Goal: Task Accomplishment & Management: Complete application form

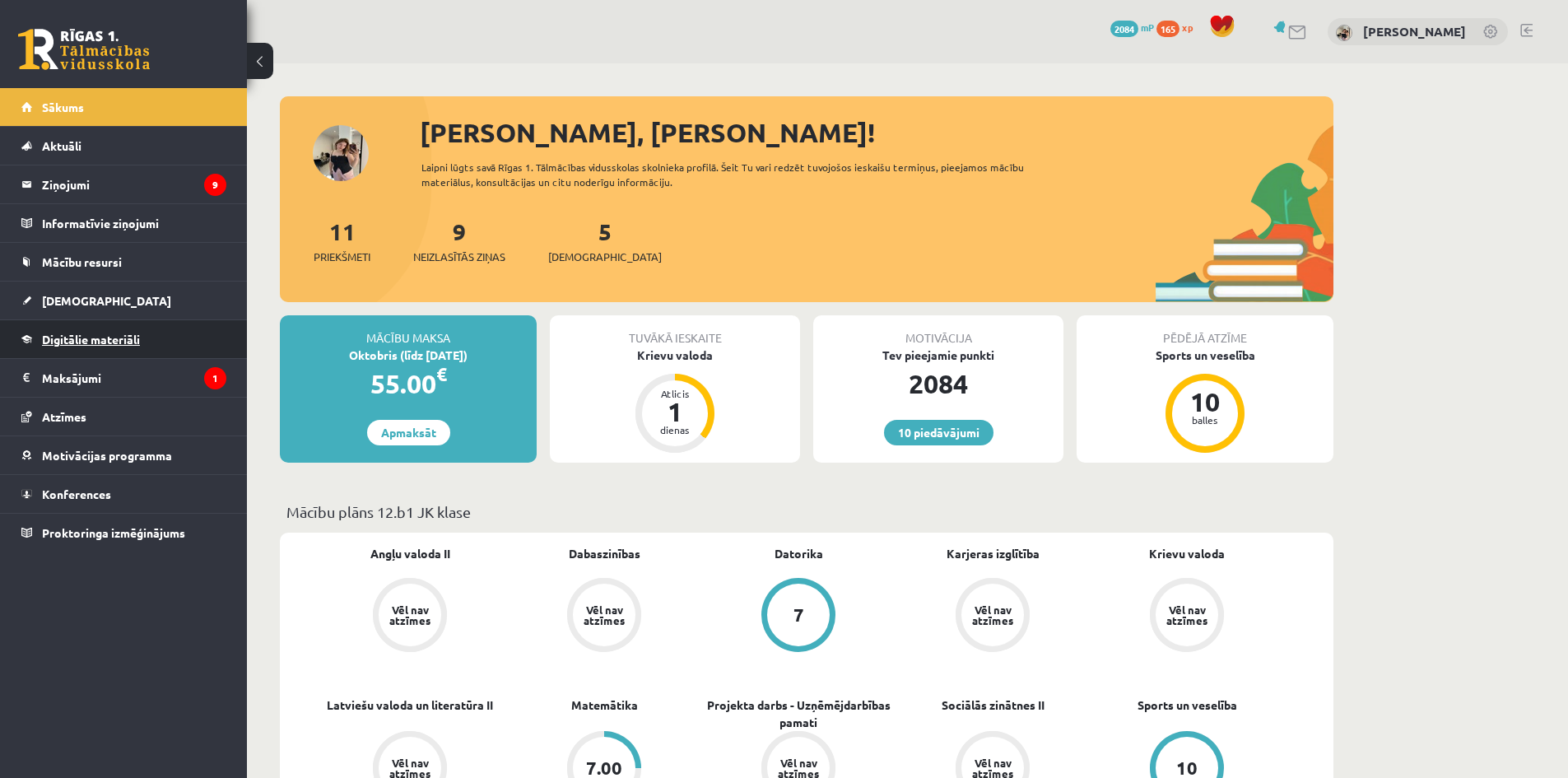
click at [150, 332] on link "Digitālie materiāli" at bounding box center [123, 339] width 205 height 38
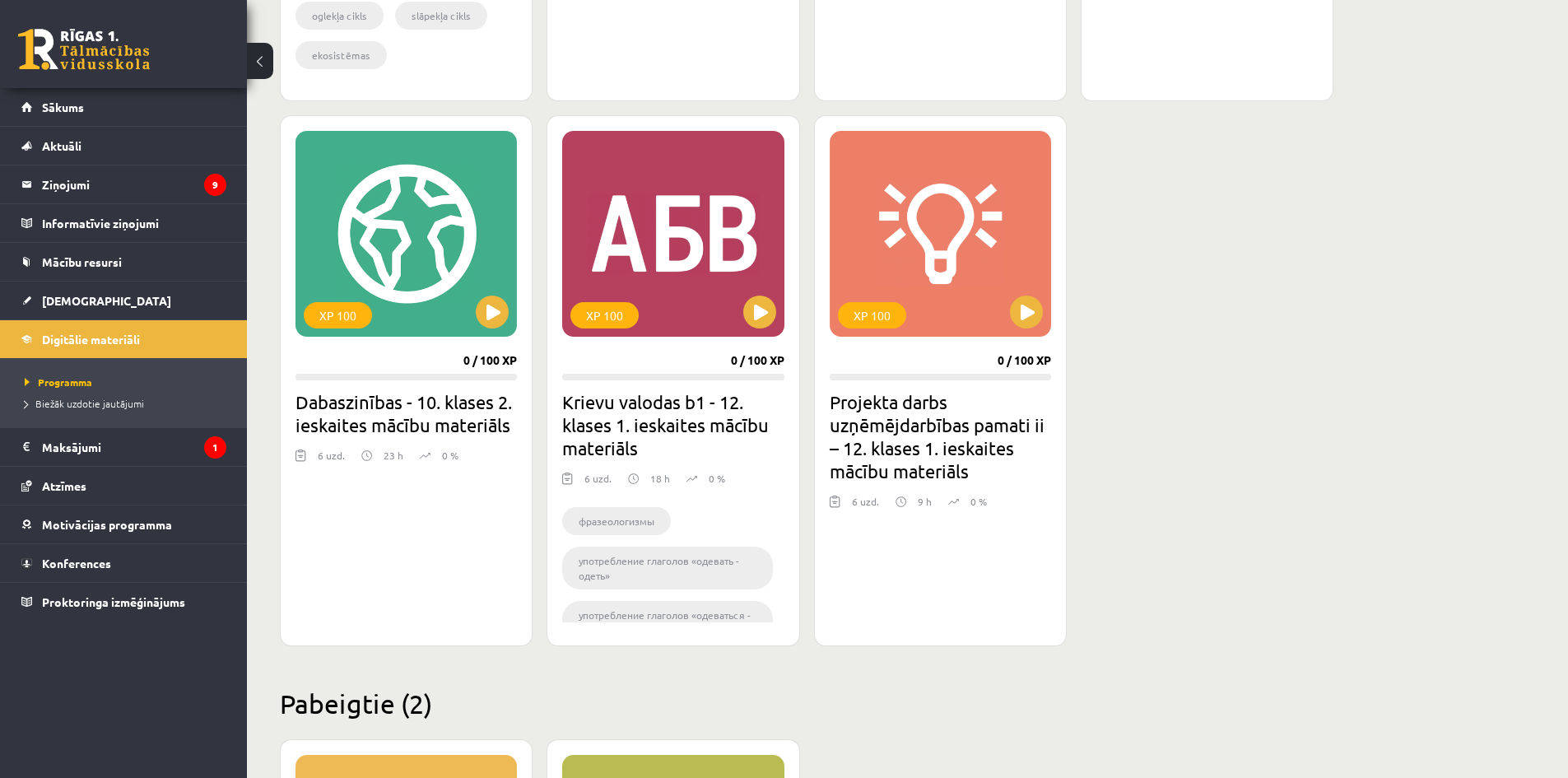
scroll to position [3291, 0]
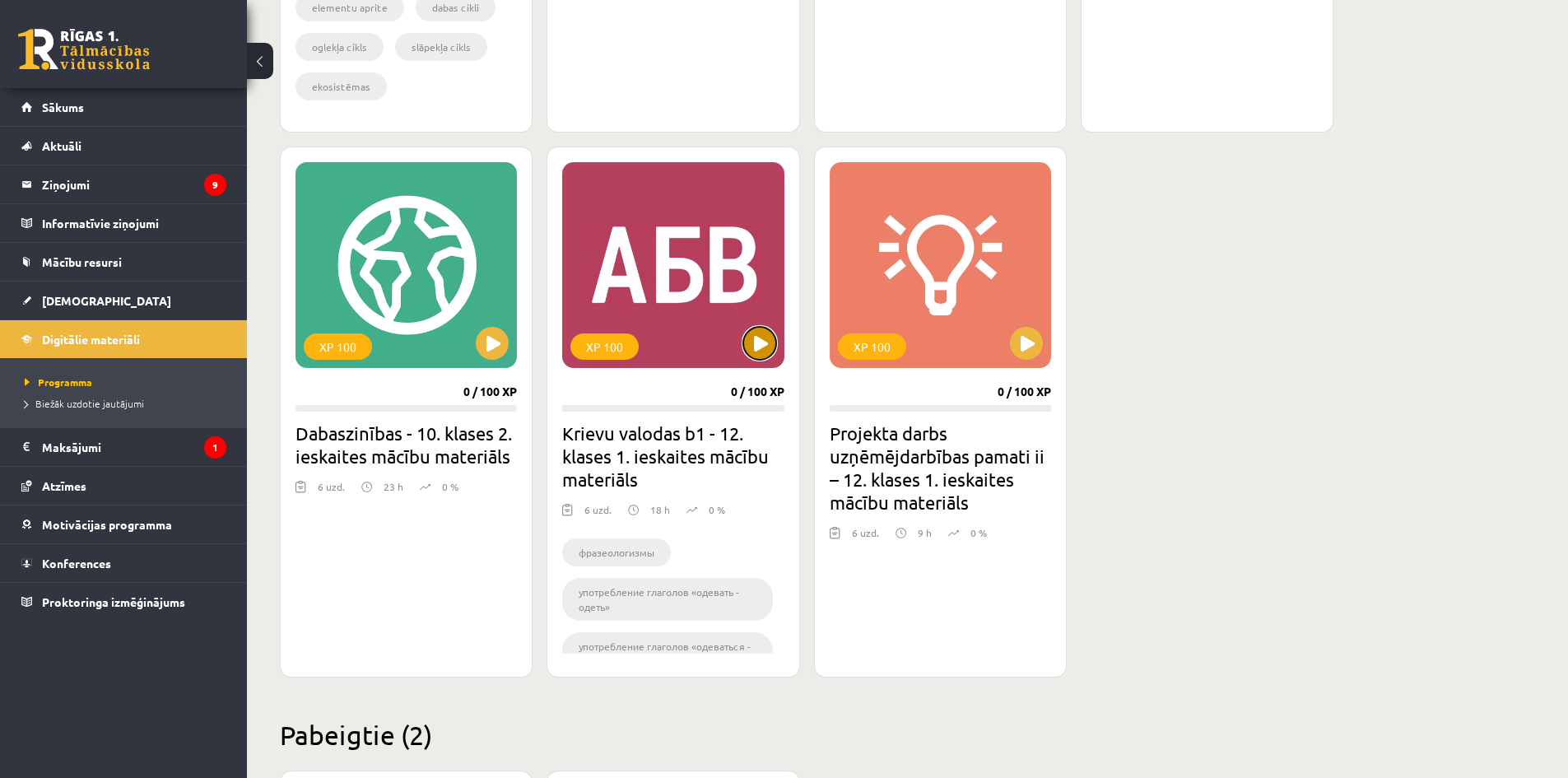
click at [756, 339] on button at bounding box center [760, 343] width 33 height 33
drag, startPoint x: 675, startPoint y: 403, endPoint x: 867, endPoint y: 639, distance: 304.2
click at [867, 639] on div "XP 100 0 / 100 XP Projekta darbs uzņēmējdarbības pamati ii – 12. klases 1. iesk…" at bounding box center [940, 411] width 253 height 530
click at [685, 286] on div "XP 100" at bounding box center [672, 264] width 221 height 206
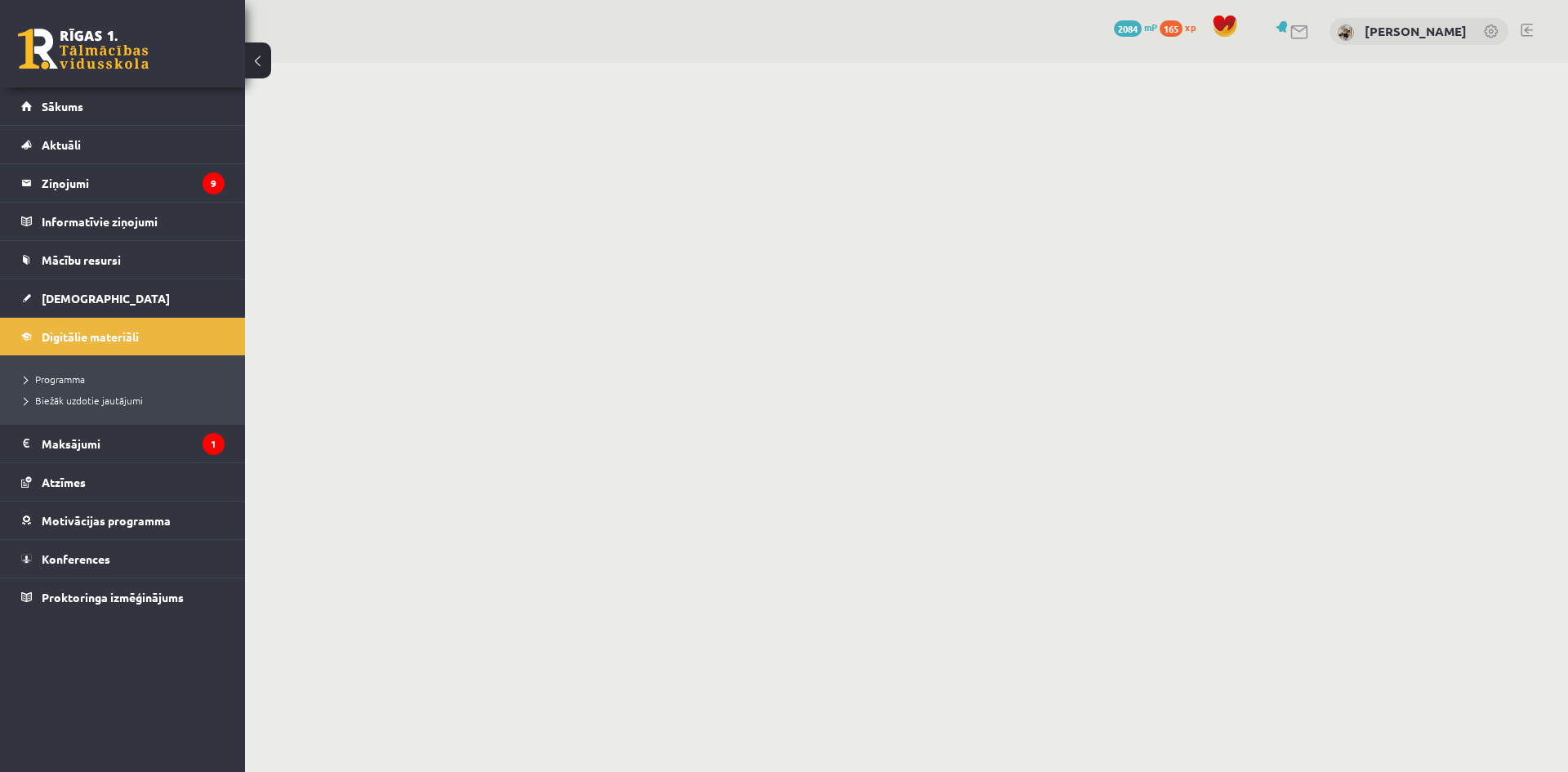
click at [261, 56] on button at bounding box center [258, 60] width 26 height 36
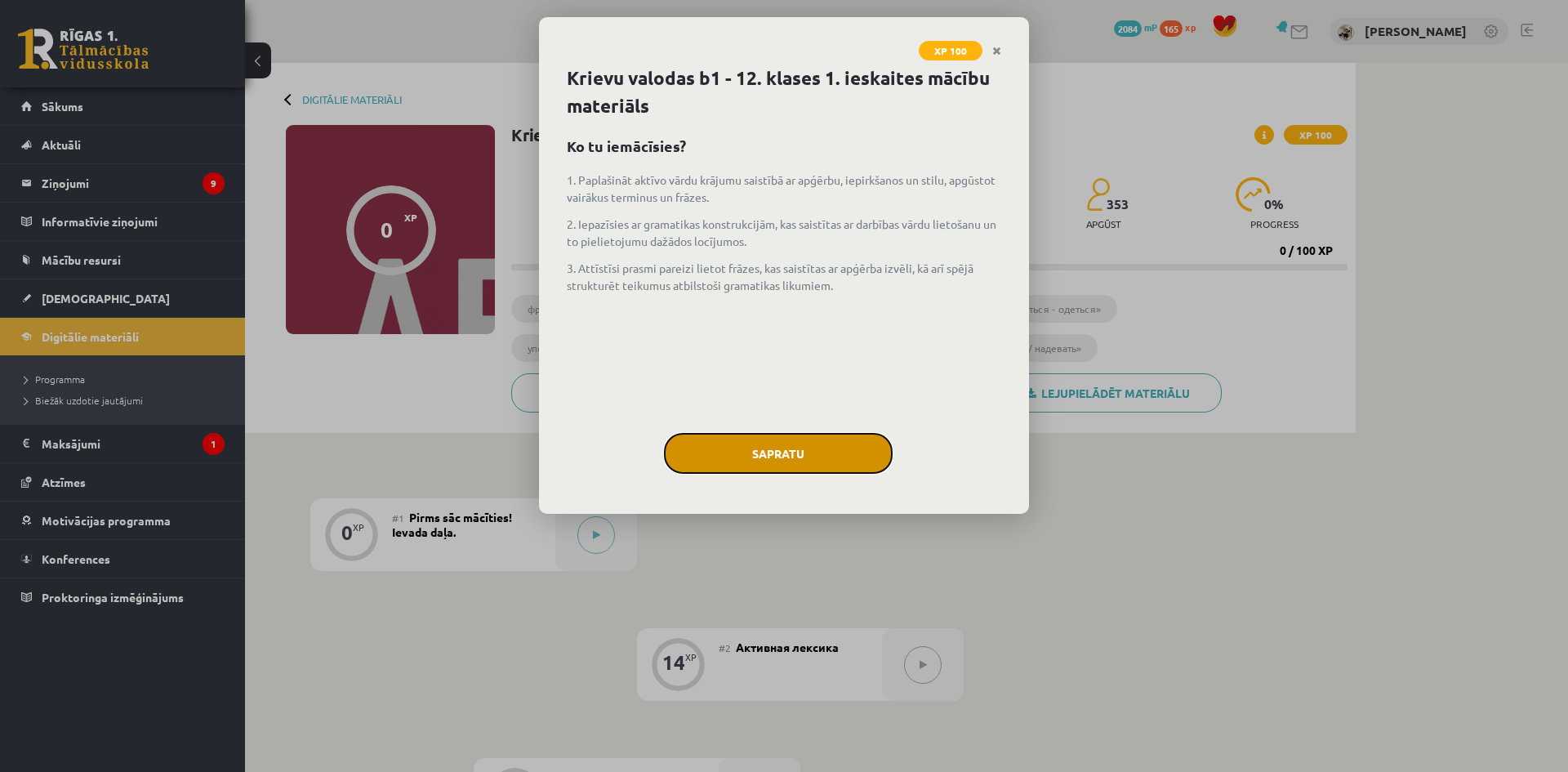
click at [810, 445] on button "Sapratu" at bounding box center [777, 452] width 228 height 41
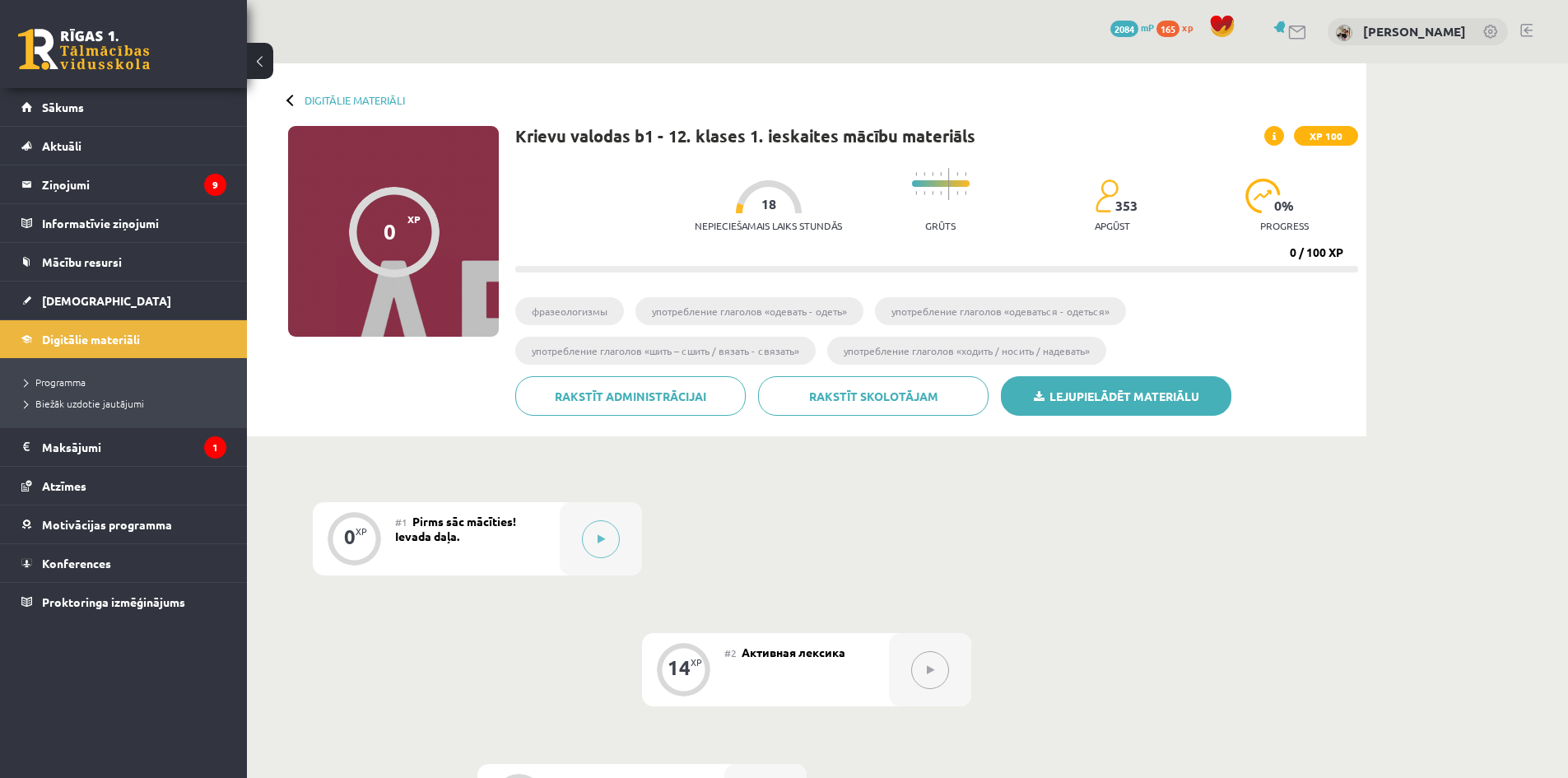
click at [1096, 387] on link "Lejupielādēt materiālu" at bounding box center [1115, 396] width 230 height 39
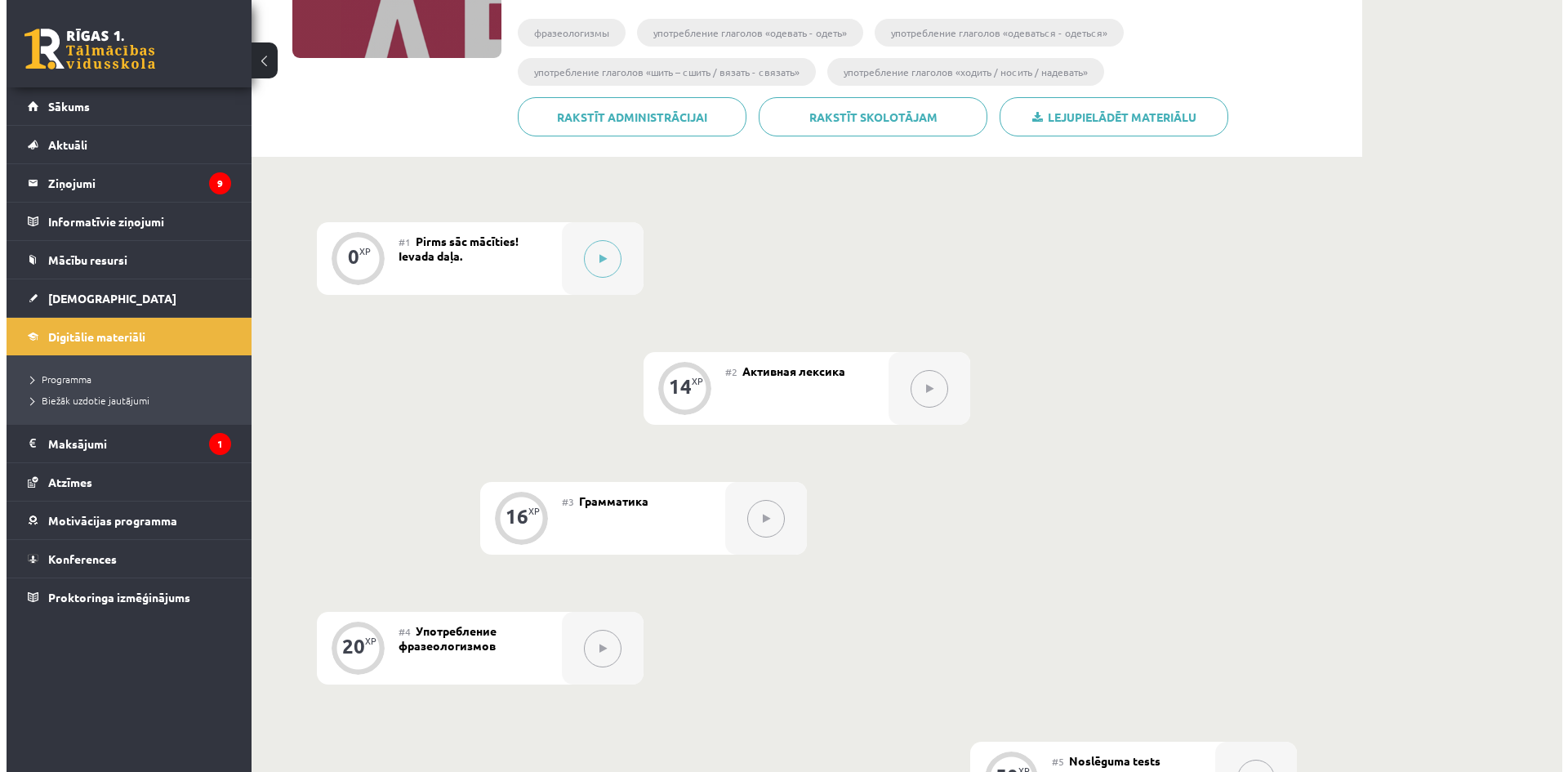
scroll to position [81, 0]
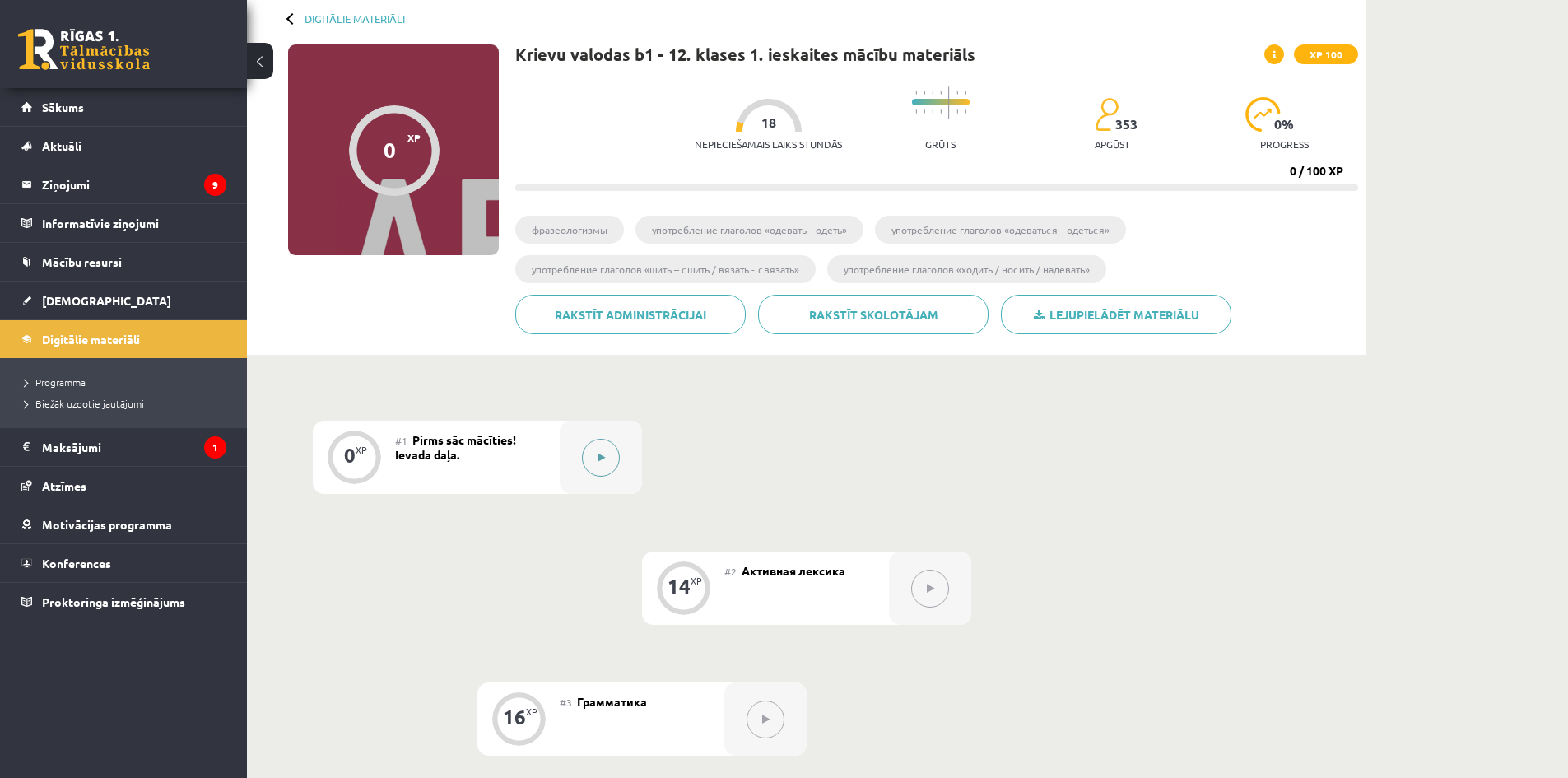
click at [594, 460] on button at bounding box center [601, 457] width 38 height 38
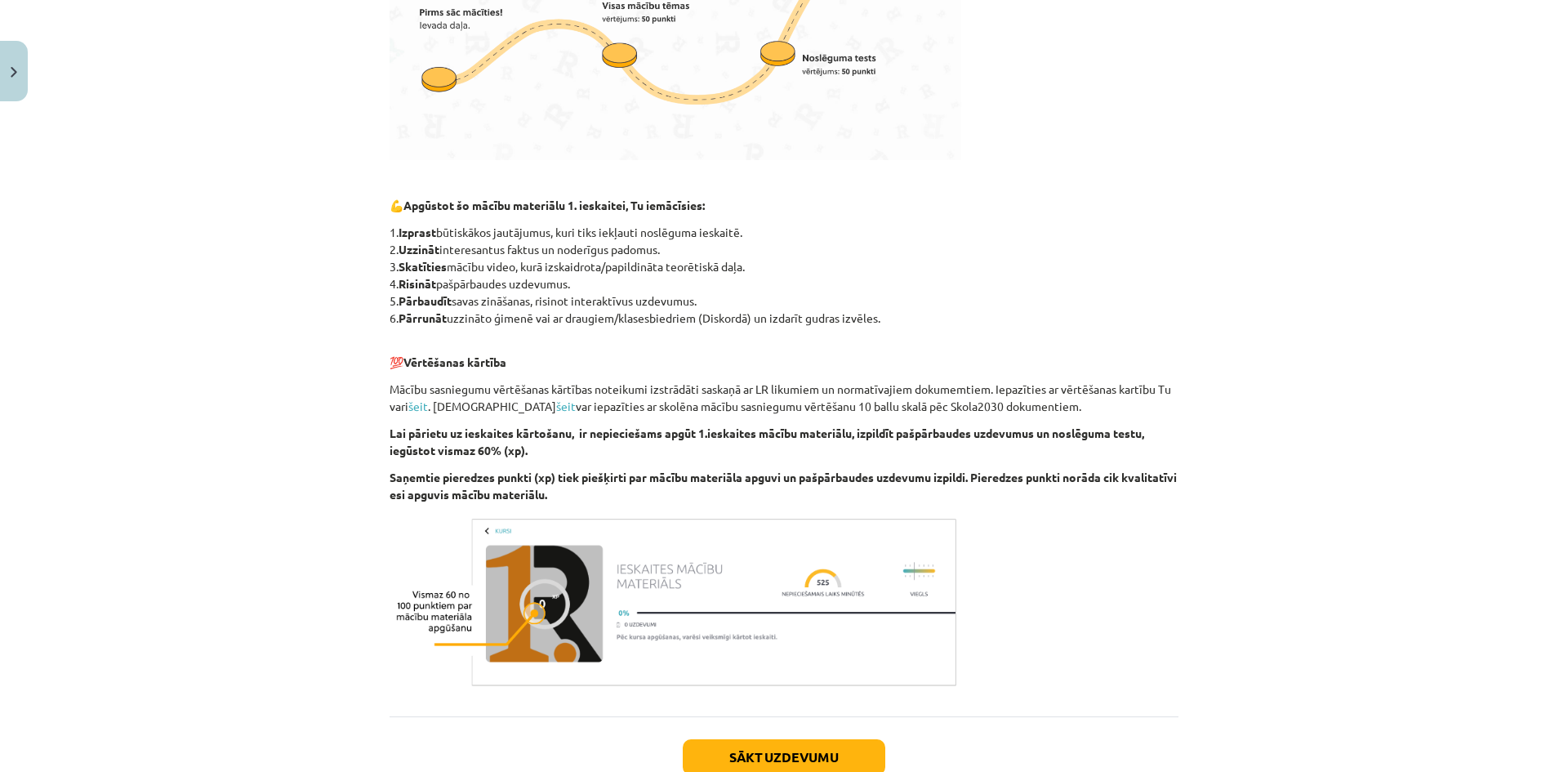
scroll to position [787, 0]
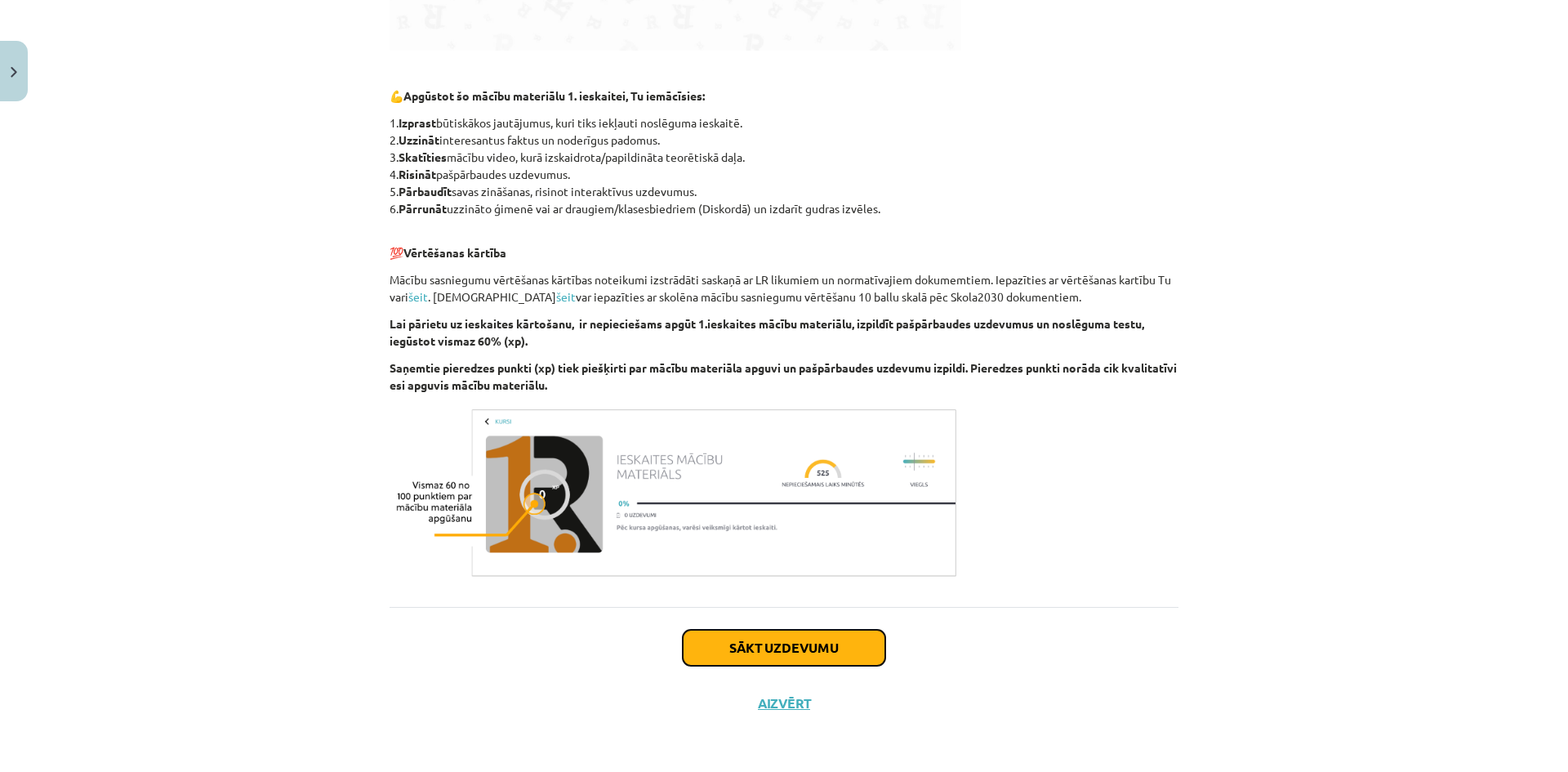
click at [739, 655] on button "Sākt uzdevumu" at bounding box center [784, 647] width 202 height 36
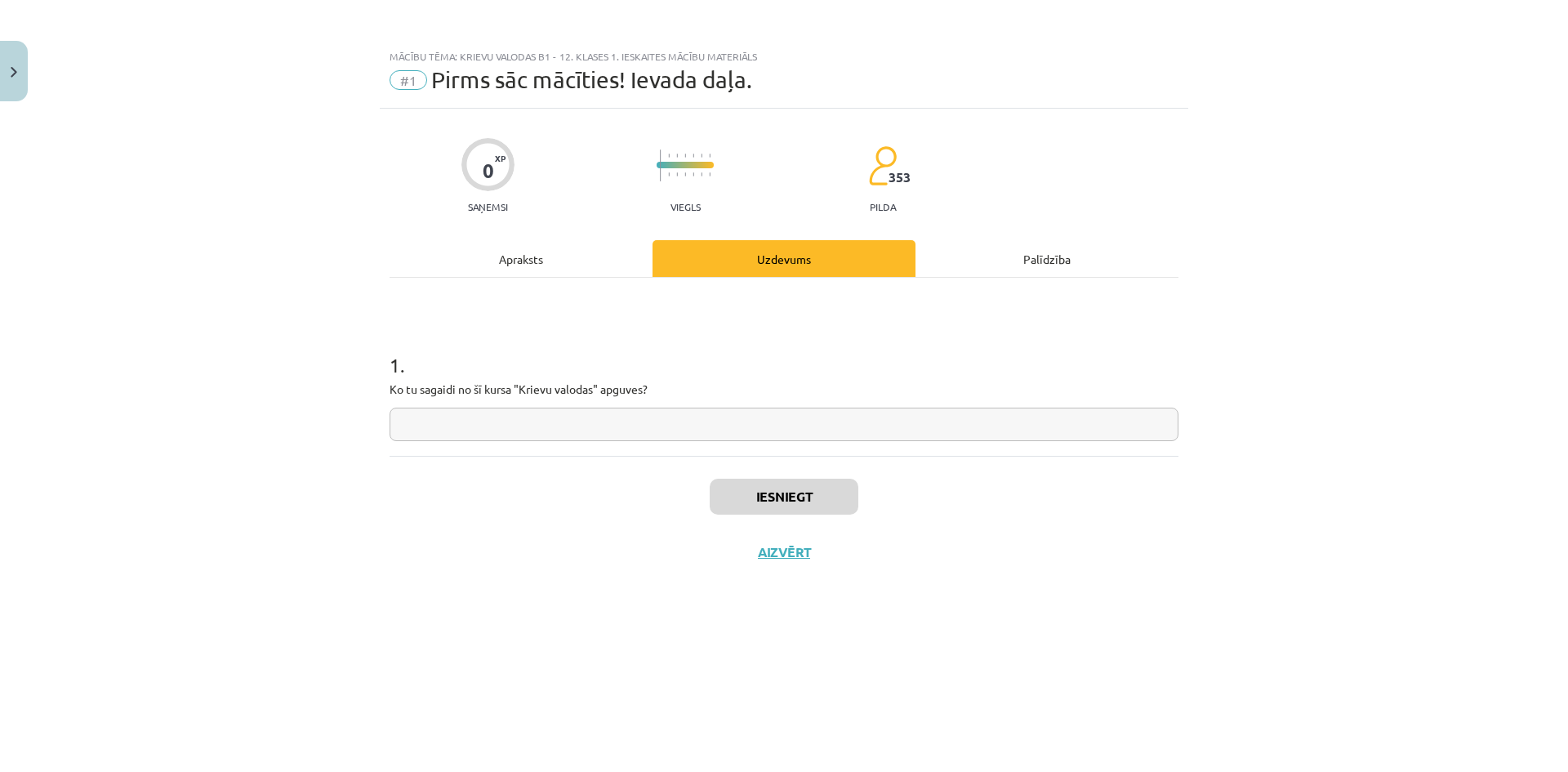
click at [816, 514] on div "Iesniegt Aizvērt" at bounding box center [784, 513] width 789 height 115
click at [777, 432] on input "text" at bounding box center [784, 424] width 789 height 34
type input "**********"
click at [761, 487] on button "Iesniegt" at bounding box center [784, 496] width 149 height 36
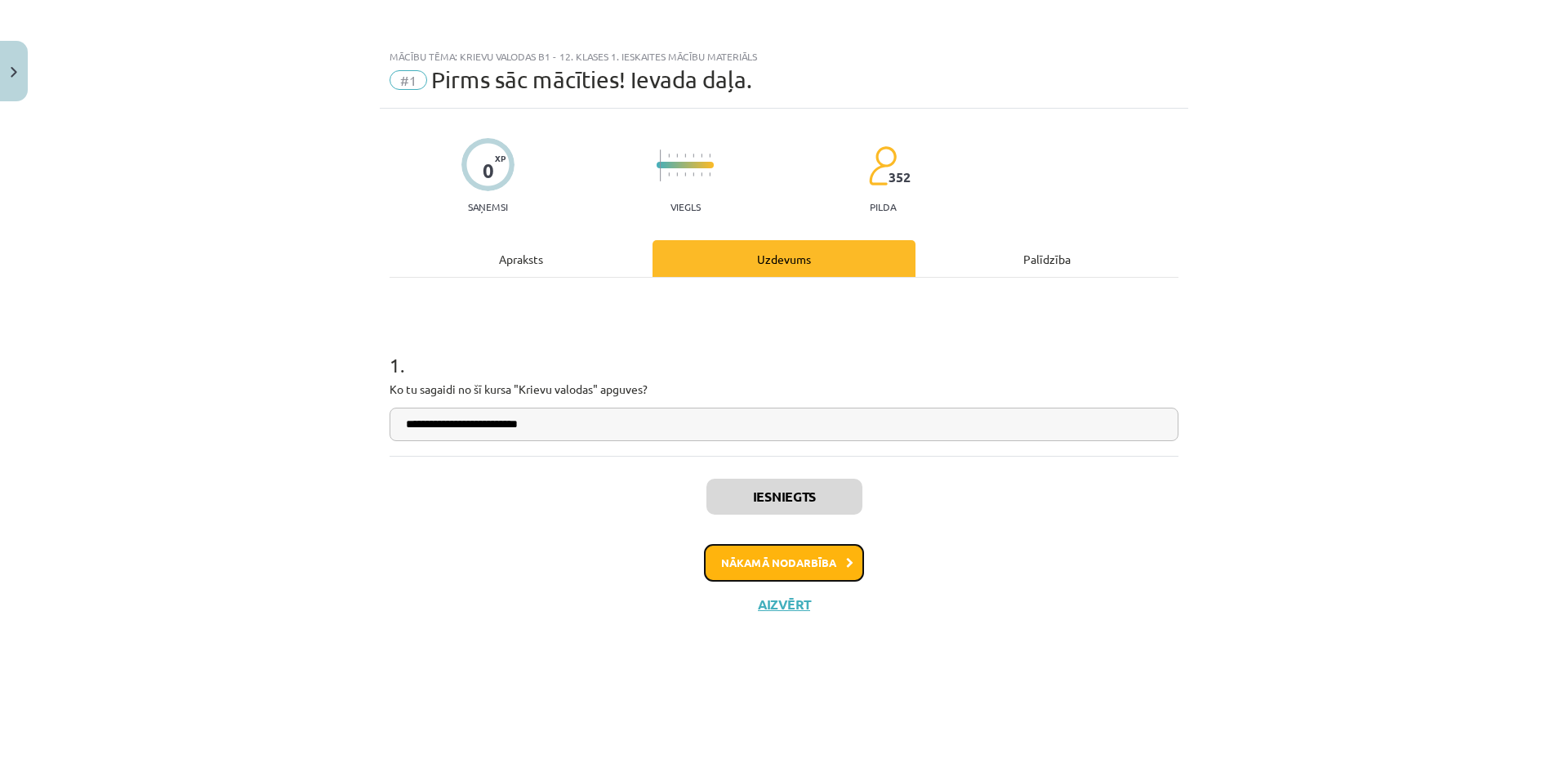
click at [804, 562] on button "Nākamā nodarbība" at bounding box center [784, 562] width 160 height 37
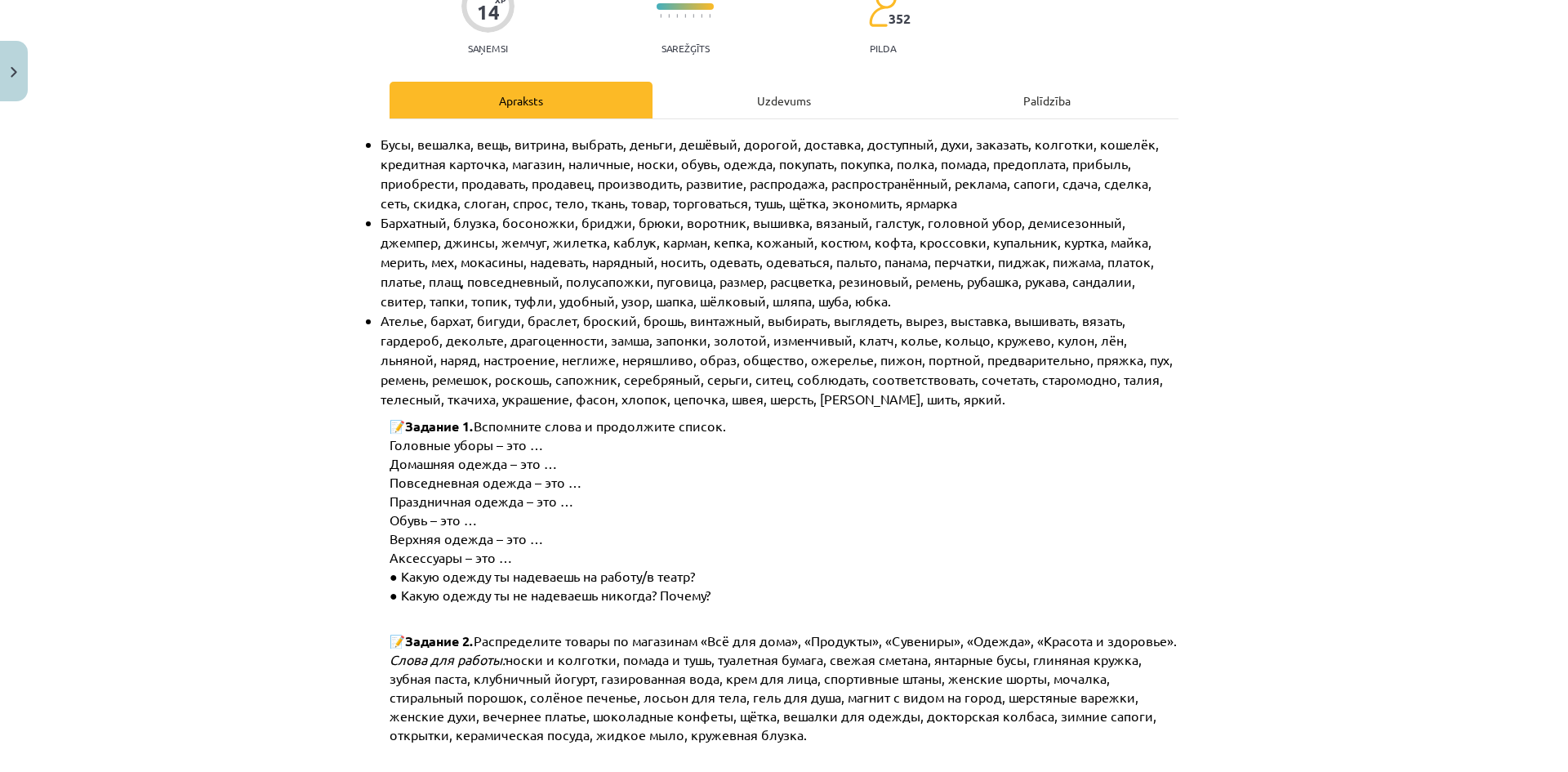
scroll to position [163, 0]
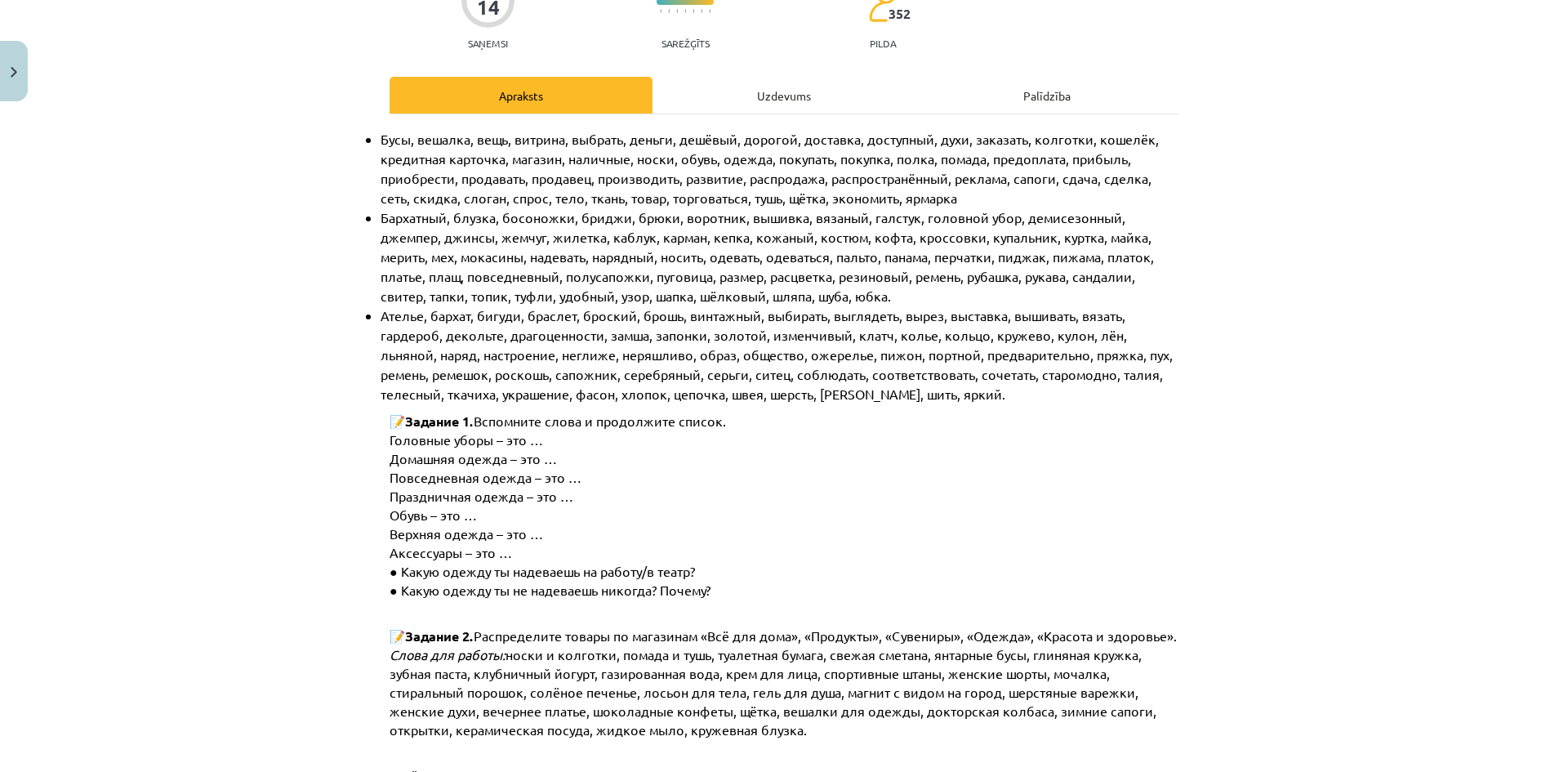
click at [540, 440] on p "Головные уборы – это …" at bounding box center [797, 440] width 815 height 19
click at [531, 442] on span "Головные уборы – это …" at bounding box center [466, 439] width 154 height 16
click at [500, 442] on span "Головные уборы – это …" at bounding box center [466, 439] width 154 height 16
click at [493, 441] on span "Головные уборы – это …" at bounding box center [466, 439] width 154 height 16
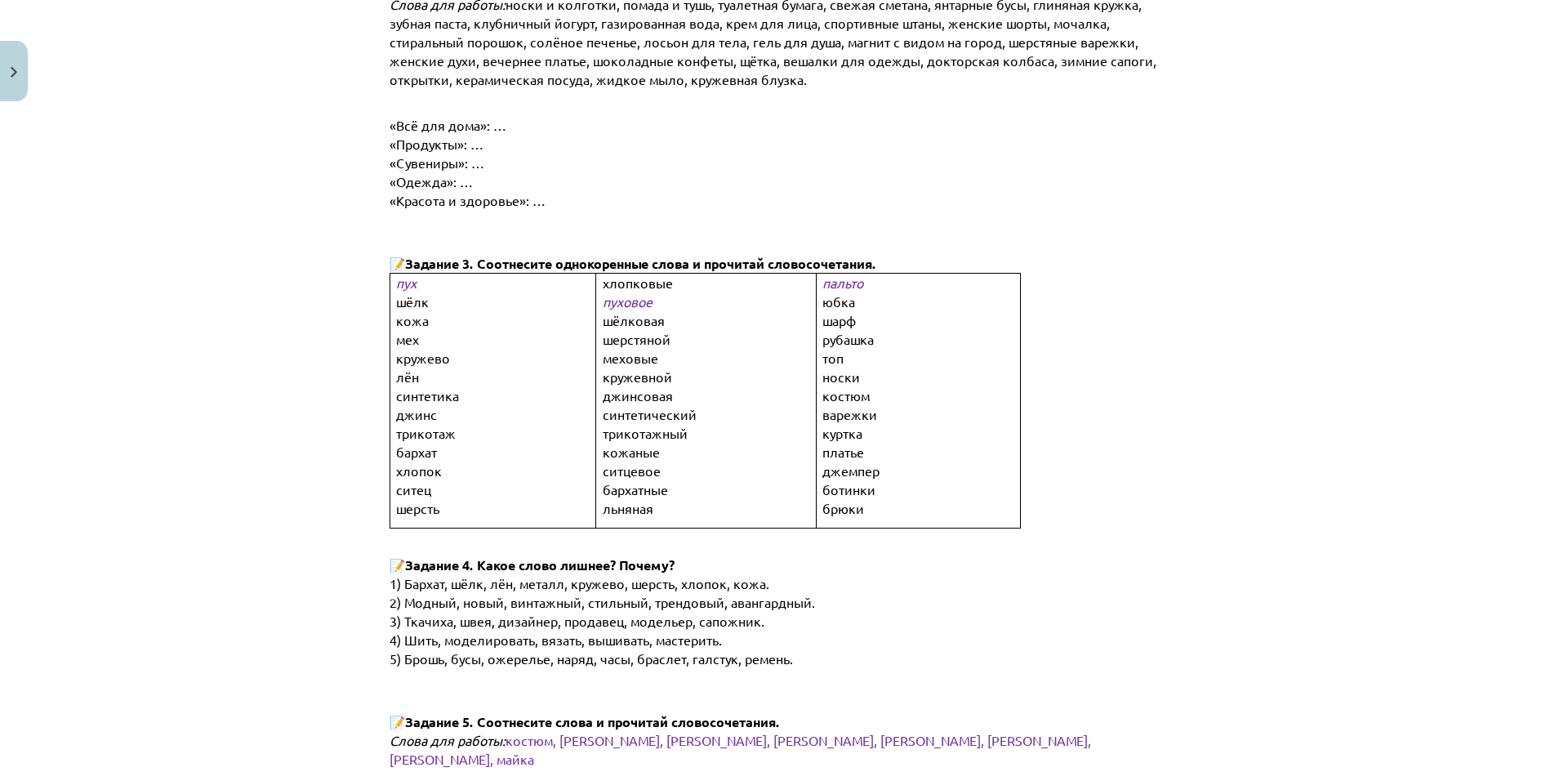
scroll to position [816, 0]
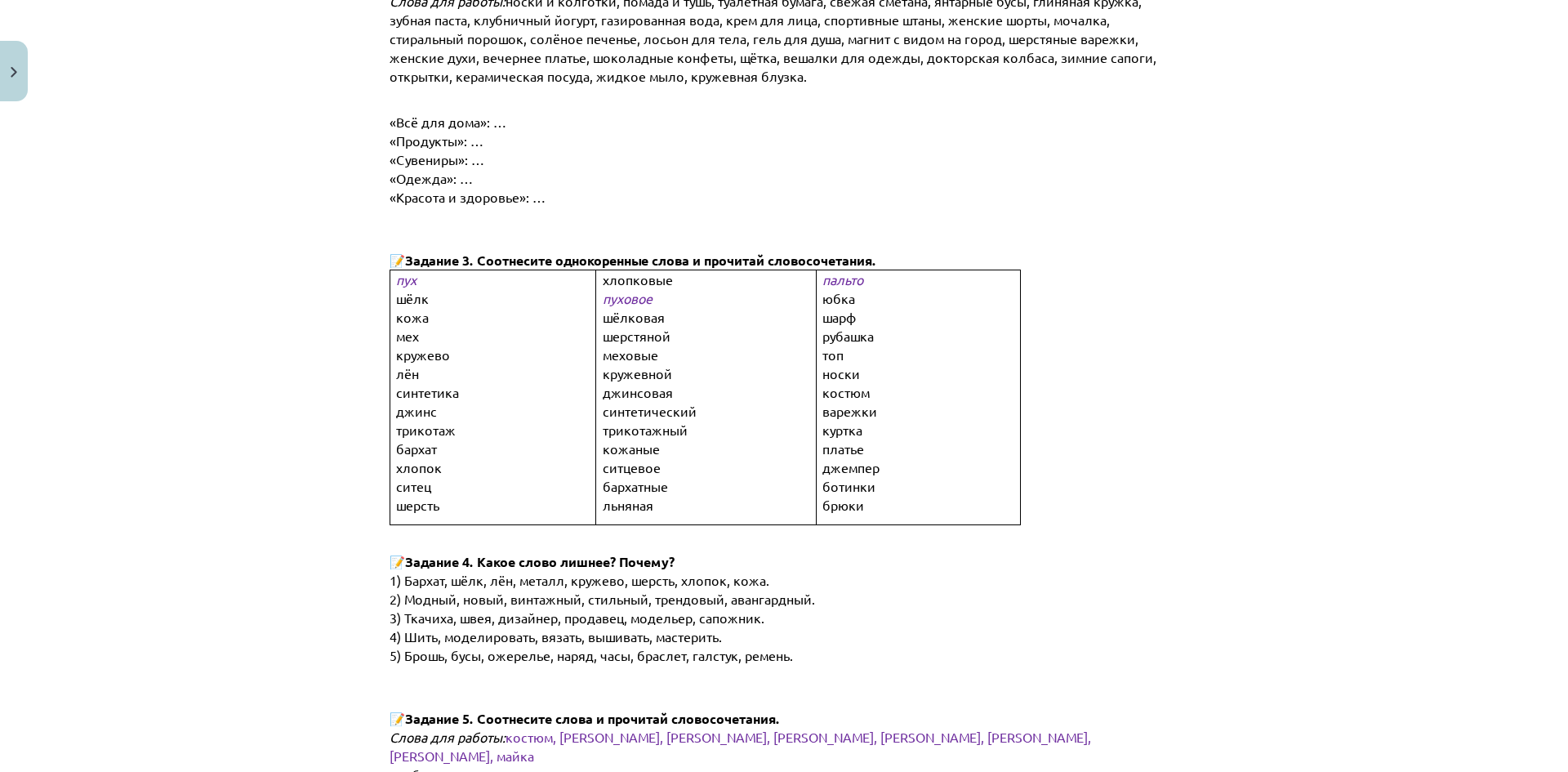
click at [632, 291] on span "пуховое" at bounding box center [627, 298] width 50 height 16
drag, startPoint x: 617, startPoint y: 295, endPoint x: 474, endPoint y: 327, distance: 146.5
click at [474, 327] on tr "пух шёлк кожа мех кружево лён синтетика джинс трикотаж бархат хлопок ситец шерс…" at bounding box center [705, 397] width 631 height 254
click at [417, 297] on span "шёлк" at bounding box center [413, 298] width 33 height 16
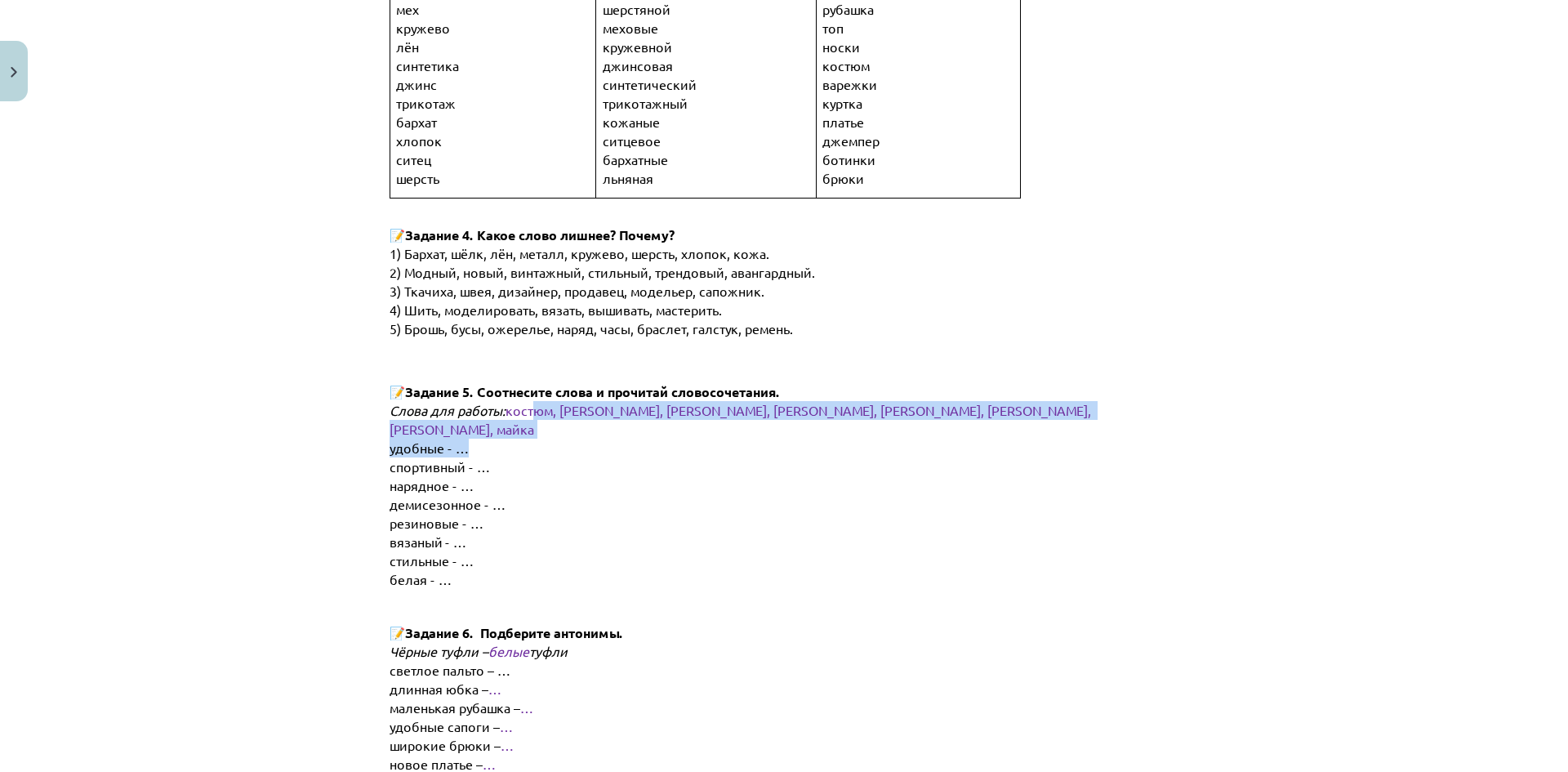
drag, startPoint x: 532, startPoint y: 408, endPoint x: 479, endPoint y: 432, distance: 58.2
click at [479, 432] on div "Бусы, вешалка, вещь, витрина, выбрать, деньги, дешёвый, дорогой, доставка, дост…" at bounding box center [784, 425] width 789 height 2551
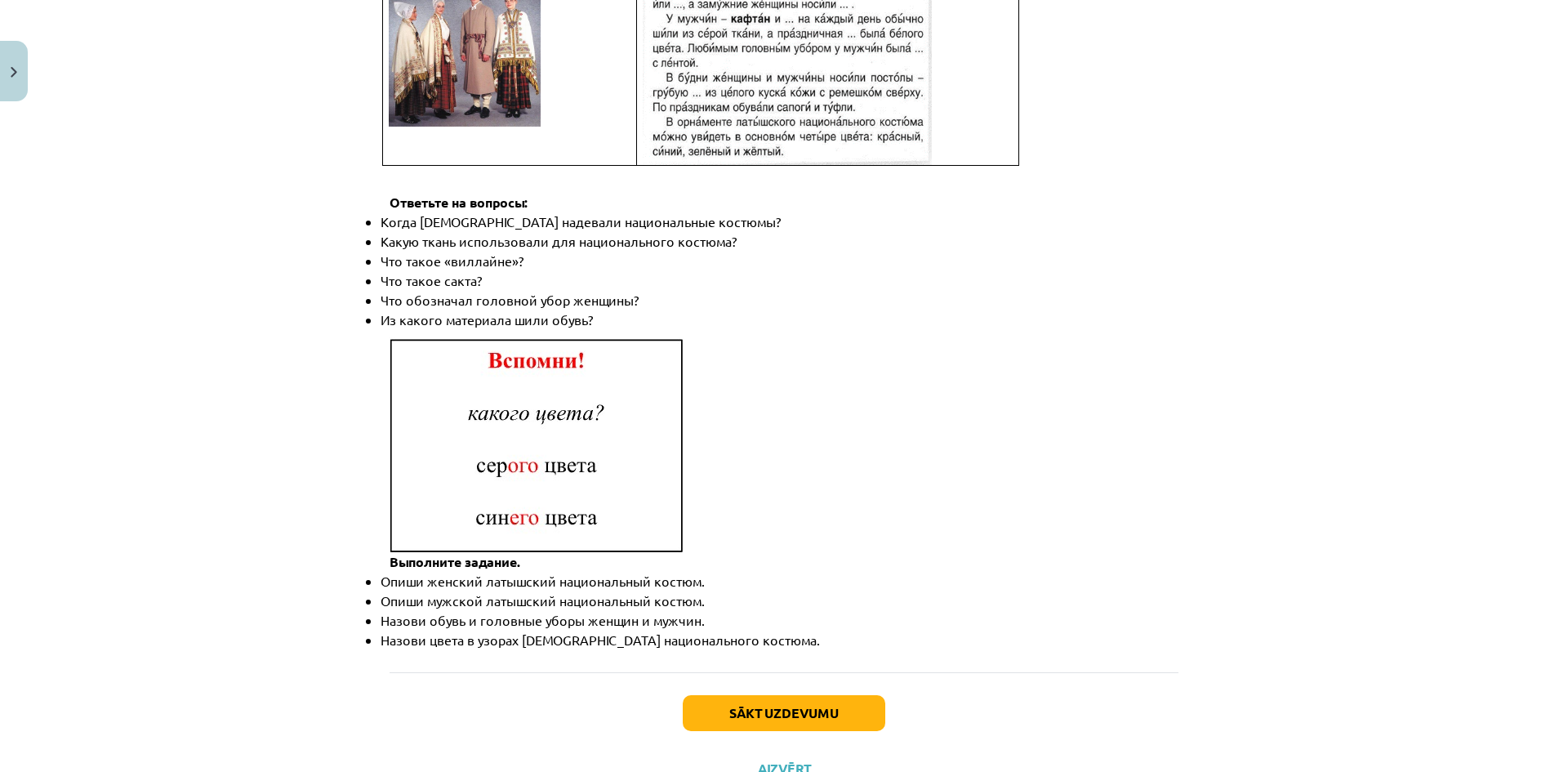
scroll to position [2240, 0]
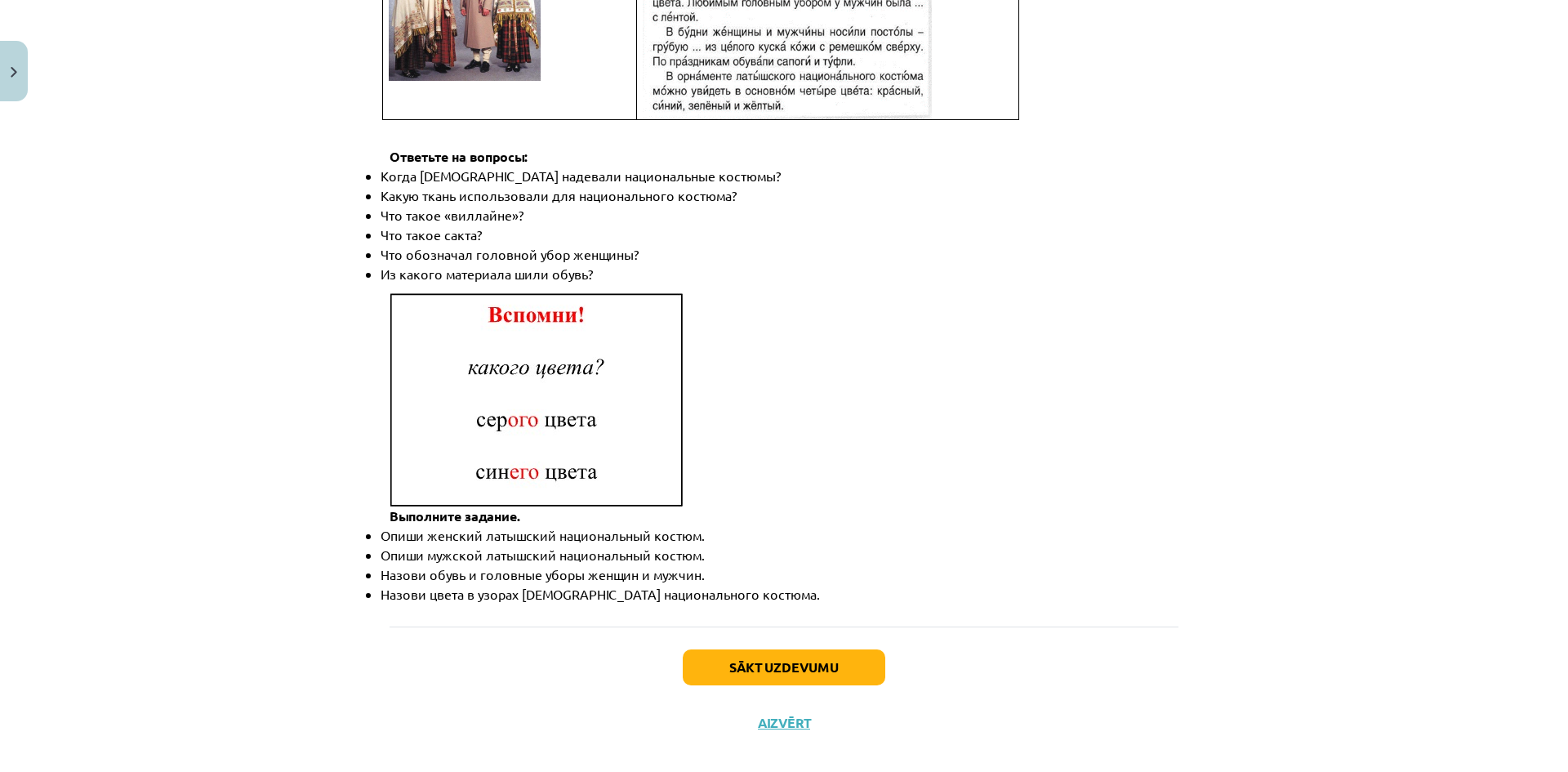
click at [580, 431] on img at bounding box center [537, 399] width 294 height 214
click at [563, 459] on img at bounding box center [537, 399] width 294 height 214
click at [801, 650] on button "Sākt uzdevumu" at bounding box center [784, 667] width 202 height 36
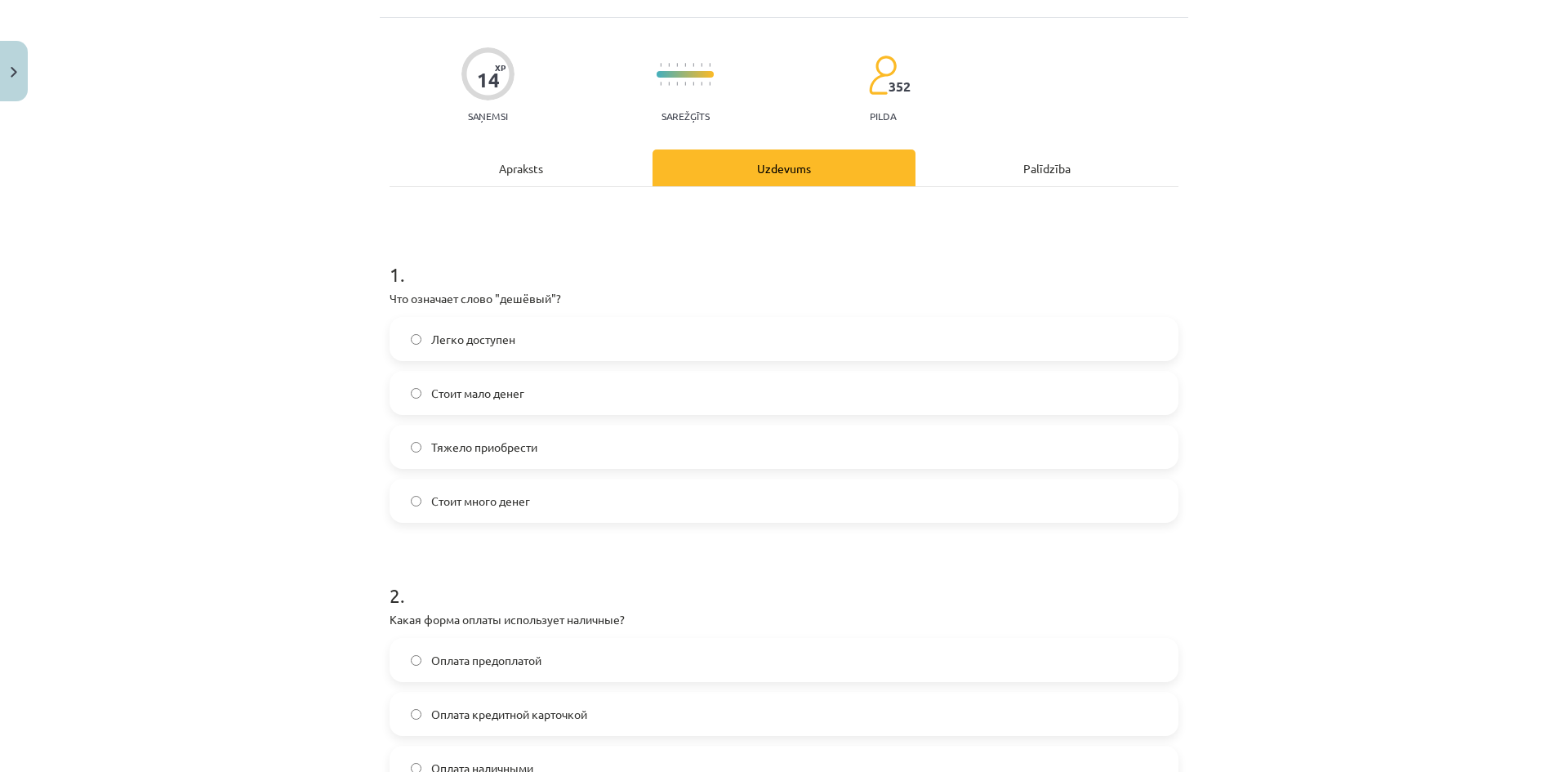
scroll to position [41, 0]
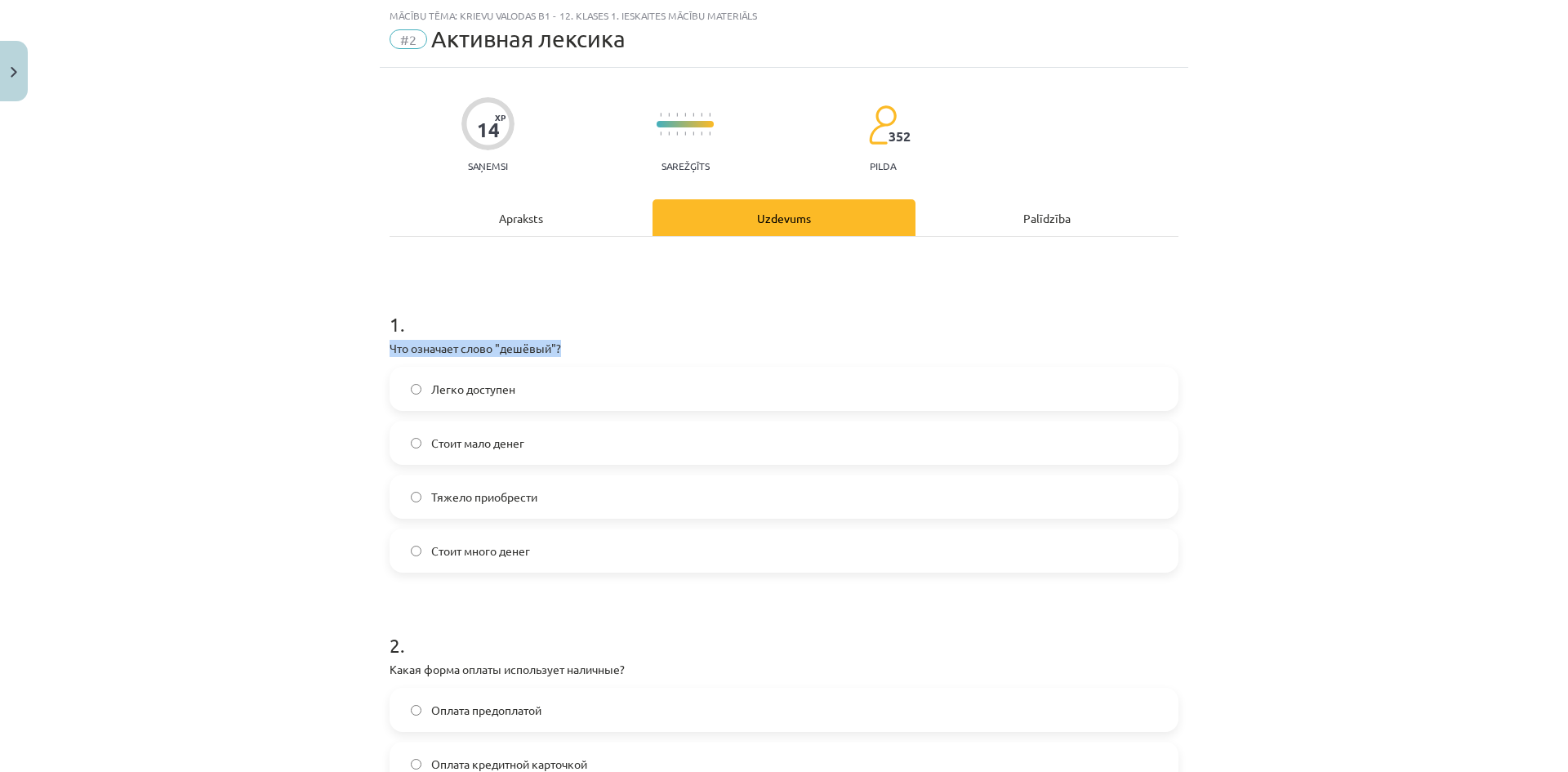
drag, startPoint x: 380, startPoint y: 347, endPoint x: 560, endPoint y: 351, distance: 180.0
copy p "Что означает слово "дешёвый"?"
click at [390, 386] on div "Легко доступен" at bounding box center [784, 388] width 789 height 44
drag, startPoint x: 378, startPoint y: 344, endPoint x: 605, endPoint y: 571, distance: 321.0
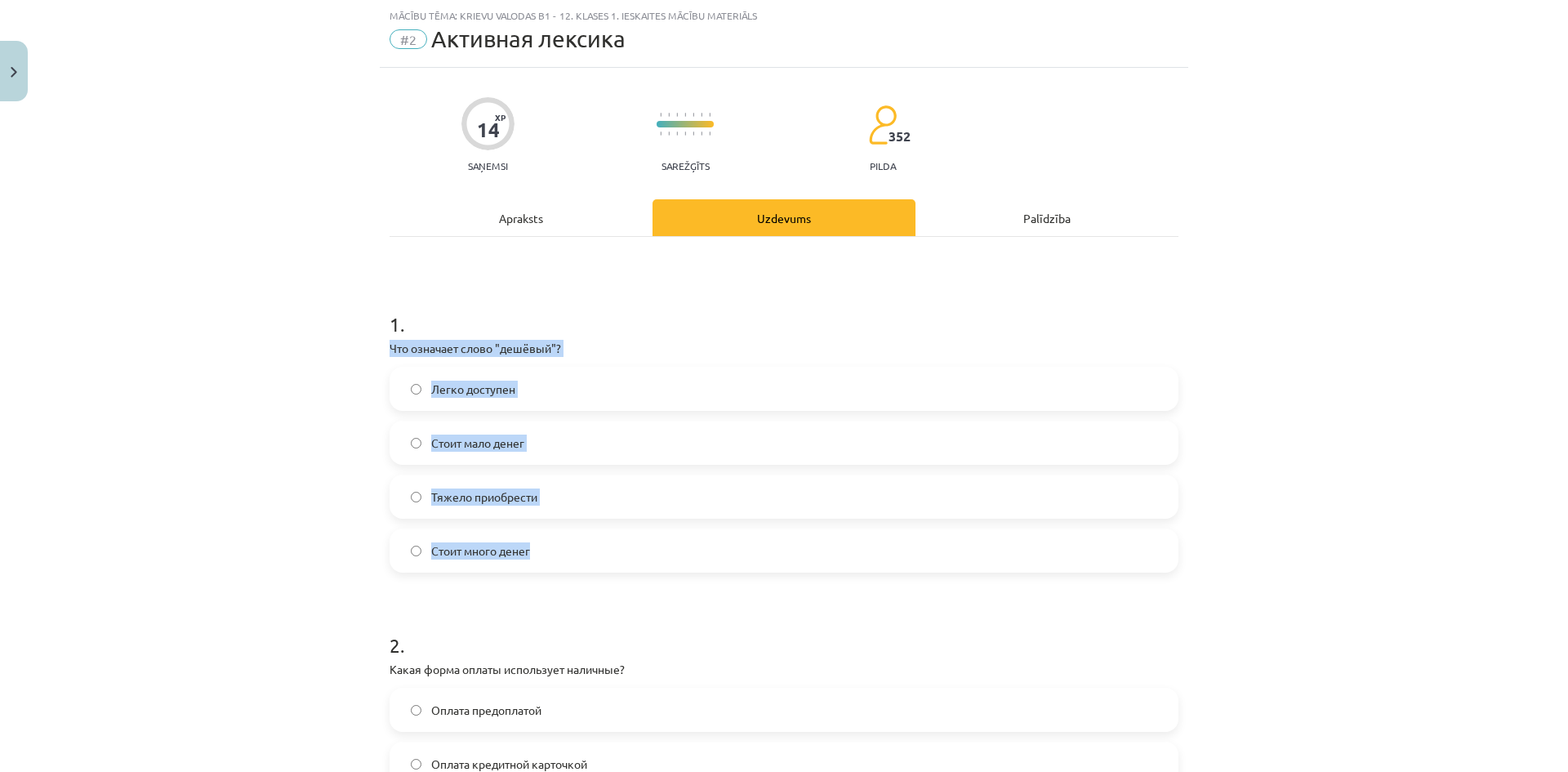
copy div "Что означает слово "дешёвый"? Легко доступен Стоит мало денег Тяжело приобрести…"
click at [433, 444] on span "Стоит мало денег" at bounding box center [477, 443] width 93 height 17
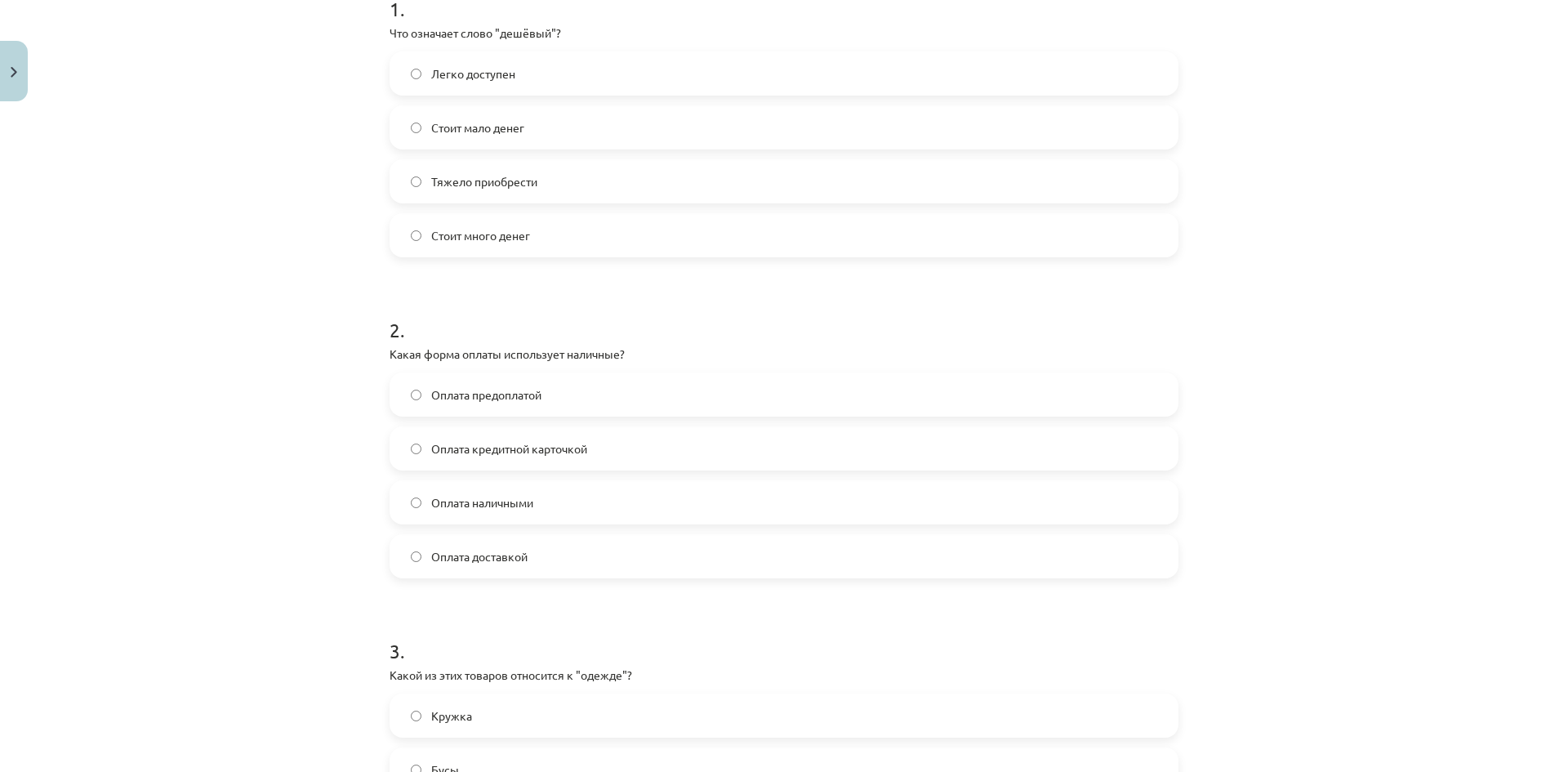
scroll to position [367, 0]
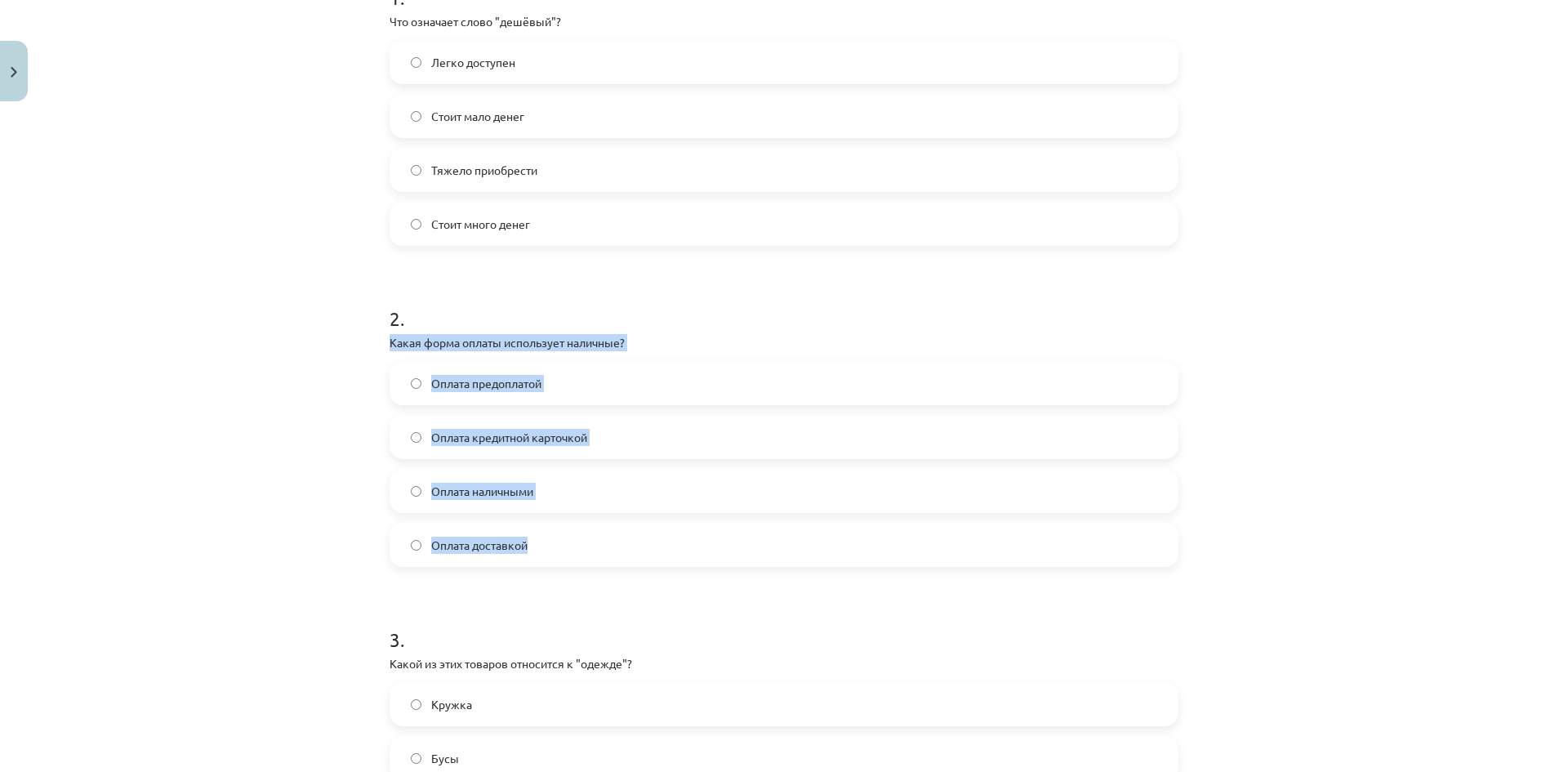
drag, startPoint x: 382, startPoint y: 340, endPoint x: 605, endPoint y: 533, distance: 294.9
click at [605, 533] on div "14 XP Saņemsi Sarežģīts 352 pilda Apraksts Uzdevums Palīdzība 1 . Что означает …" at bounding box center [784, 549] width 809 height 1616
copy div "Какая форма оплаты использует наличные? Оплата предоплатой Оплата кредитной кар…"
click at [417, 491] on label "Оплата наличными" at bounding box center [784, 491] width 786 height 41
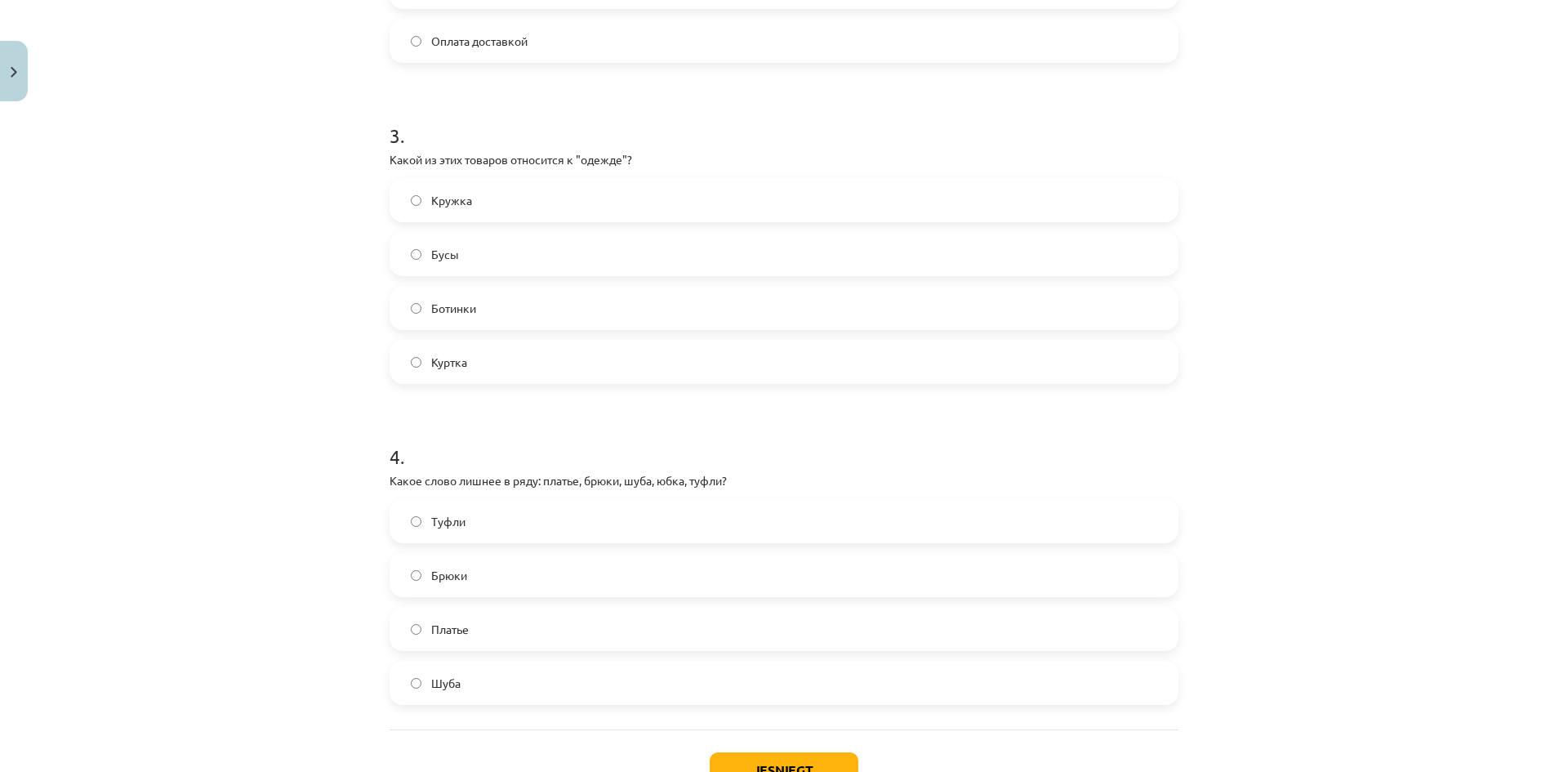
scroll to position [857, 0]
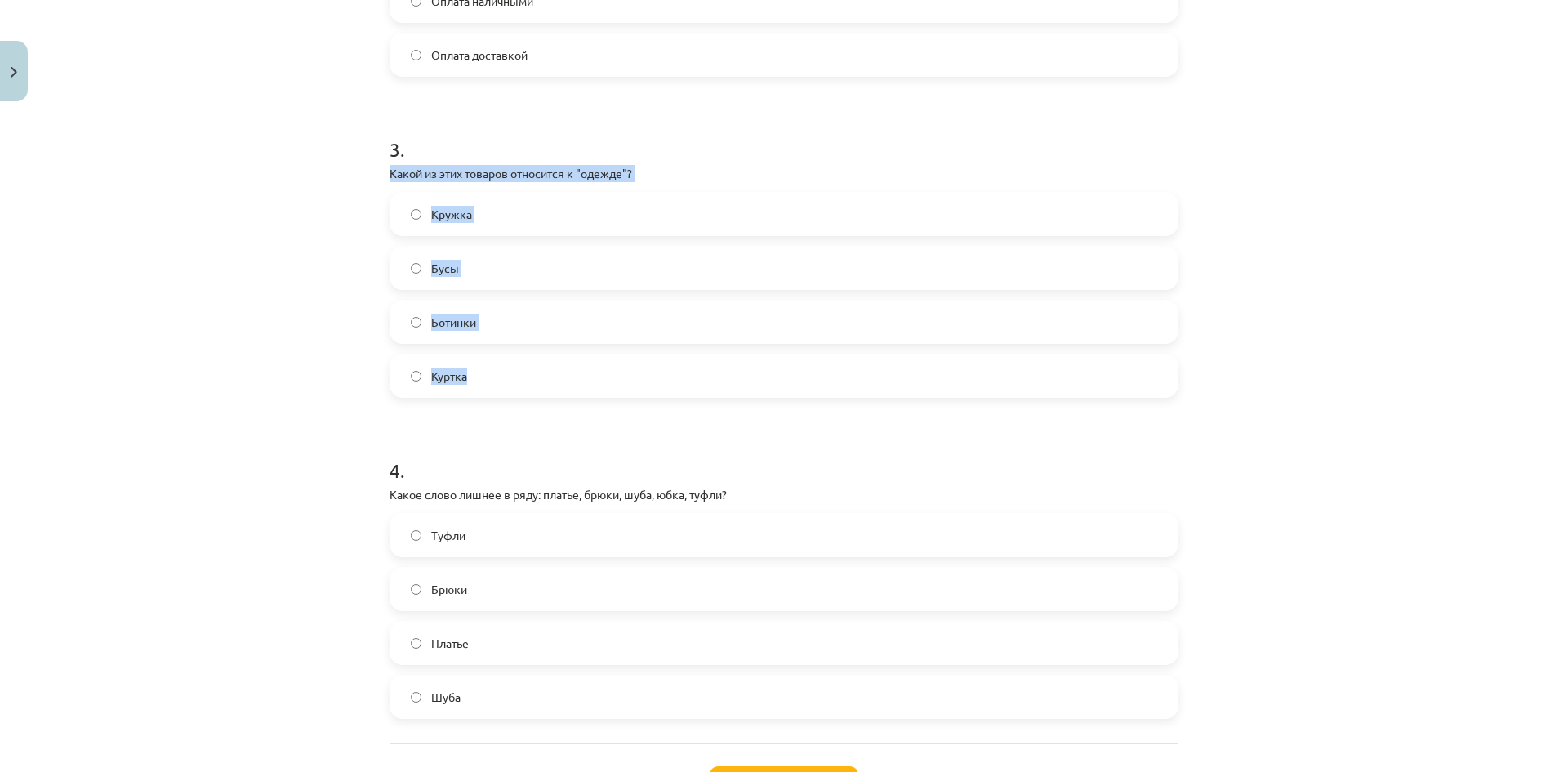
drag, startPoint x: 380, startPoint y: 168, endPoint x: 595, endPoint y: 364, distance: 290.9
click at [595, 364] on div "14 XP Saņemsi Sarežģīts 352 pilda Apraksts Uzdevums Palīdzība 1 . Что означает …" at bounding box center [784, 59] width 809 height 1616
copy div "Какой из этих товаров относится к "одежде"? Кружка Бусы Ботинки Куртка"
click at [433, 368] on span "Куртка" at bounding box center [448, 376] width 36 height 17
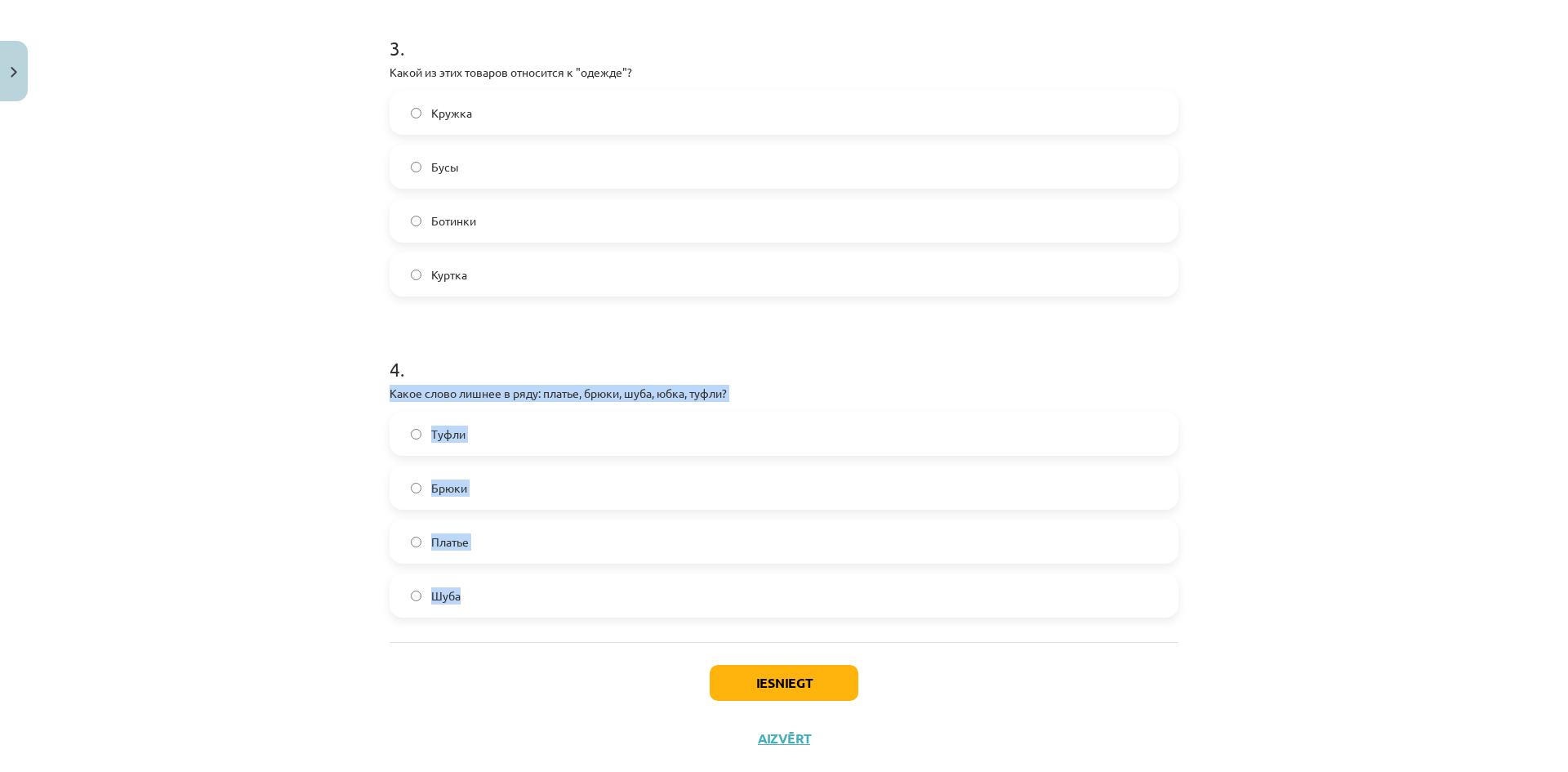
scroll to position [993, 0]
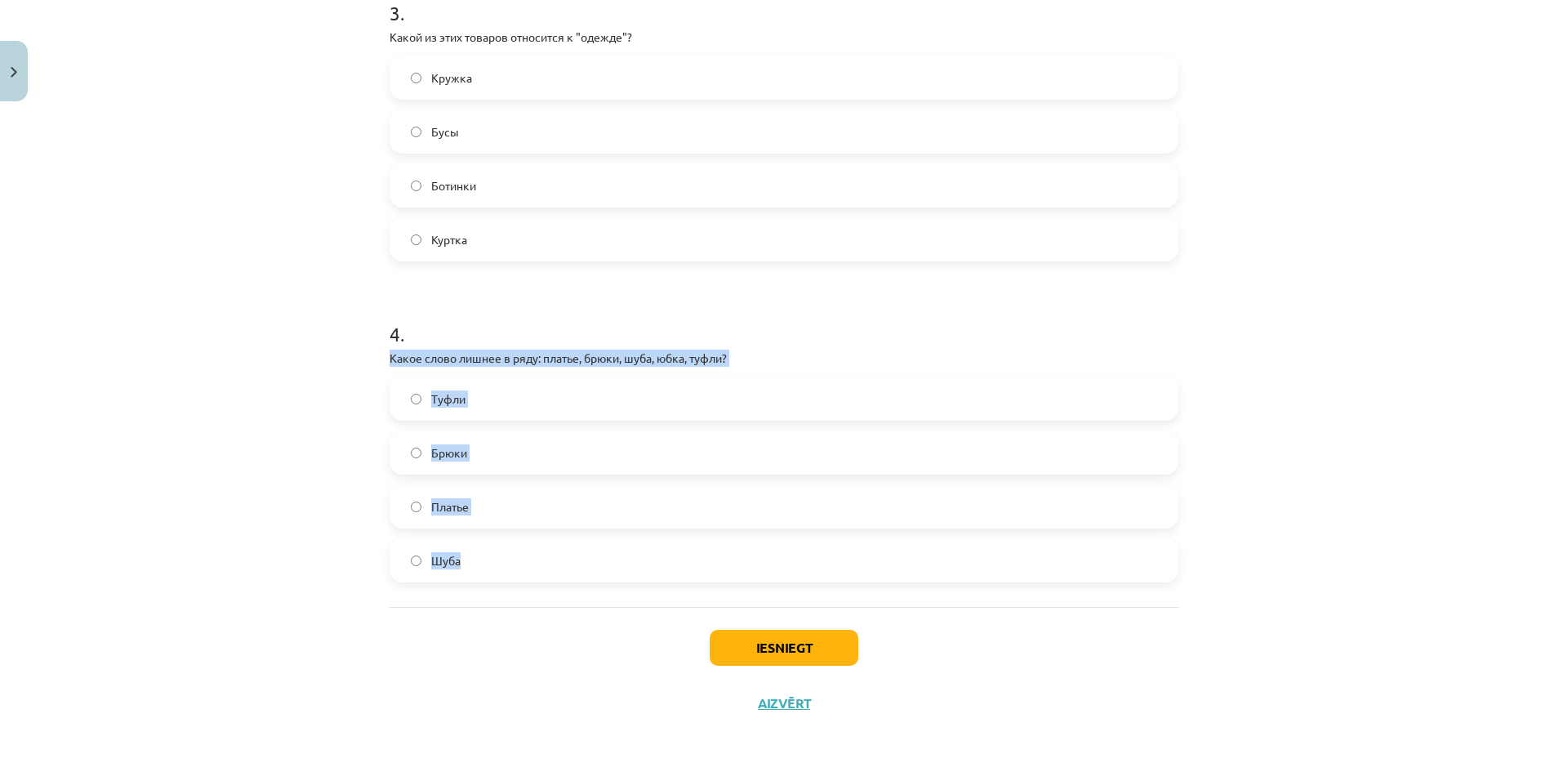
drag, startPoint x: 381, startPoint y: 491, endPoint x: 623, endPoint y: 560, distance: 251.6
copy div "Какое слово лишнее в ряду: платье, брюки, шуба, юбка, туфли? Туфли Брюки Платье…"
click at [432, 390] on span "Туфли" at bounding box center [447, 399] width 34 height 17
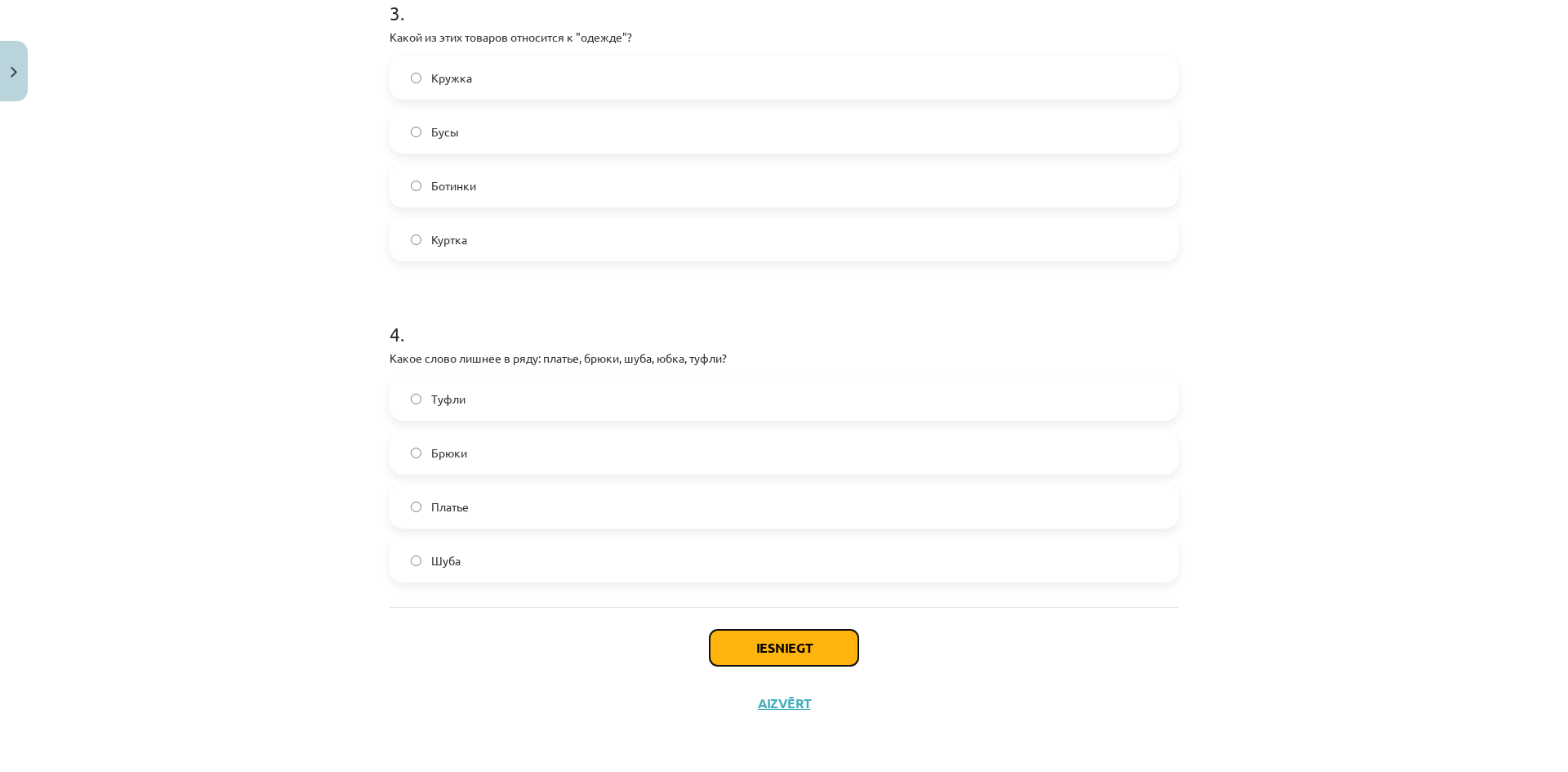
drag, startPoint x: 797, startPoint y: 642, endPoint x: 787, endPoint y: 639, distance: 10.4
click at [791, 640] on button "Iesniegt" at bounding box center [784, 647] width 149 height 36
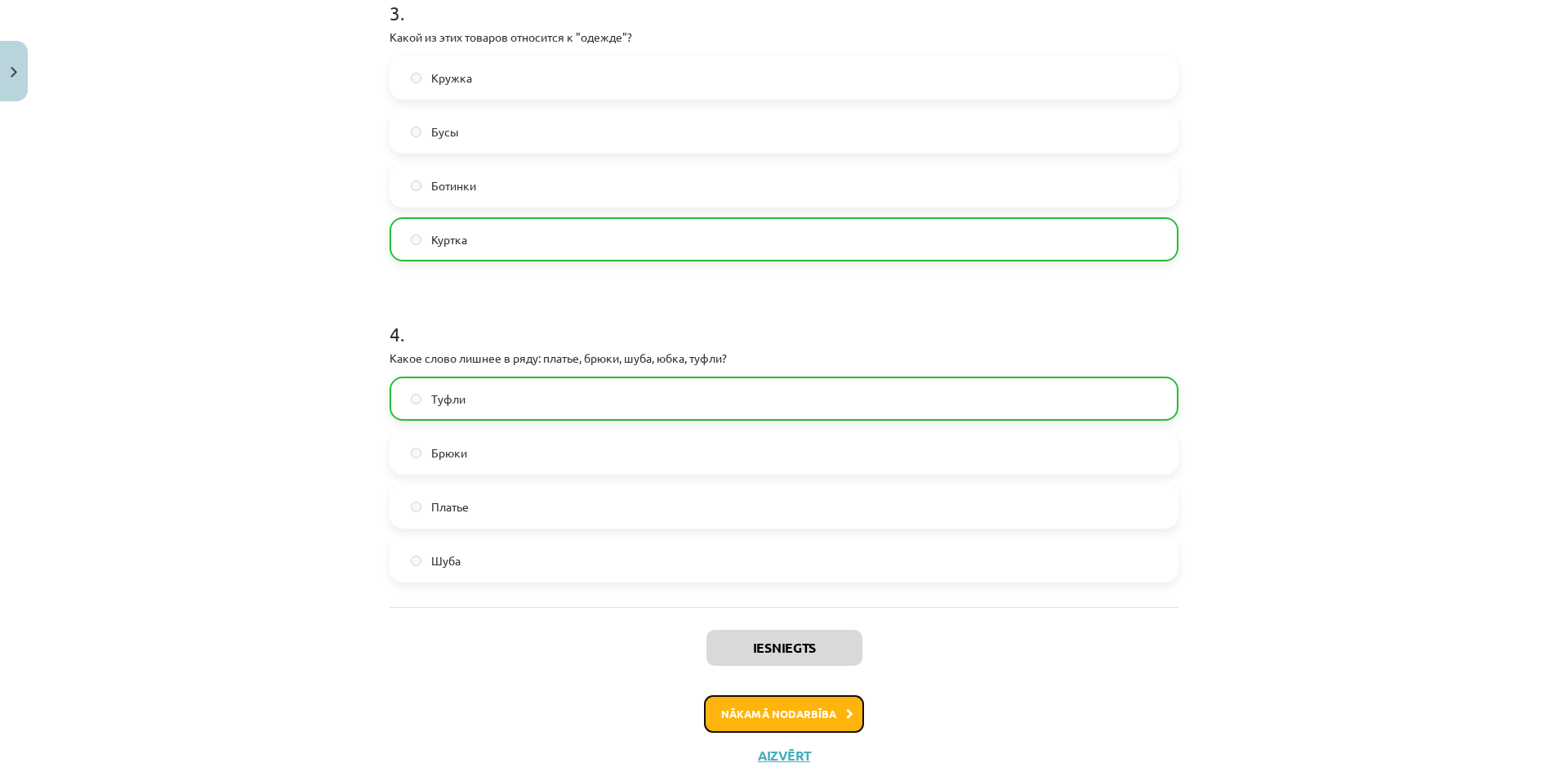
click at [747, 703] on button "Nākamā nodarbība" at bounding box center [784, 713] width 160 height 37
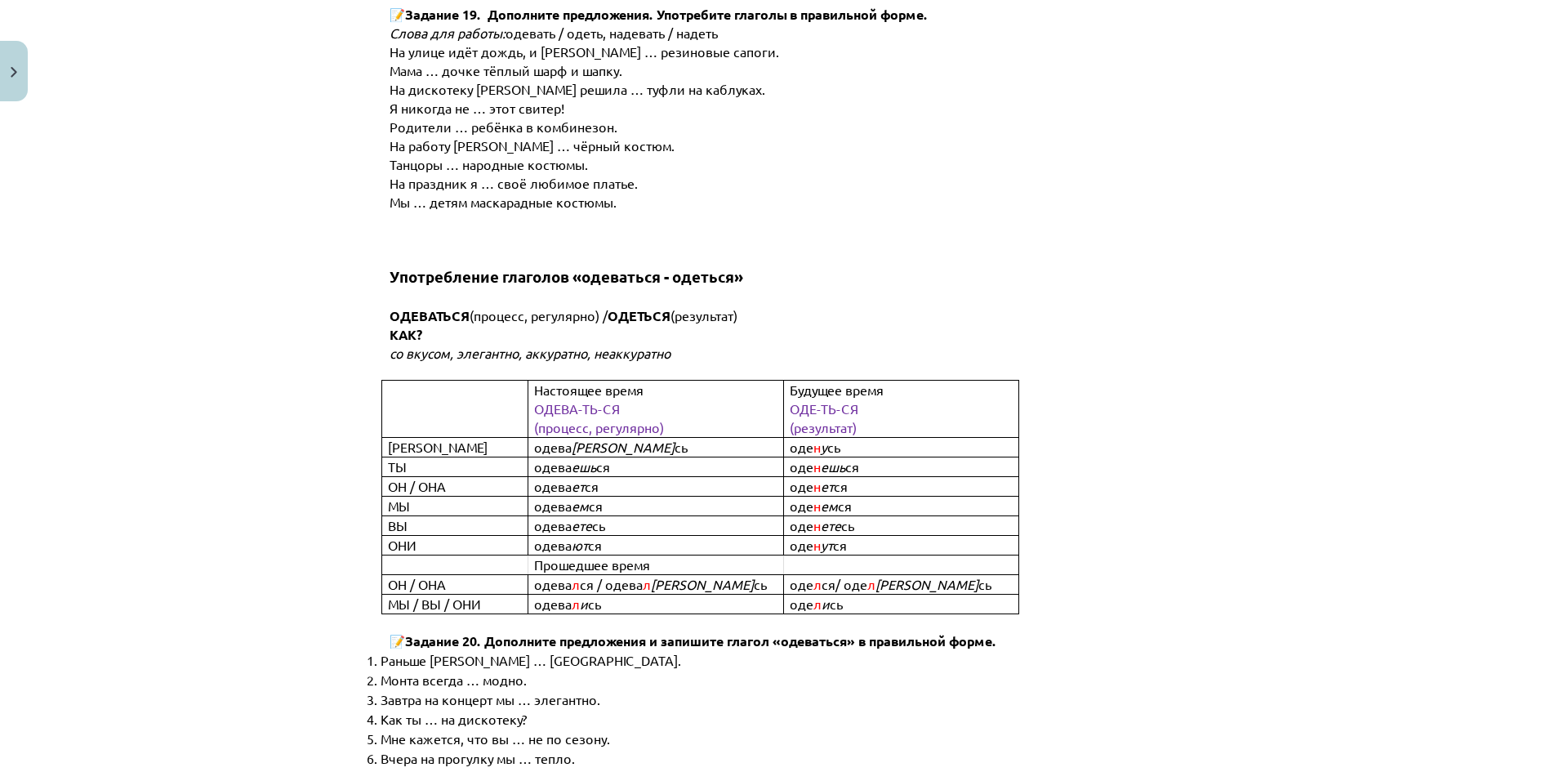
scroll to position [6001, 0]
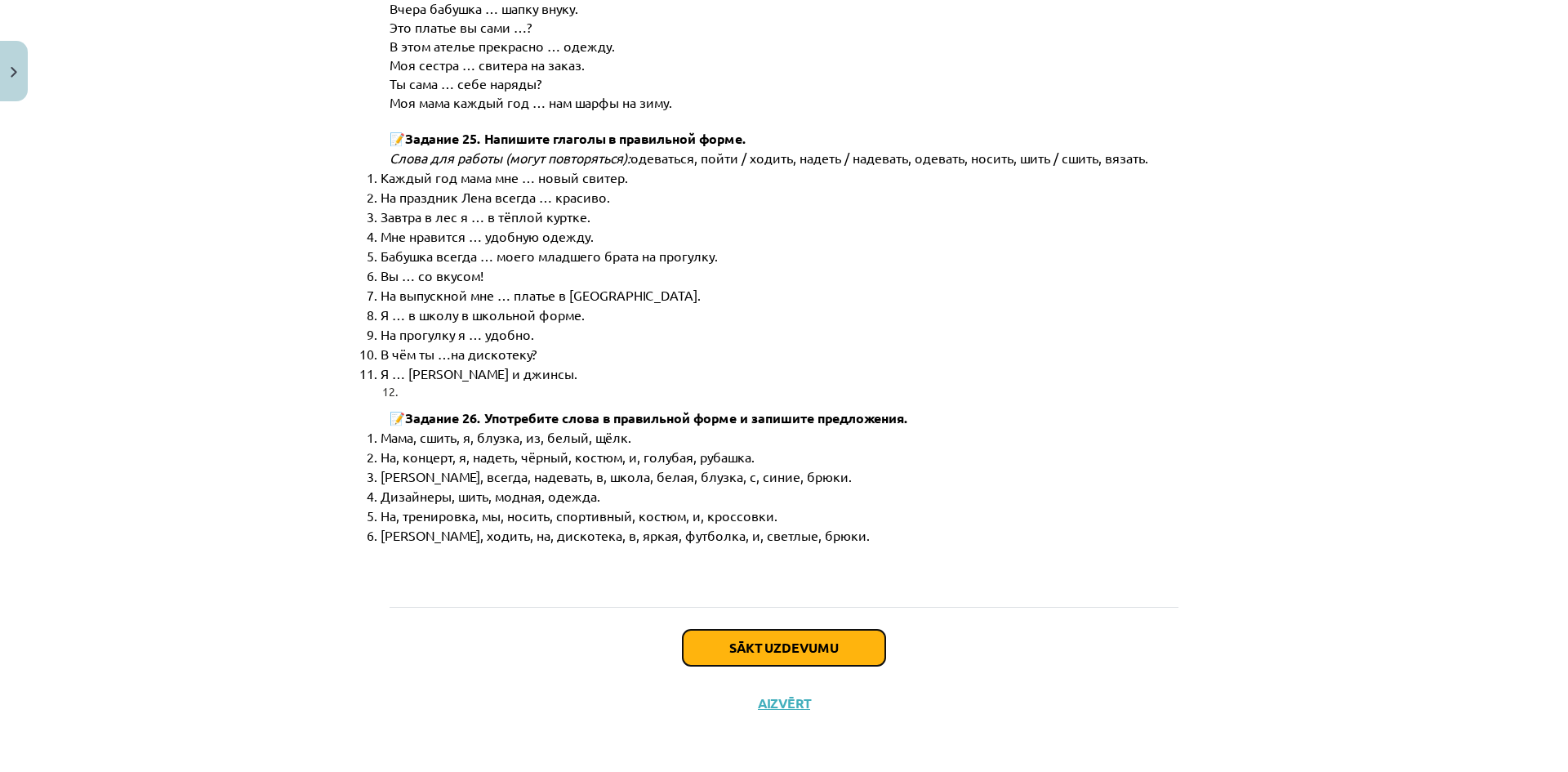
click at [807, 645] on button "Sākt uzdevumu" at bounding box center [784, 647] width 202 height 36
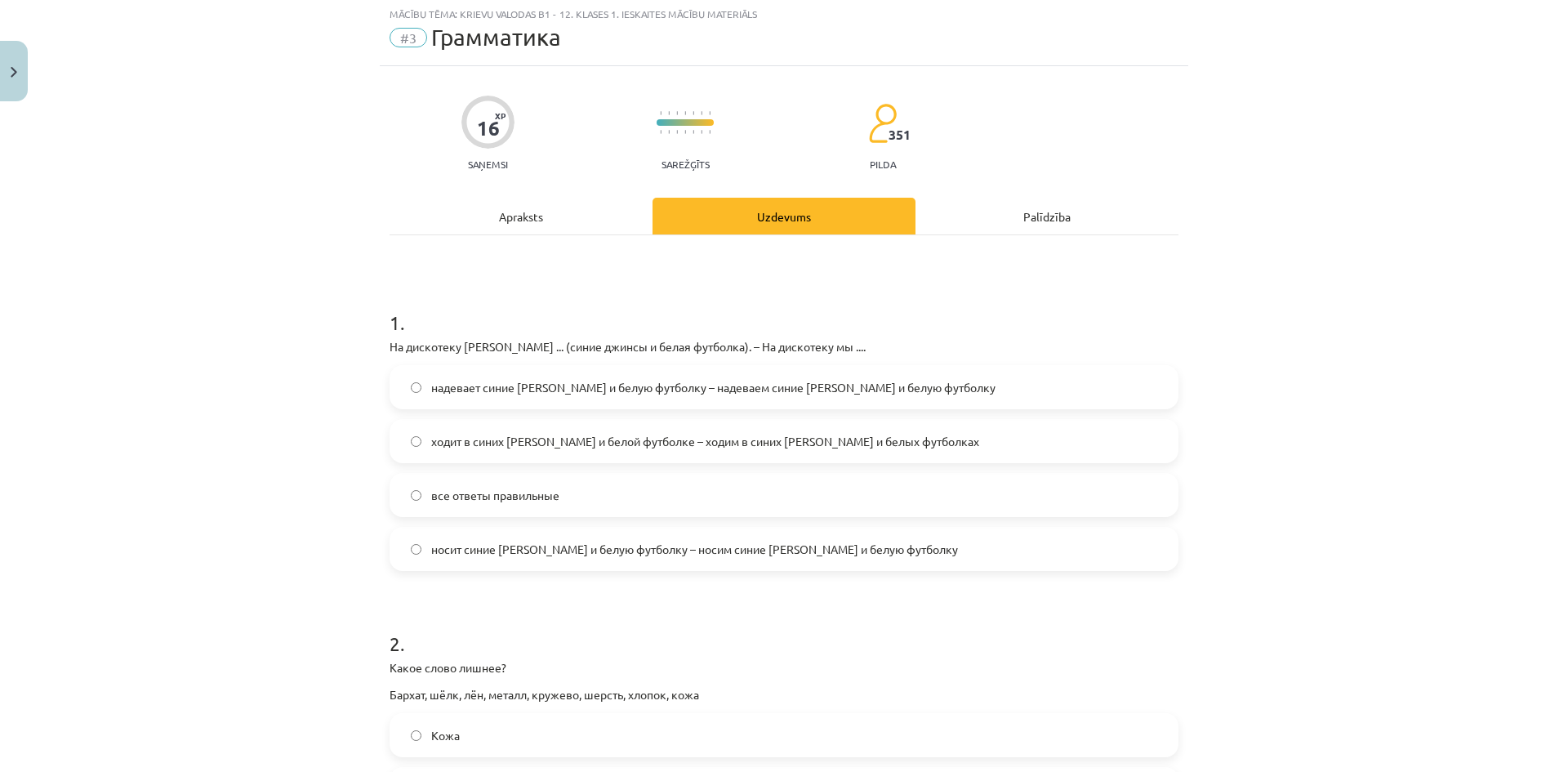
scroll to position [41, 0]
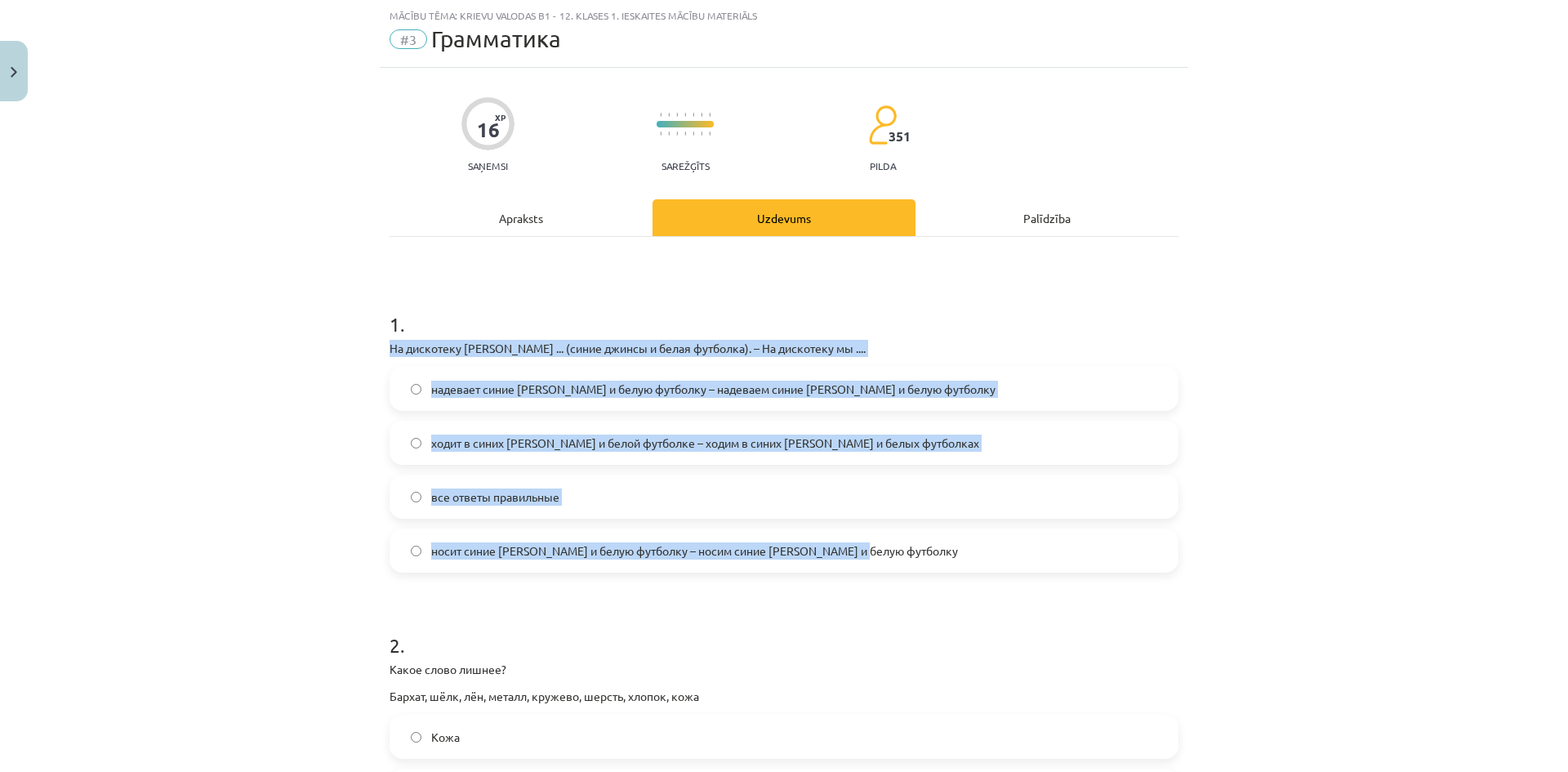
drag, startPoint x: 381, startPoint y: 343, endPoint x: 888, endPoint y: 545, distance: 545.8
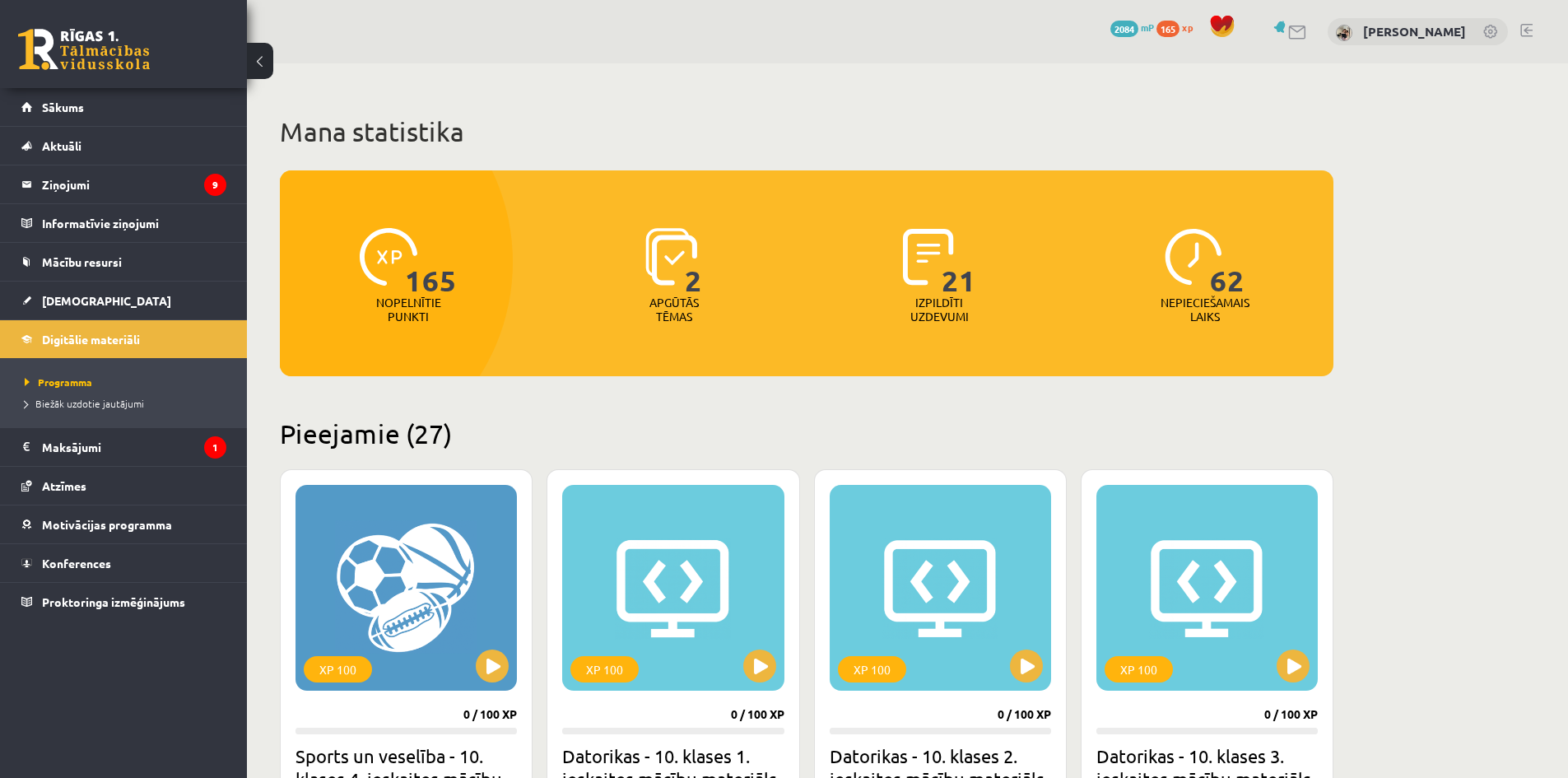
scroll to position [3284, 0]
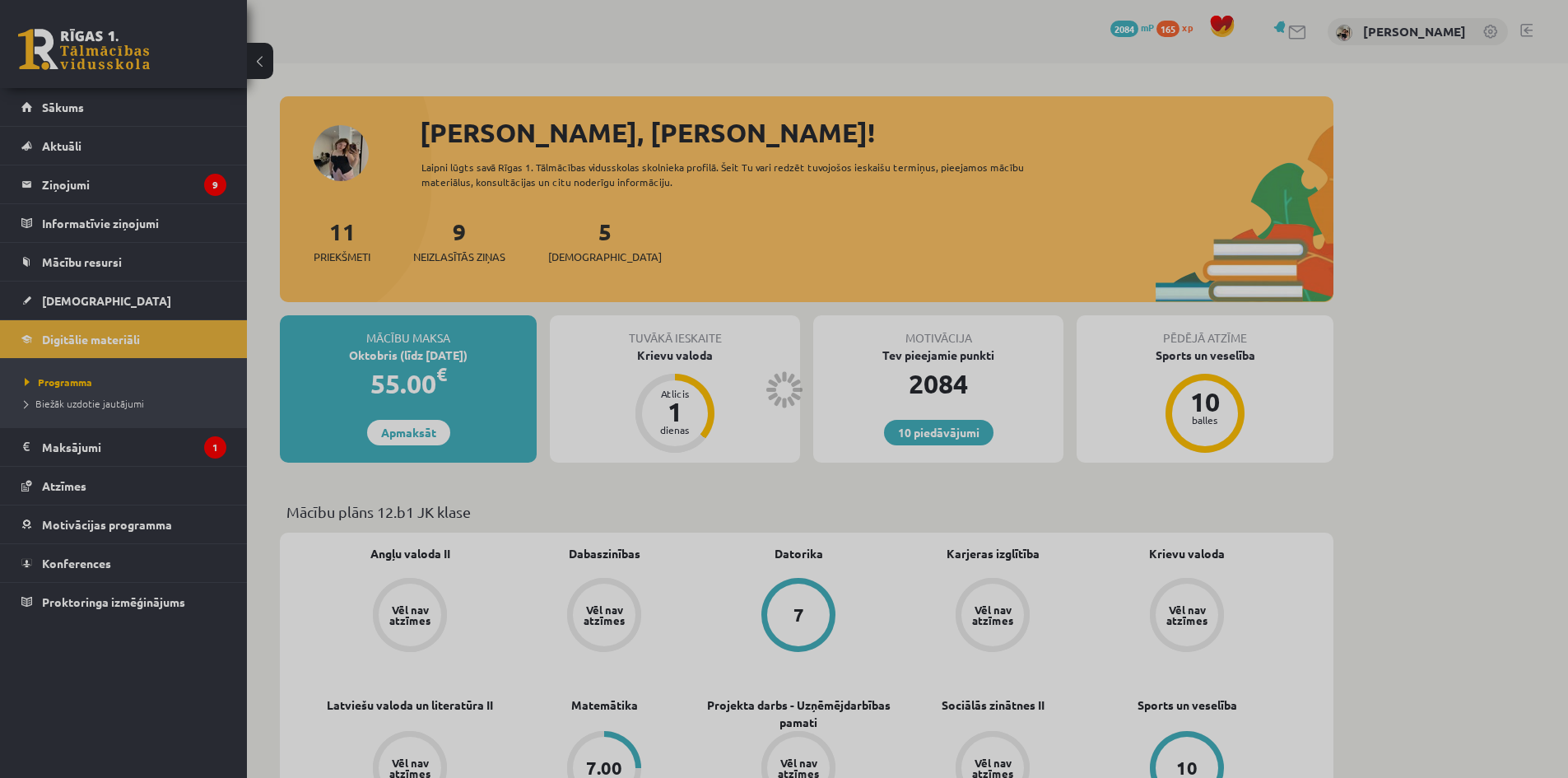
scroll to position [1930, 0]
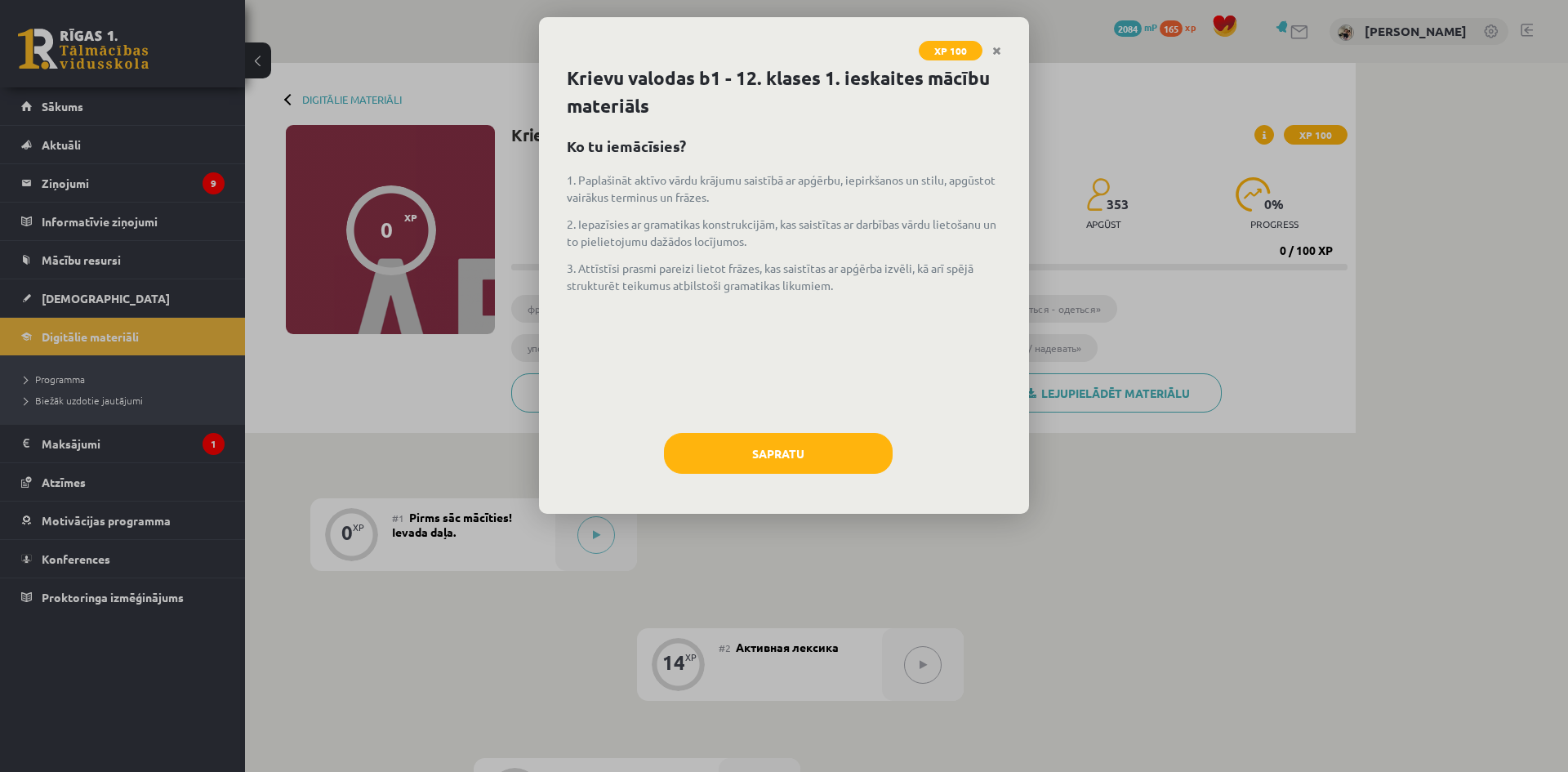
scroll to position [81, 0]
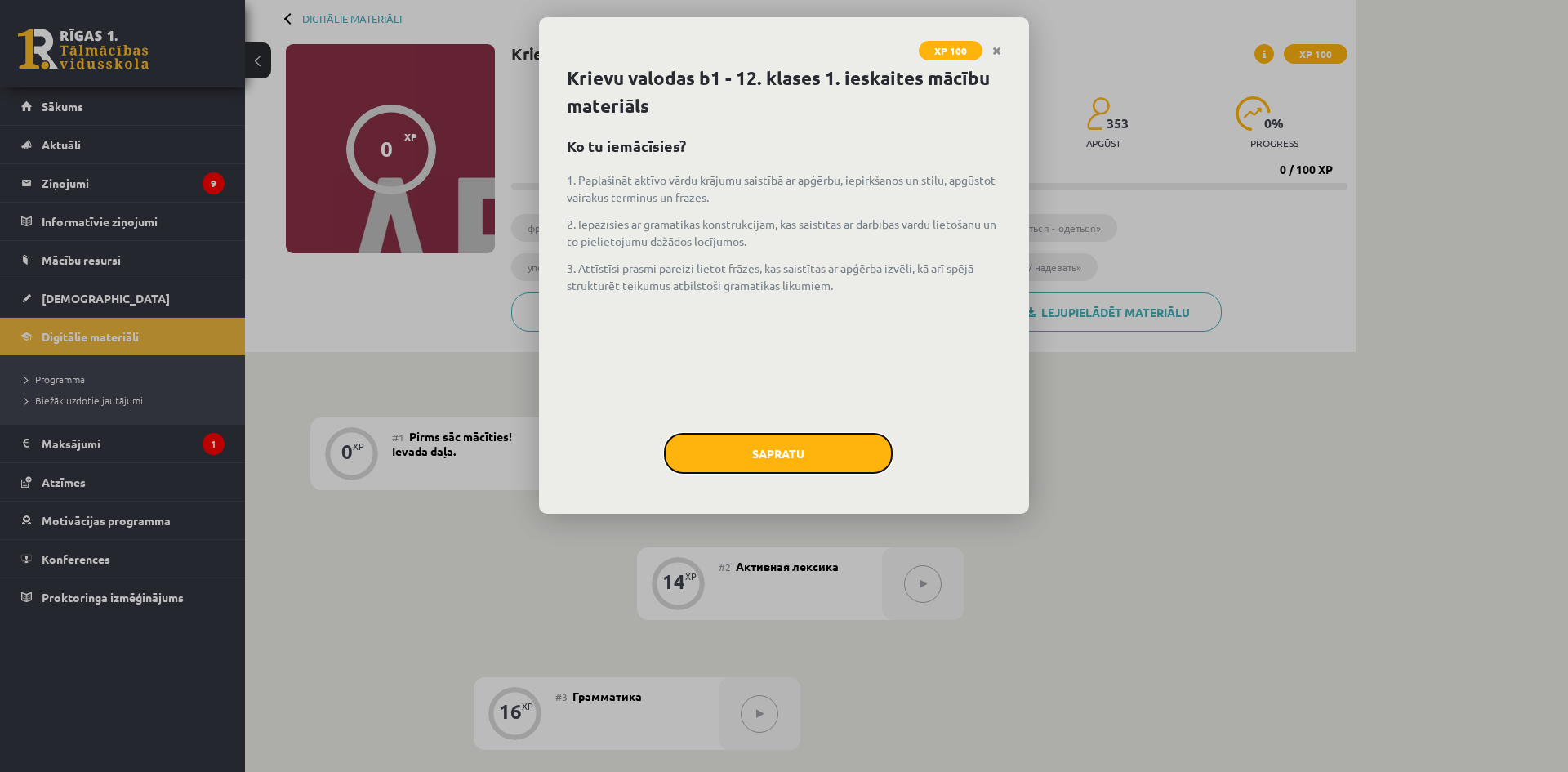
click at [811, 445] on button "Sapratu" at bounding box center [777, 452] width 228 height 41
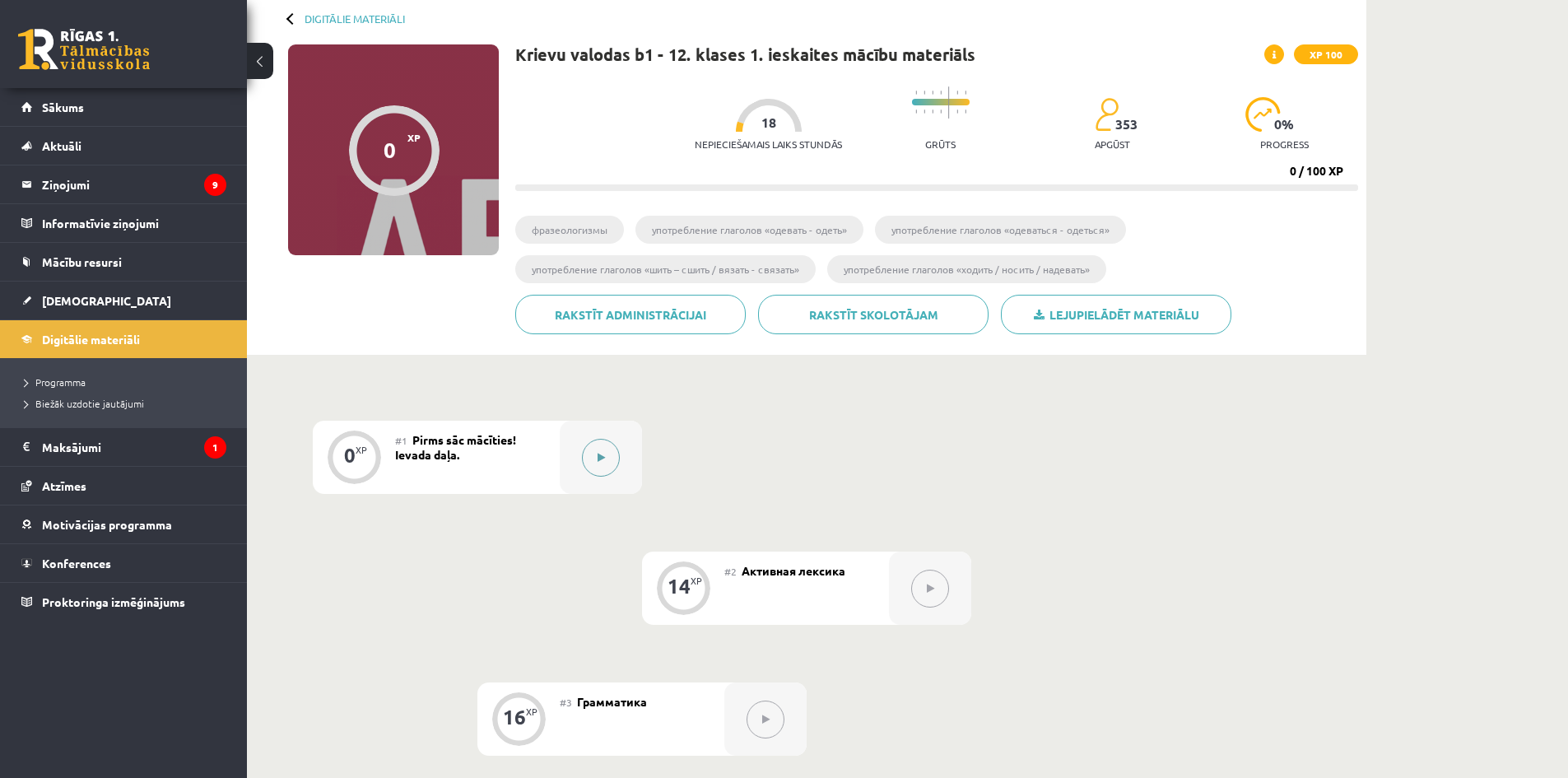
click at [608, 466] on button at bounding box center [601, 457] width 38 height 38
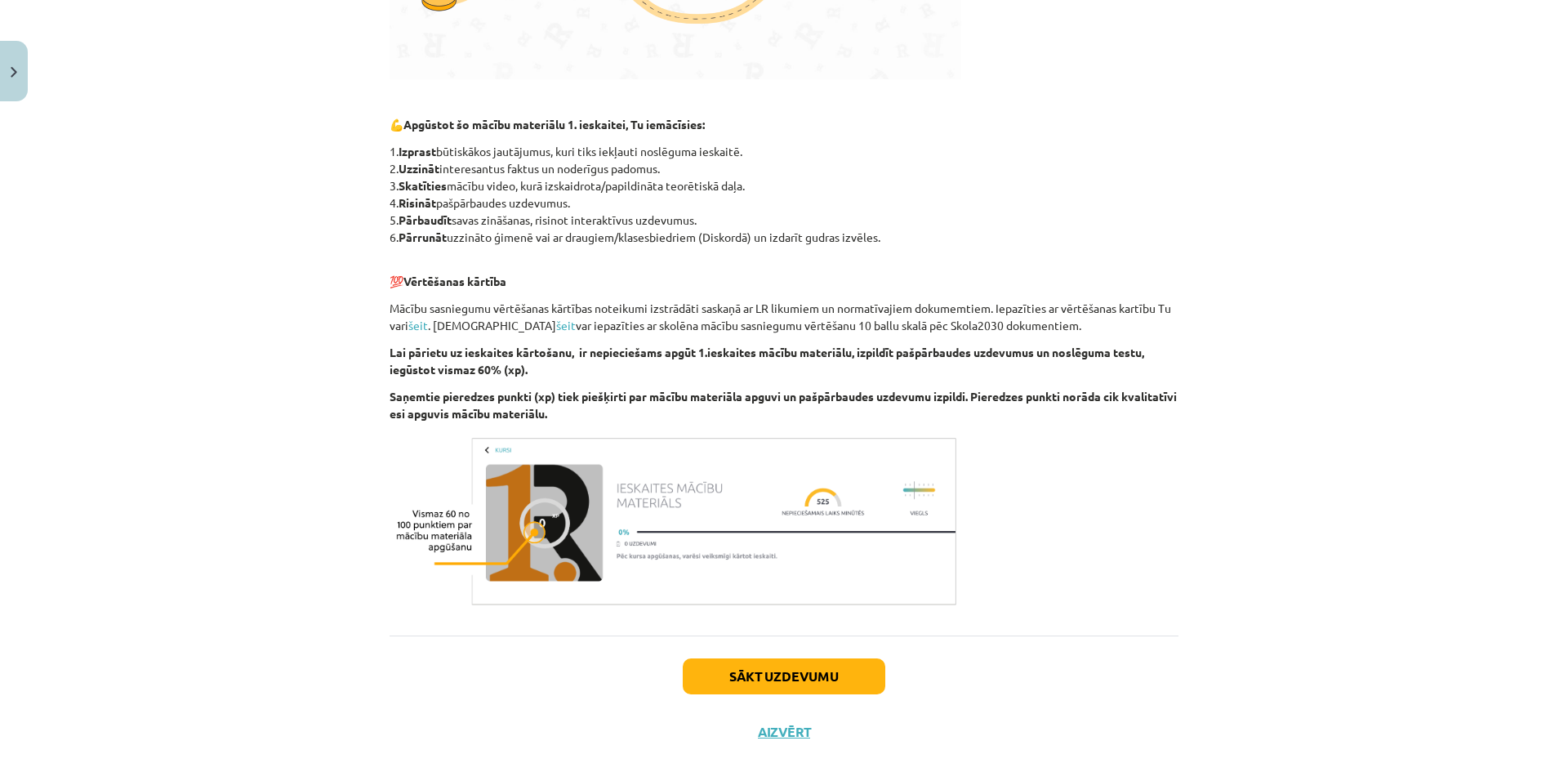
scroll to position [787, 0]
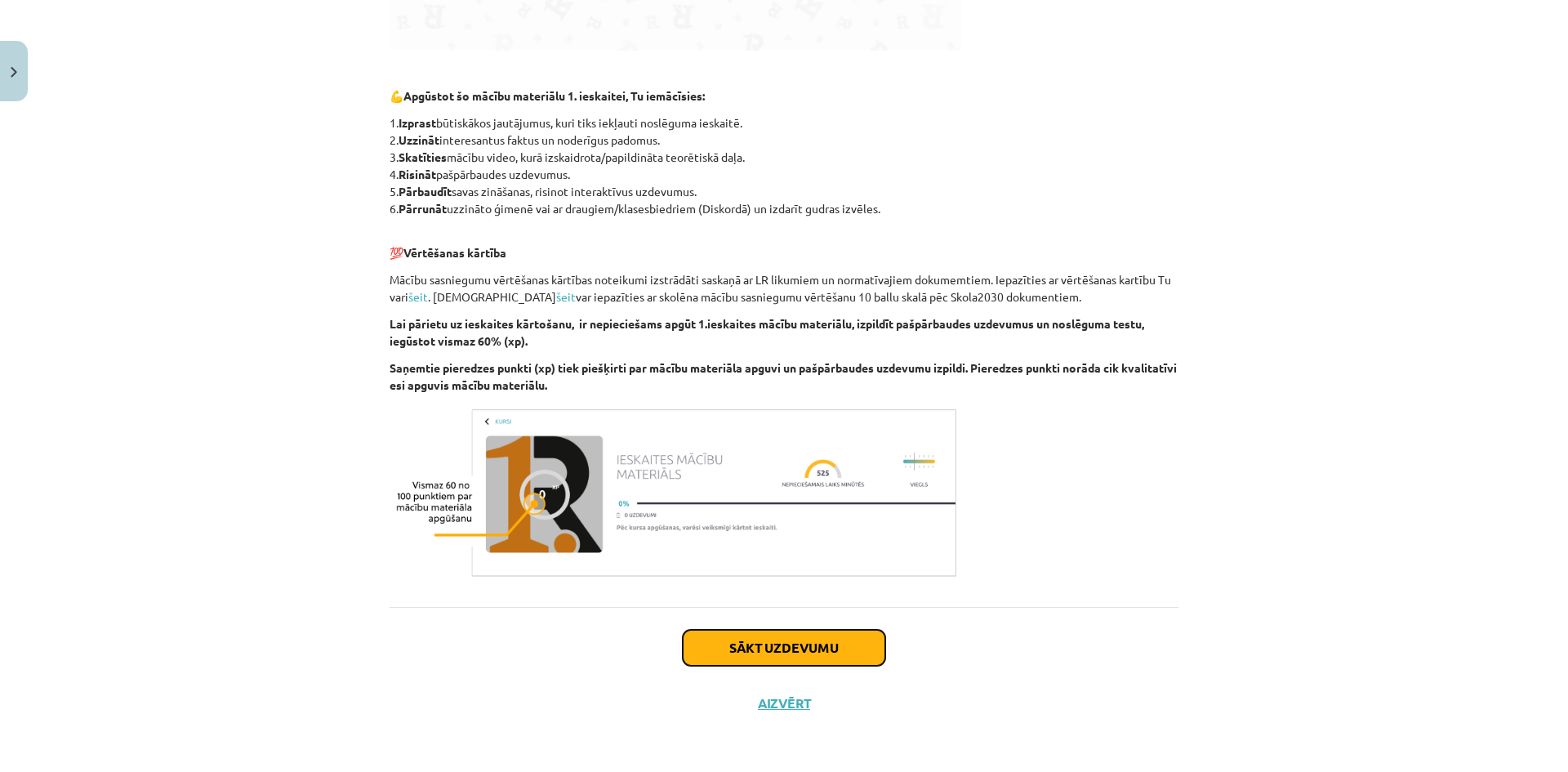
click at [803, 651] on button "Sākt uzdevumu" at bounding box center [784, 647] width 202 height 36
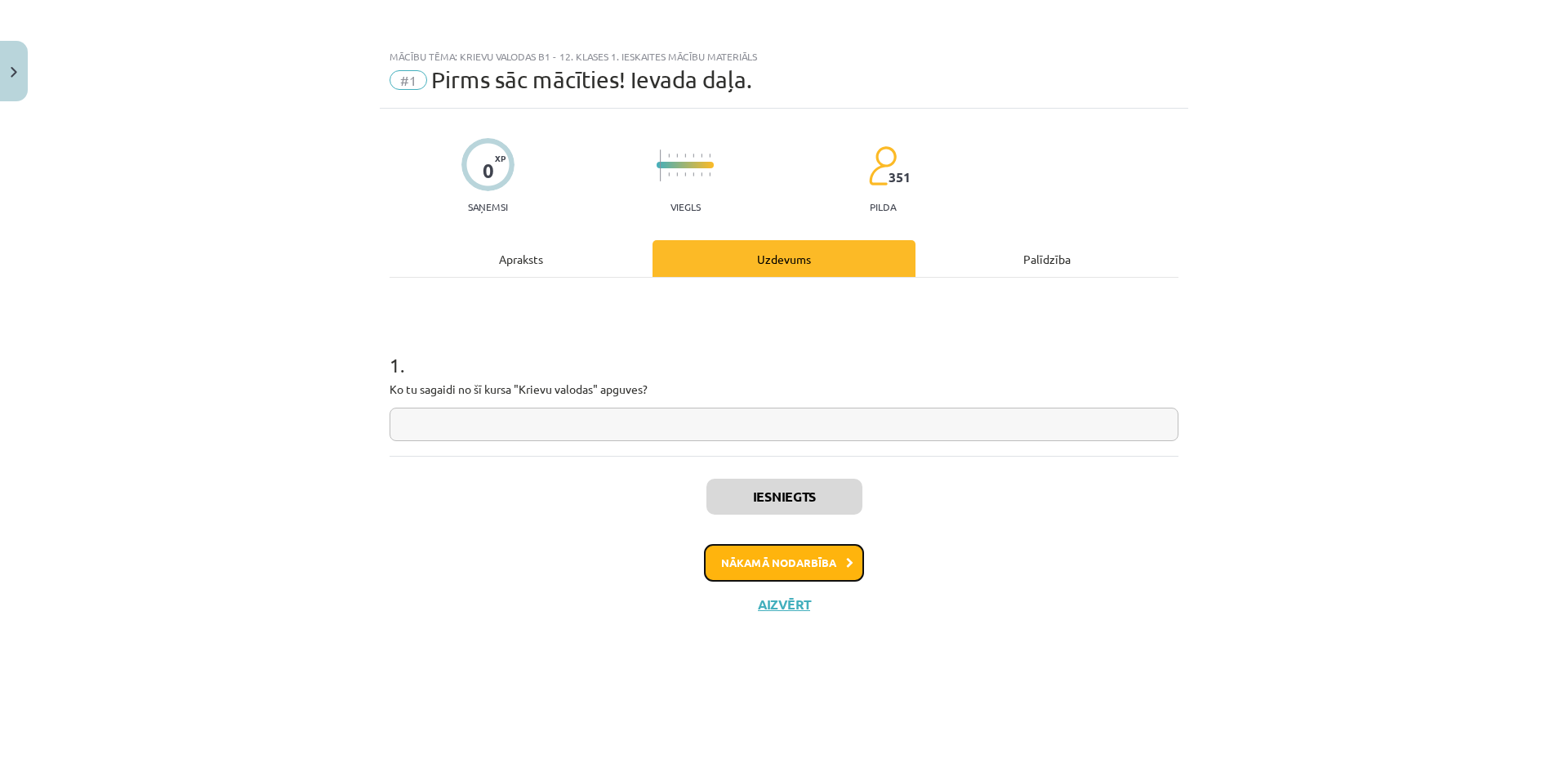
click at [800, 564] on button "Nākamā nodarbība" at bounding box center [784, 562] width 160 height 37
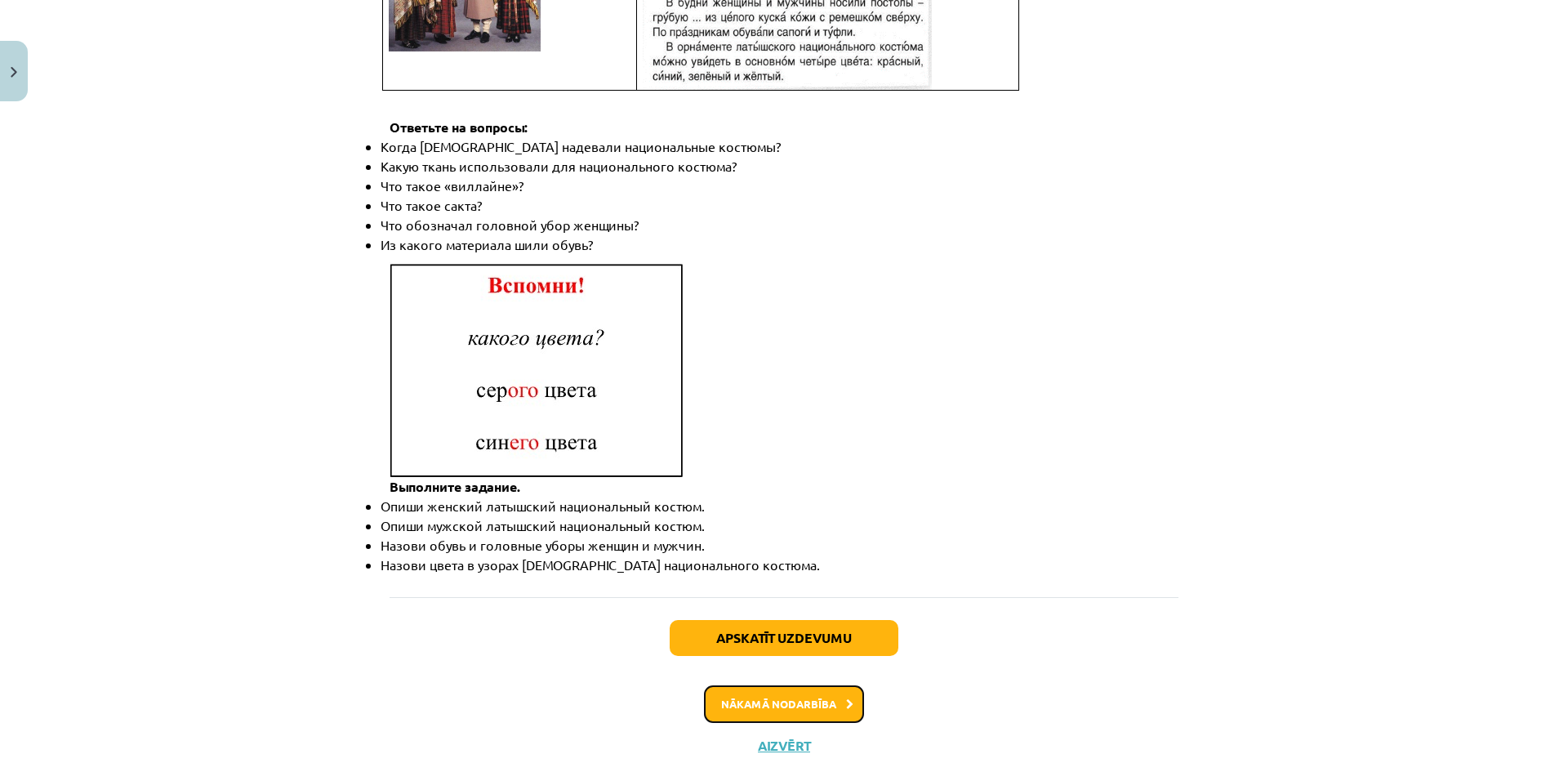
scroll to position [2293, 0]
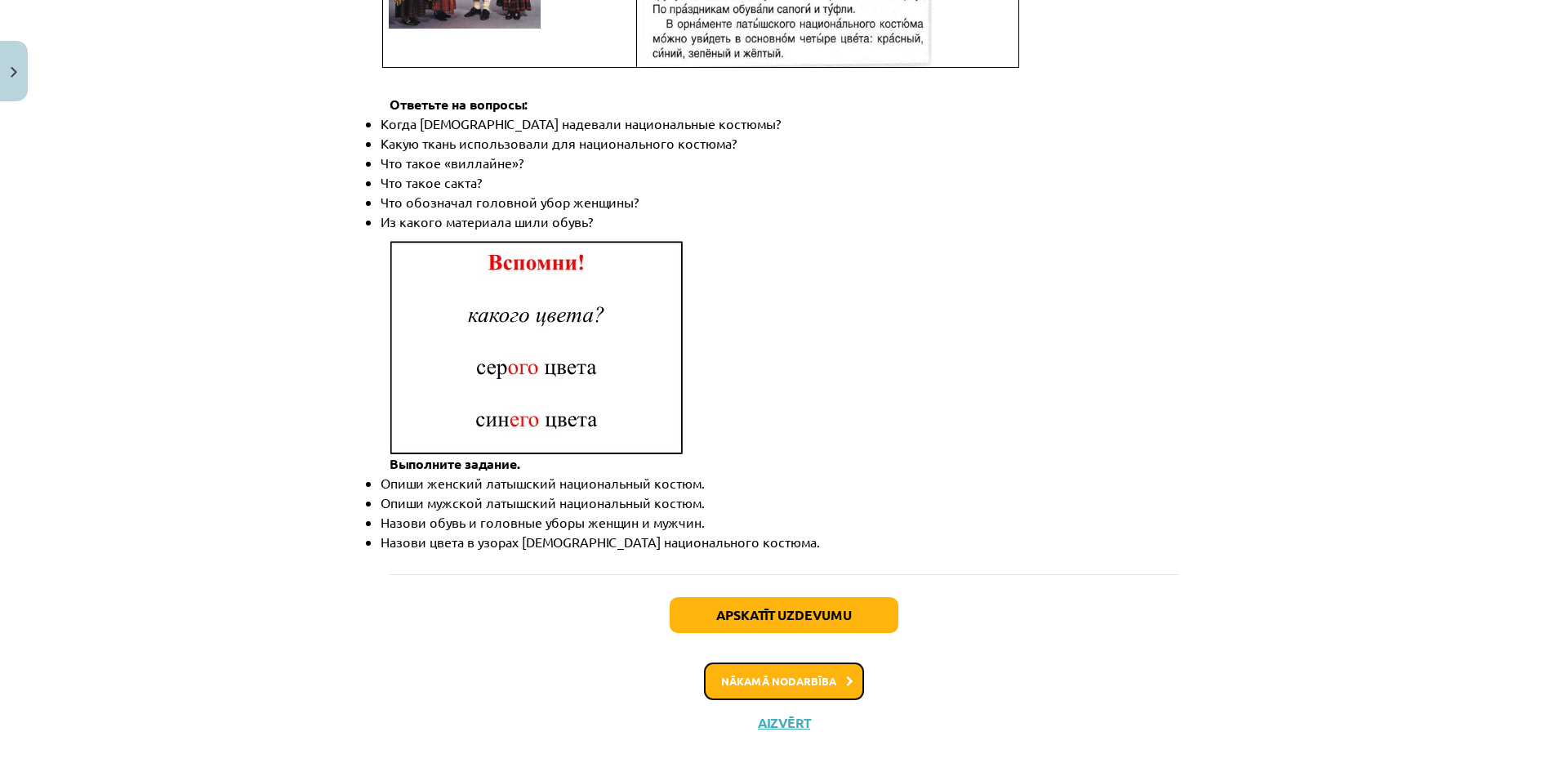
click at [784, 663] on button "Nākamā nodarbība" at bounding box center [784, 681] width 160 height 37
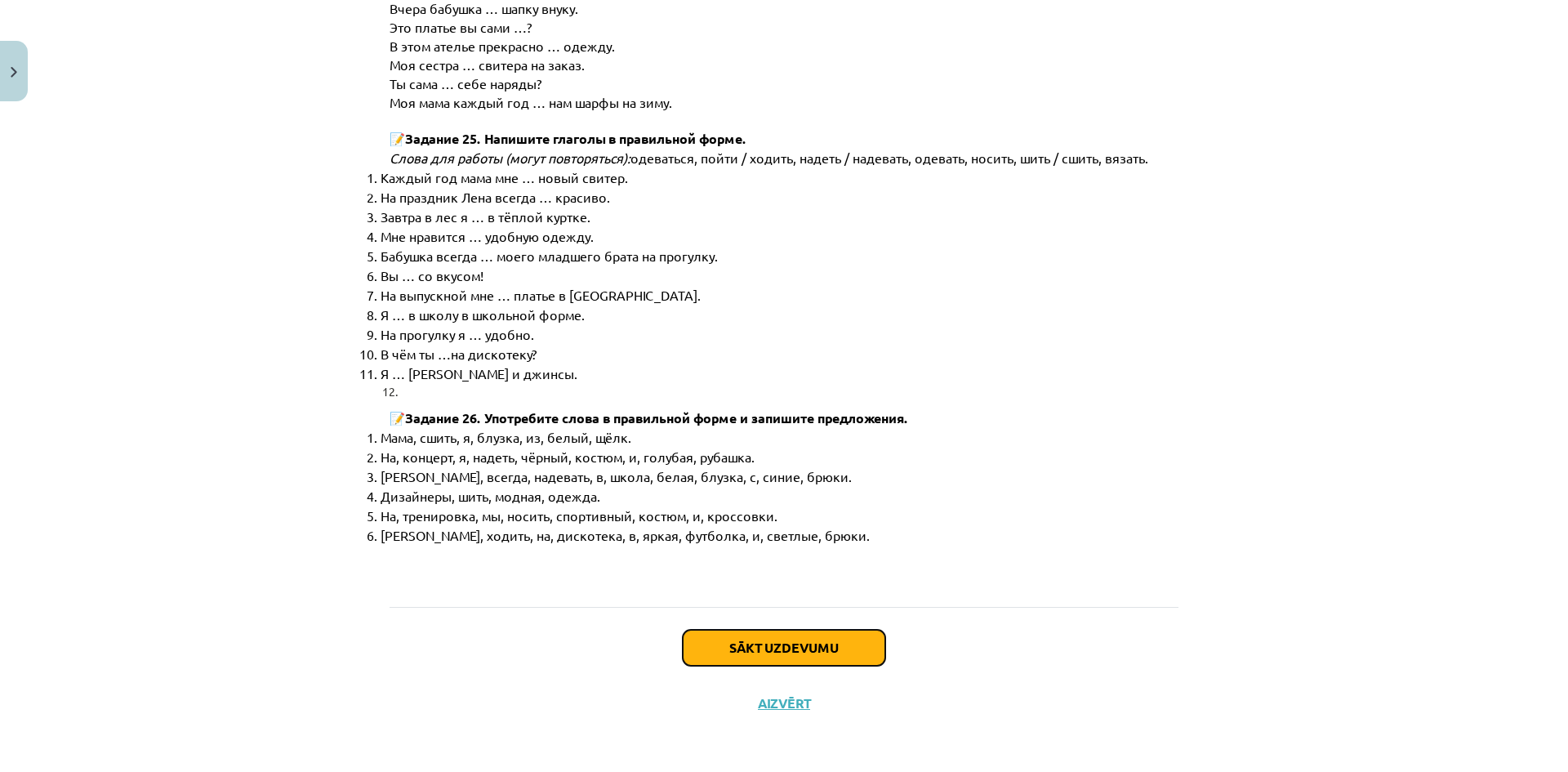
click at [765, 657] on button "Sākt uzdevumu" at bounding box center [784, 647] width 202 height 36
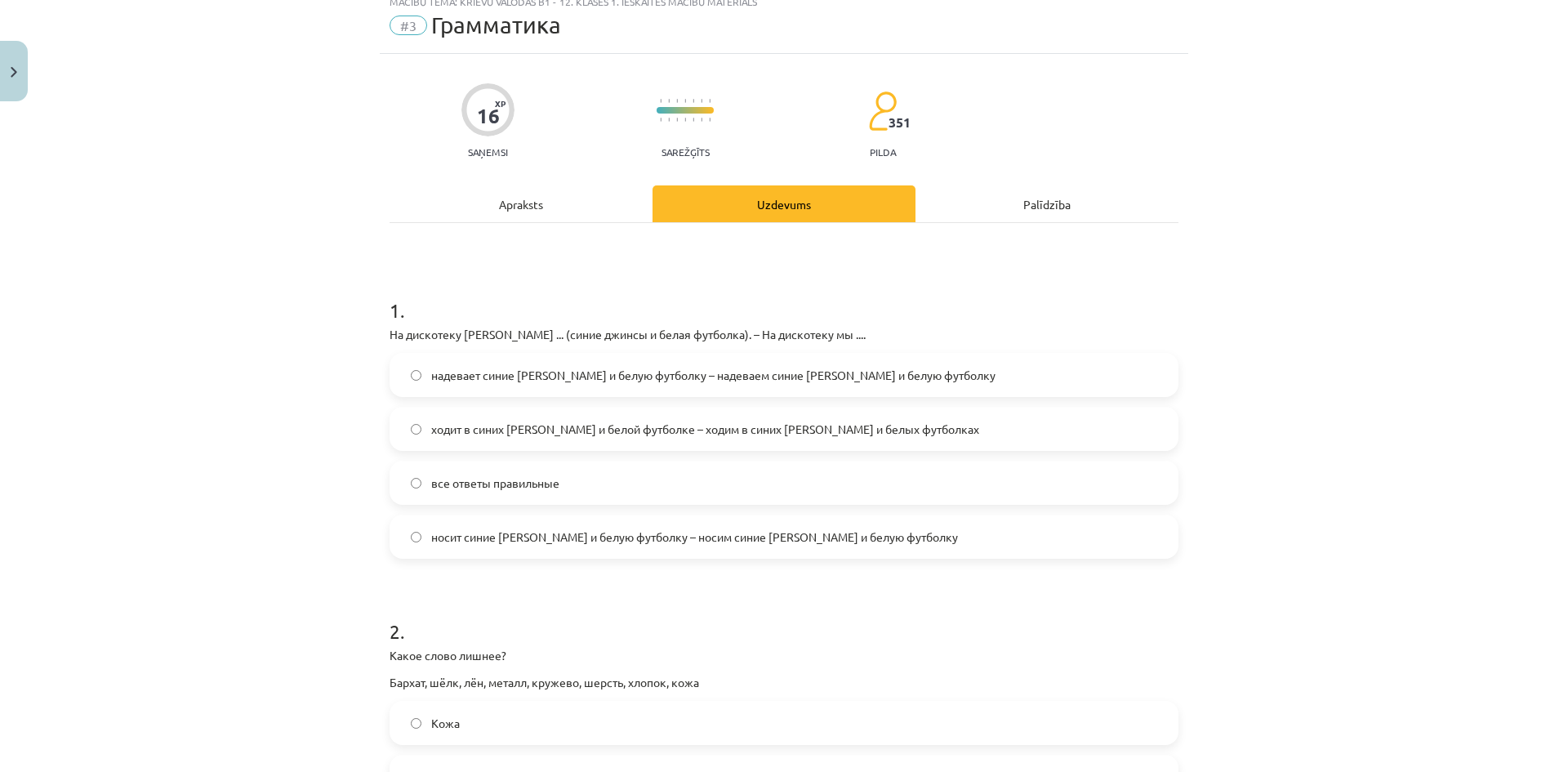
scroll to position [41, 0]
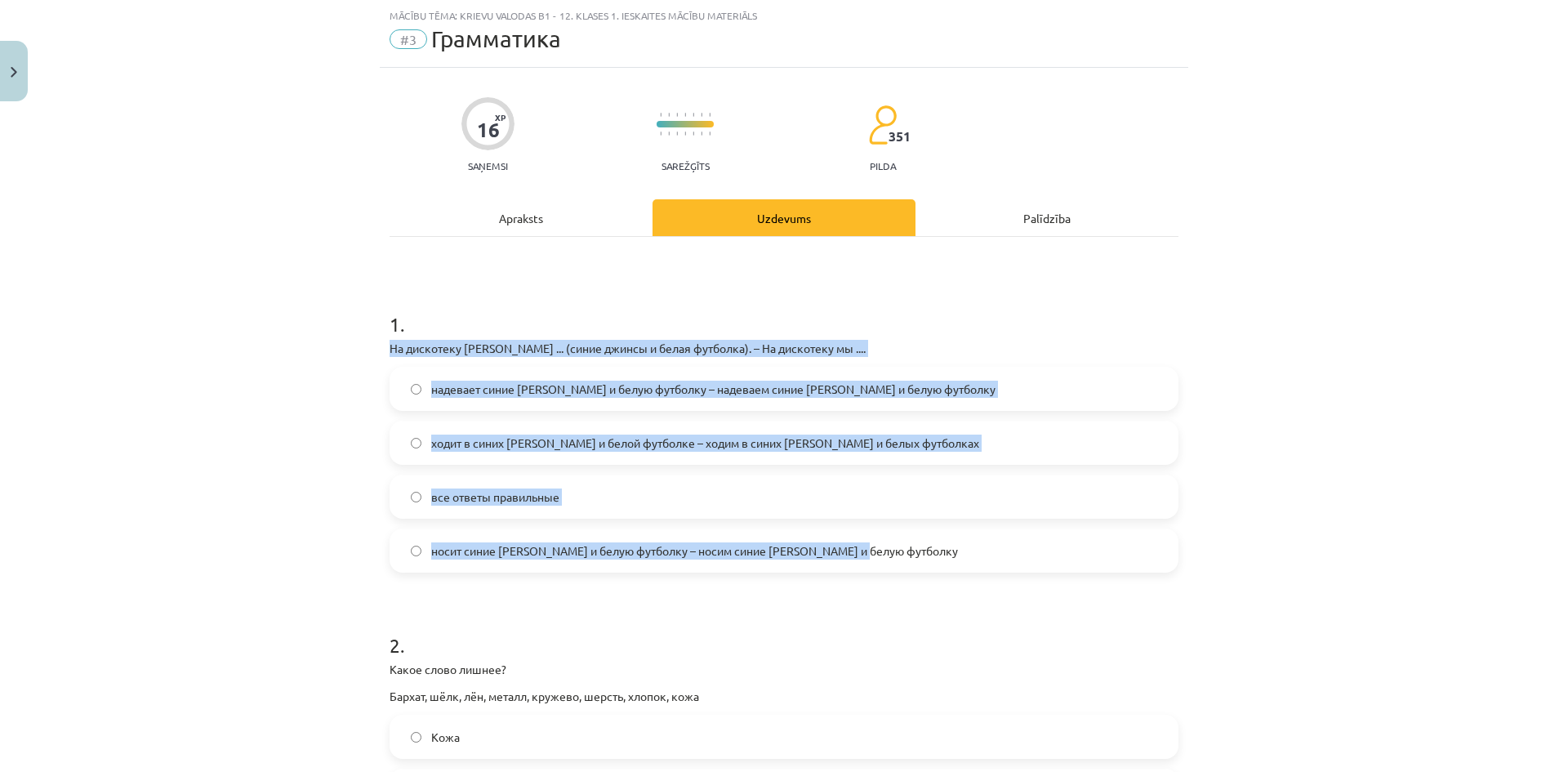
drag, startPoint x: 375, startPoint y: 346, endPoint x: 992, endPoint y: 567, distance: 655.4
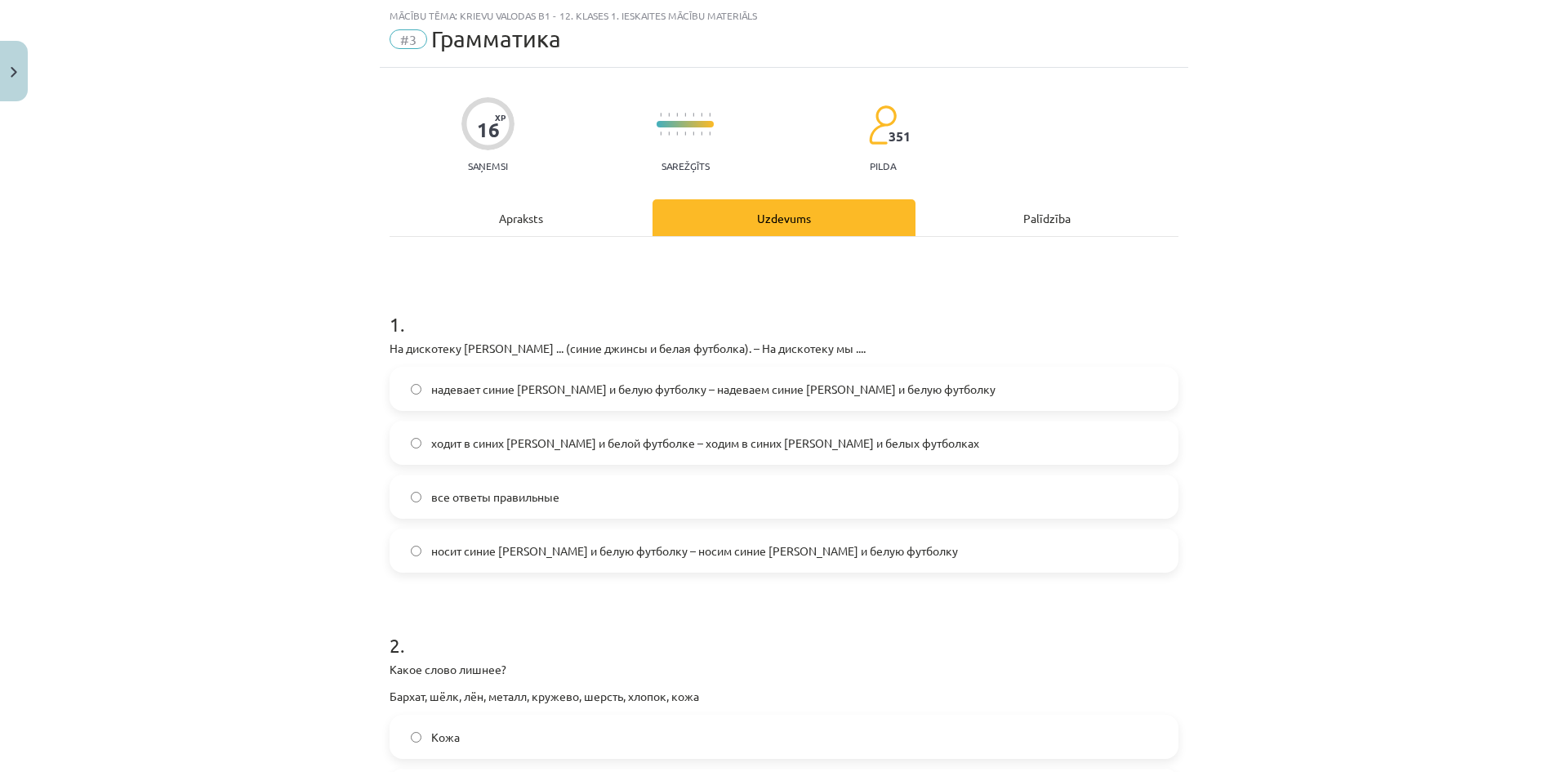
click at [334, 292] on div "Mācību tēma: Krievu valodas b1 - 12. klases 1. ieskaites mācību materiāls #3 Гр…" at bounding box center [784, 386] width 1568 height 772
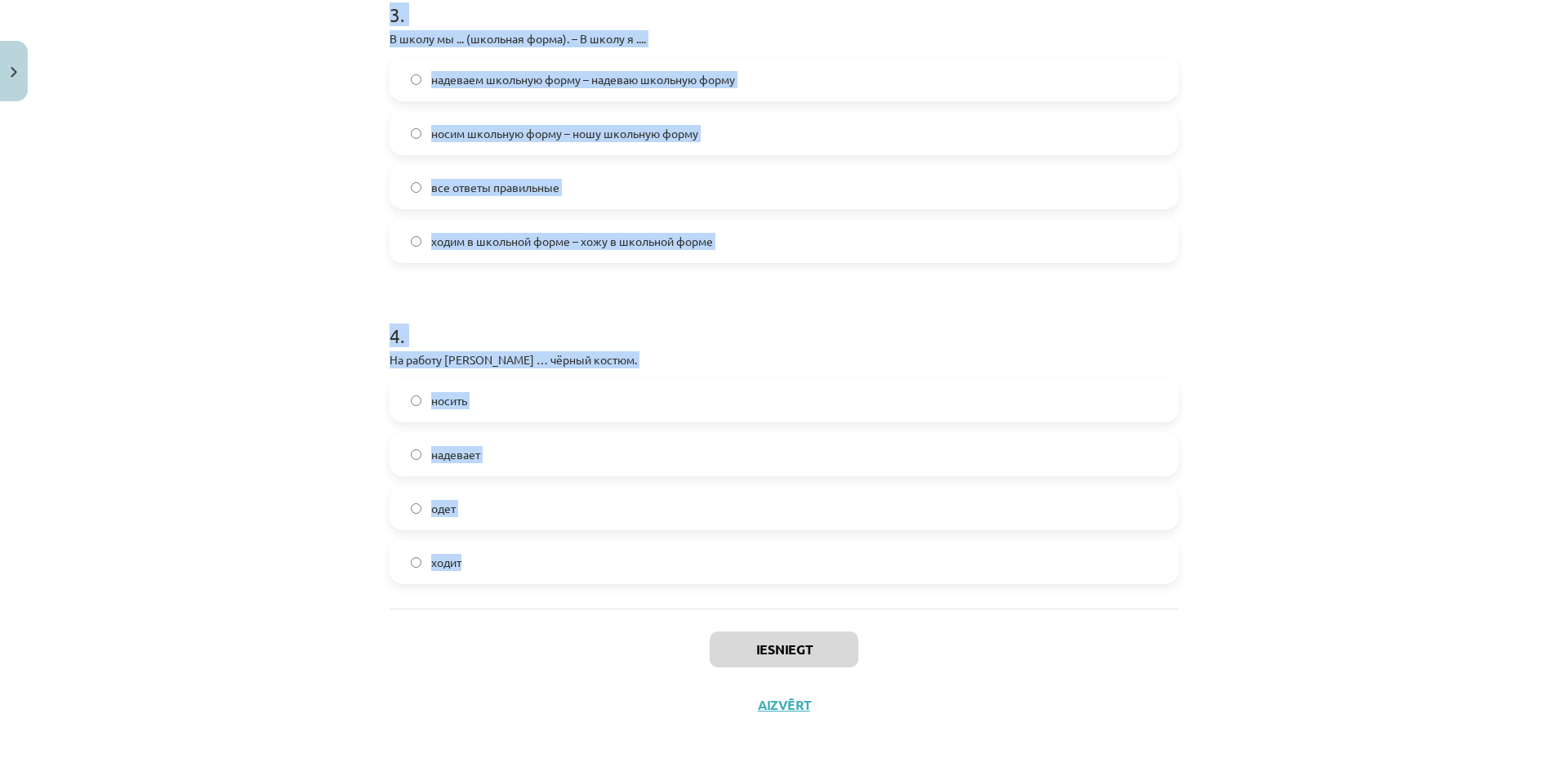
scroll to position [1020, 0]
drag, startPoint x: 368, startPoint y: 345, endPoint x: 777, endPoint y: 576, distance: 469.7
click at [777, 576] on div "Mācību tēma: Krievu valodas b1 - 12. klases 1. ieskaites mācību materiāls #3 Гр…" at bounding box center [784, 386] width 1568 height 772
copy form "На дискотеку Янис ... (синие джинсы и белая футболка). – На дискотеку мы .... н…"
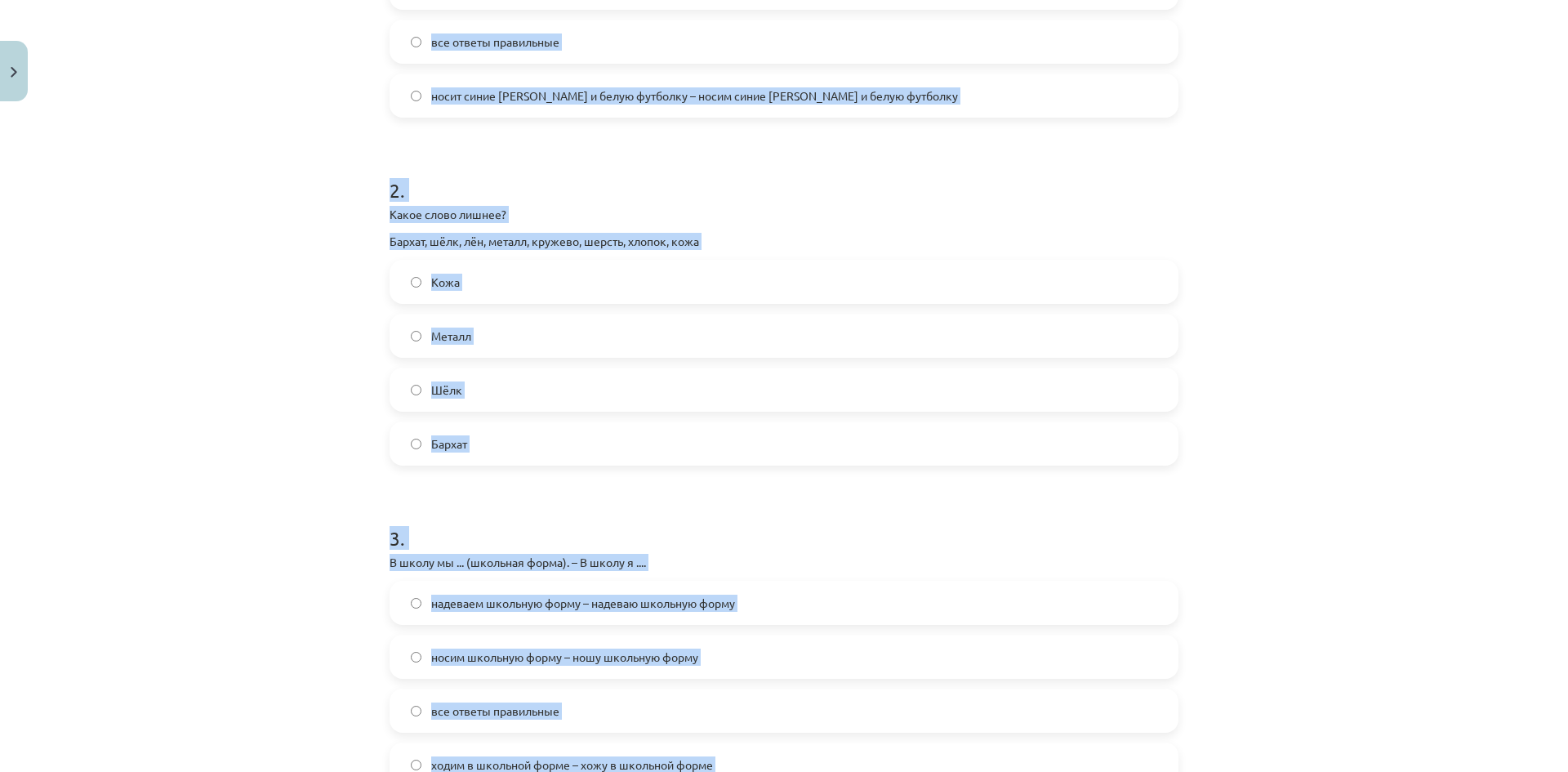
scroll to position [286, 0]
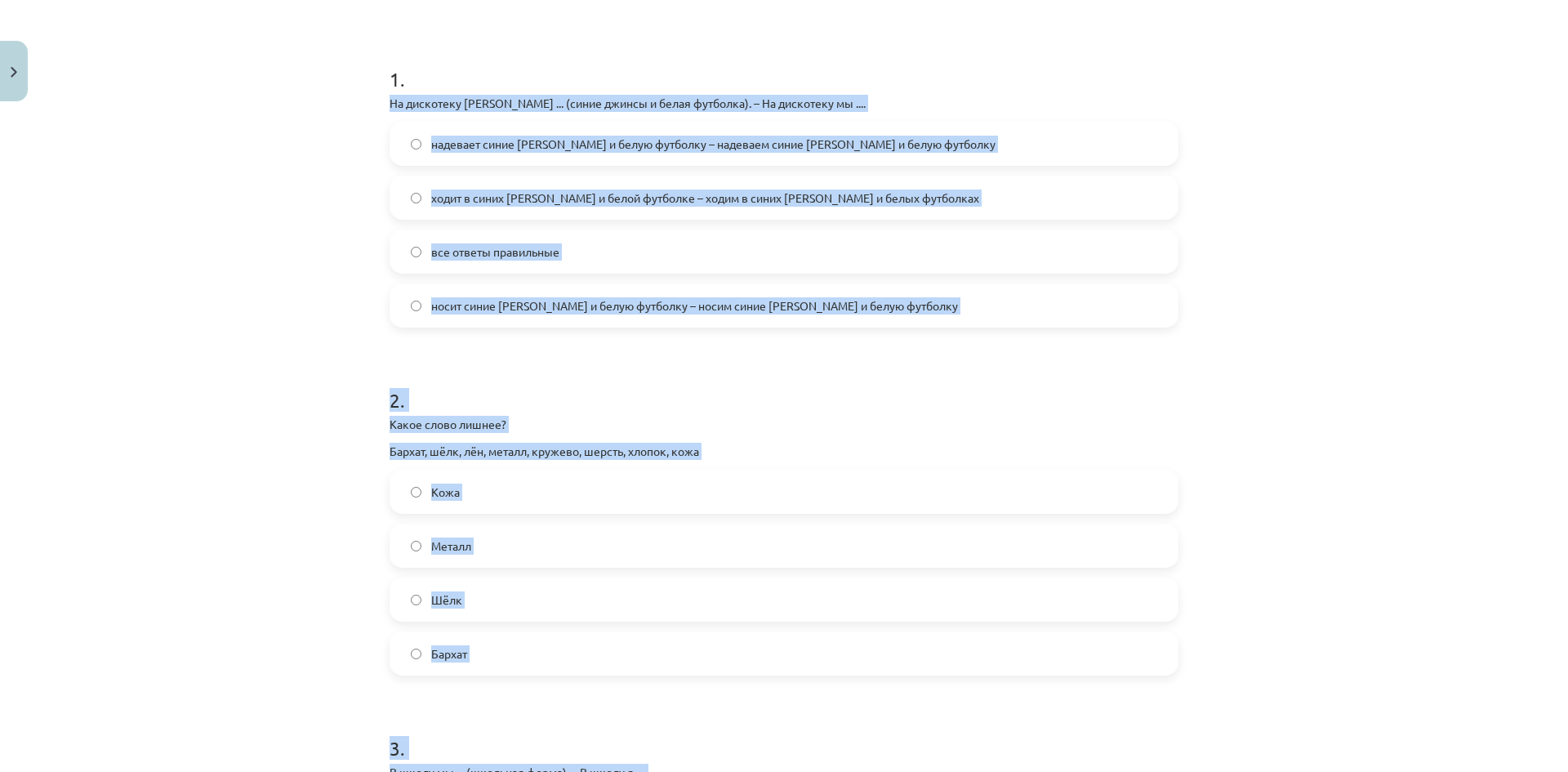
click at [472, 253] on span "все ответы правильные" at bounding box center [495, 252] width 129 height 17
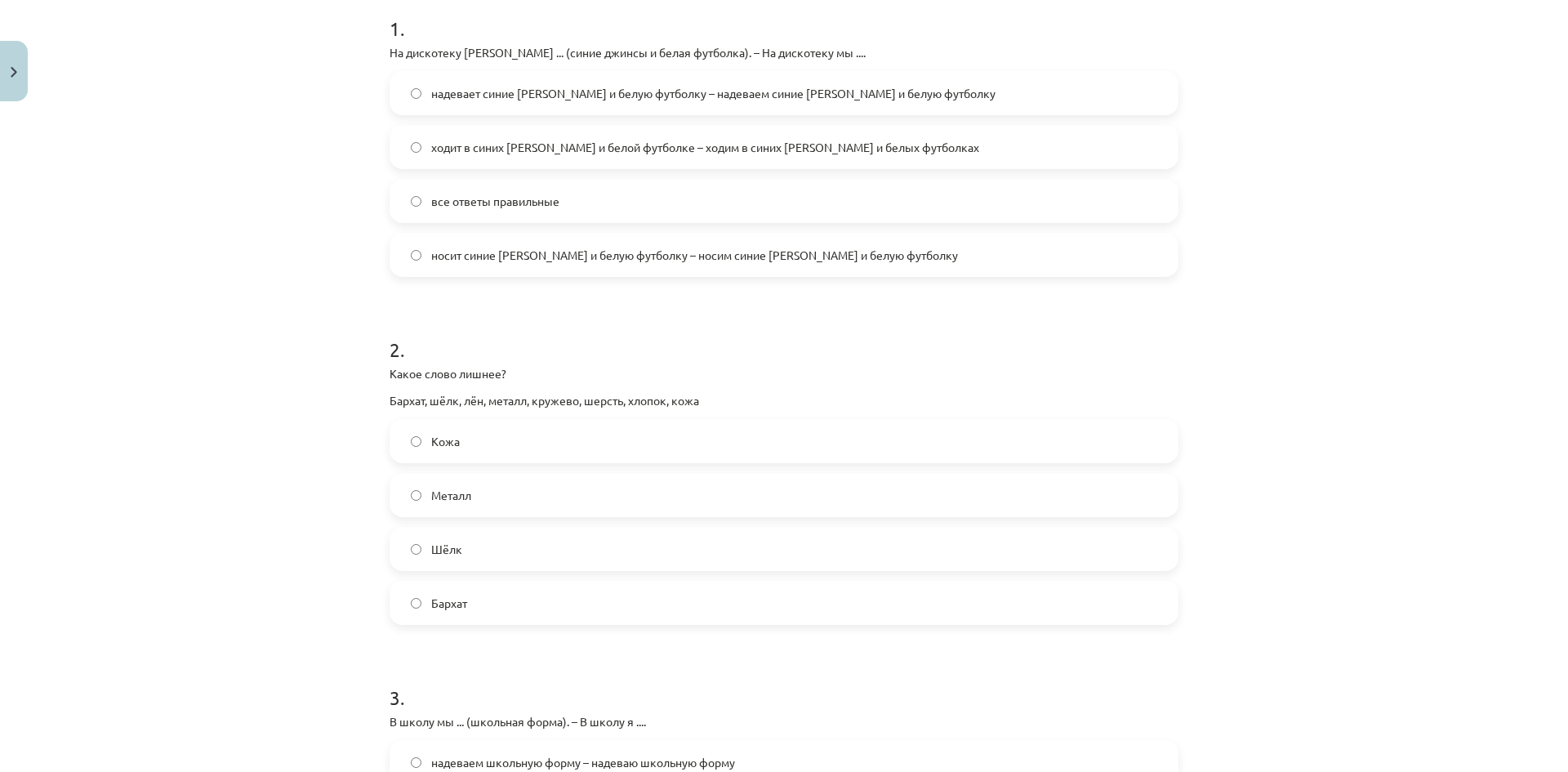
scroll to position [612, 0]
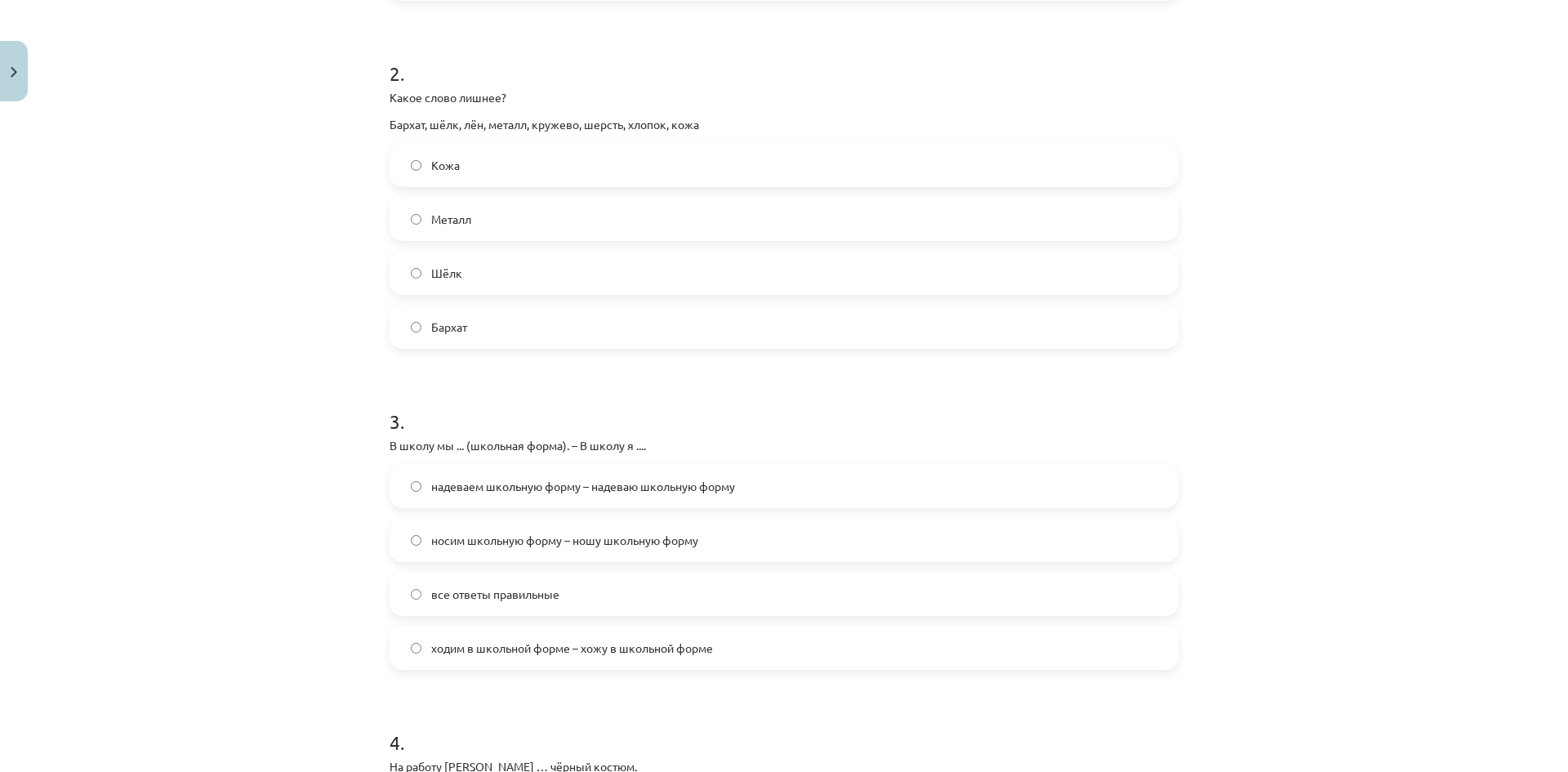
click at [434, 212] on span "Металл" at bounding box center [451, 220] width 40 height 17
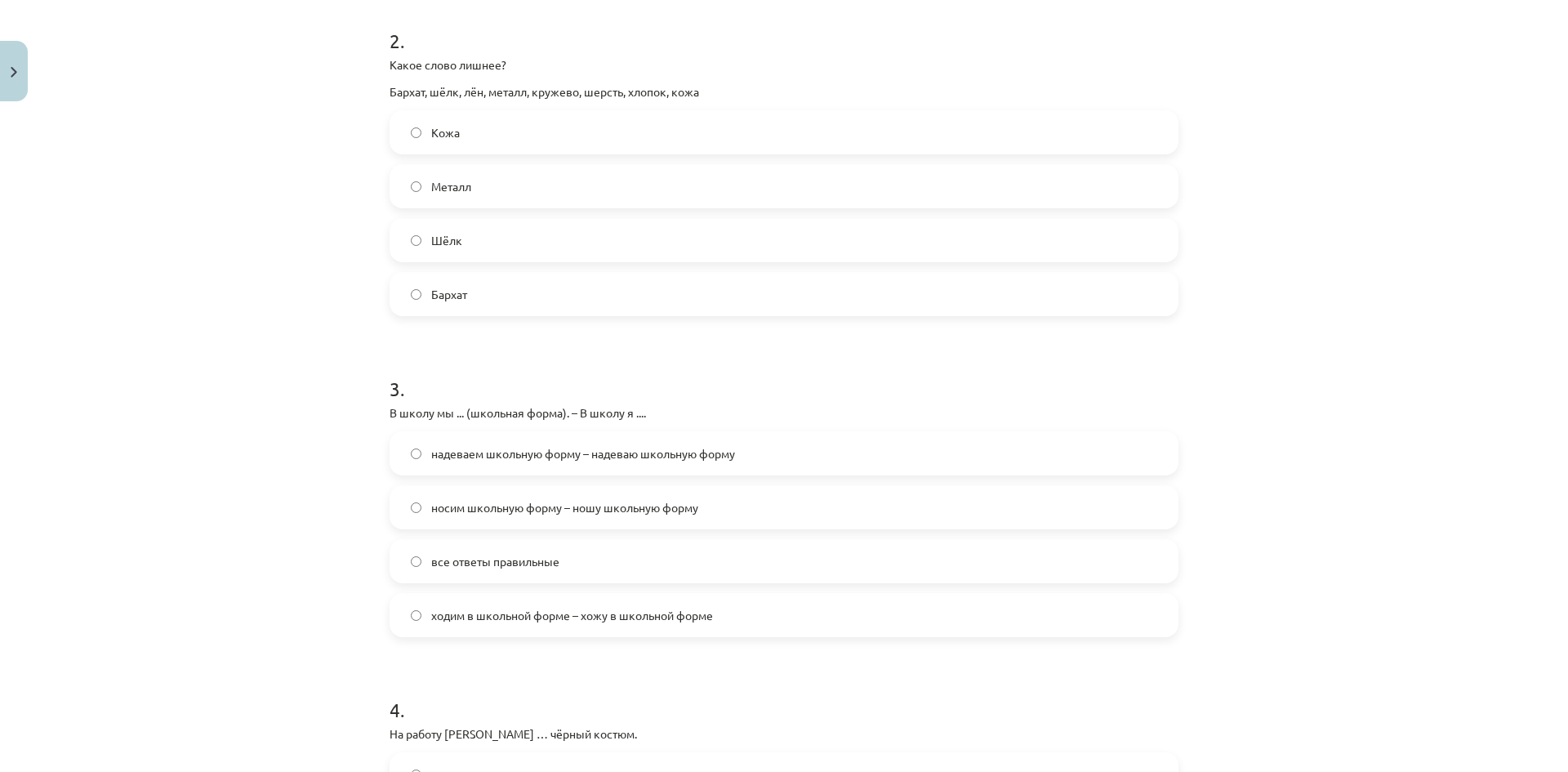
scroll to position [857, 0]
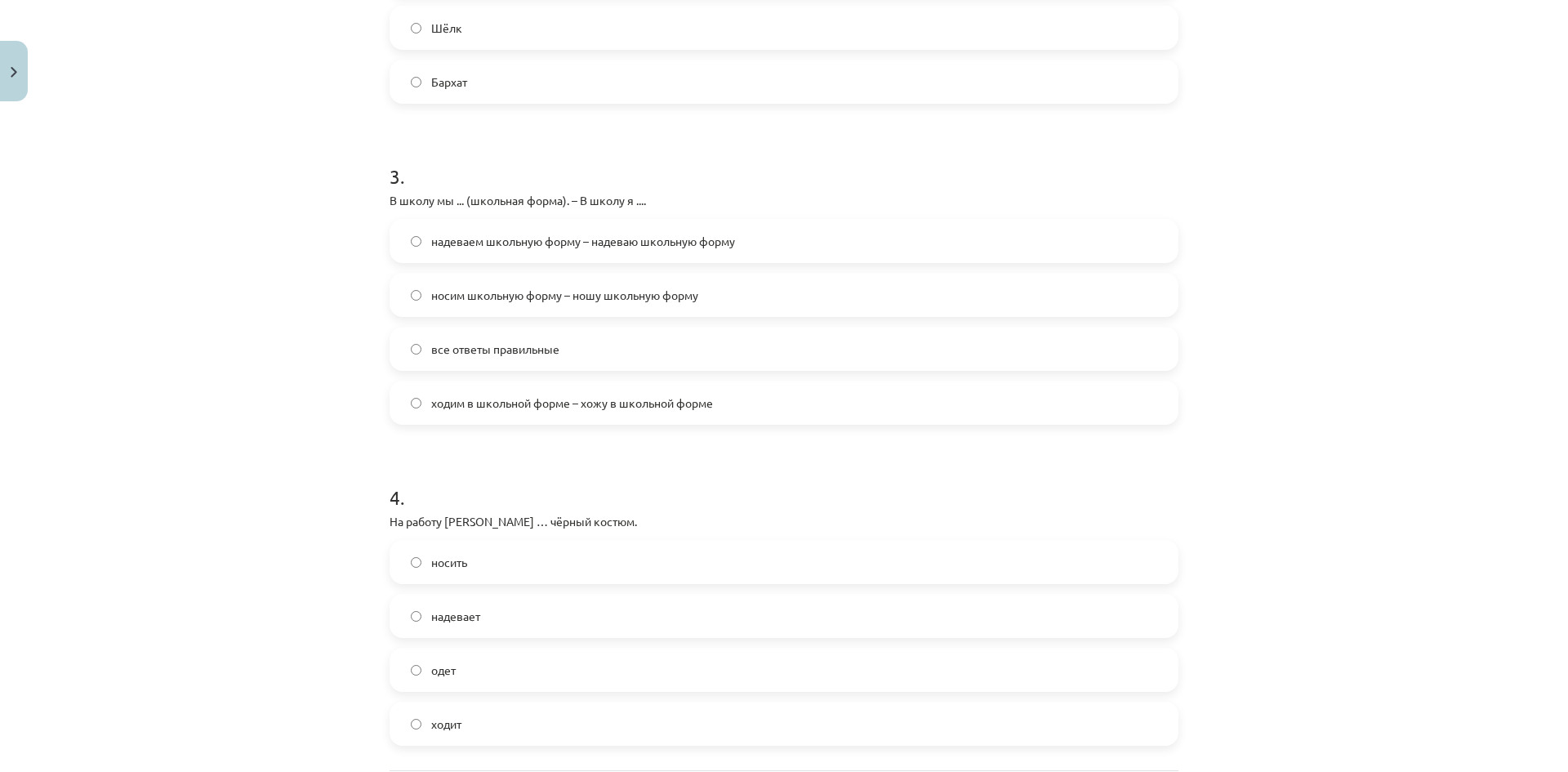
click at [500, 346] on span "все ответы правильные" at bounding box center [495, 349] width 129 height 17
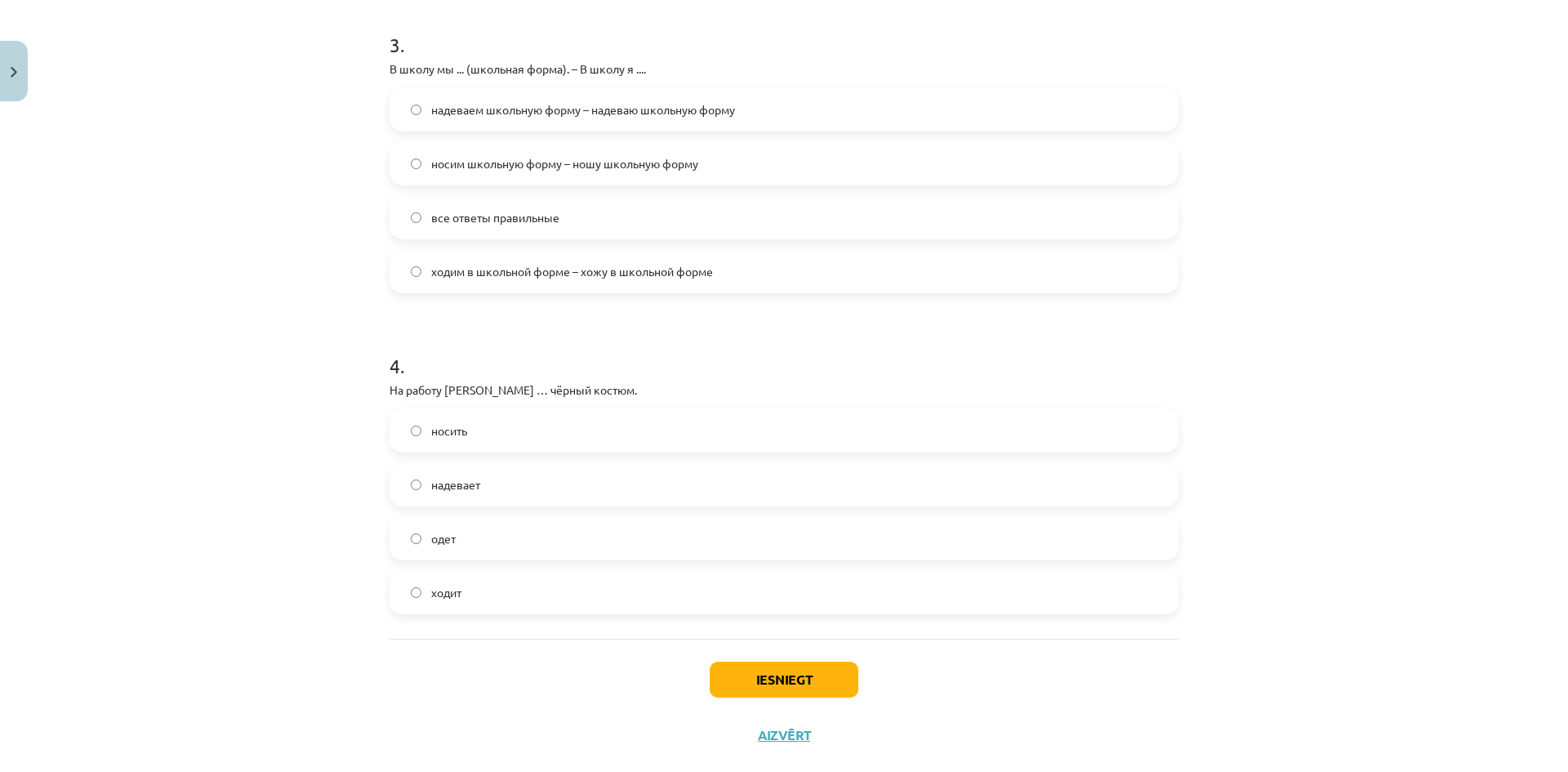
scroll to position [1020, 0]
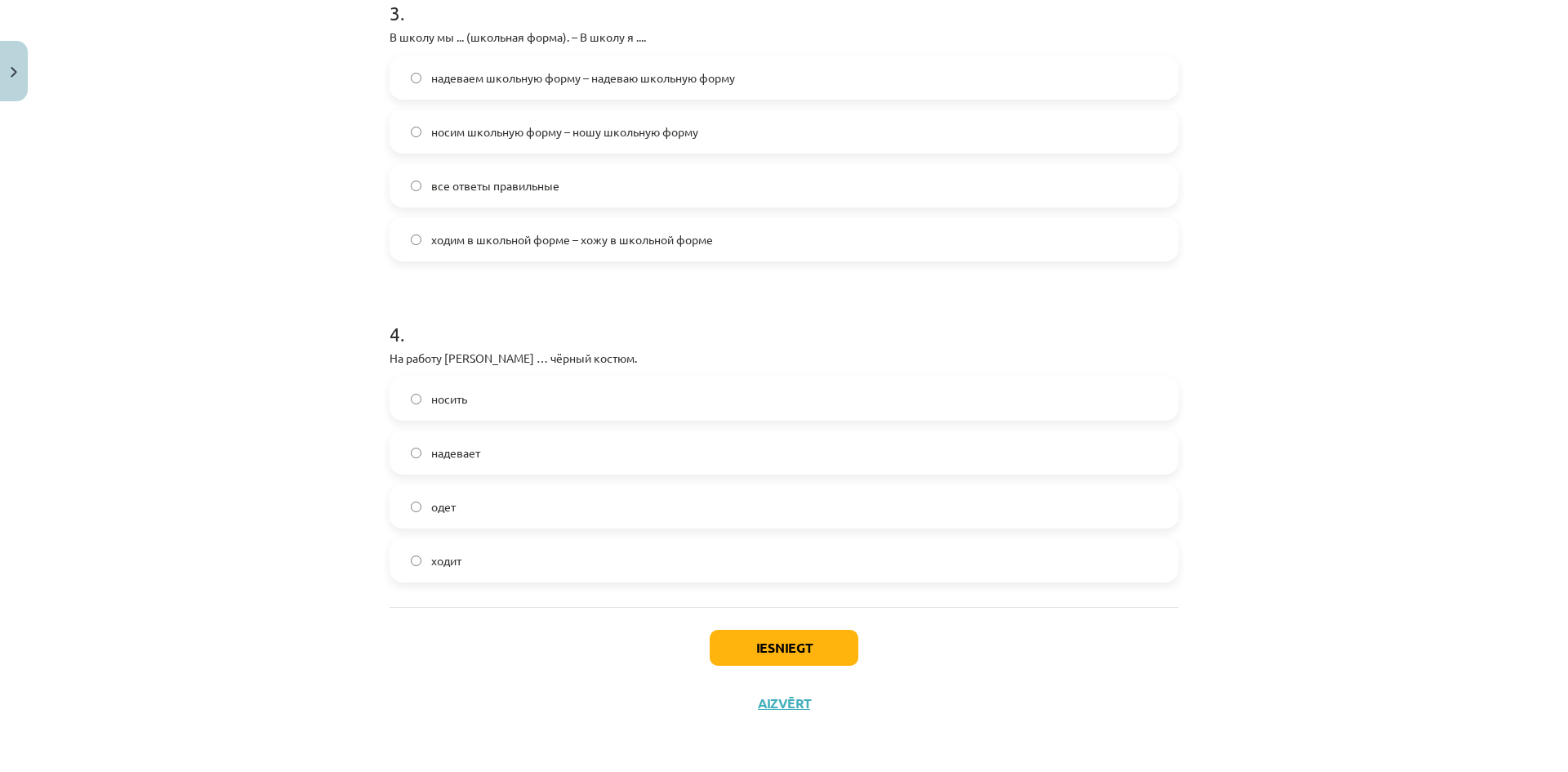
click at [449, 454] on span "надевает" at bounding box center [455, 453] width 49 height 17
click at [794, 643] on button "Iesniegt" at bounding box center [784, 647] width 149 height 36
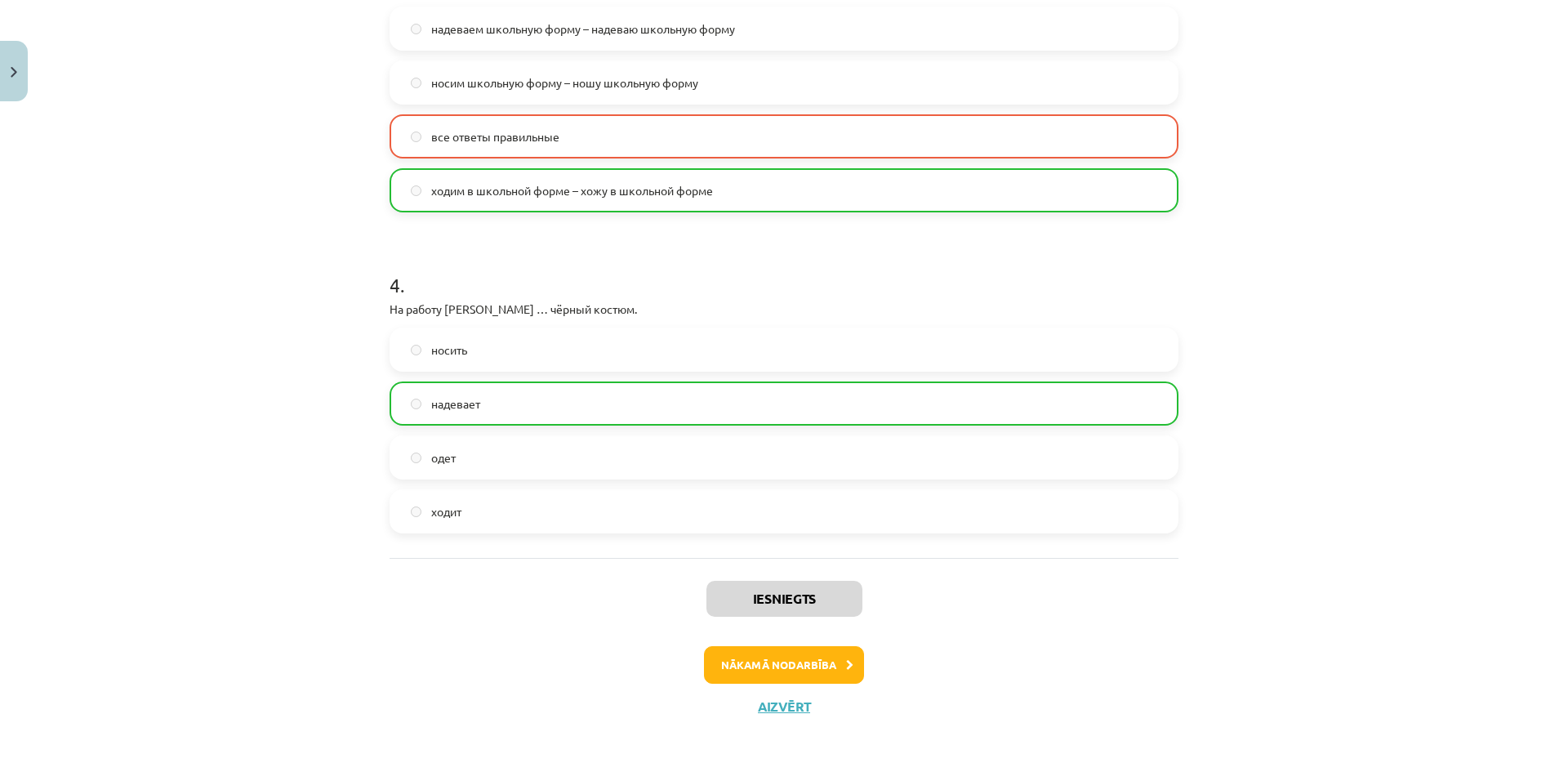
scroll to position [1073, 0]
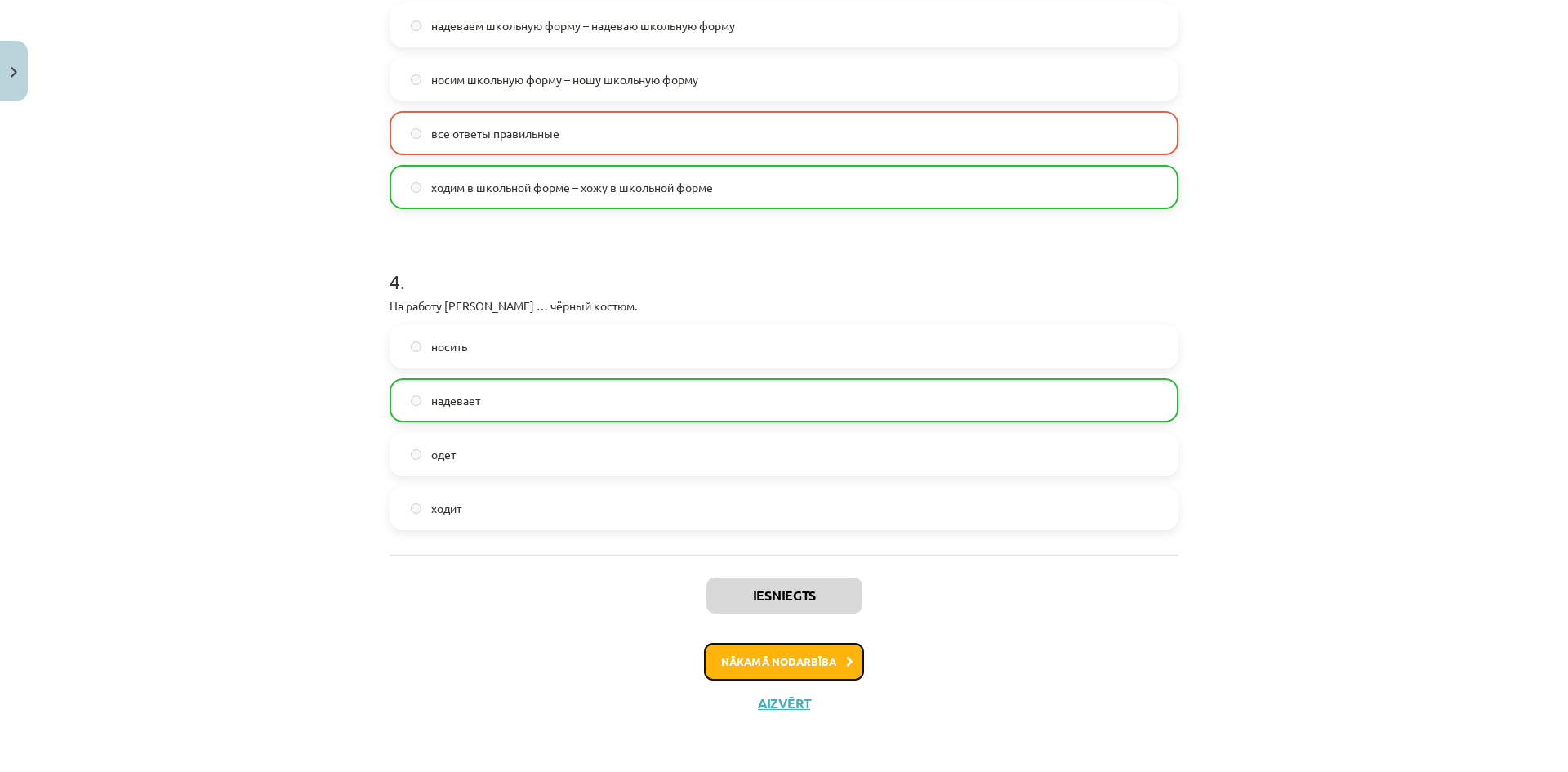
click at [788, 658] on button "Nākamā nodarbība" at bounding box center [784, 661] width 160 height 37
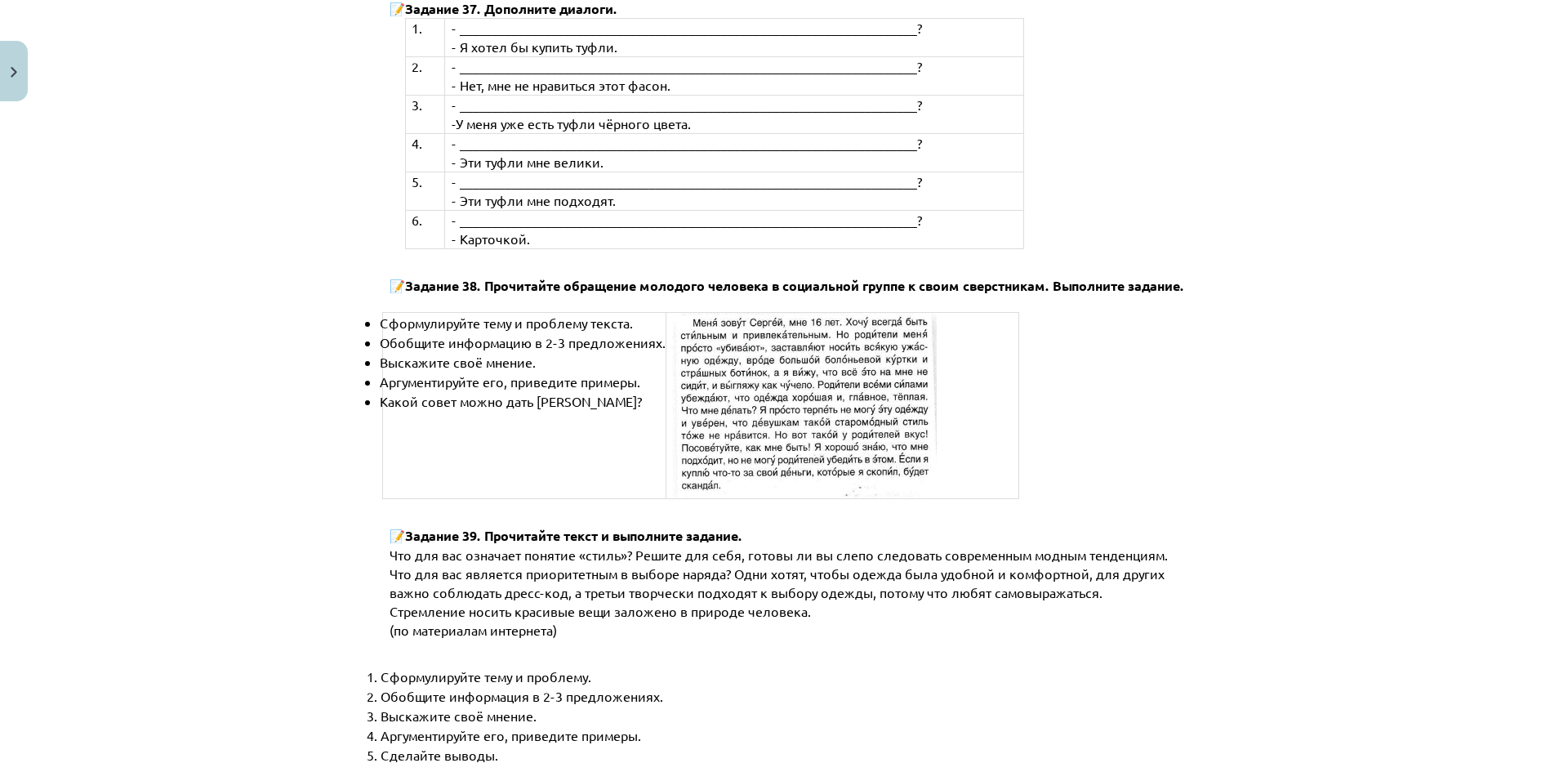
scroll to position [6140, 0]
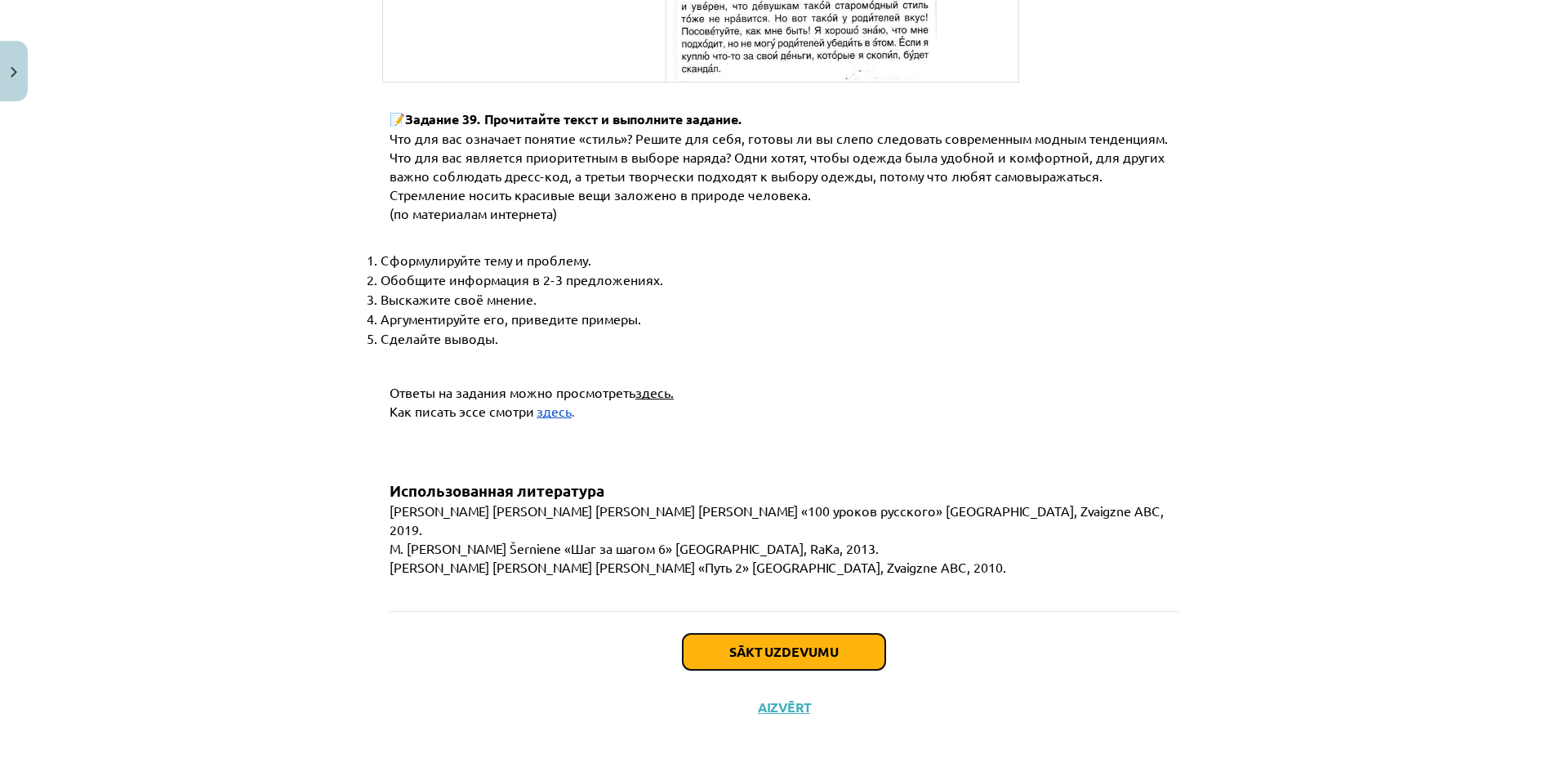
click at [804, 653] on button "Sākt uzdevumu" at bounding box center [784, 651] width 202 height 36
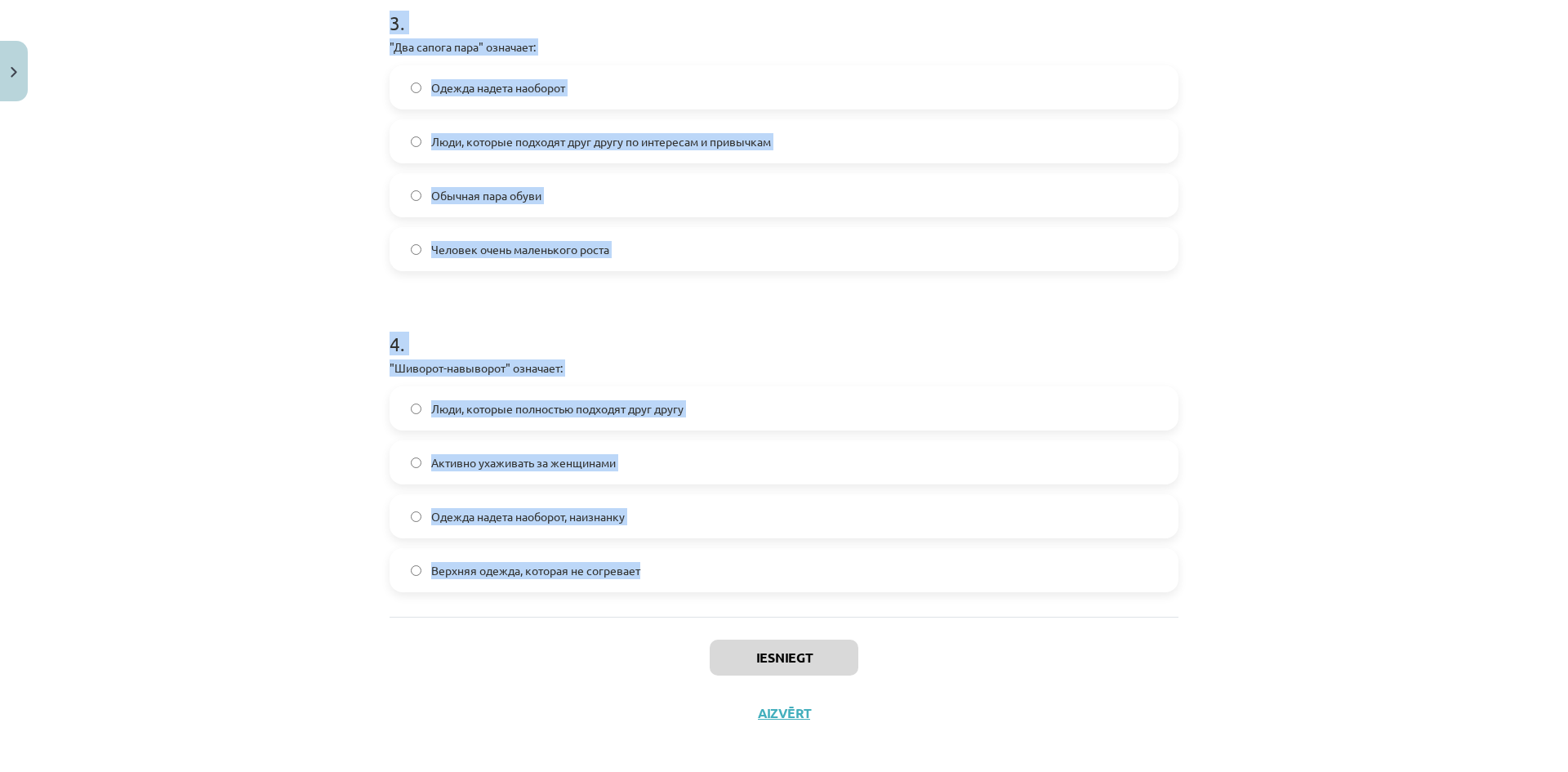
scroll to position [993, 0]
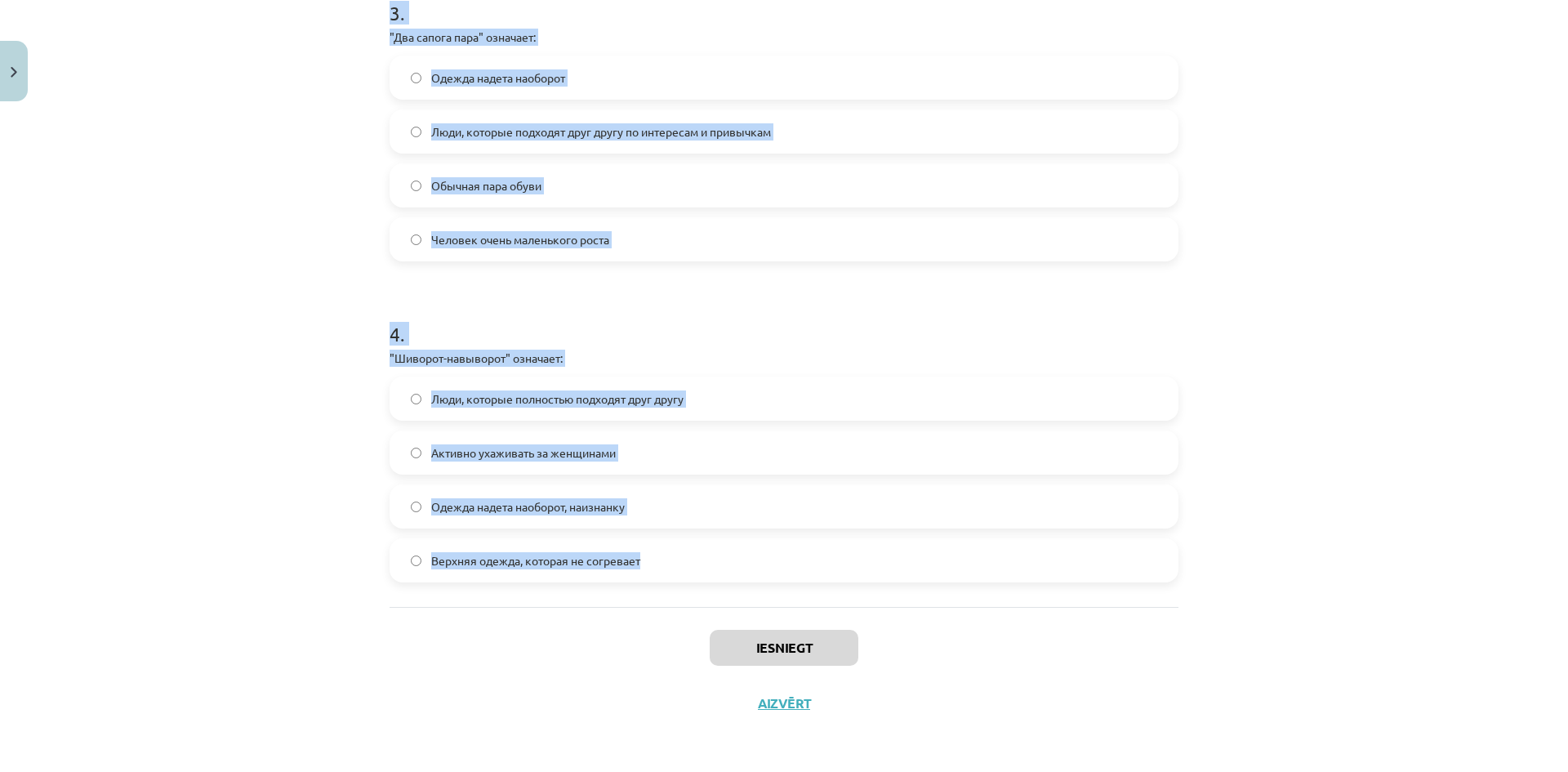
drag, startPoint x: 370, startPoint y: 333, endPoint x: 761, endPoint y: 549, distance: 446.7
click at [761, 549] on div "Mācību tēma: Krievu valodas b1 - 12. klases 1. ieskaites mācību materiāls #4 Уп…" at bounding box center [784, 386] width 1568 height 772
copy form "1 . "Сапожник без сапог" означает: Люди, которые полностью подходят друг другу …"
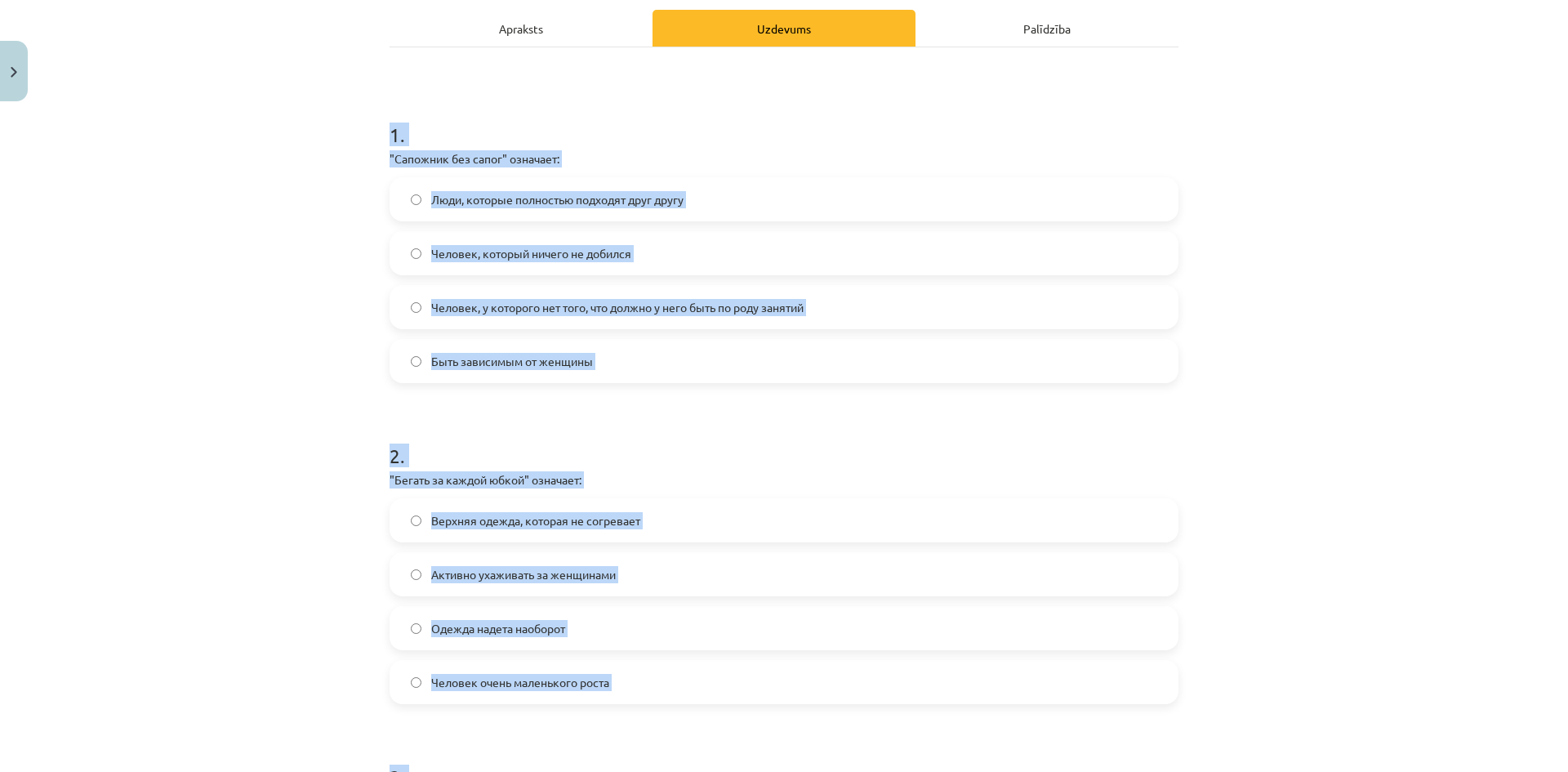
scroll to position [177, 0]
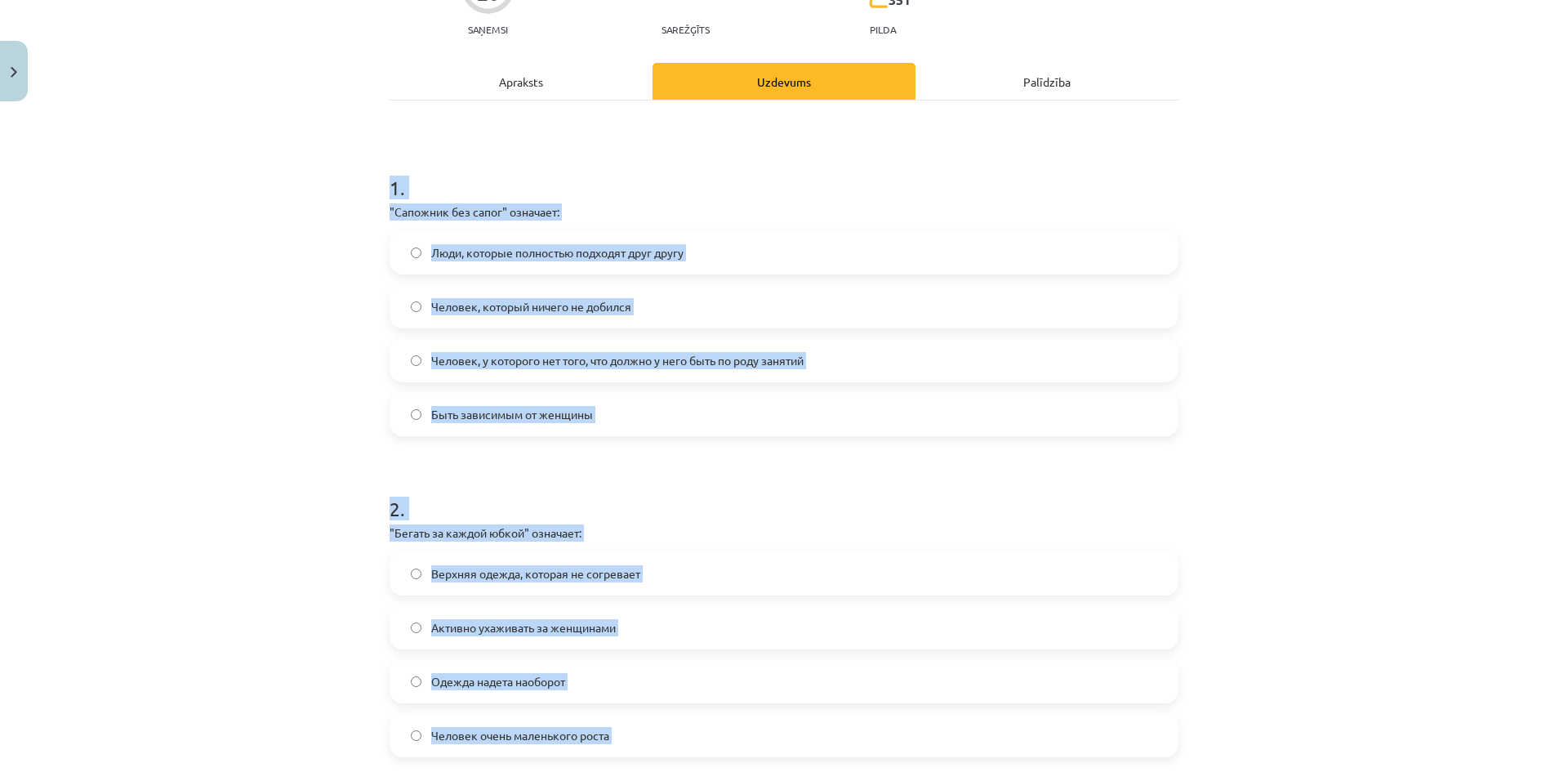
click at [529, 357] on span "Человек, у которого нет того, что должно у него быть по роду занятий" at bounding box center [617, 360] width 373 height 17
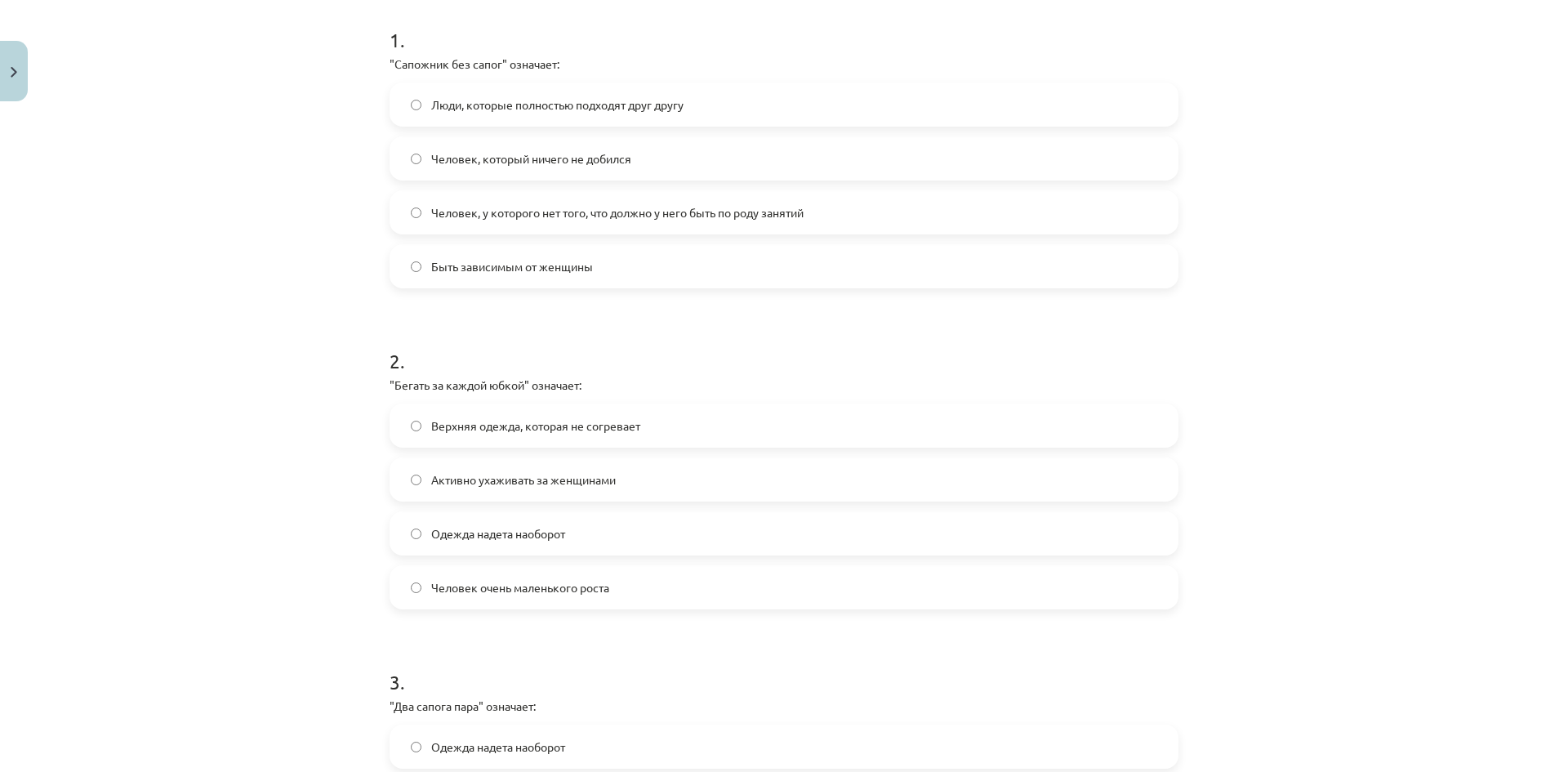
scroll to position [340, 0]
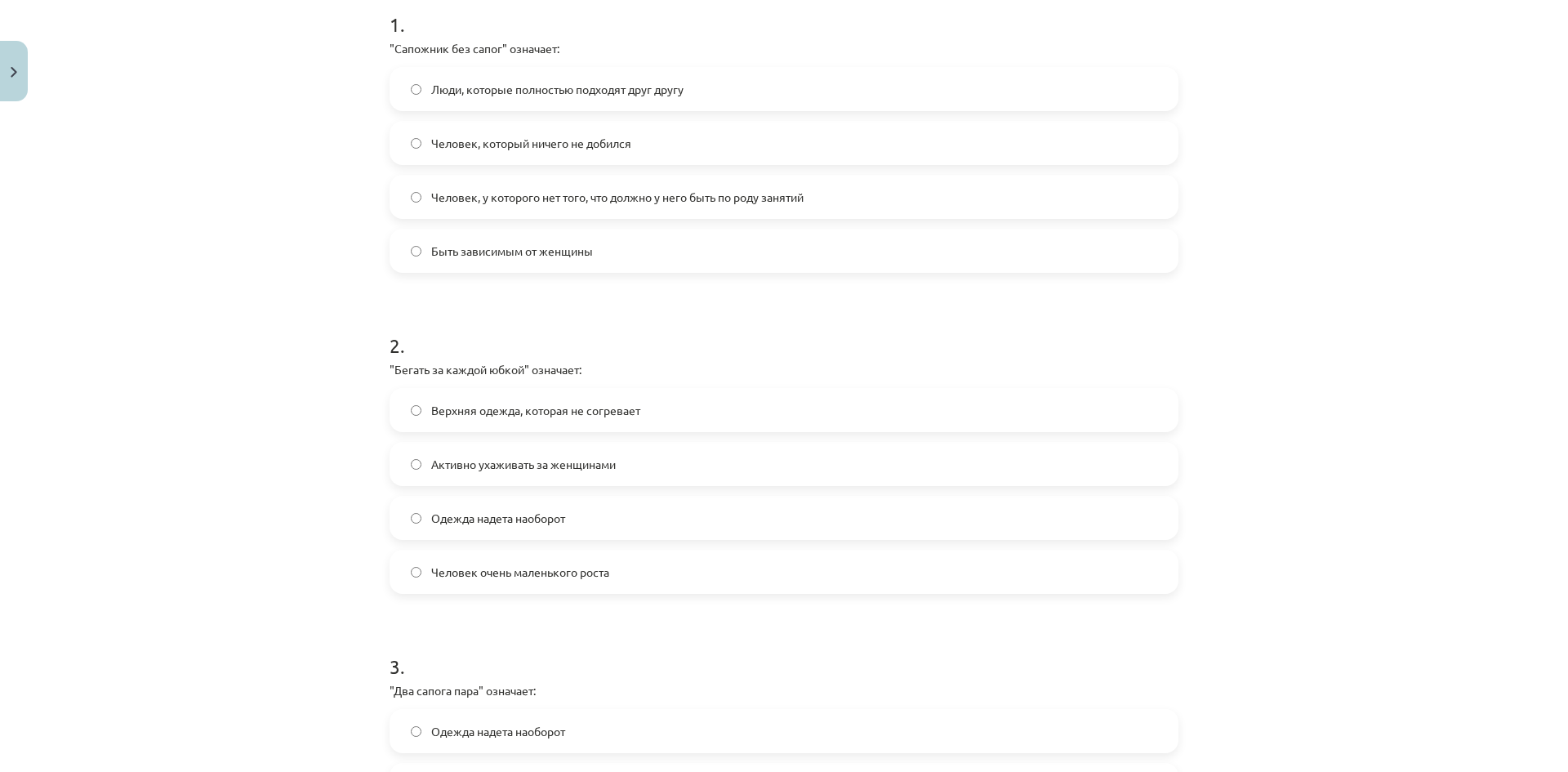
click at [534, 462] on span "Активно ухаживать за женщинами" at bounding box center [523, 465] width 185 height 17
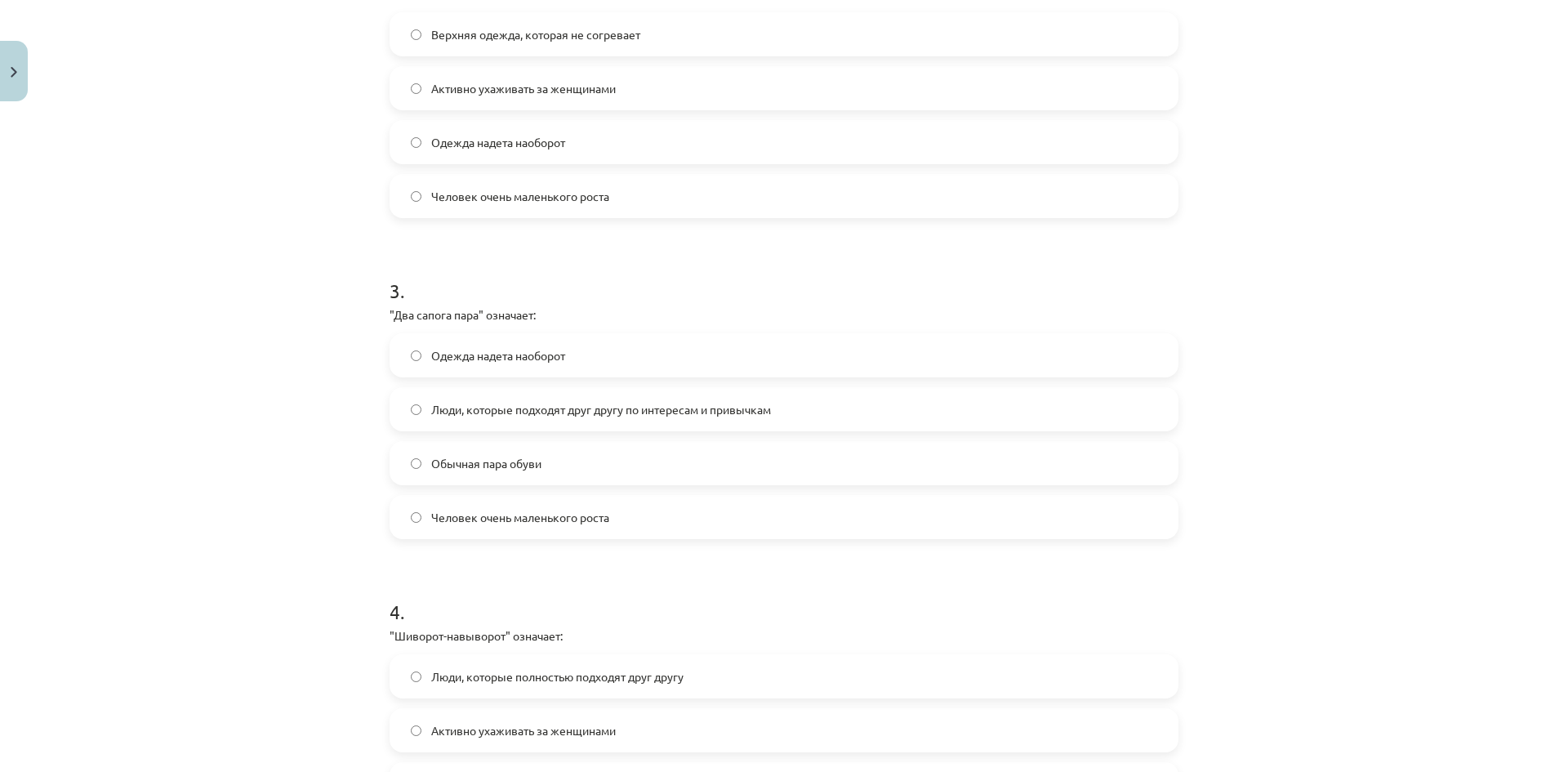
scroll to position [749, 0]
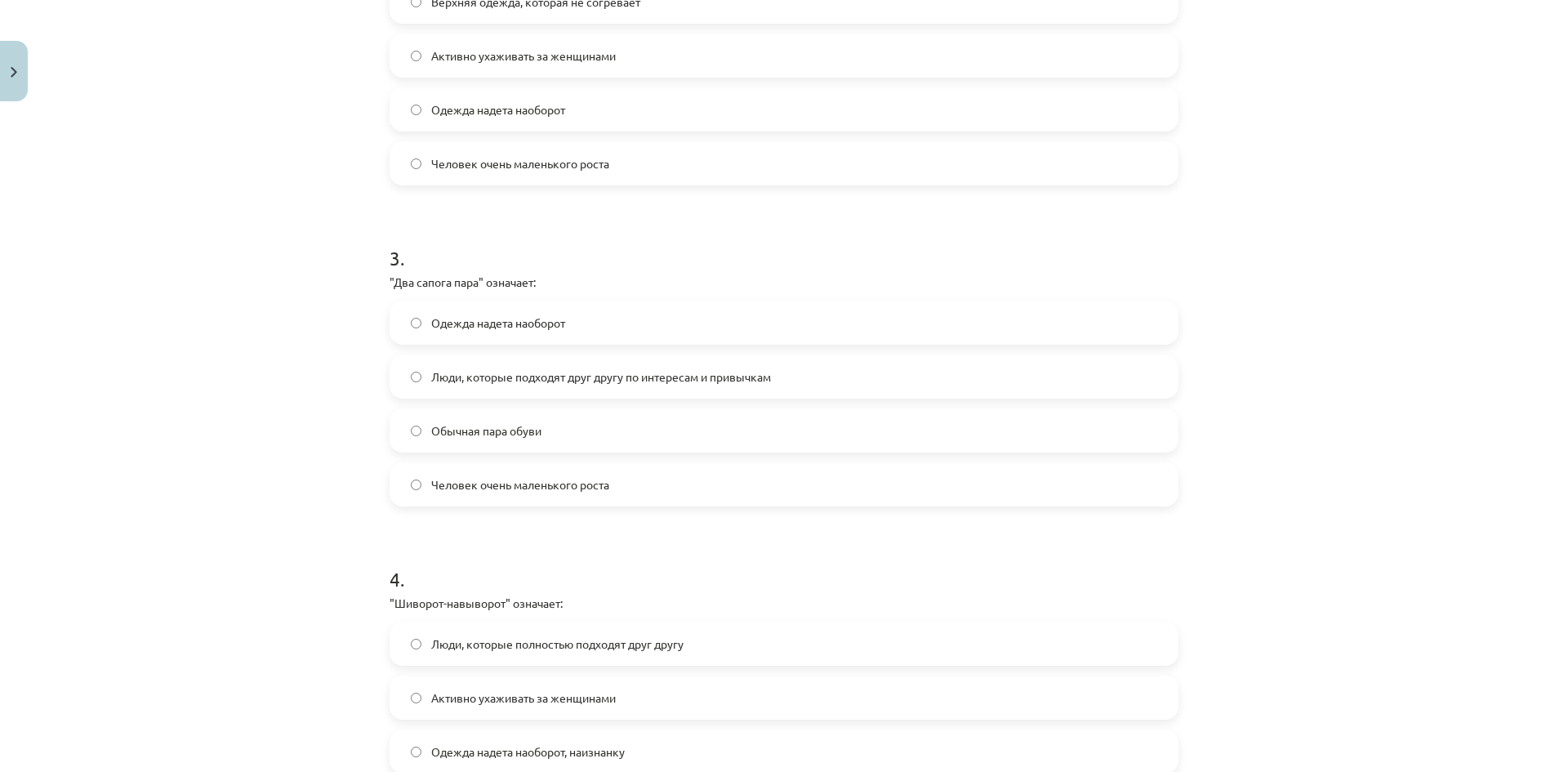
click at [524, 366] on label "Люди, которые подходят друг другу по интересам и привычкам" at bounding box center [784, 376] width 786 height 41
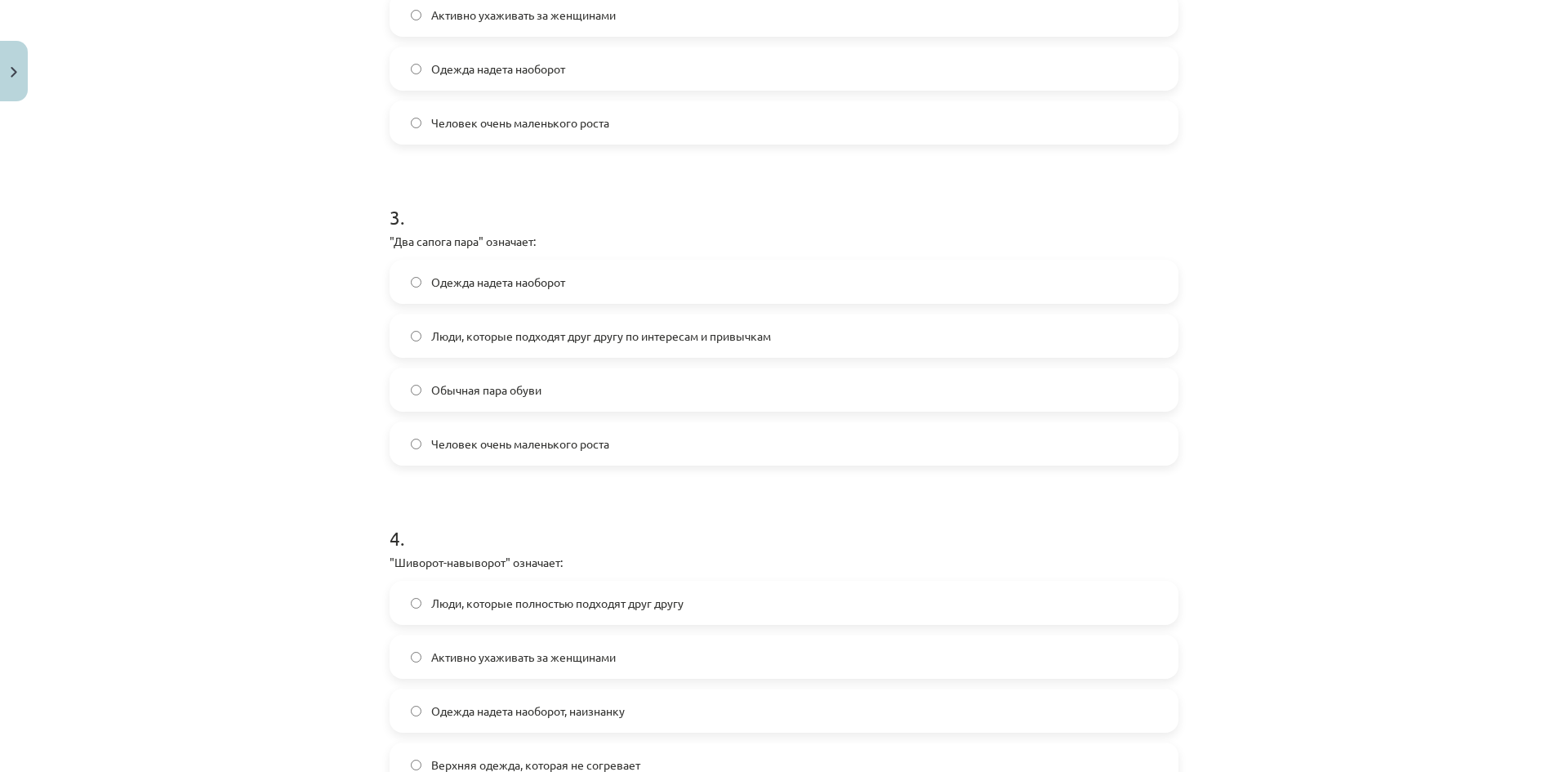
scroll to position [993, 0]
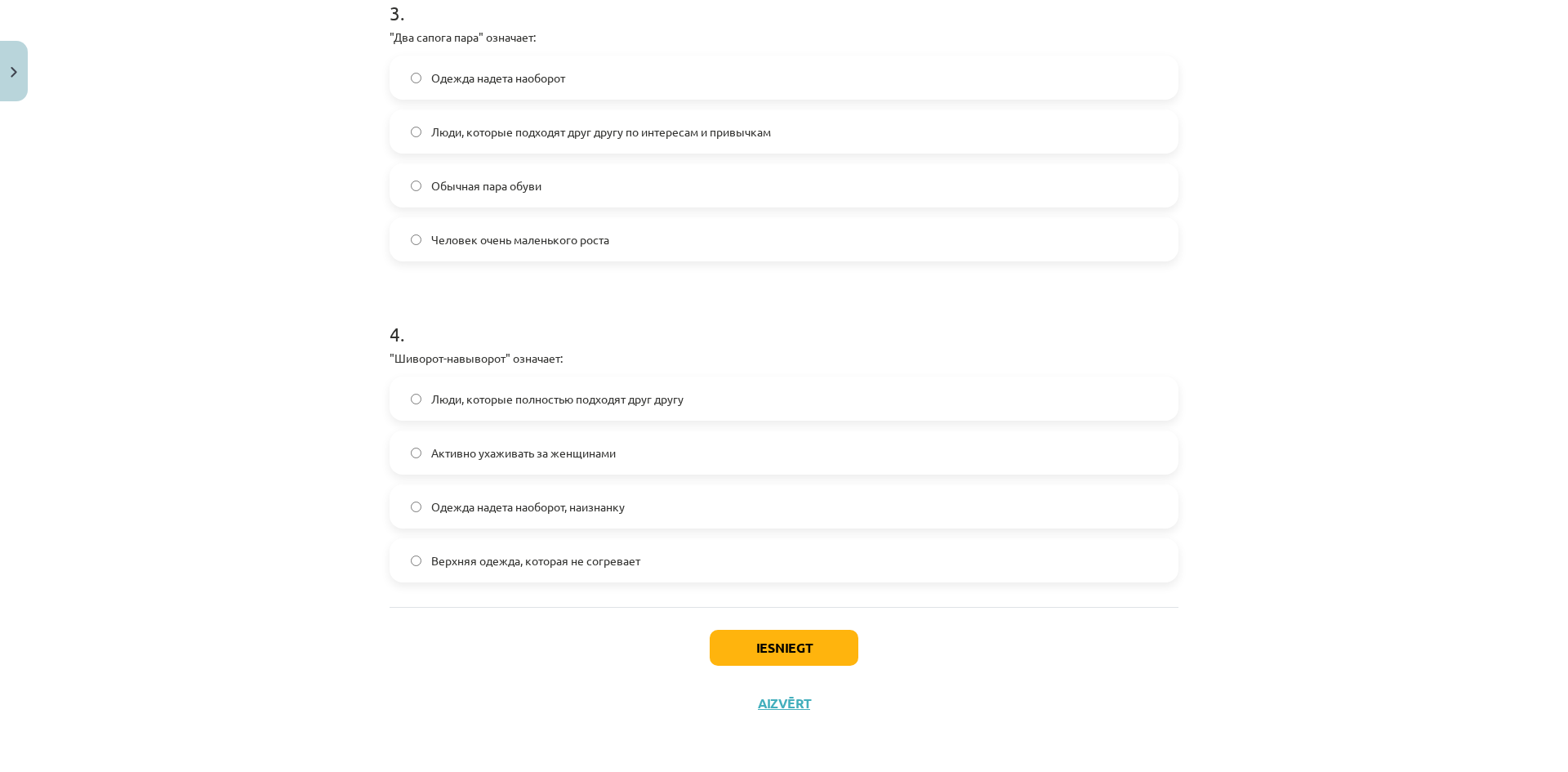
click at [503, 508] on span "Одежда надета наоборот, наизнанку" at bounding box center [527, 507] width 194 height 17
click at [770, 650] on button "Iesniegt" at bounding box center [784, 647] width 149 height 36
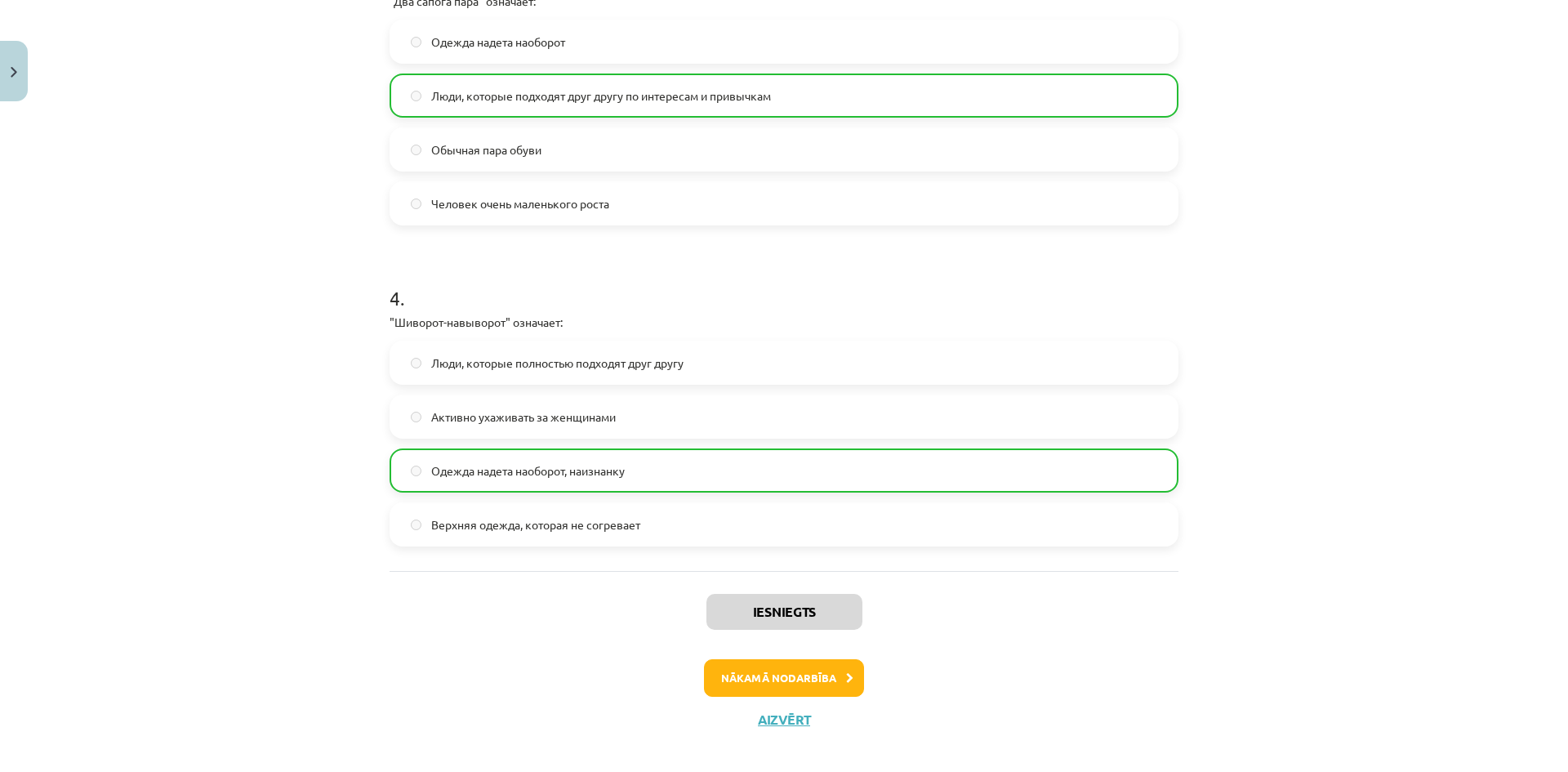
scroll to position [1046, 0]
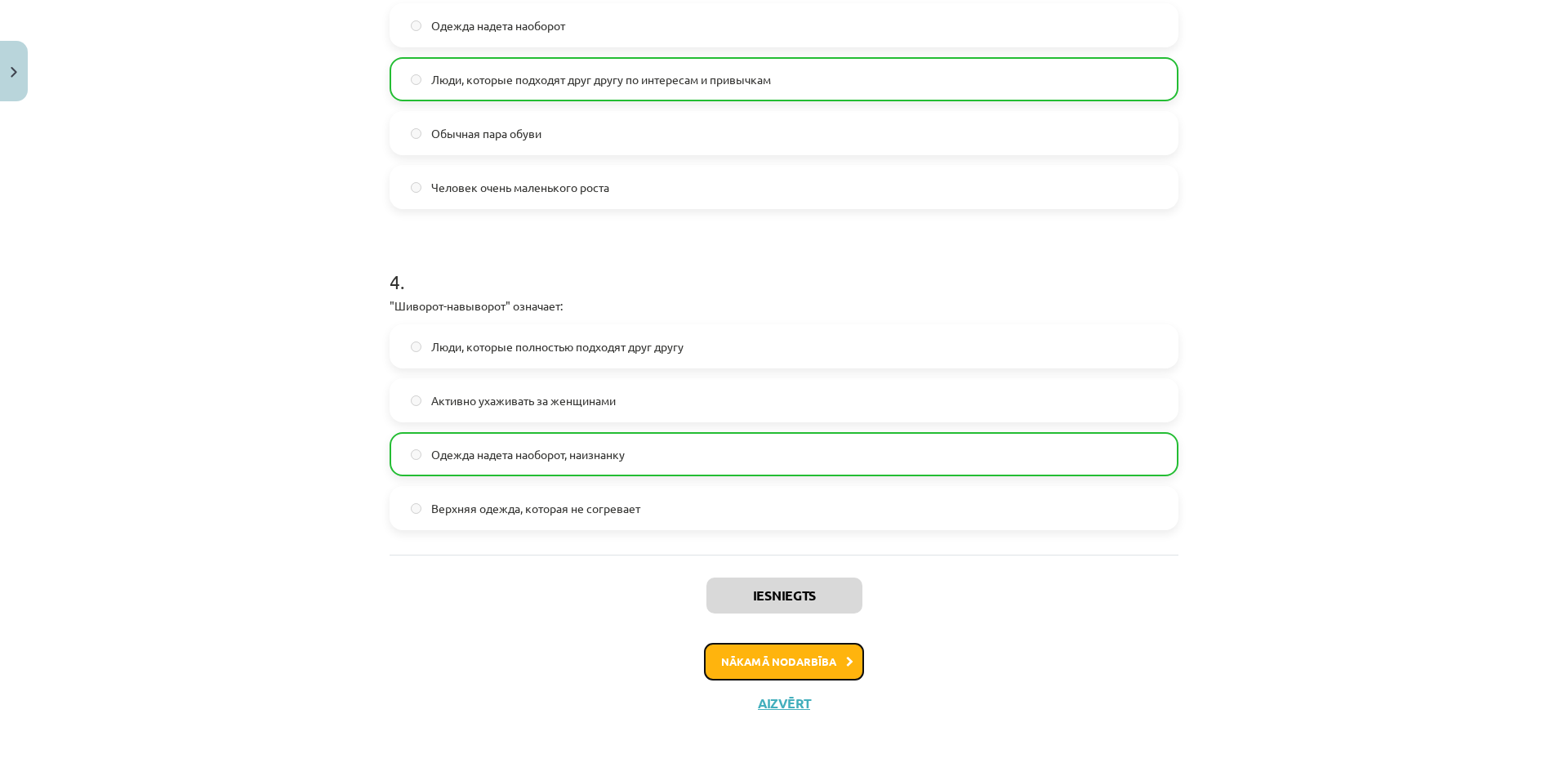
click at [777, 660] on button "Nākamā nodarbība" at bounding box center [784, 661] width 160 height 37
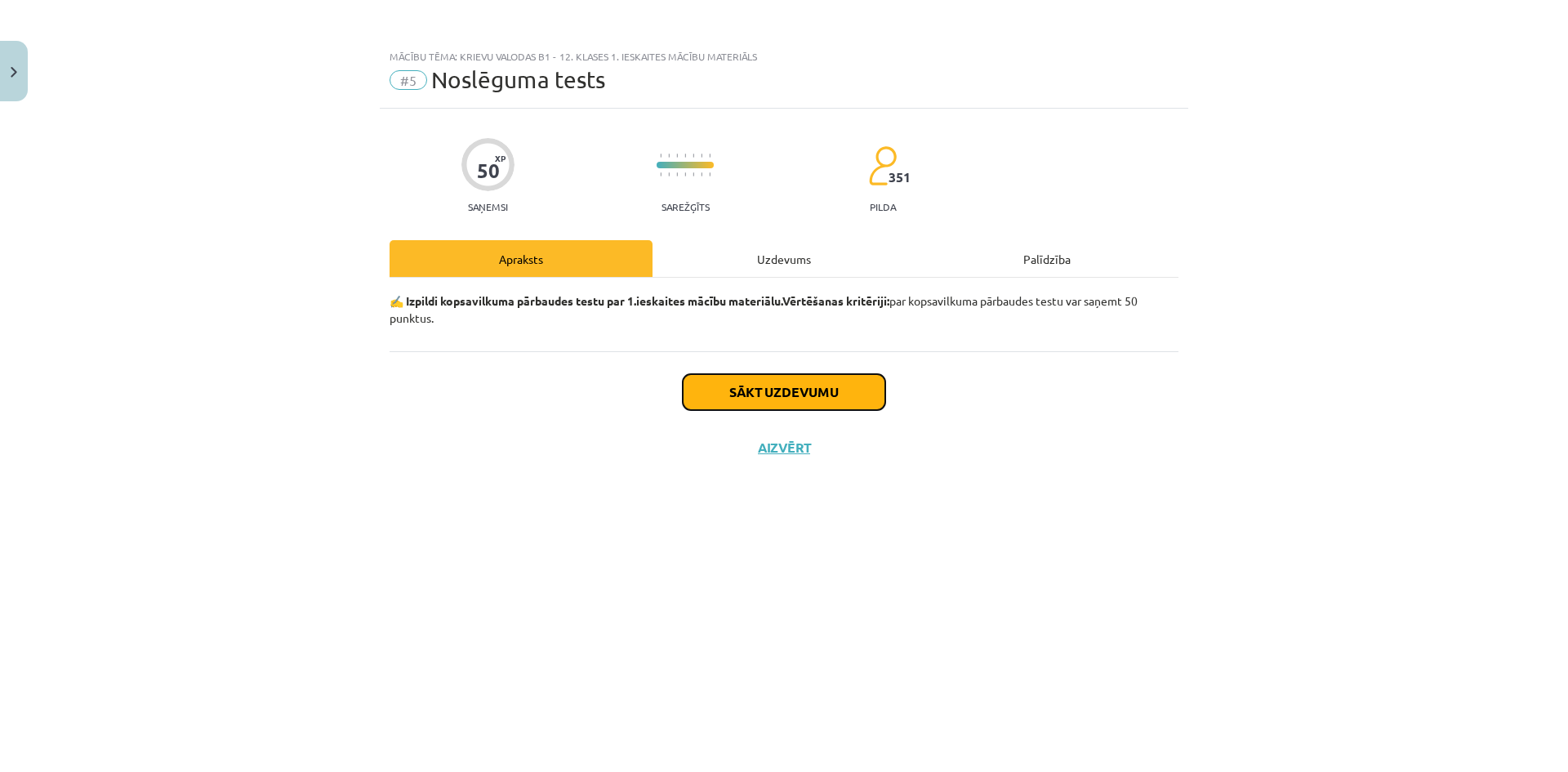
click at [758, 387] on button "Sākt uzdevumu" at bounding box center [784, 392] width 202 height 36
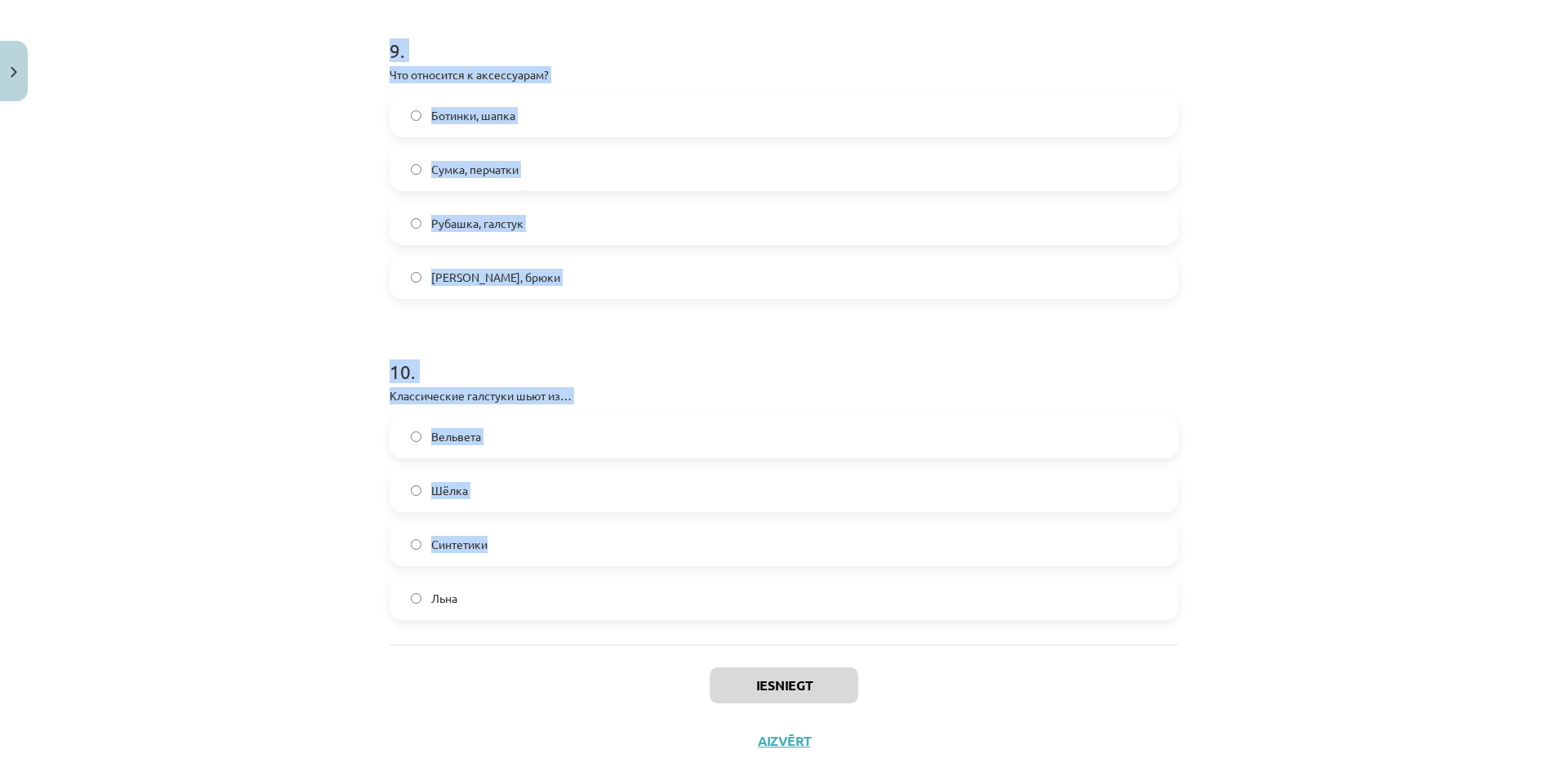
scroll to position [2919, 0]
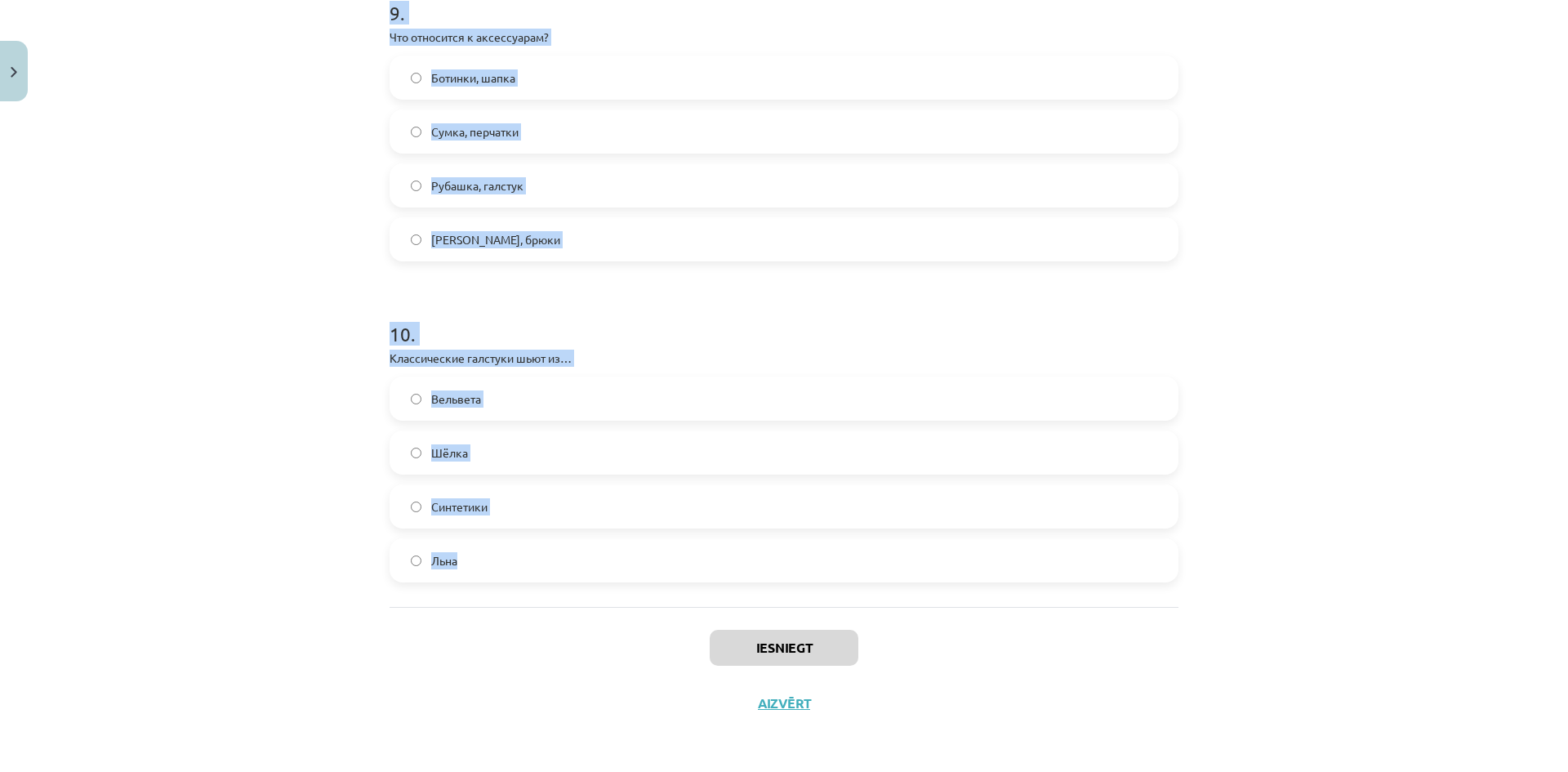
drag, startPoint x: 362, startPoint y: 302, endPoint x: 654, endPoint y: 531, distance: 371.1
click at [654, 531] on div "Mācību tēma: Krievu valodas b1 - 12. klases 1. ieskaites mācību materiāls #5 No…" at bounding box center [784, 386] width 1568 height 772
copy form "В театр Анна ... (нарядное платье). ходит в нарядном платье все ответы правильн…"
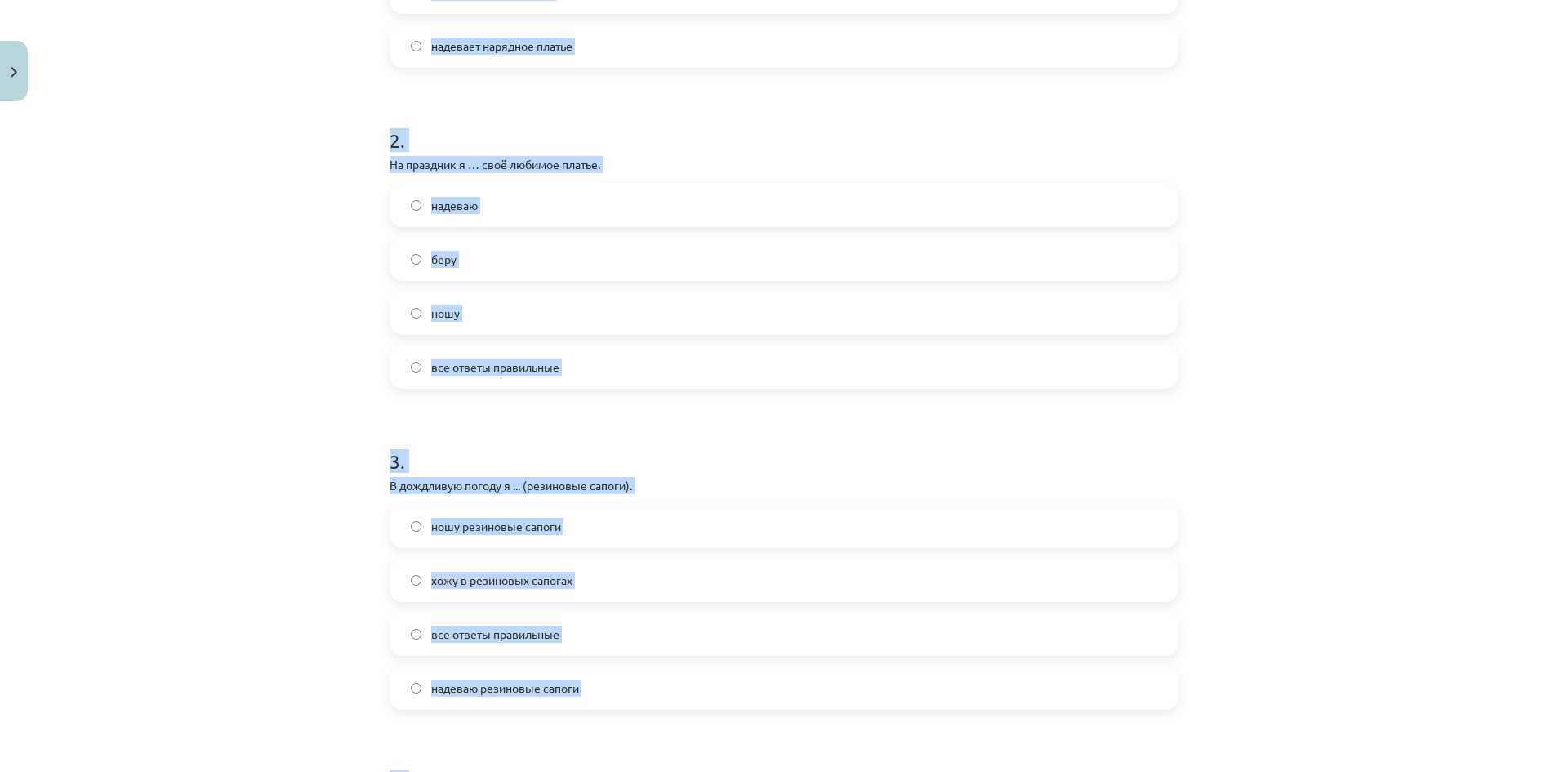
scroll to position [143, 0]
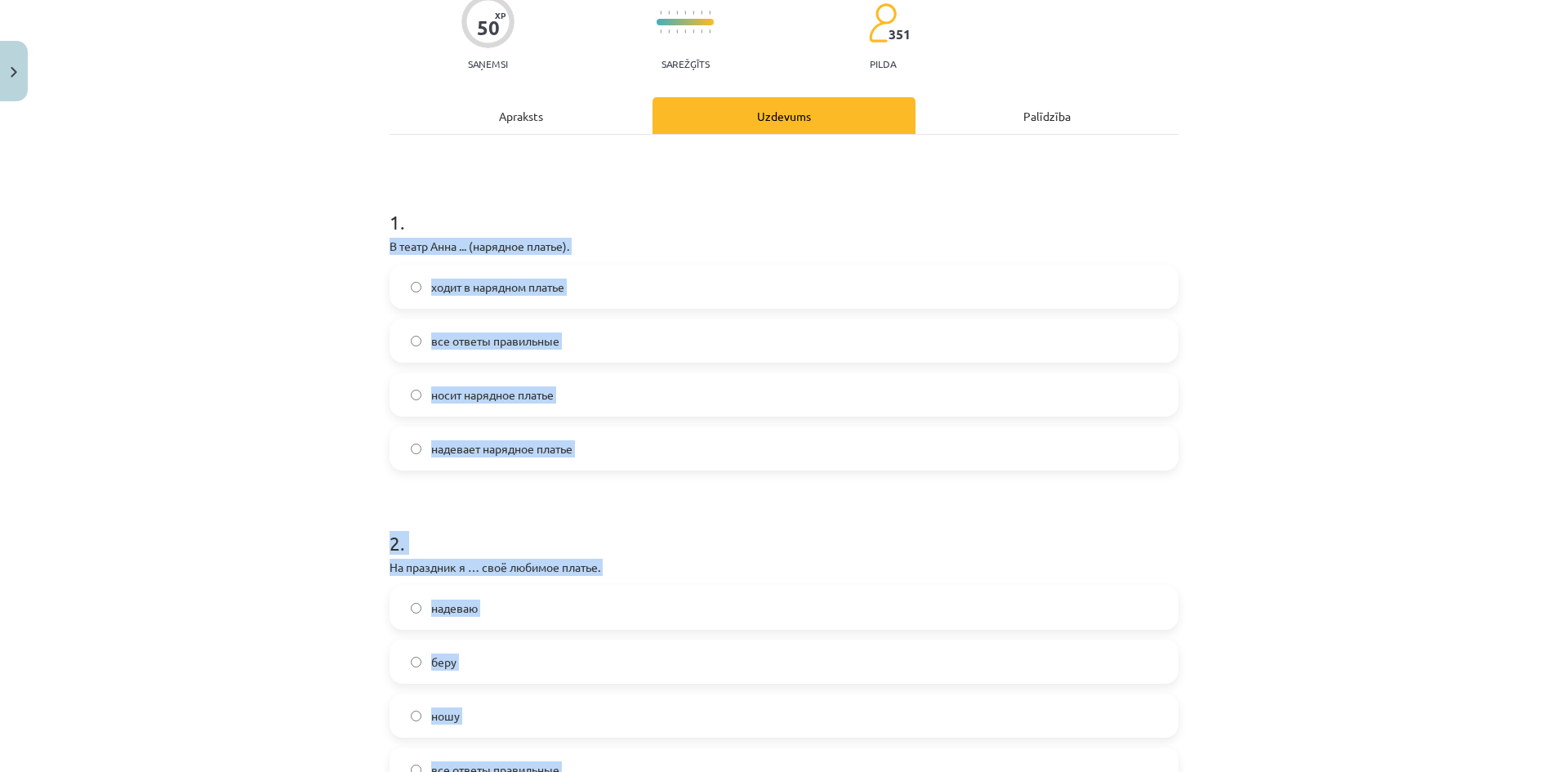
click at [453, 342] on span "все ответы правильные" at bounding box center [495, 341] width 129 height 17
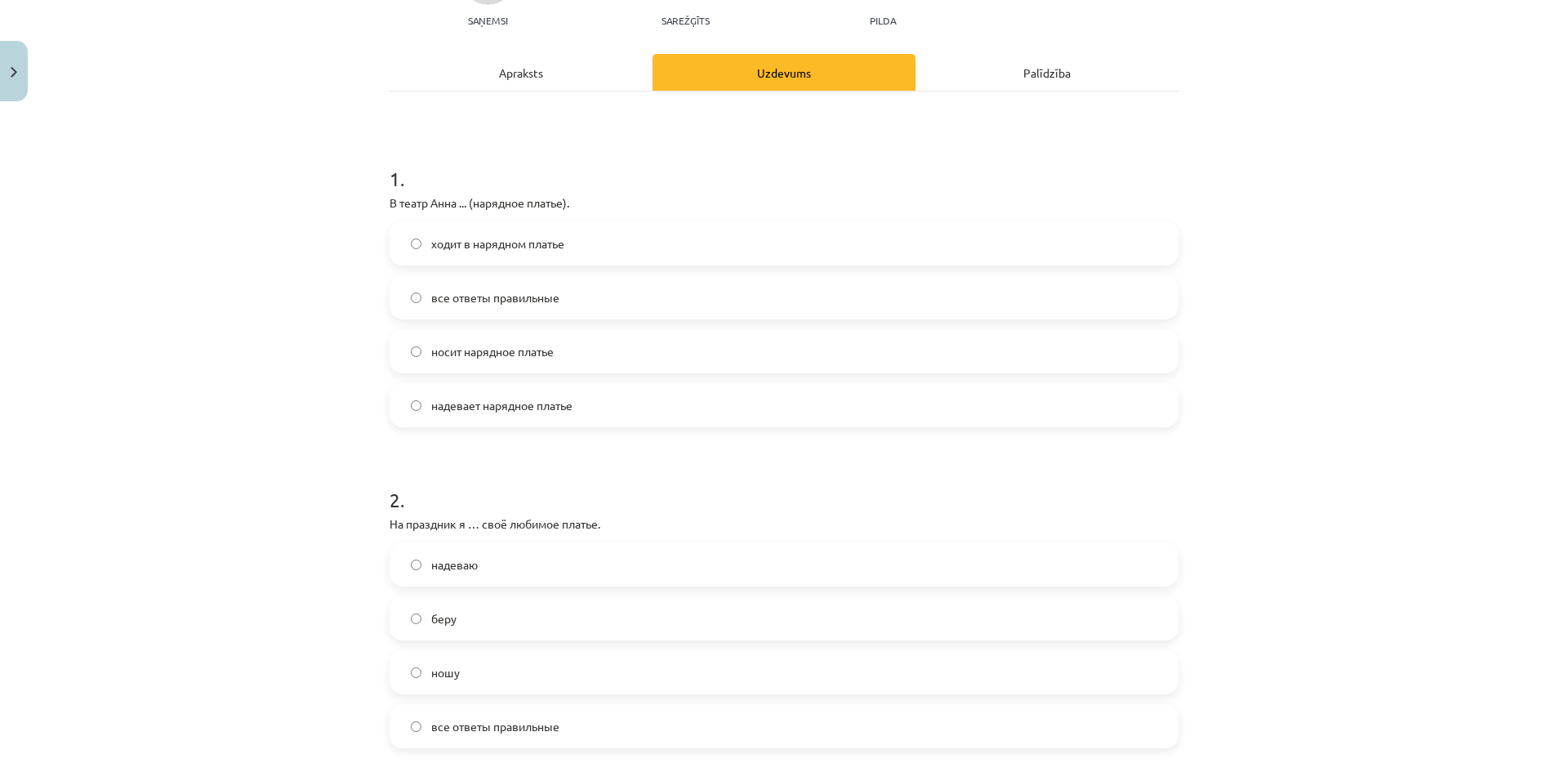
scroll to position [470, 0]
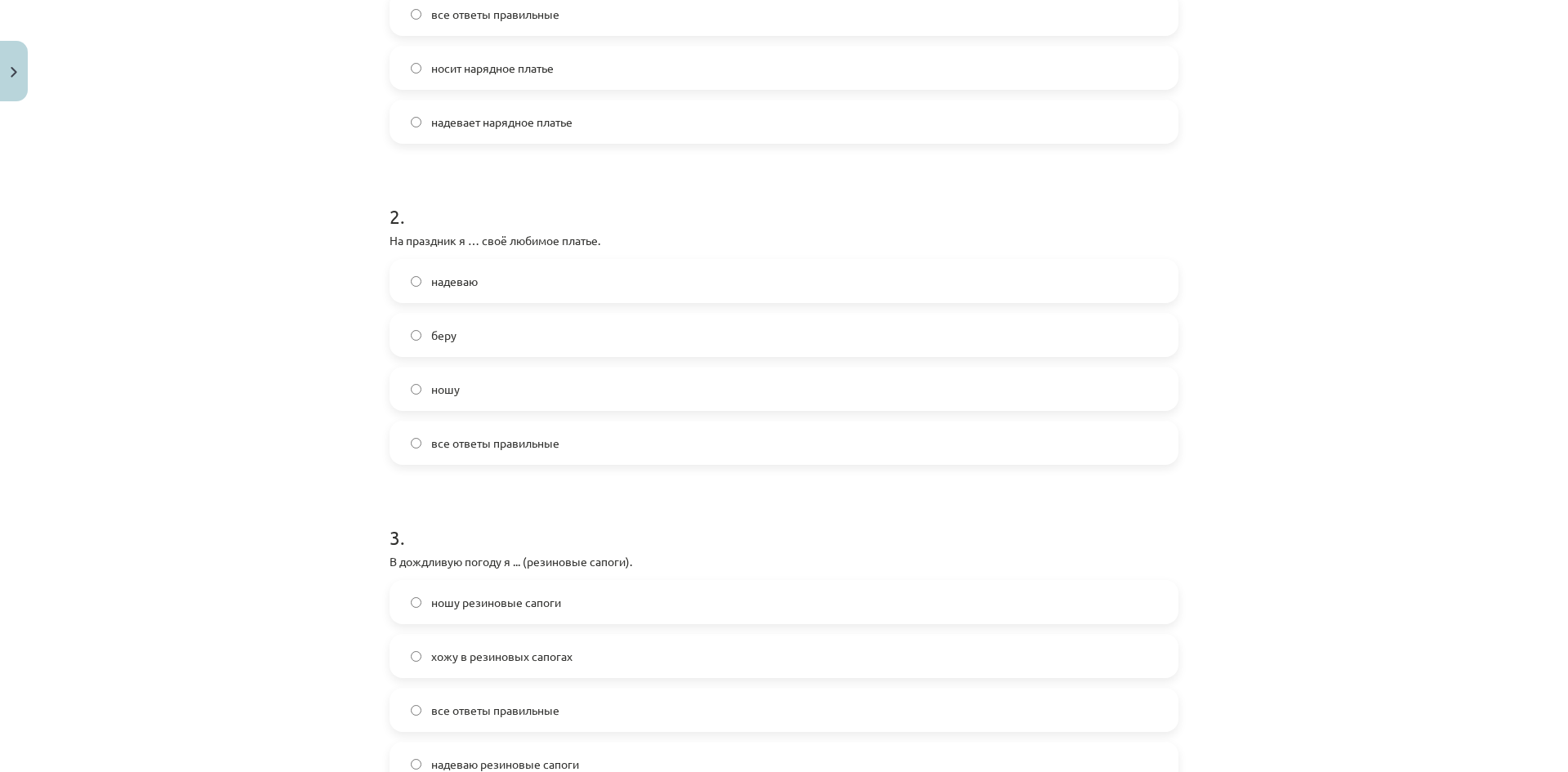
click at [439, 274] on span "надеваю" at bounding box center [454, 281] width 47 height 17
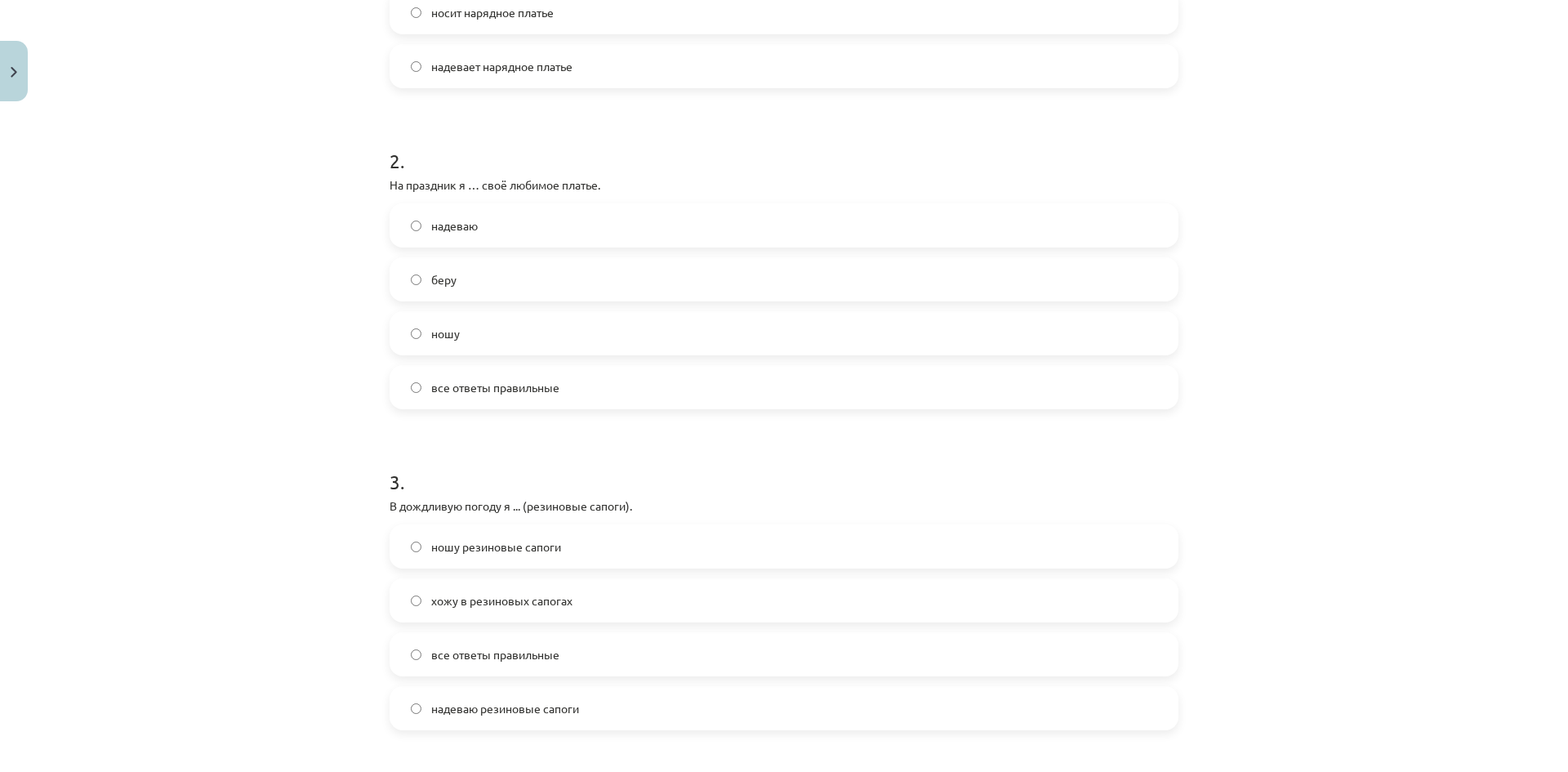
scroll to position [715, 0]
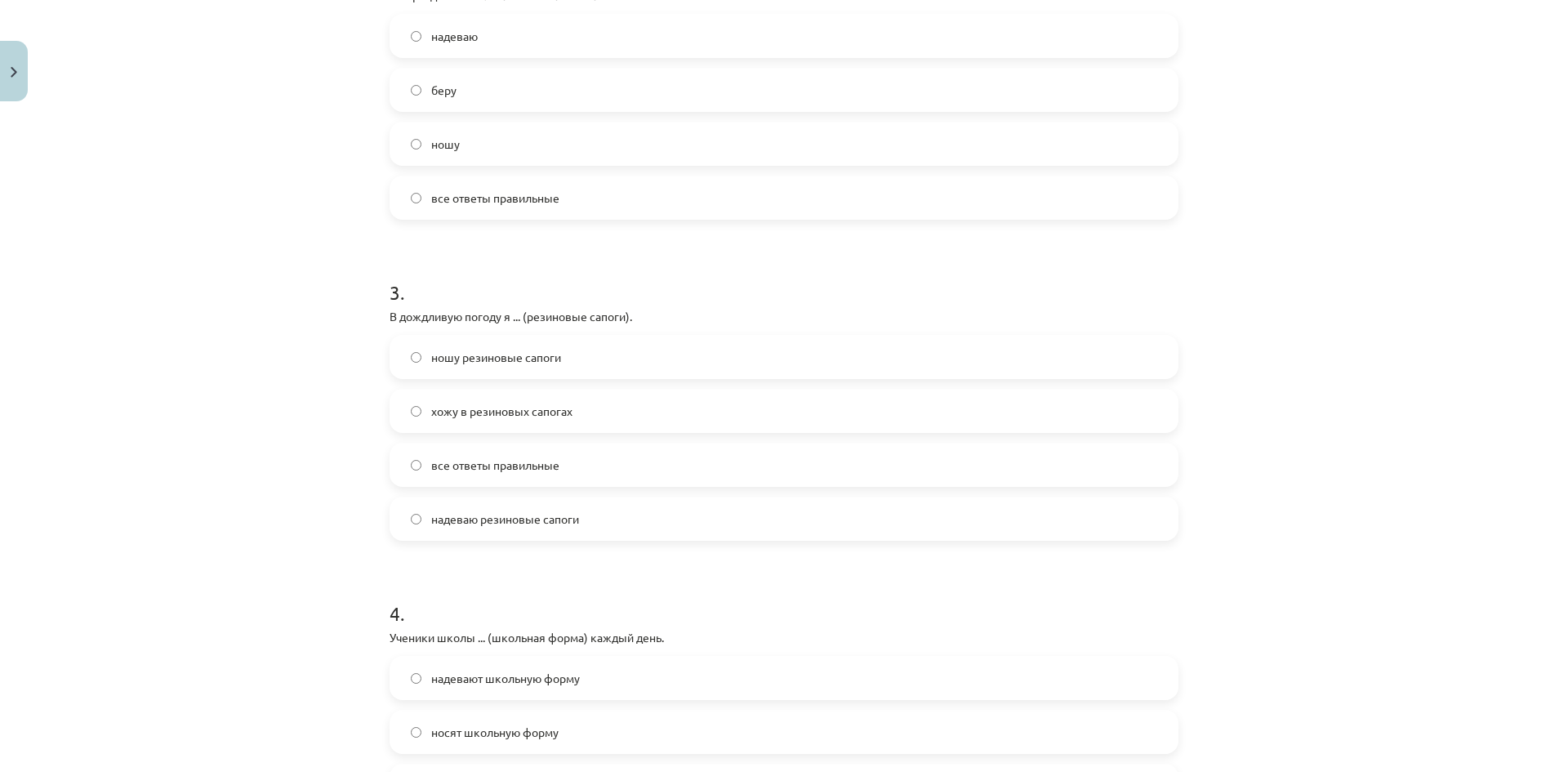
click at [491, 462] on span "все ответы правильные" at bounding box center [495, 465] width 129 height 17
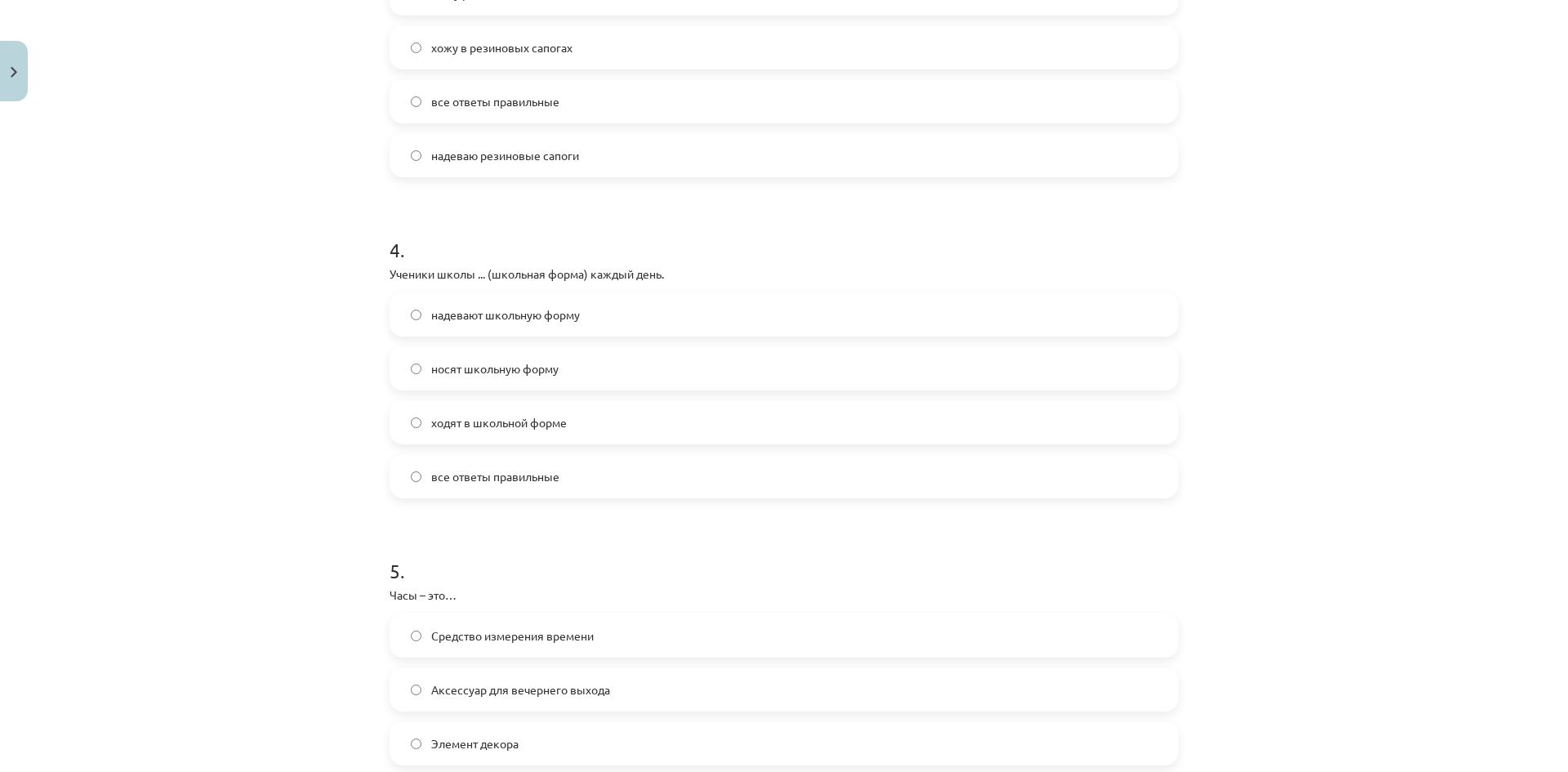
scroll to position [1041, 0]
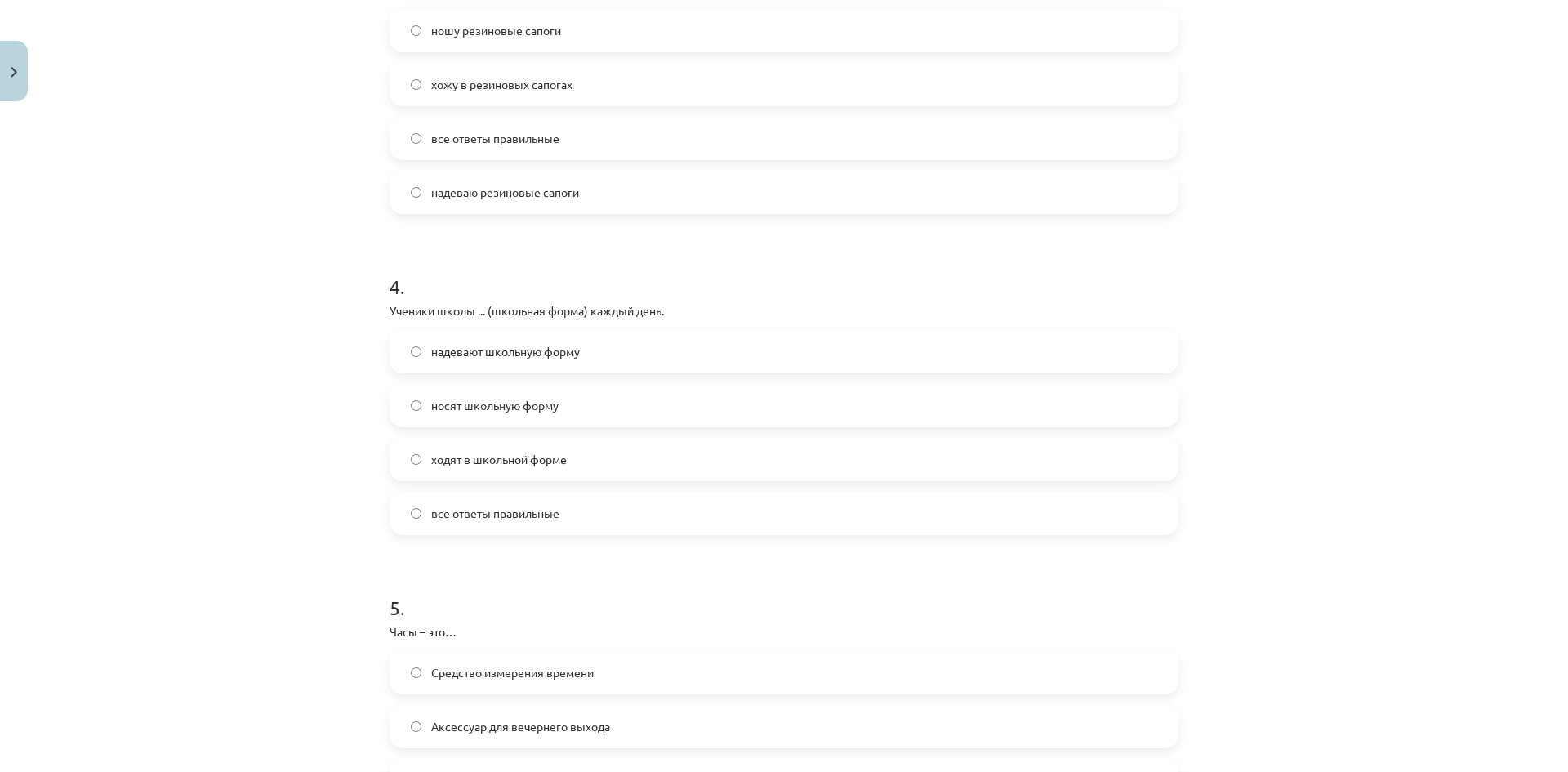
click at [486, 458] on span "ходят в школьной форме" at bounding box center [499, 459] width 136 height 17
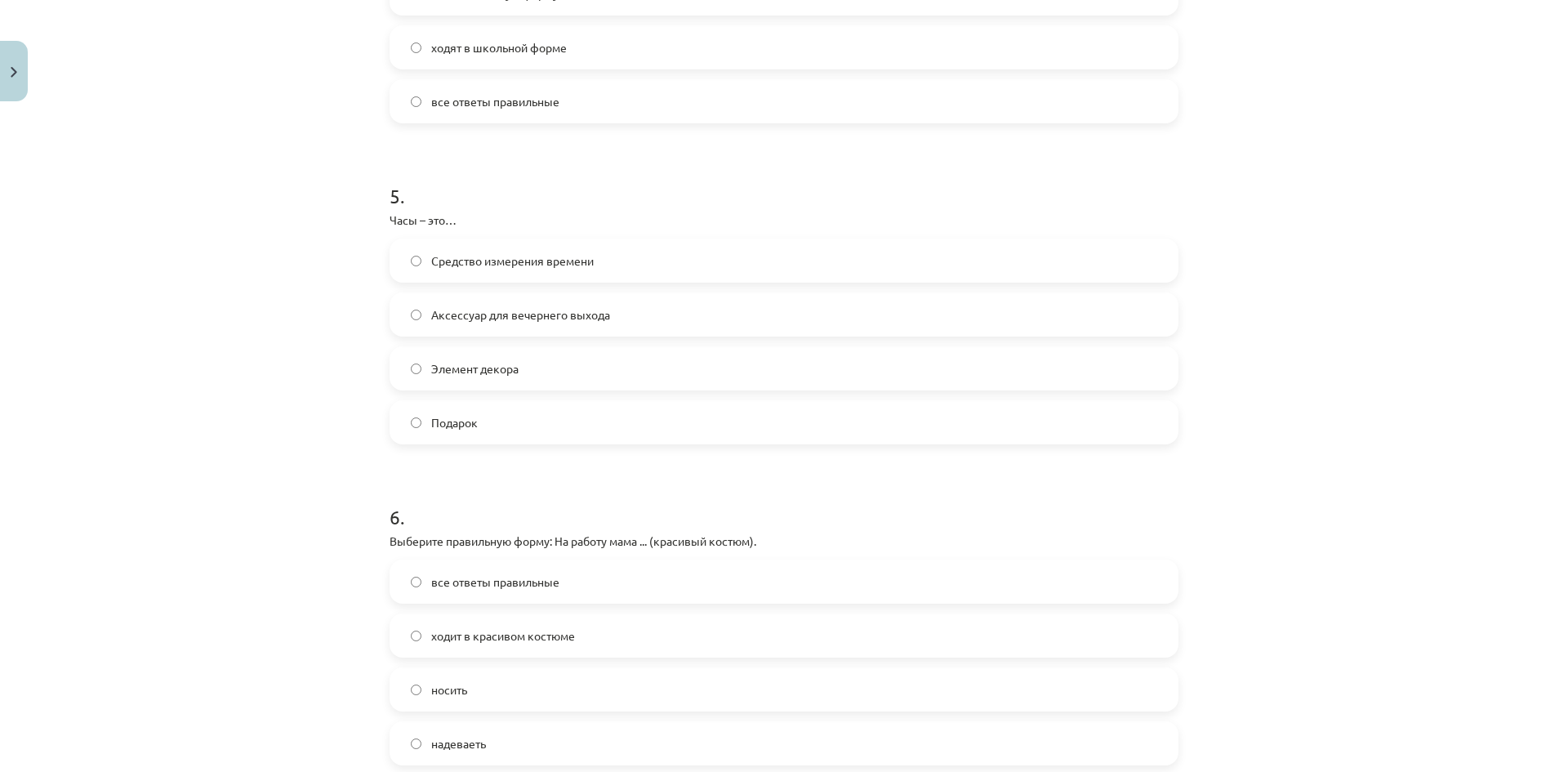
scroll to position [1449, 0]
click at [455, 258] on span "Средство измерения времени" at bounding box center [512, 264] width 162 height 17
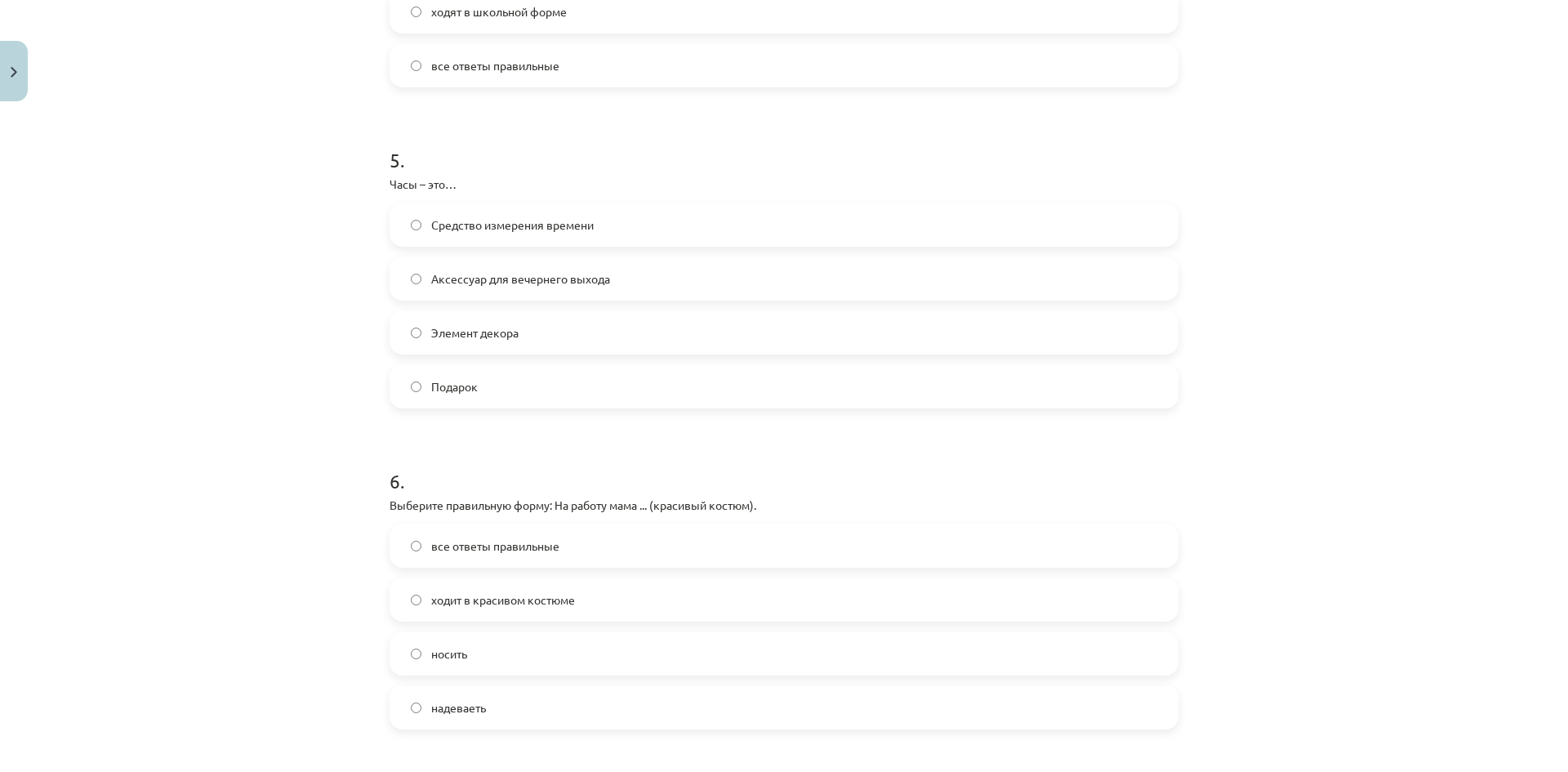
scroll to position [1776, 0]
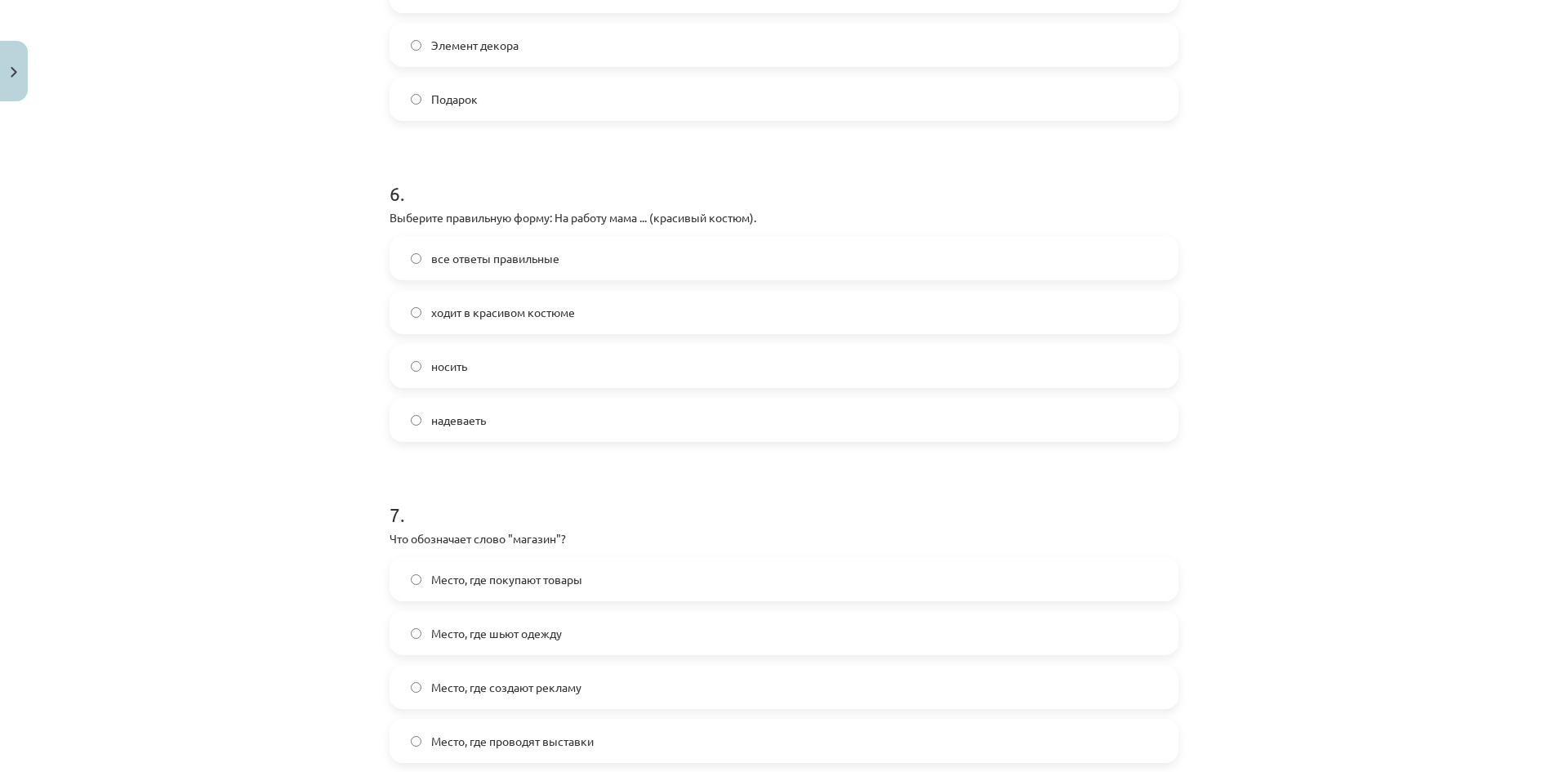
click at [467, 307] on span "ходит в красивом костюме" at bounding box center [502, 313] width 143 height 17
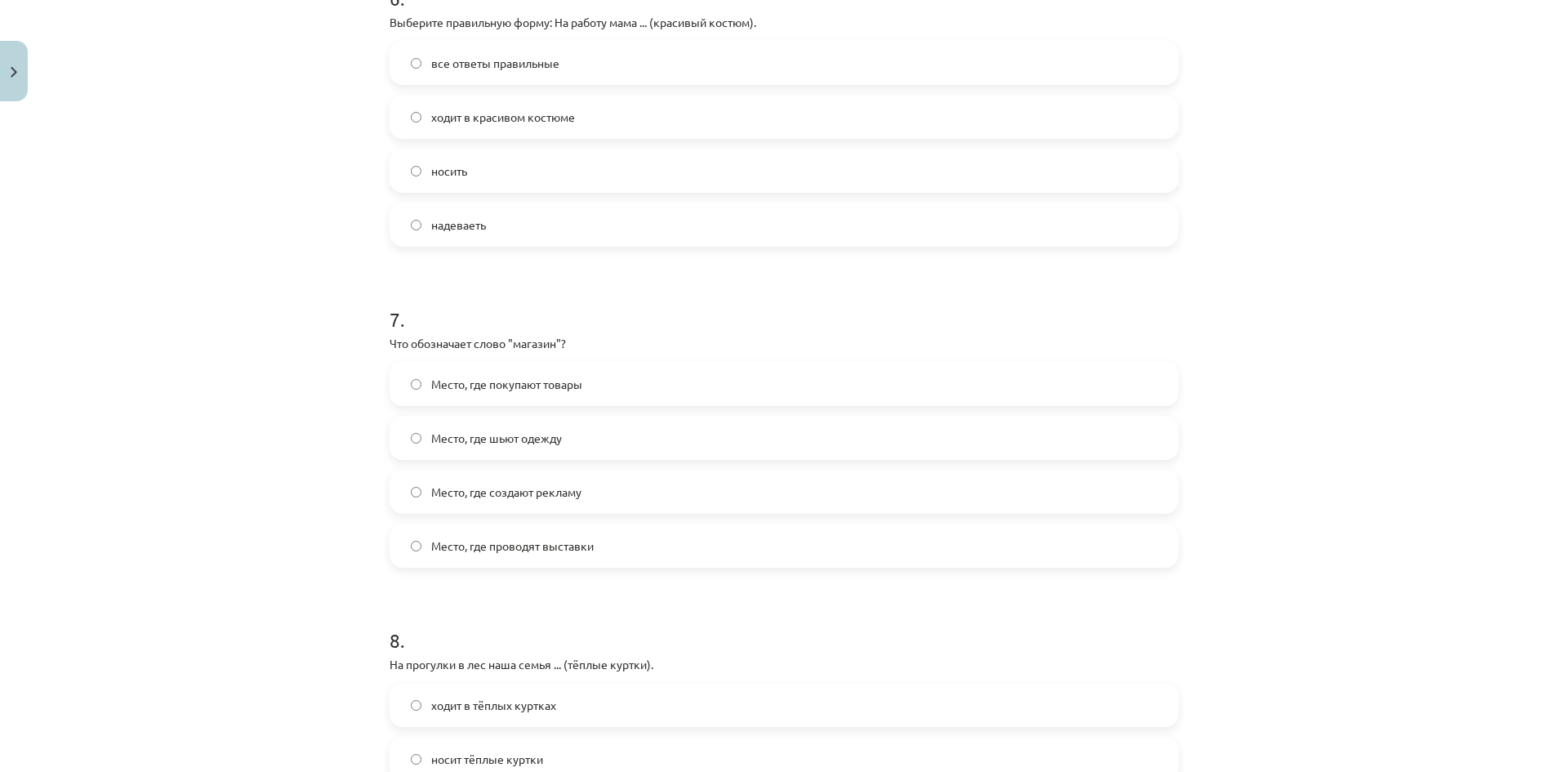
scroll to position [2021, 0]
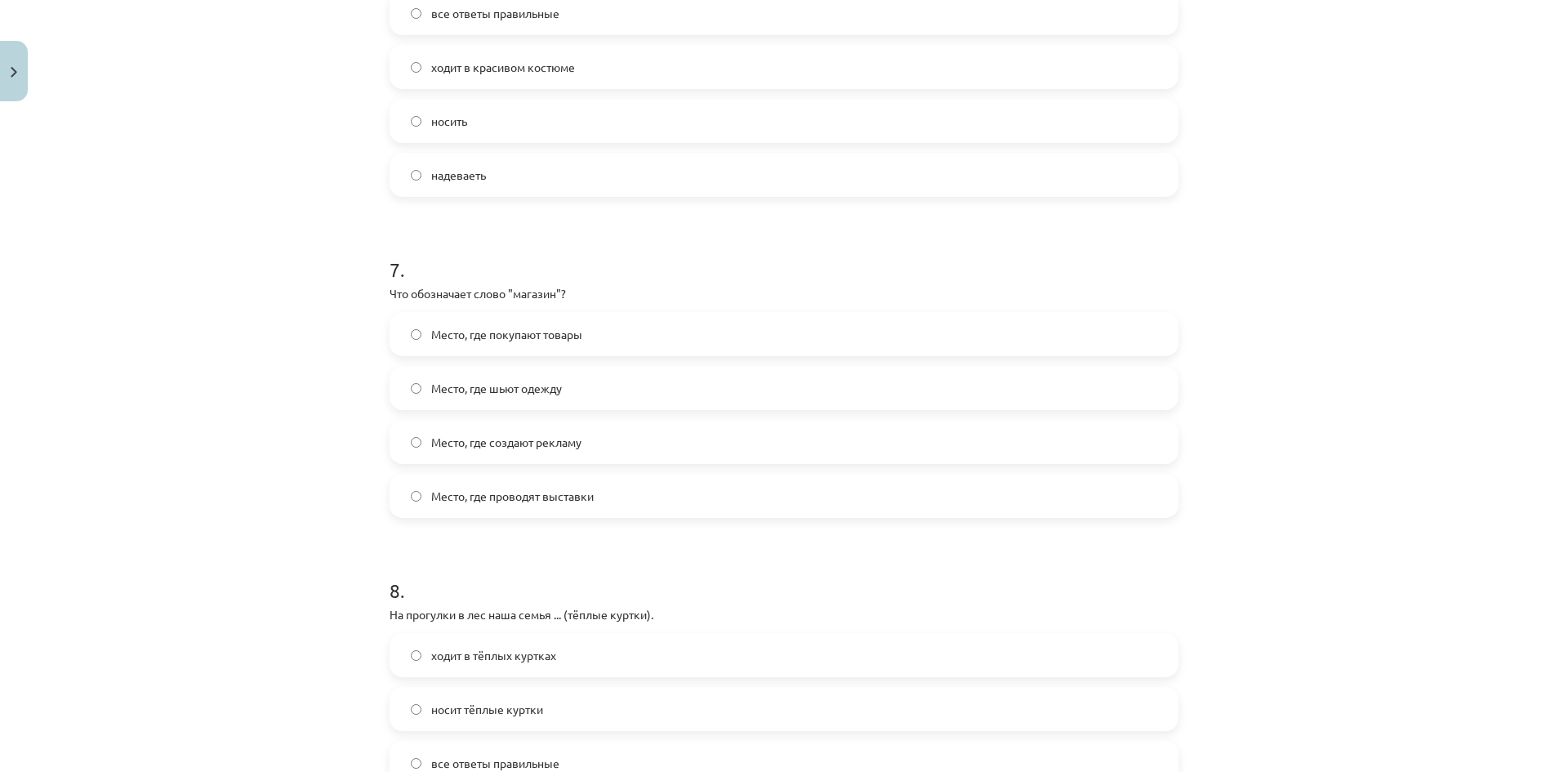
click at [491, 498] on span "Место, где проводят выставки" at bounding box center [512, 496] width 162 height 17
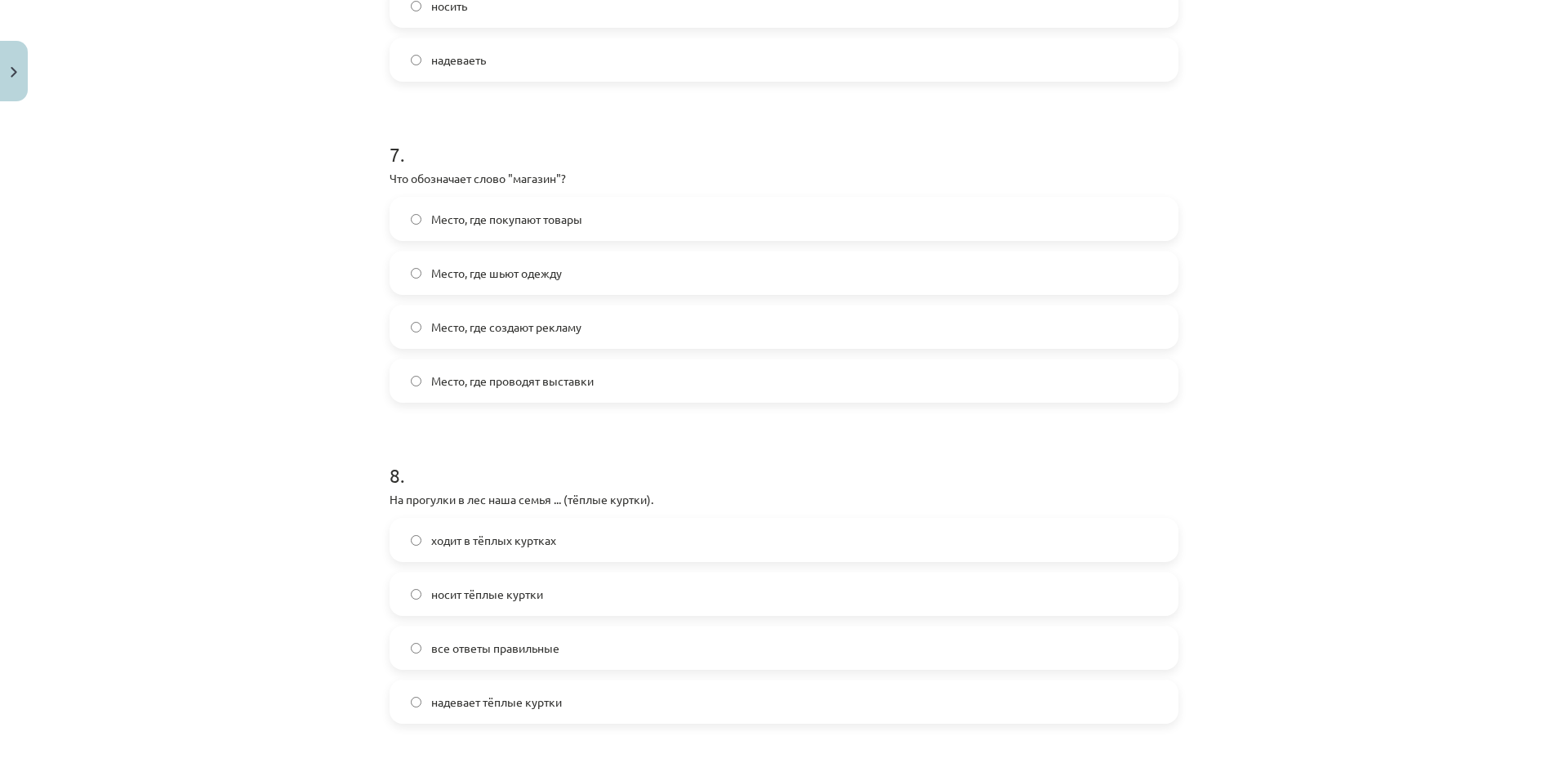
scroll to position [2184, 0]
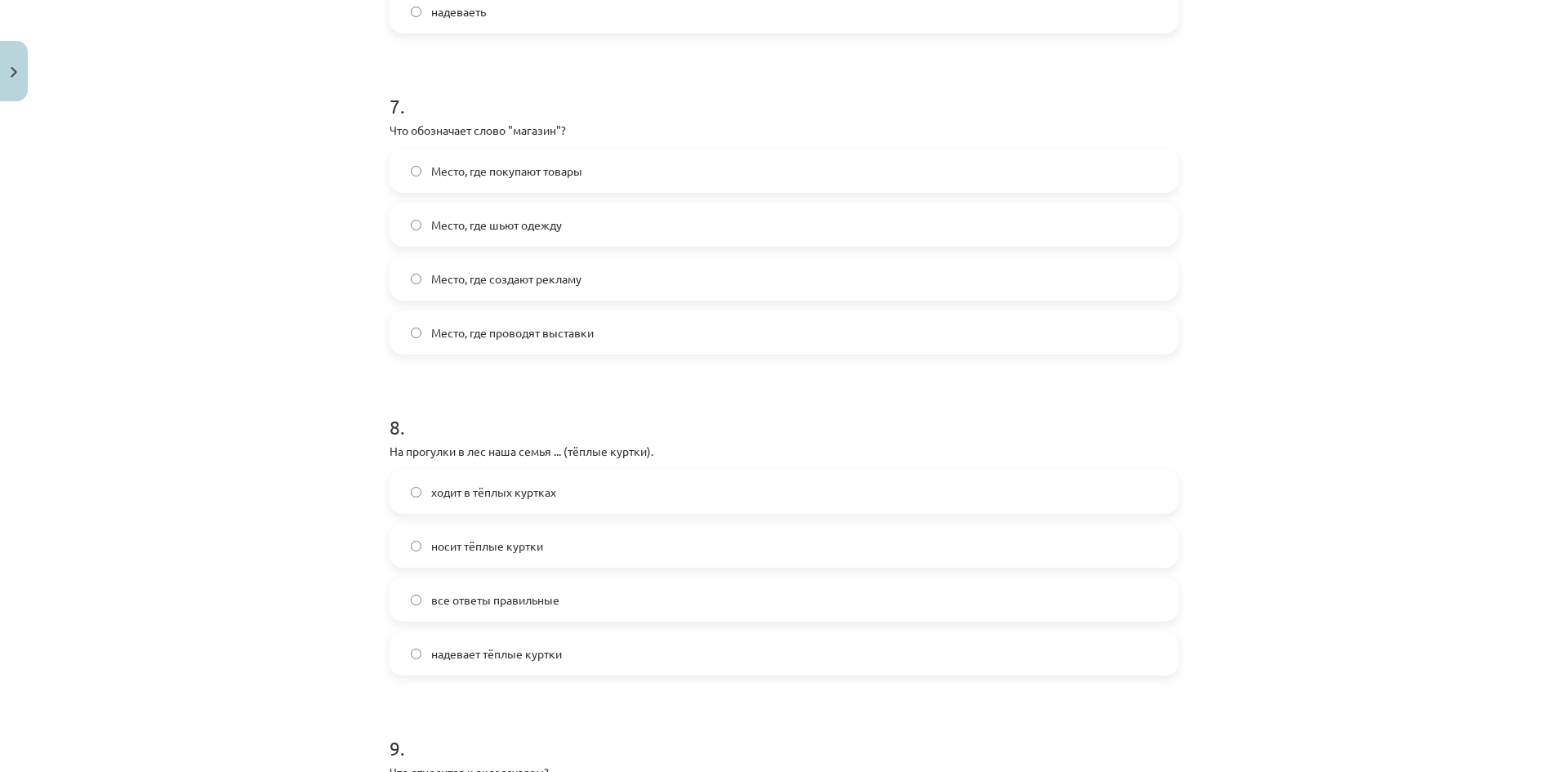
click at [498, 657] on span "надевает тёплые куртки" at bounding box center [496, 654] width 130 height 17
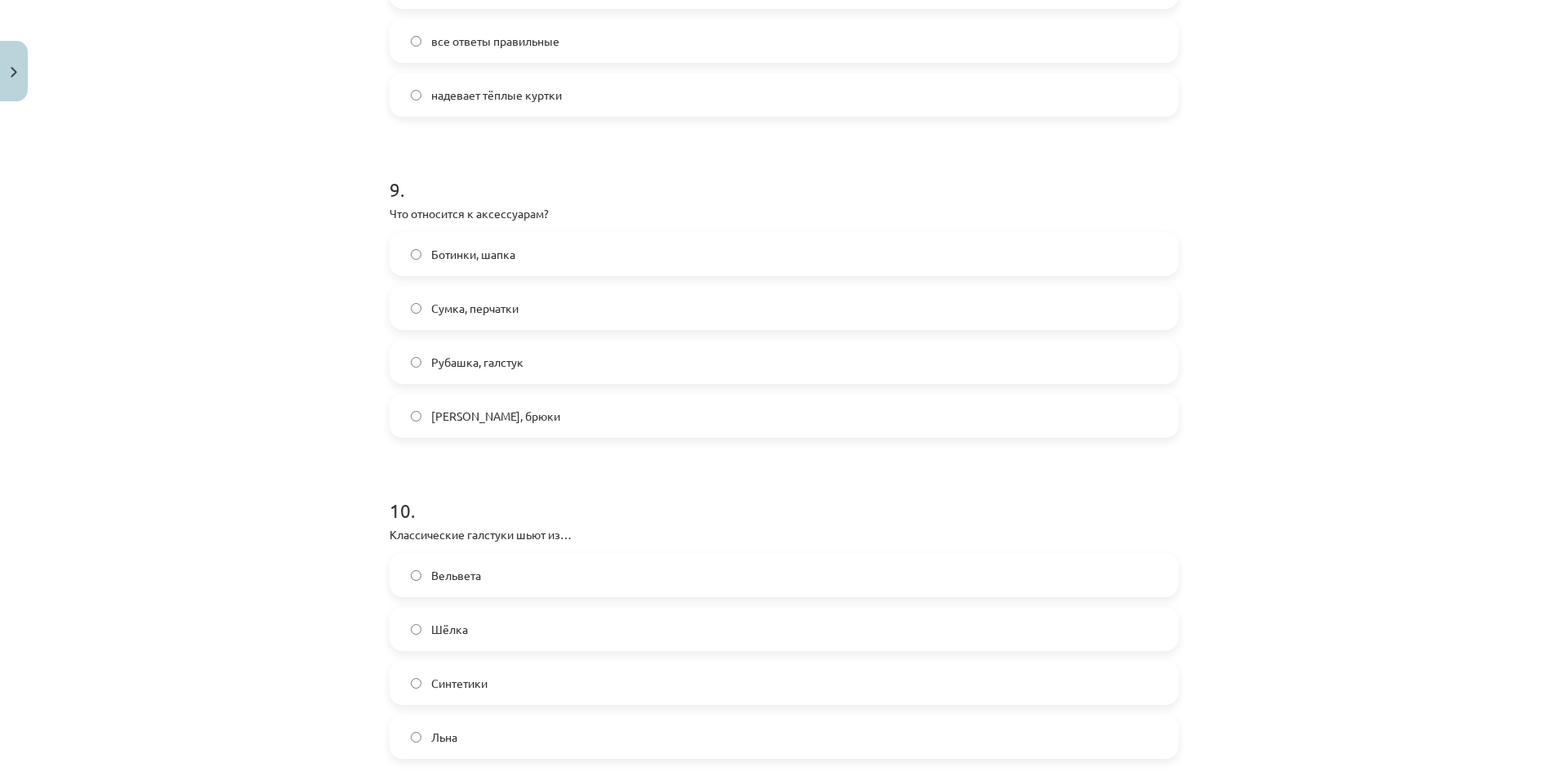
scroll to position [2755, 0]
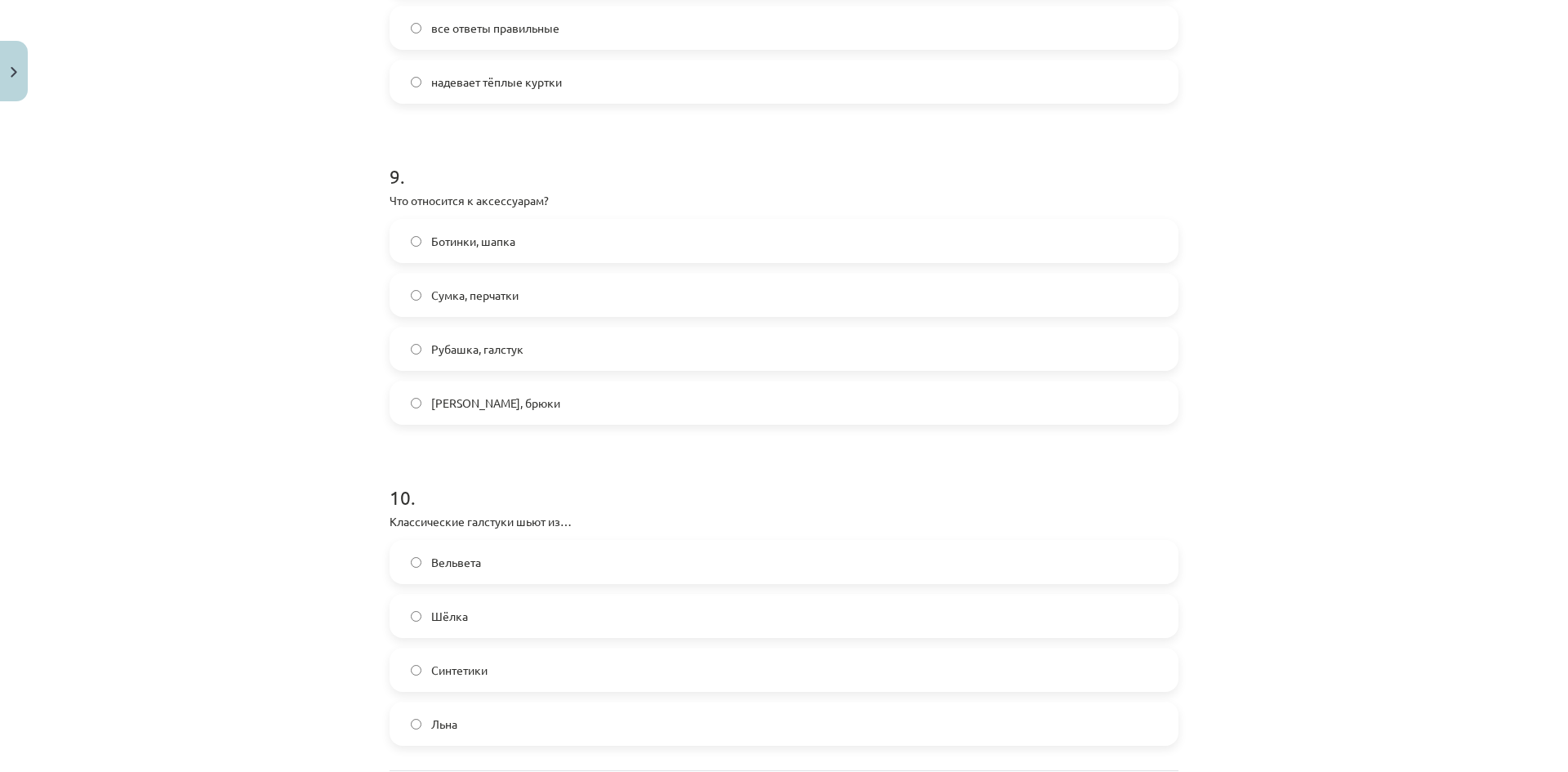
click at [434, 228] on label "Ботинки, шапка" at bounding box center [784, 241] width 786 height 41
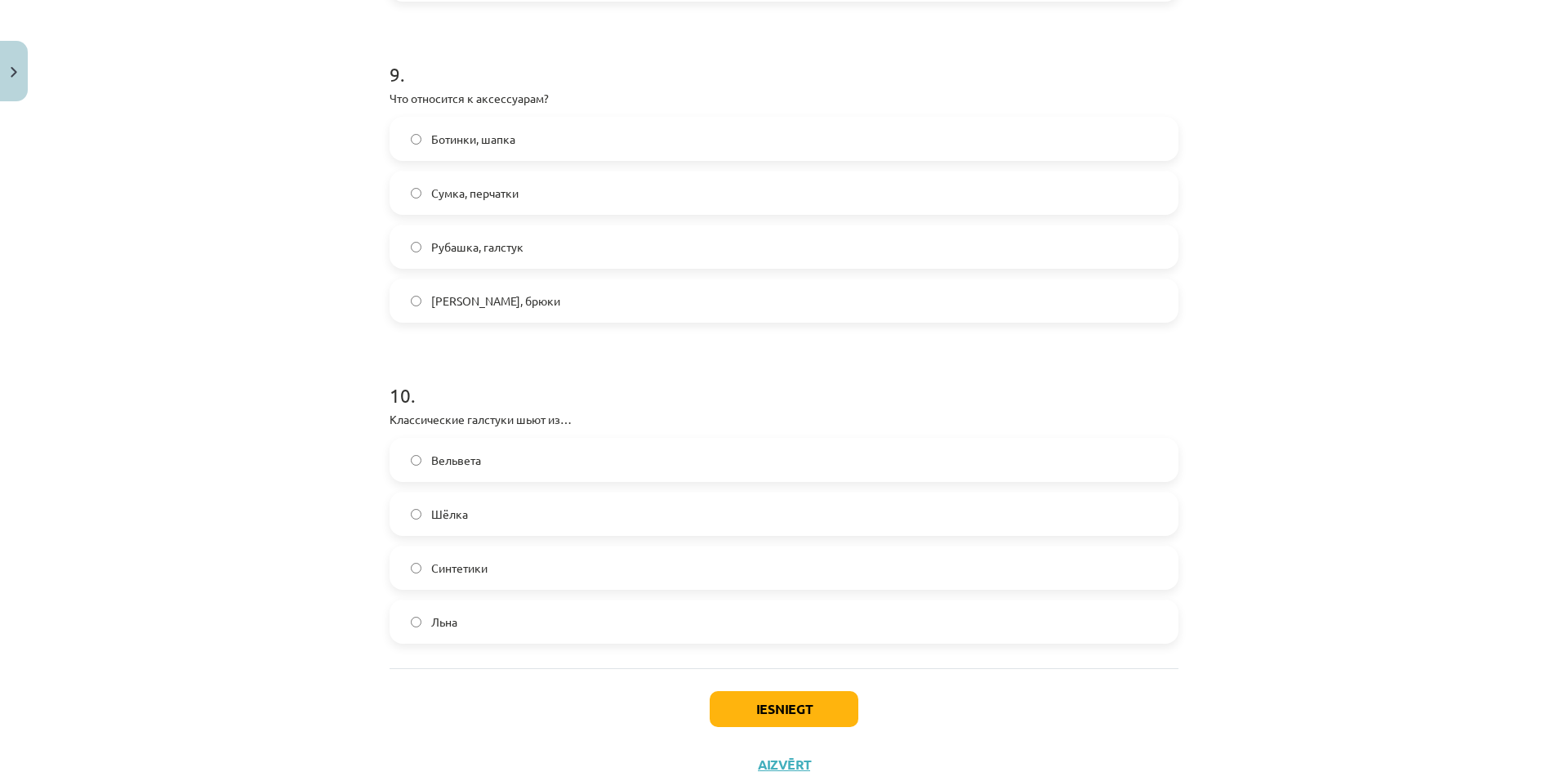
scroll to position [2919, 0]
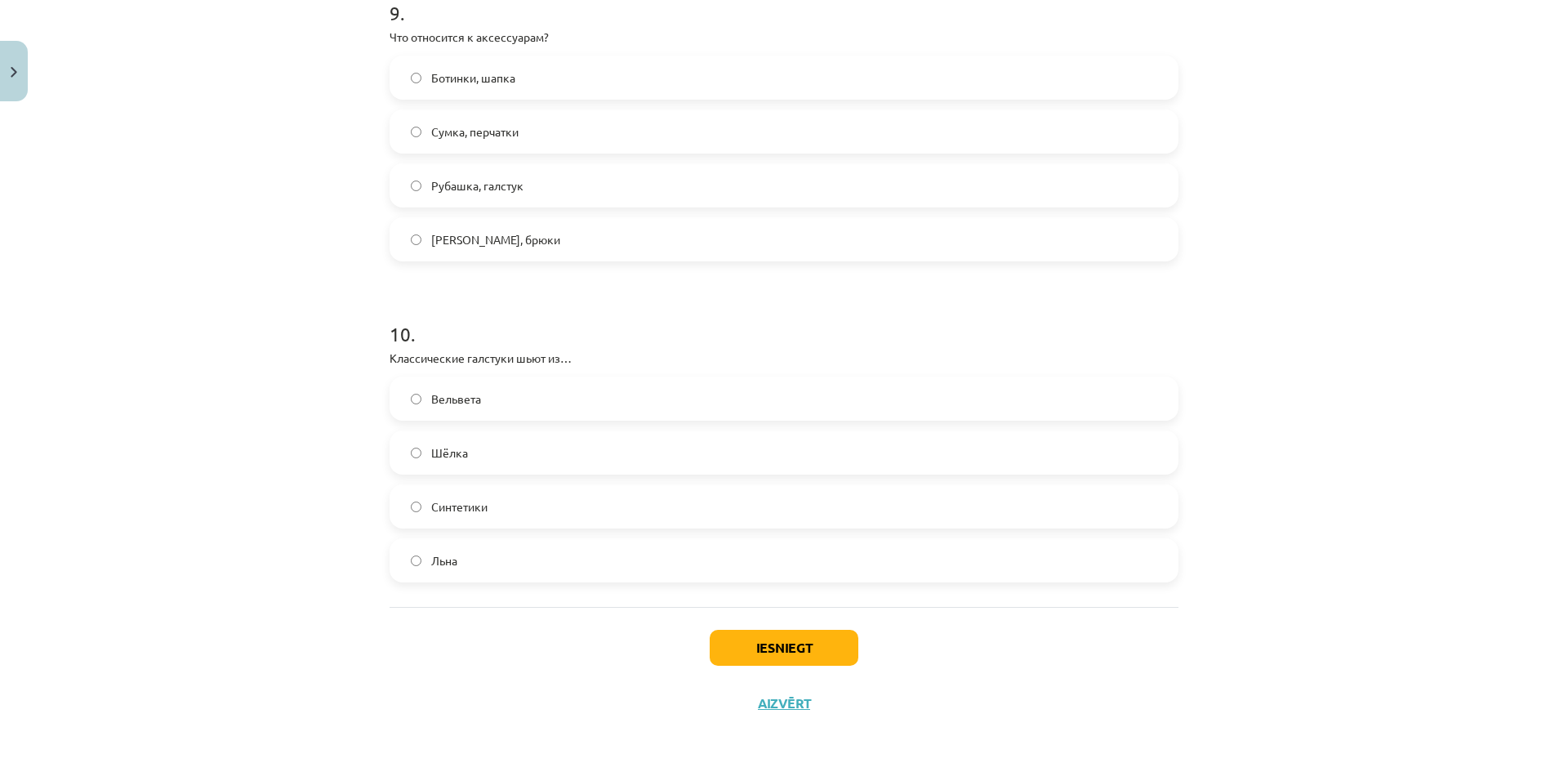
click at [434, 564] on span "Льна" at bounding box center [444, 561] width 26 height 17
click at [769, 639] on button "Iesniegt" at bounding box center [784, 647] width 149 height 36
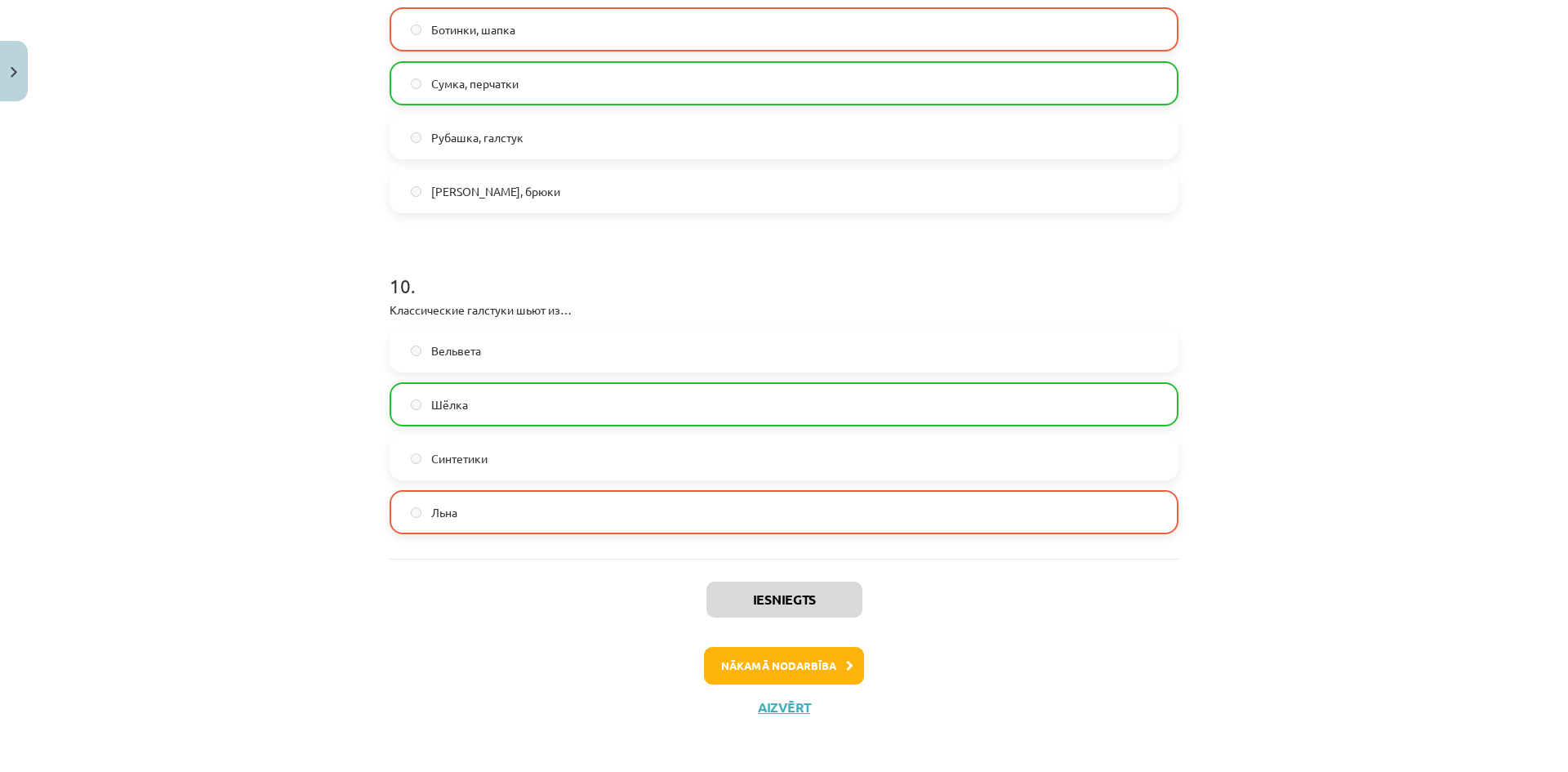
scroll to position [2972, 0]
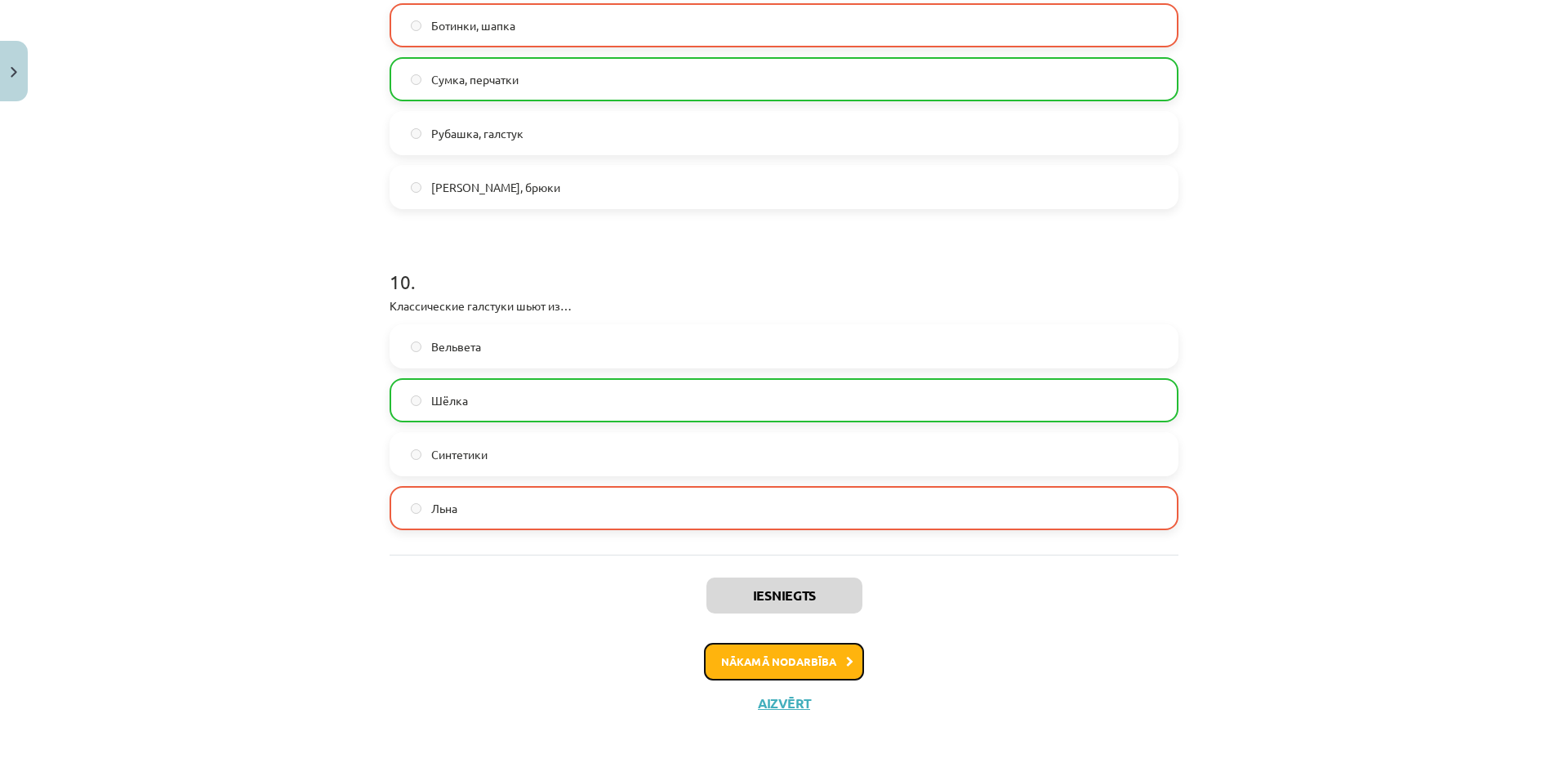
click at [763, 663] on button "Nākamā nodarbība" at bounding box center [784, 661] width 160 height 37
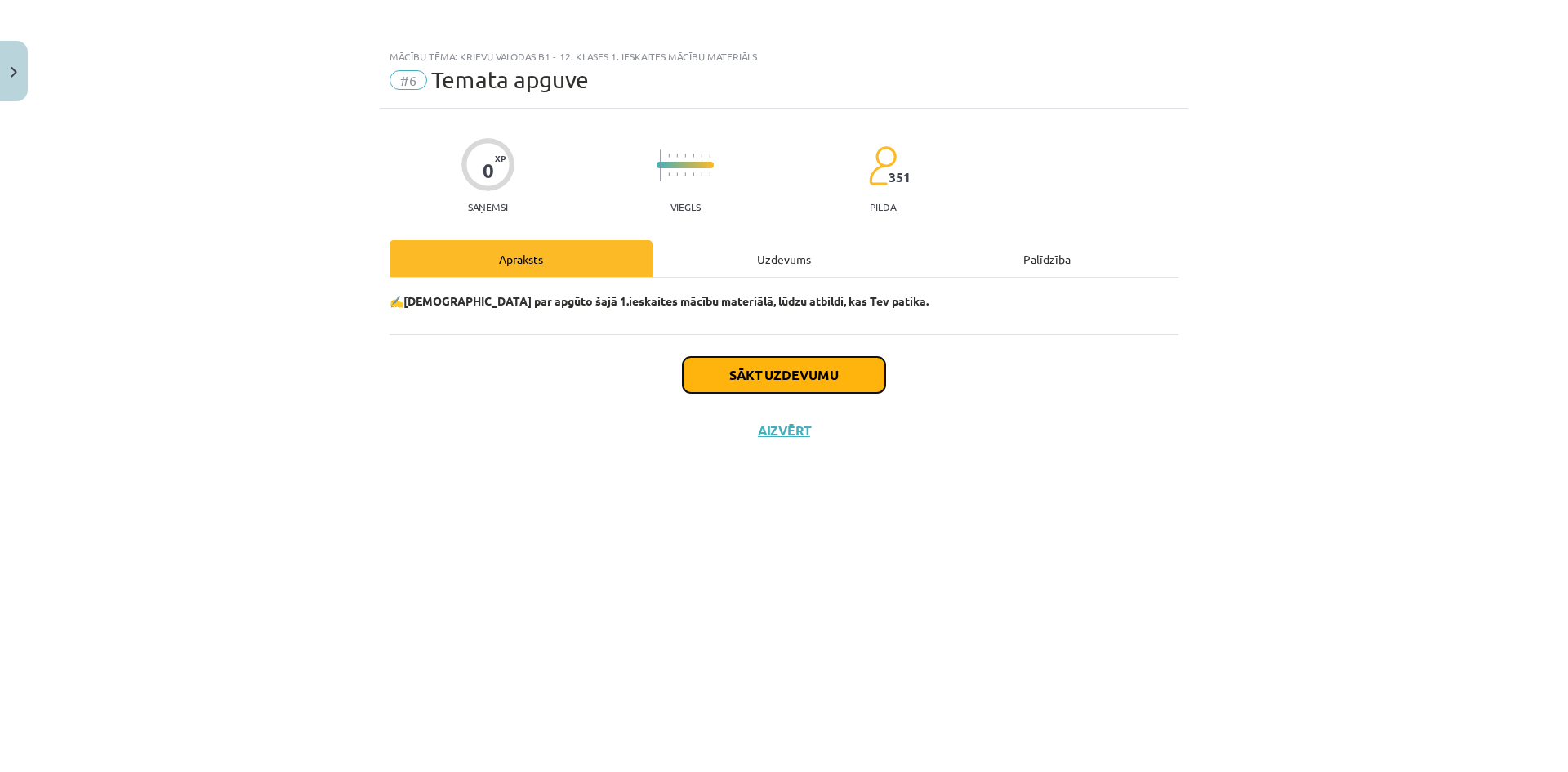
click at [743, 376] on button "Sākt uzdevumu" at bounding box center [784, 374] width 202 height 36
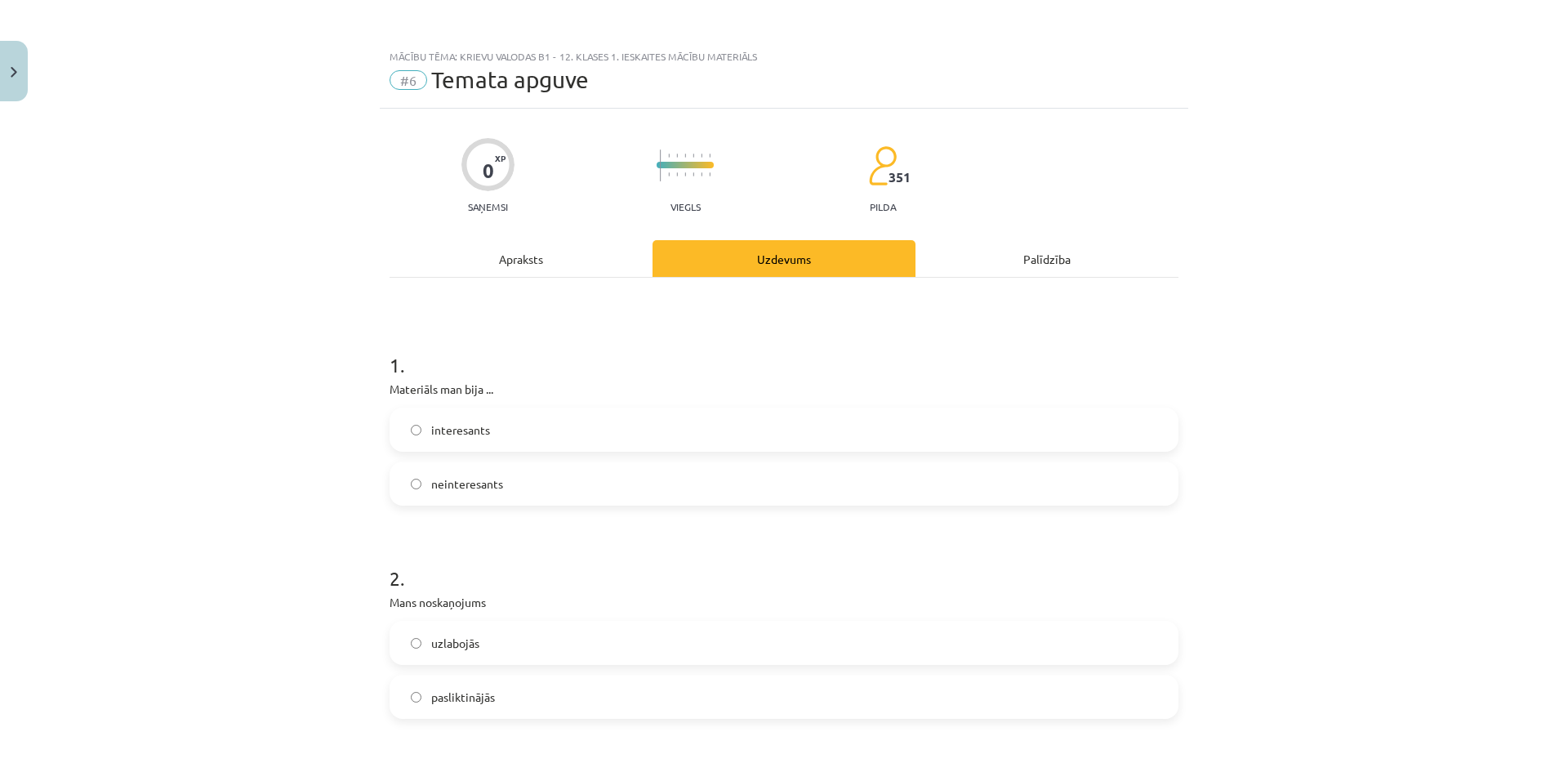
click at [467, 430] on span "interesants" at bounding box center [460, 430] width 59 height 17
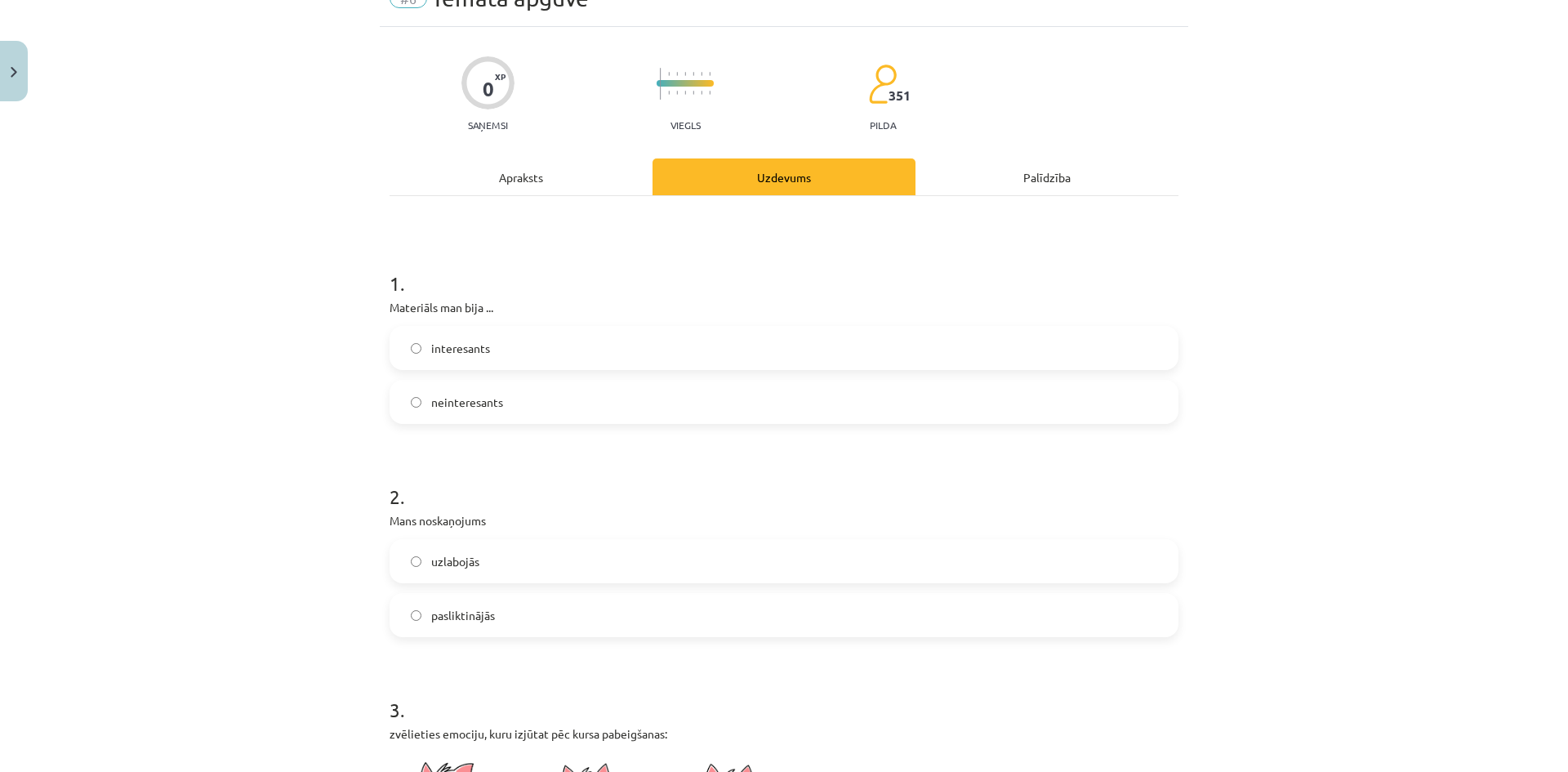
scroll to position [245, 0]
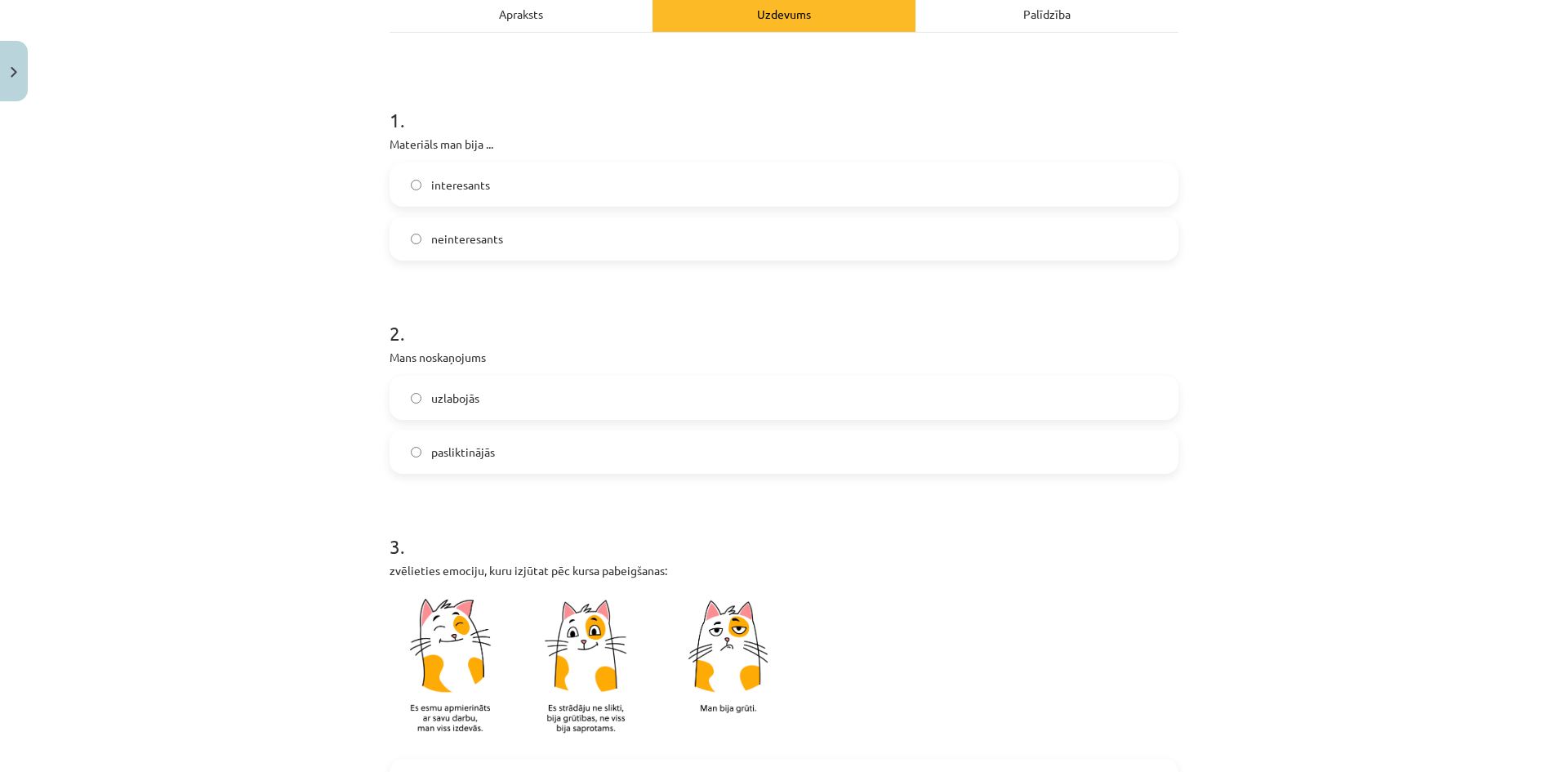
click at [440, 399] on span "uzlabojās" at bounding box center [454, 399] width 48 height 17
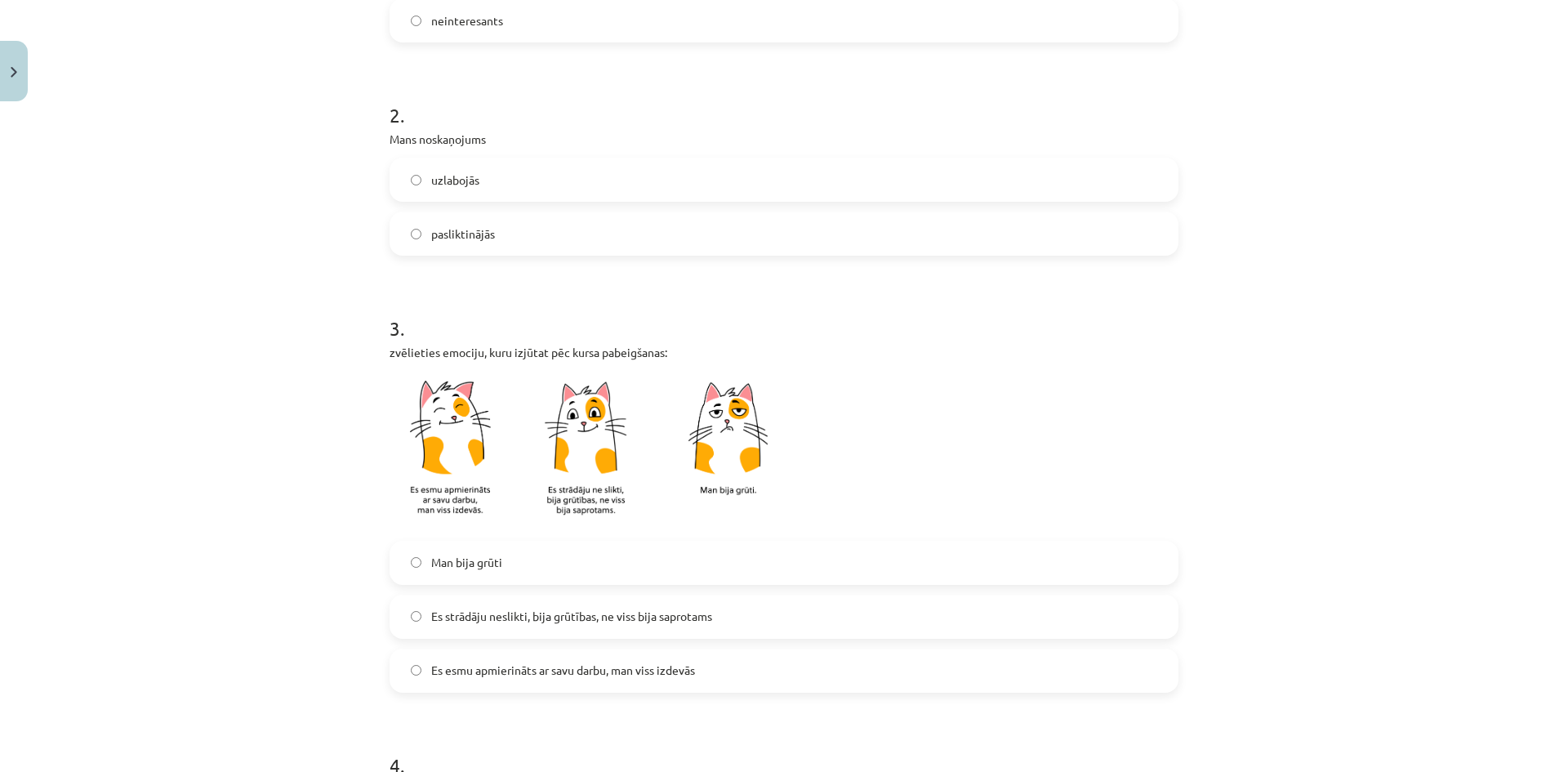
scroll to position [490, 0]
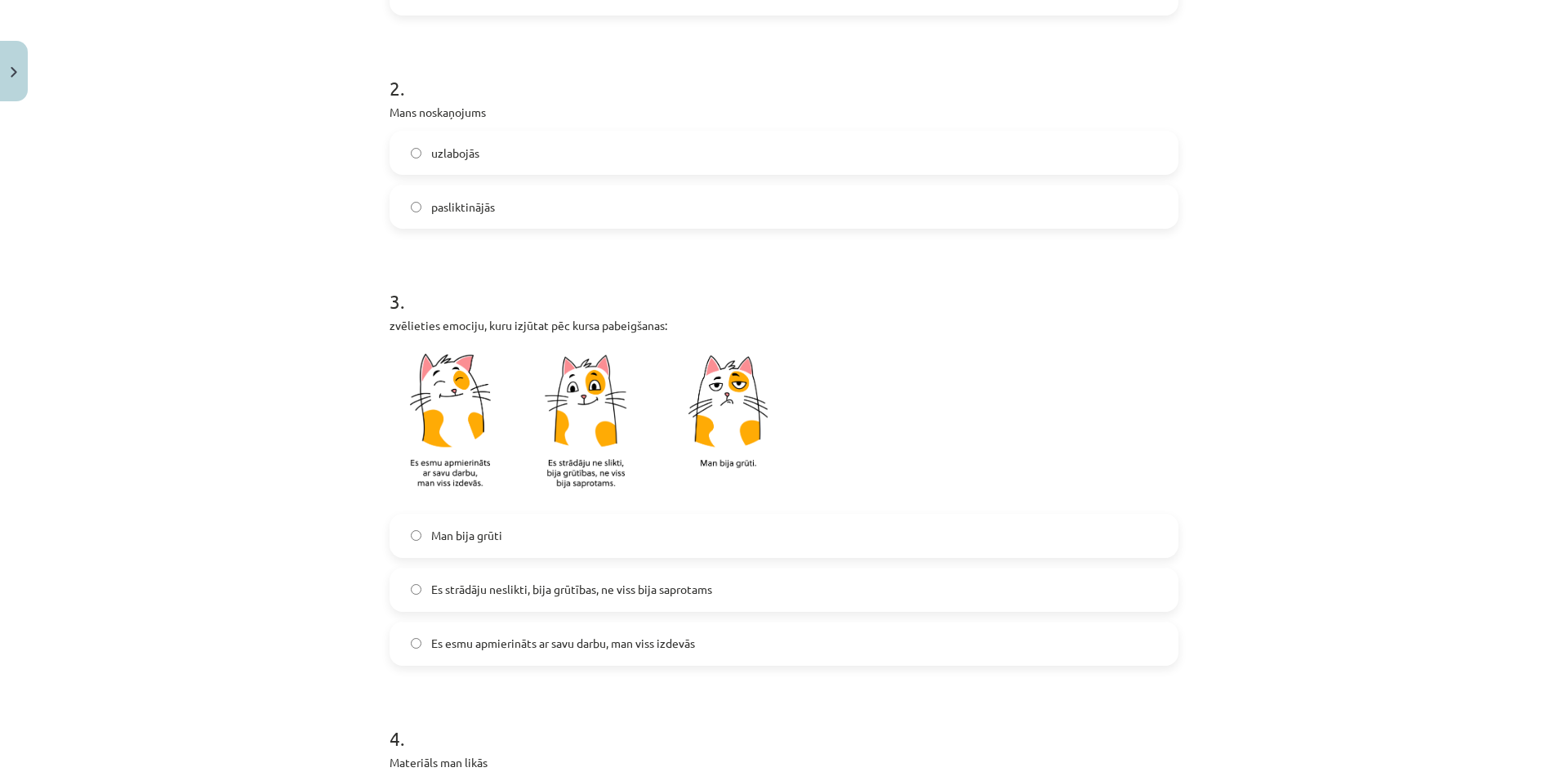
click at [453, 530] on span "Man bija grūti" at bounding box center [466, 535] width 71 height 17
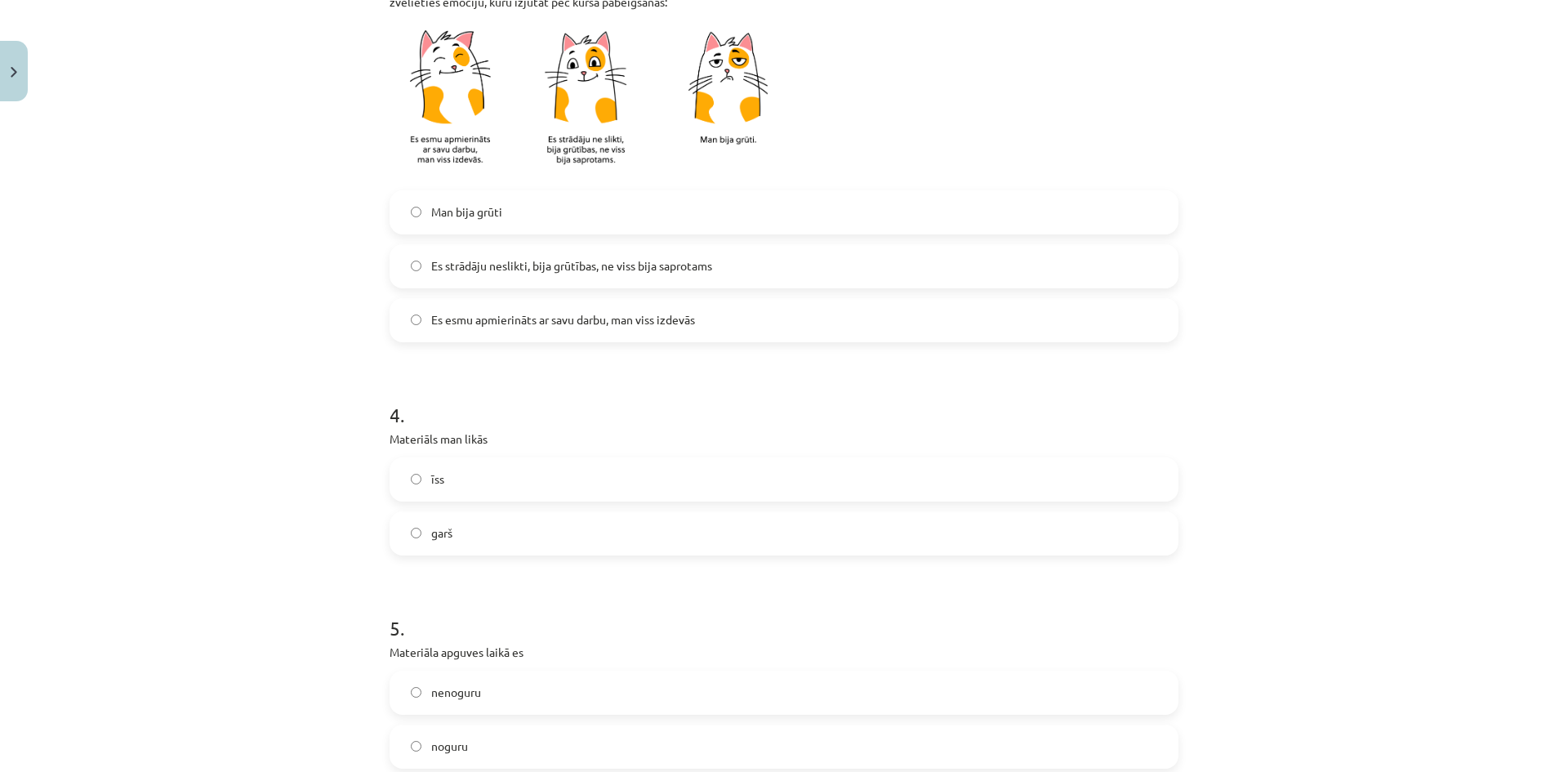
scroll to position [816, 0]
click at [431, 525] on span "garš" at bounding box center [441, 530] width 21 height 17
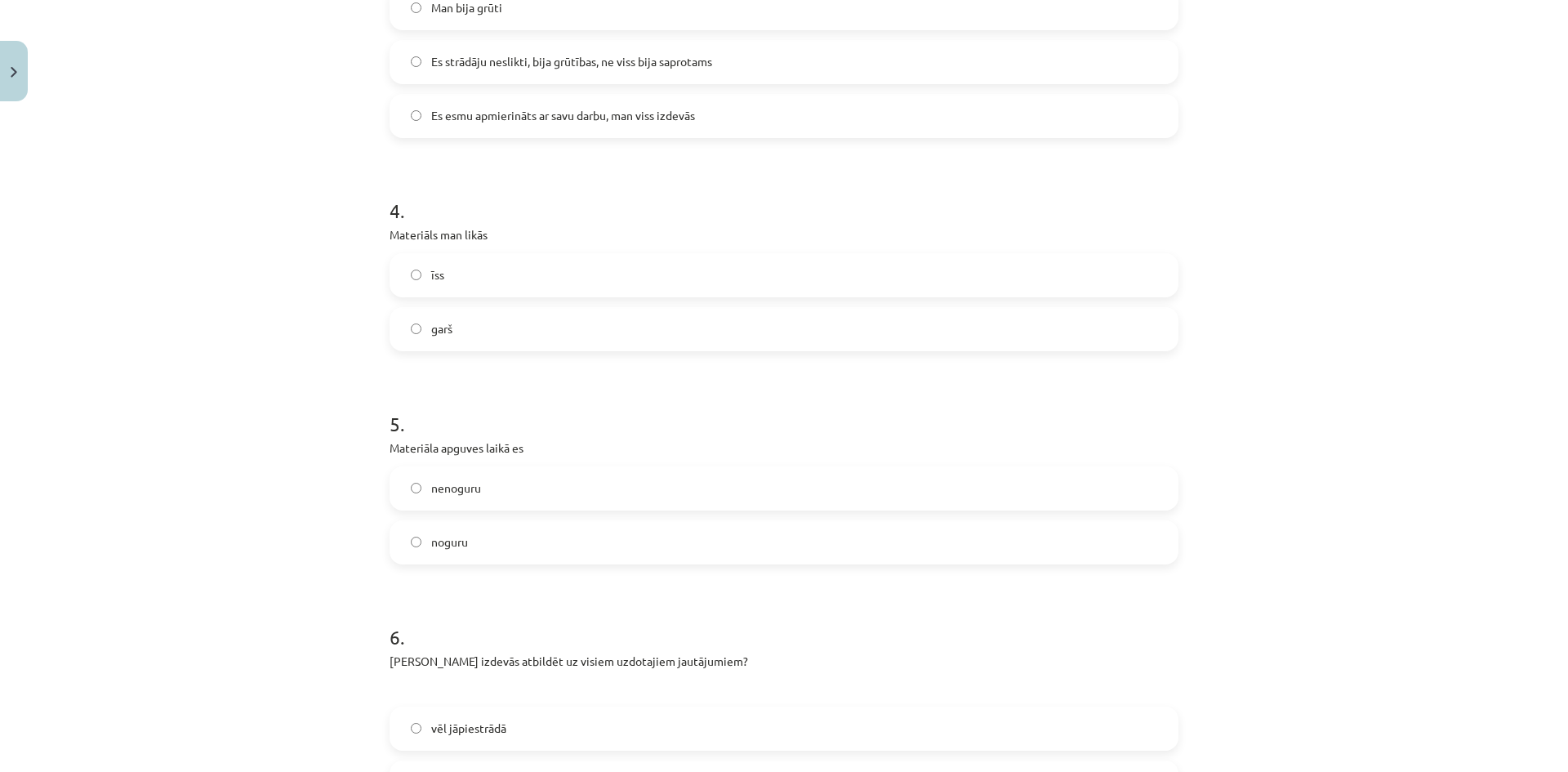
scroll to position [1061, 0]
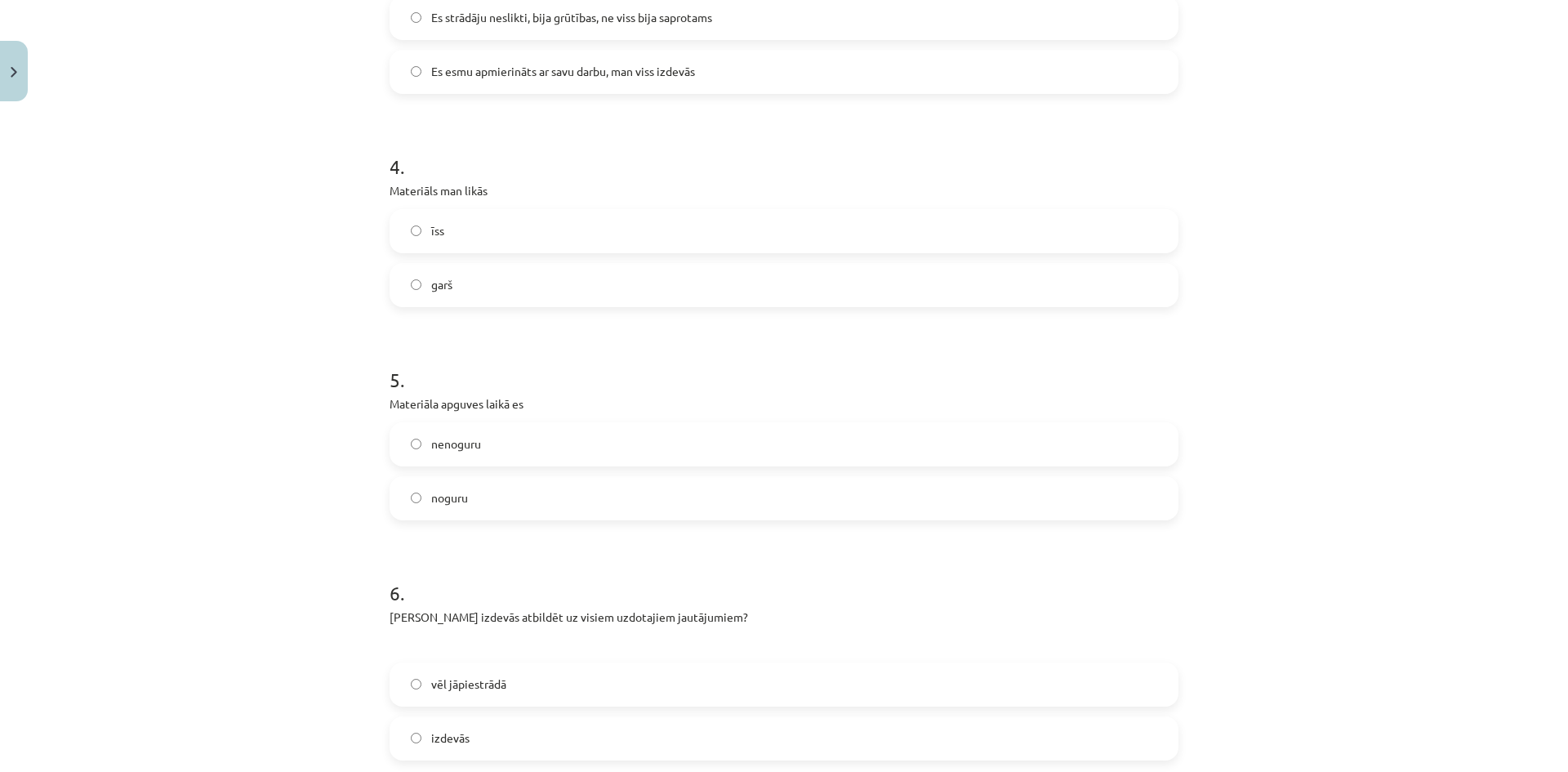
click at [447, 448] on span "nenoguru" at bounding box center [455, 444] width 50 height 17
click at [447, 492] on span "noguru" at bounding box center [449, 498] width 36 height 17
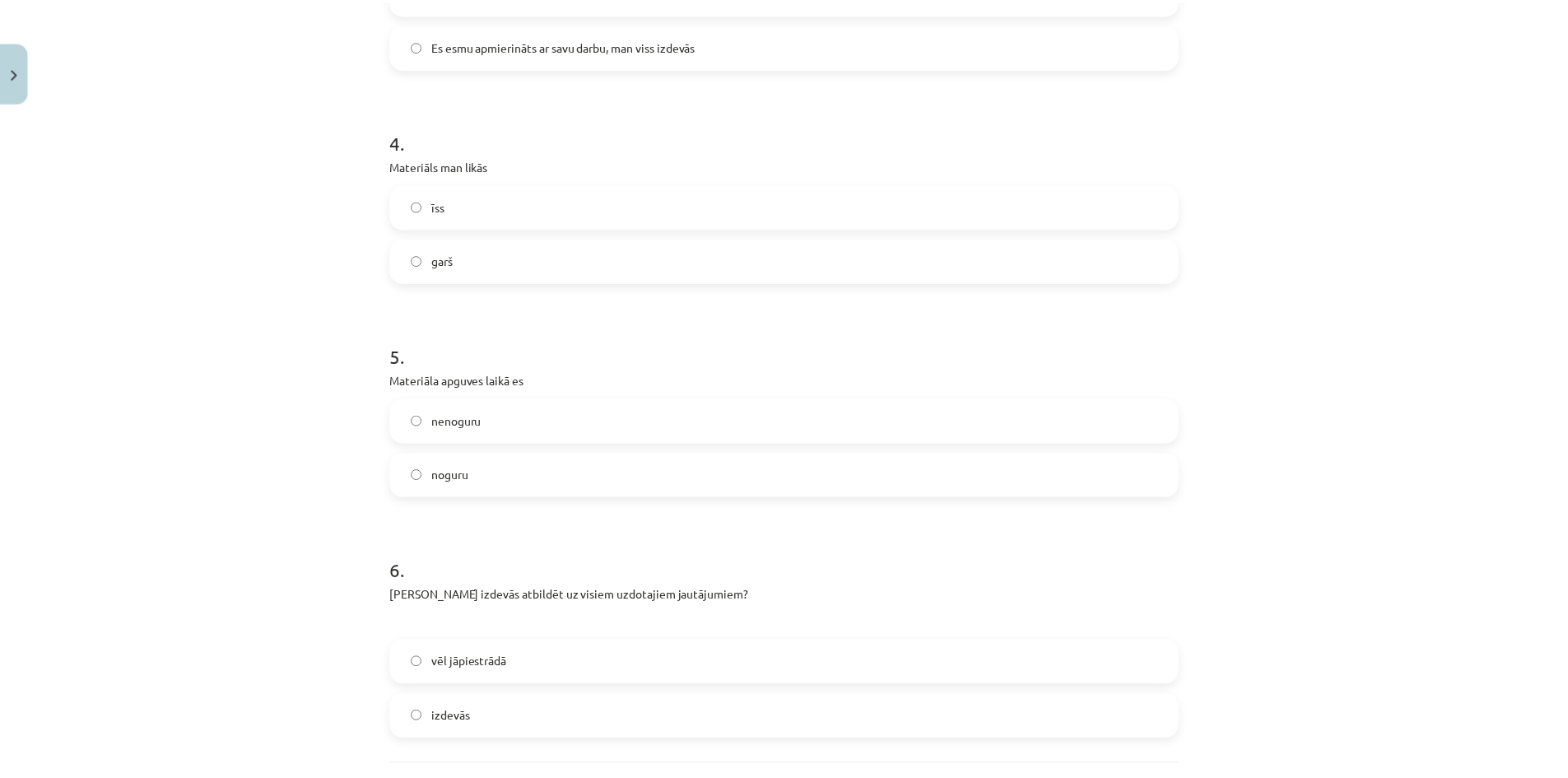
scroll to position [1249, 0]
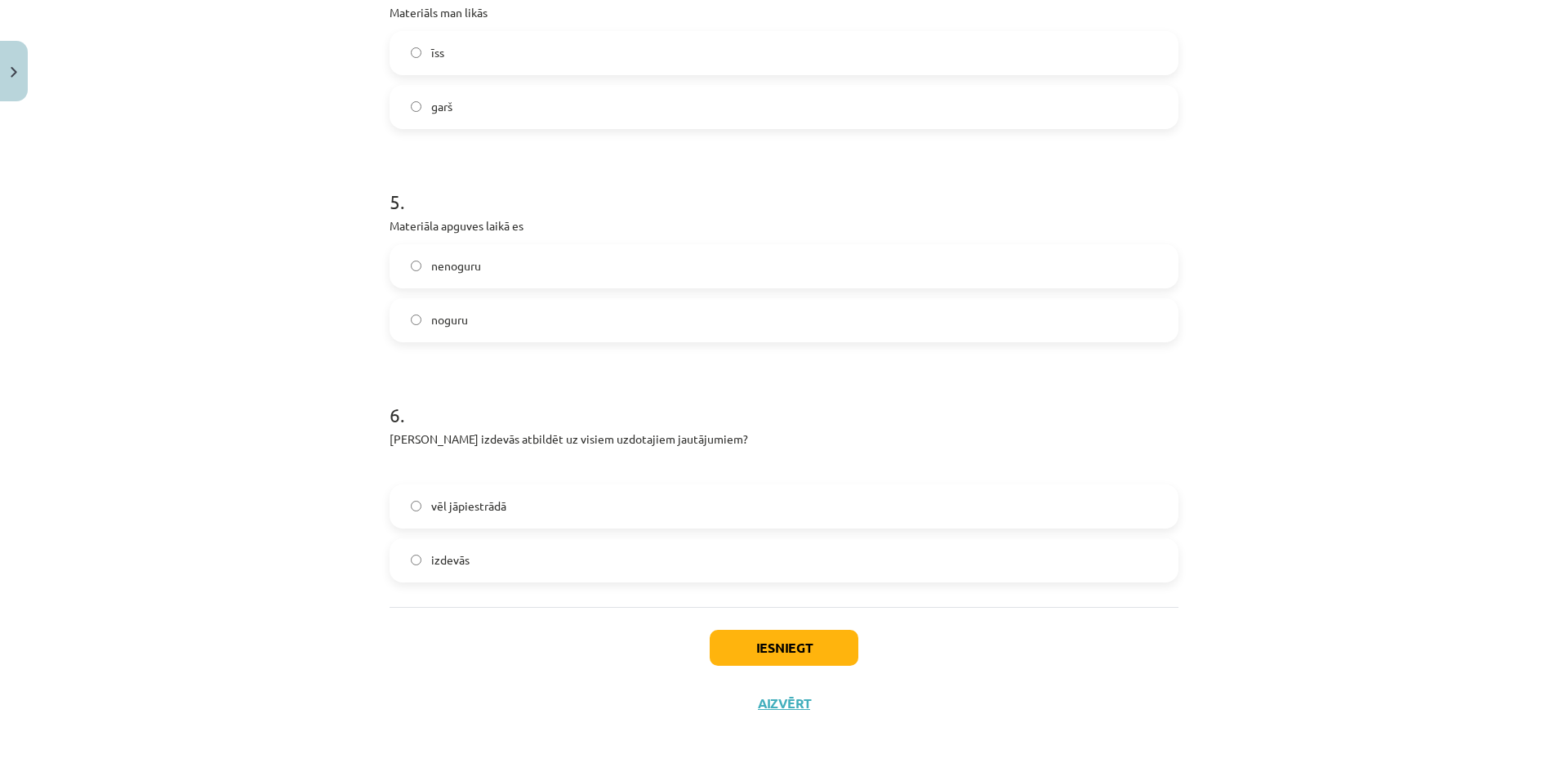
click at [476, 500] on span "vēl jāpiestrādā" at bounding box center [468, 506] width 76 height 17
click at [768, 643] on button "Iesniegt" at bounding box center [784, 647] width 149 height 36
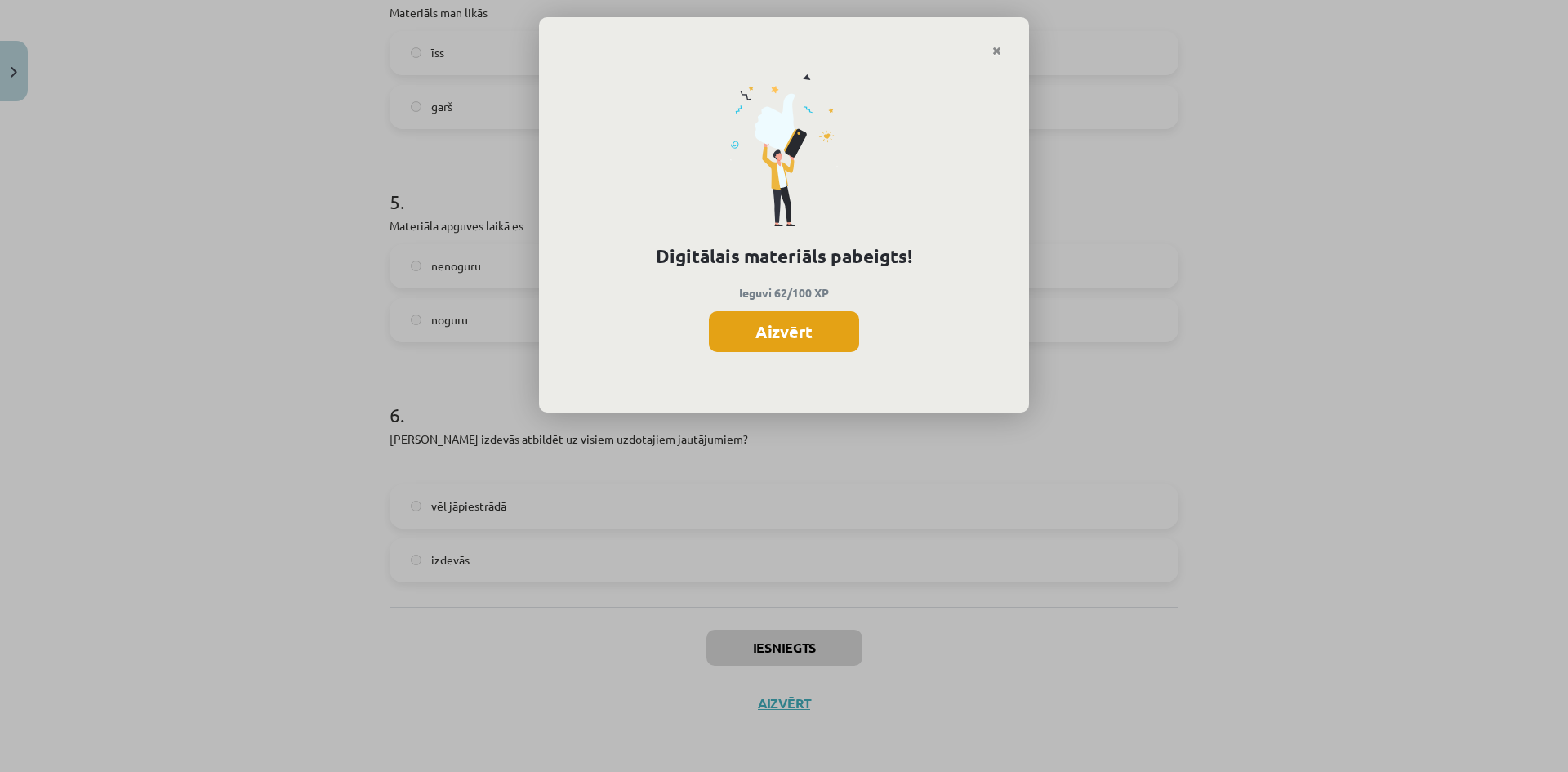
click at [791, 340] on button "Aizvērt" at bounding box center [784, 331] width 150 height 41
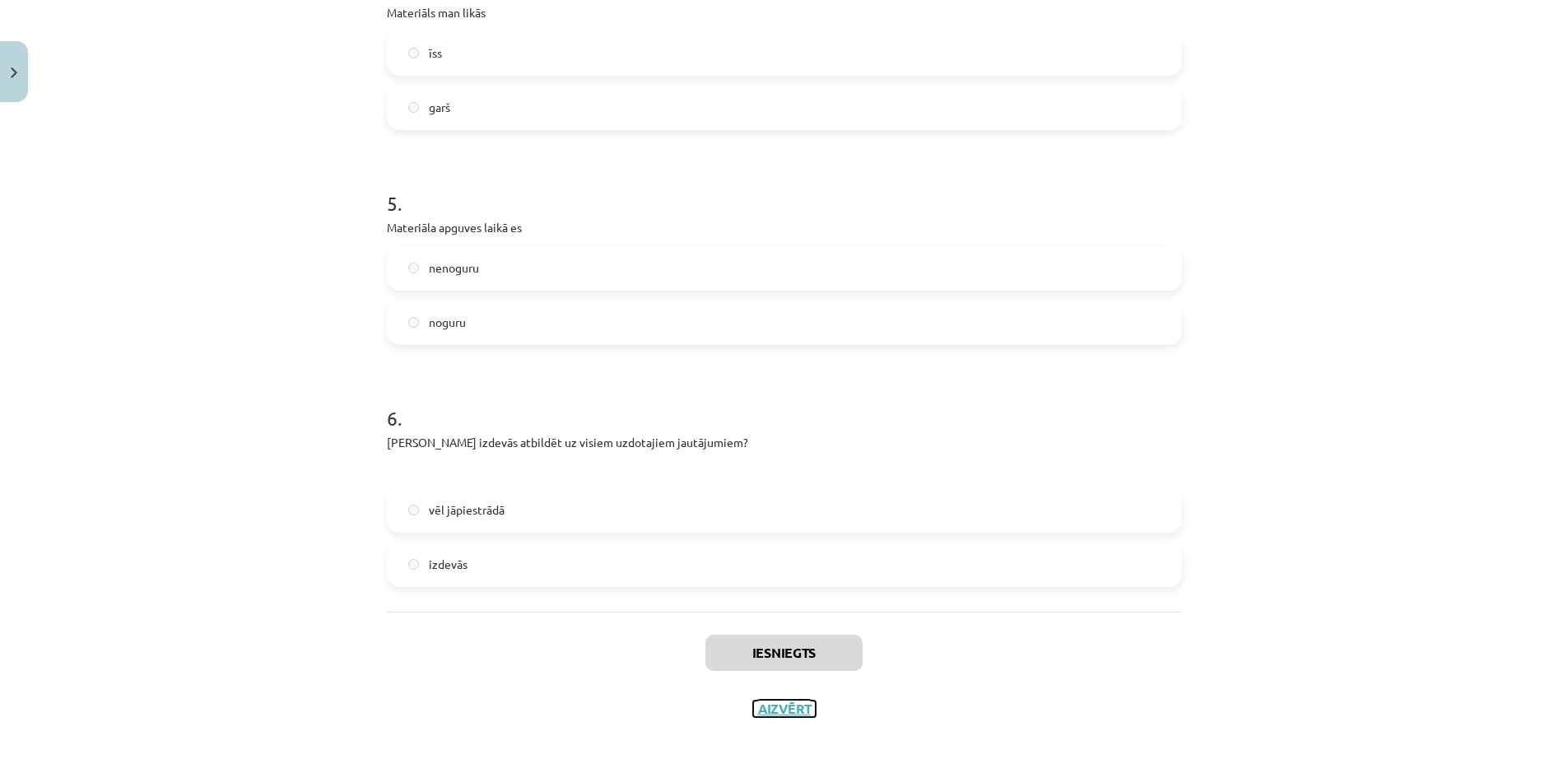
click at [786, 705] on button "Aizvērt" at bounding box center [784, 708] width 62 height 17
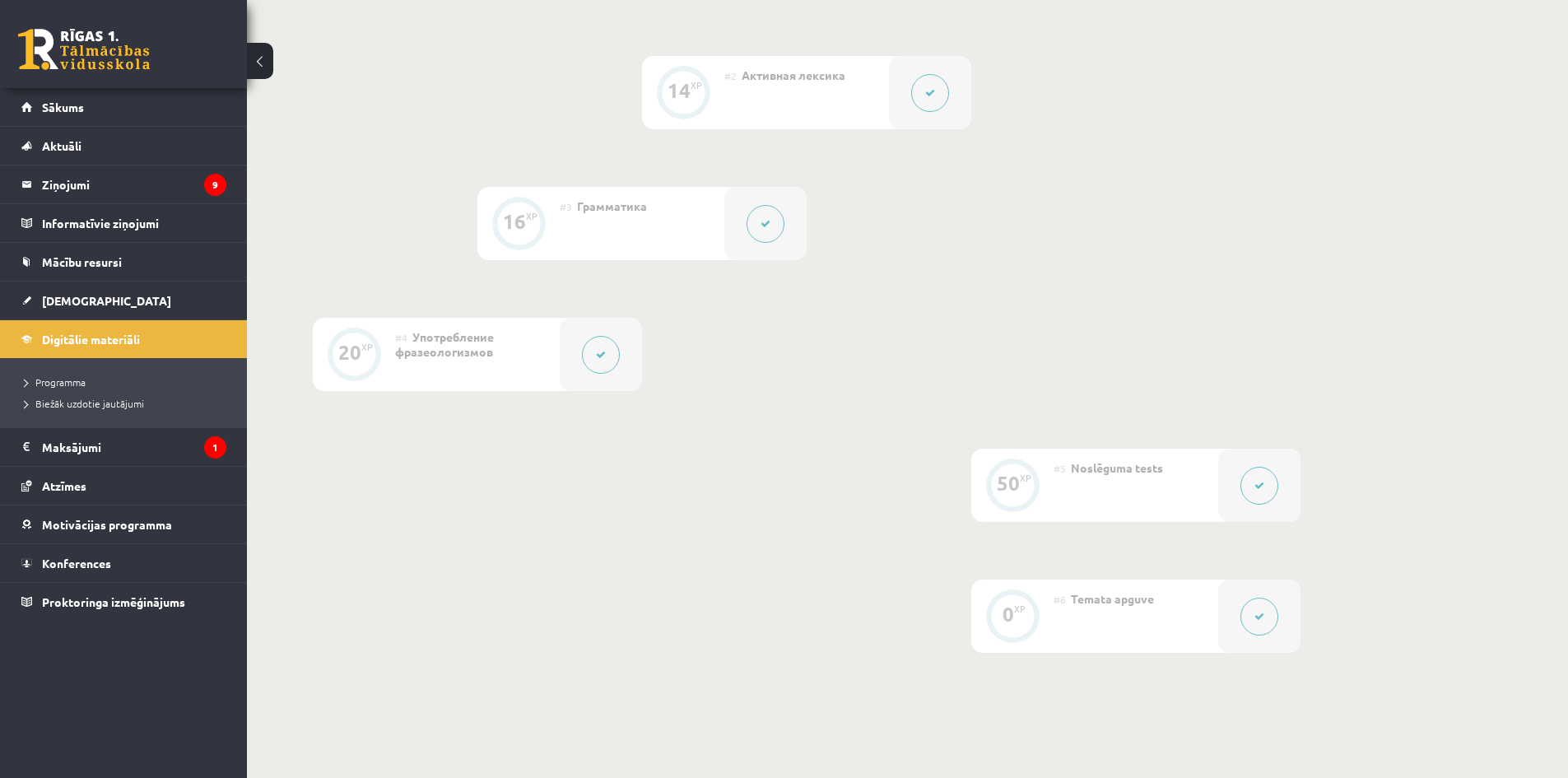
scroll to position [575, 0]
click at [117, 303] on link "[DEMOGRAPHIC_DATA]" at bounding box center [123, 300] width 205 height 38
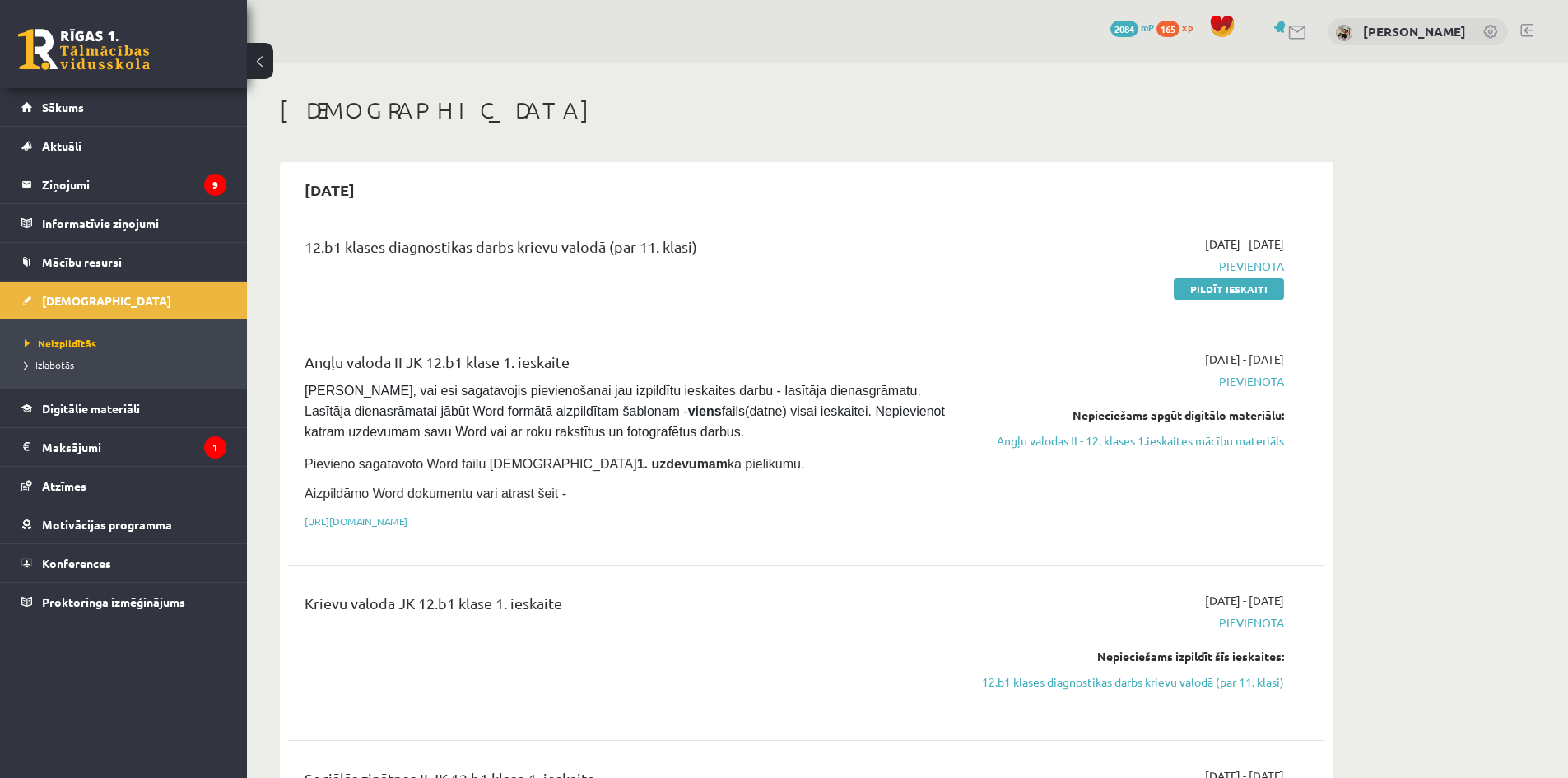
drag, startPoint x: 1229, startPoint y: 291, endPoint x: 883, endPoint y: 79, distance: 405.8
click at [1229, 291] on link "Pildīt ieskaiti" at bounding box center [1229, 289] width 110 height 21
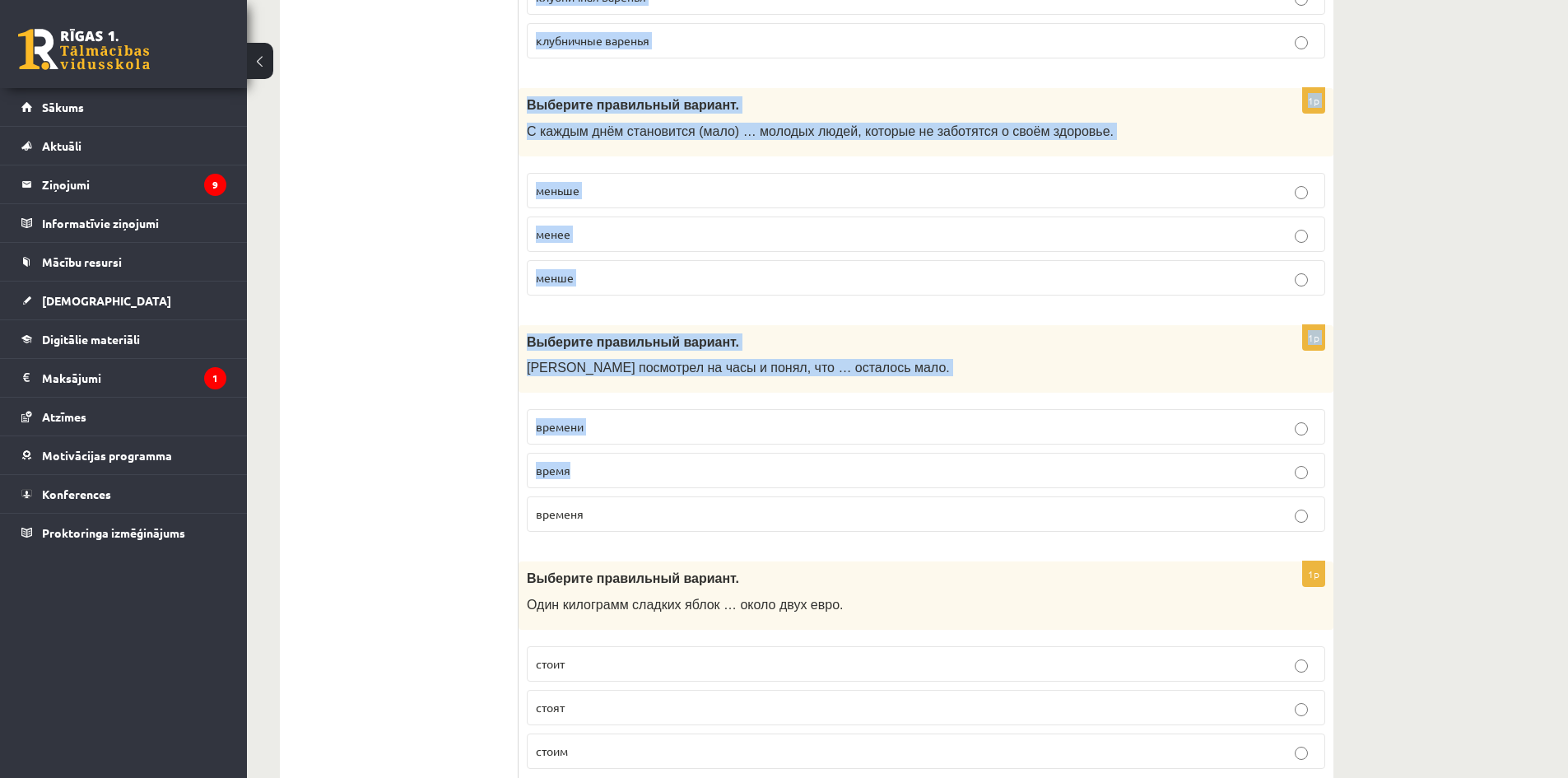
scroll to position [6298, 0]
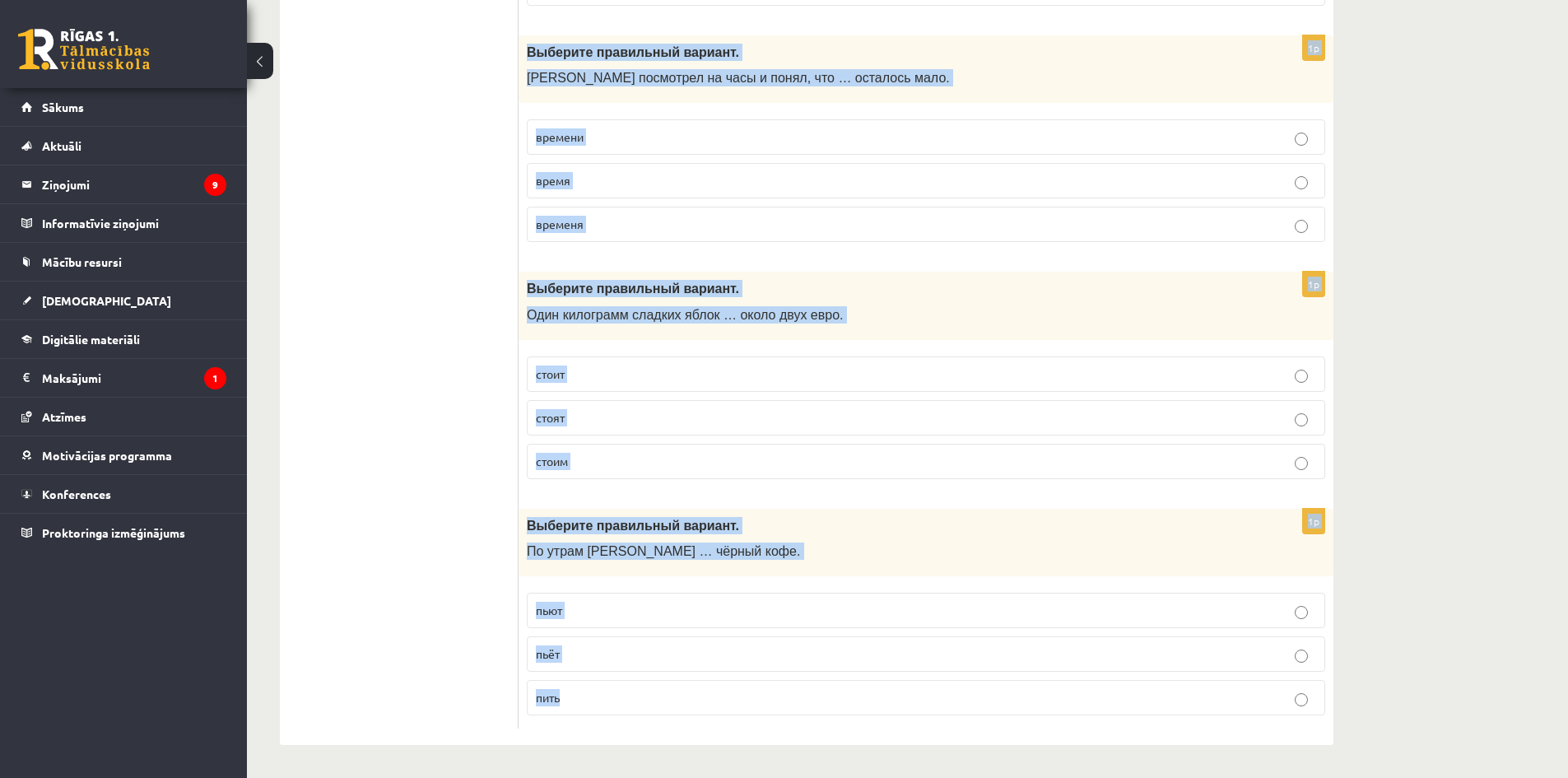
drag, startPoint x: 530, startPoint y: 333, endPoint x: 1068, endPoint y: 737, distance: 672.8
copy form "Выберите правильный вариант. Что вы обычно готовите на завтрак, когда у вас мал…"
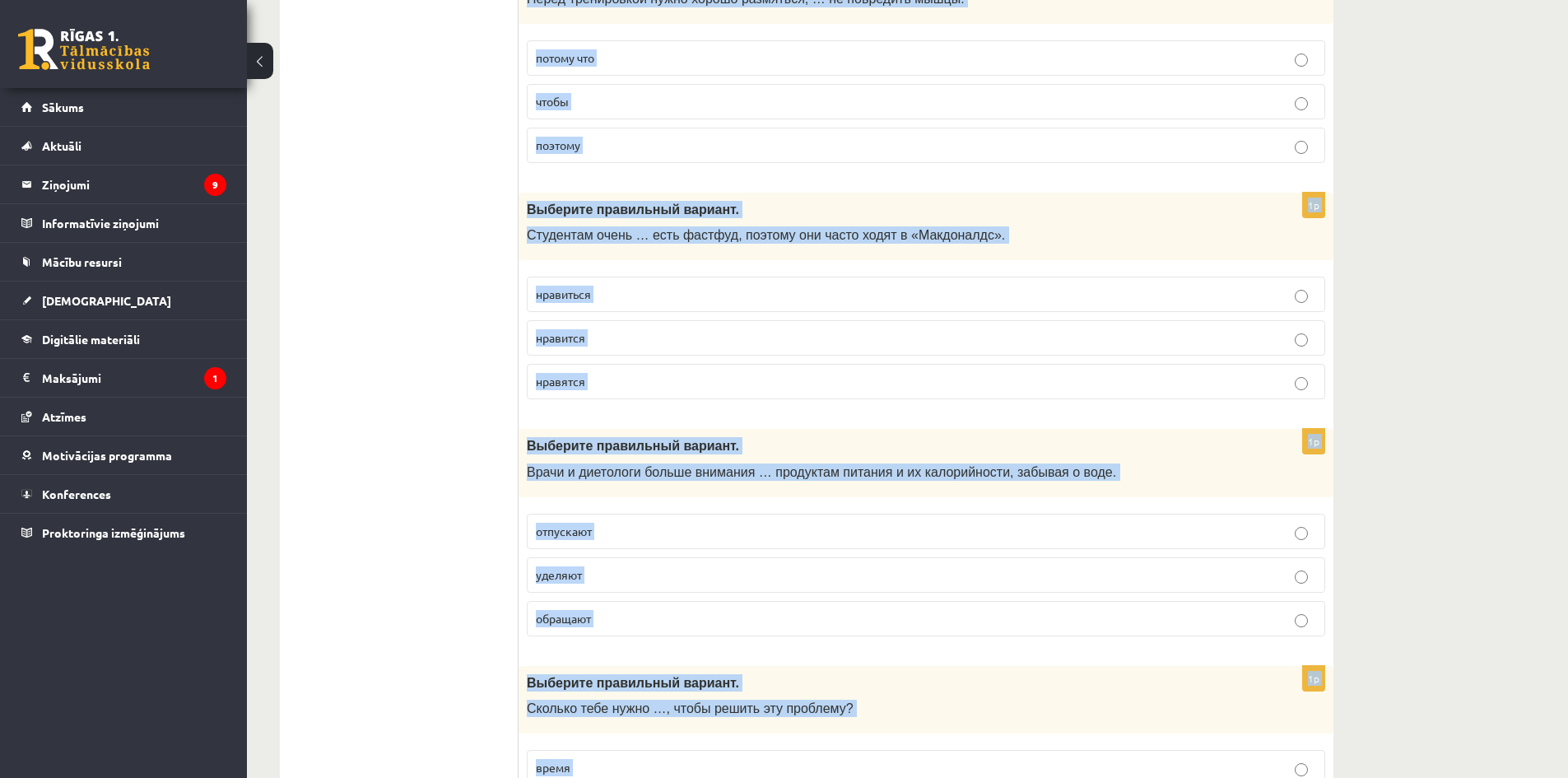
scroll to position [1607, 0]
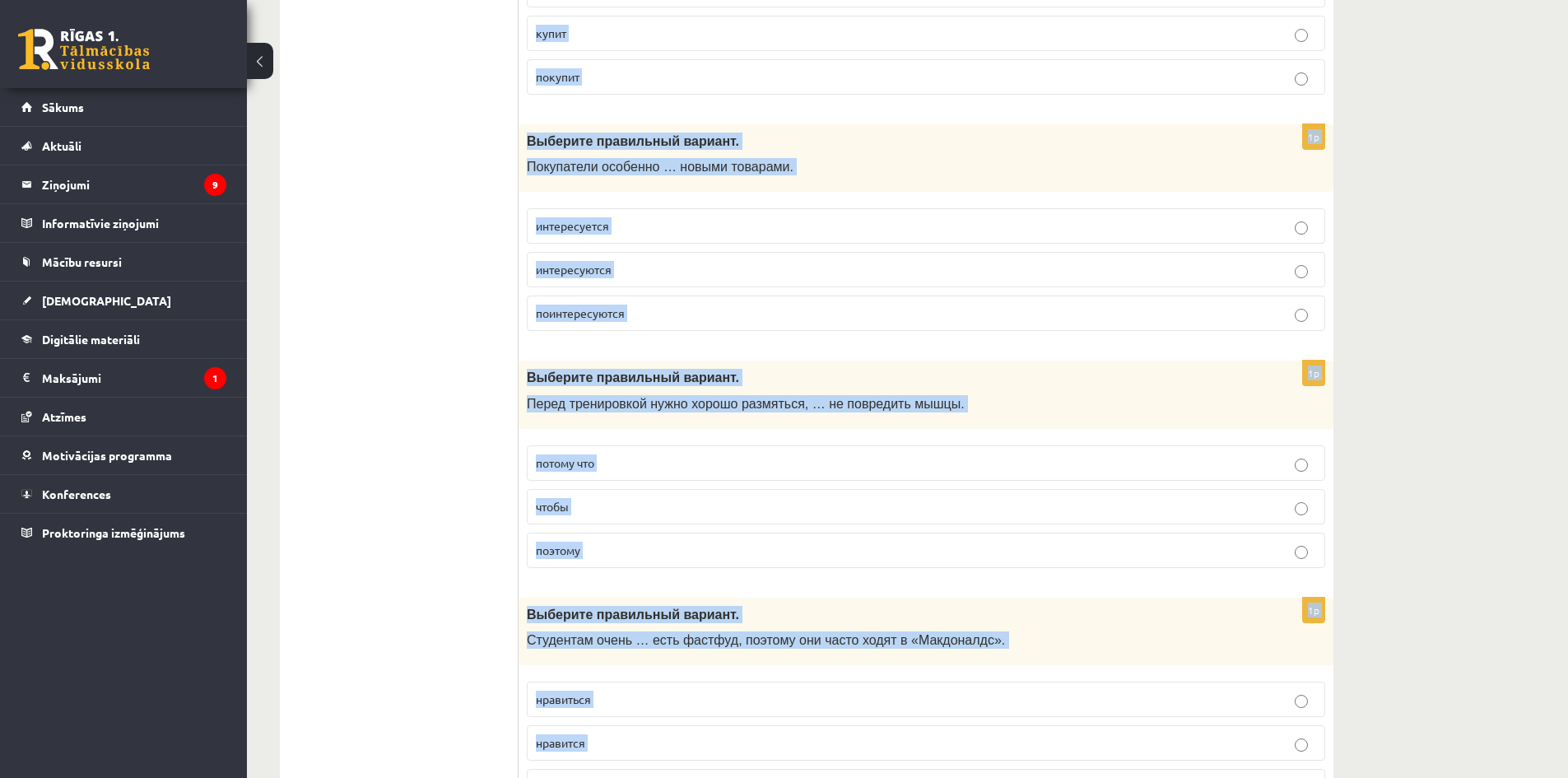
click at [721, 234] on p "интересуется" at bounding box center [925, 226] width 780 height 18
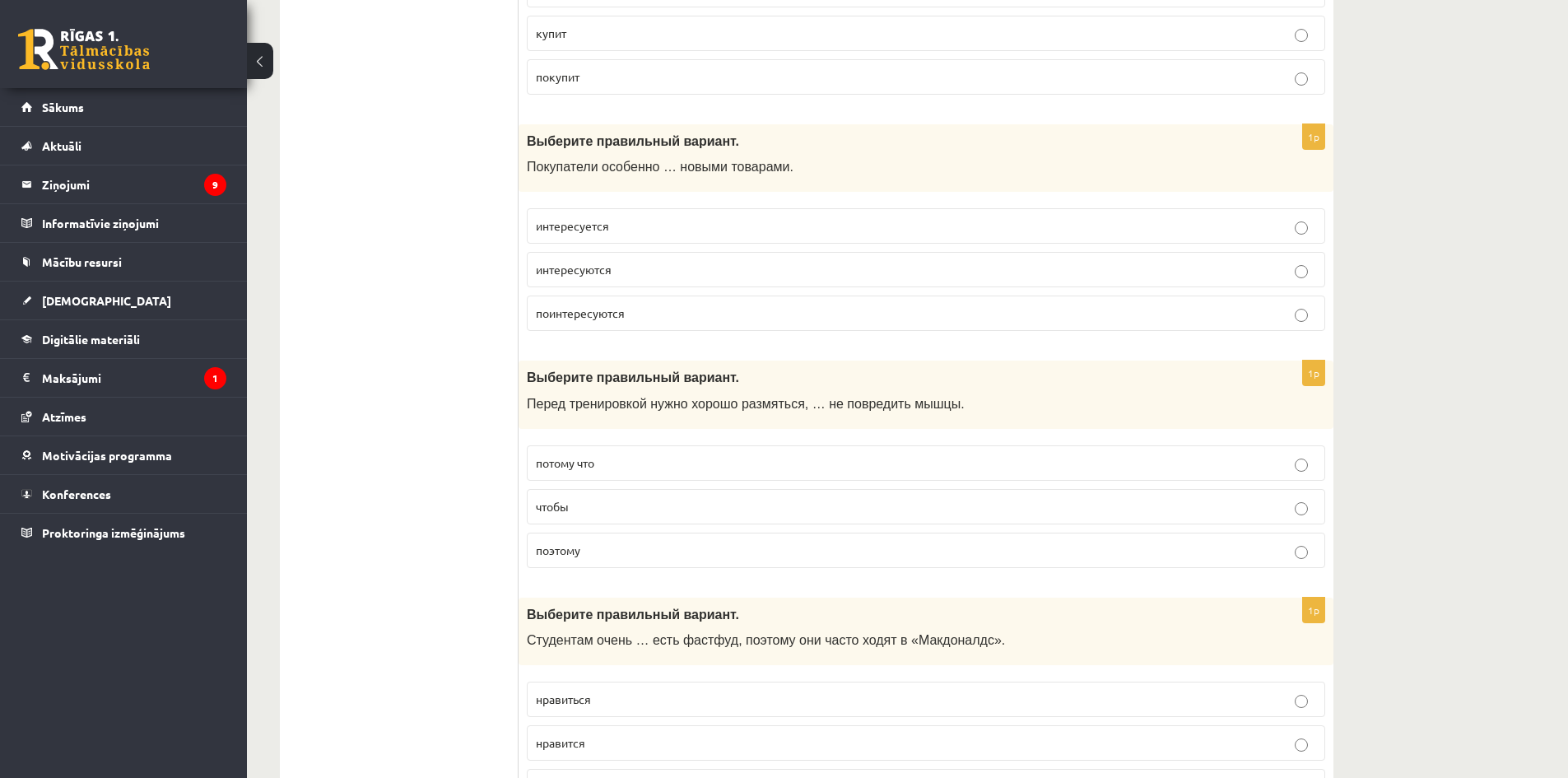
click at [717, 234] on p "интересуется" at bounding box center [925, 226] width 780 height 18
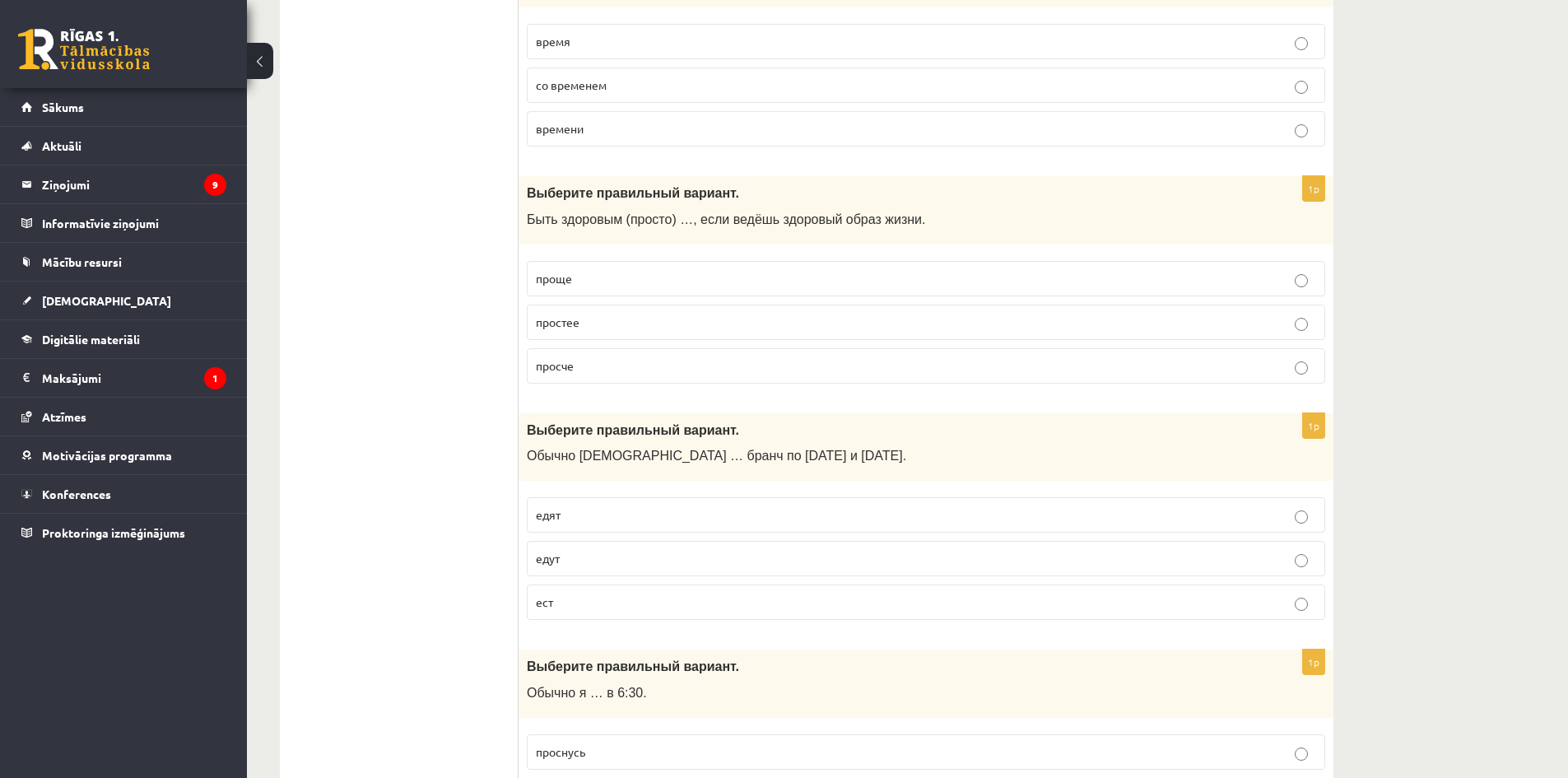
scroll to position [0, 0]
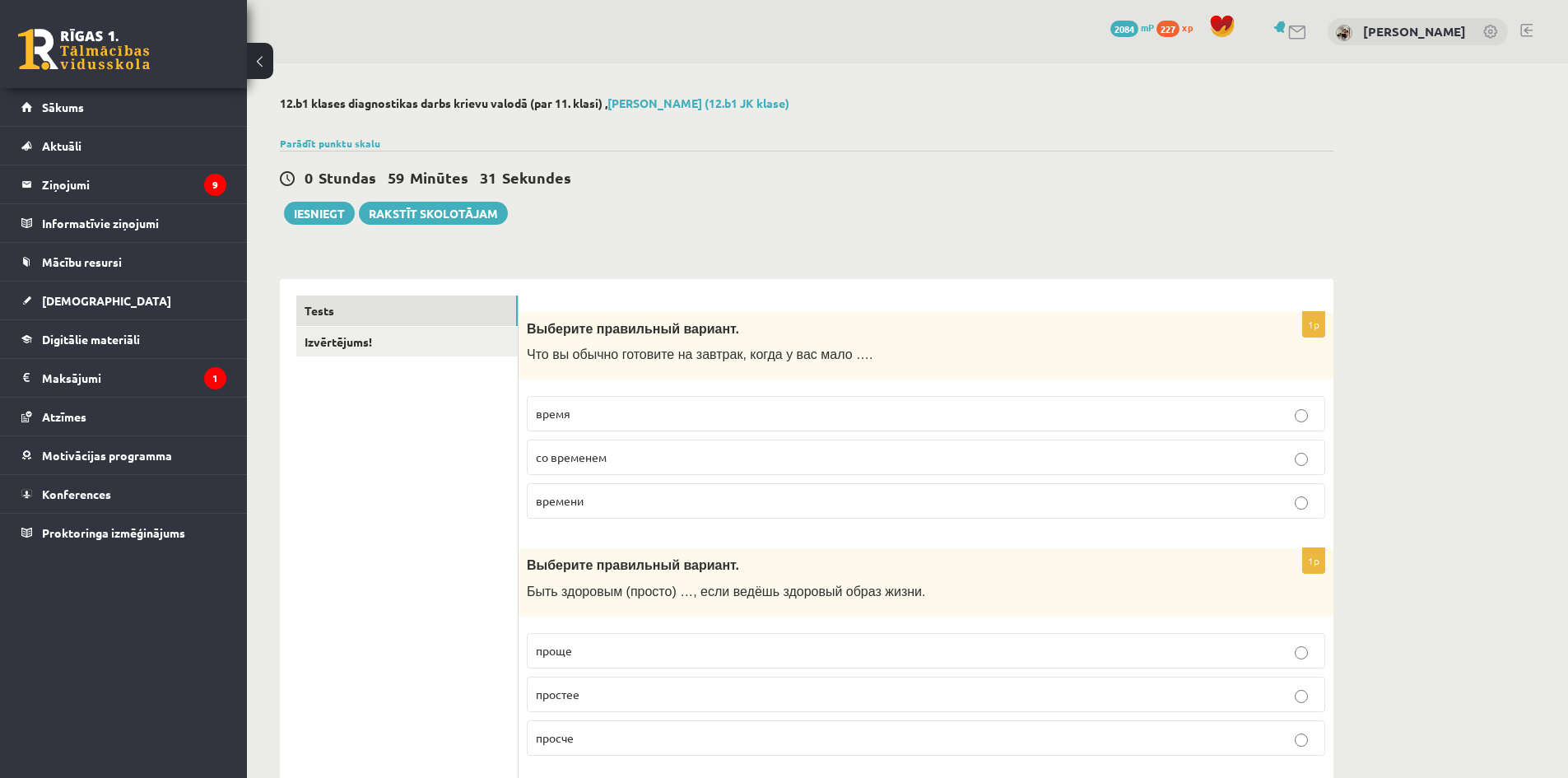
click at [605, 501] on p "времени" at bounding box center [925, 501] width 780 height 18
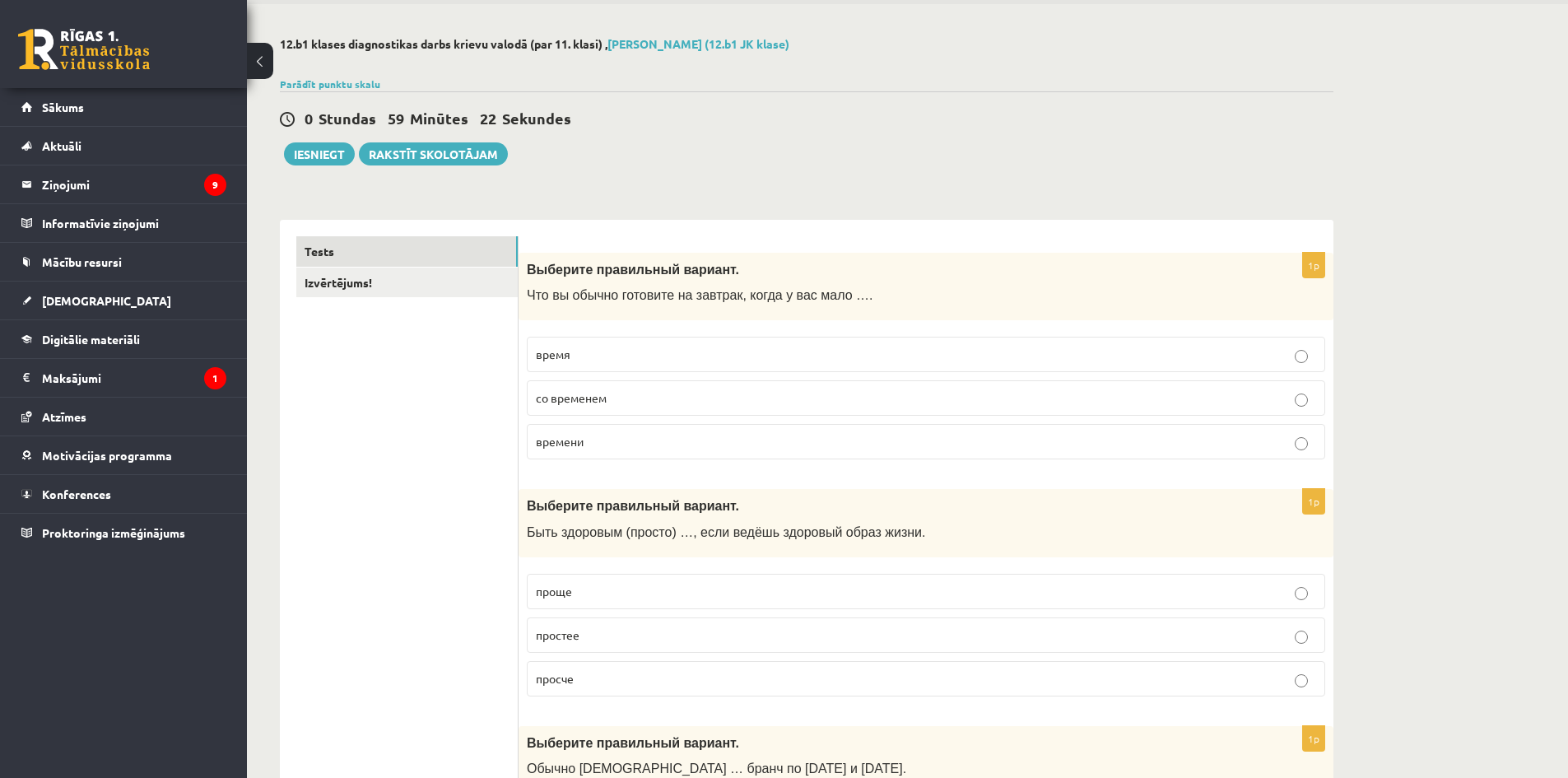
scroll to position [329, 0]
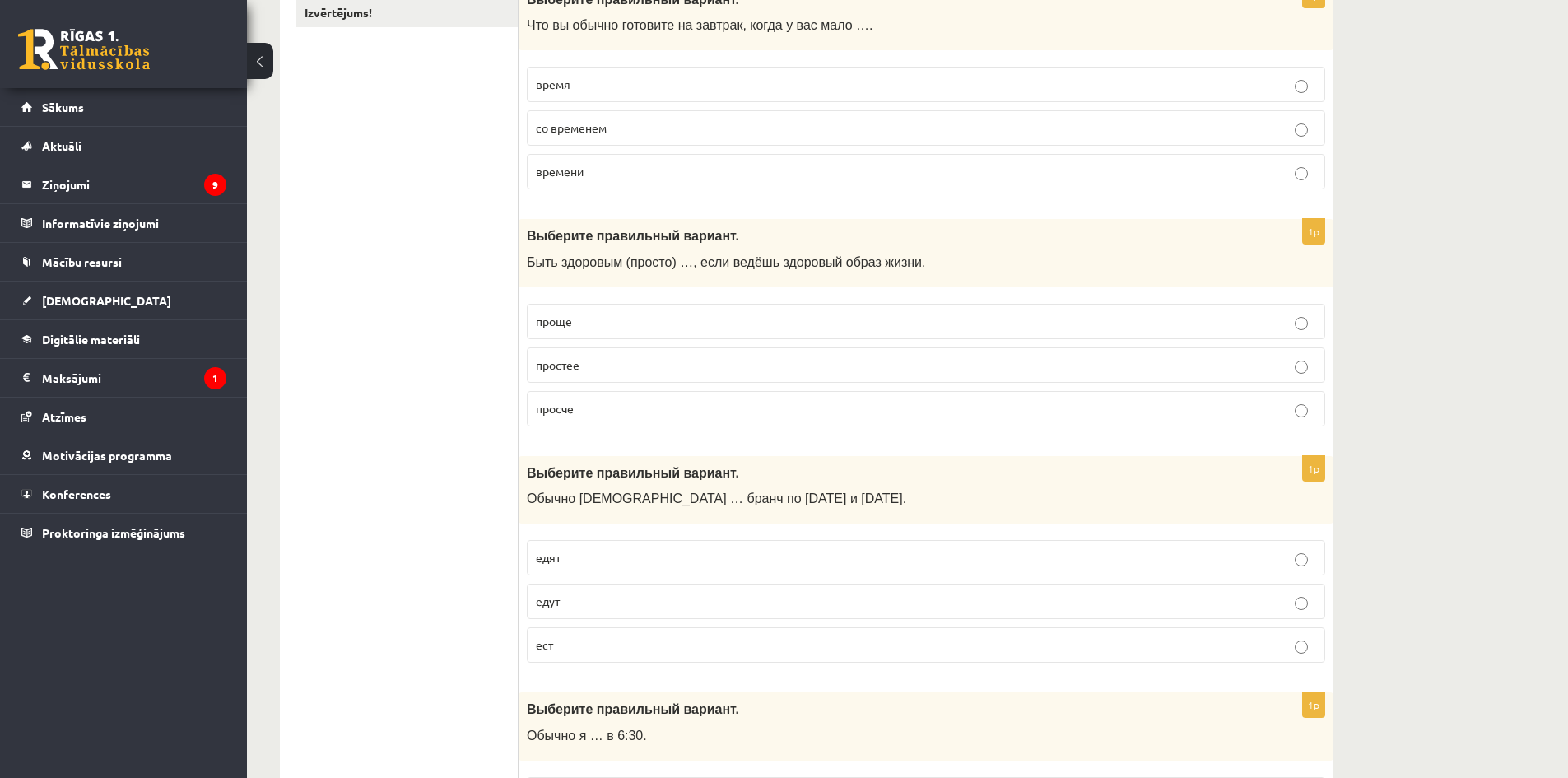
click at [559, 319] on span "проще" at bounding box center [553, 320] width 36 height 15
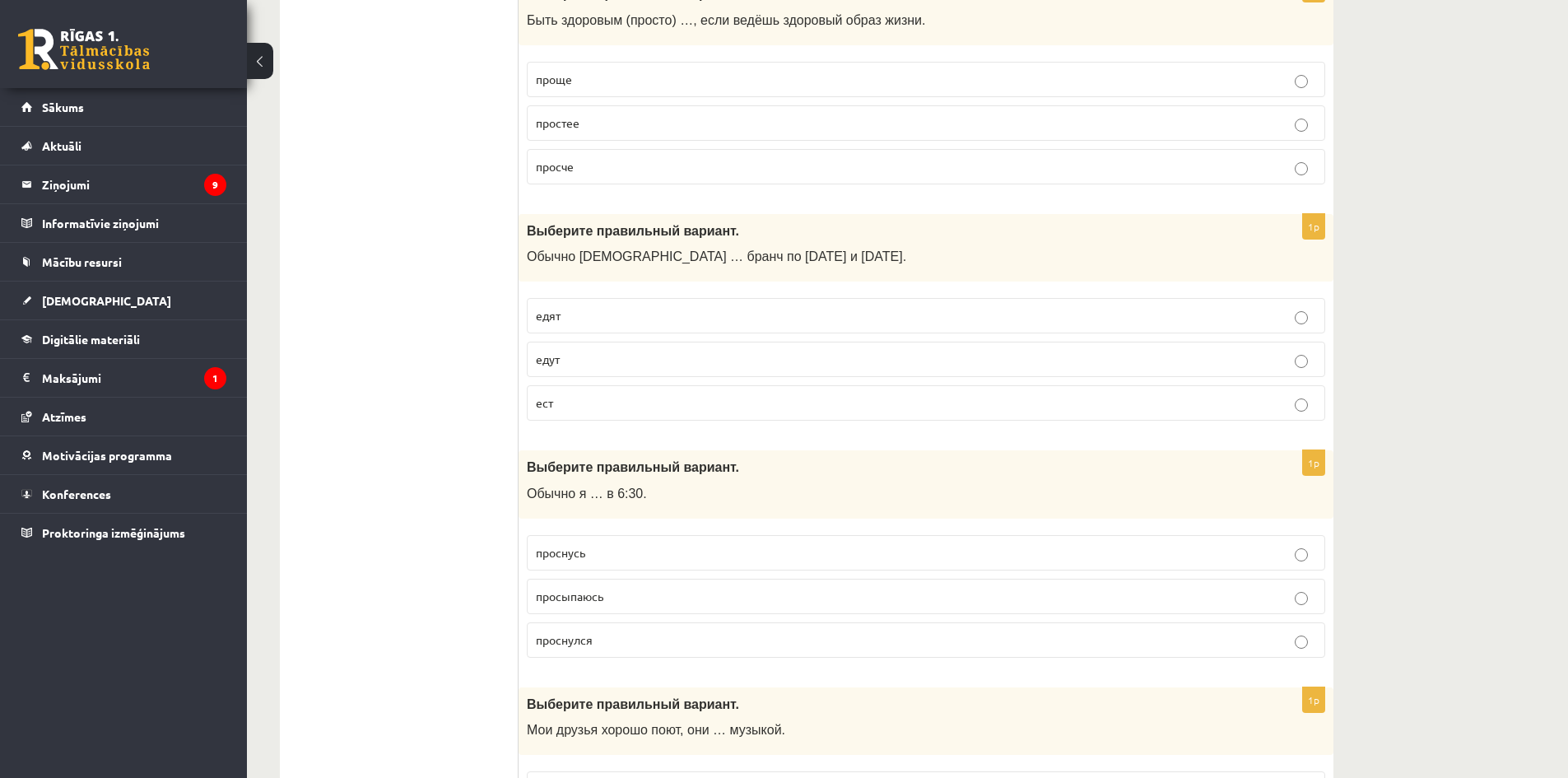
scroll to position [576, 0]
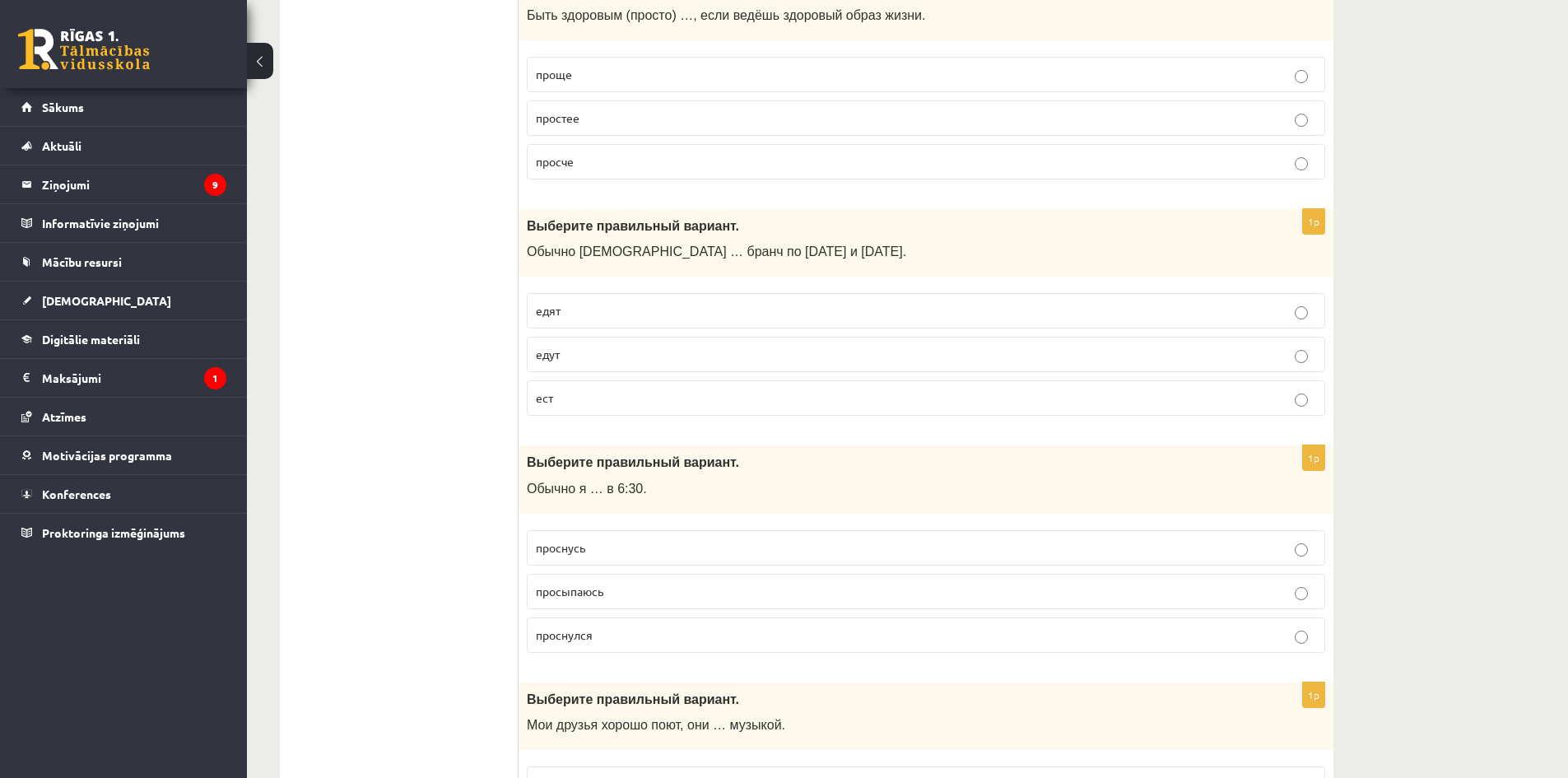
click at [557, 310] on span "едят" at bounding box center [548, 310] width 25 height 15
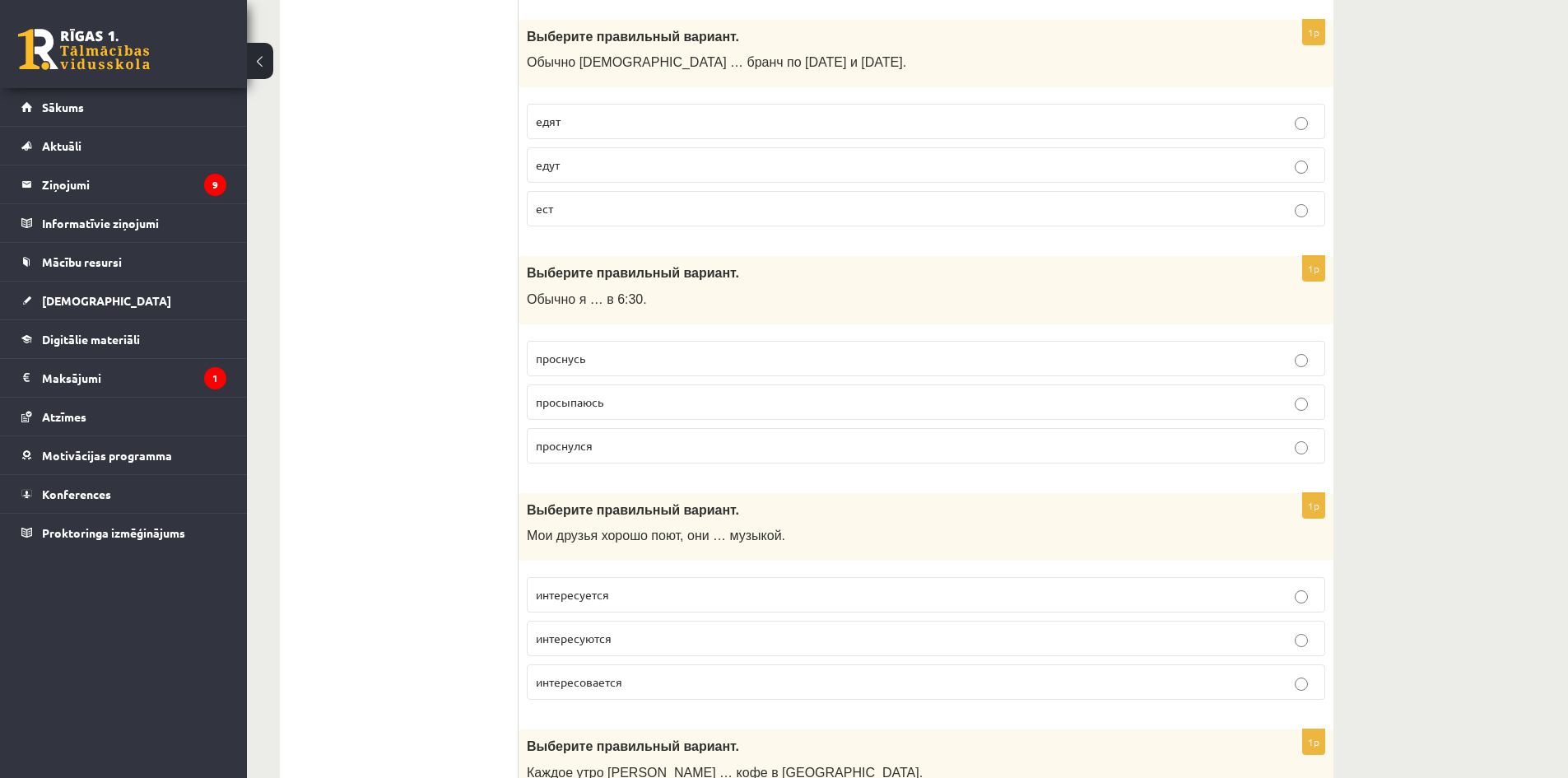
scroll to position [823, 0]
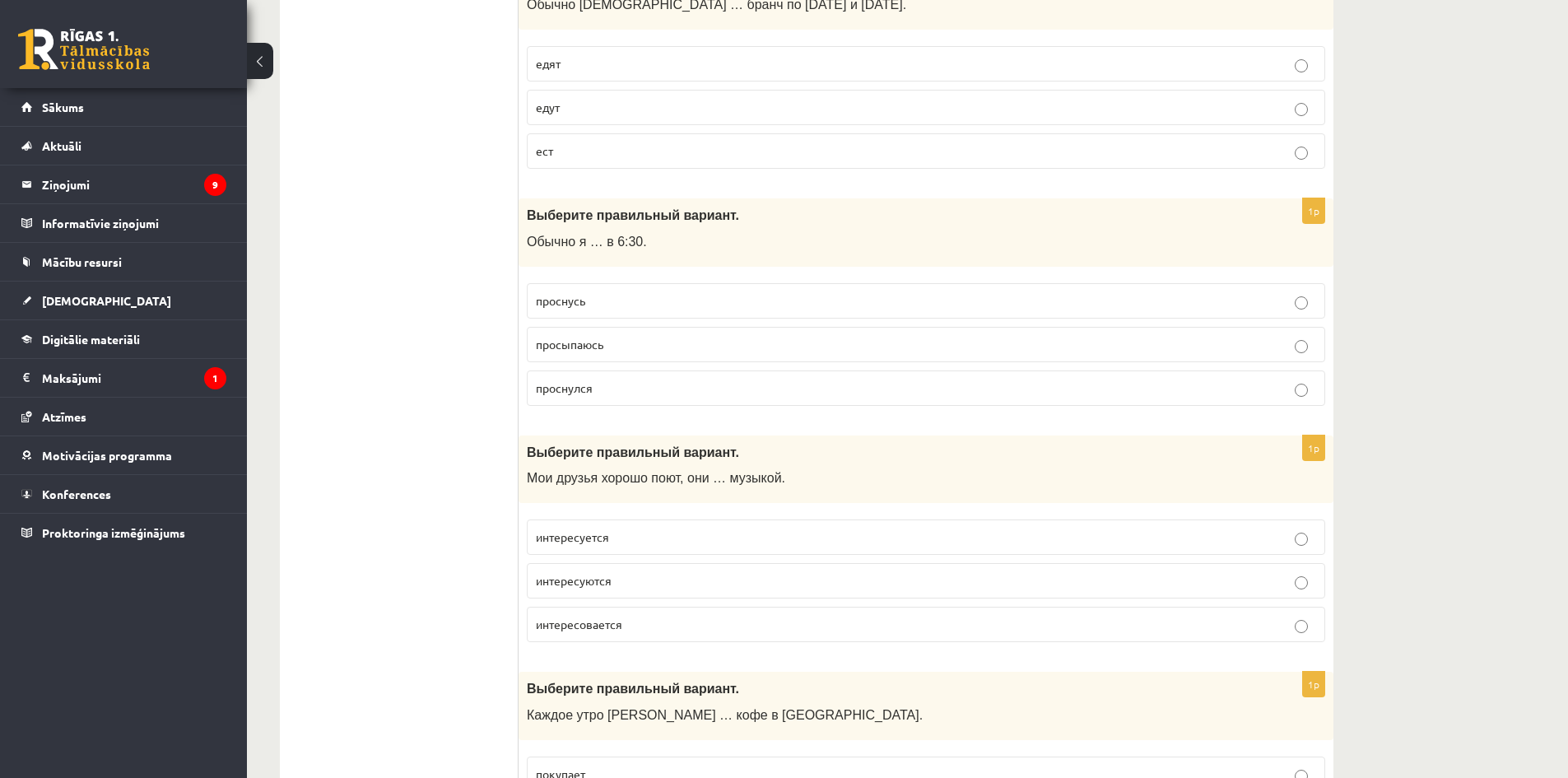
click at [587, 346] on span "просыпаюсь" at bounding box center [569, 344] width 67 height 15
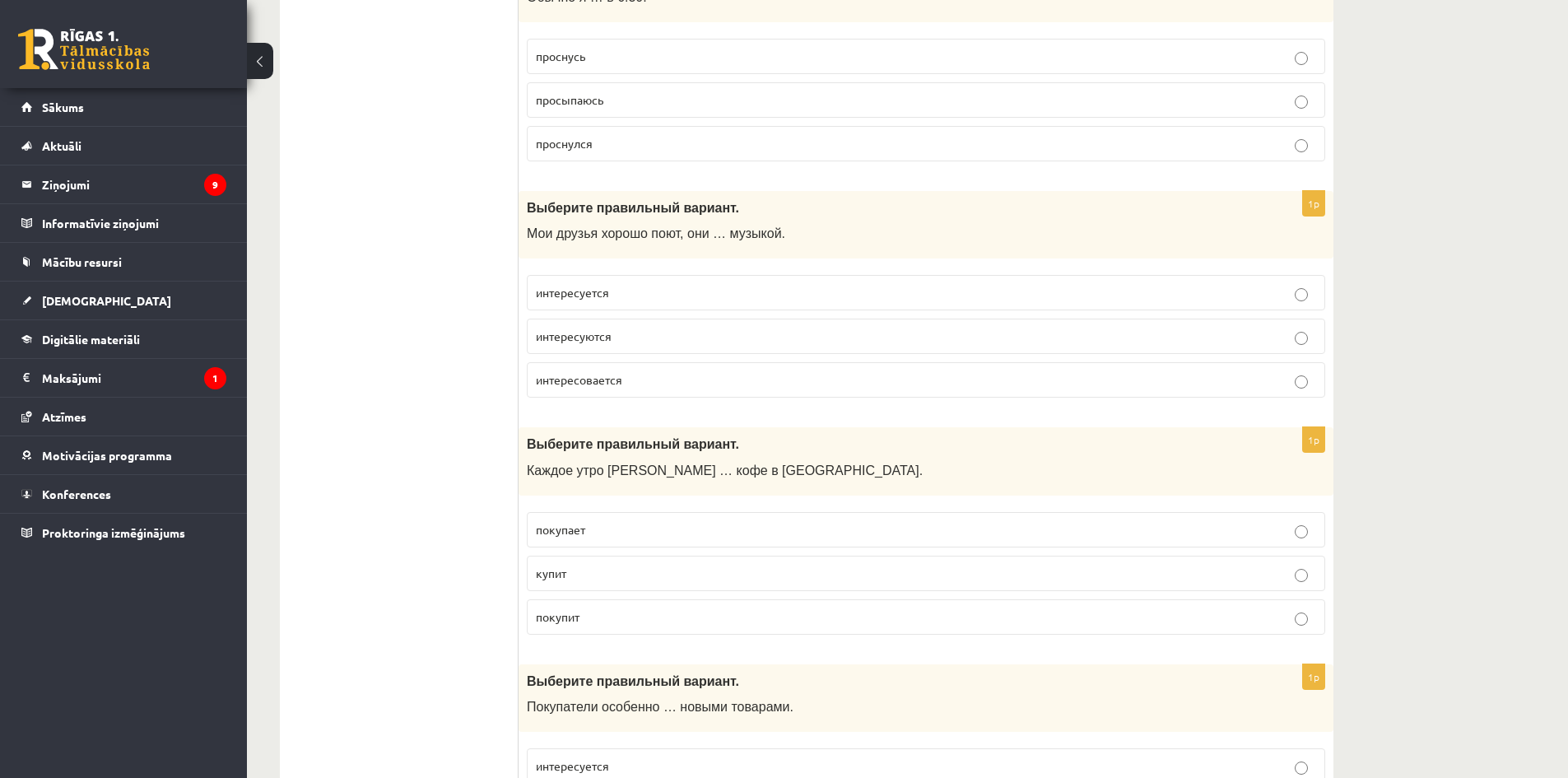
scroll to position [1069, 0]
click at [604, 333] on span "интересуются" at bounding box center [573, 333] width 76 height 15
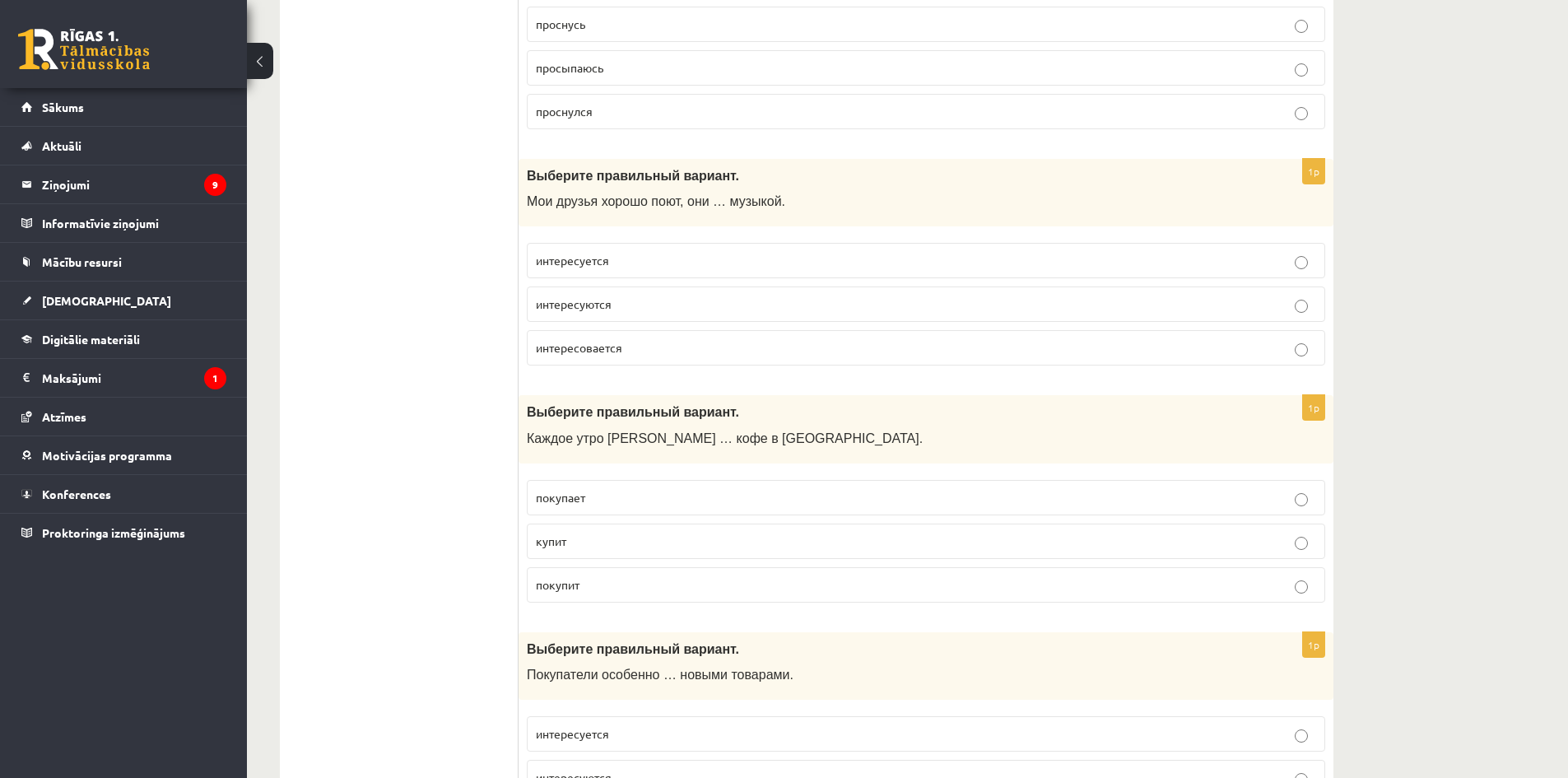
scroll to position [1234, 0]
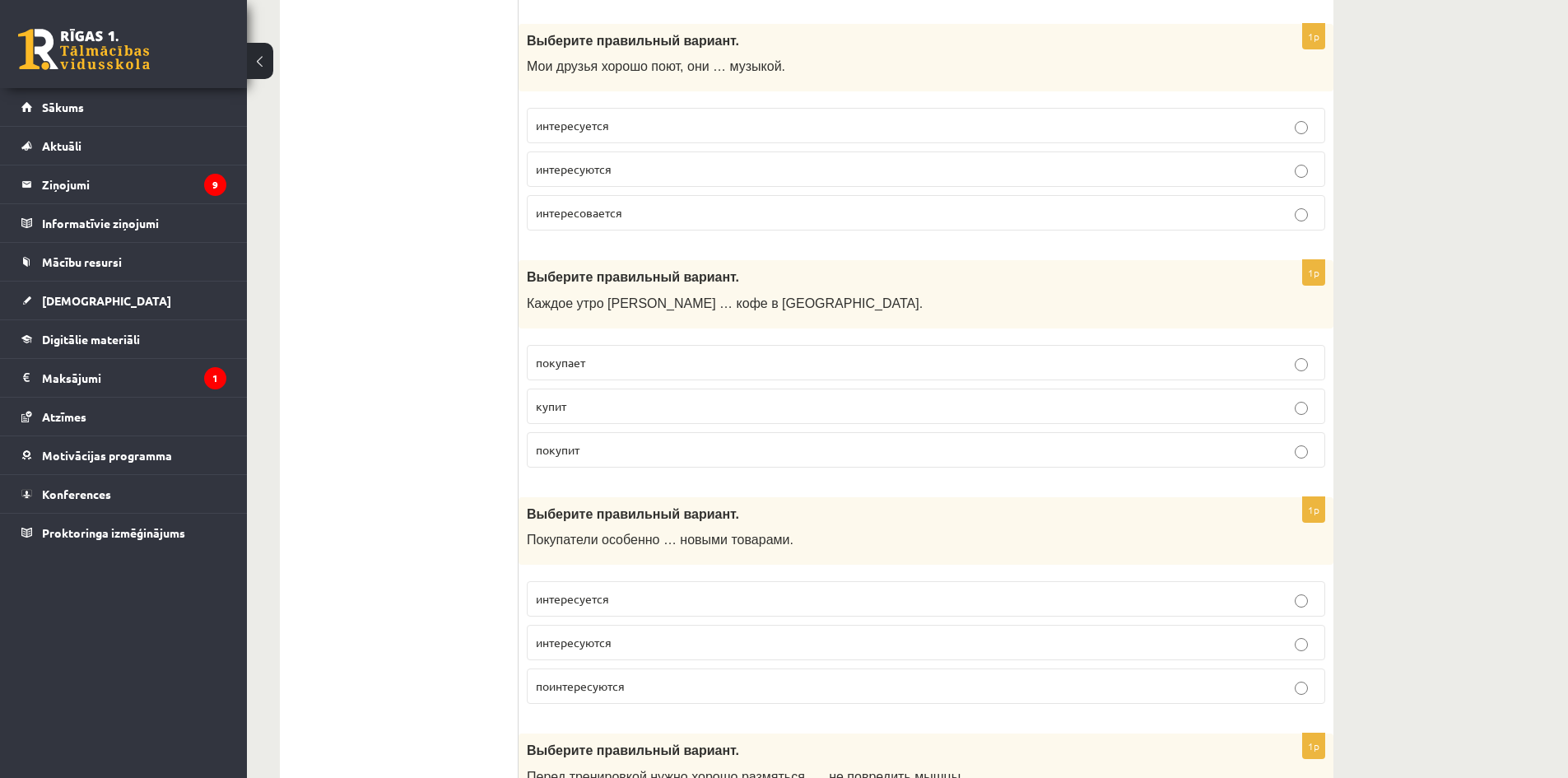
click at [585, 356] on span "покупает" at bounding box center [560, 361] width 49 height 15
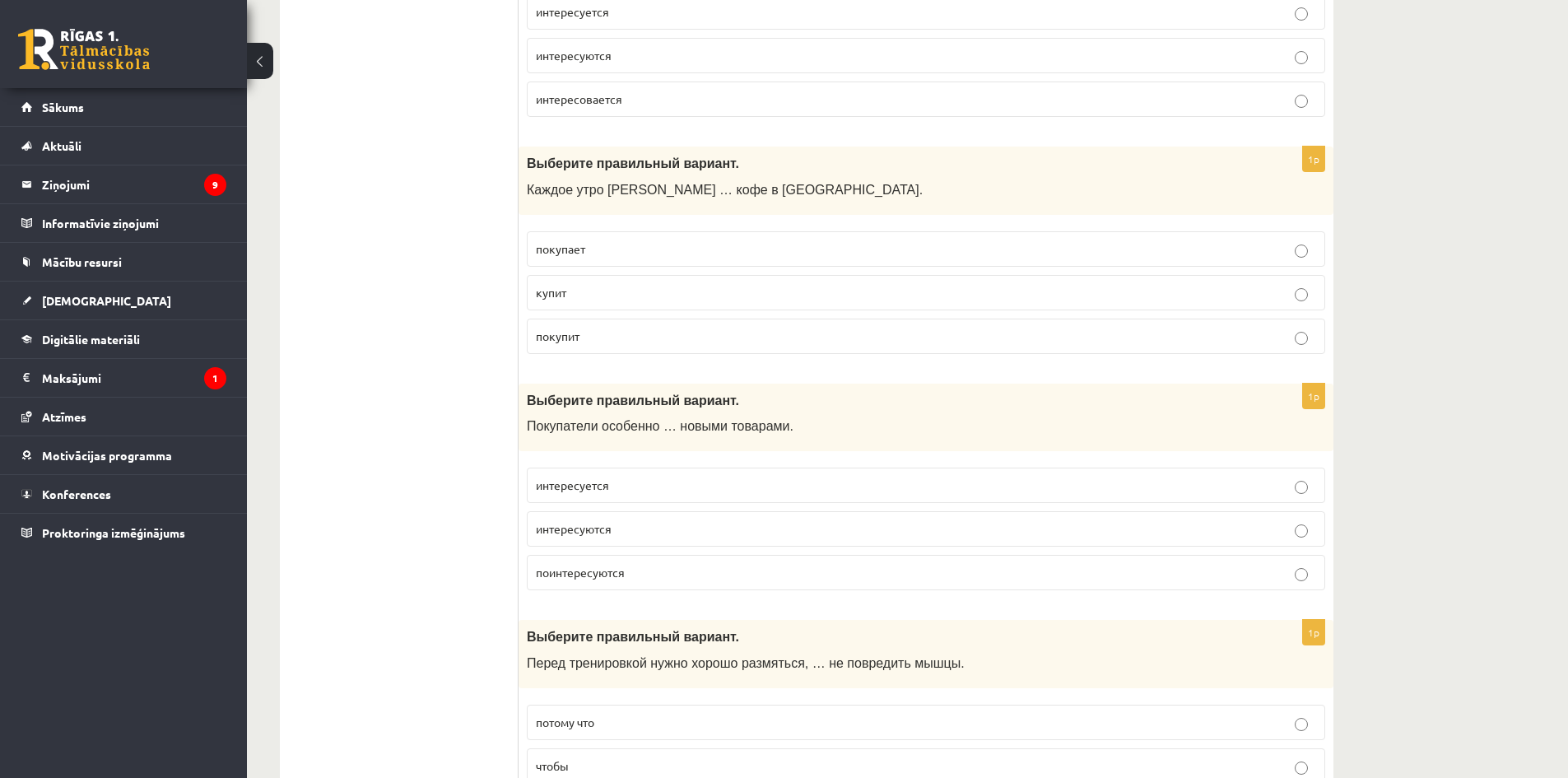
scroll to position [1481, 0]
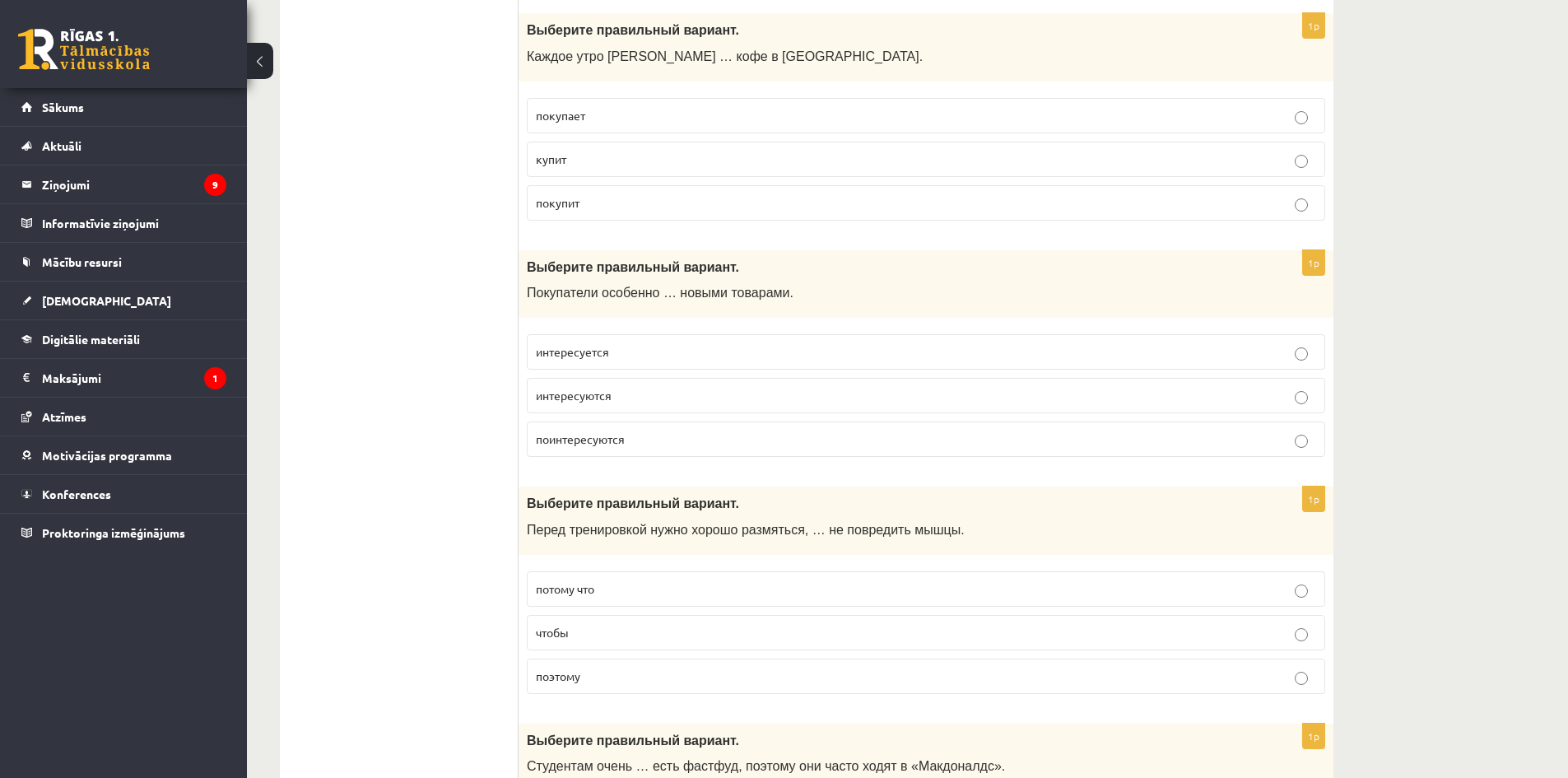
click at [614, 394] on p "интересуются" at bounding box center [925, 396] width 780 height 18
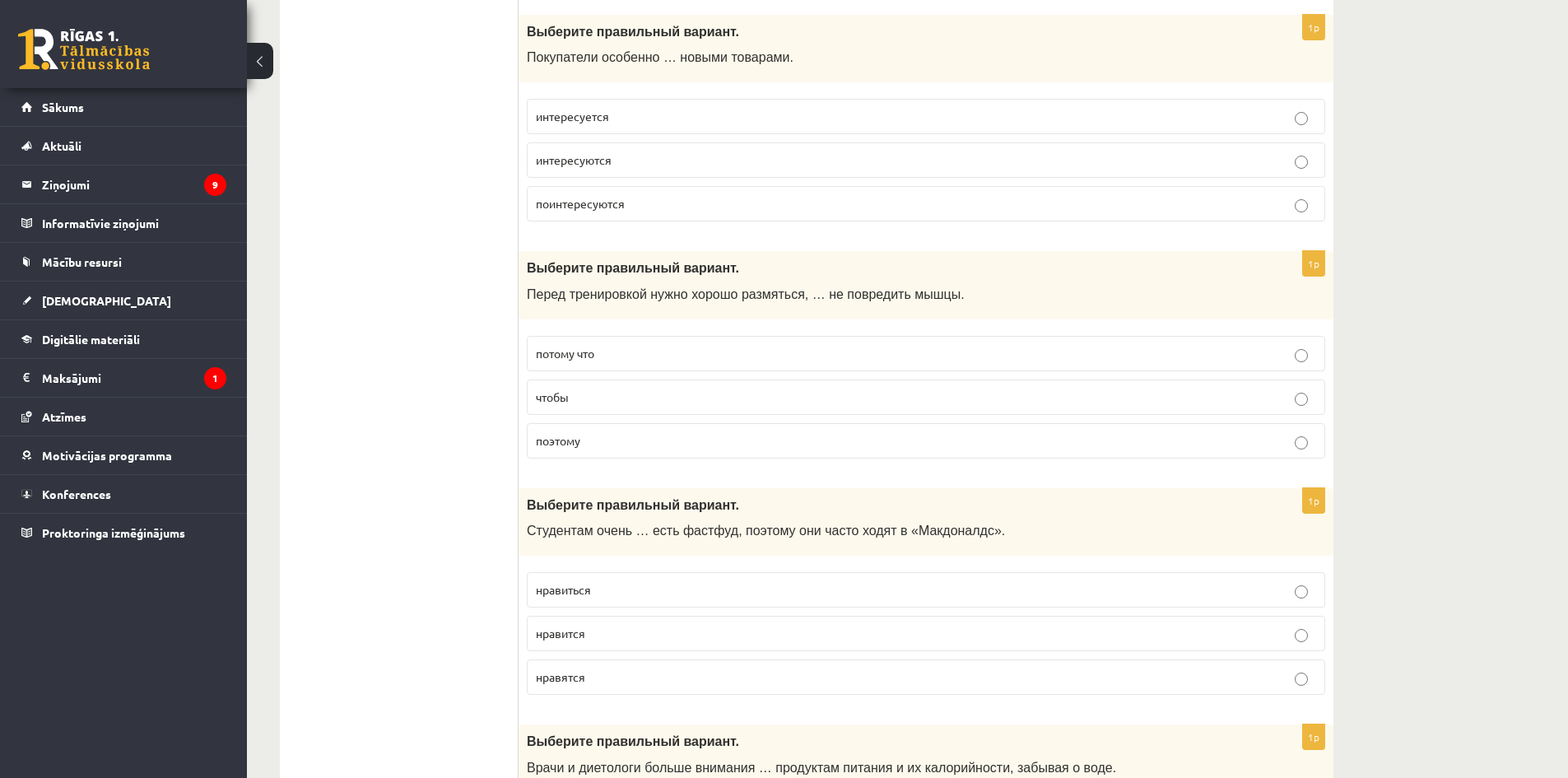
scroll to position [1728, 0]
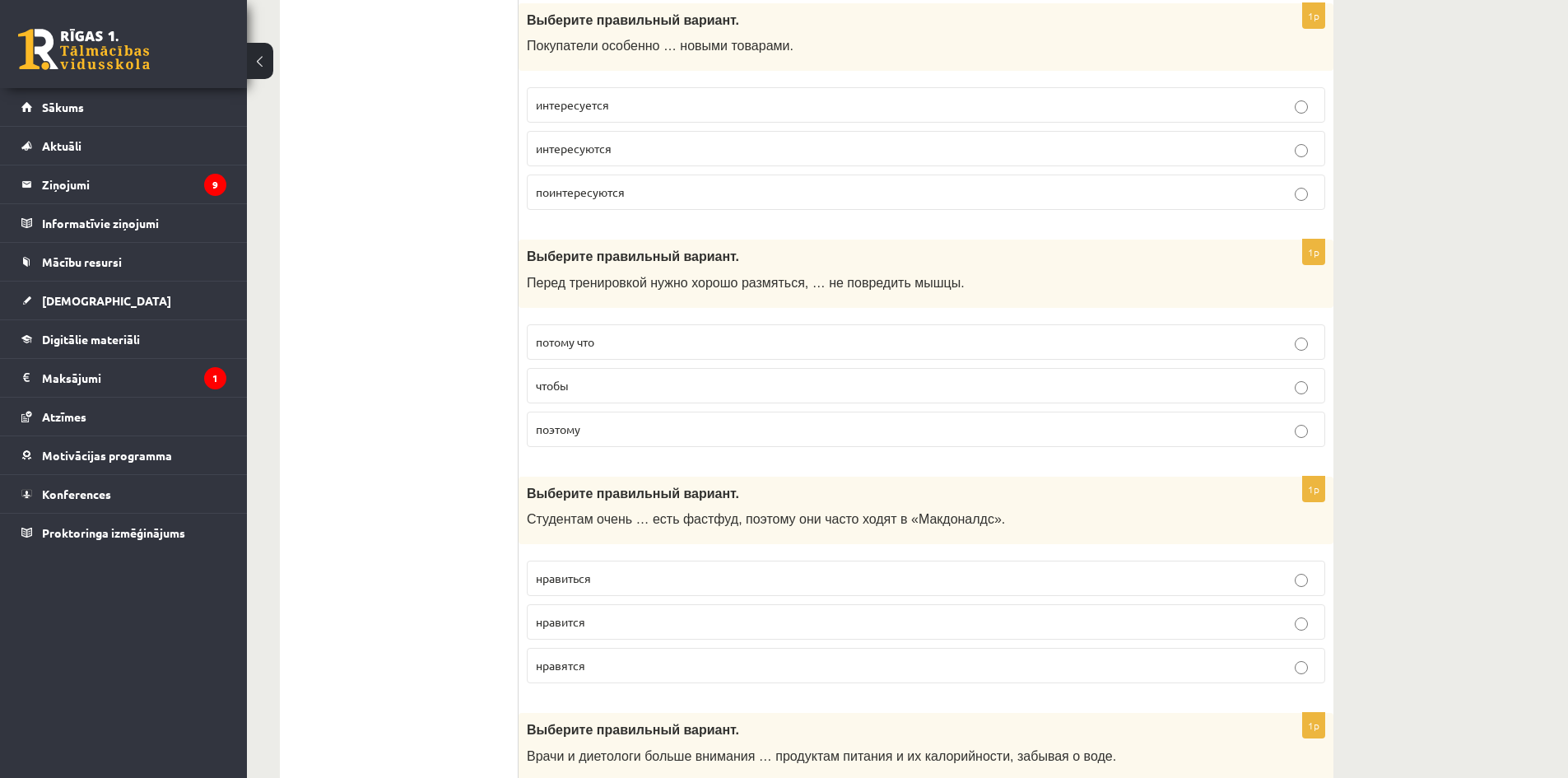
click at [559, 379] on span "чтобы" at bounding box center [552, 385] width 33 height 15
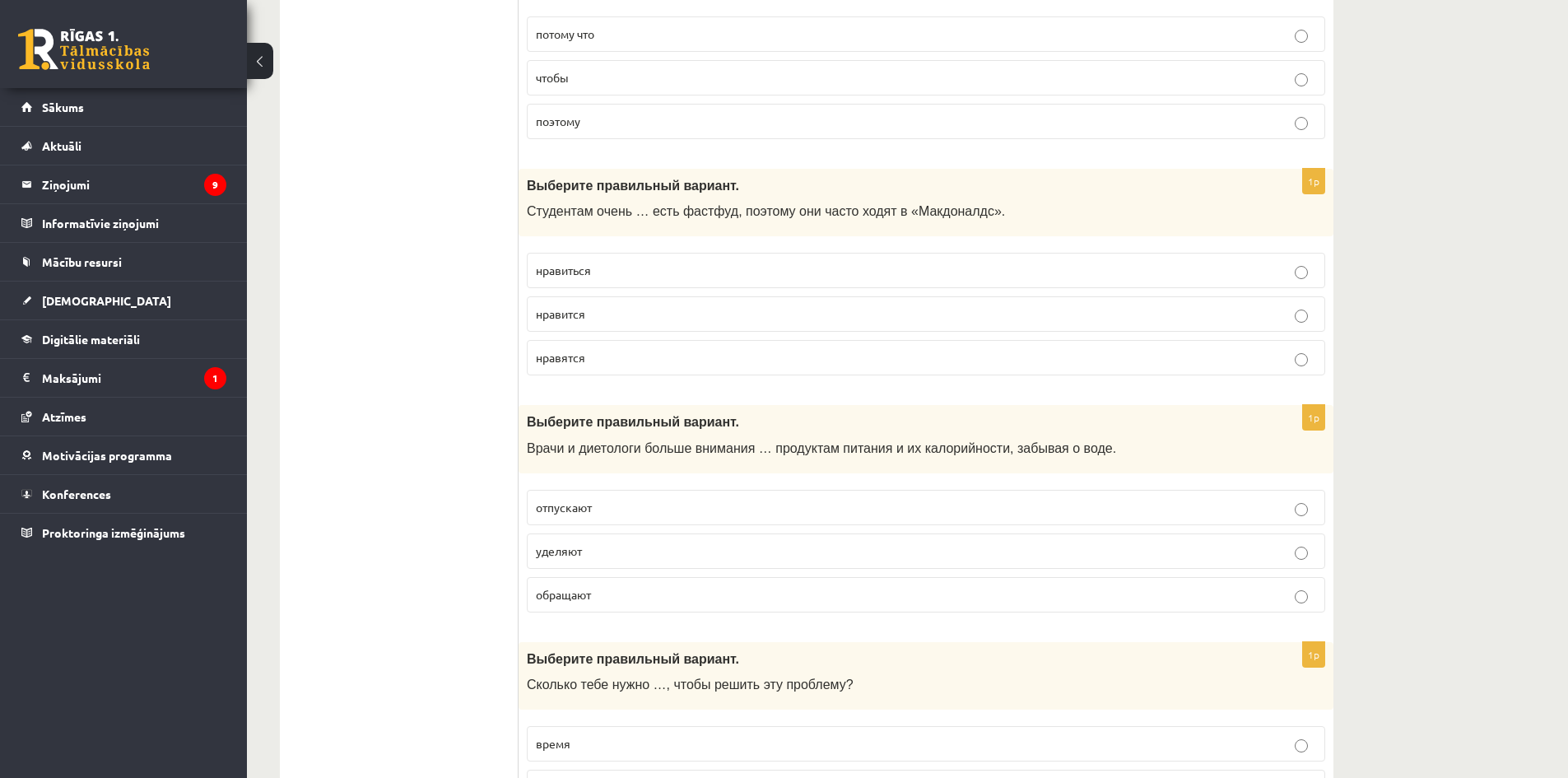
scroll to position [2057, 0]
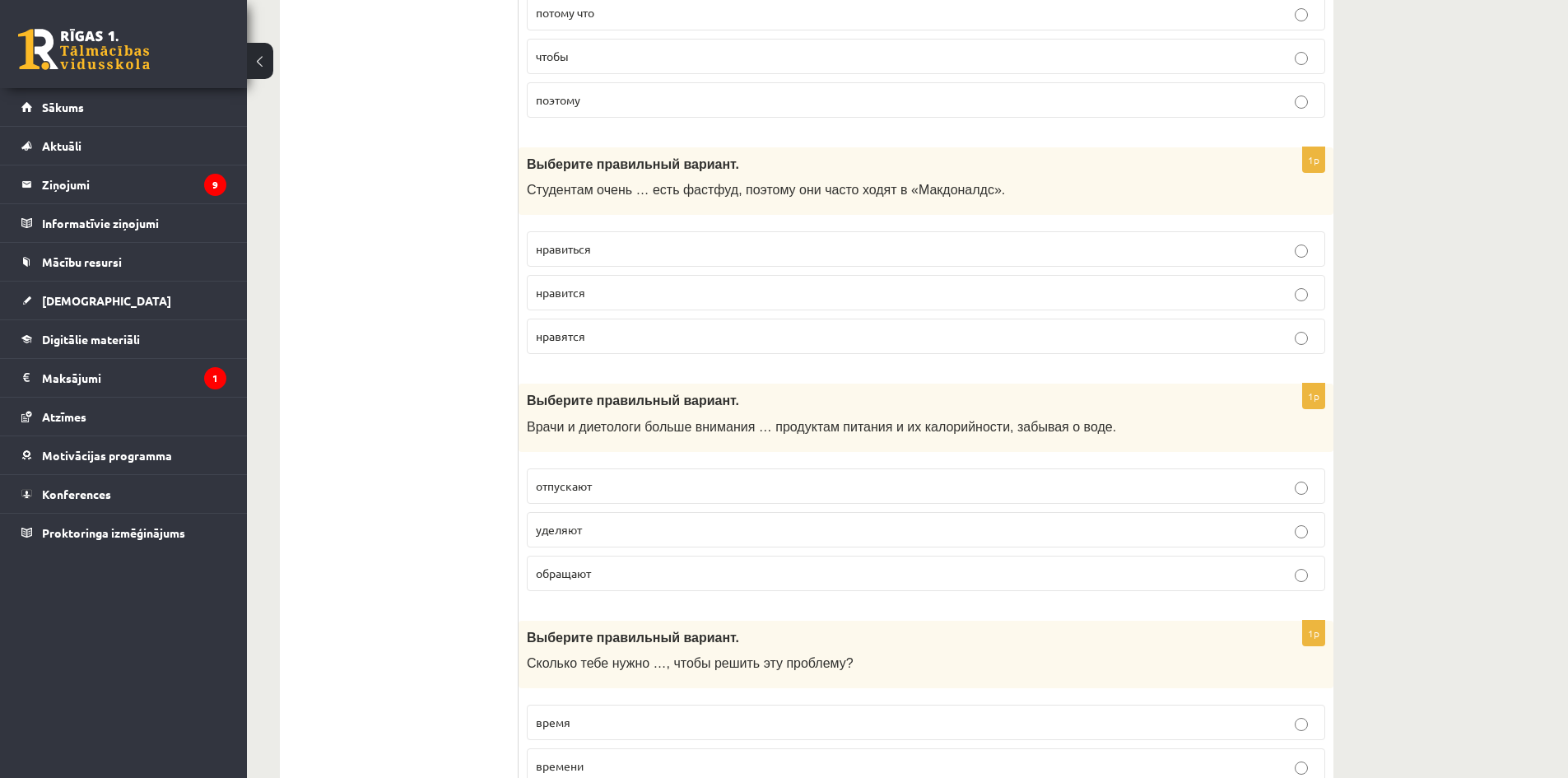
click at [581, 291] on span "нравится" at bounding box center [560, 291] width 49 height 15
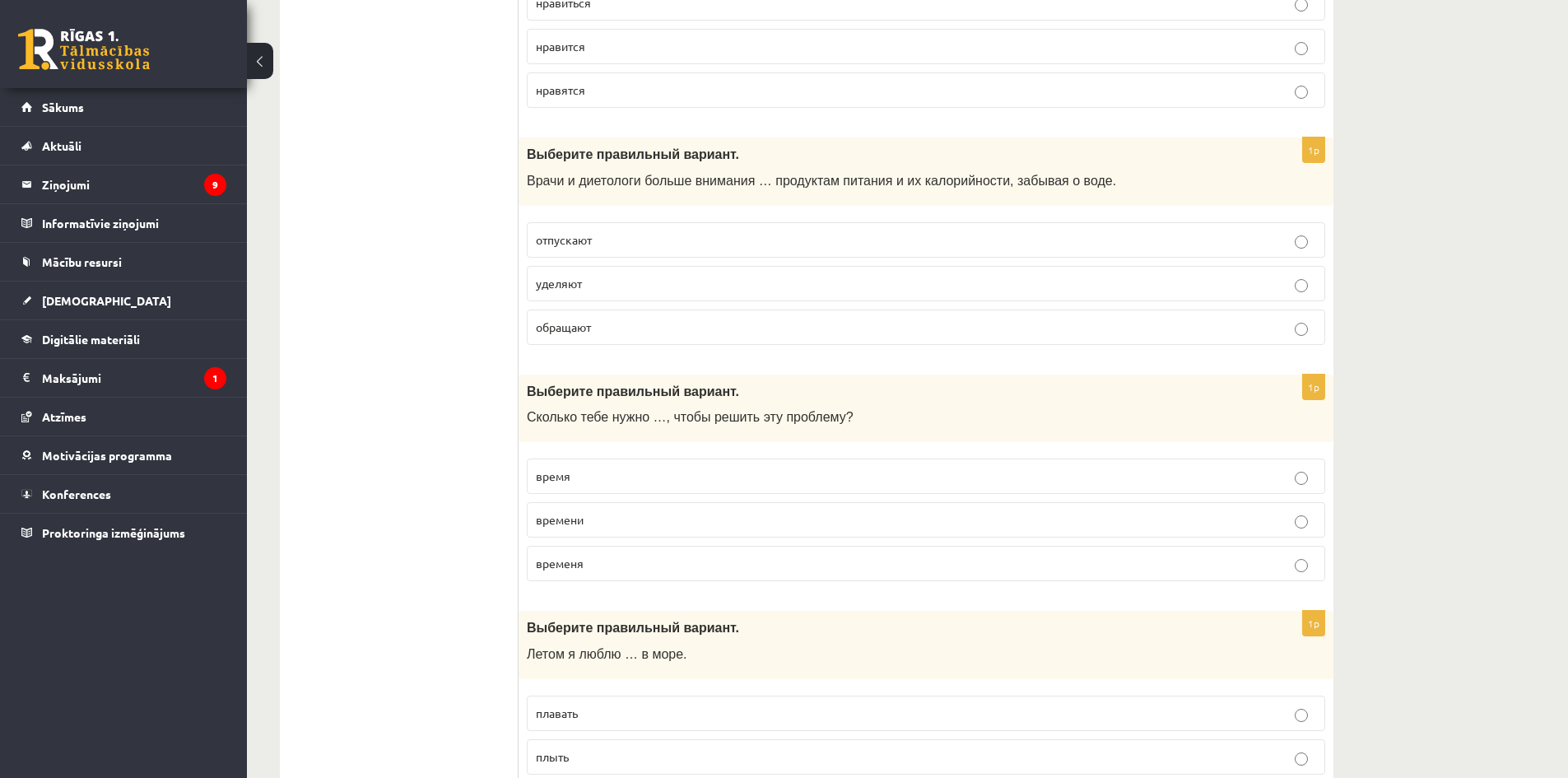
scroll to position [2304, 0]
click at [570, 279] on span "уделяют" at bounding box center [559, 282] width 46 height 15
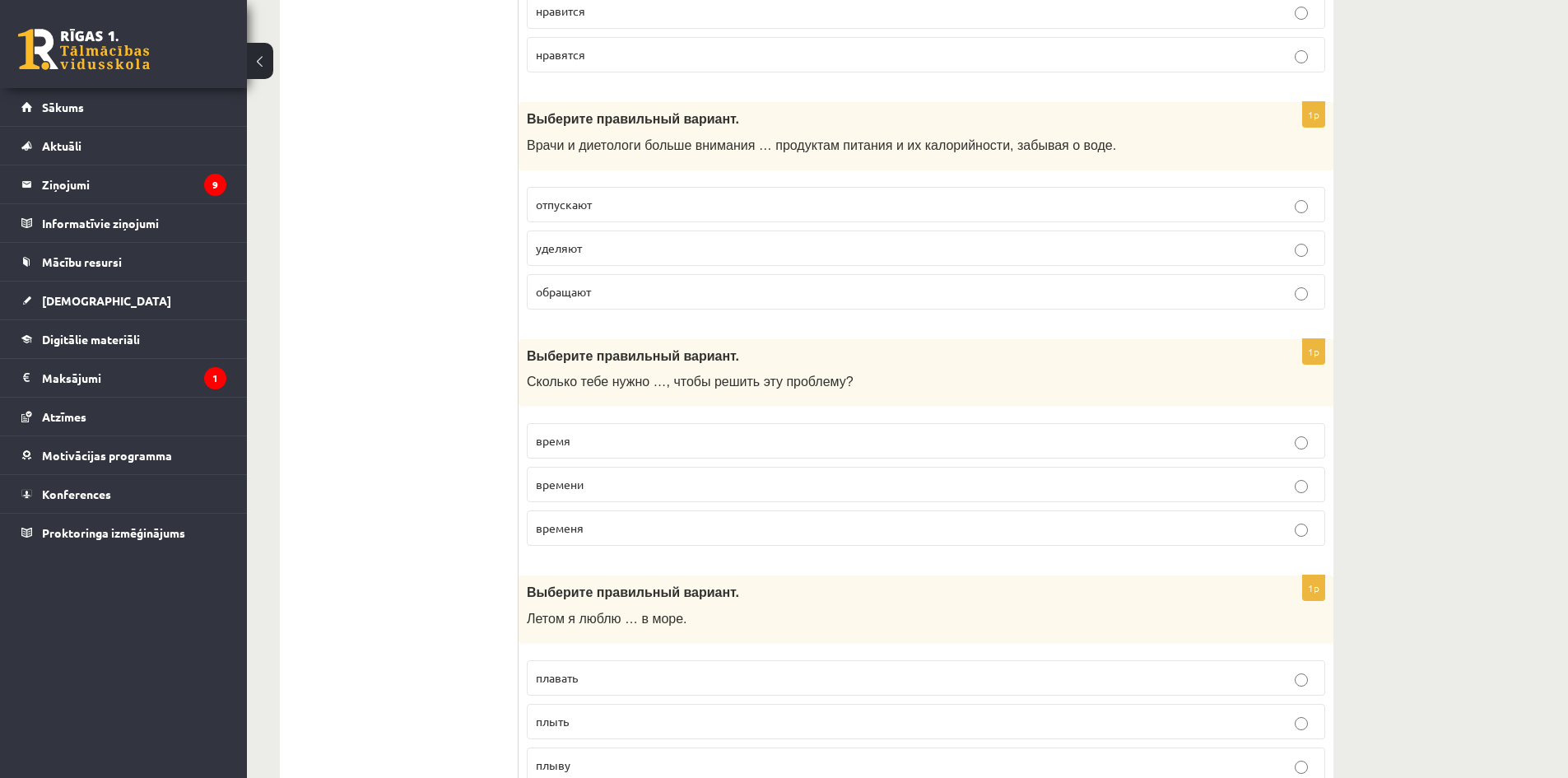
scroll to position [2469, 0]
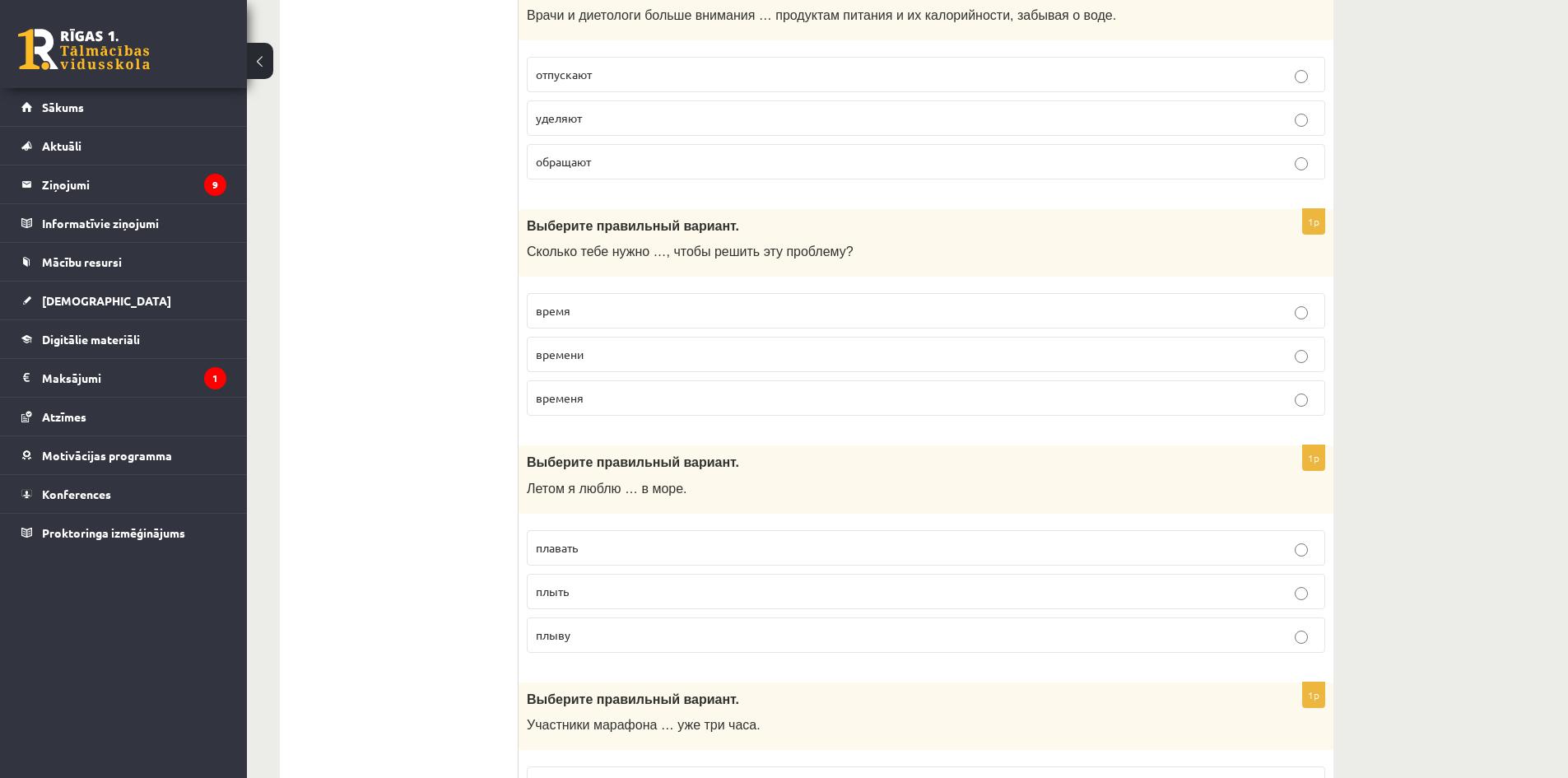
click at [572, 354] on span "времени" at bounding box center [559, 354] width 48 height 15
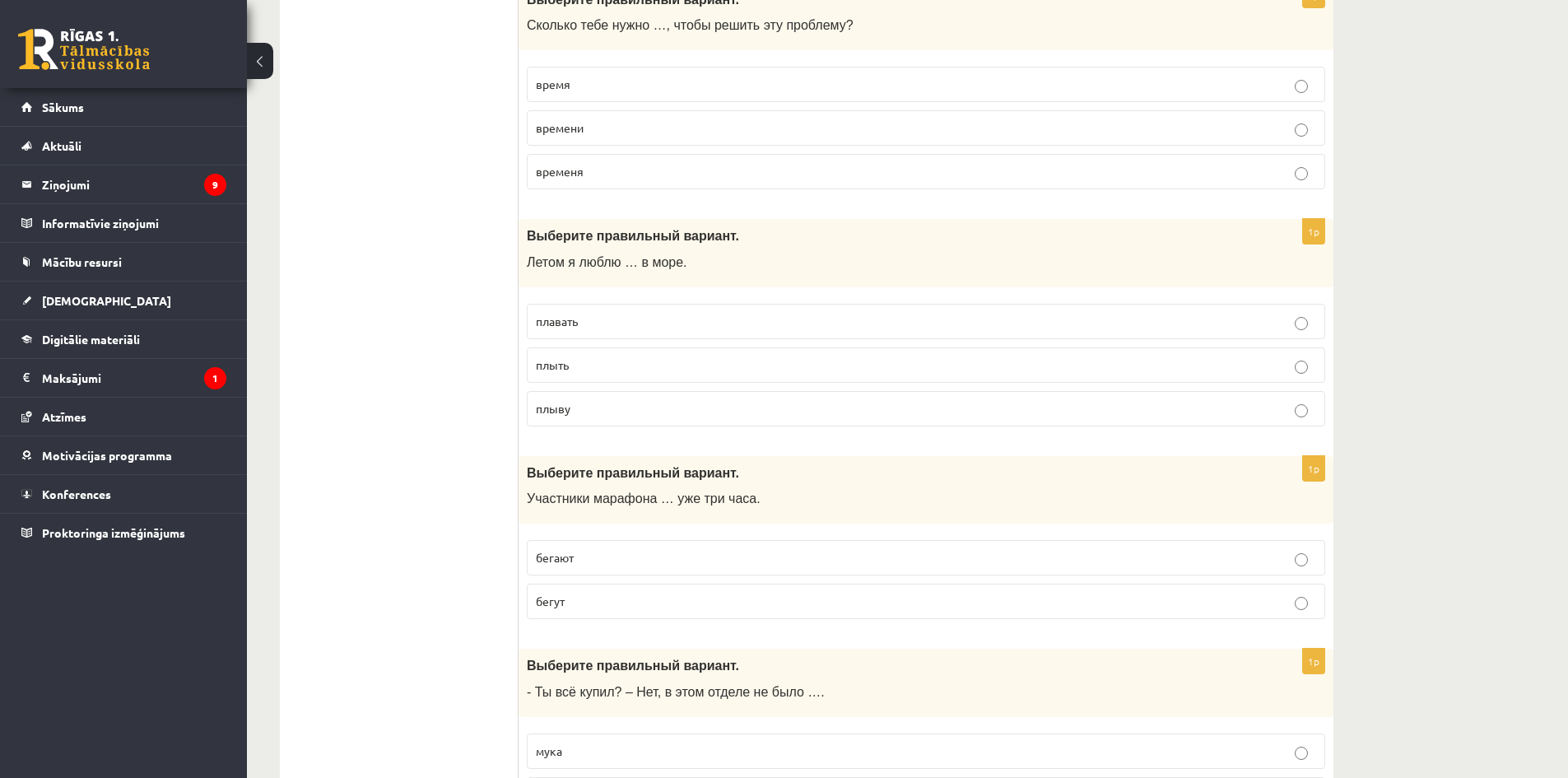
scroll to position [2716, 0]
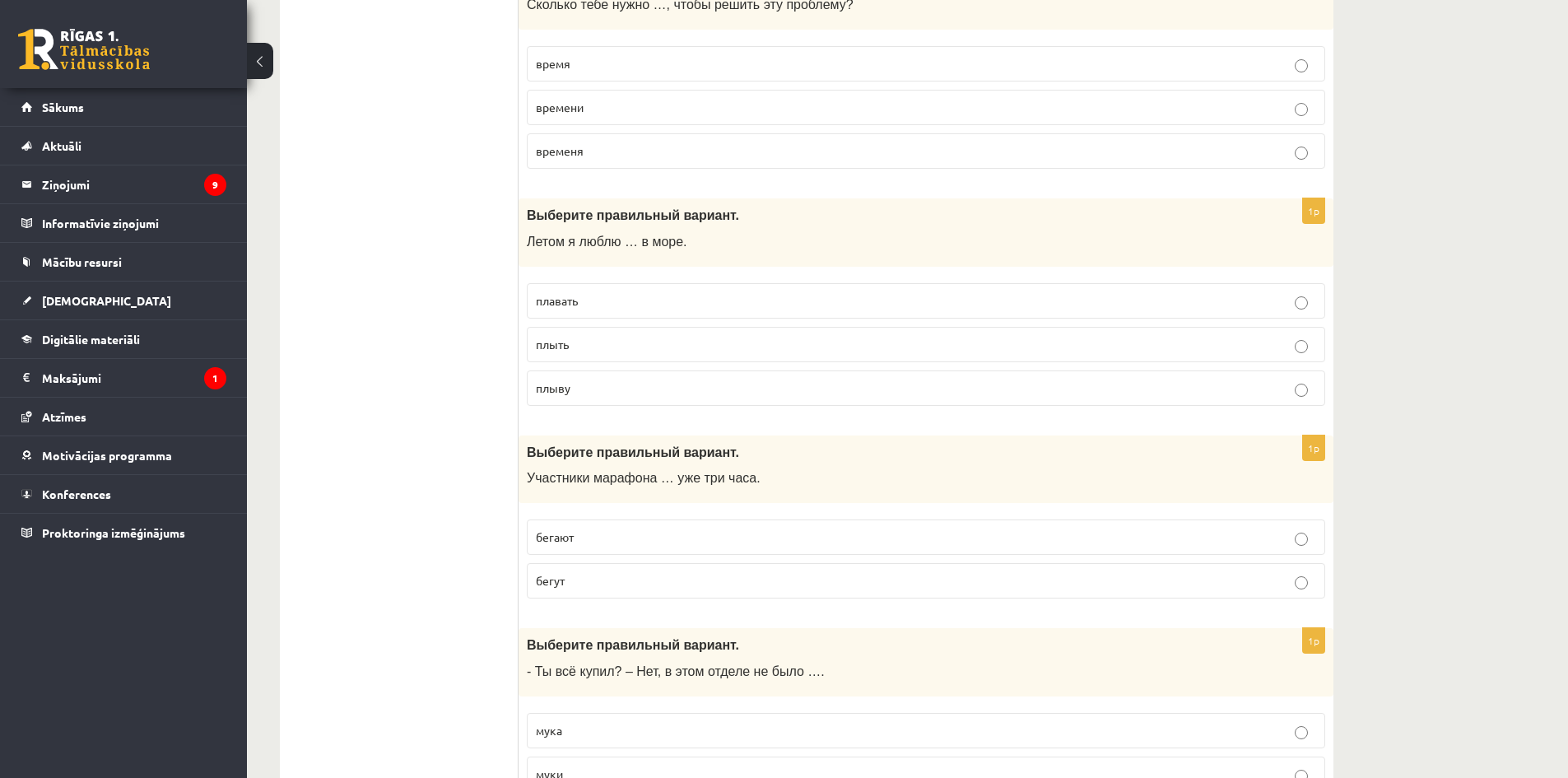
click at [570, 337] on p "плыть" at bounding box center [925, 345] width 780 height 18
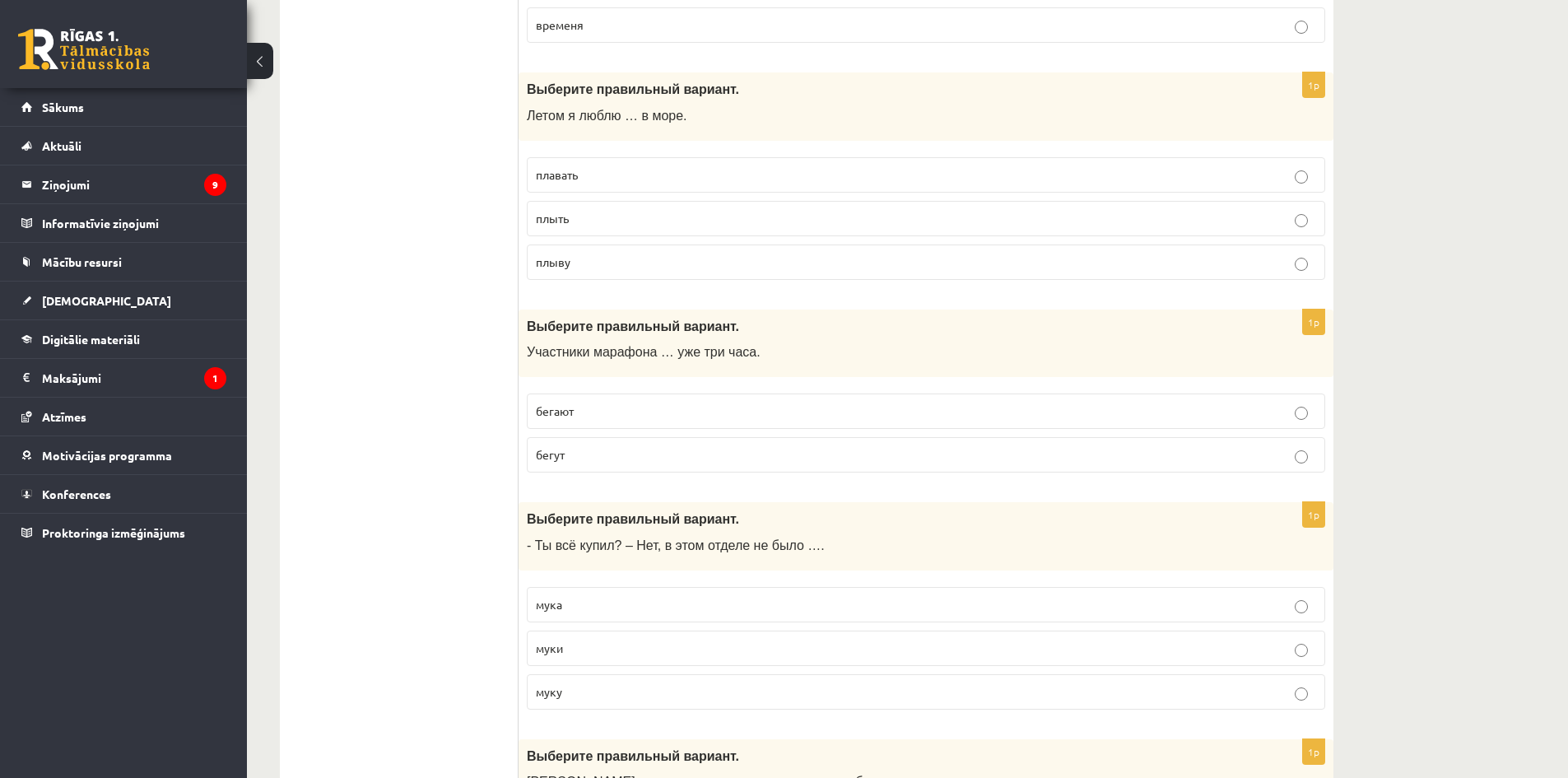
scroll to position [2880, 0]
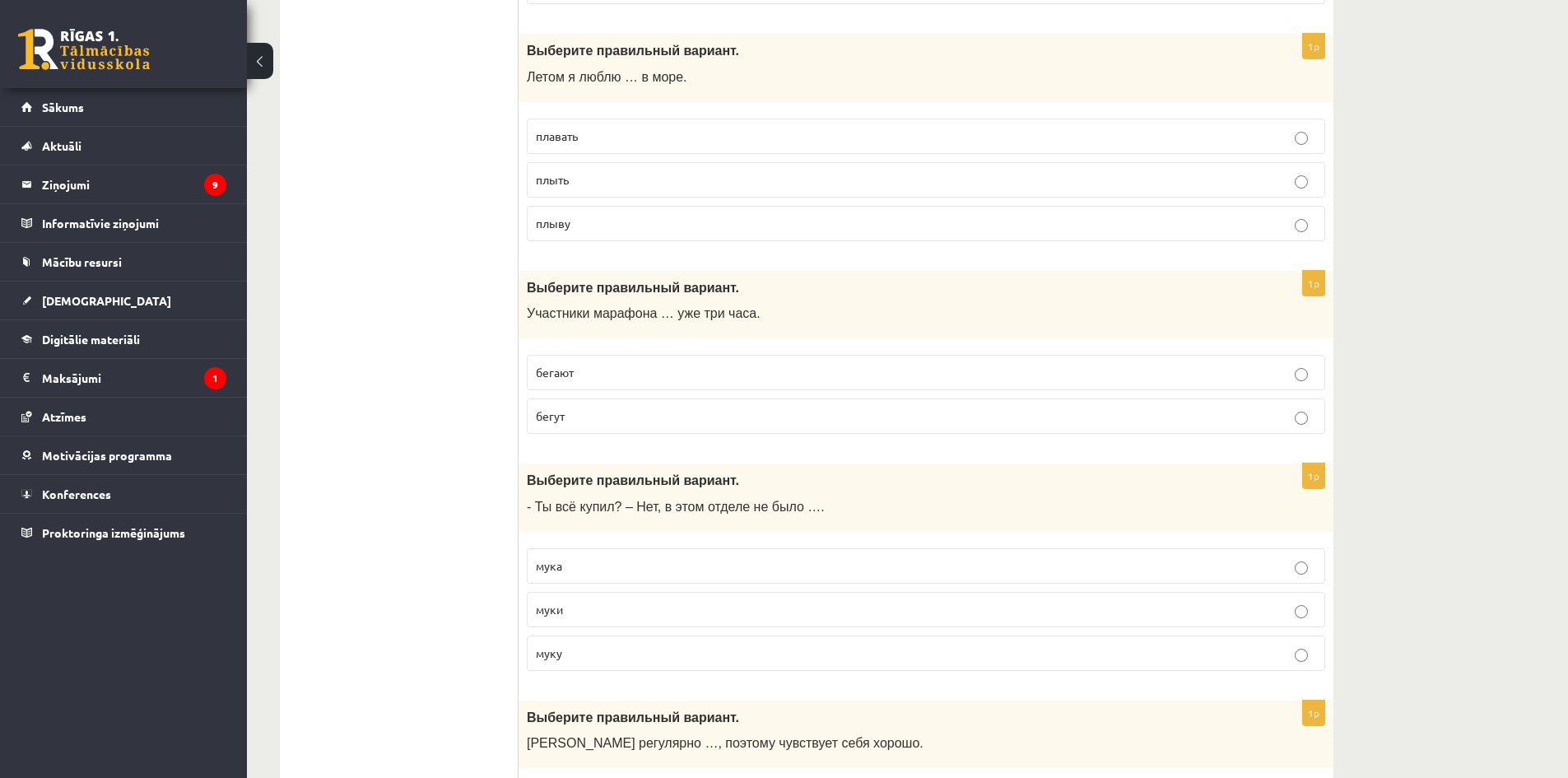
click at [576, 417] on p "бегут" at bounding box center [925, 416] width 780 height 18
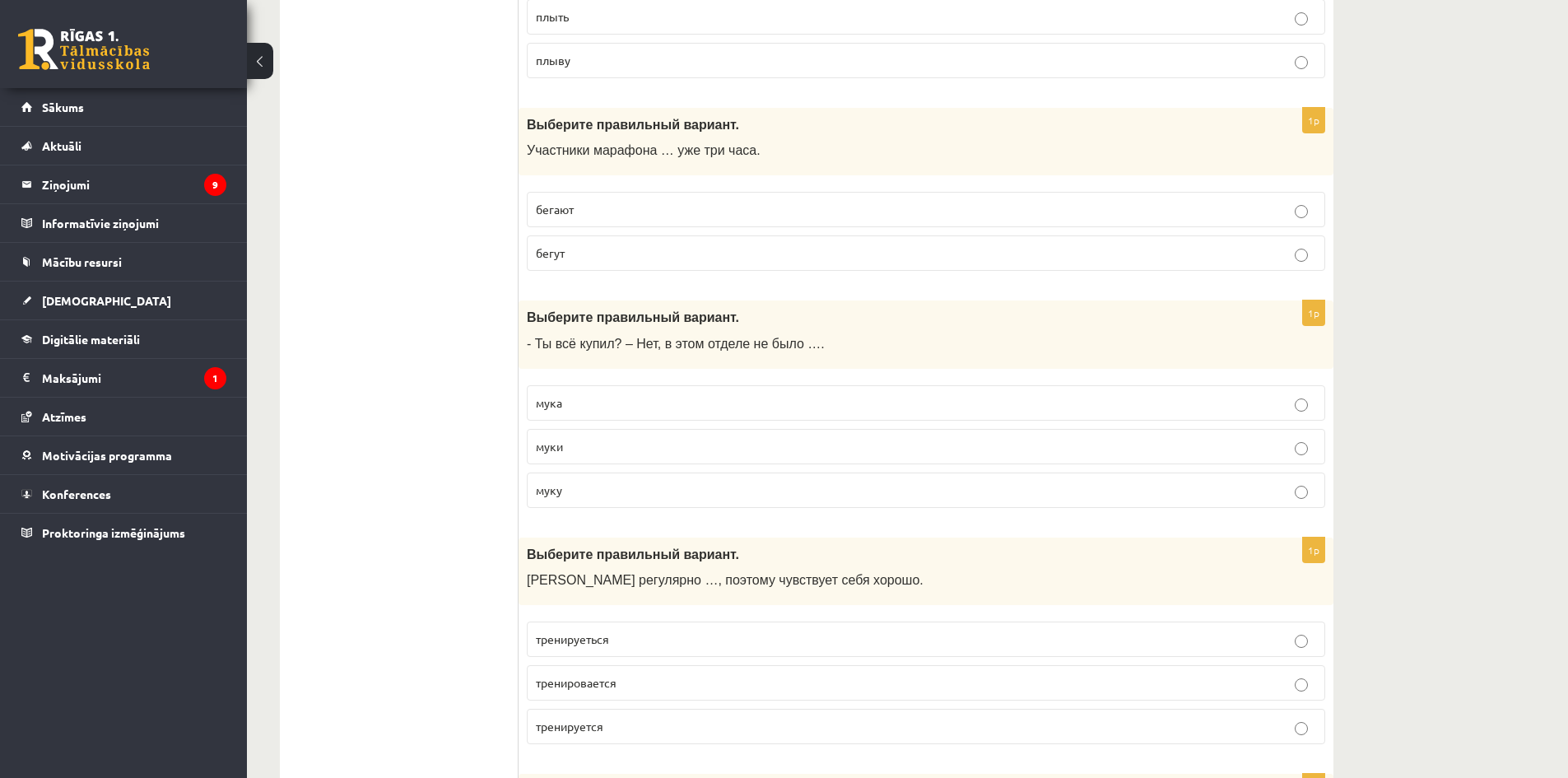
scroll to position [3045, 0]
click at [588, 401] on p "мука" at bounding box center [925, 402] width 780 height 18
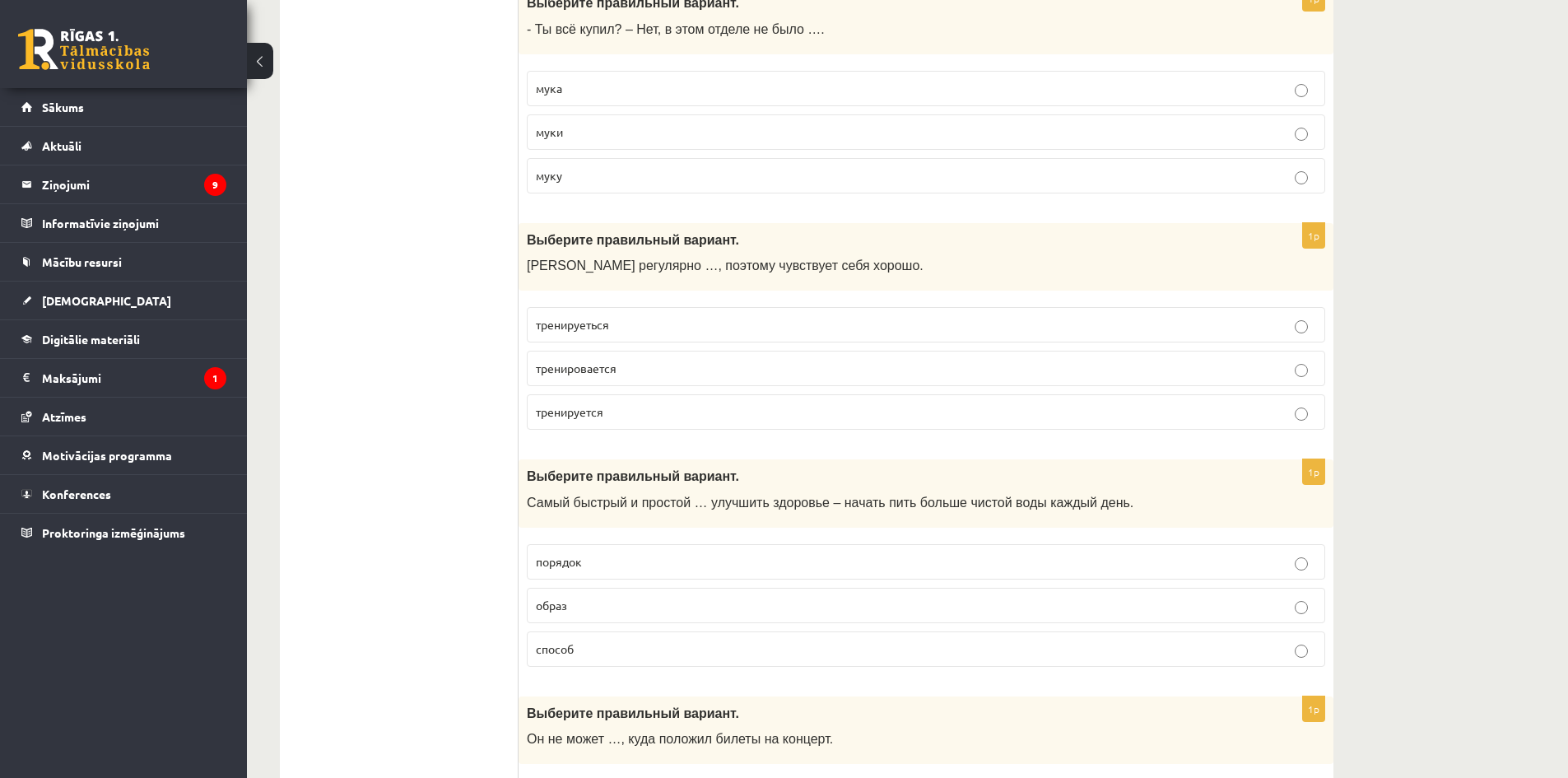
scroll to position [3374, 0]
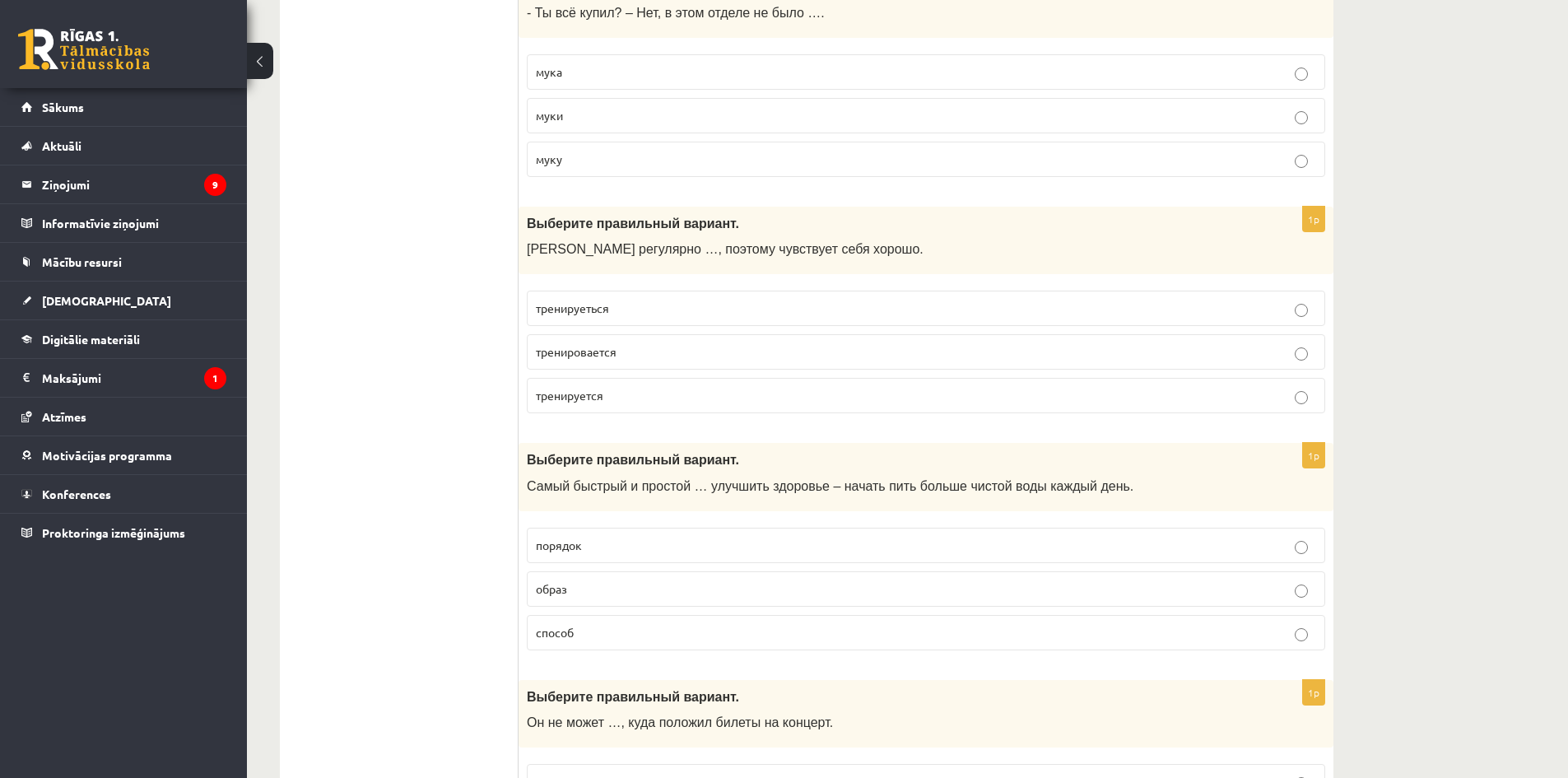
click at [601, 389] on span "тренируется" at bounding box center [569, 395] width 67 height 15
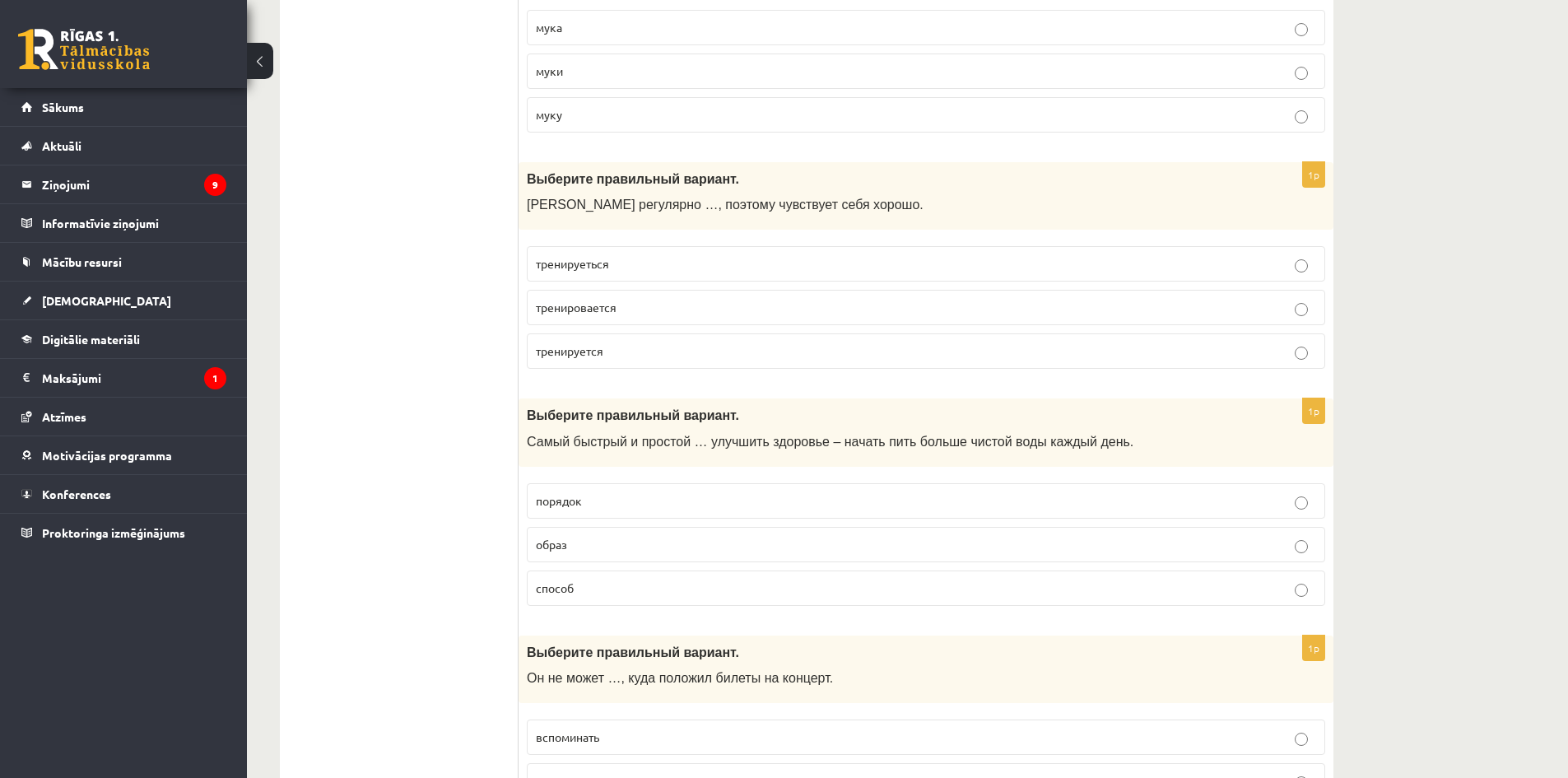
scroll to position [3620, 0]
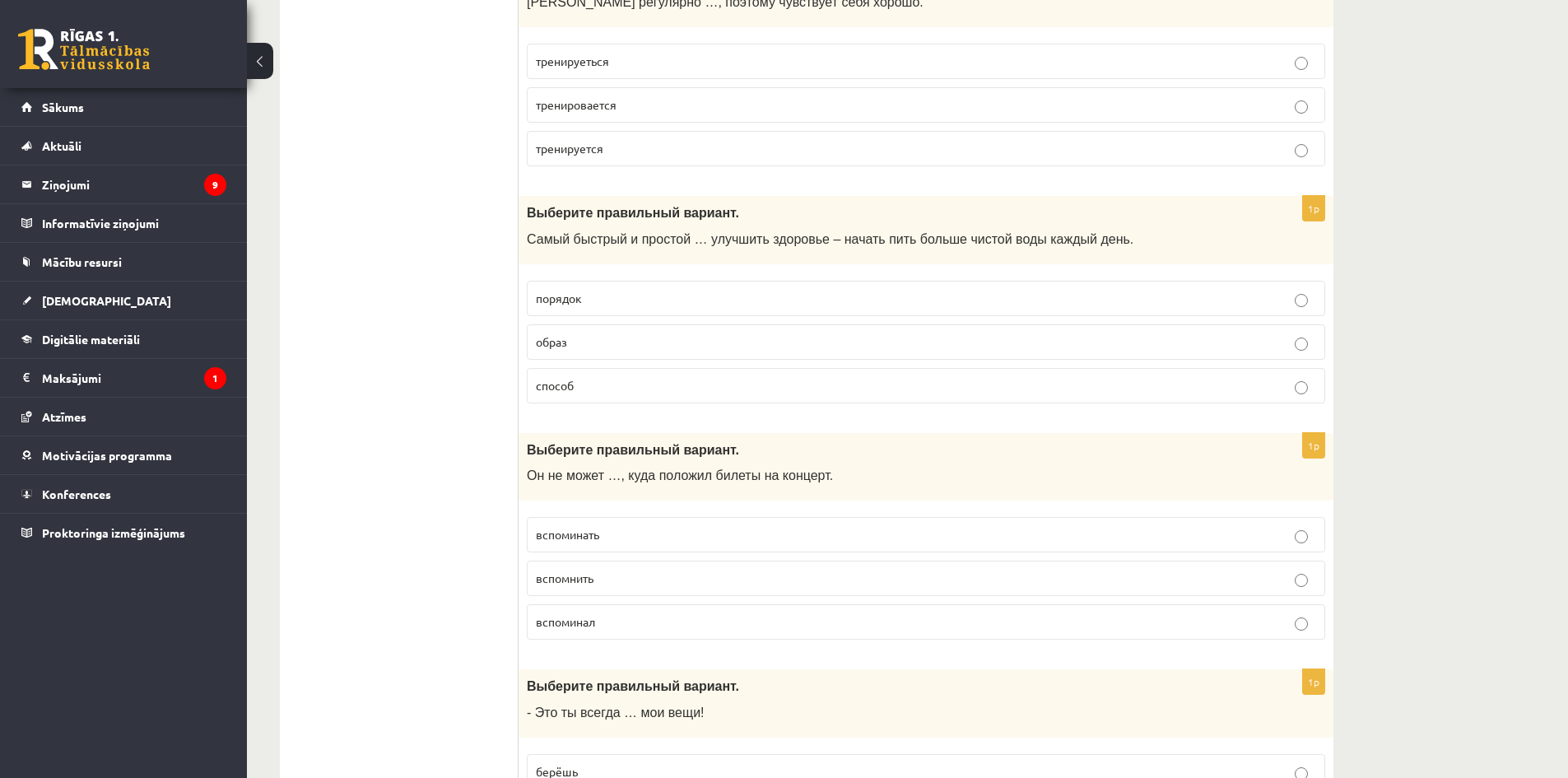
click at [556, 382] on span "способ" at bounding box center [554, 385] width 38 height 15
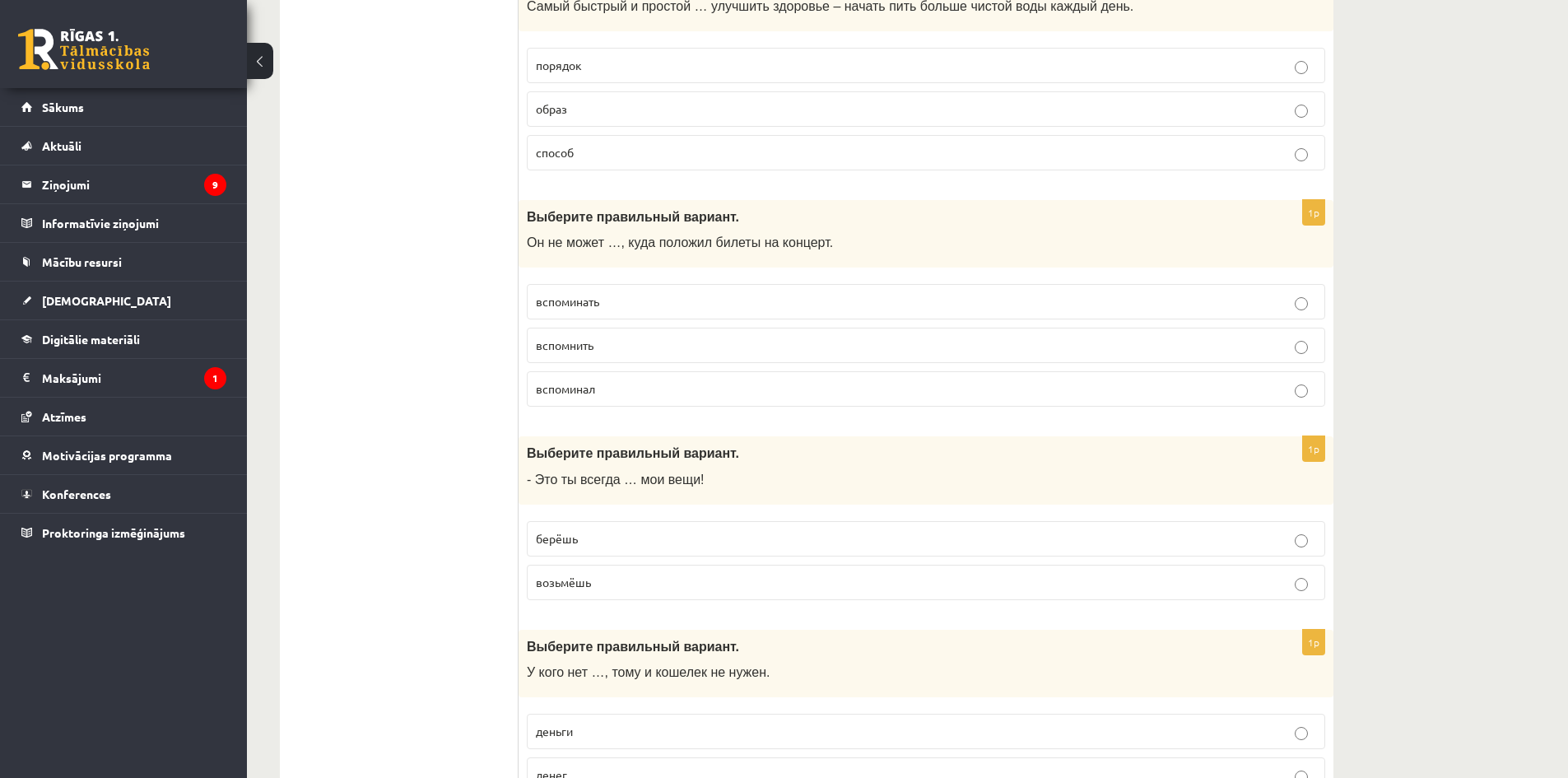
scroll to position [3867, 0]
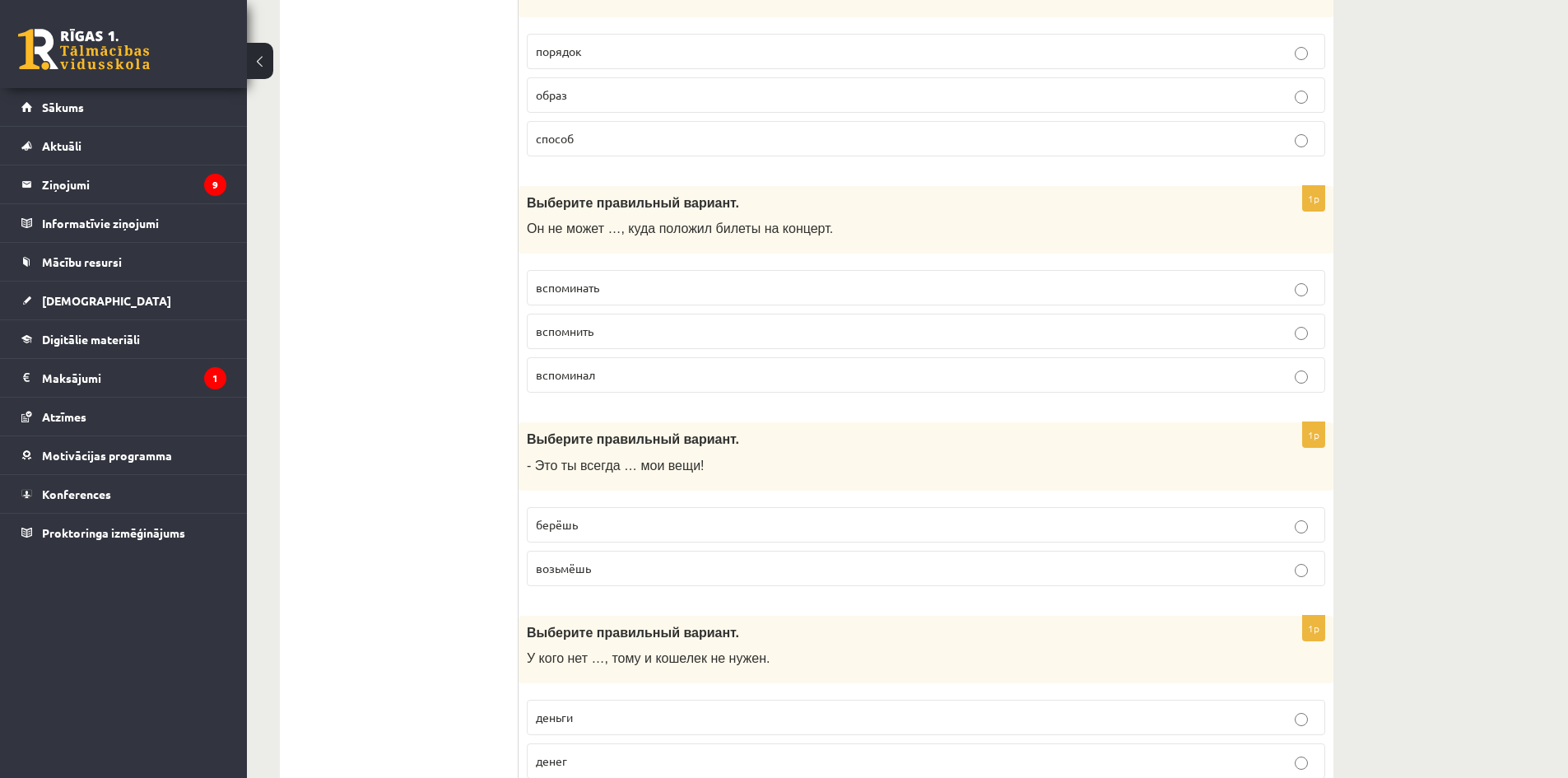
click at [586, 333] on span "вспомнить" at bounding box center [565, 331] width 58 height 15
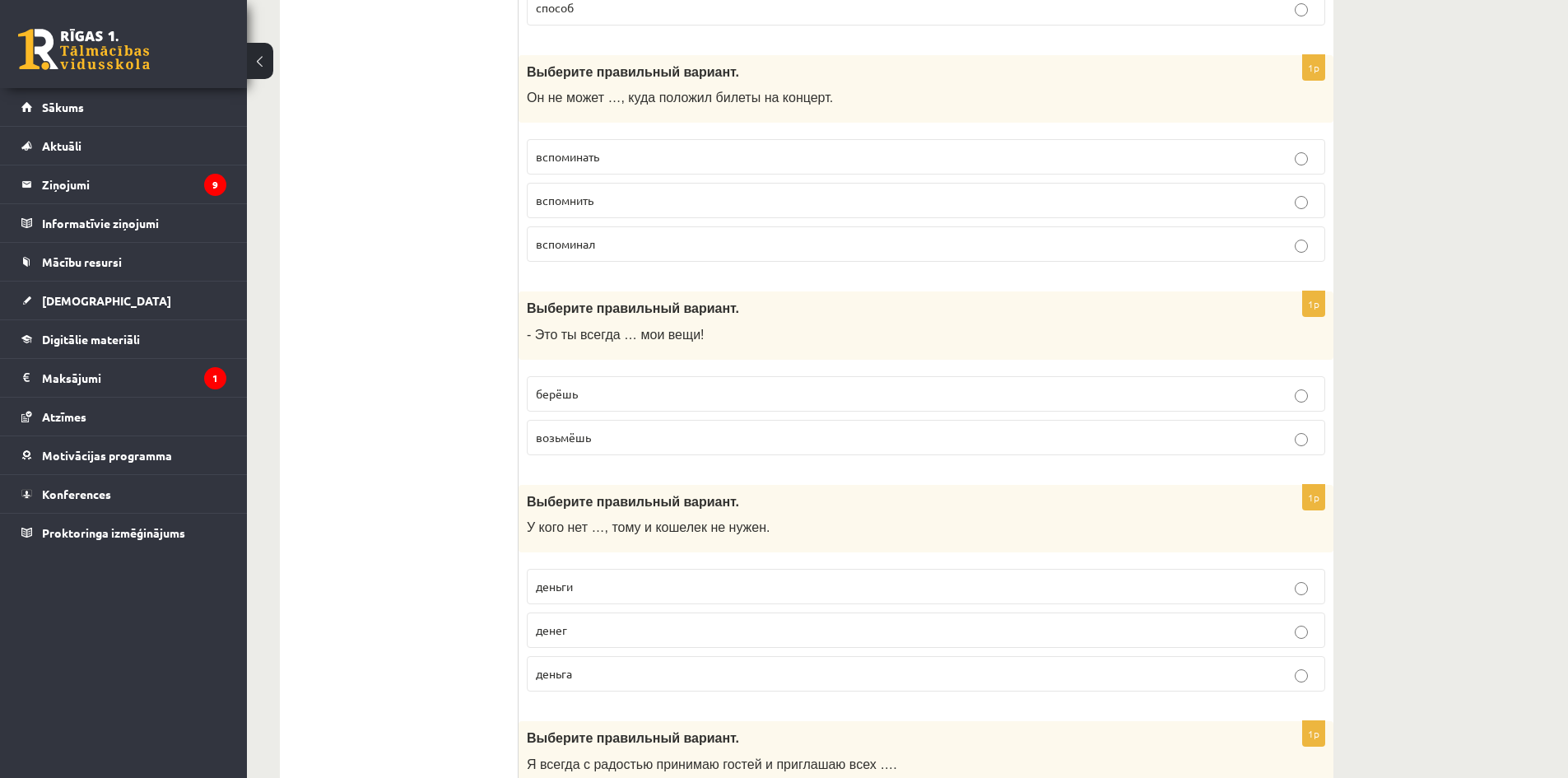
scroll to position [4032, 0]
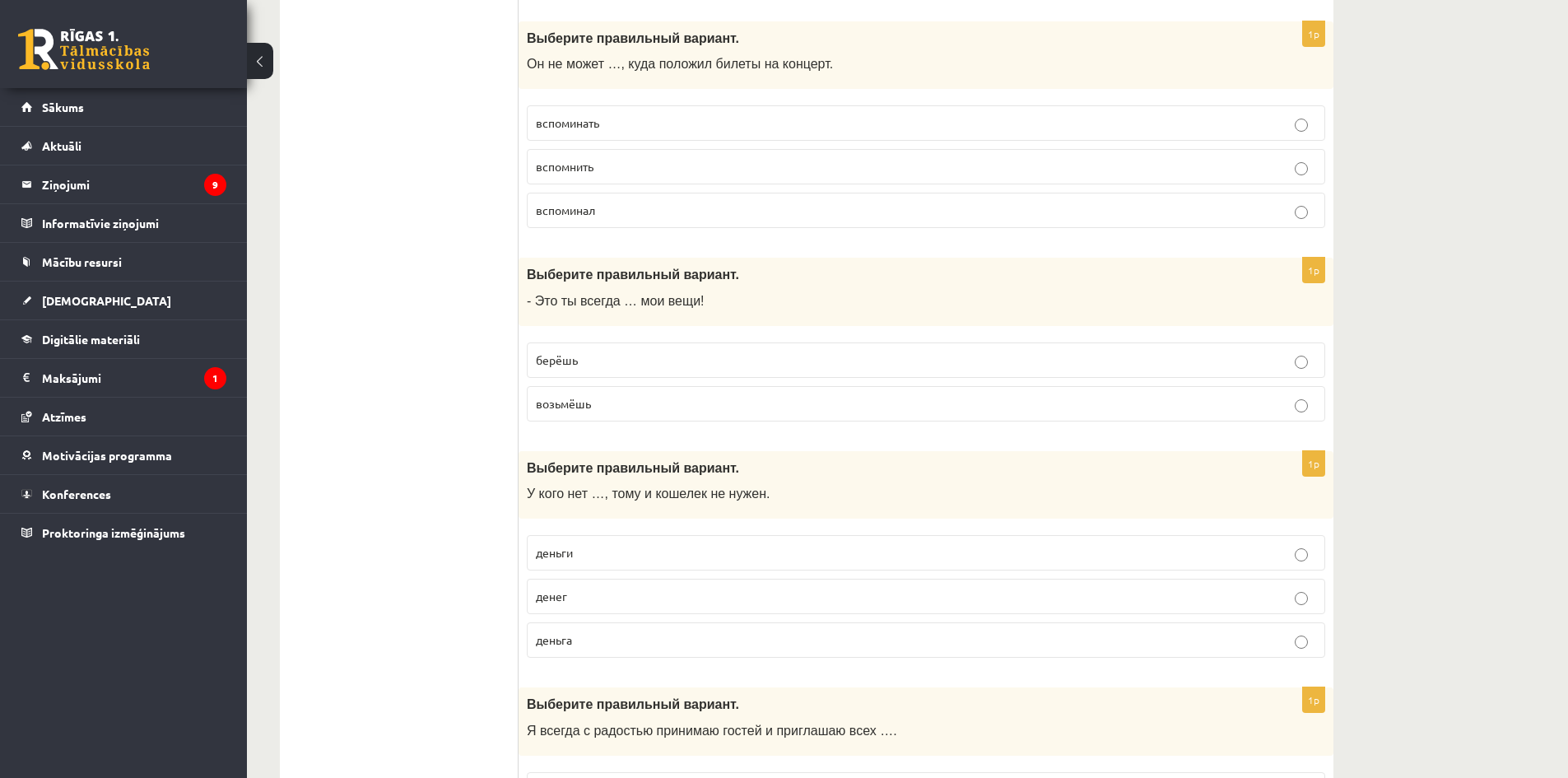
click at [560, 367] on p "берёшь" at bounding box center [925, 360] width 780 height 18
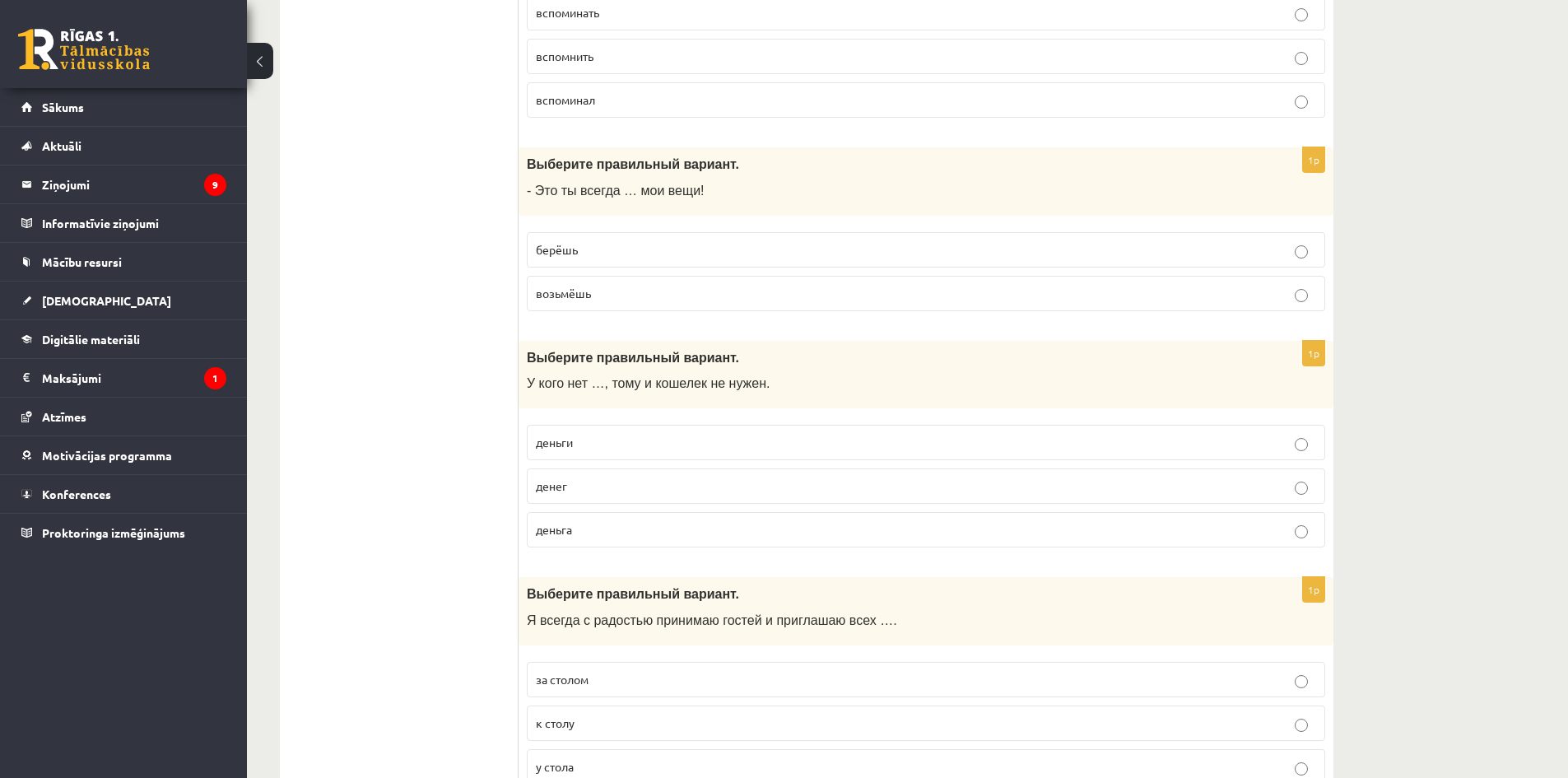
scroll to position [4196, 0]
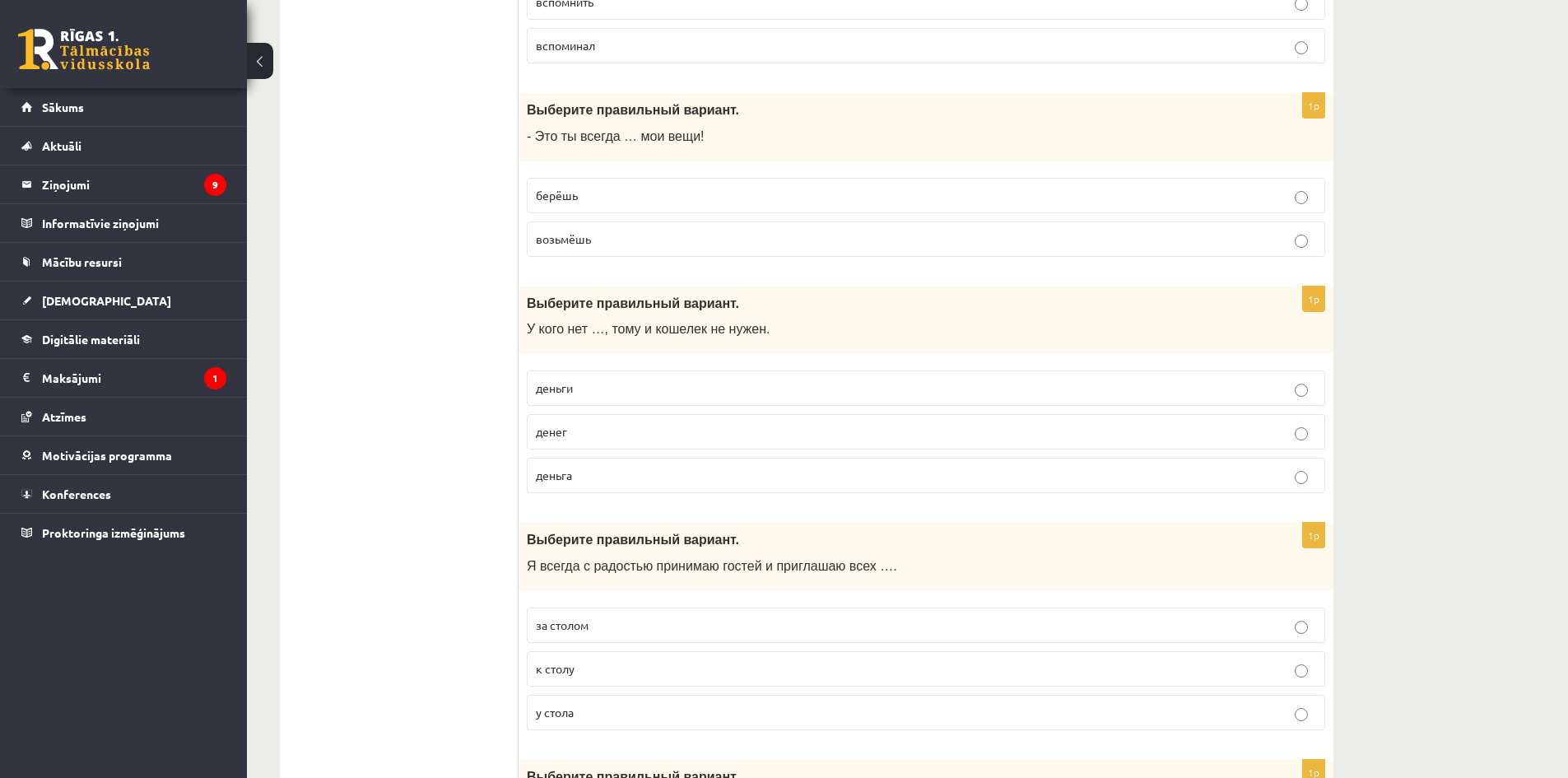
click at [549, 438] on span "денег" at bounding box center [552, 431] width 32 height 15
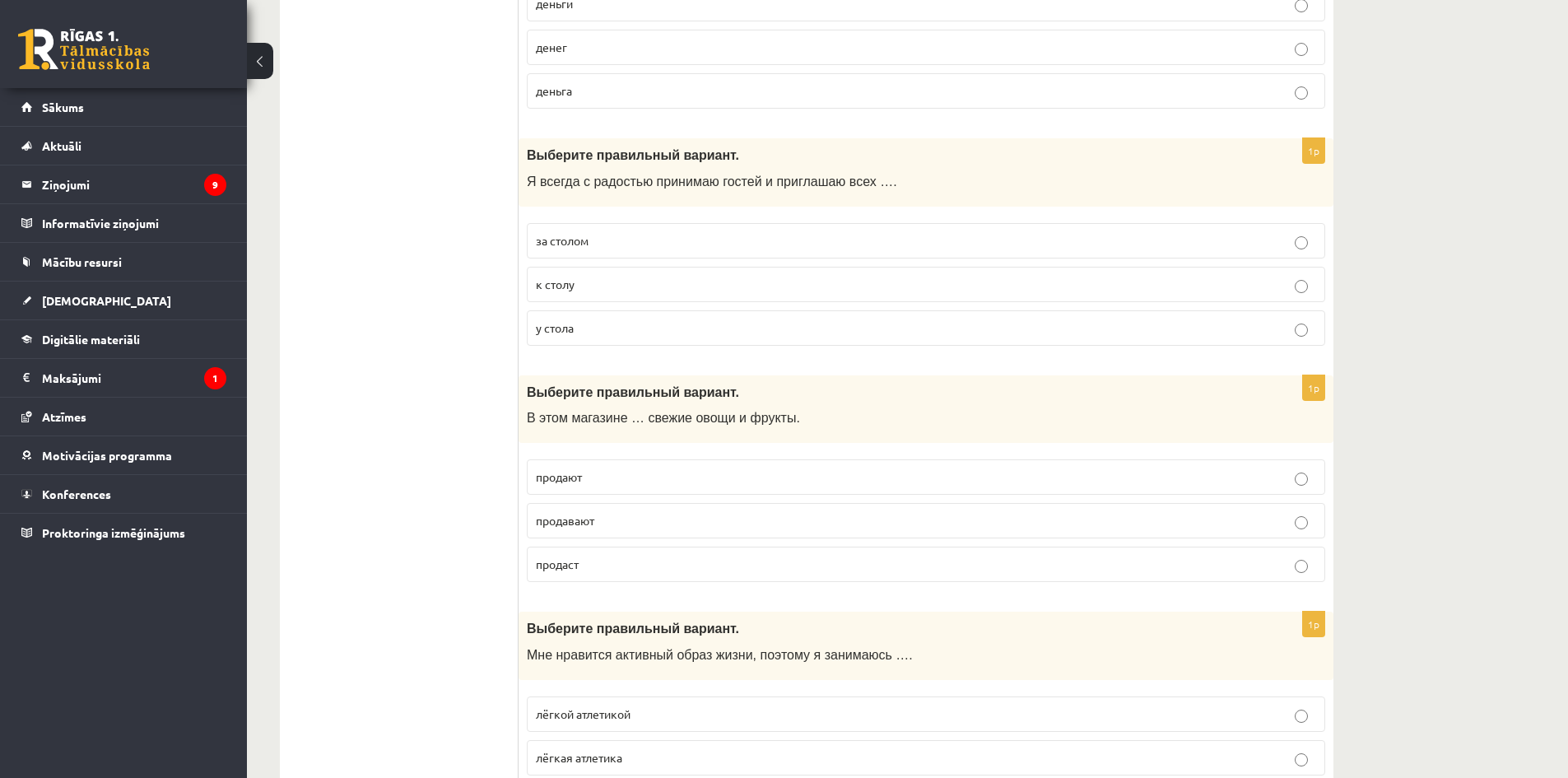
scroll to position [4525, 0]
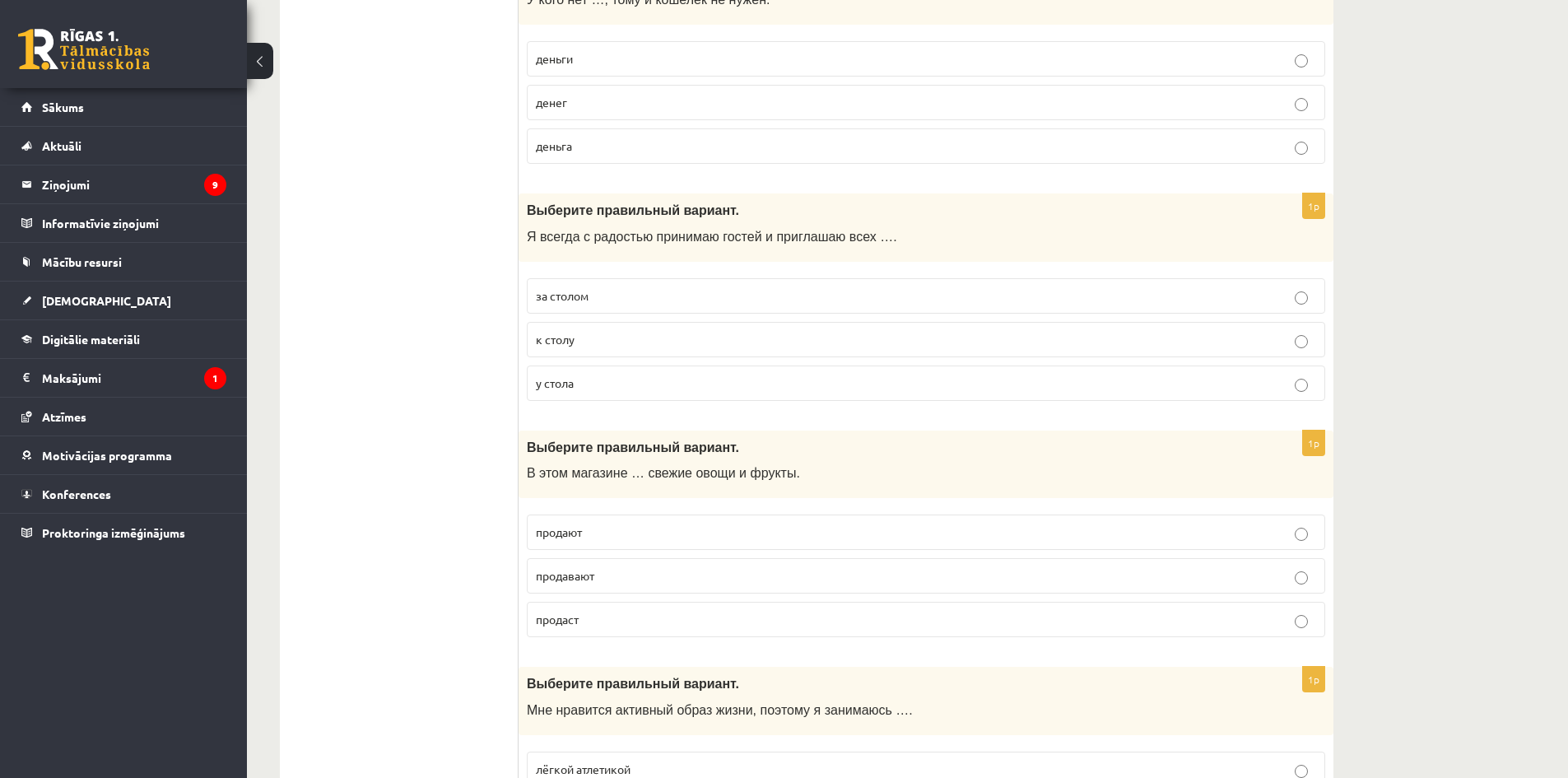
click at [550, 334] on span "к столу" at bounding box center [555, 339] width 39 height 15
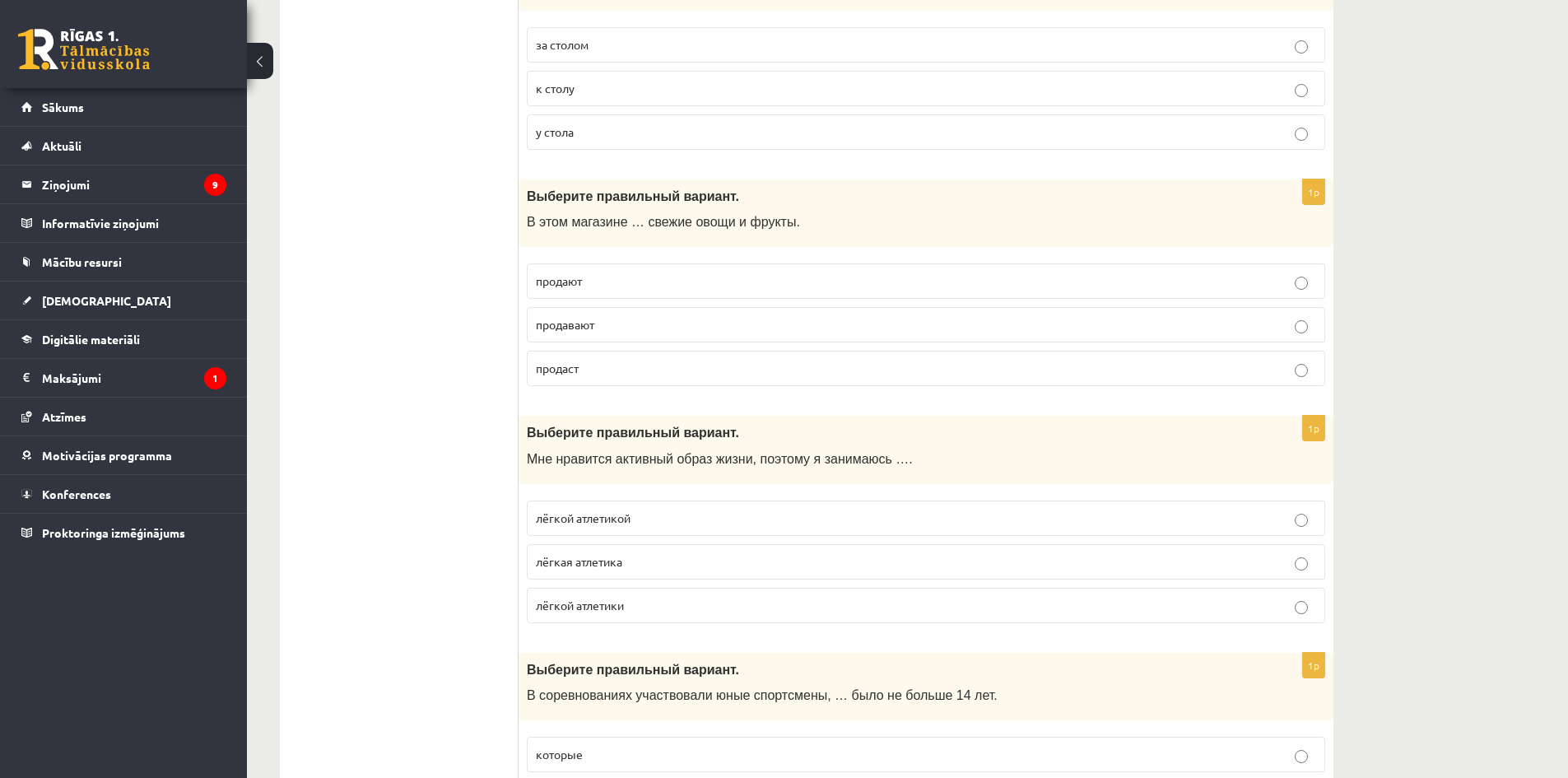
scroll to position [4855, 0]
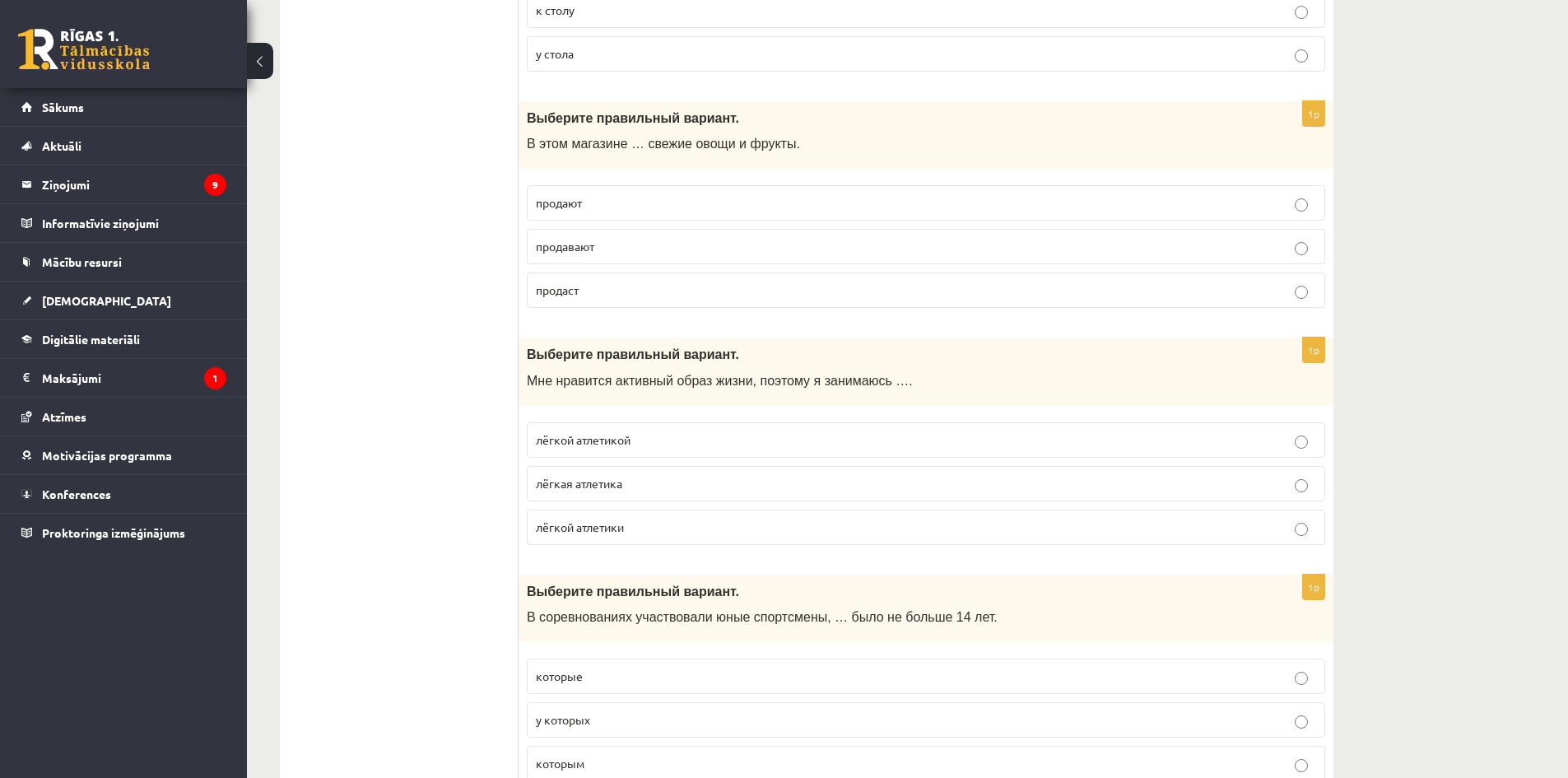
click at [560, 200] on span "продают" at bounding box center [559, 202] width 46 height 15
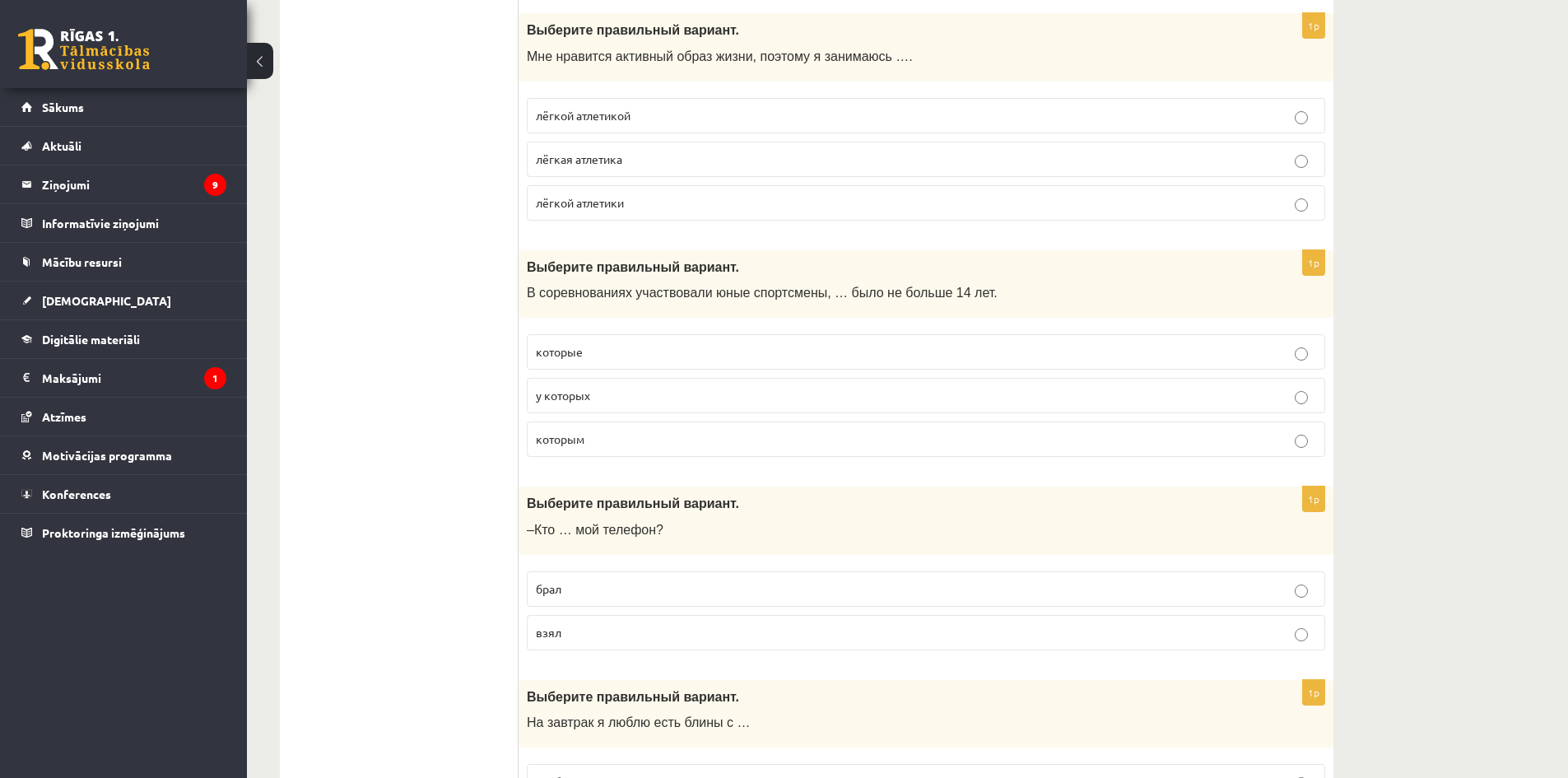
scroll to position [5184, 0]
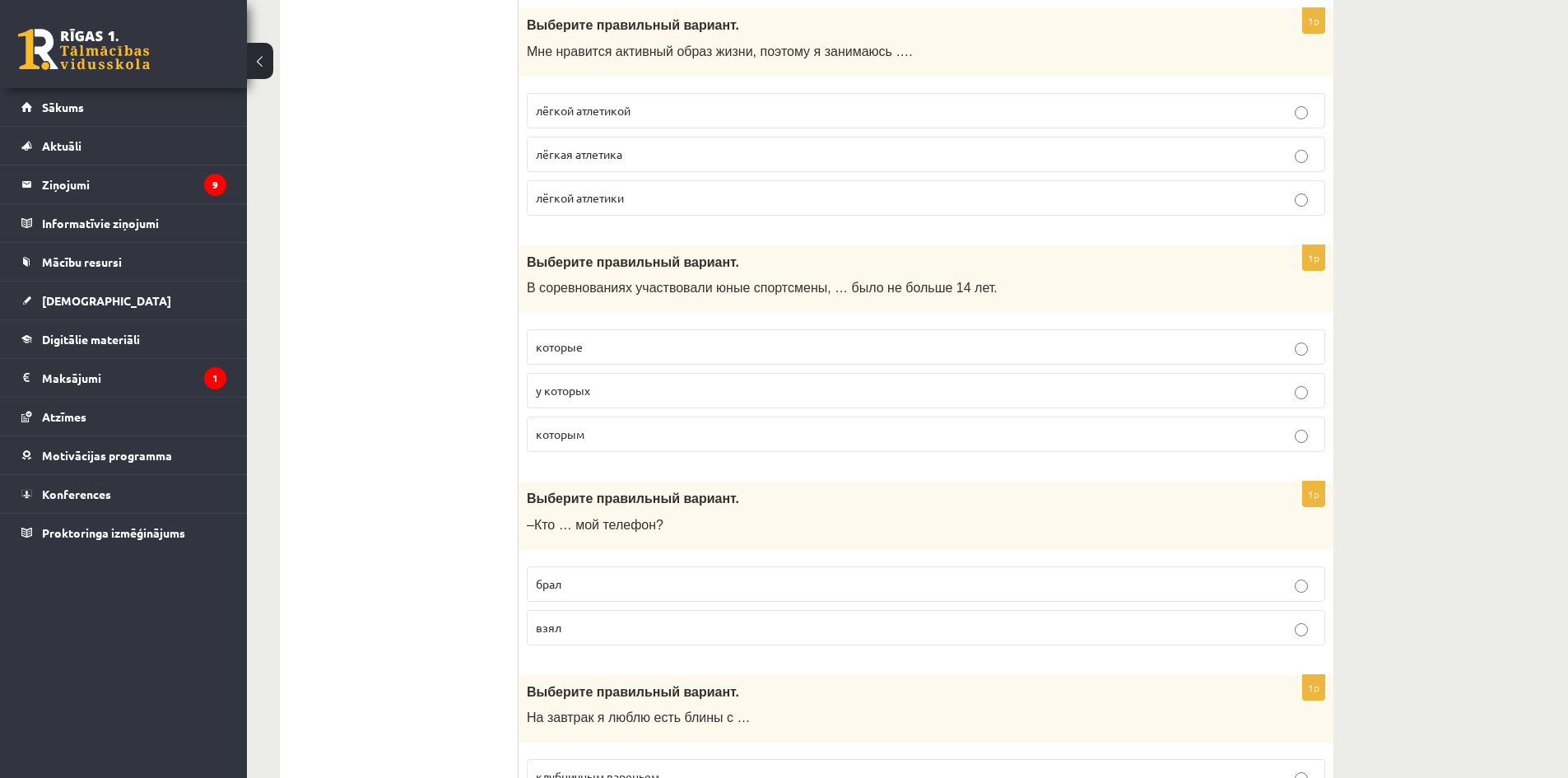
click at [571, 108] on span "лёгкой атлетикой" at bounding box center [583, 110] width 95 height 15
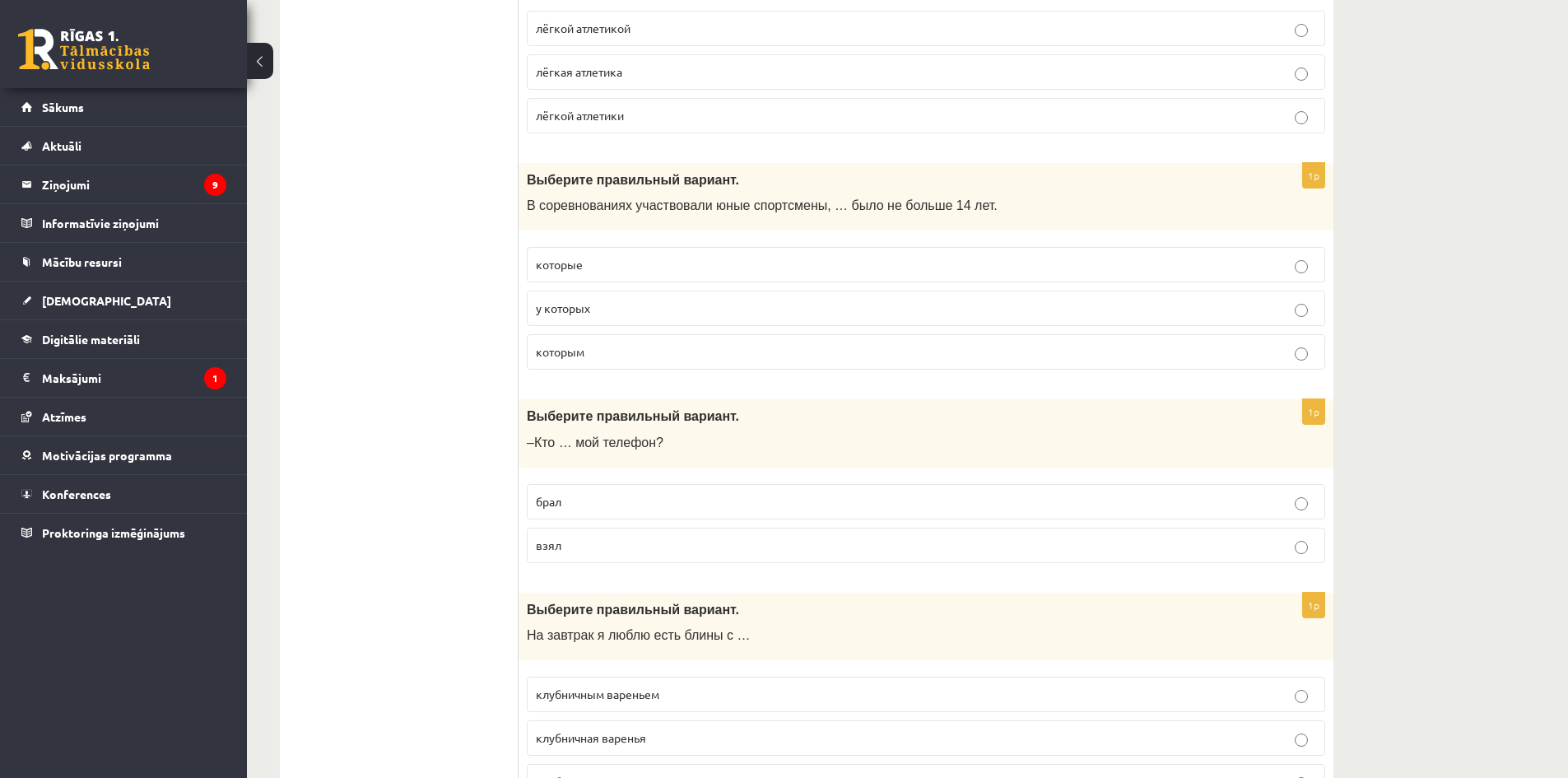
click at [566, 356] on span "которым" at bounding box center [559, 351] width 48 height 15
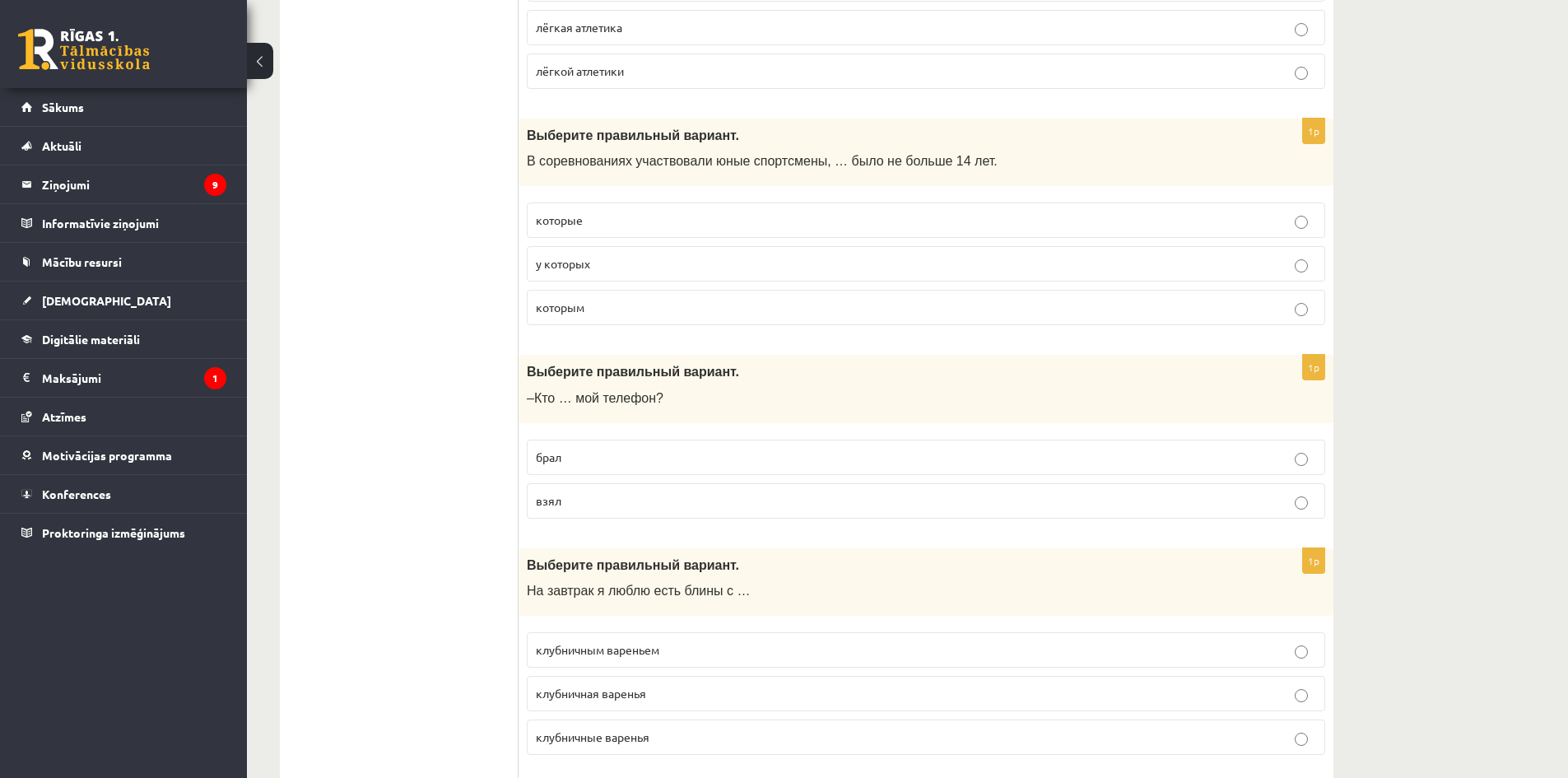
scroll to position [5431, 0]
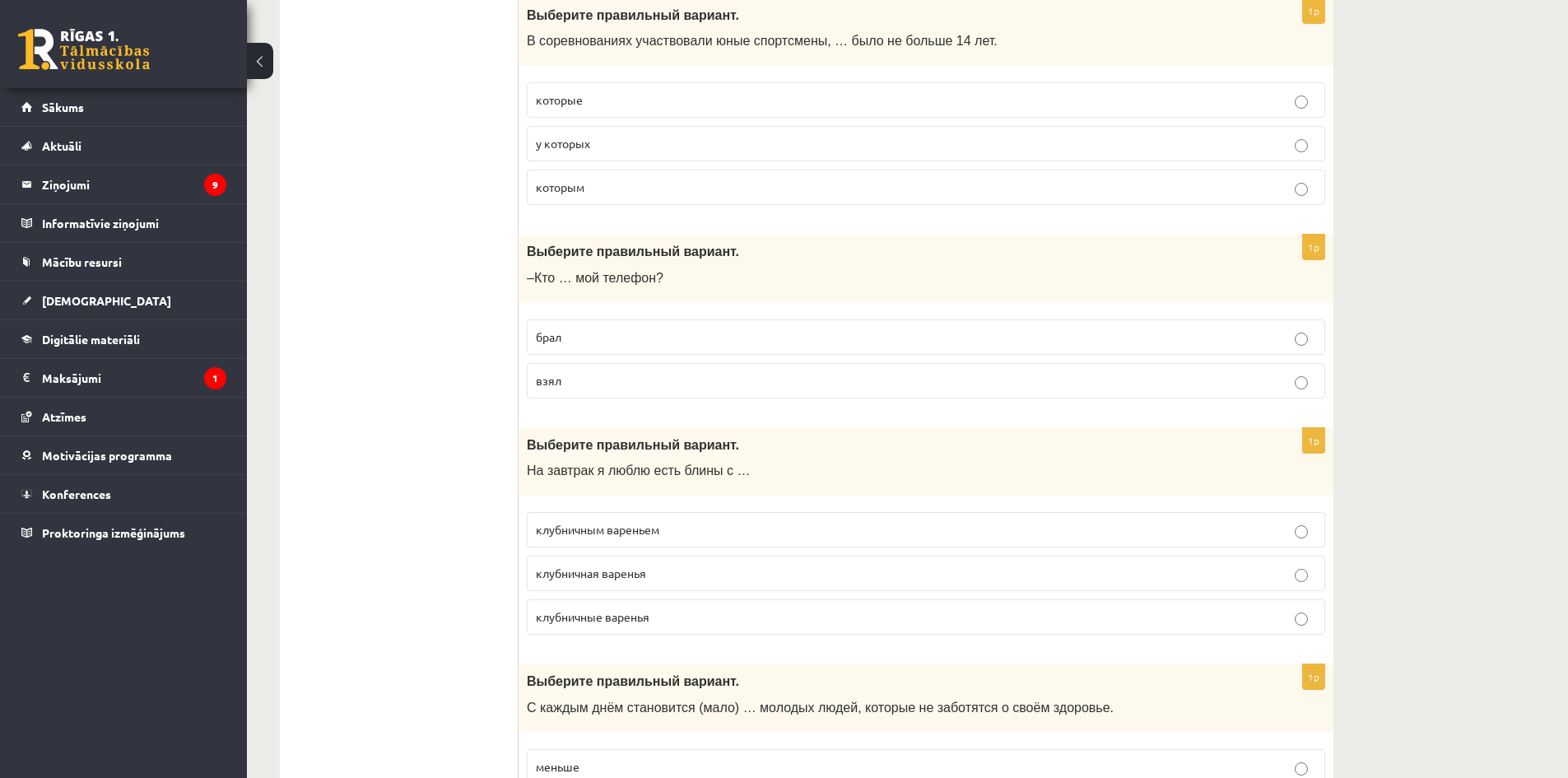
click at [562, 375] on p "взял" at bounding box center [925, 381] width 780 height 18
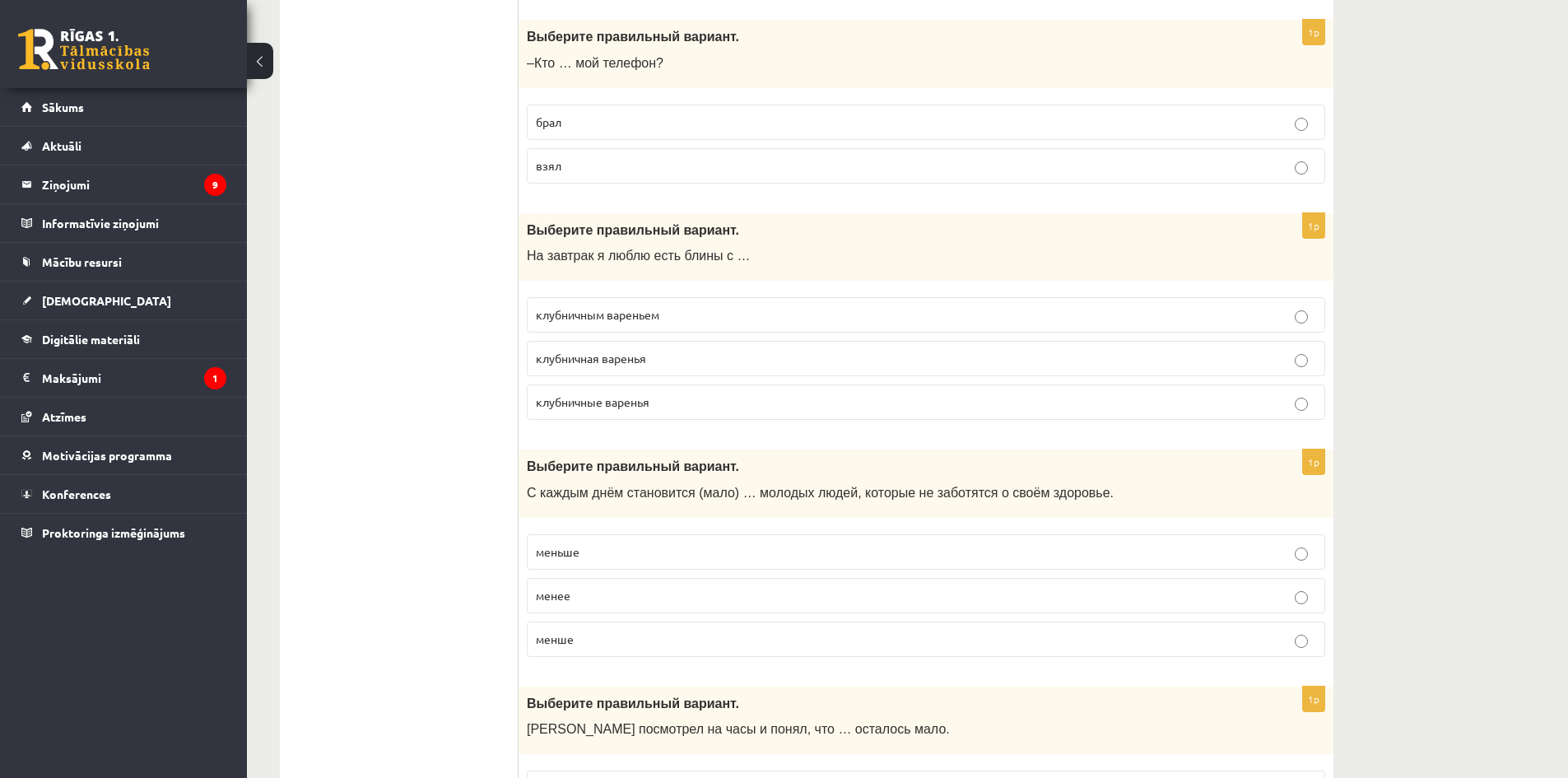
scroll to position [5678, 0]
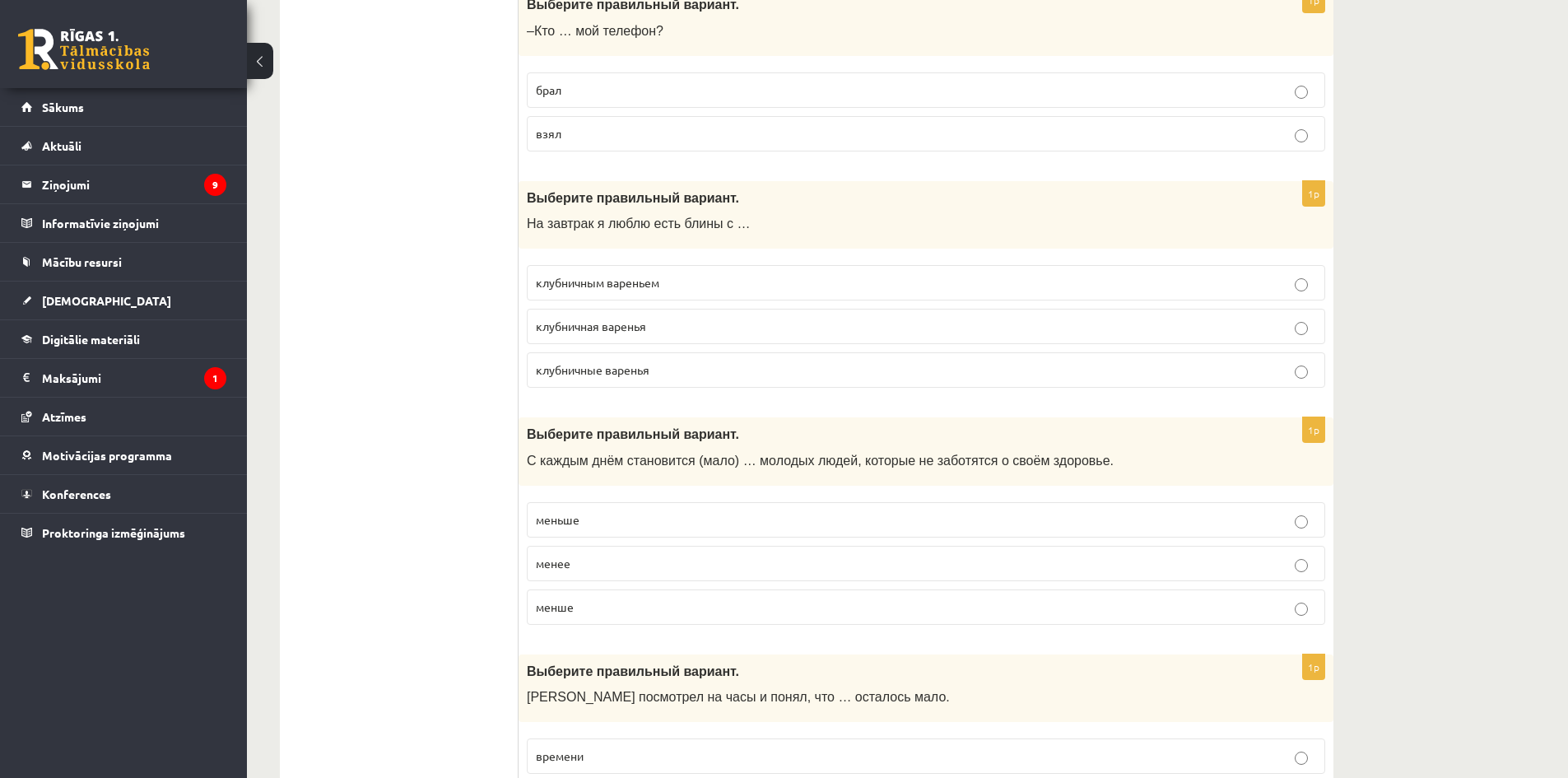
click at [627, 283] on span "клубничным вареньем" at bounding box center [597, 282] width 123 height 15
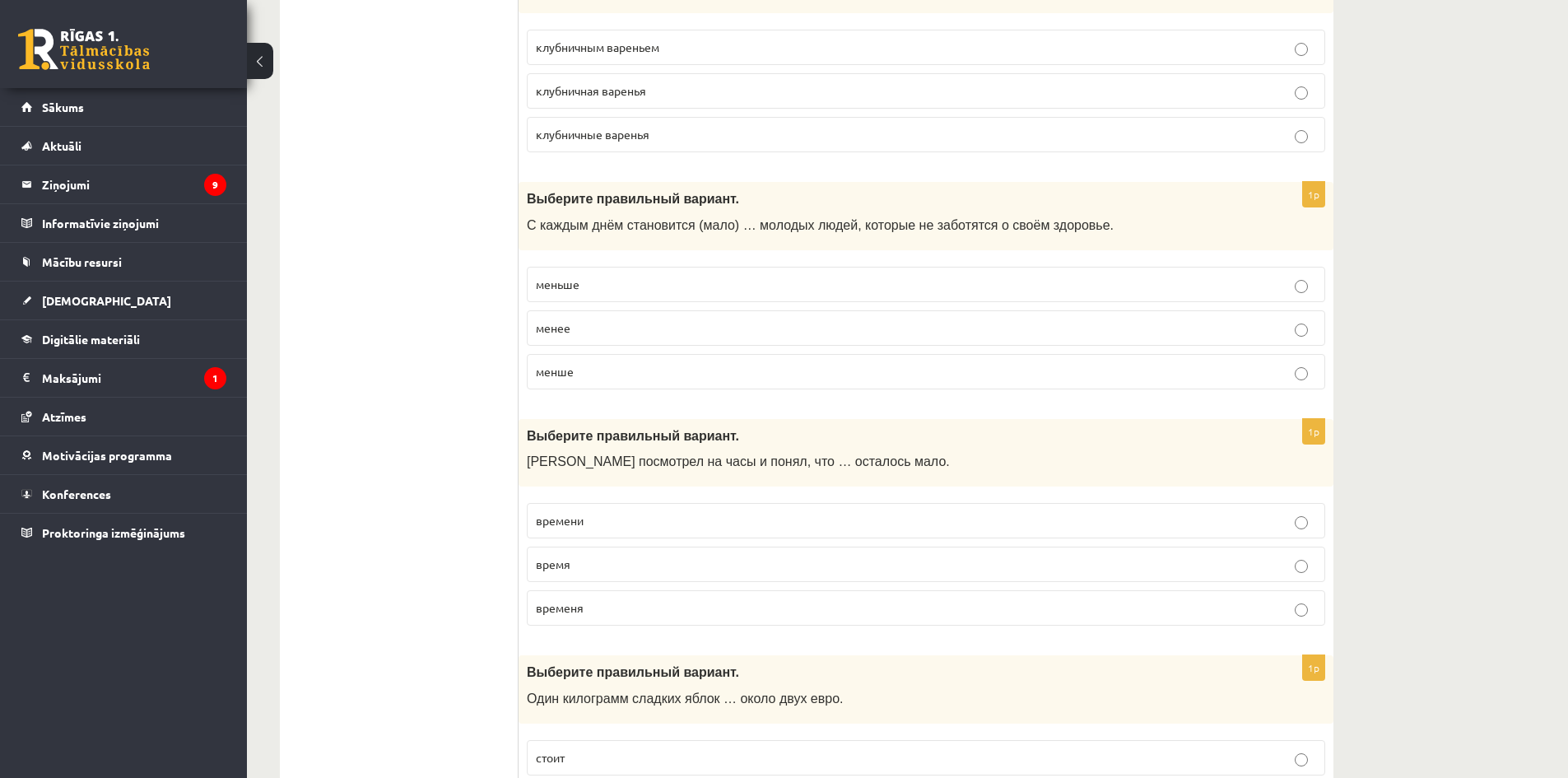
scroll to position [5925, 0]
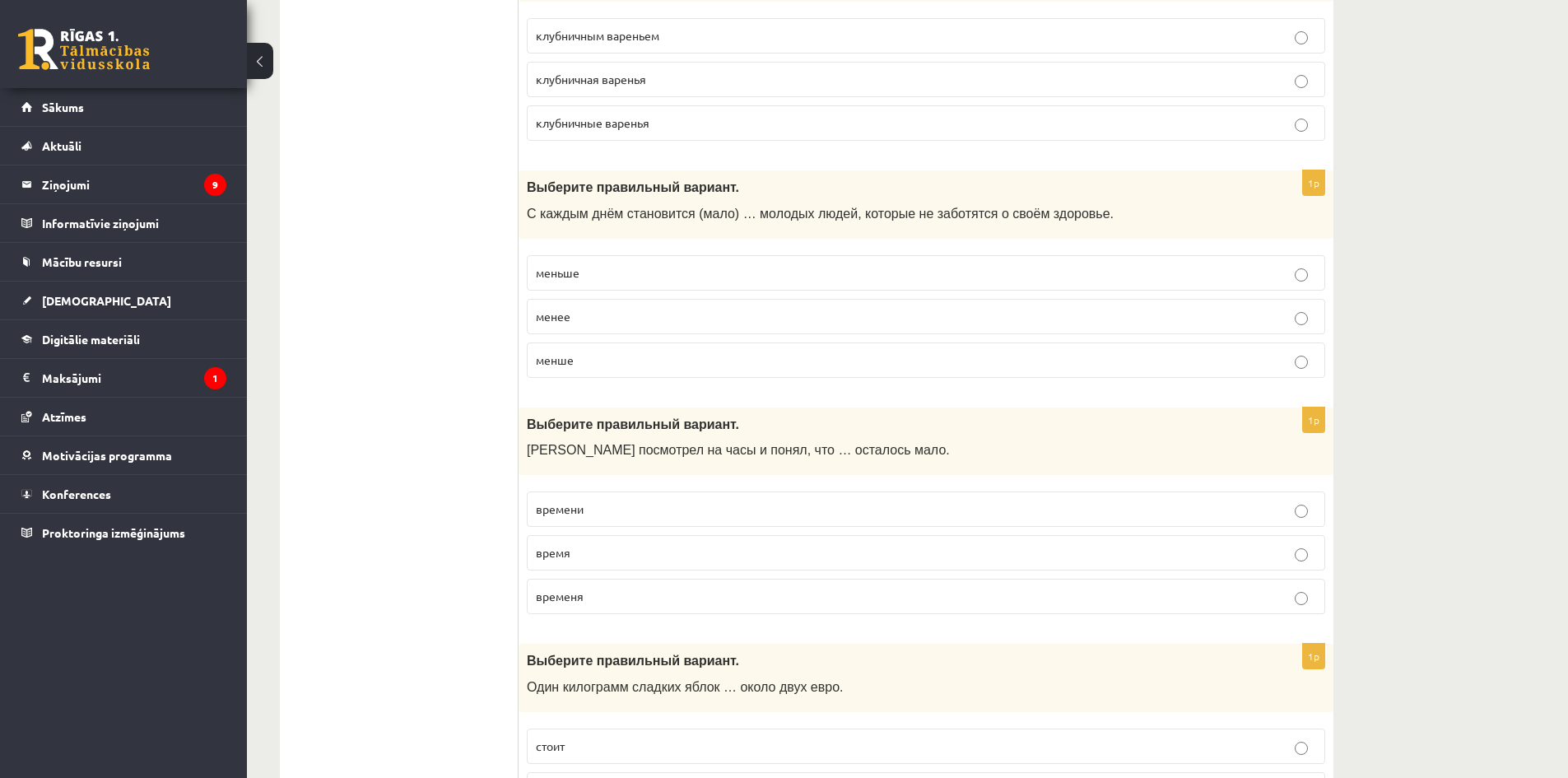
click at [573, 269] on span "меньше" at bounding box center [558, 272] width 44 height 15
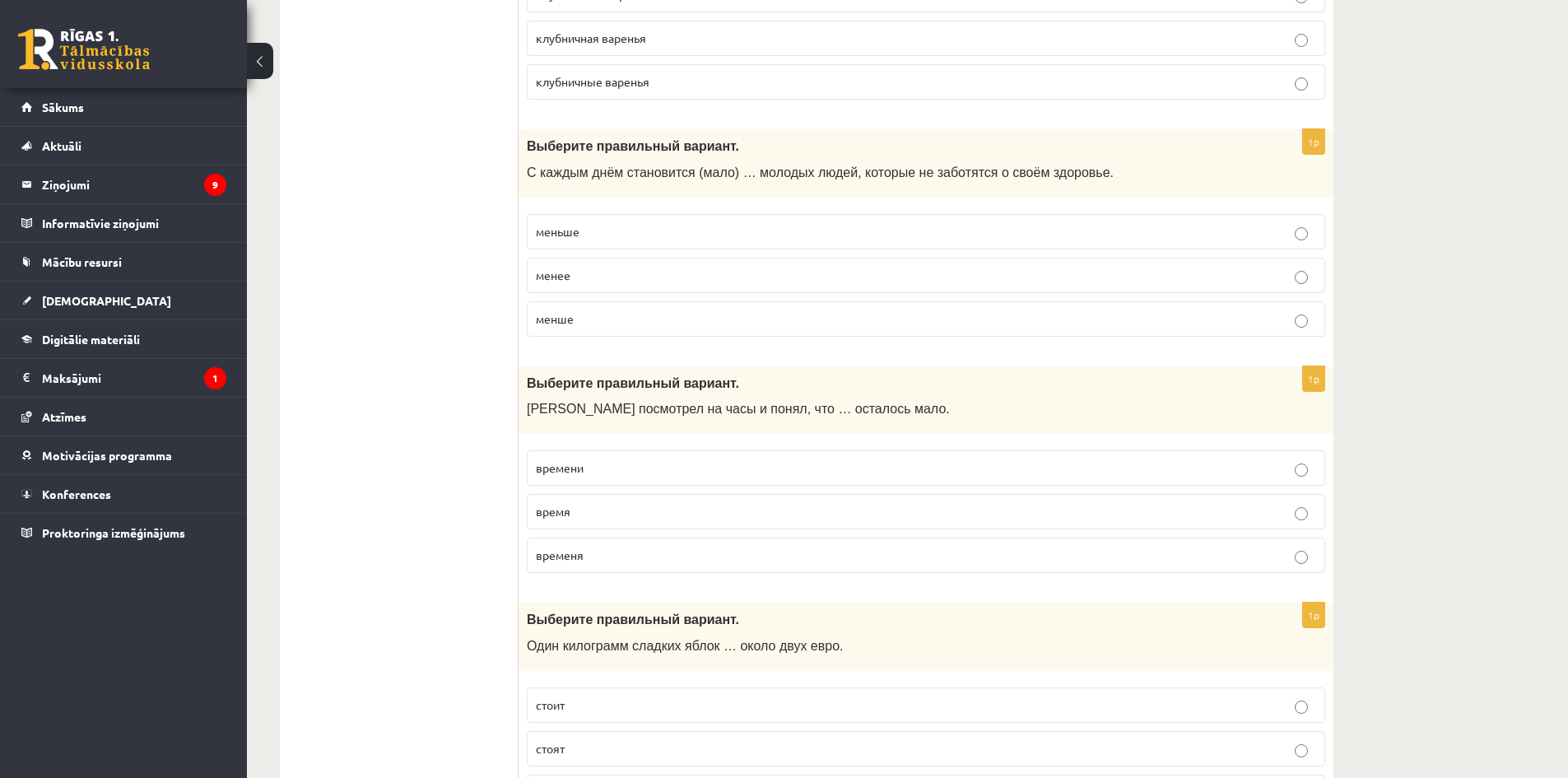
scroll to position [6089, 0]
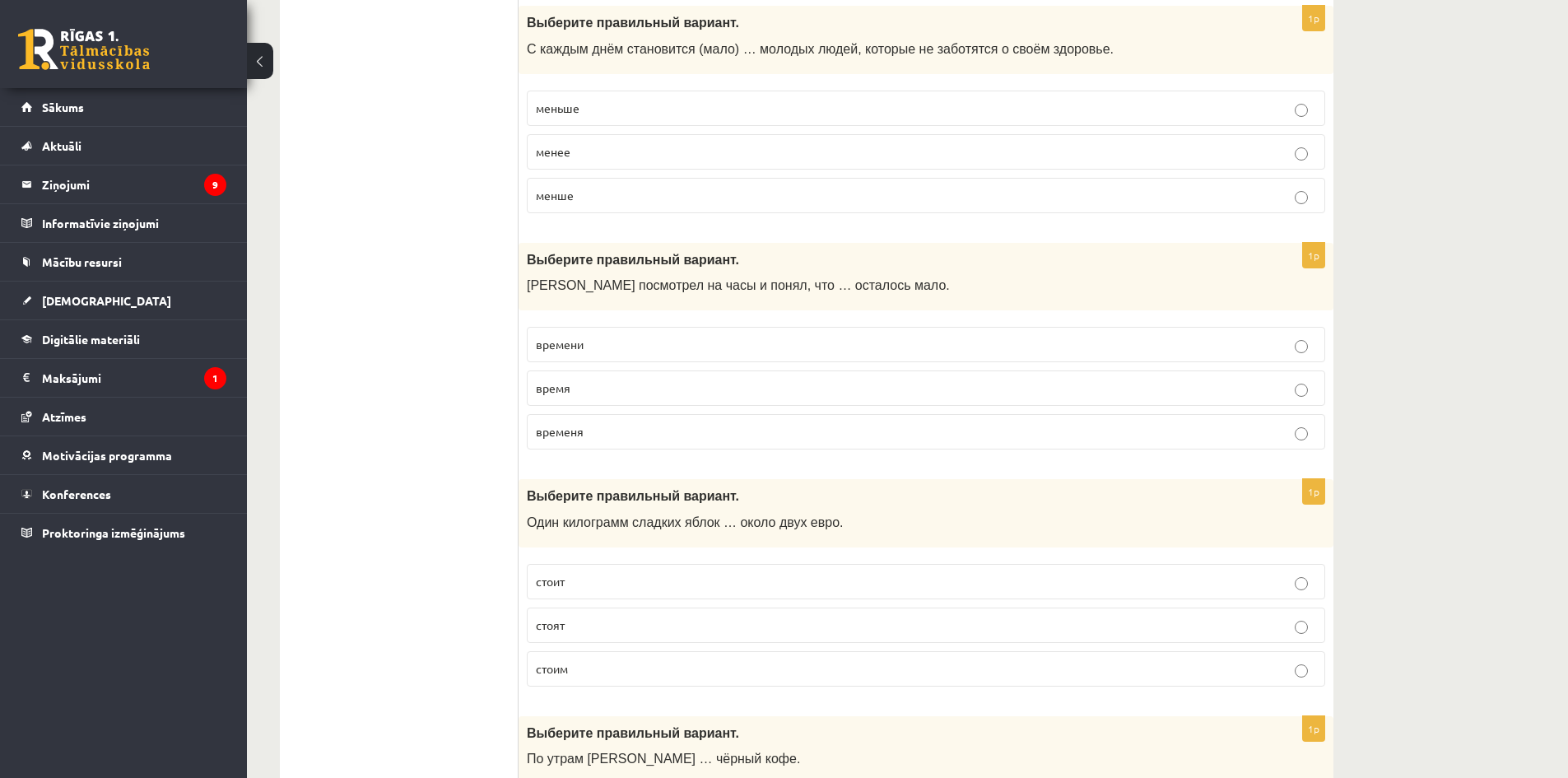
click at [585, 347] on p "времени" at bounding box center [925, 345] width 780 height 18
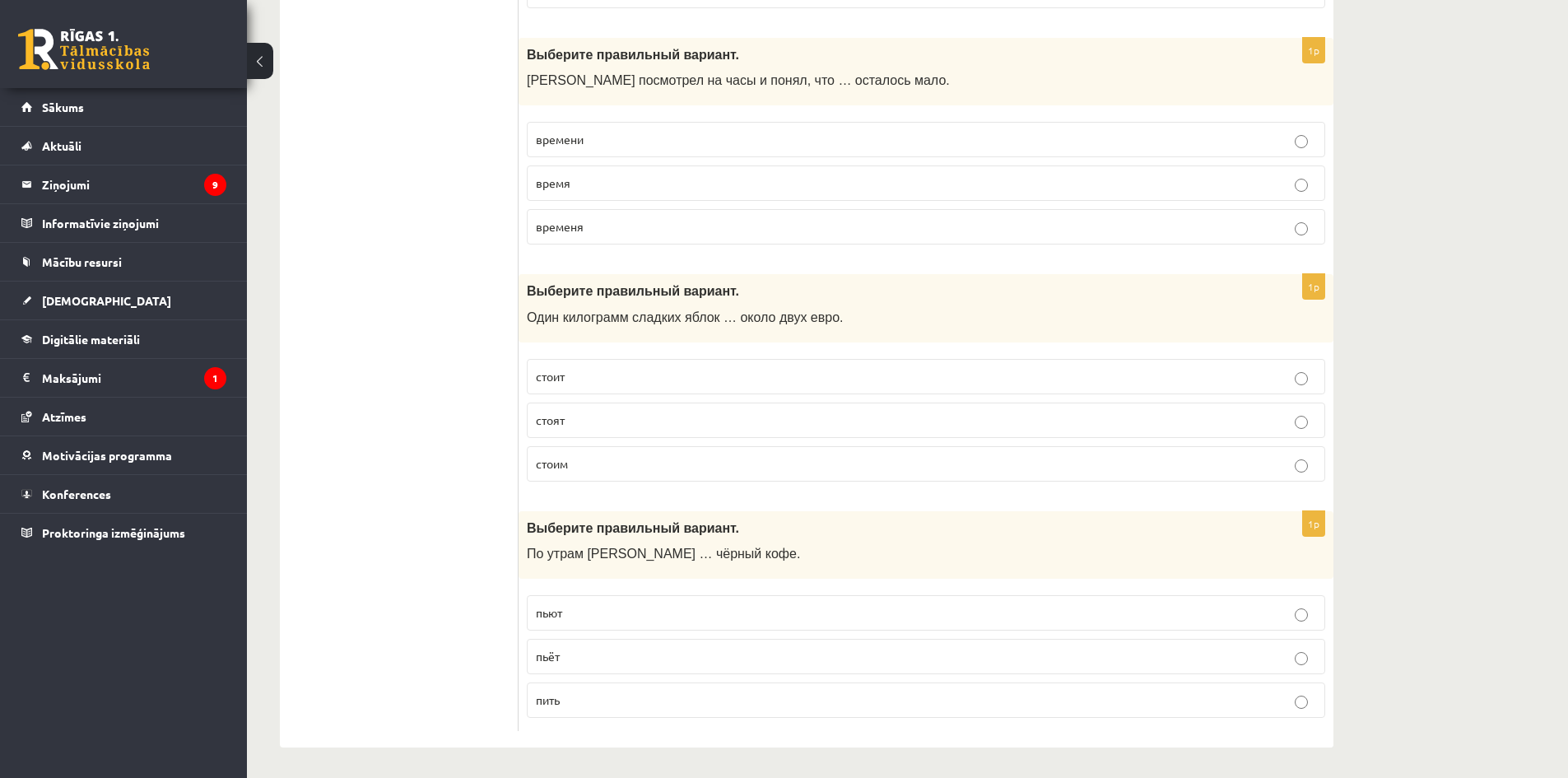
scroll to position [6298, 0]
click at [602, 371] on p "стоит" at bounding box center [925, 374] width 780 height 18
click at [585, 610] on p "пьют" at bounding box center [925, 610] width 780 height 18
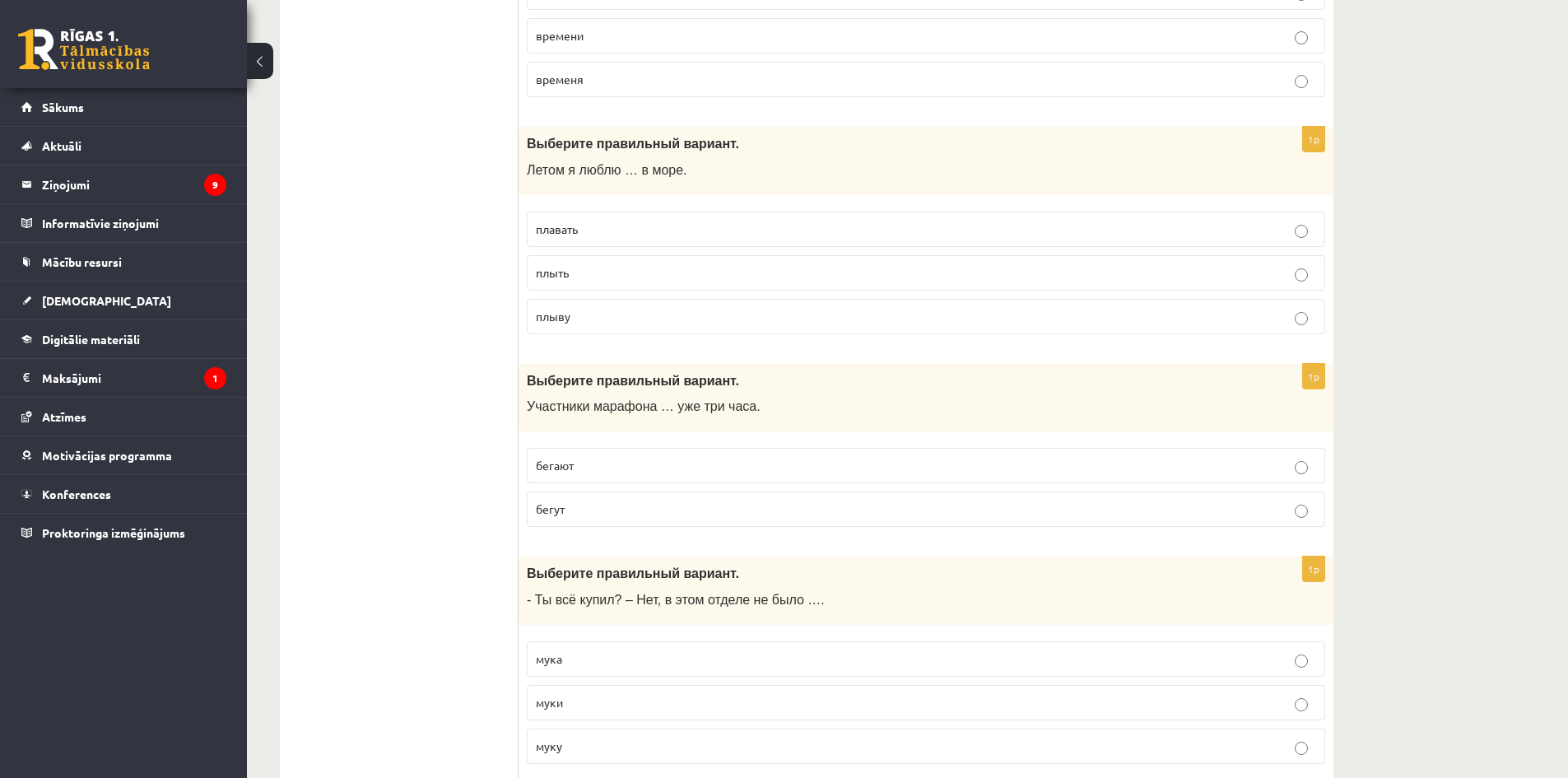
scroll to position [0, 0]
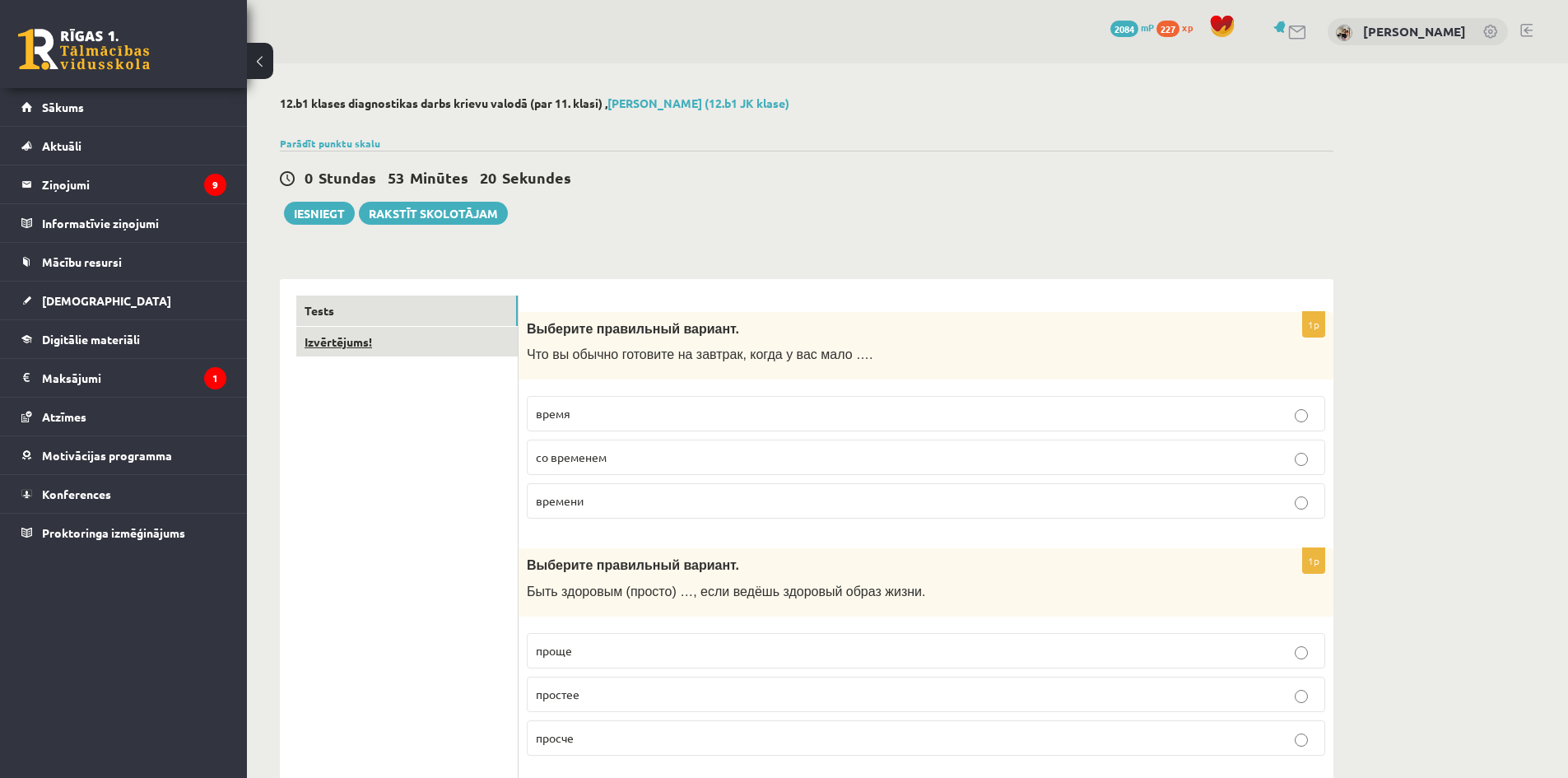
click at [431, 339] on link "Izvērtējums!" at bounding box center [406, 341] width 221 height 31
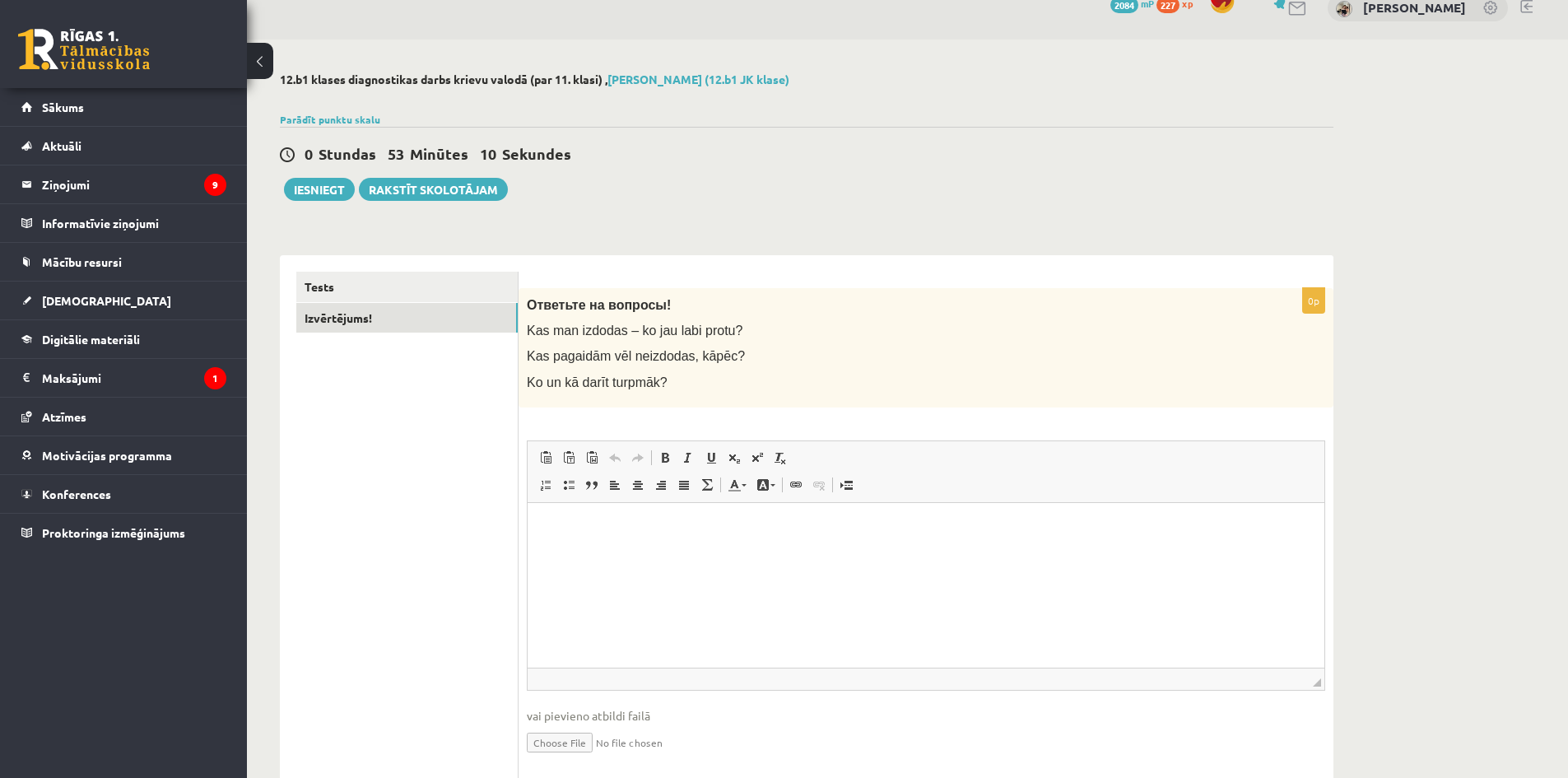
scroll to position [80, 0]
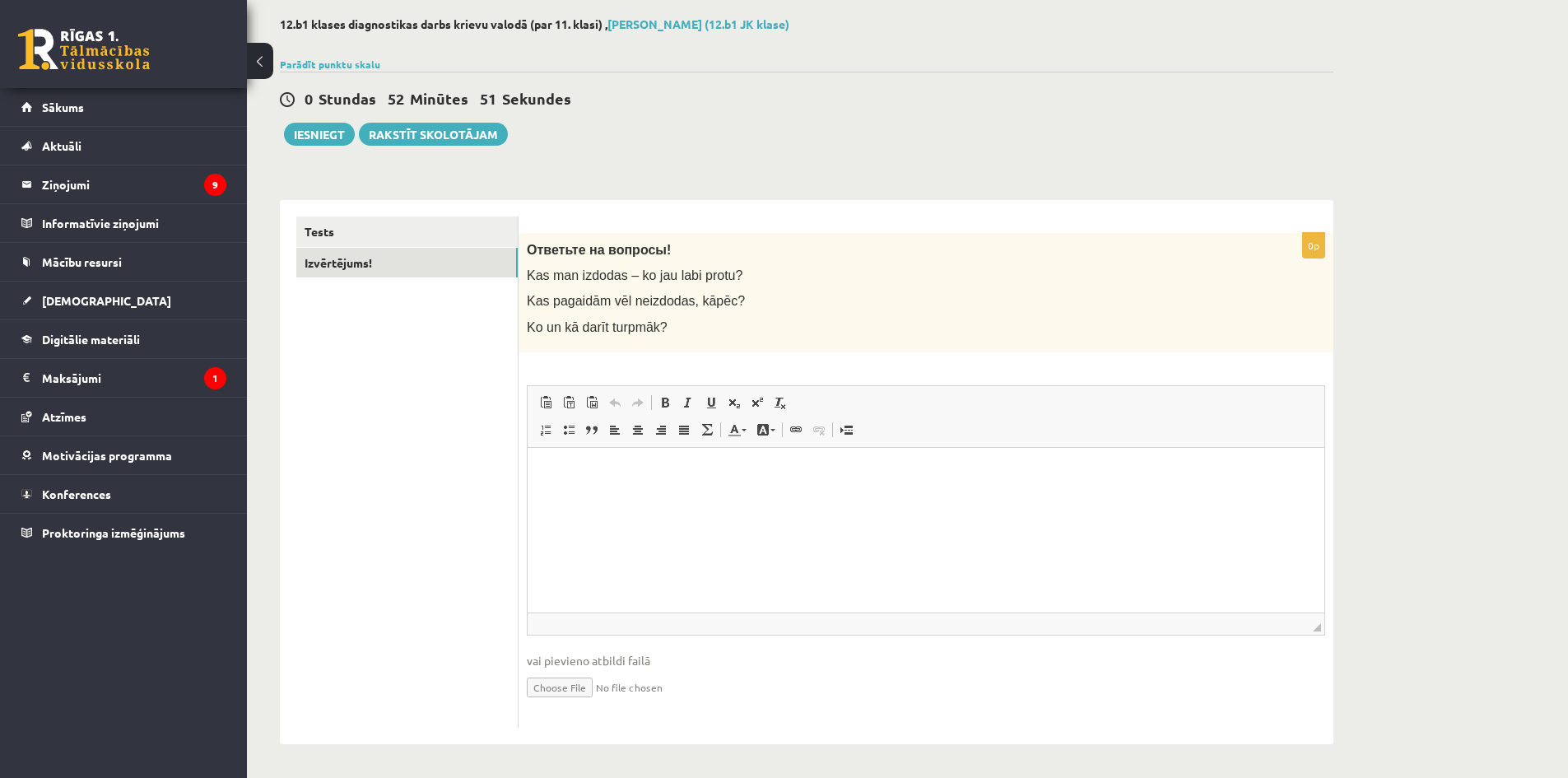
click at [579, 469] on p "Bagātinātā teksta redaktors, wiswyg-editor-user-answer-47433835720460" at bounding box center [926, 472] width 764 height 18
click at [357, 236] on link "Tests" at bounding box center [406, 231] width 221 height 31
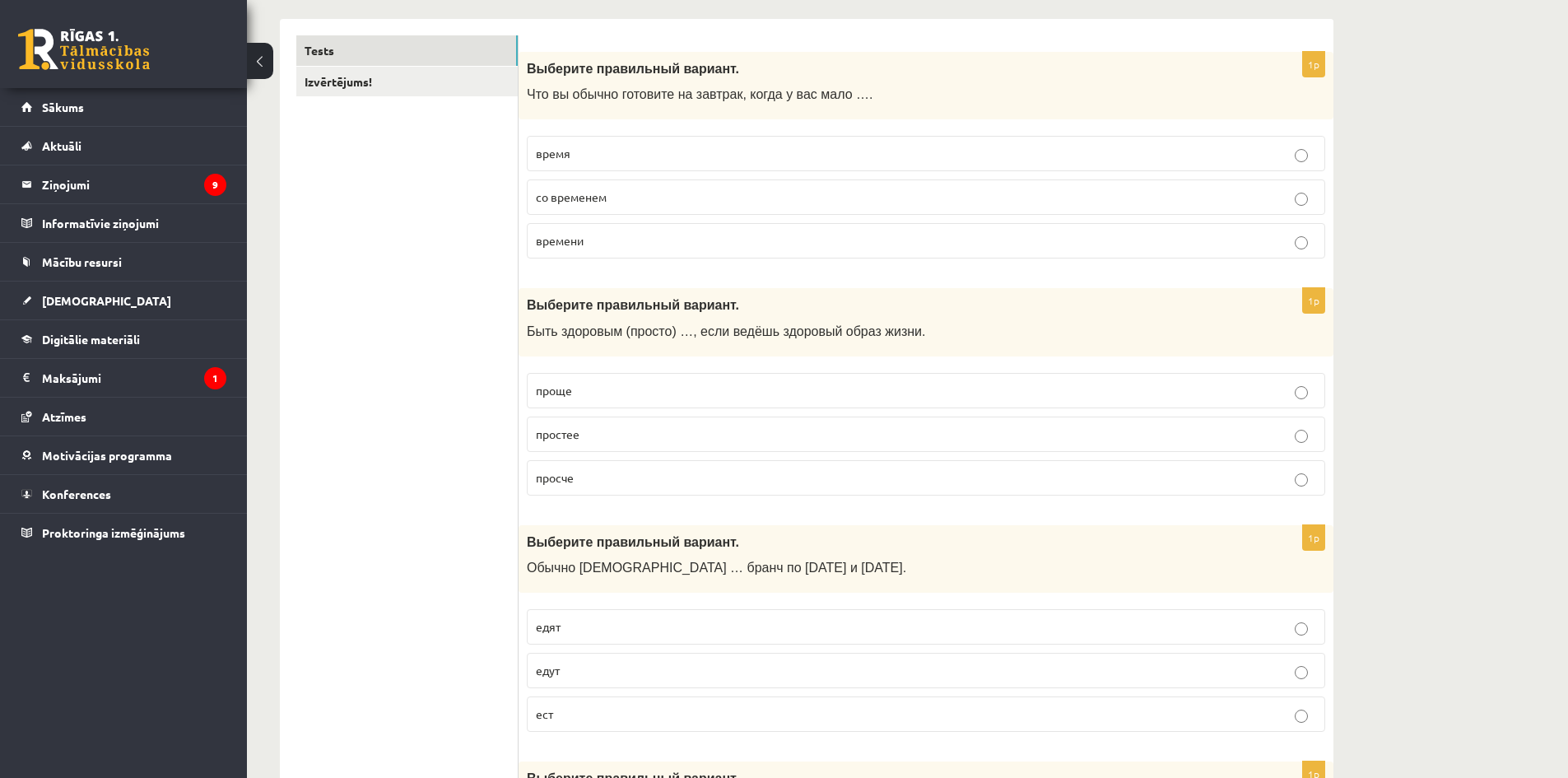
scroll to position [0, 0]
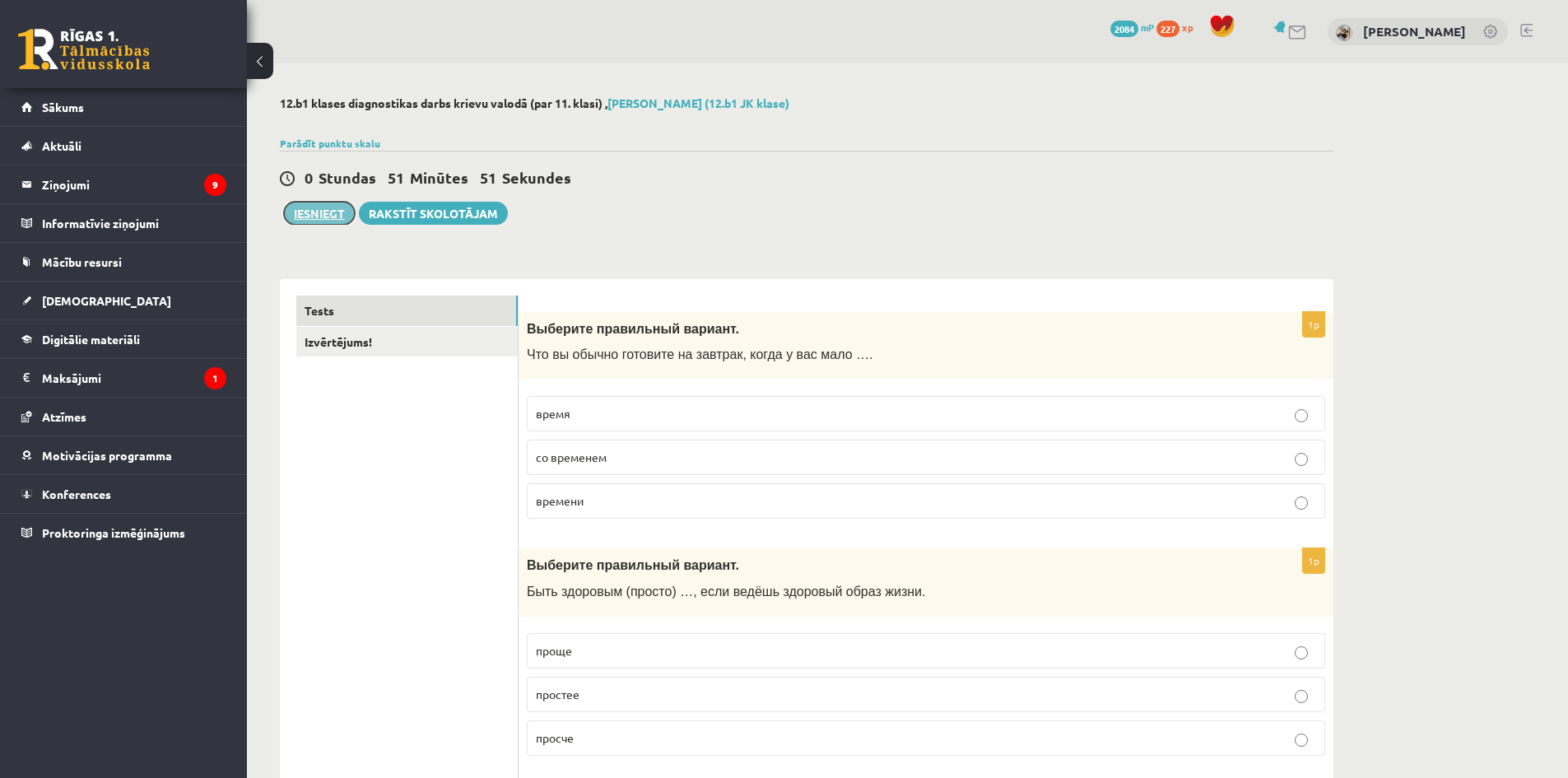
click at [322, 209] on button "Iesniegt" at bounding box center [319, 213] width 71 height 23
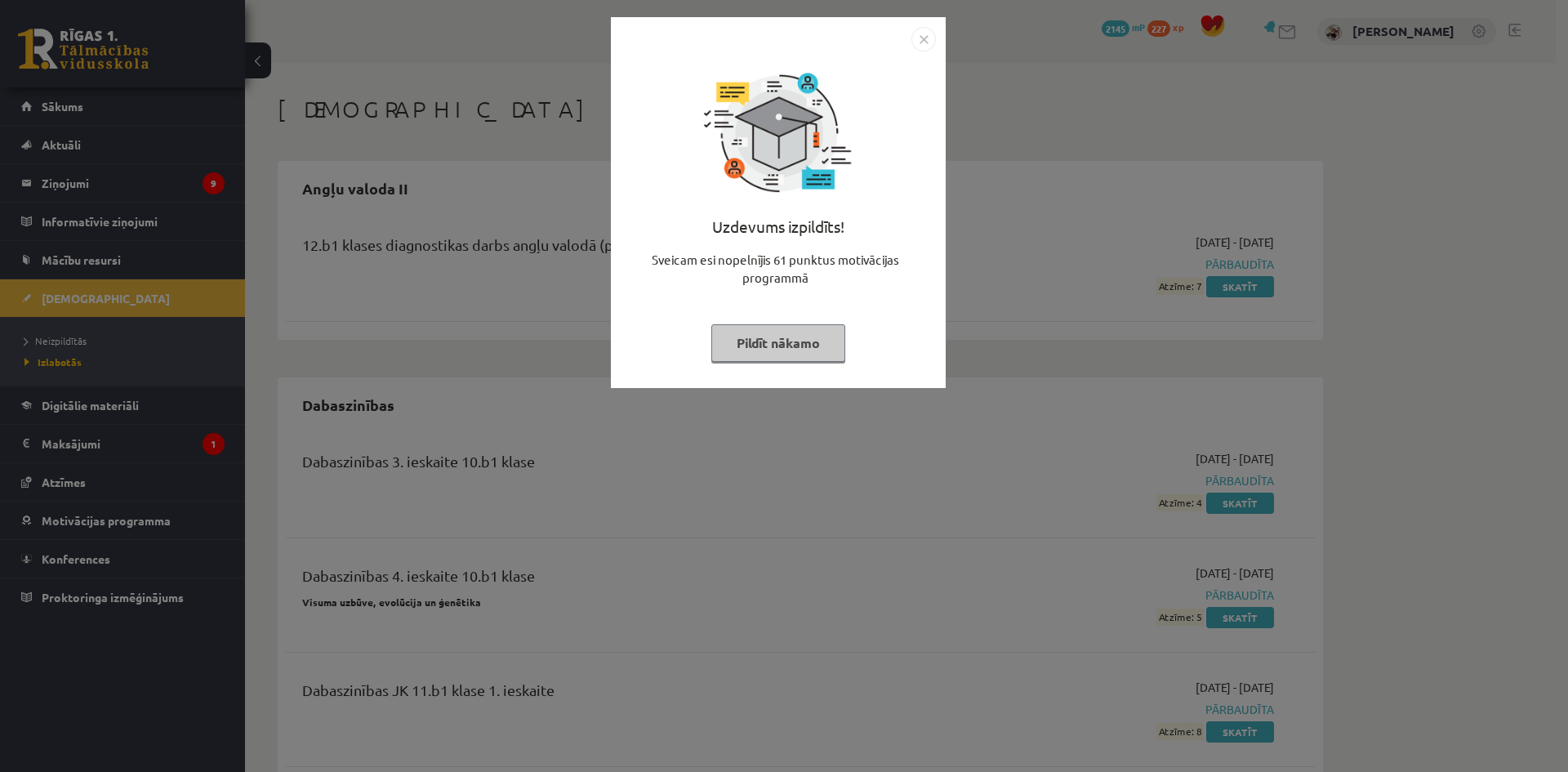
click at [1101, 143] on div "Uzdevums izpildīts! Sveicam esi nopelnījis 61 punktus motivācijas programmā Pil…" at bounding box center [784, 386] width 1568 height 772
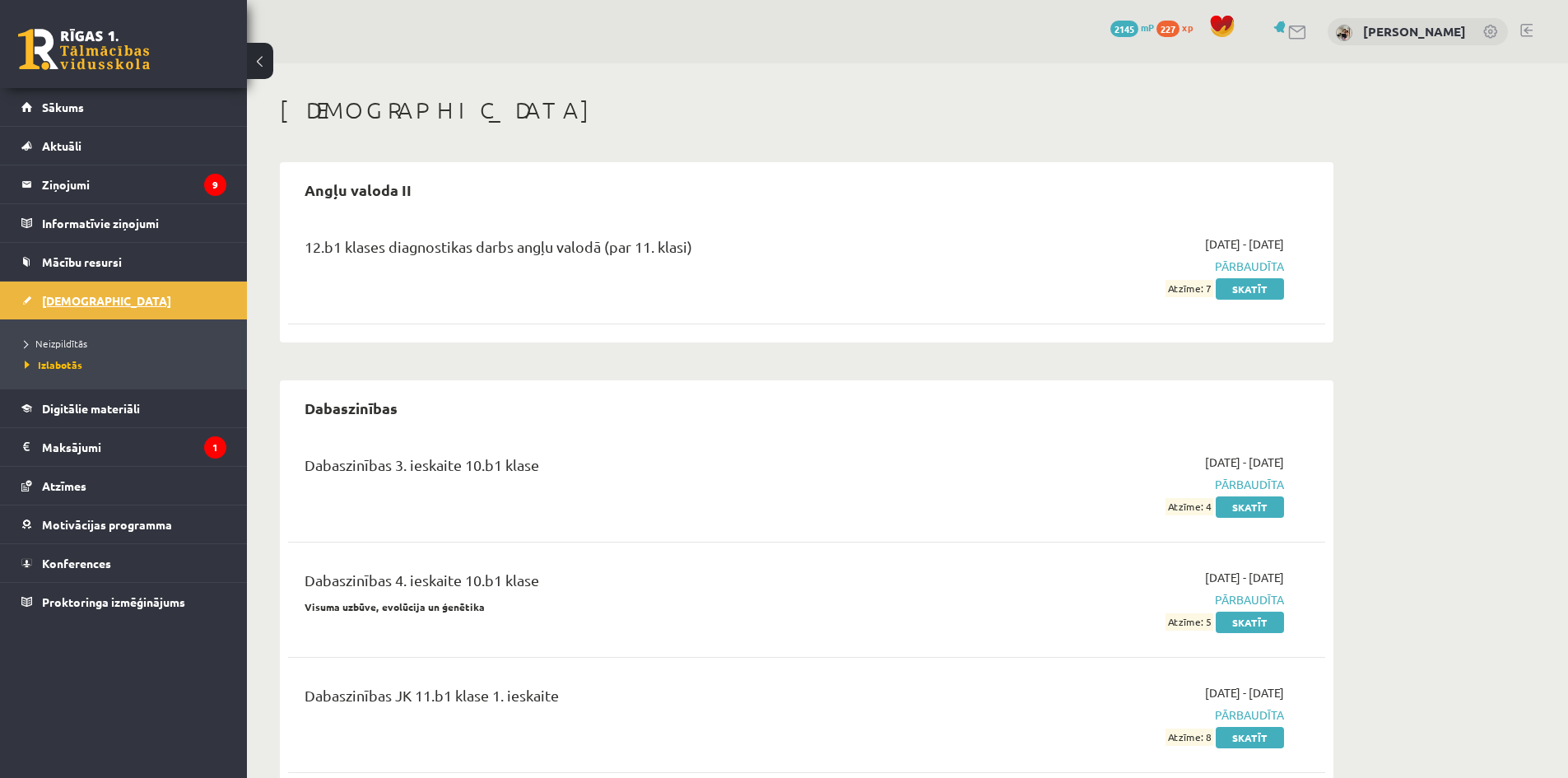
click at [89, 296] on span "[DEMOGRAPHIC_DATA]" at bounding box center [107, 300] width 130 height 15
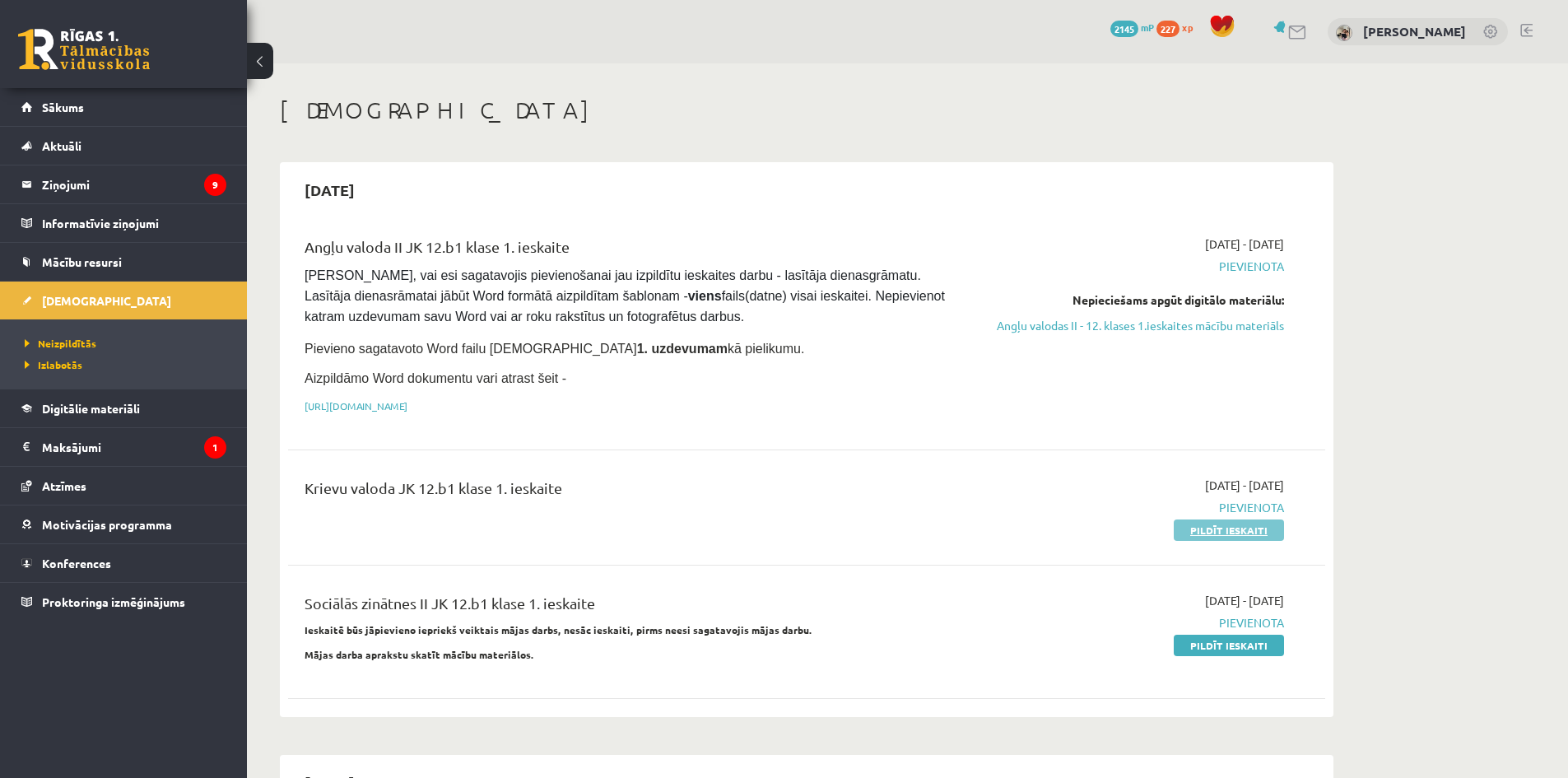
click at [1205, 525] on link "Pildīt ieskaiti" at bounding box center [1229, 529] width 110 height 21
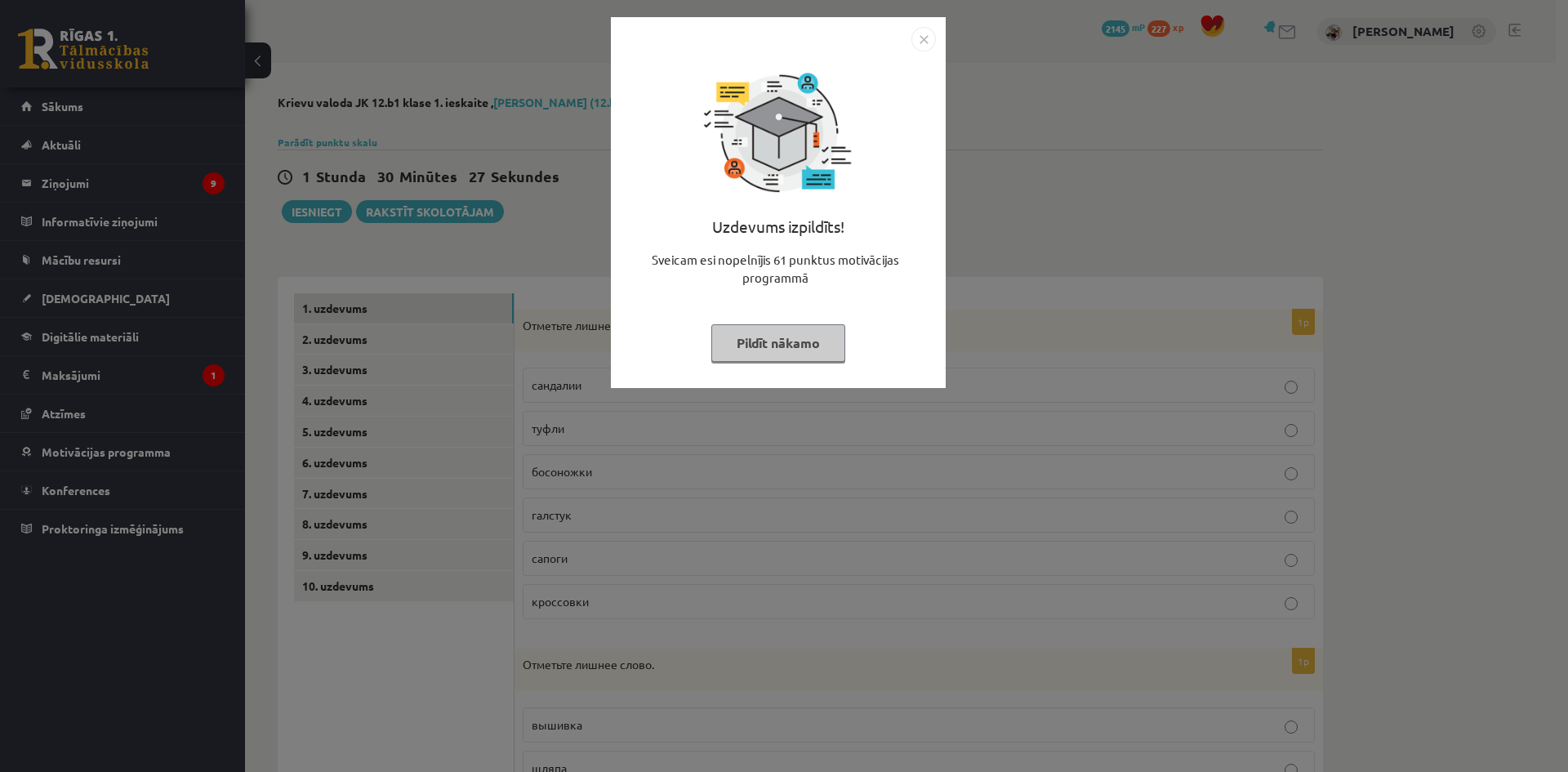
click at [918, 39] on img "Close" at bounding box center [923, 39] width 24 height 24
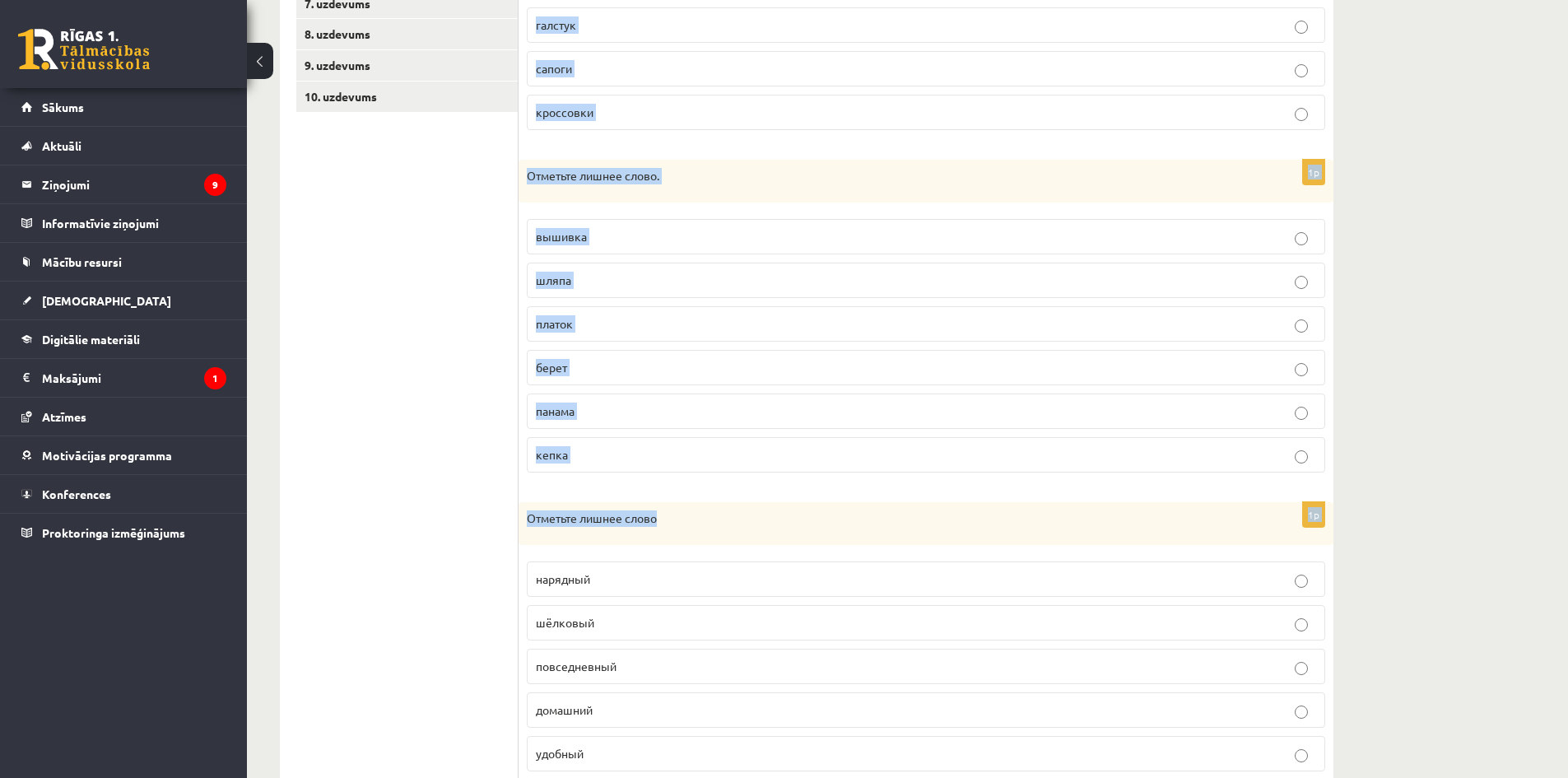
scroll to position [594, 0]
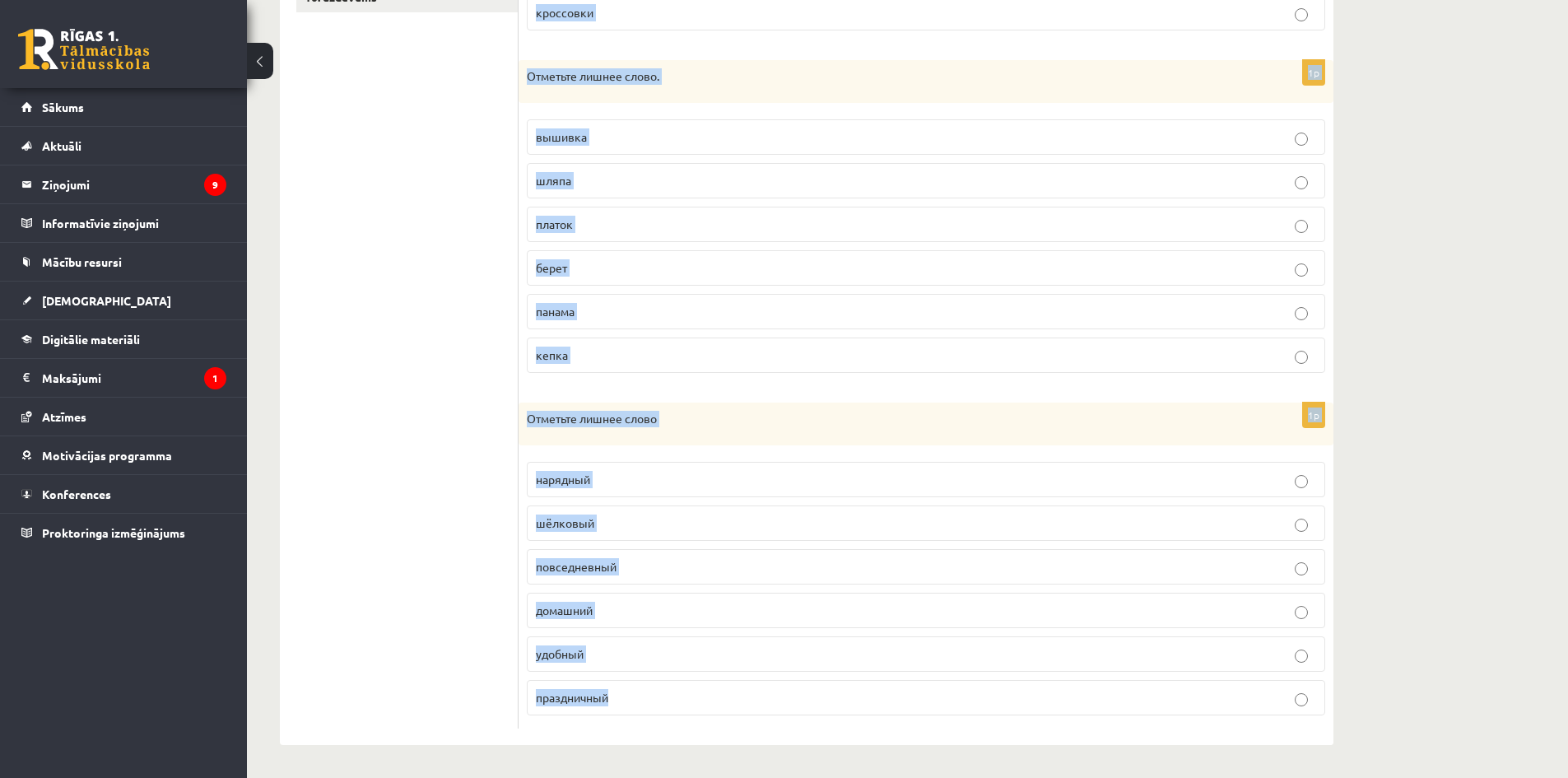
drag, startPoint x: 528, startPoint y: 324, endPoint x: 979, endPoint y: 697, distance: 585.3
click at [979, 697] on form "1p Отметьте лишнее слово. сандалии туфли босоножки [GEOGRAPHIC_DATA] сапоги кро…" at bounding box center [925, 215] width 782 height 1027
copy form "Отметьте лишнее слово. [PERSON_NAME] галстук сапоги кроссовки 1p Отметьте лишне…"
click at [732, 294] on label "панама" at bounding box center [926, 312] width 798 height 35
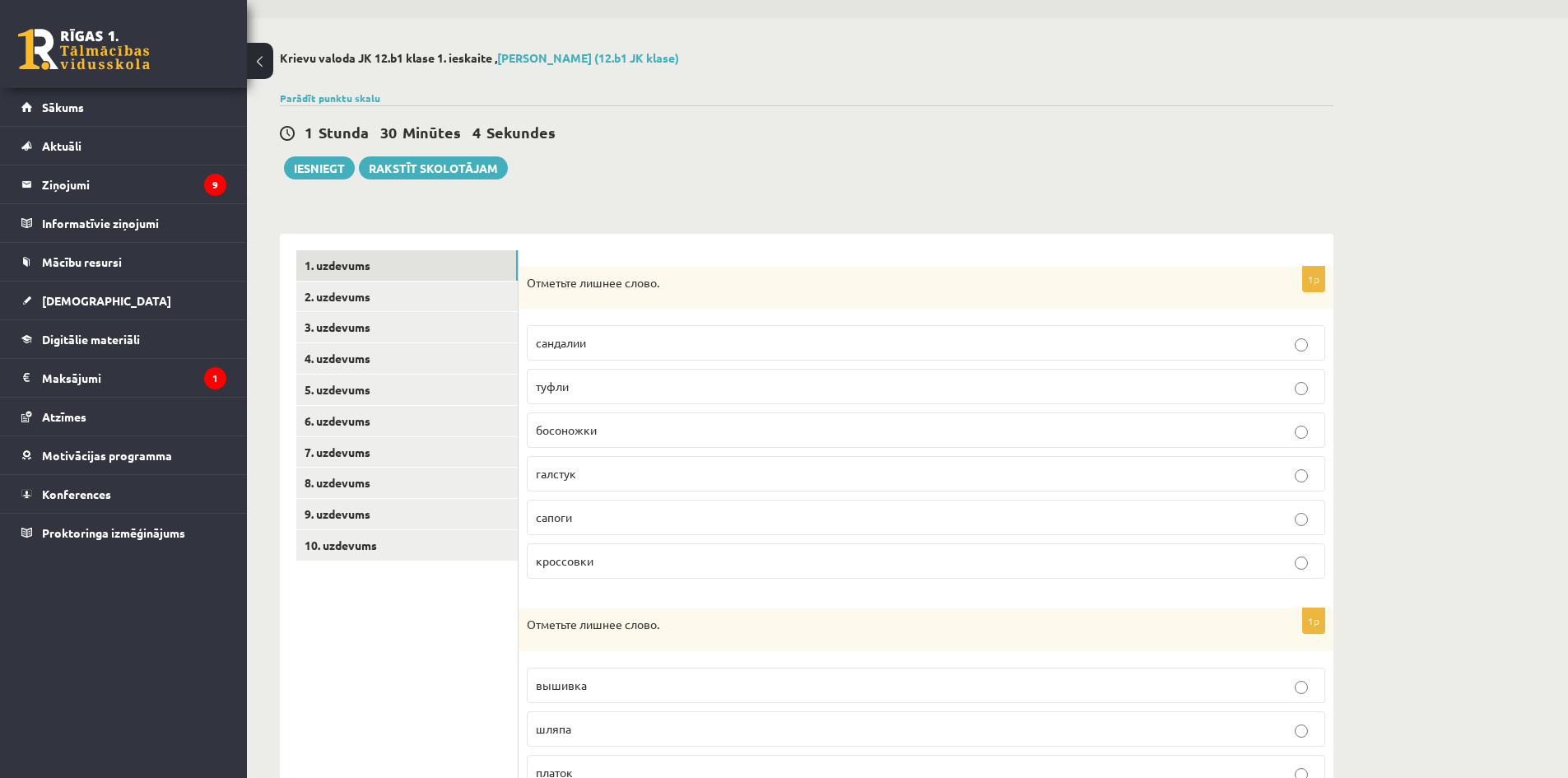
scroll to position [0, 0]
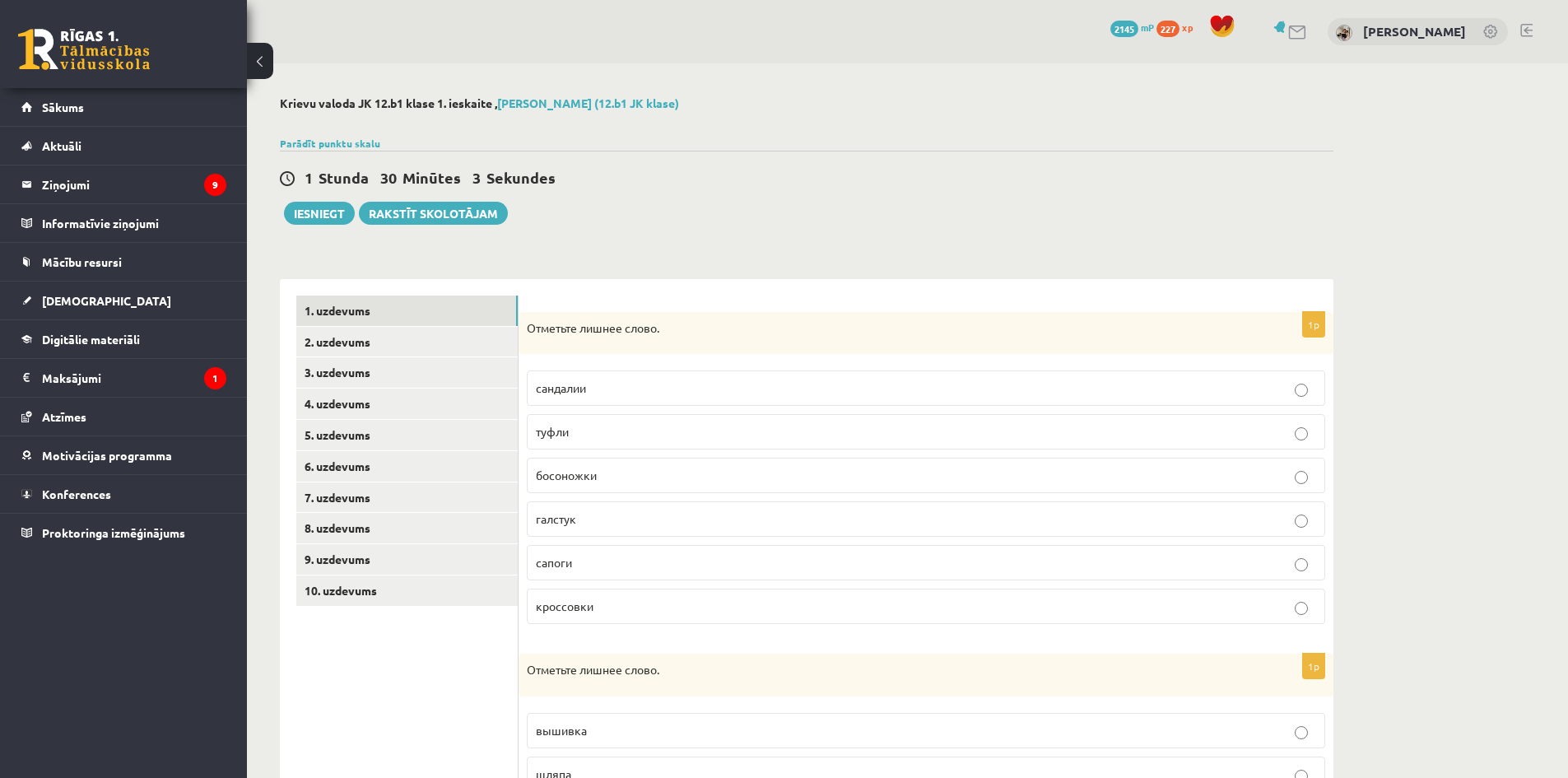
click at [572, 521] on span "галстук" at bounding box center [556, 518] width 40 height 15
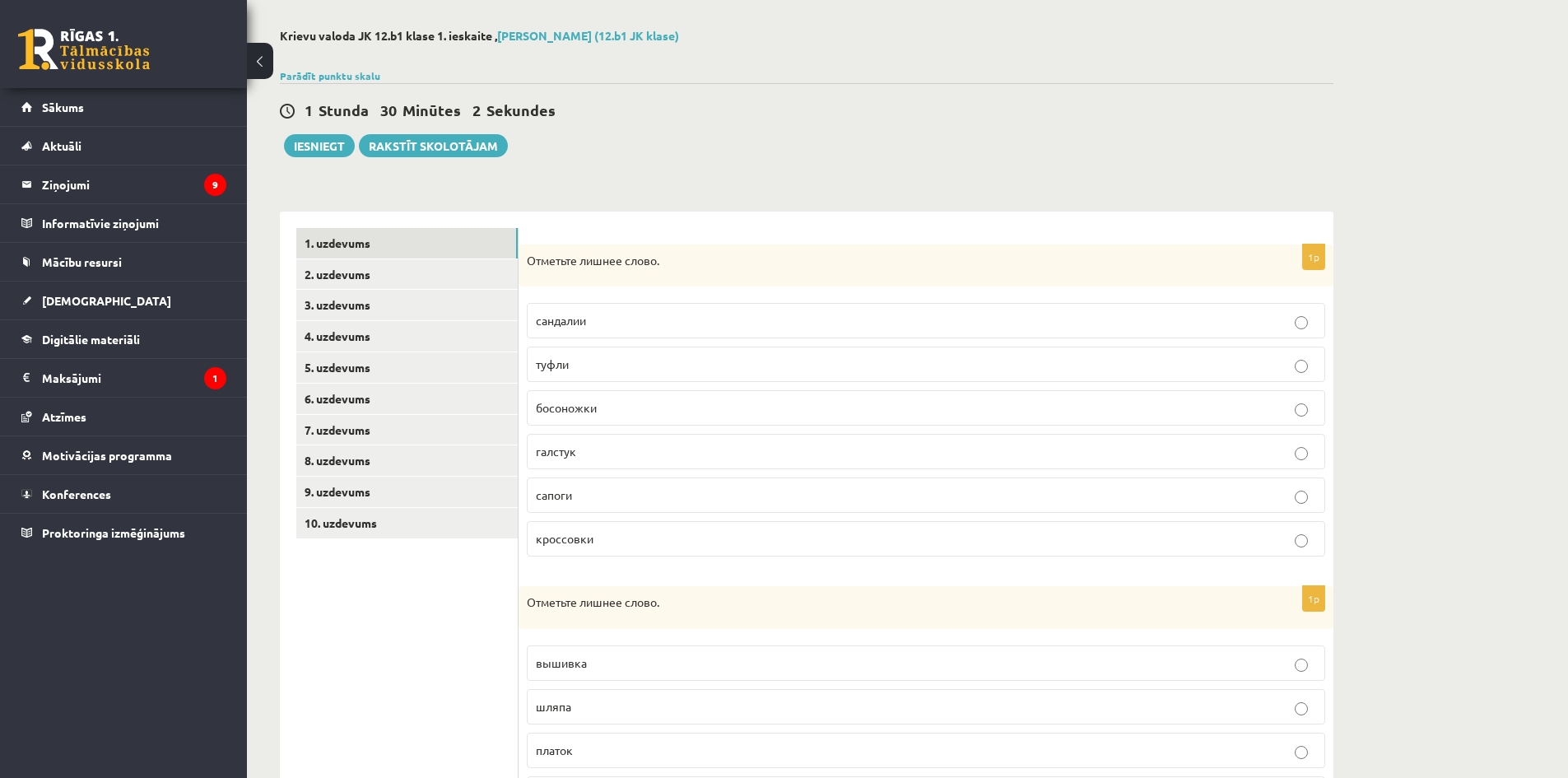
scroll to position [329, 0]
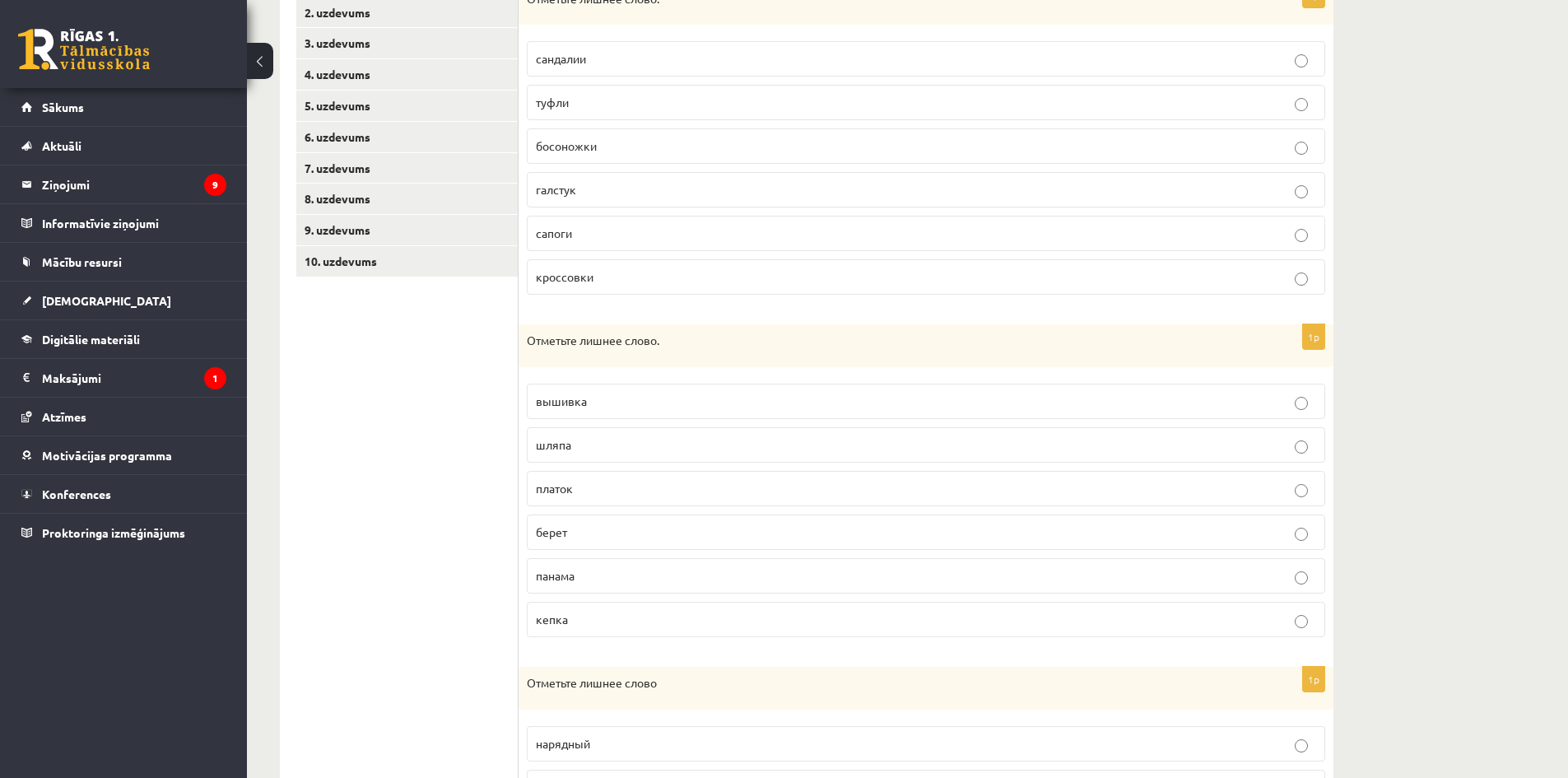
click at [564, 403] on span "вышивка" at bounding box center [561, 400] width 51 height 15
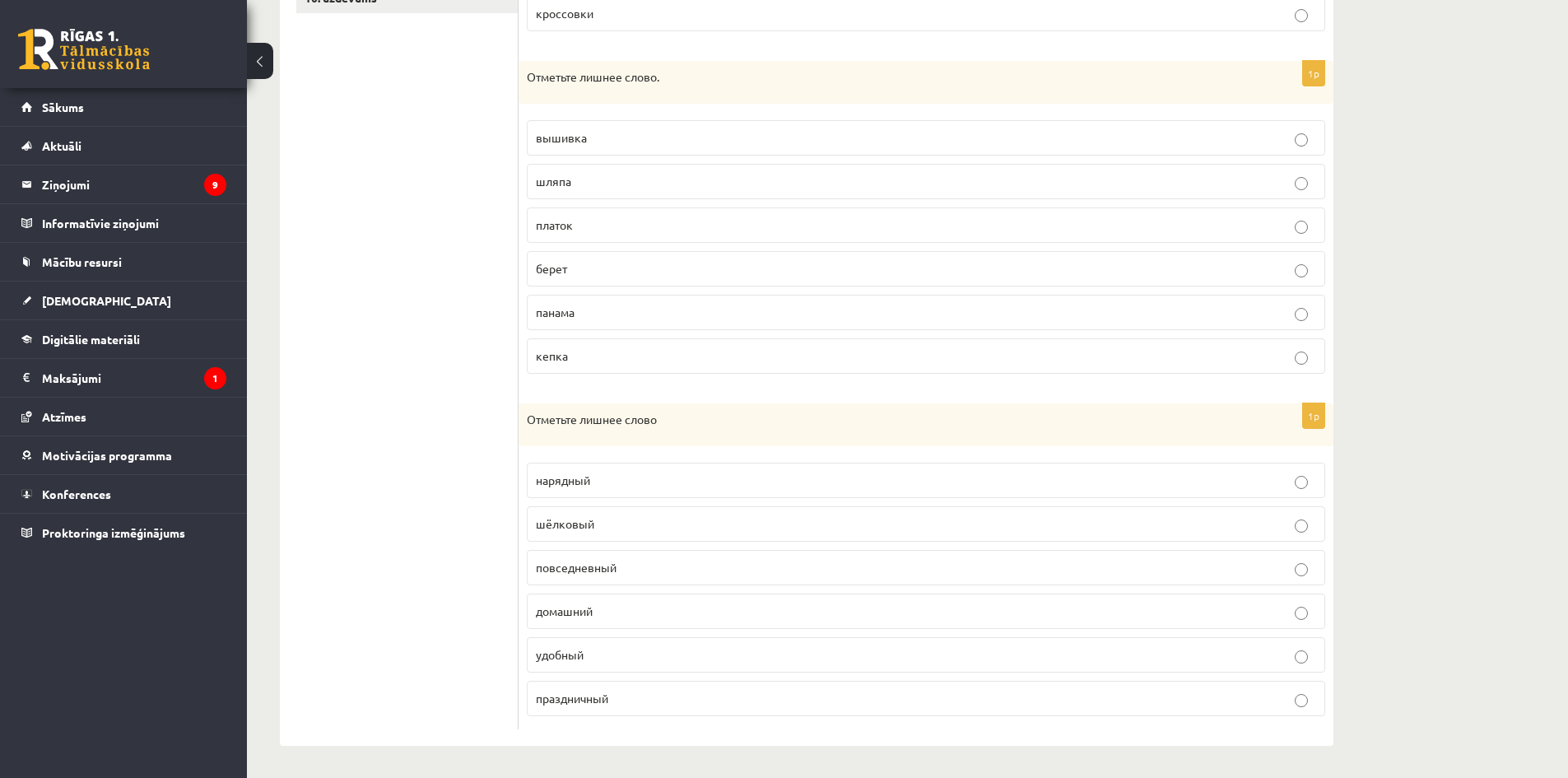
scroll to position [594, 0]
click at [579, 518] on span "шёлковый" at bounding box center [565, 522] width 59 height 15
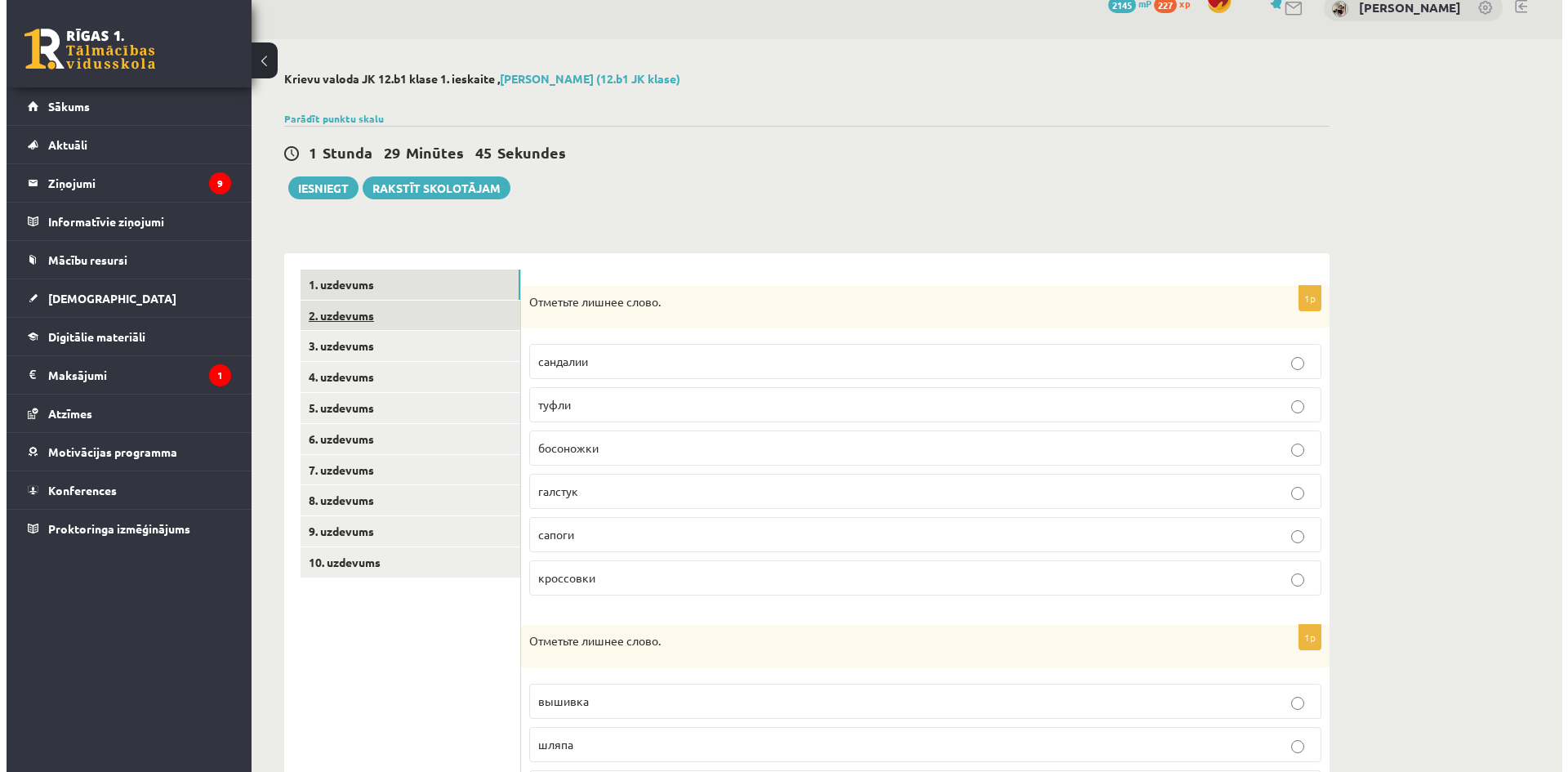
scroll to position [0, 0]
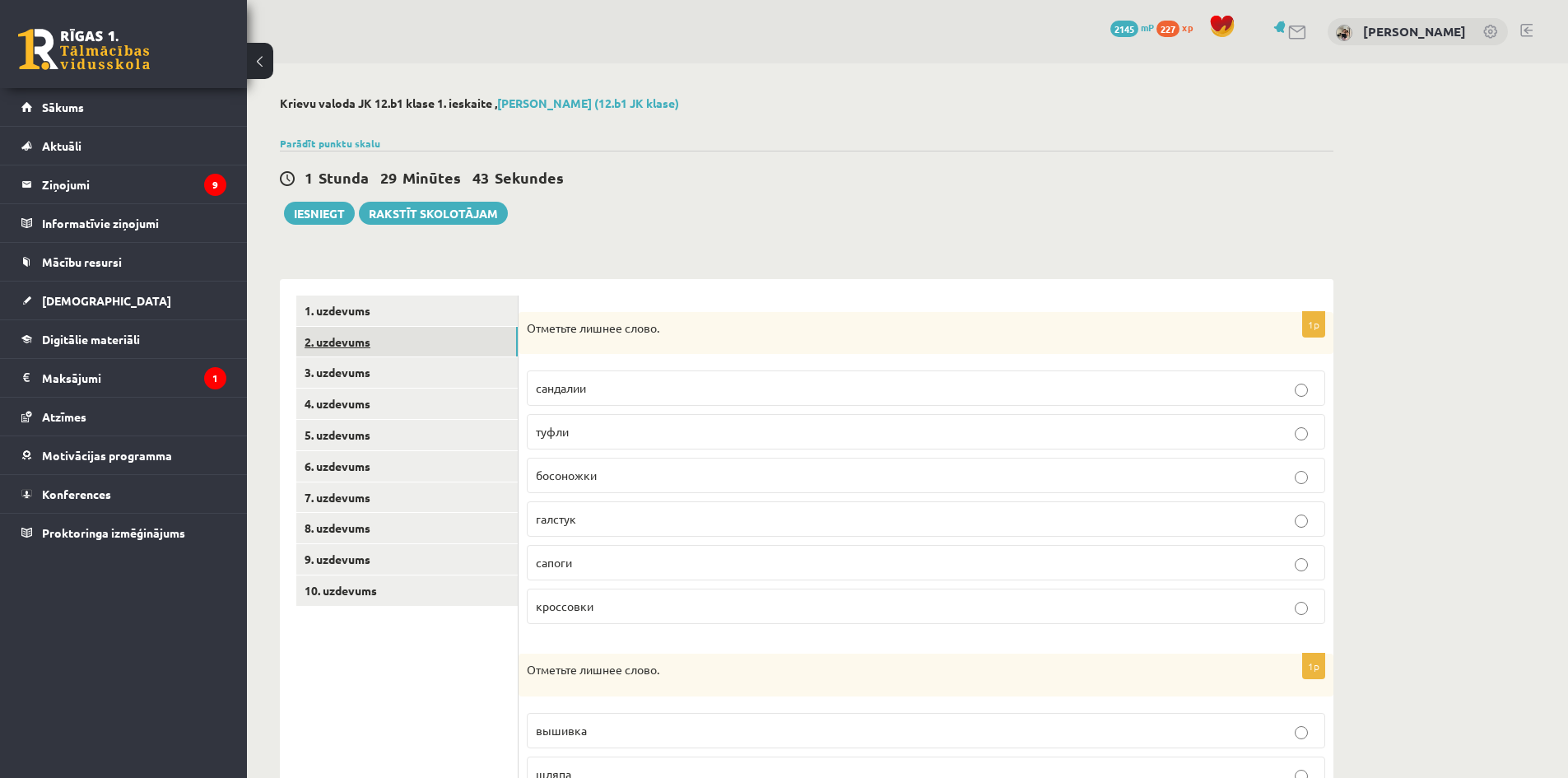
click at [348, 340] on link "2. uzdevums" at bounding box center [406, 341] width 221 height 31
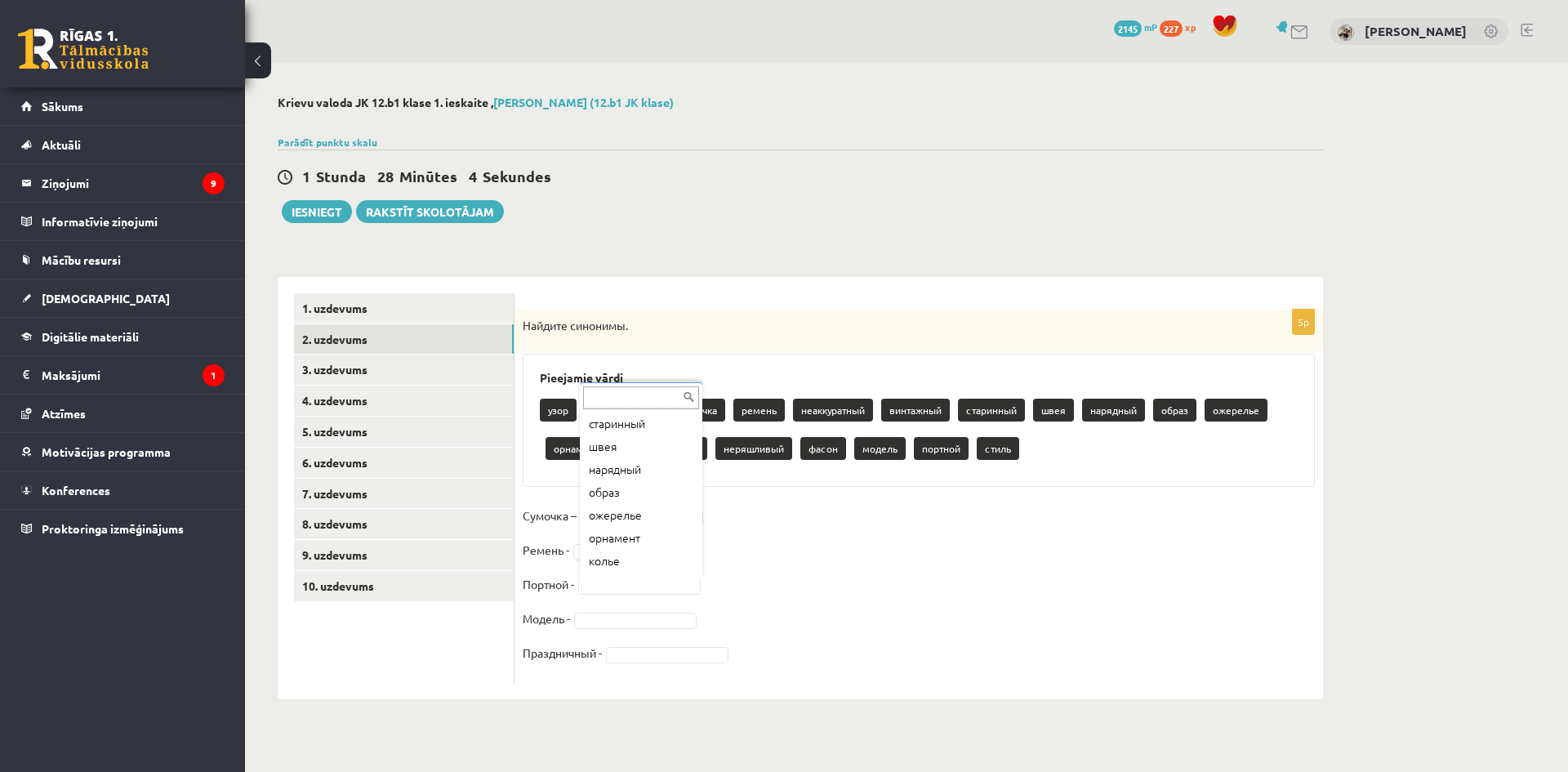
scroll to position [183, 0]
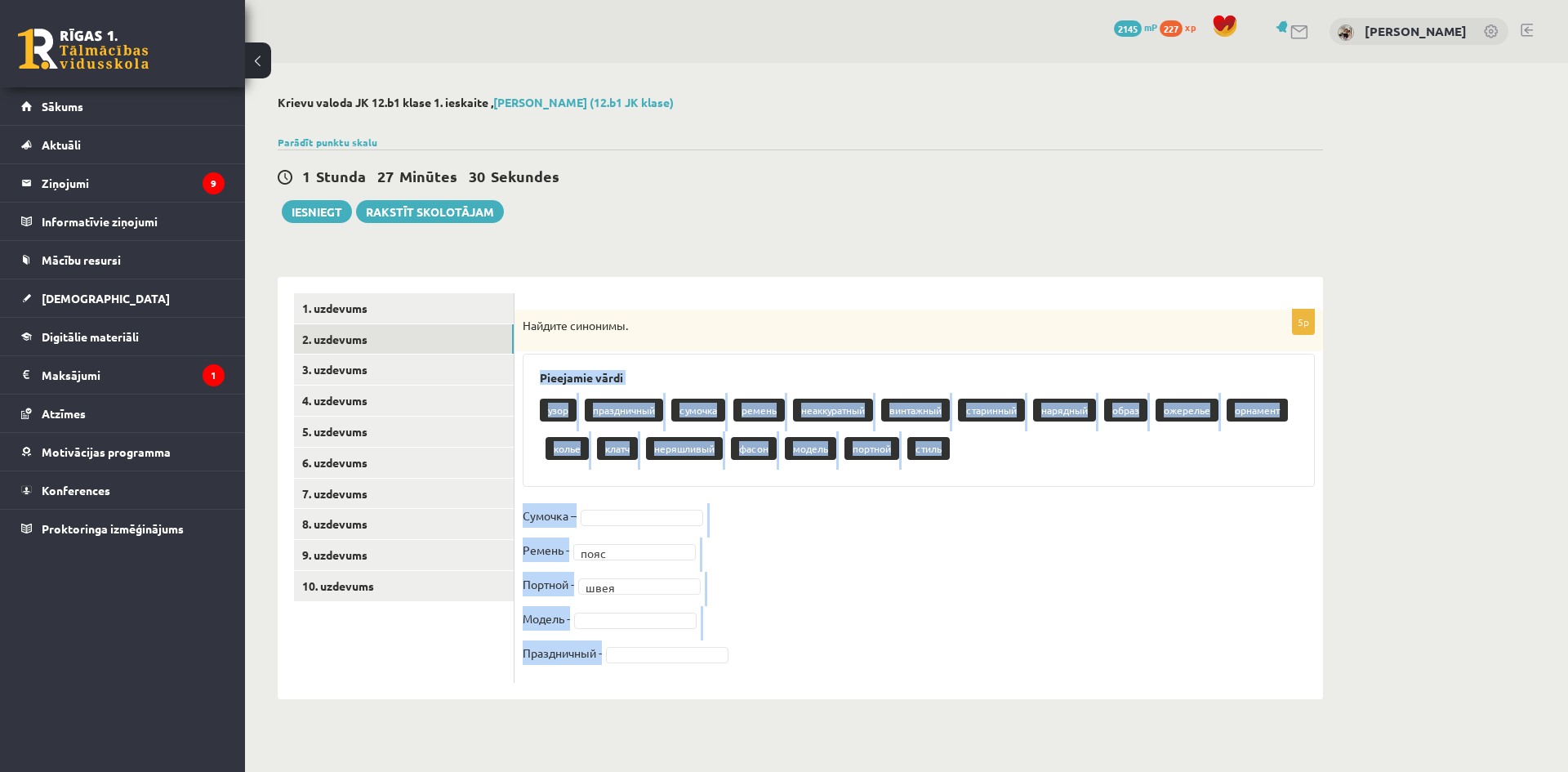
drag, startPoint x: 540, startPoint y: 377, endPoint x: 941, endPoint y: 667, distance: 494.9
click at [941, 667] on div "5p Найдите синонимы. Pieejamie vārdi узор праздничный сумочка ремень неаккуратн…" at bounding box center [918, 496] width 809 height 373
copy div "Pieejamie vārdi узор праздничный сумочка ремень неаккуратный винтажный старинны…"
click at [786, 551] on fieldset "Сумочка – Ремень - пояс **** Портной - швея **** Модель - Праздничный -" at bounding box center [919, 588] width 792 height 171
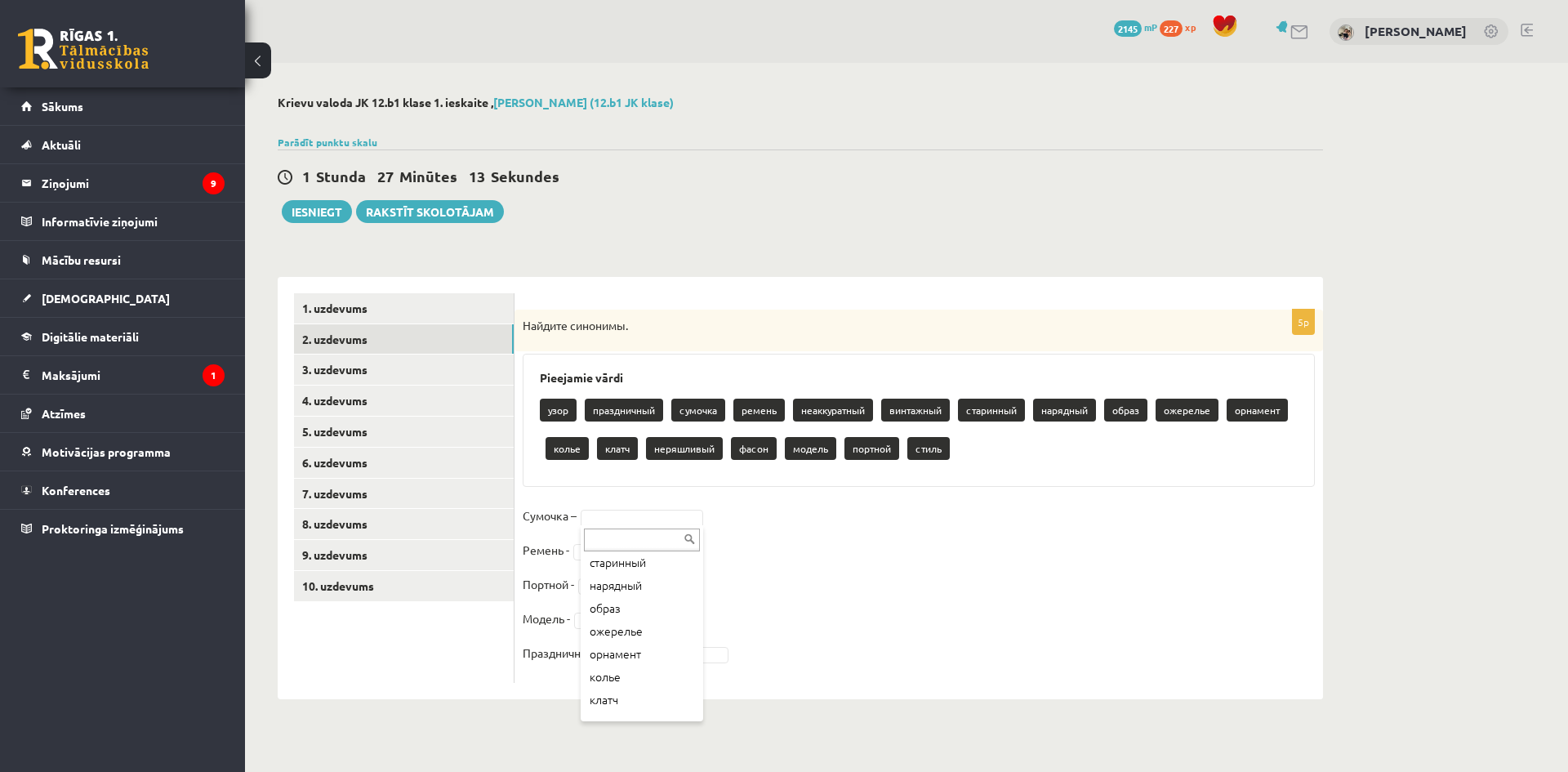
scroll to position [245, 0]
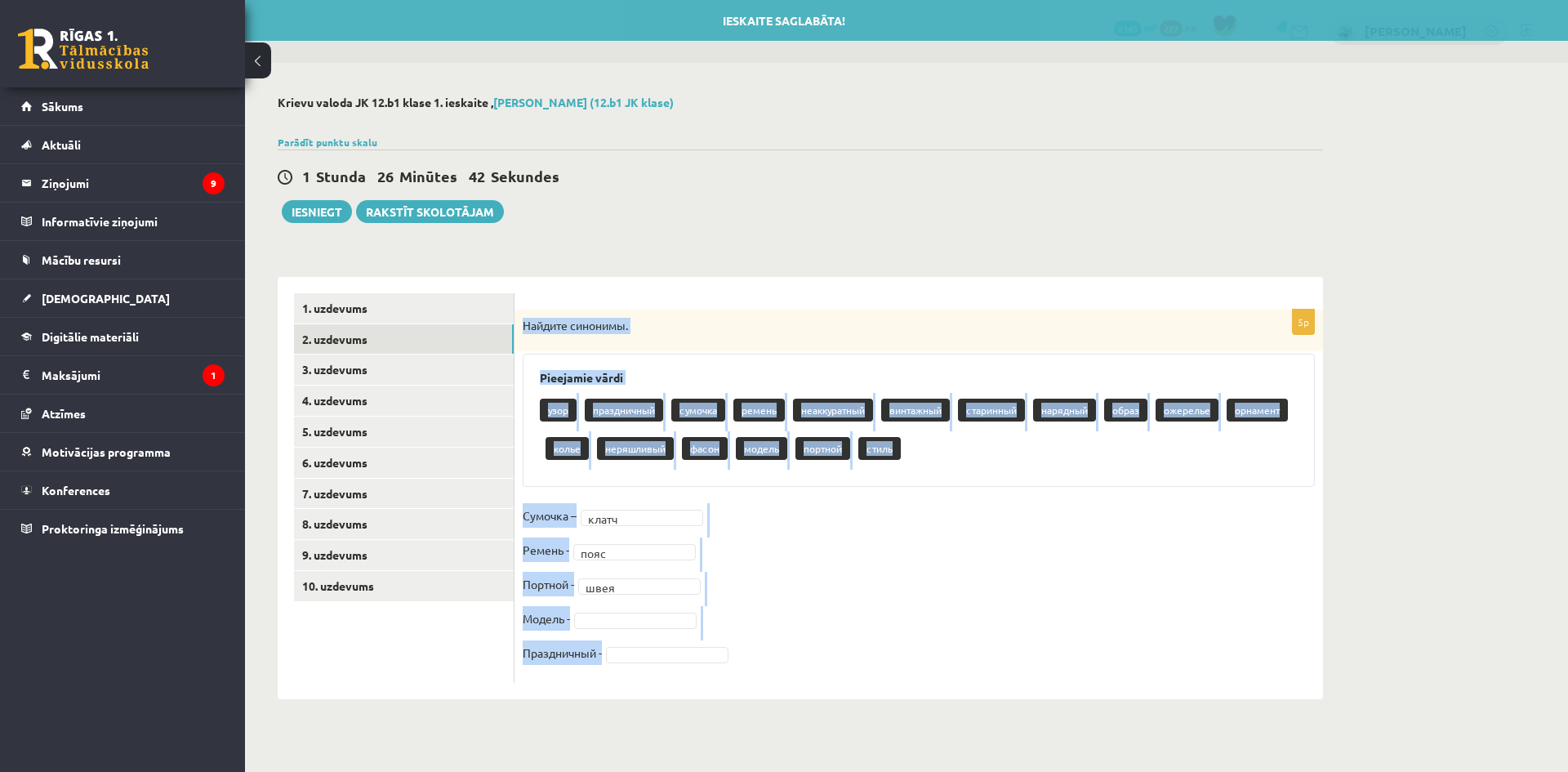
drag, startPoint x: 521, startPoint y: 327, endPoint x: 787, endPoint y: 676, distance: 438.8
click at [785, 667] on div "5p Найдите синонимы. Pieejamie vārdi узор праздничный сумочка ремень неаккуратн…" at bounding box center [918, 496] width 809 height 373
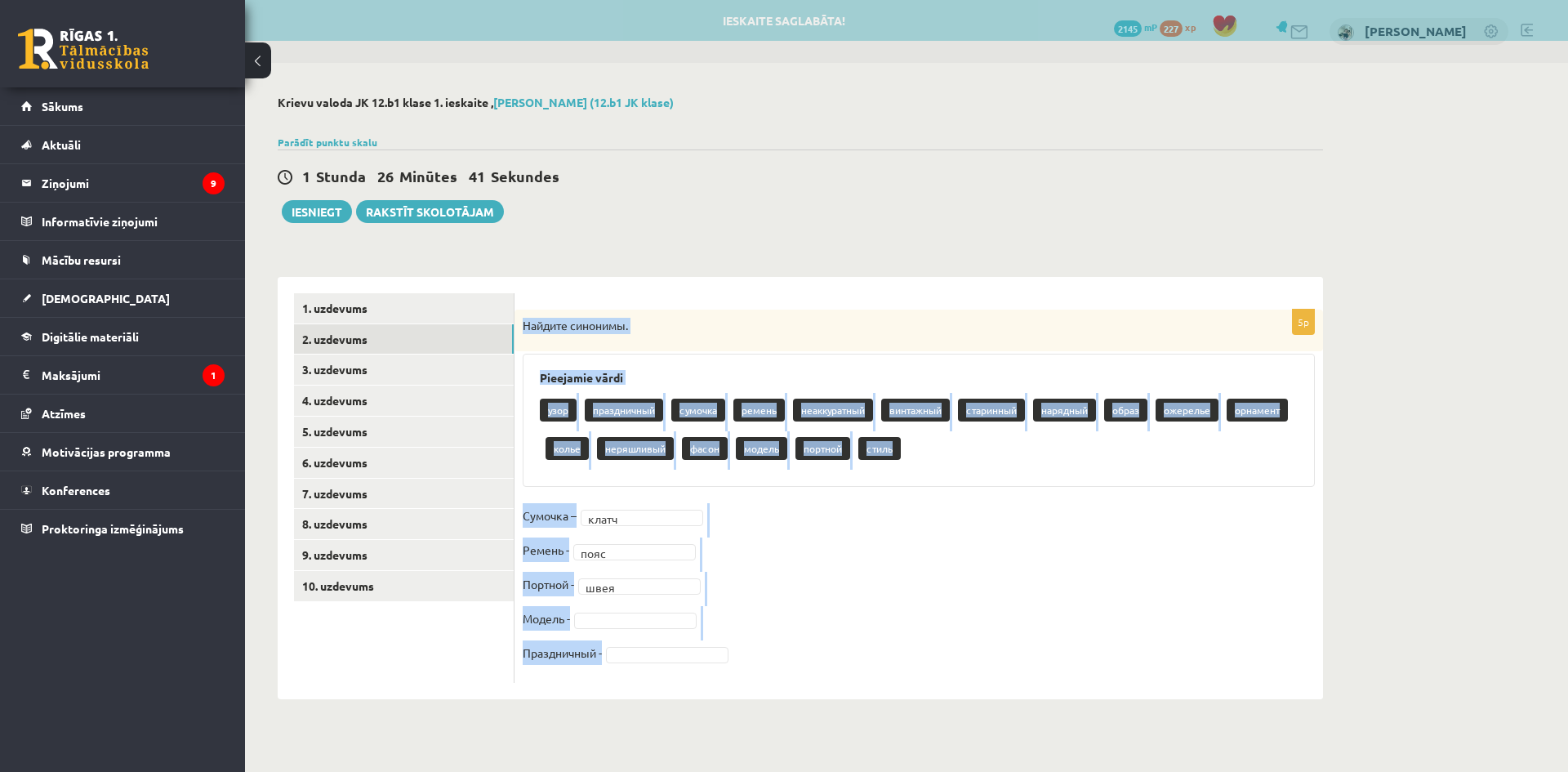
copy div "Найдите синонимы. Pieejamie vārdi узор праздничный сумочка ремень неаккуратный …"
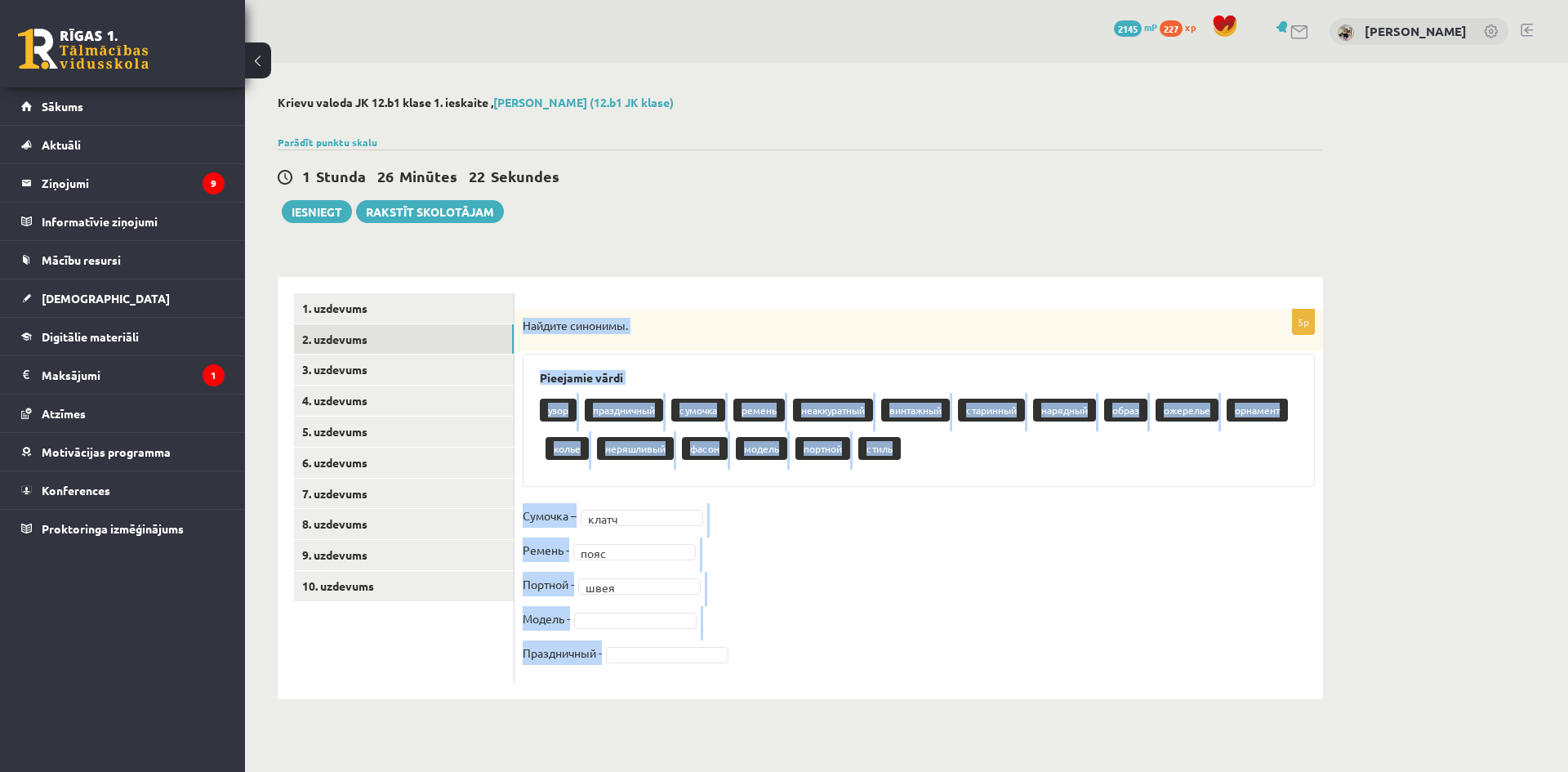
drag, startPoint x: 871, startPoint y: 640, endPoint x: 798, endPoint y: 624, distance: 74.7
click at [871, 639] on fieldset "Сумочка – клатч ***** Ремень - пояс **** Портной - швея **** Модель - Праздничн…" at bounding box center [919, 588] width 792 height 171
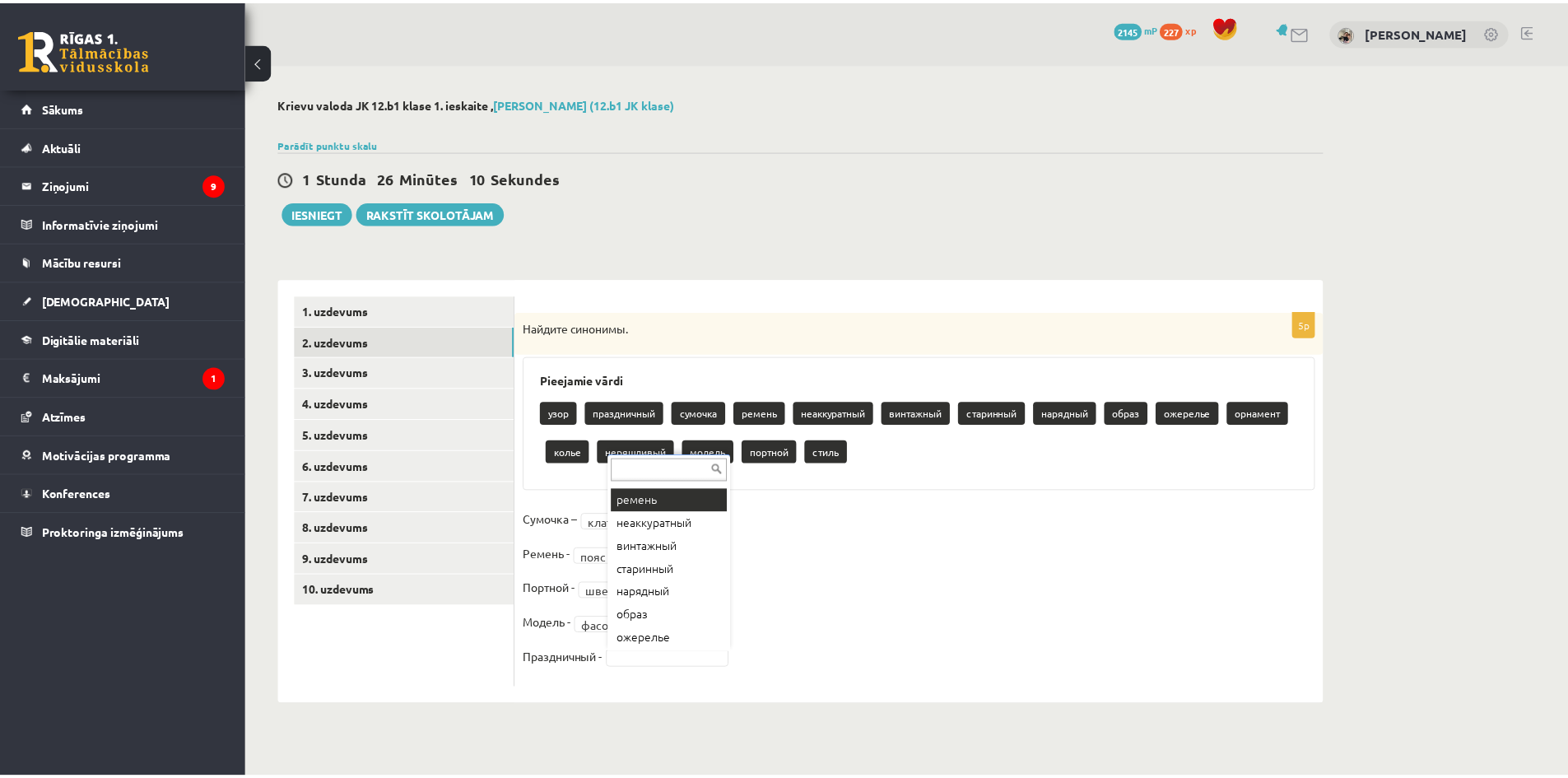
scroll to position [102, 0]
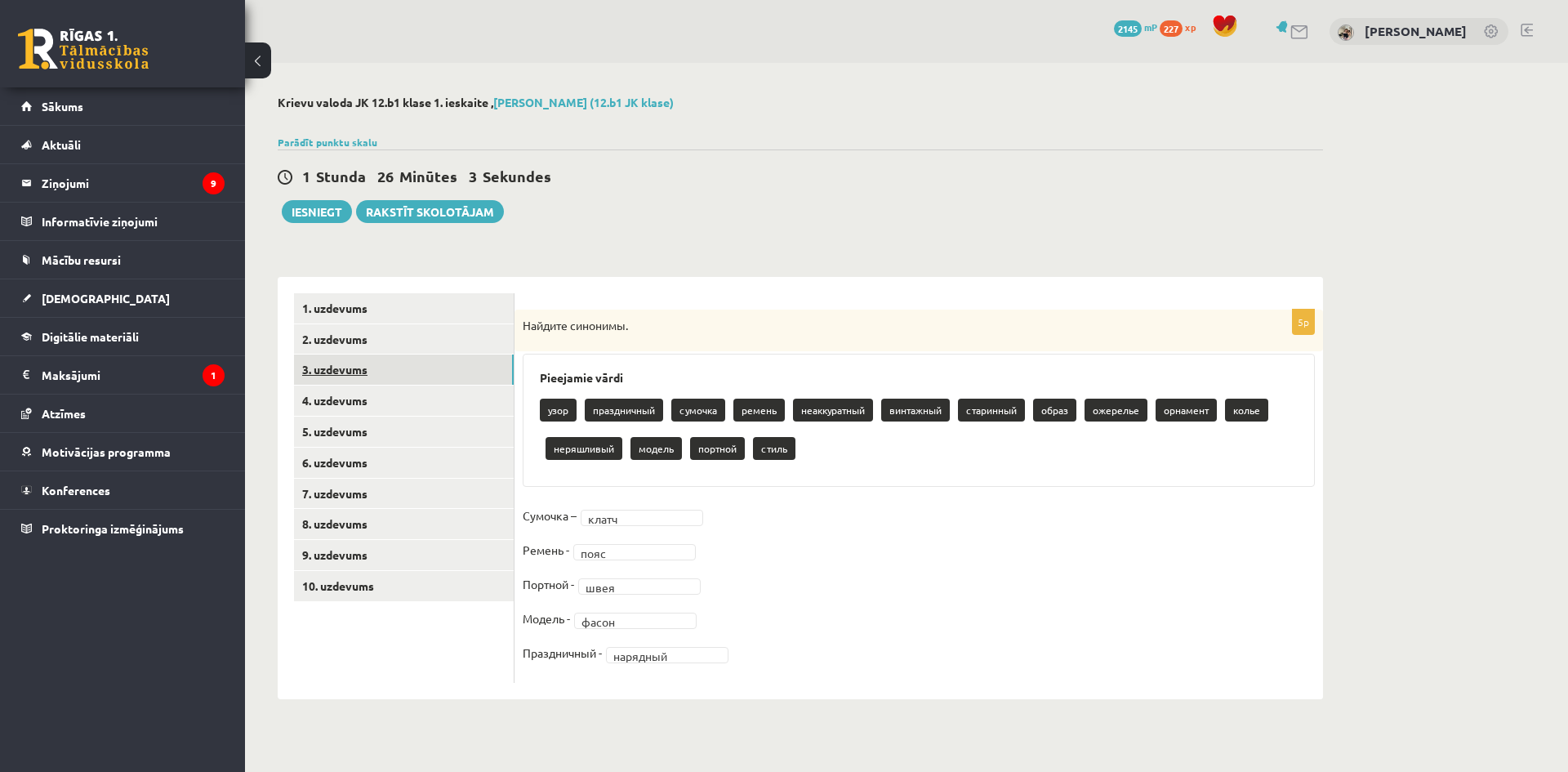
click at [430, 366] on link "3. uzdevums" at bounding box center [403, 369] width 220 height 30
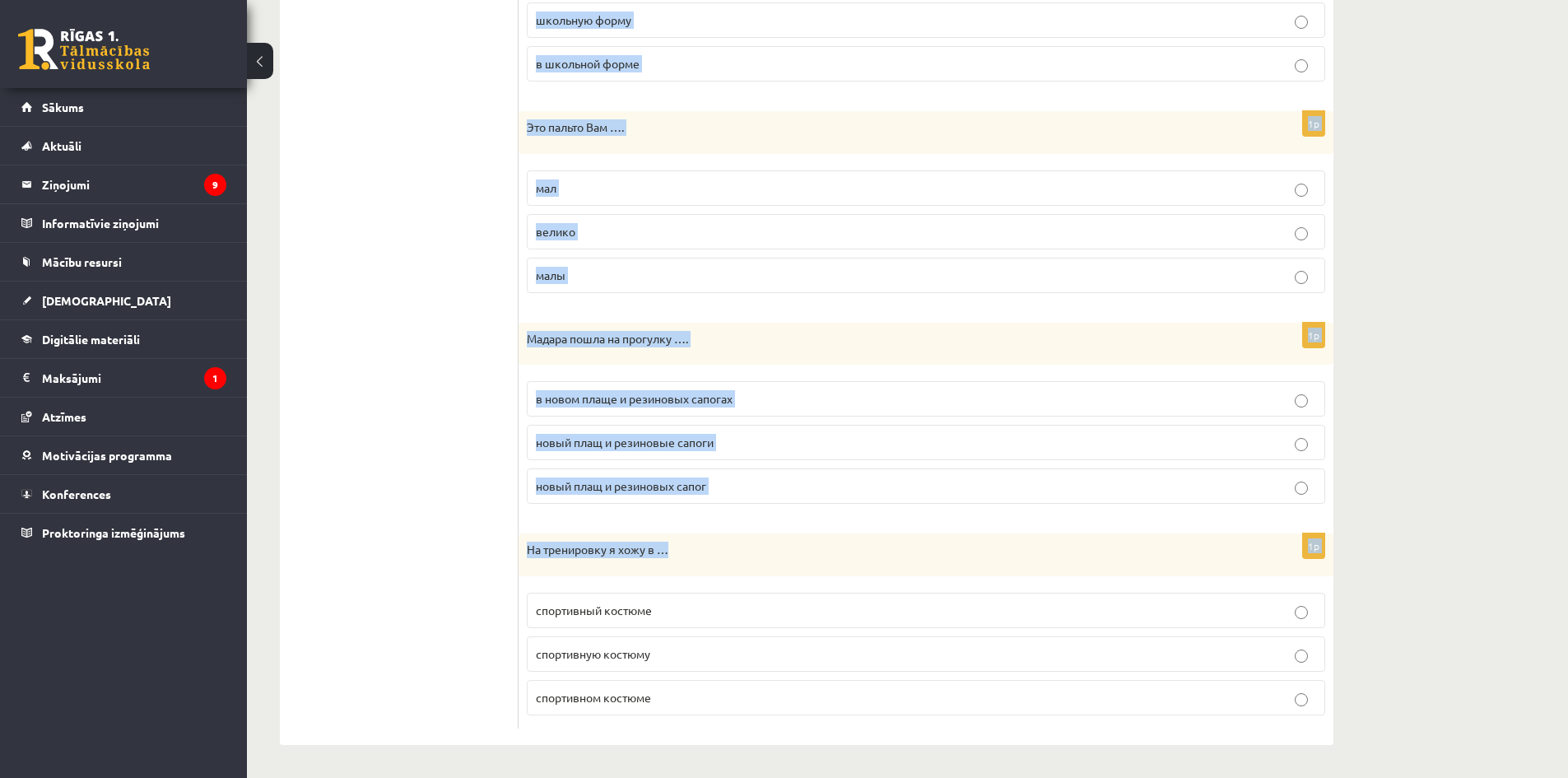
scroll to position [1679, 0]
drag, startPoint x: 523, startPoint y: 328, endPoint x: 947, endPoint y: 712, distance: 572.0
copy form "Lore i … d sitamet consec. adip elit seddoei 9t Inci utlabo …. etdol ma aliquae…"
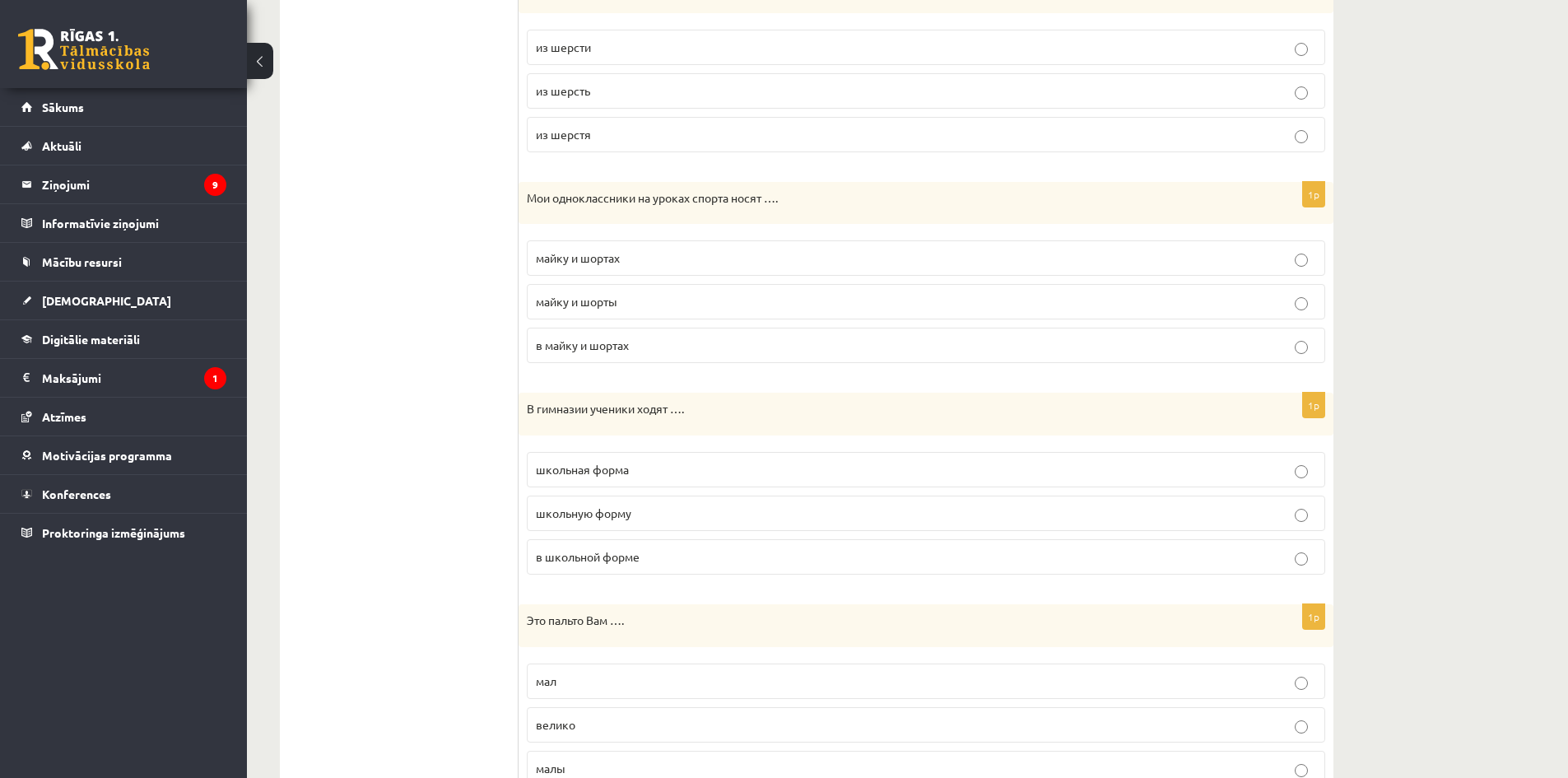
click at [485, 324] on ul "1. uzdevums 2. uzdevums 3. uzdevums 4. uzdevums 5. uzdevums 6. uzdevums 7. uzde…" at bounding box center [407, 165] width 222 height 2112
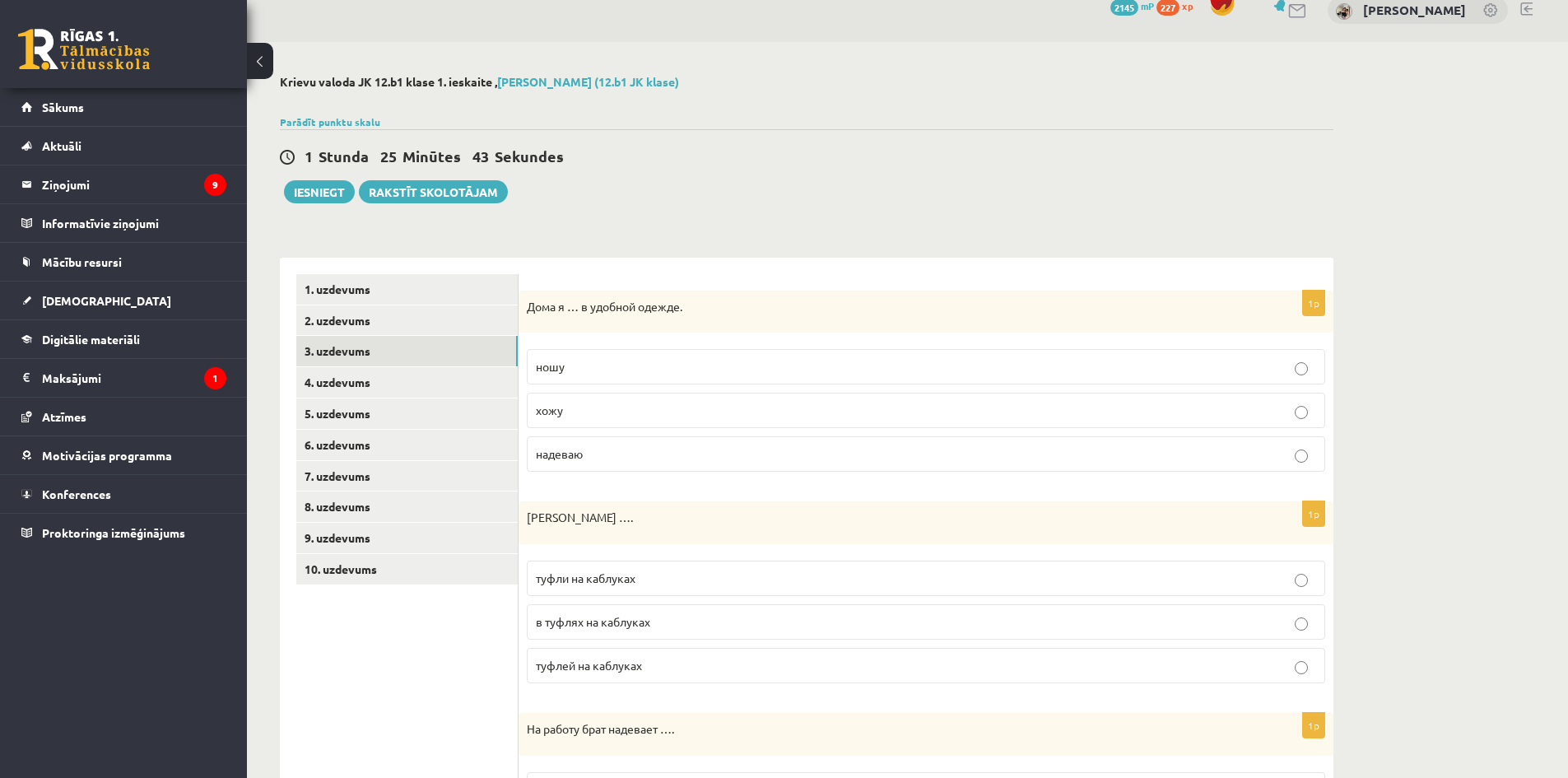
scroll to position [0, 0]
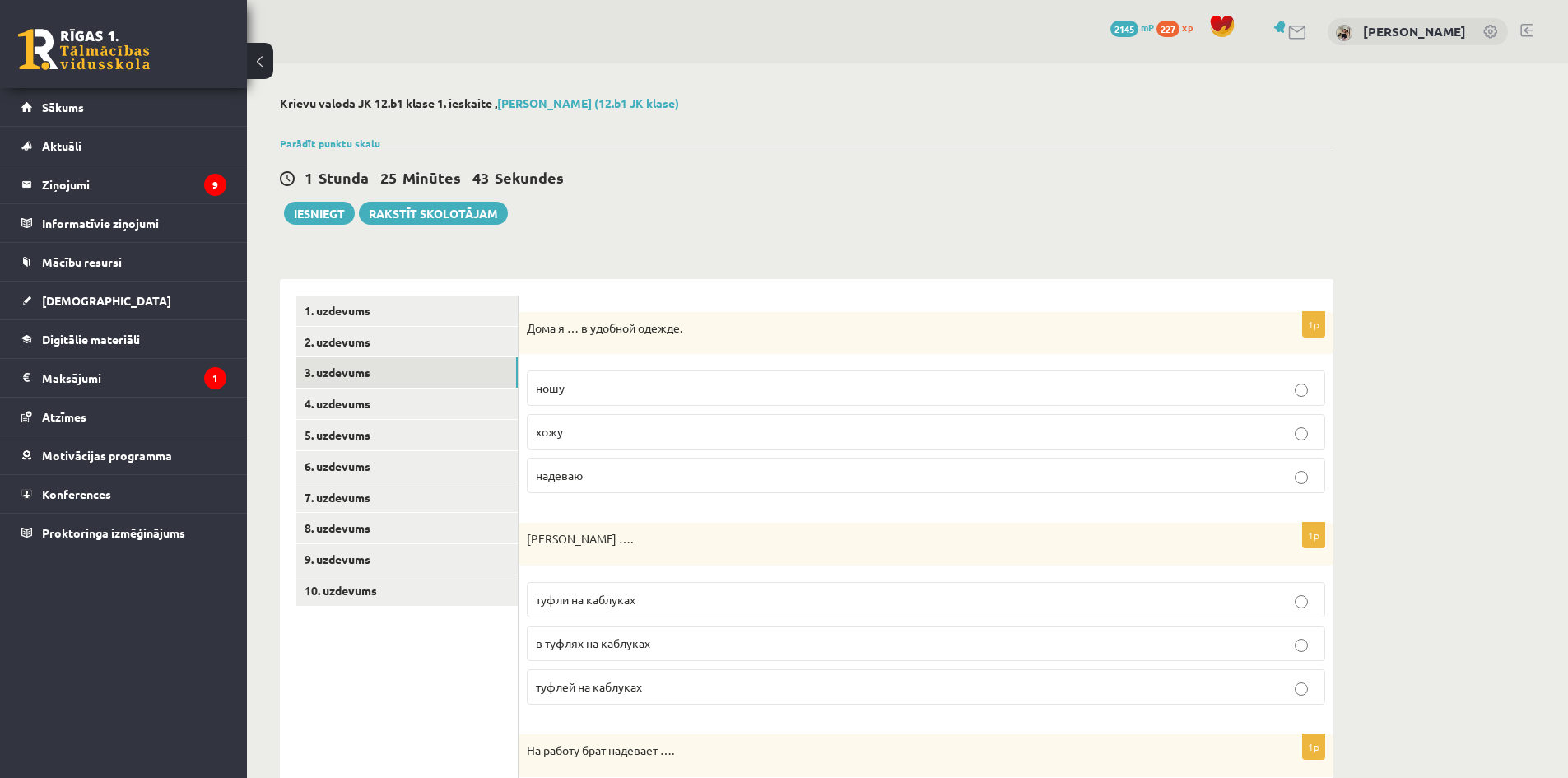
click at [559, 390] on span "ношу" at bounding box center [550, 387] width 29 height 15
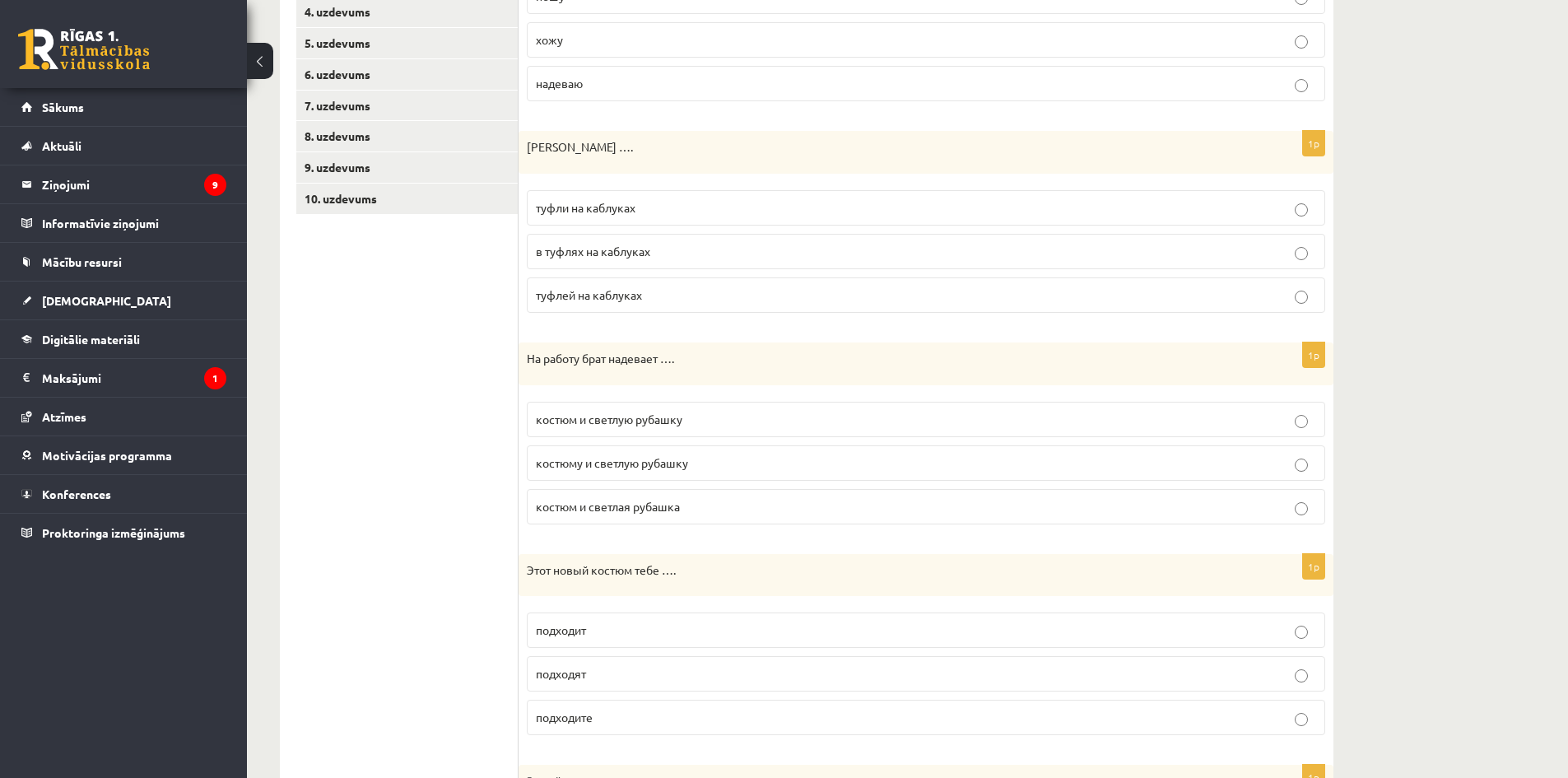
scroll to position [411, 0]
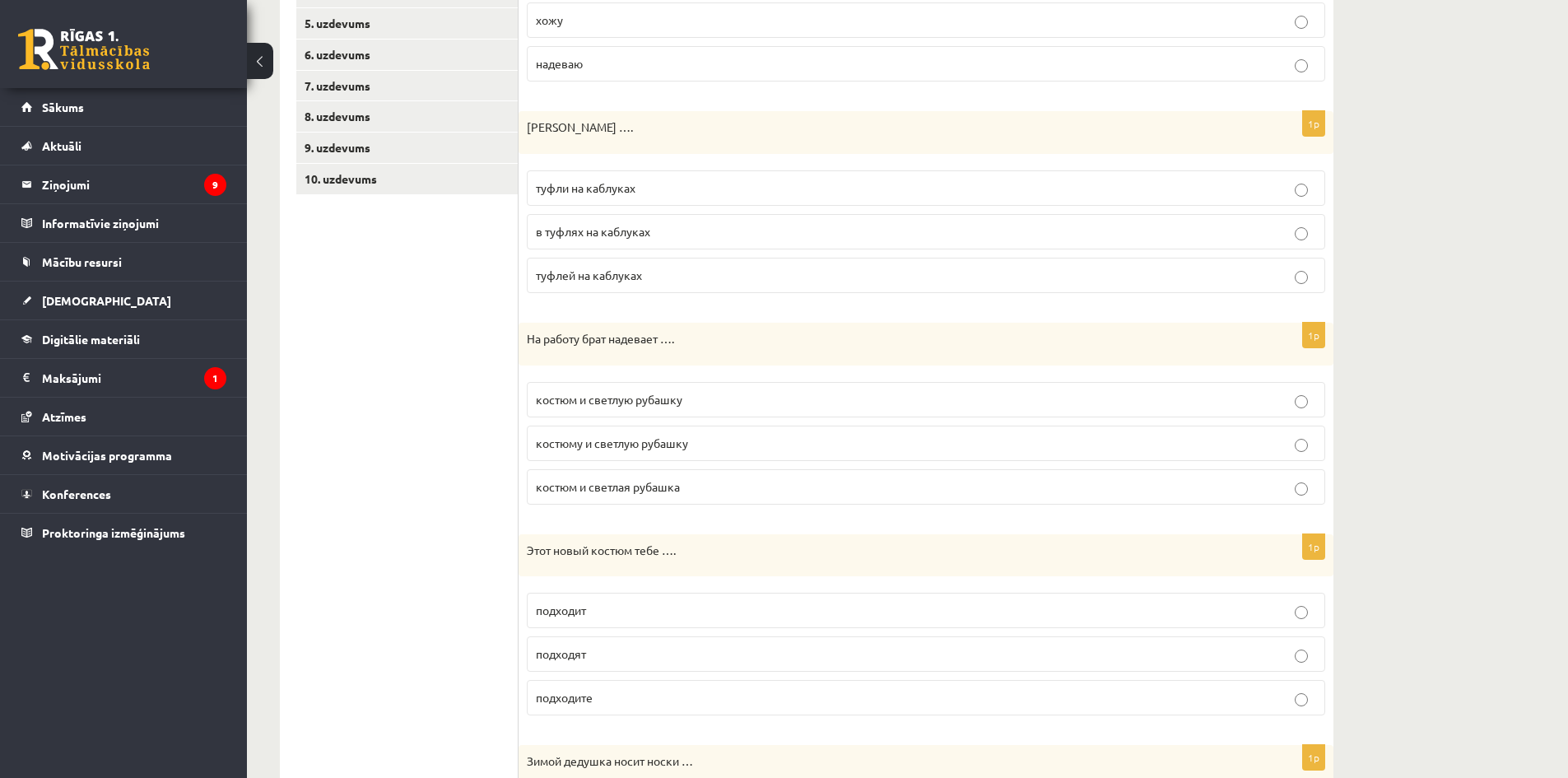
click at [558, 187] on span "туфли на каблуках" at bounding box center [586, 187] width 100 height 15
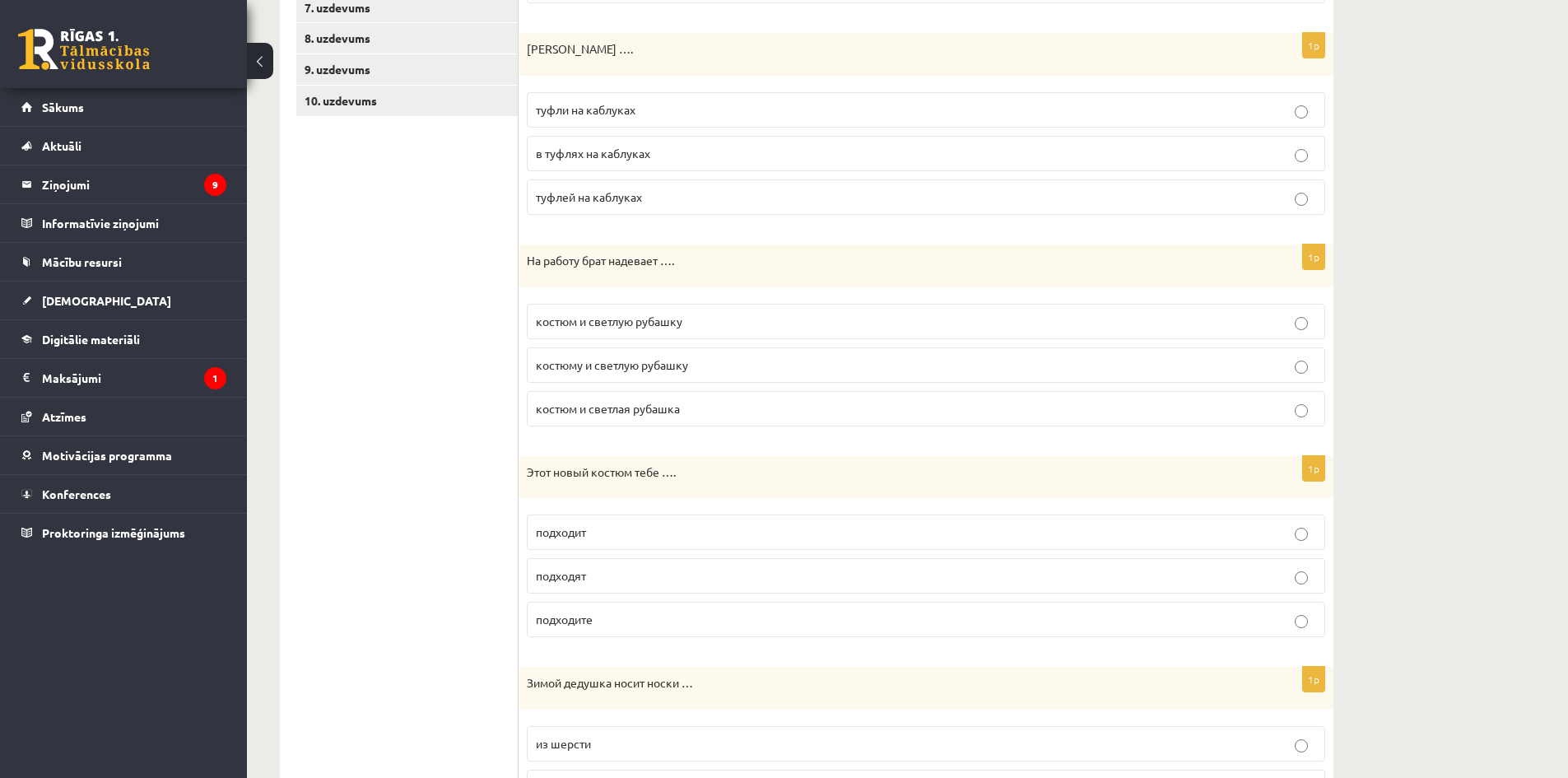
scroll to position [576, 0]
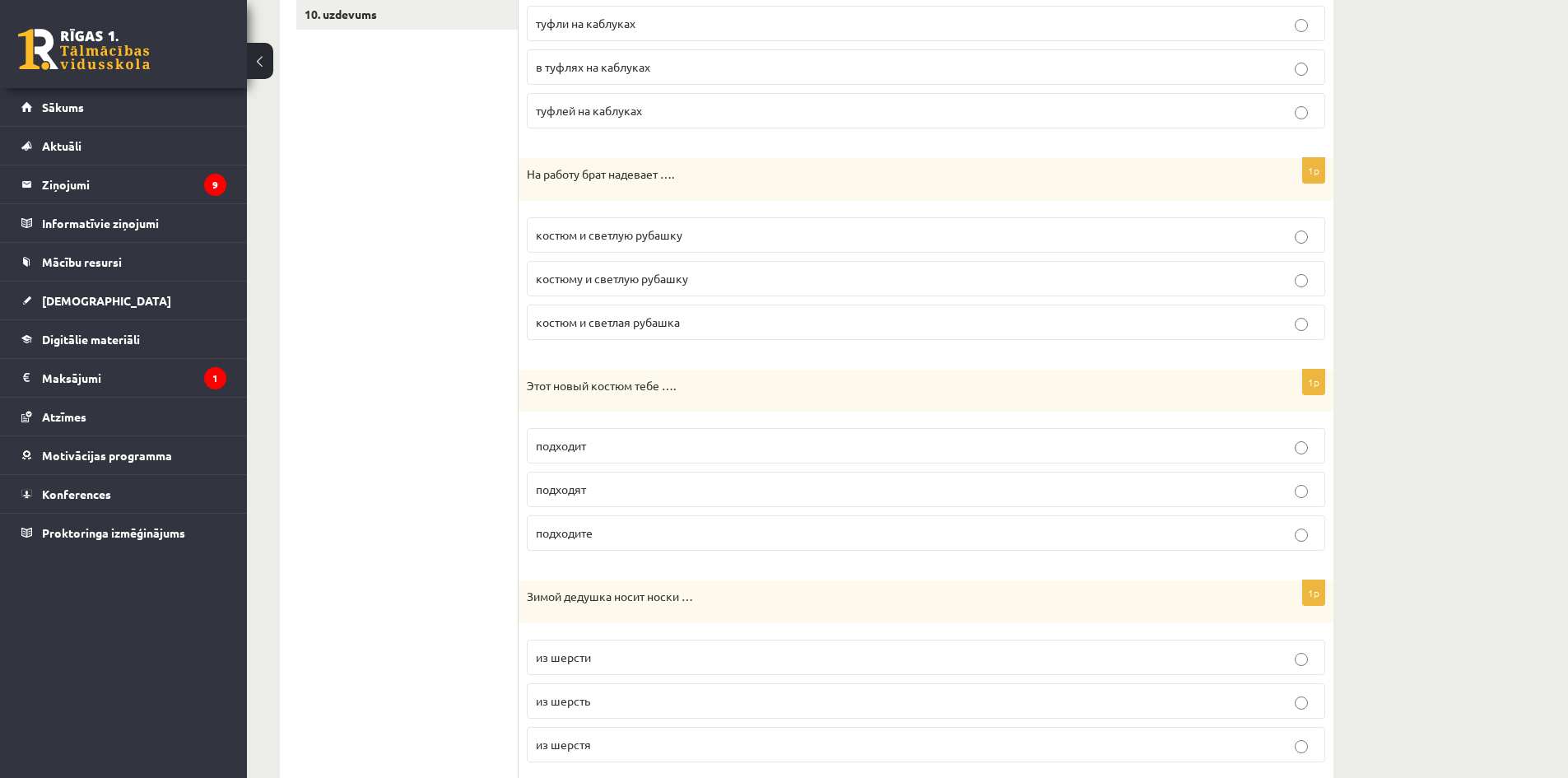
click at [662, 269] on label "костюму и светлую рубашку" at bounding box center [926, 278] width 798 height 35
click at [619, 235] on span "костюм и светлую рубашку" at bounding box center [608, 235] width 146 height 15
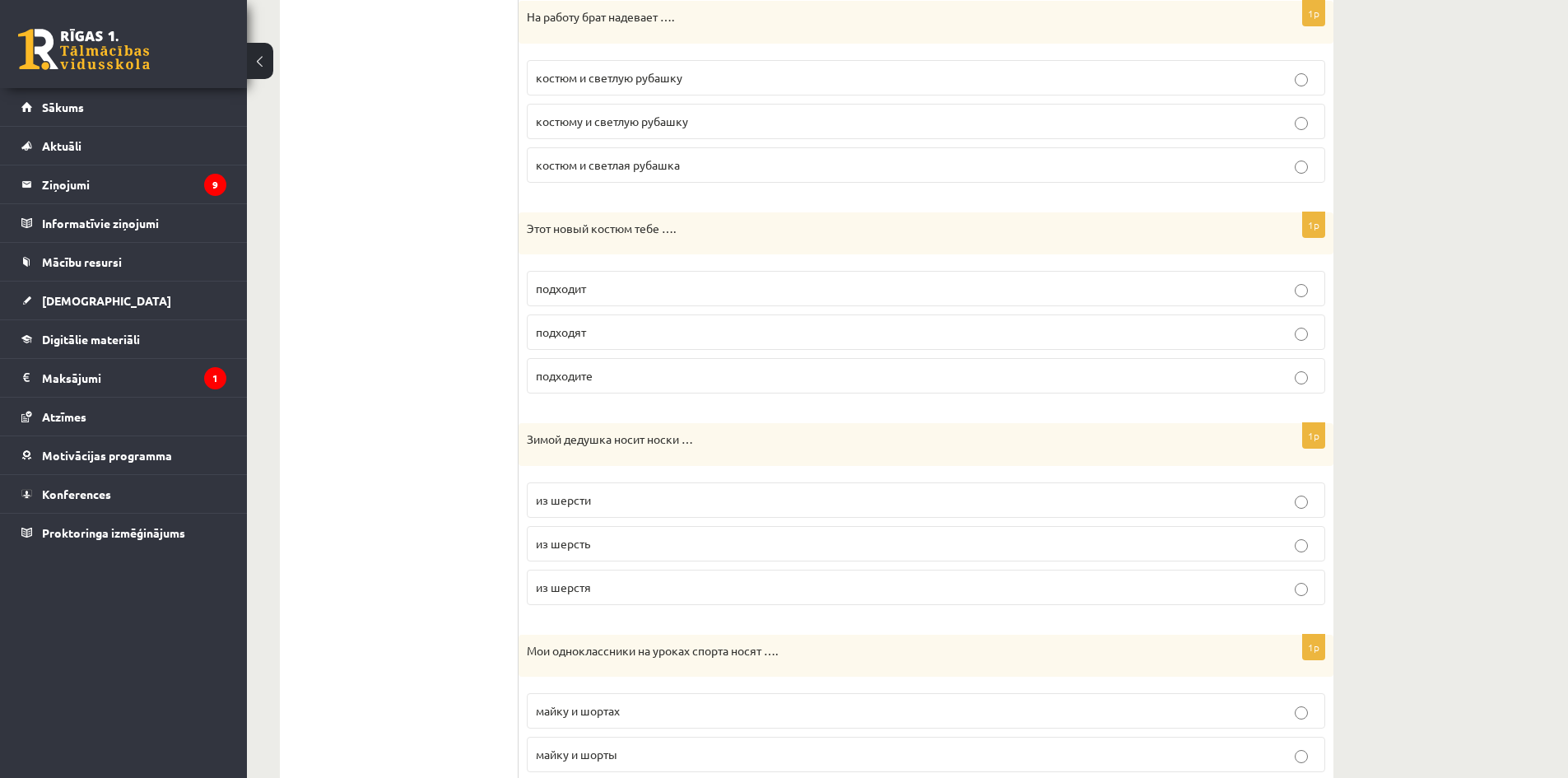
scroll to position [740, 0]
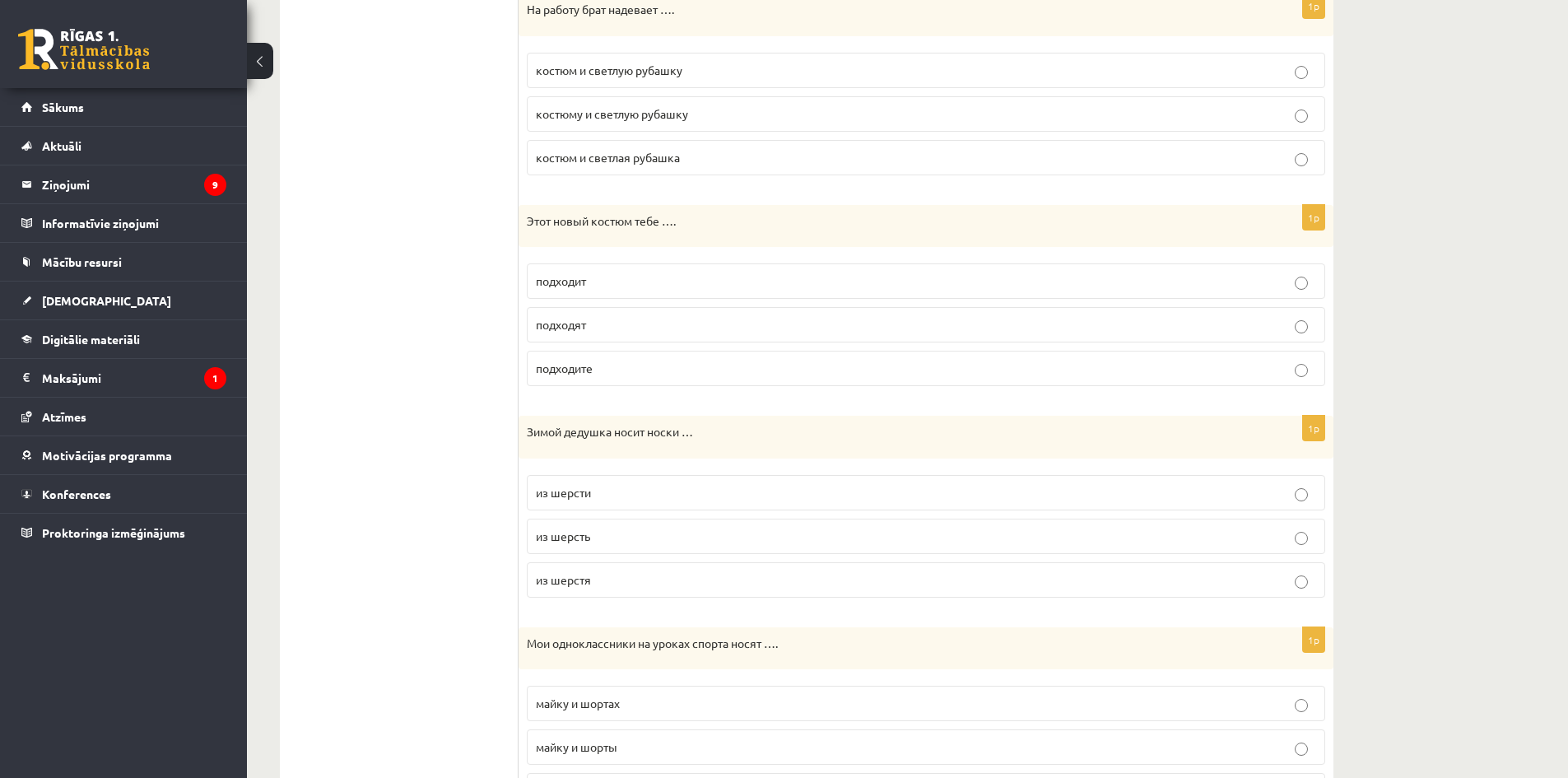
click at [572, 369] on span "подходите" at bounding box center [564, 368] width 57 height 15
click at [594, 282] on p "подходит" at bounding box center [925, 281] width 780 height 18
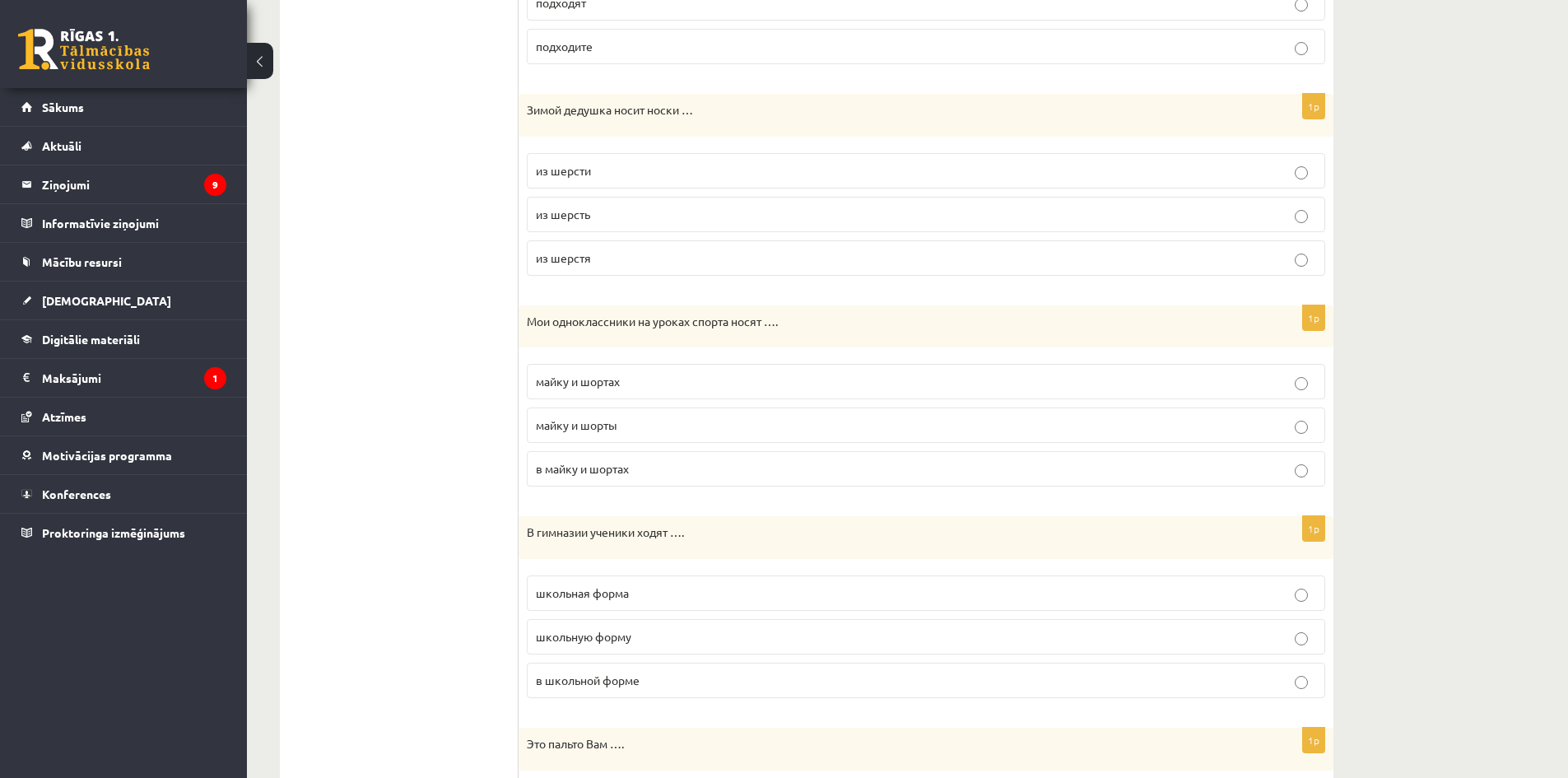
scroll to position [1069, 0]
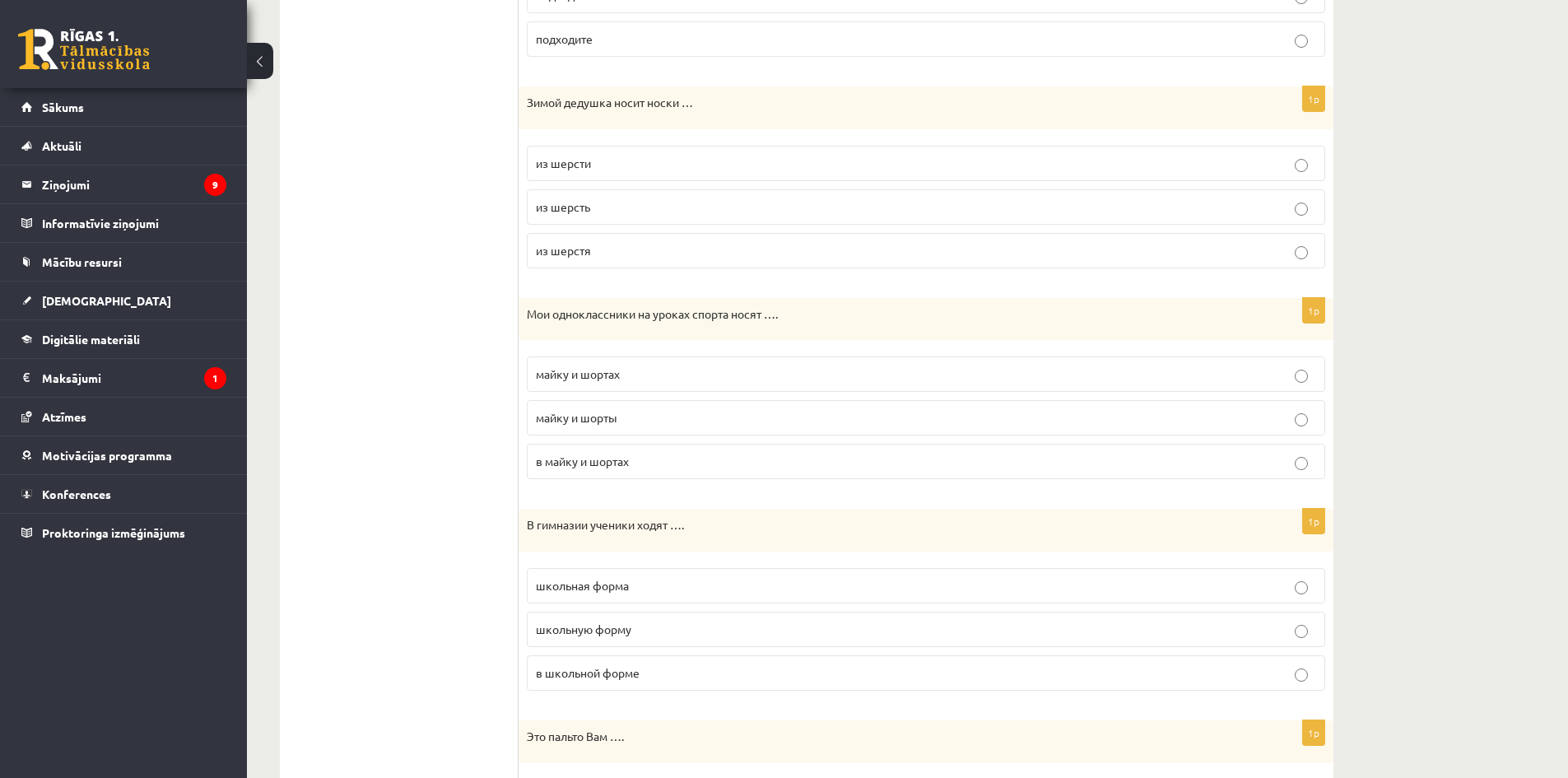
click at [606, 167] on p "из шерсти" at bounding box center [925, 164] width 780 height 18
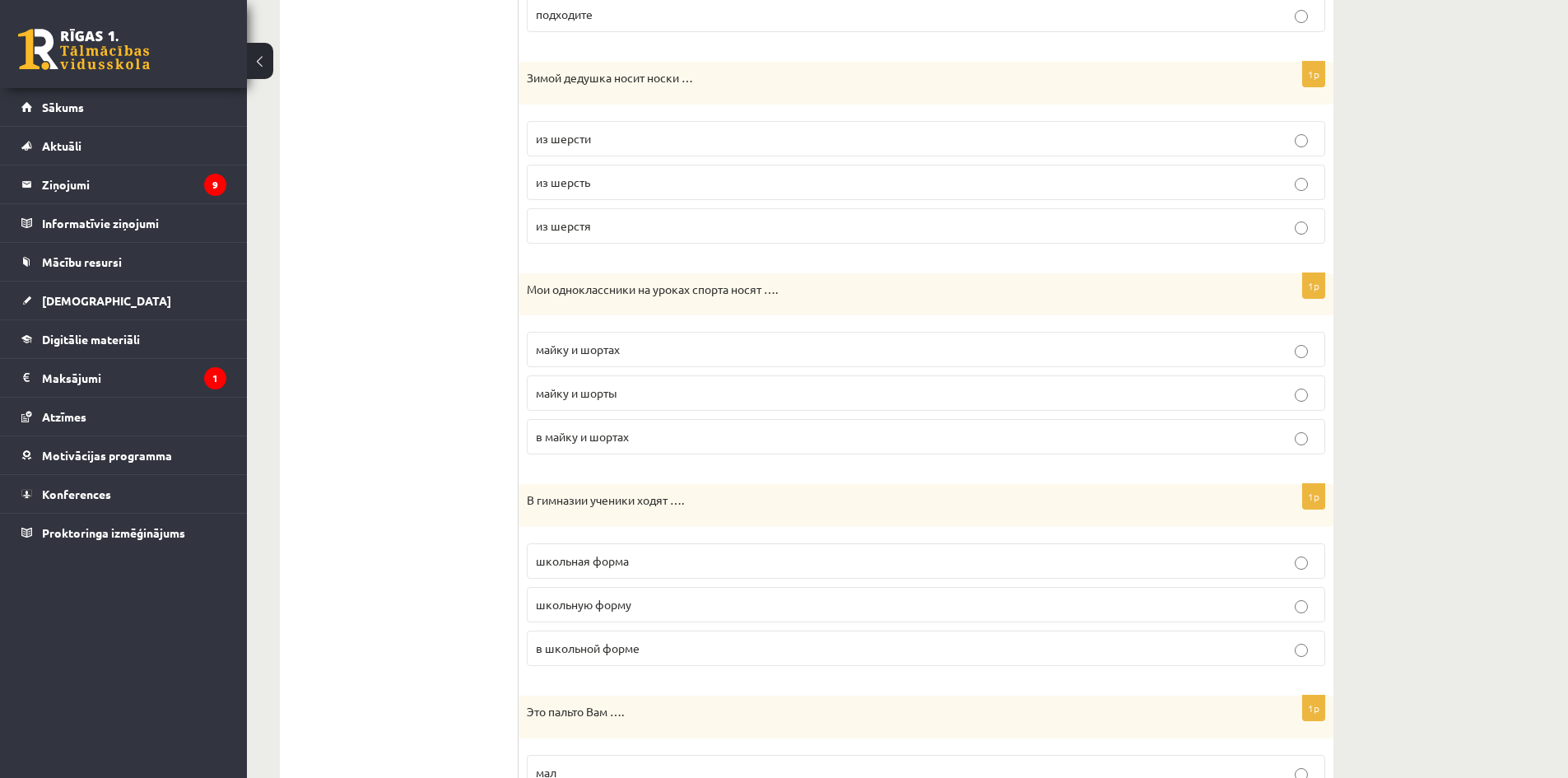
scroll to position [1152, 0]
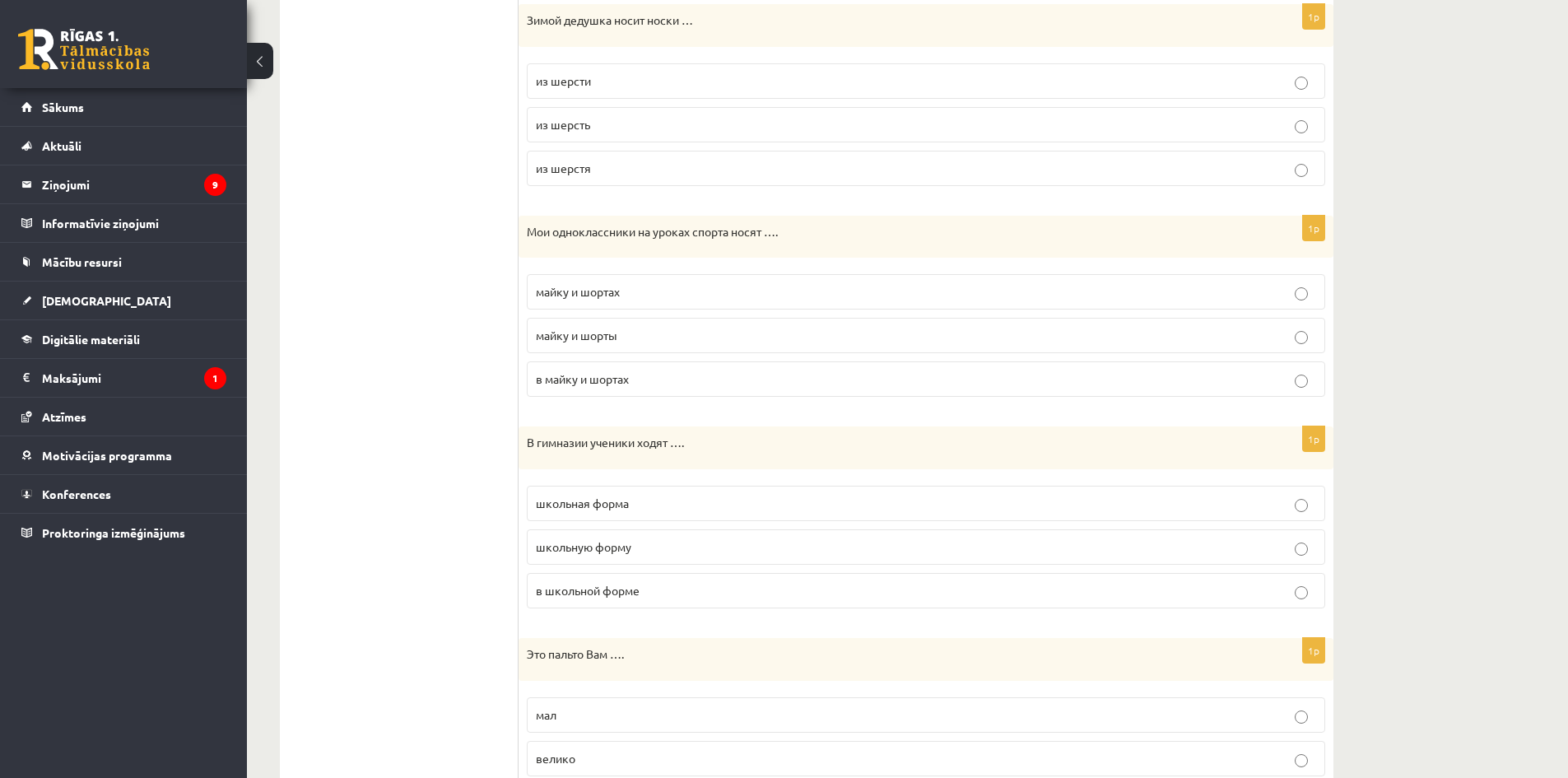
click at [617, 346] on label "майку и шорты" at bounding box center [926, 335] width 798 height 35
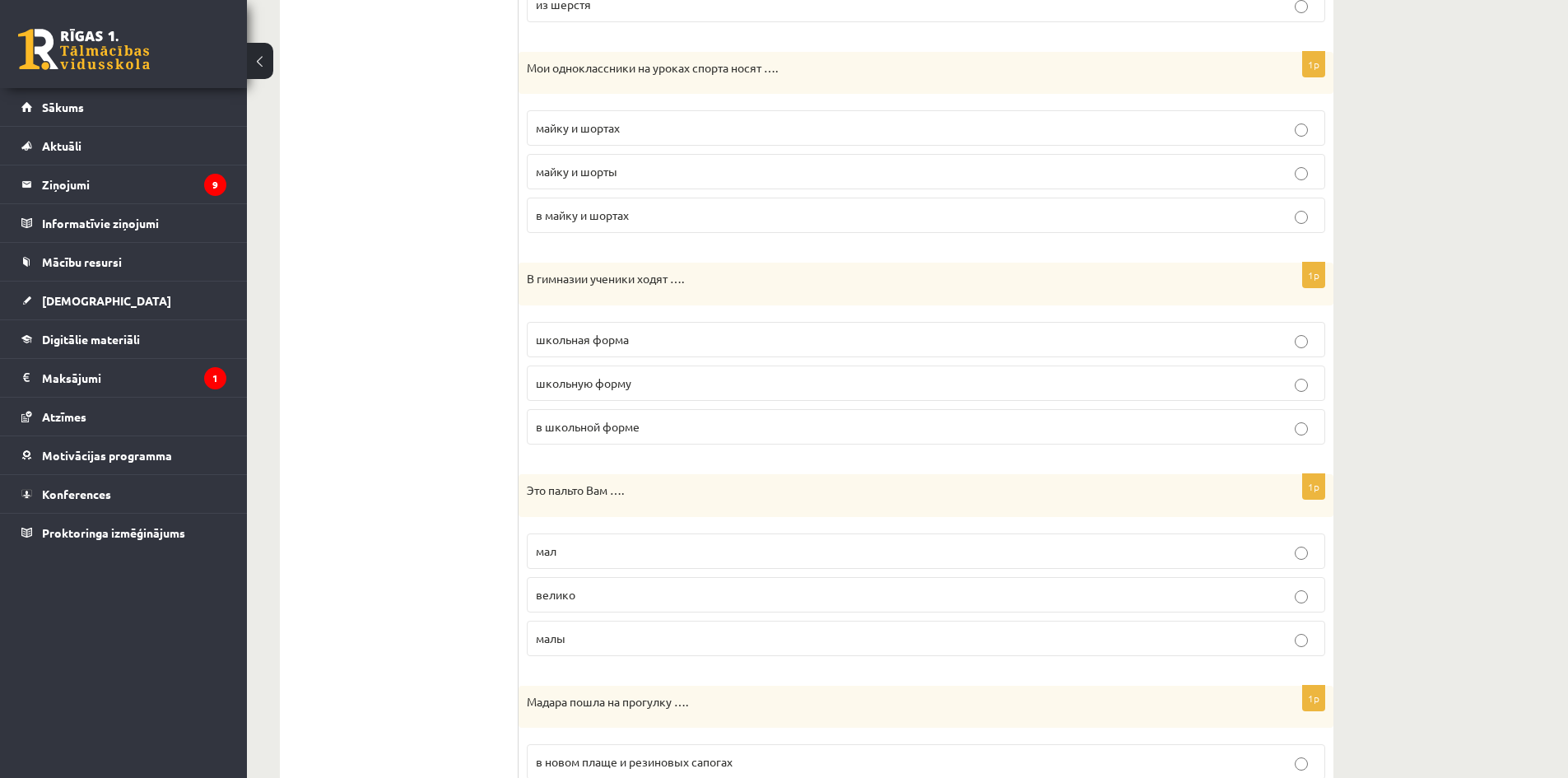
scroll to position [1316, 0]
click at [627, 431] on span "в школьной форме" at bounding box center [587, 425] width 103 height 15
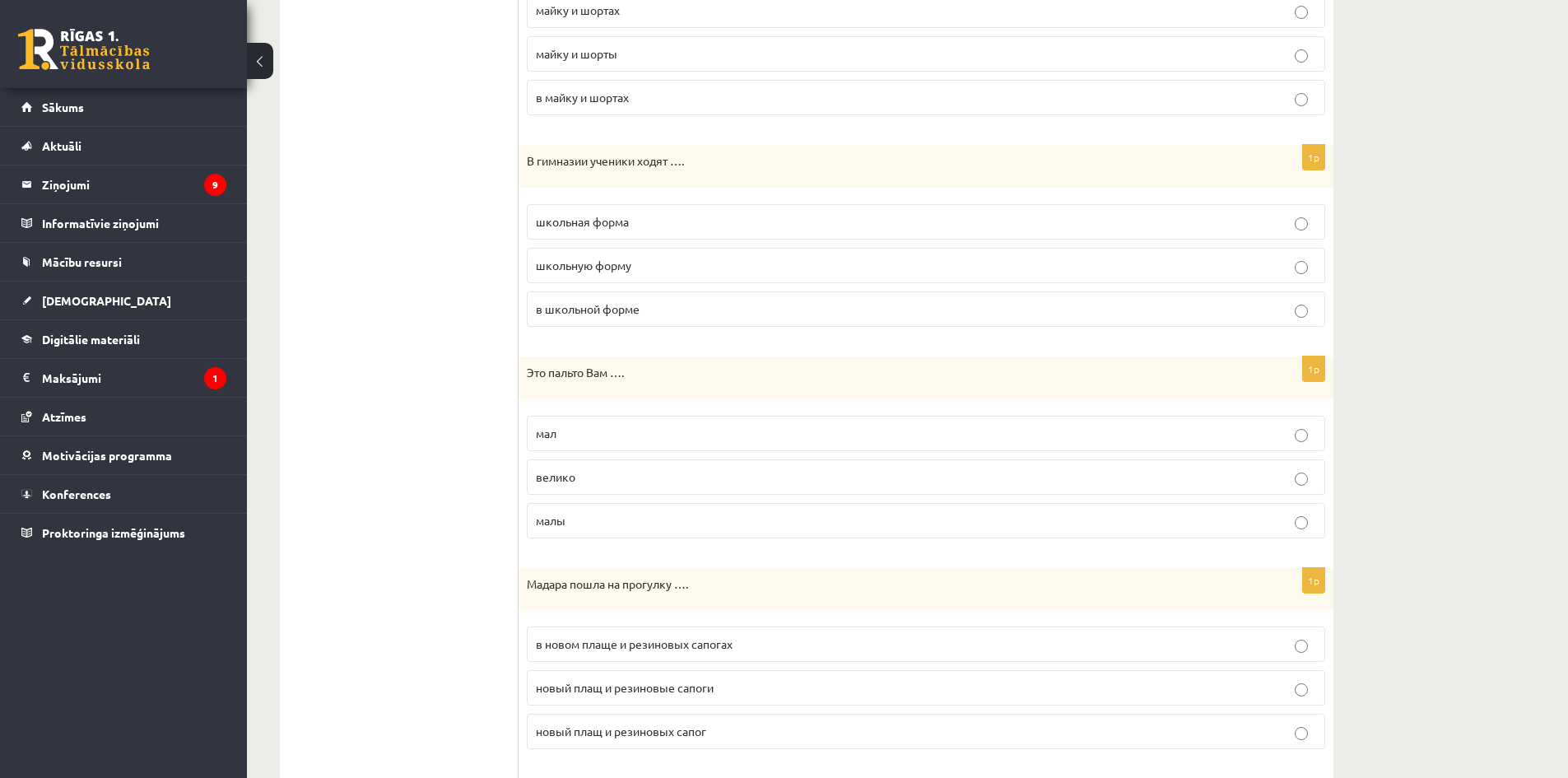
scroll to position [1481, 0]
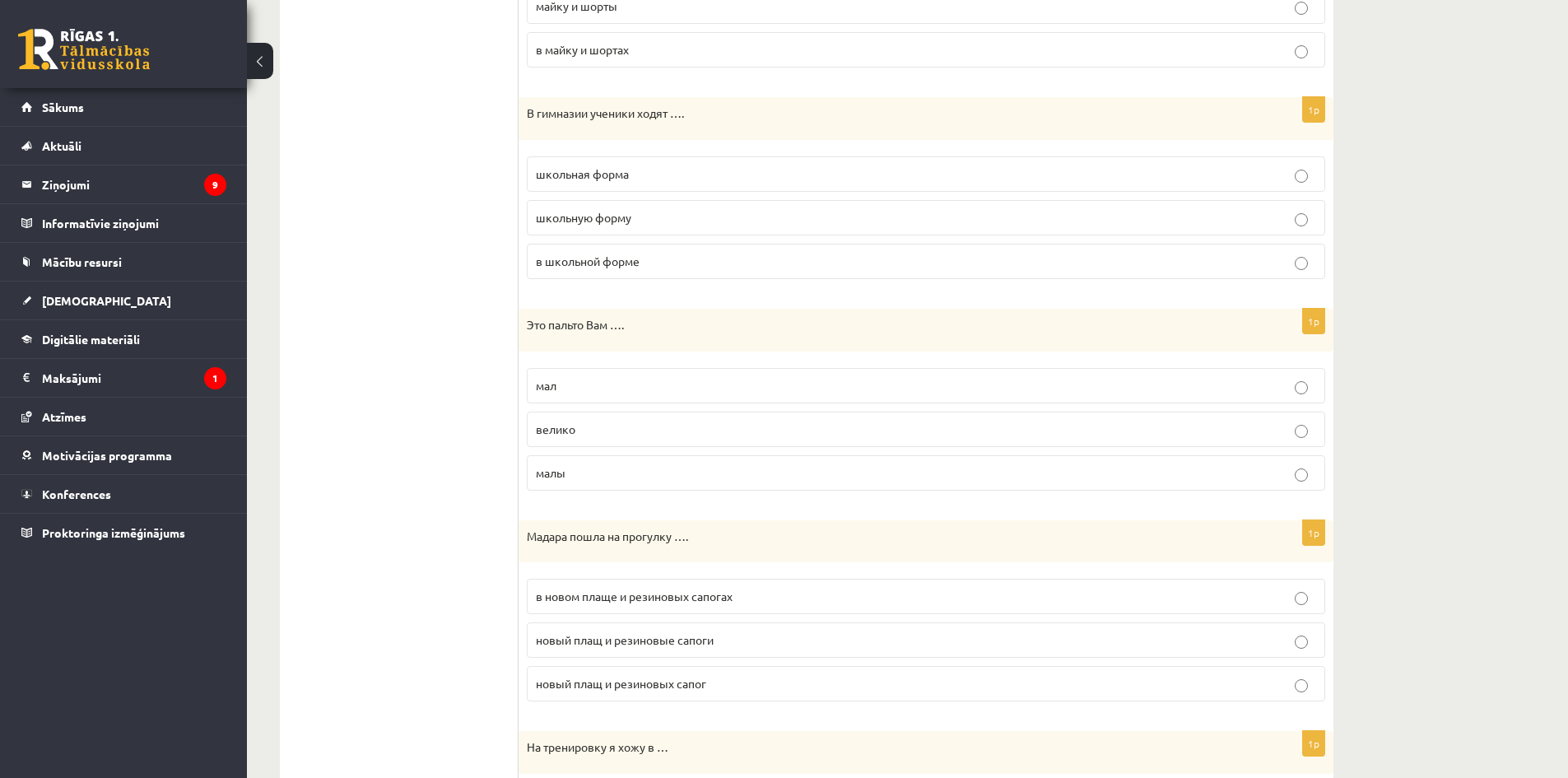
click at [587, 474] on p "малы" at bounding box center [925, 473] width 780 height 18
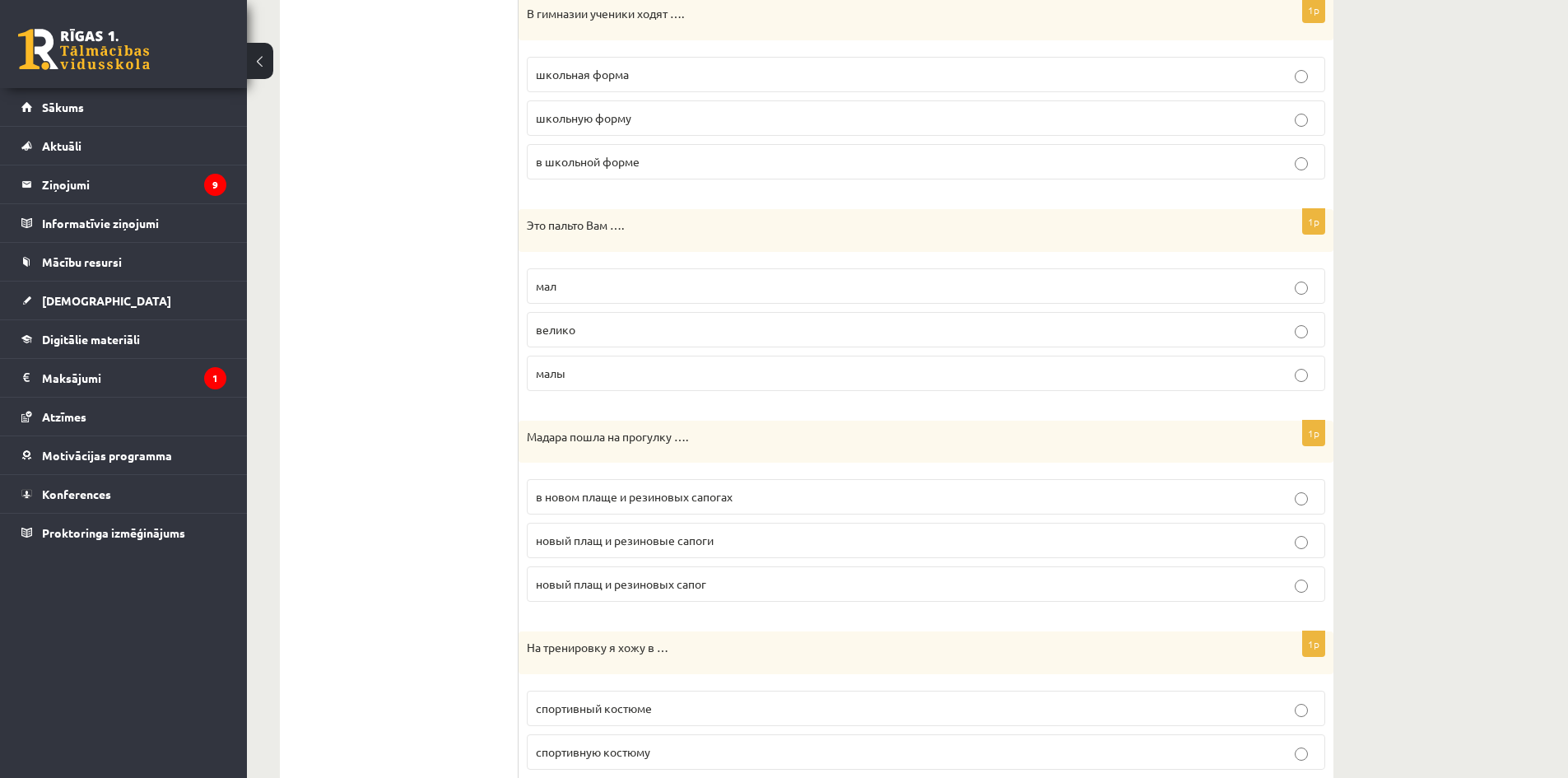
scroll to position [1646, 0]
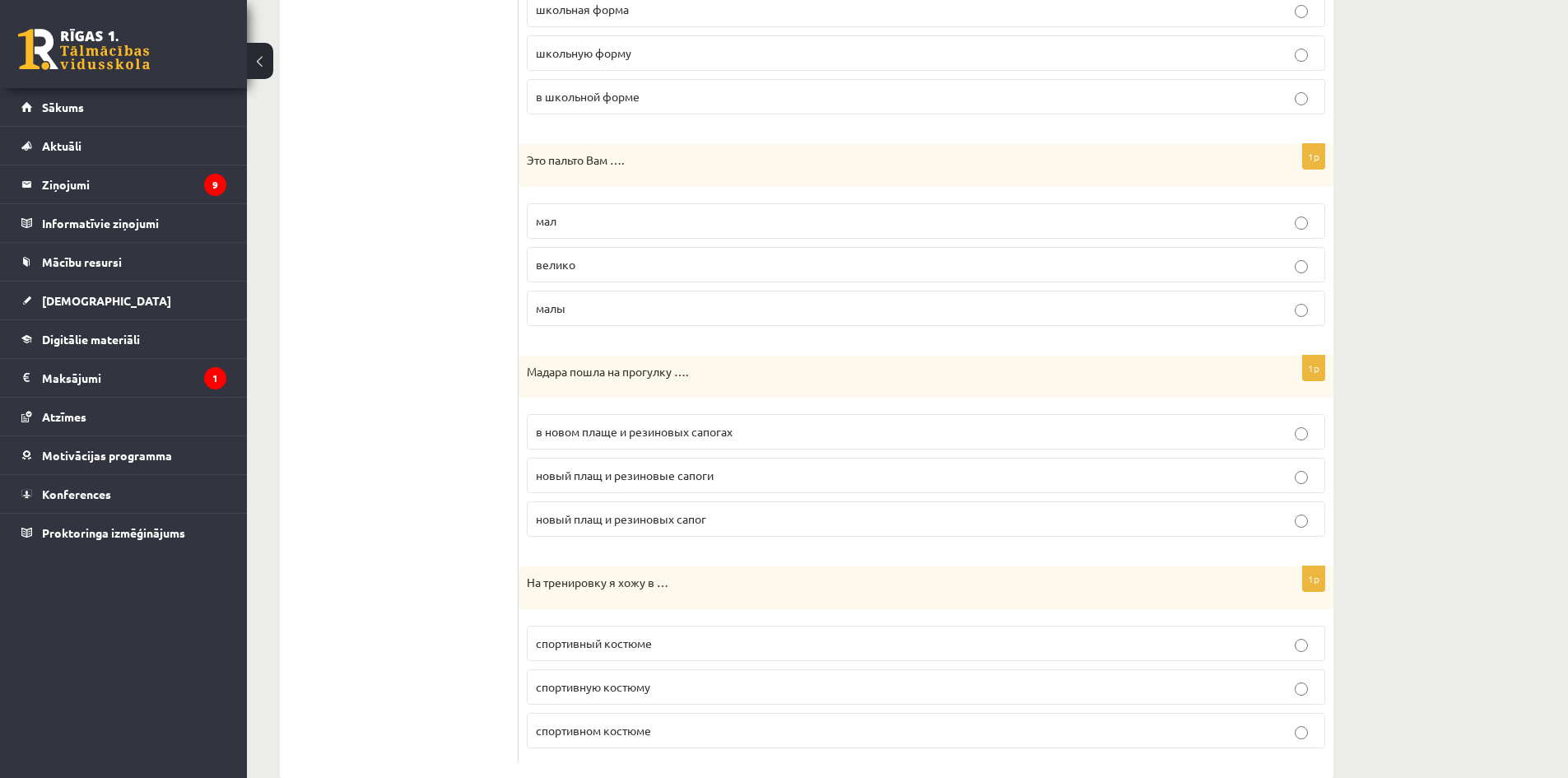
click at [567, 257] on span "велико" at bounding box center [555, 263] width 39 height 15
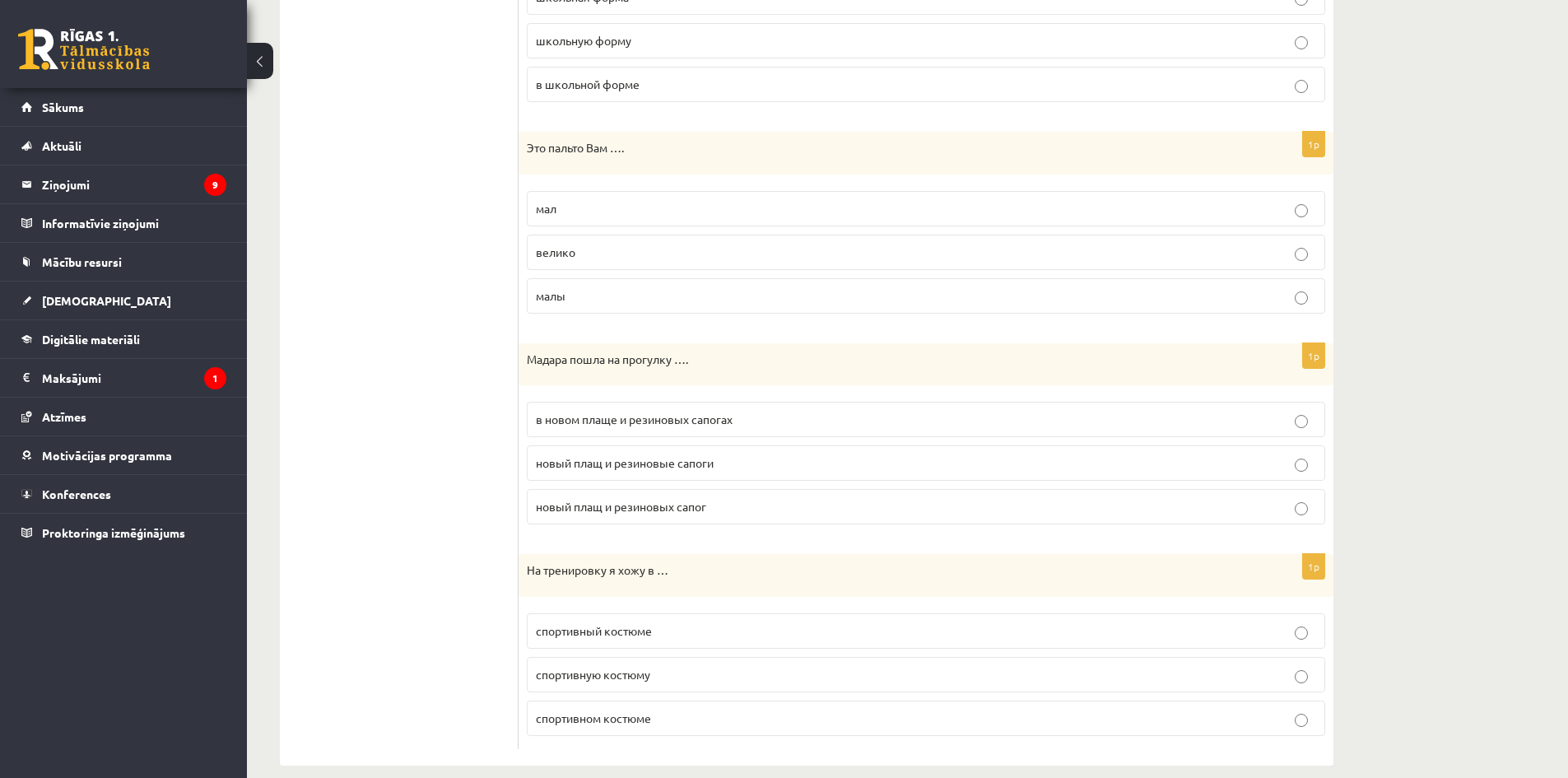
scroll to position [1679, 0]
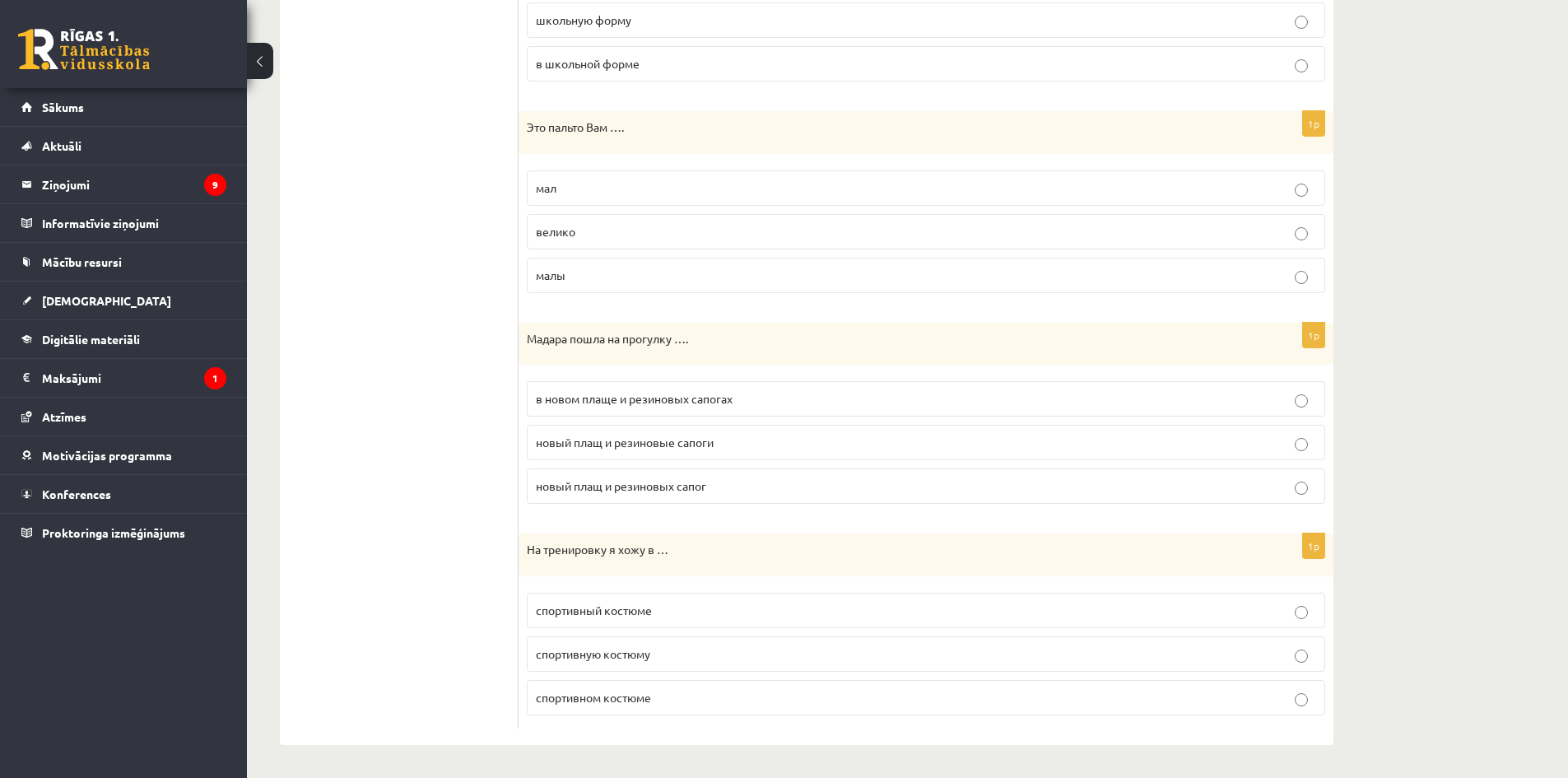
click at [661, 393] on span "в новом плаще и резиновых сапогах" at bounding box center [634, 398] width 197 height 15
click at [633, 606] on span "спортивный костюме" at bounding box center [594, 609] width 116 height 15
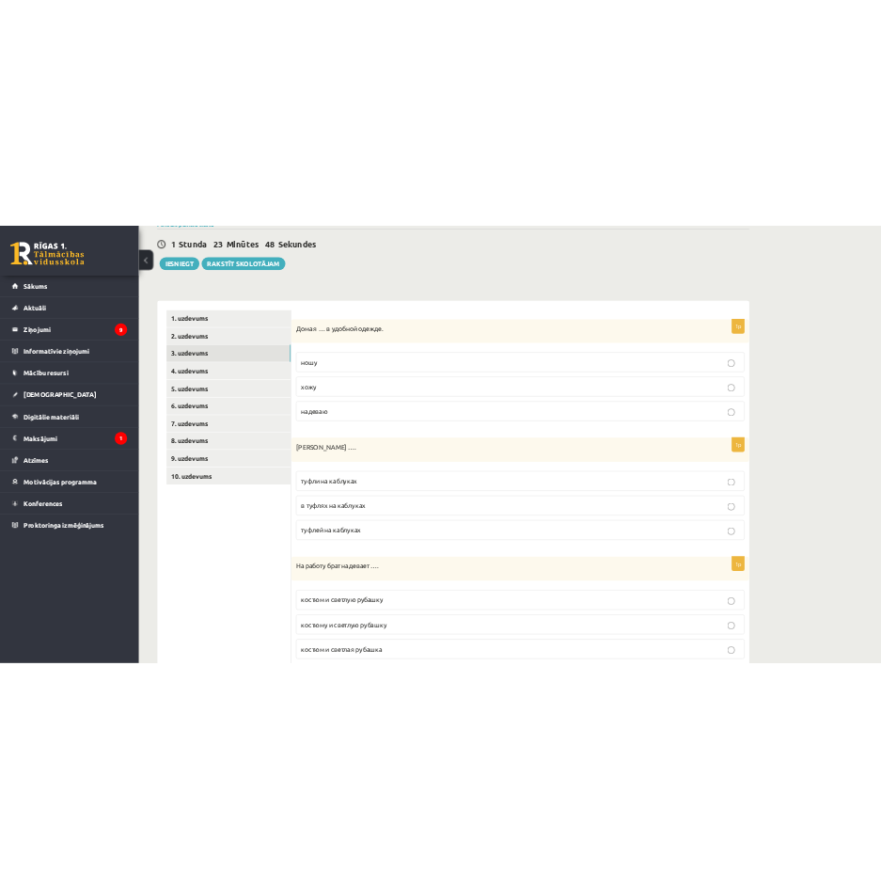
scroll to position [0, 0]
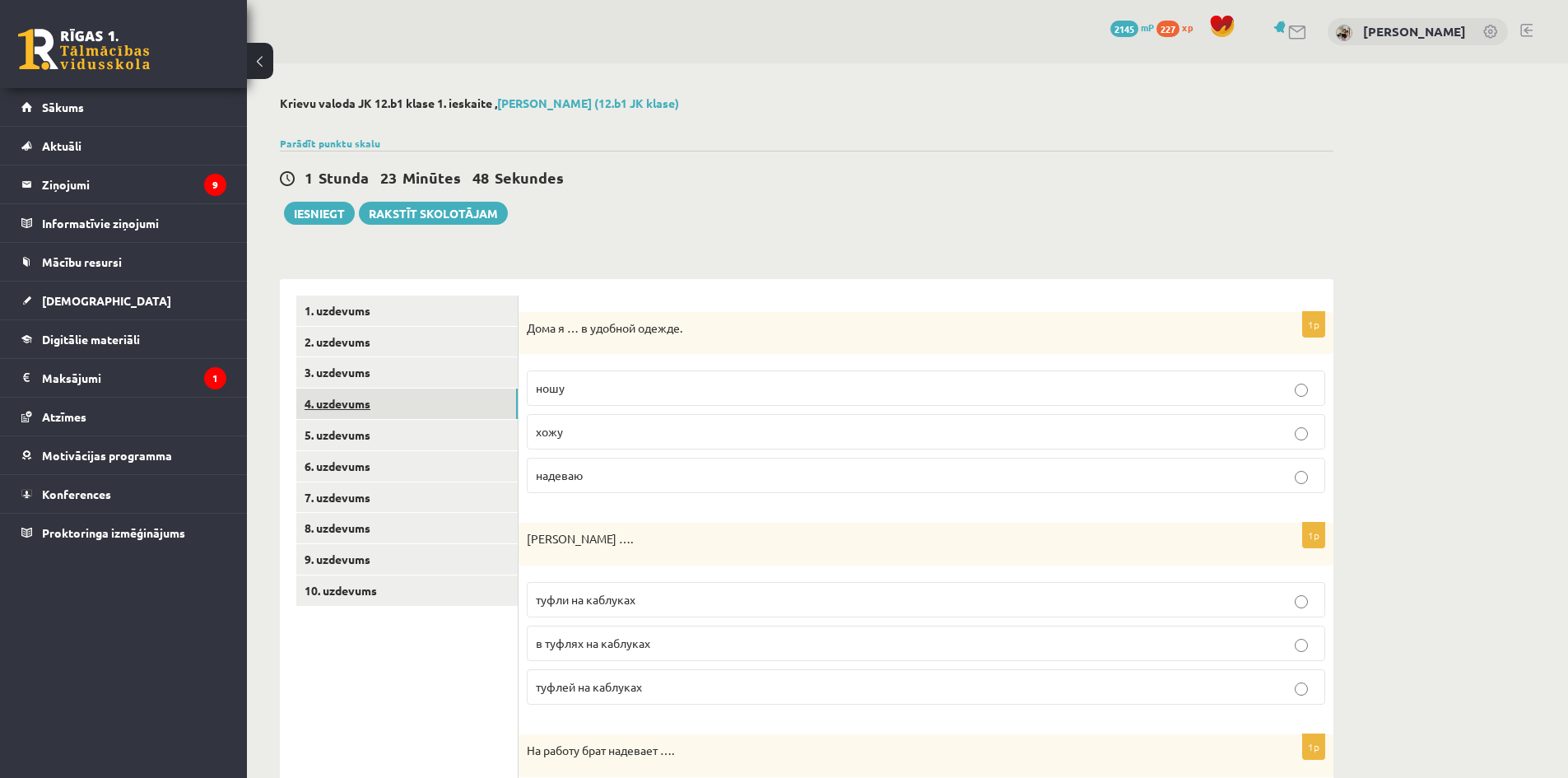
click at [397, 397] on link "4. uzdevums" at bounding box center [406, 403] width 221 height 31
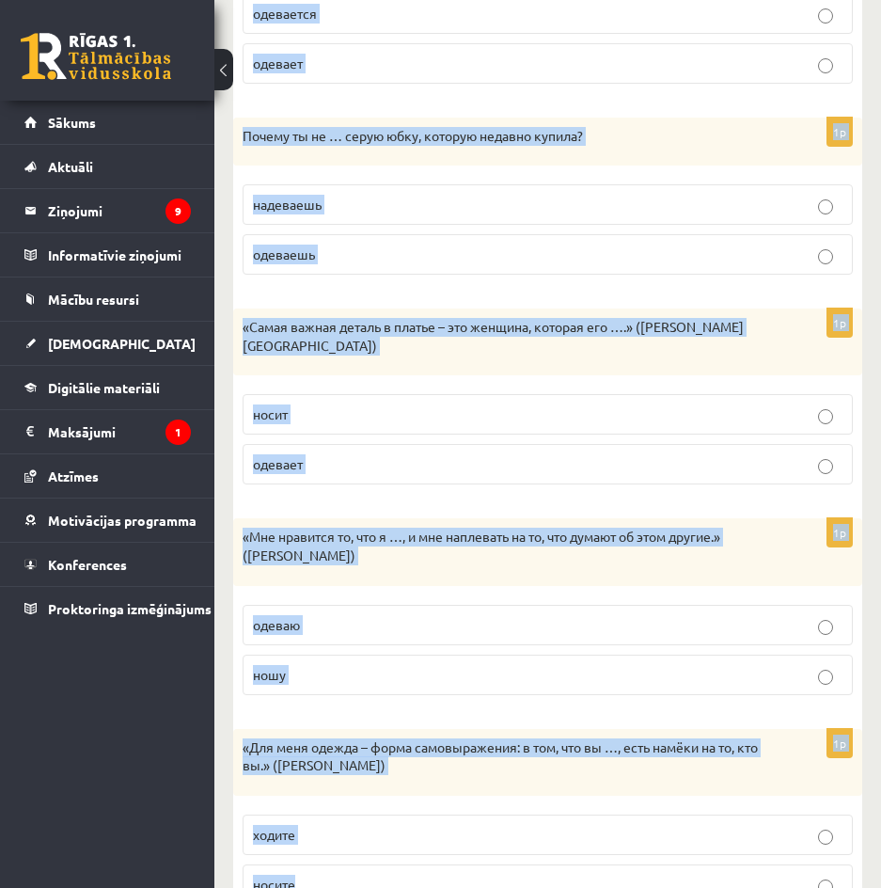
scroll to position [577, 0]
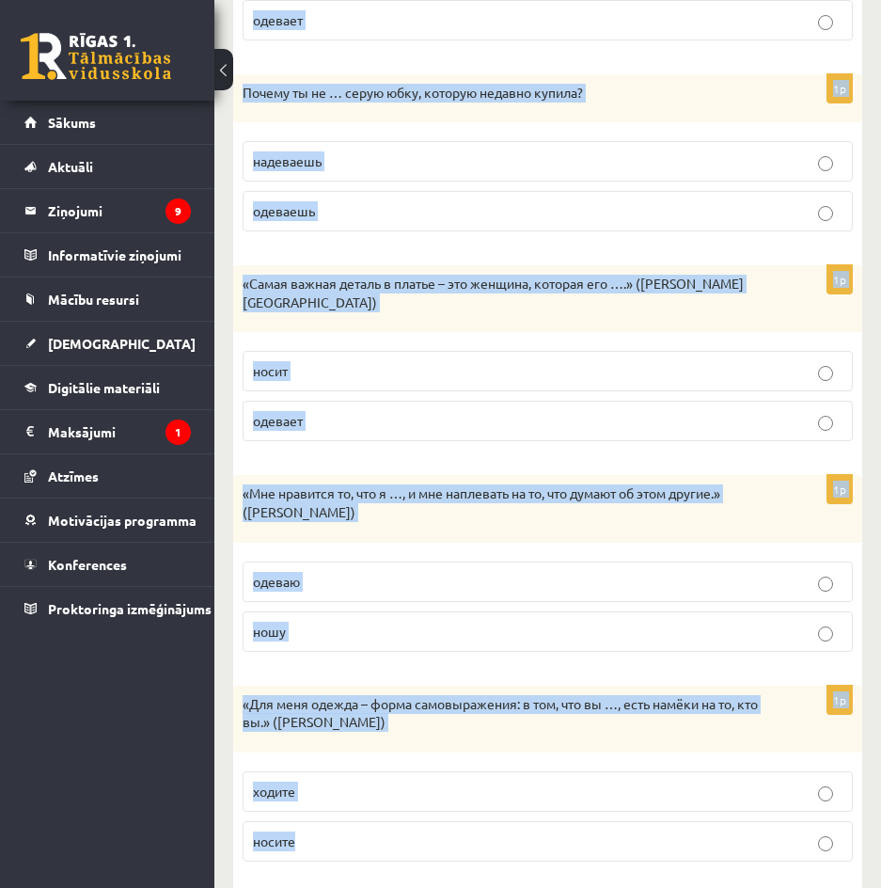
drag, startPoint x: 246, startPoint y: 399, endPoint x: 825, endPoint y: 847, distance: 731.8
click at [825, 847] on div "Выберите правильный глагол 1p [PERSON_NAME] не … по последней моде, он предпочи…" at bounding box center [547, 346] width 629 height 1098
copy form "Loremips dolorsitam consec 6a Elits do … ei temporinc utla, et doloremagnaa eni…"
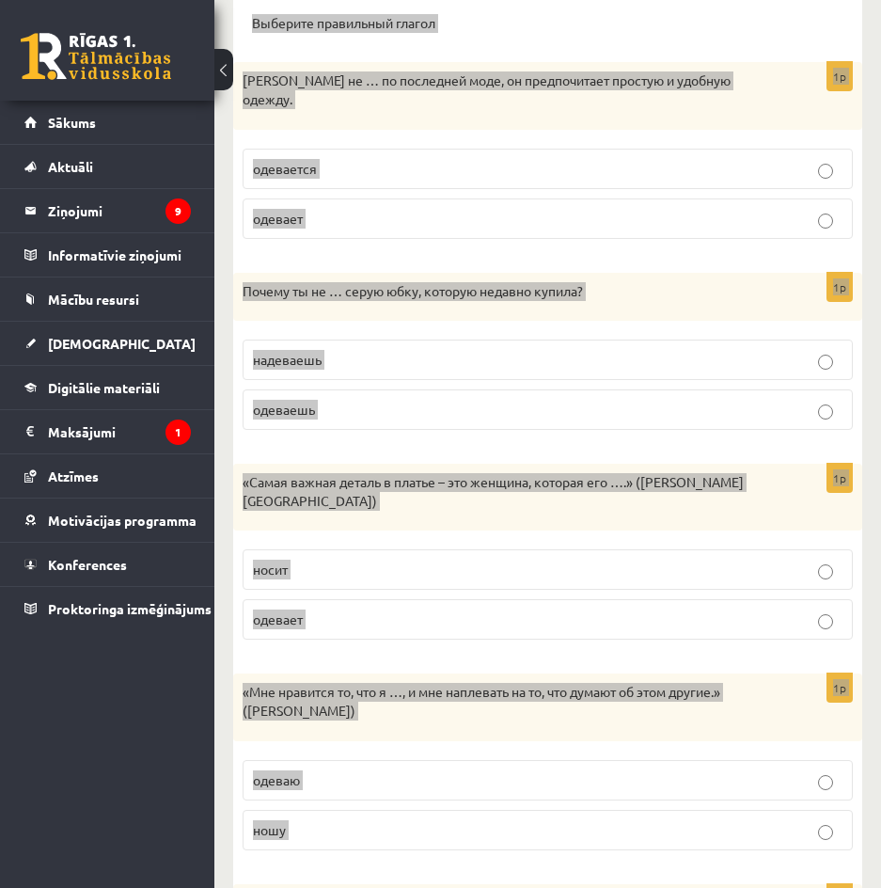
scroll to position [201, 0]
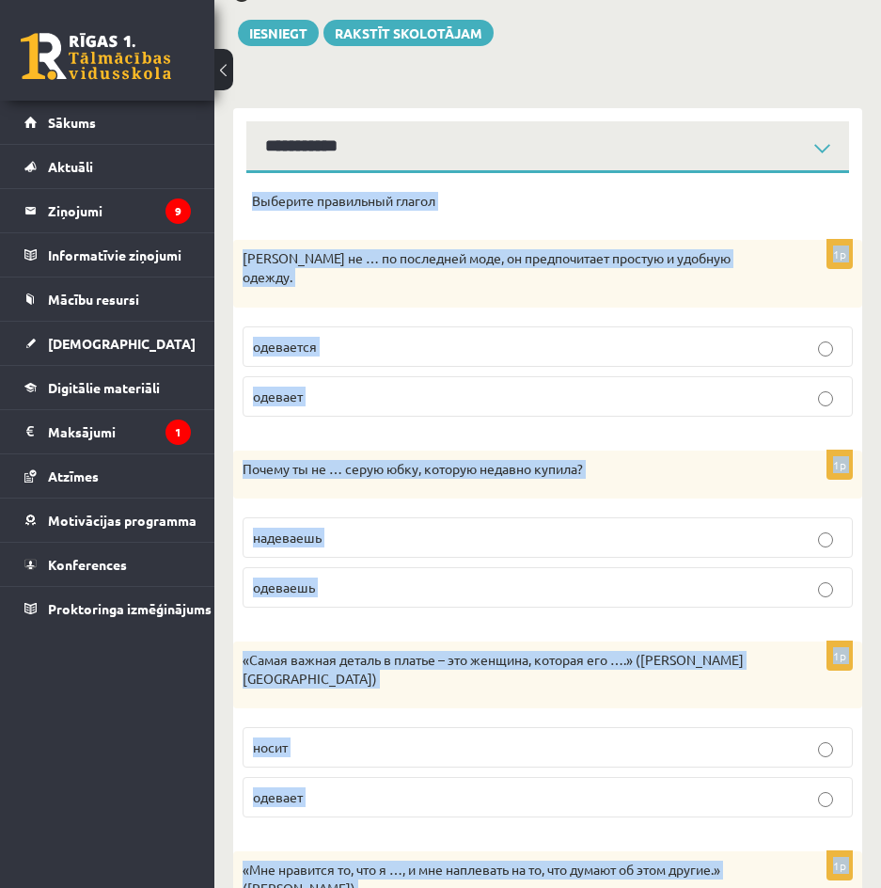
click at [402, 291] on div "1p [PERSON_NAME] не … по последней моде, он предпочитает простую и удобную одеж…" at bounding box center [547, 335] width 629 height 191
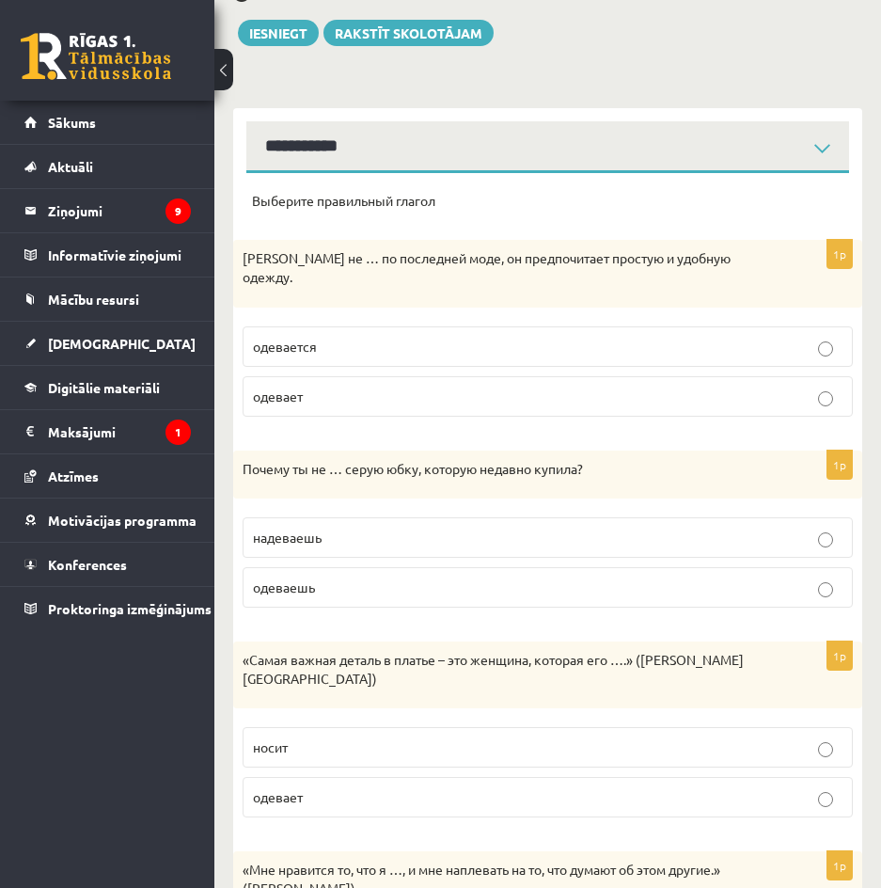
click at [354, 337] on p "одевается" at bounding box center [548, 347] width 590 height 20
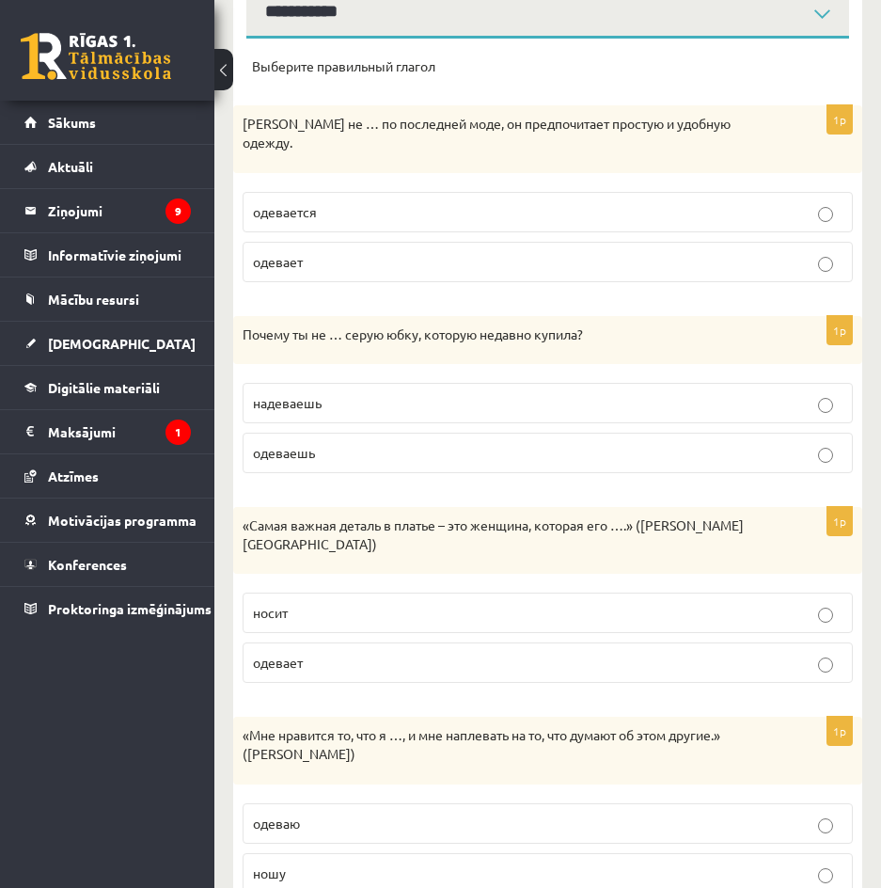
scroll to position [389, 0]
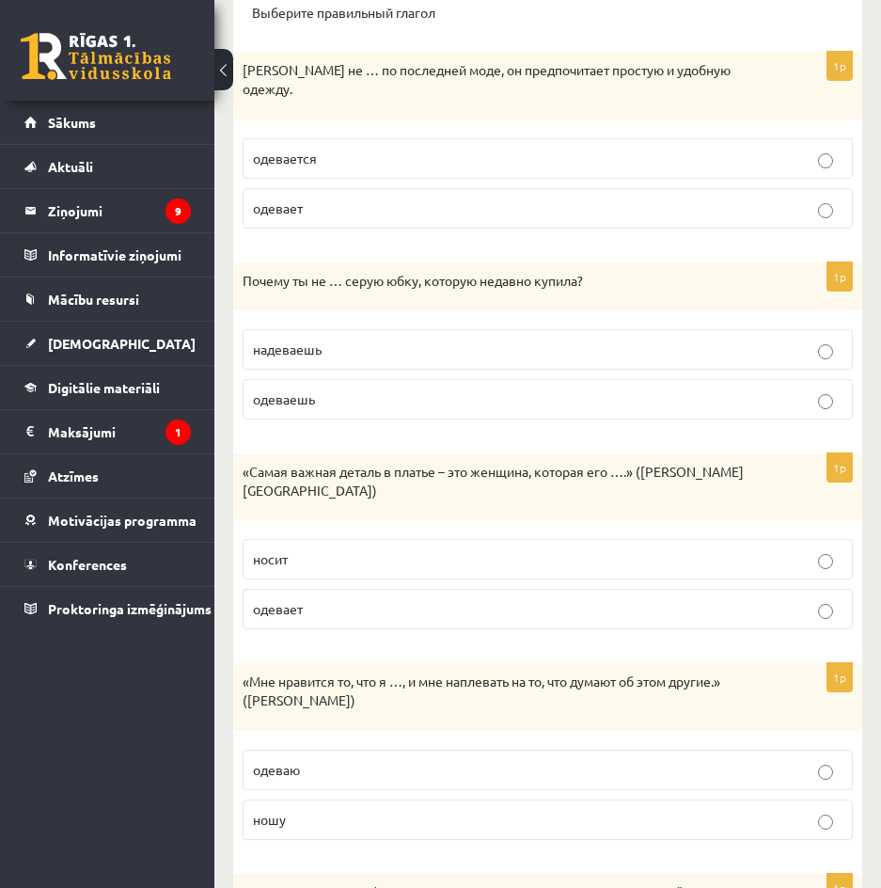
click at [361, 339] on p "надеваешь" at bounding box center [548, 349] width 590 height 20
click at [360, 549] on p "носит" at bounding box center [548, 559] width 590 height 20
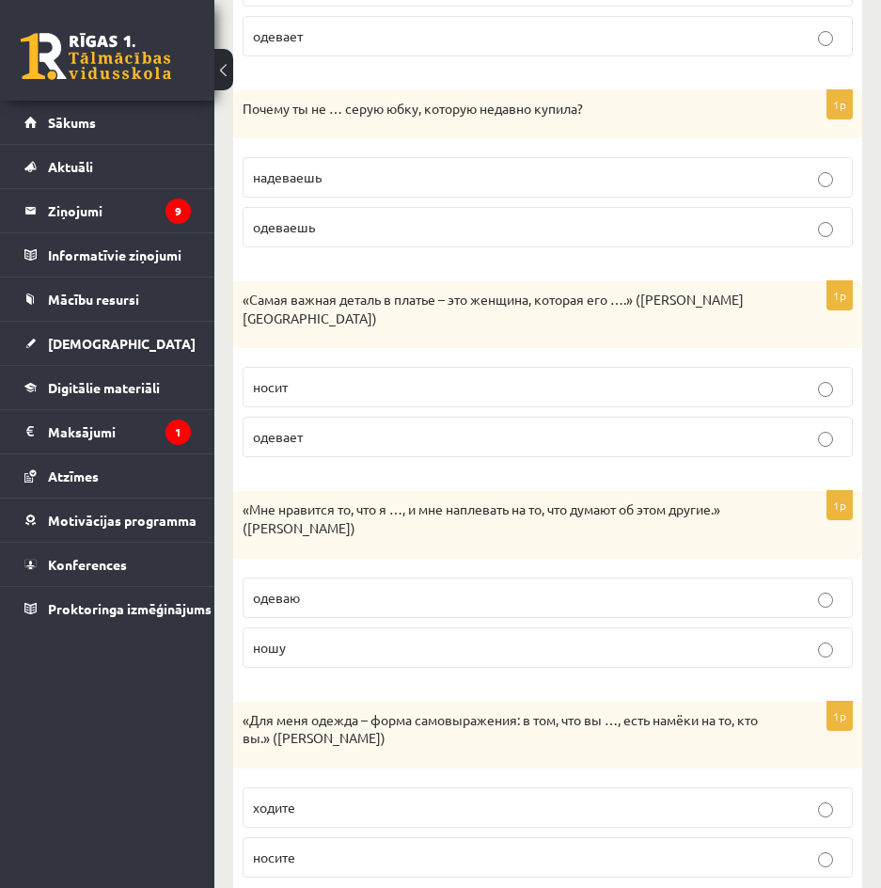
scroll to position [577, 0]
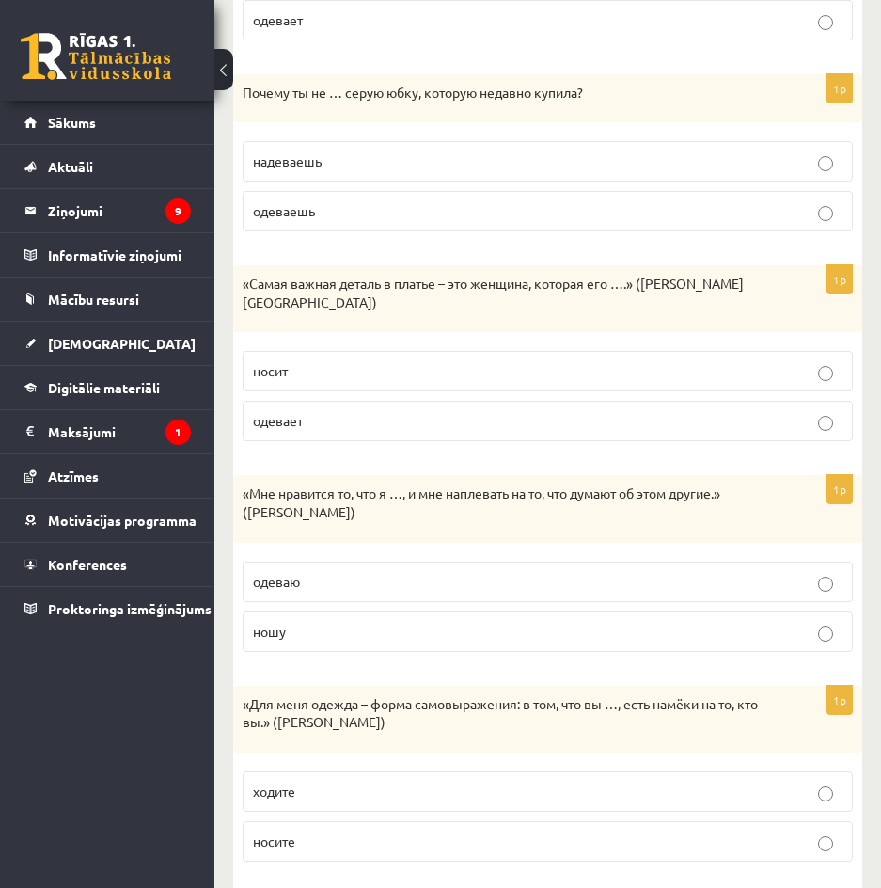
click at [317, 622] on p "ношу" at bounding box center [548, 632] width 590 height 20
click at [302, 781] on p "ходите" at bounding box center [548, 791] width 590 height 20
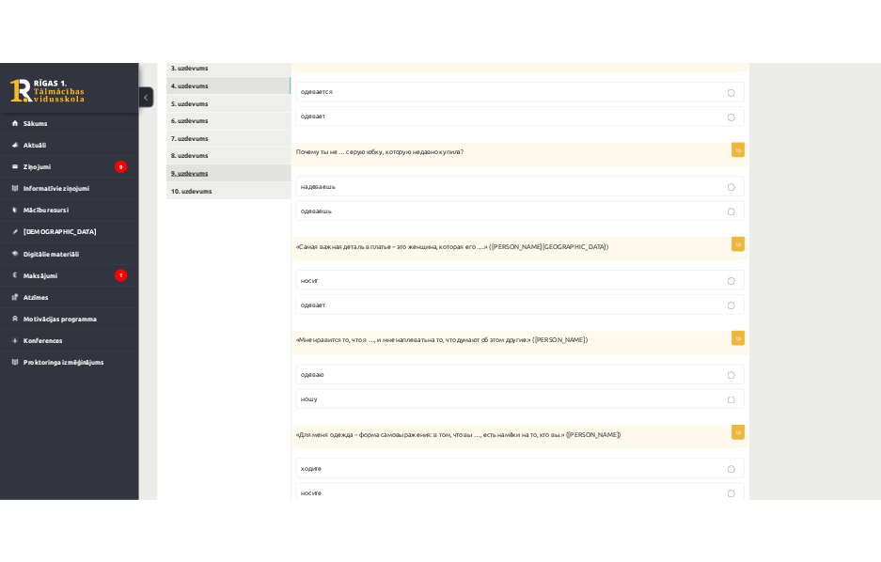
scroll to position [117, 0]
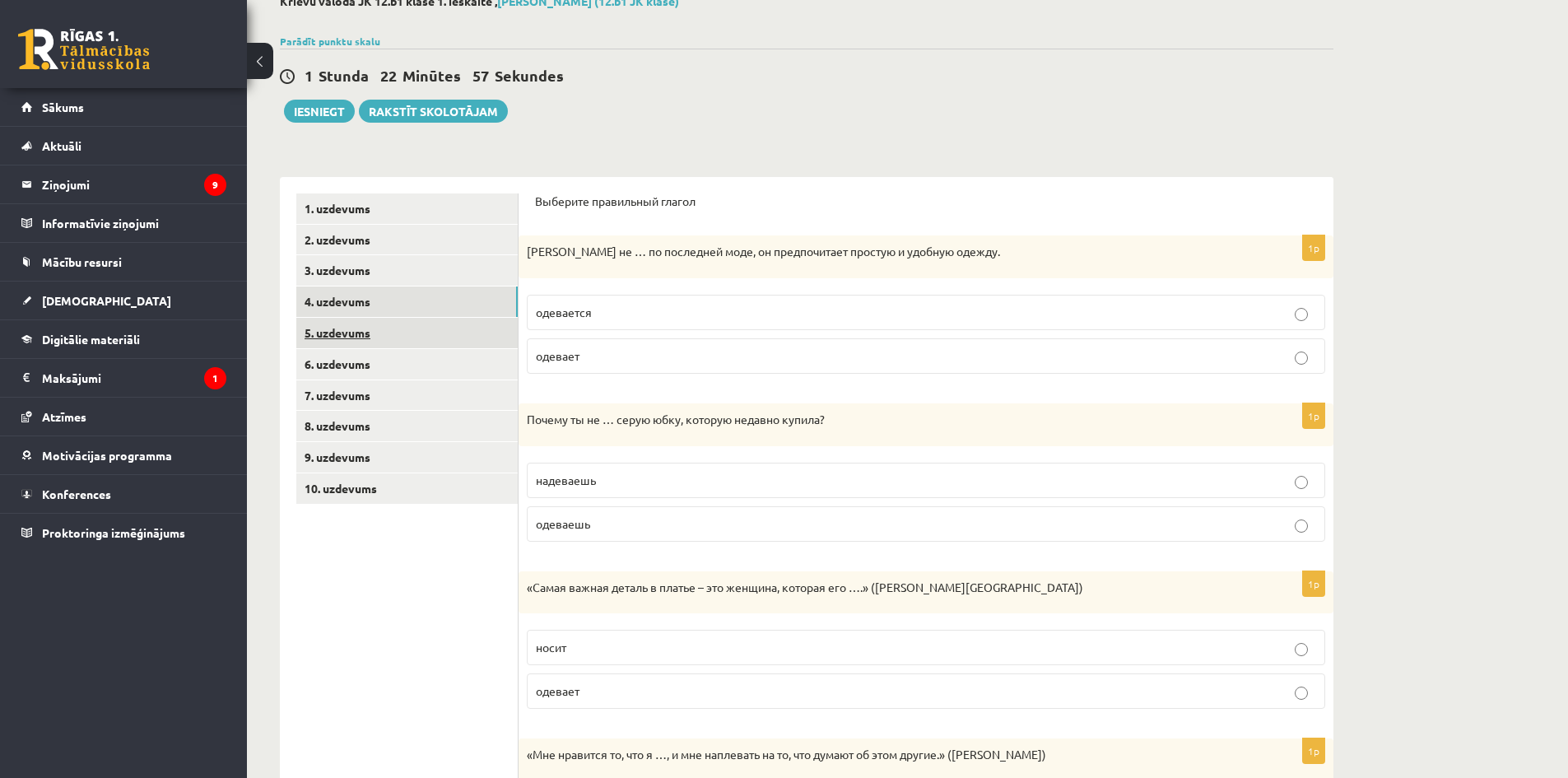
click at [386, 324] on link "5. uzdevums" at bounding box center [406, 333] width 221 height 31
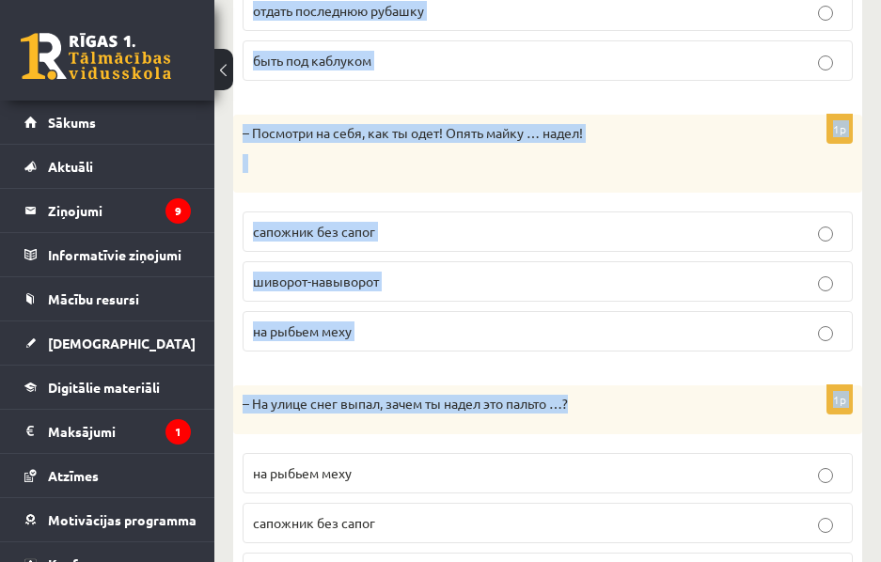
scroll to position [662, 0]
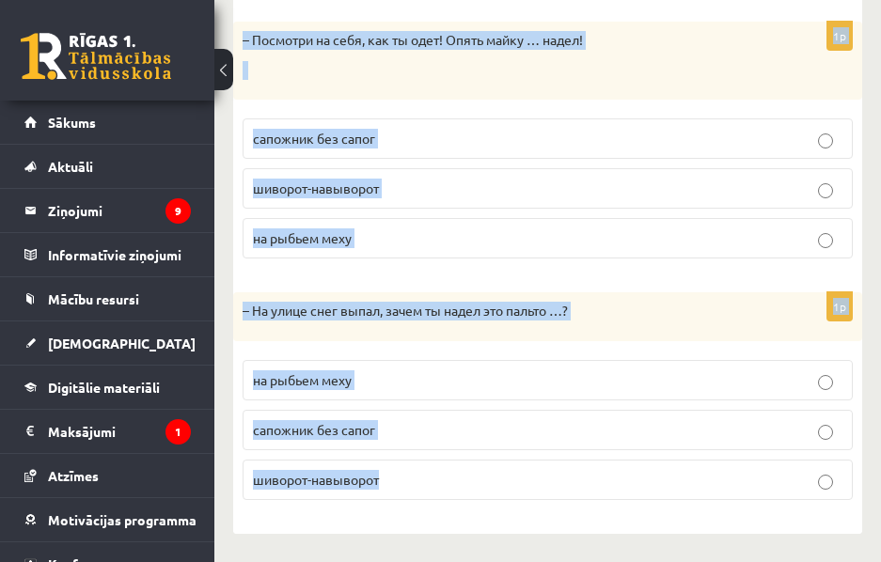
drag, startPoint x: 253, startPoint y: 191, endPoint x: 794, endPoint y: 509, distance: 627.1
click at [794, 509] on form "Дополните диалоги. 1p – Мой брат такой добрый! Всем своим друзьям готов …. зака…" at bounding box center [547, 123] width 591 height 783
copy form "Дополните диалоги. 1p – Мой брат такой добрый! Всем своим друзьям готов …. зака…"
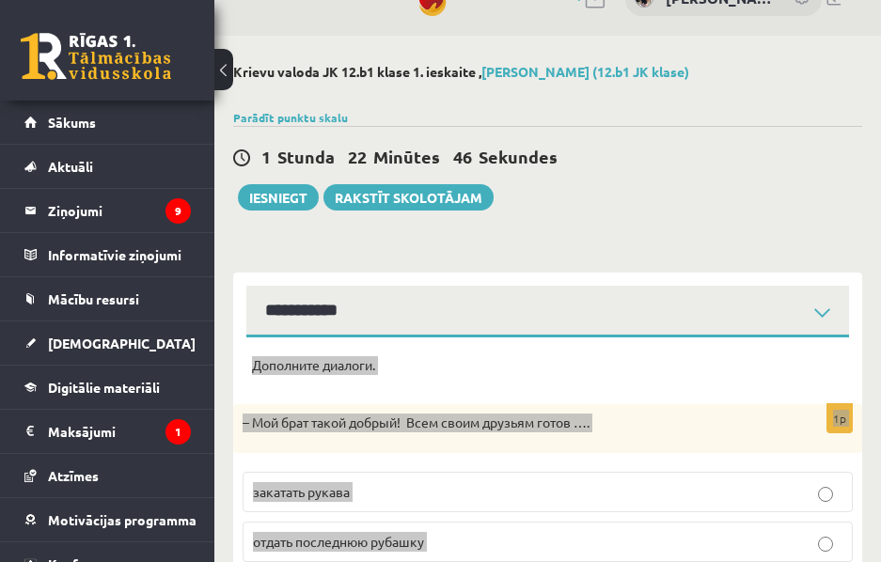
scroll to position [0, 0]
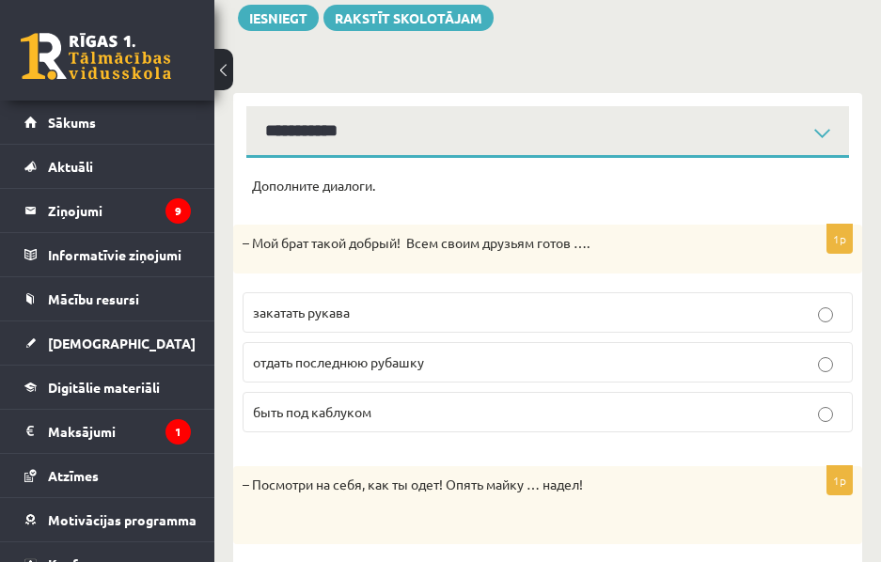
scroll to position [282, 0]
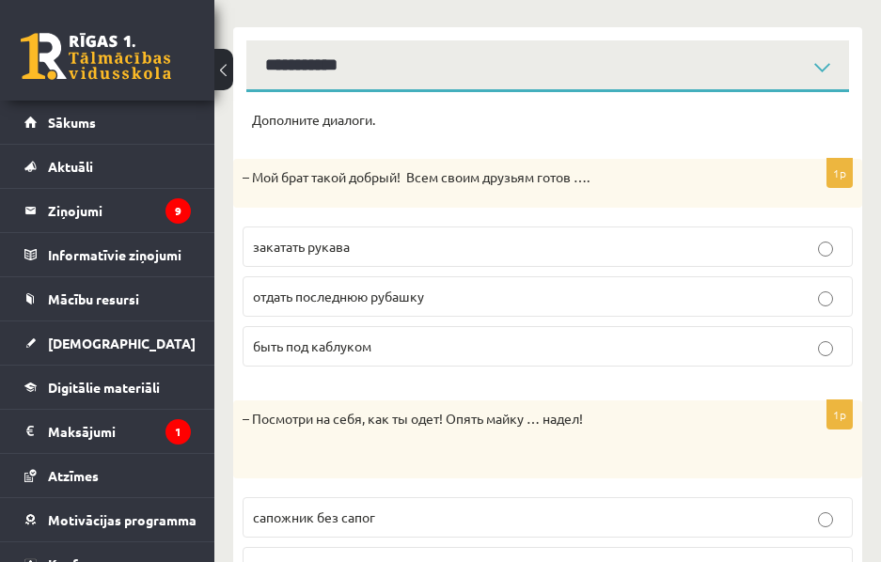
click at [370, 296] on span "отдать последнюю рубашку" at bounding box center [338, 296] width 171 height 17
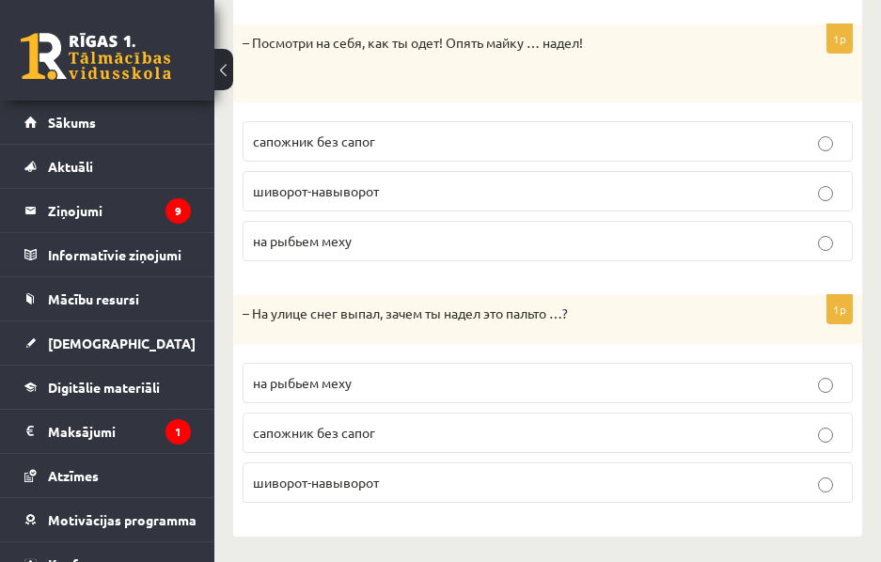
scroll to position [662, 0]
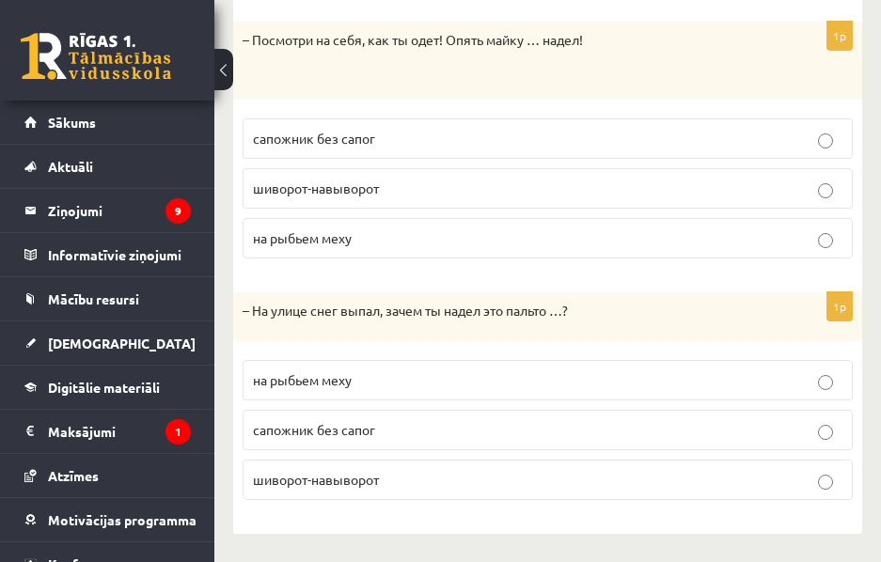
click at [340, 188] on span "шиворот-навыворот" at bounding box center [316, 188] width 126 height 17
click at [309, 436] on span "сапожник без сапог" at bounding box center [314, 429] width 122 height 17
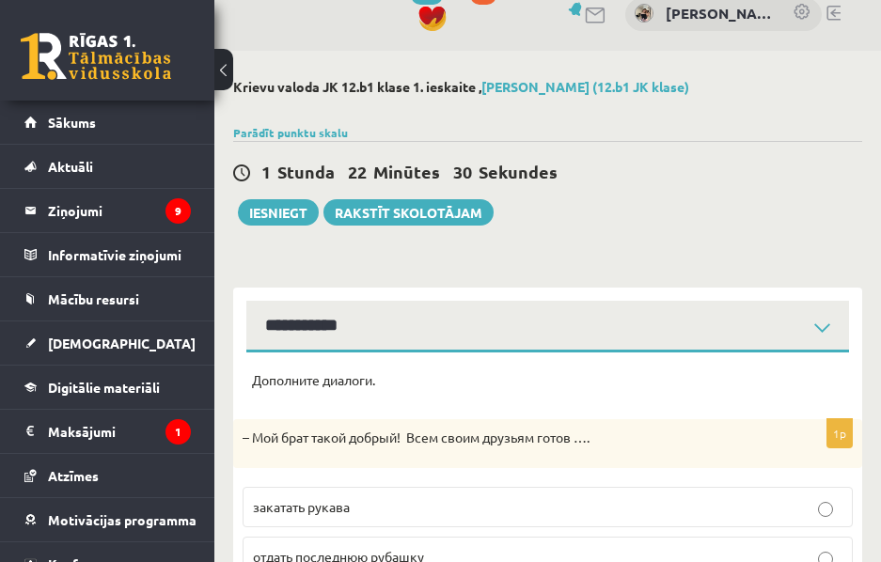
scroll to position [0, 0]
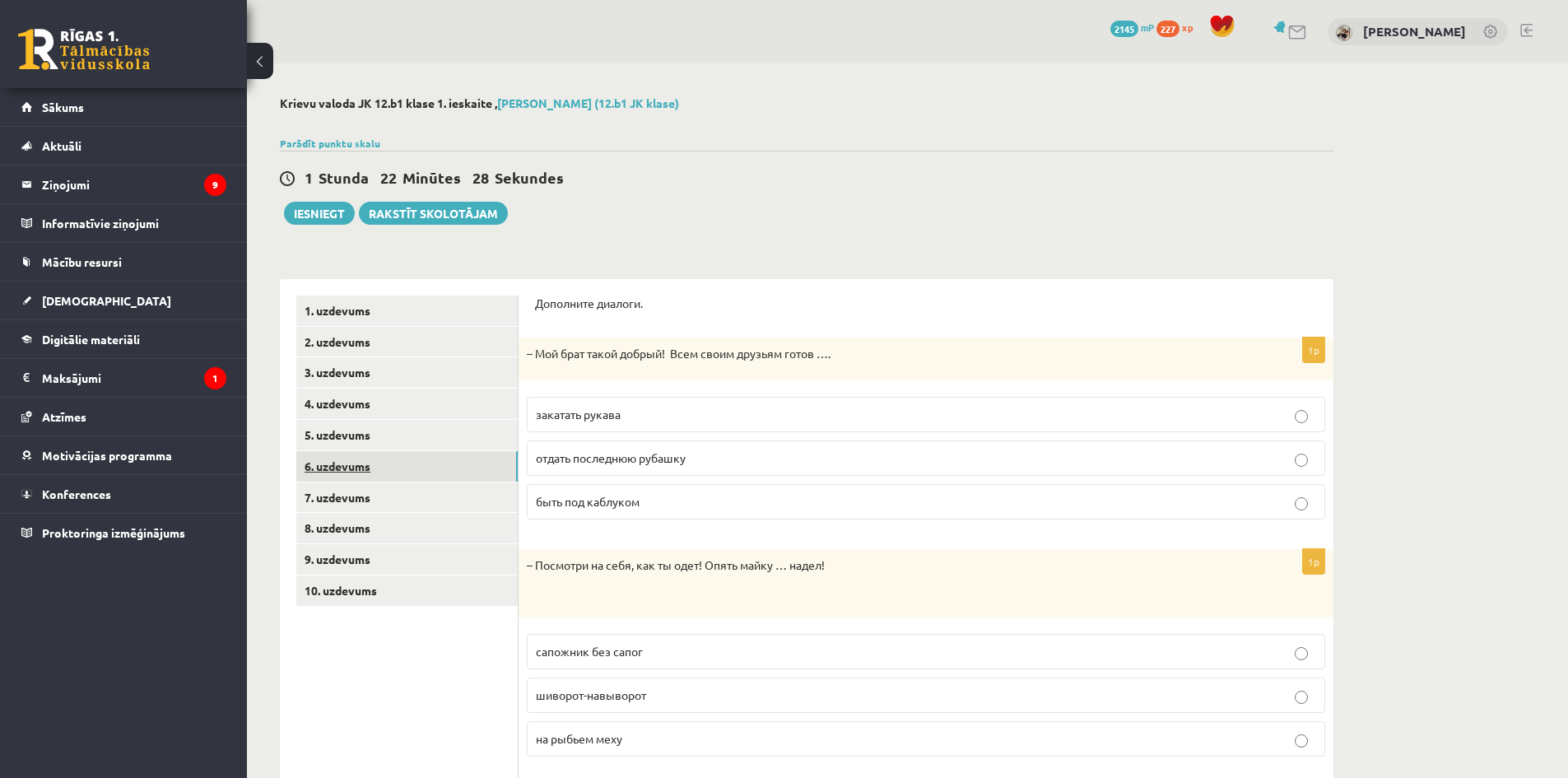
click at [338, 473] on link "6. uzdevums" at bounding box center [406, 466] width 221 height 31
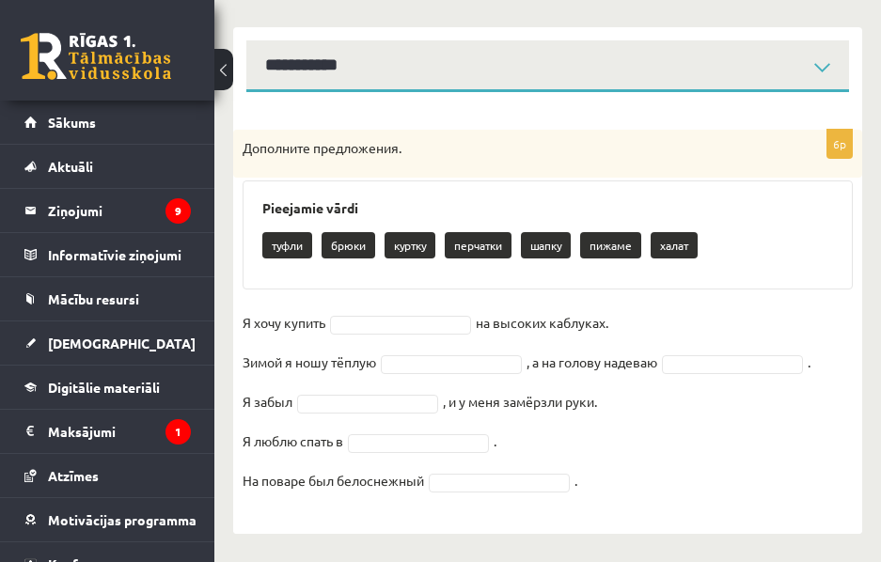
scroll to position [283, 0]
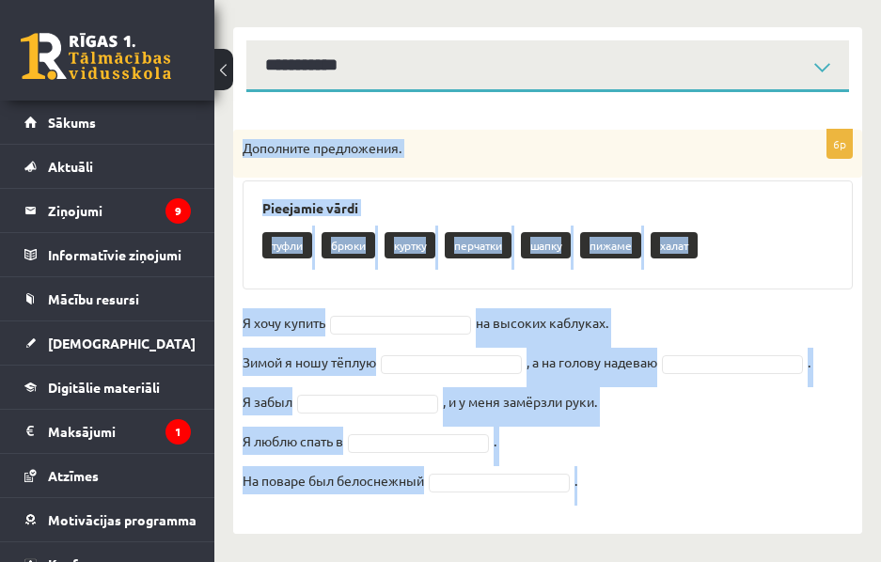
drag, startPoint x: 242, startPoint y: 140, endPoint x: 700, endPoint y: 487, distance: 575.3
click at [700, 487] on div "6p Дополните предложения. Pieejamie vārdi туфли брюки куртку перчатки шапку пиж…" at bounding box center [547, 323] width 629 height 386
copy div "Дополните предложения. Pieejamie vārdi туфли брюки куртку перчатки шапку пижаме…"
click at [770, 248] on div "туфли брюки куртку перчатки шапку пижаме халат" at bounding box center [547, 248] width 571 height 44
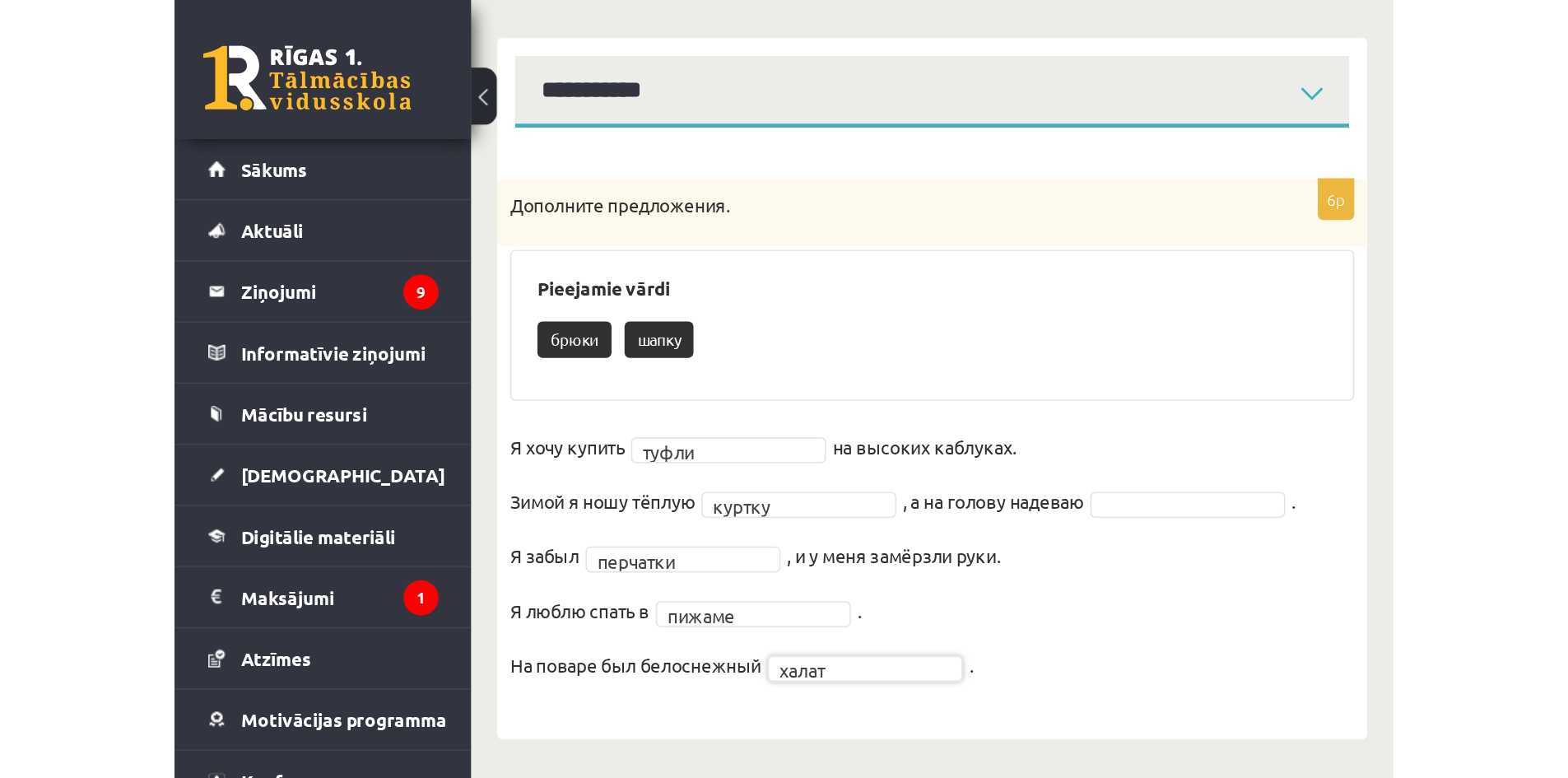
scroll to position [0, 0]
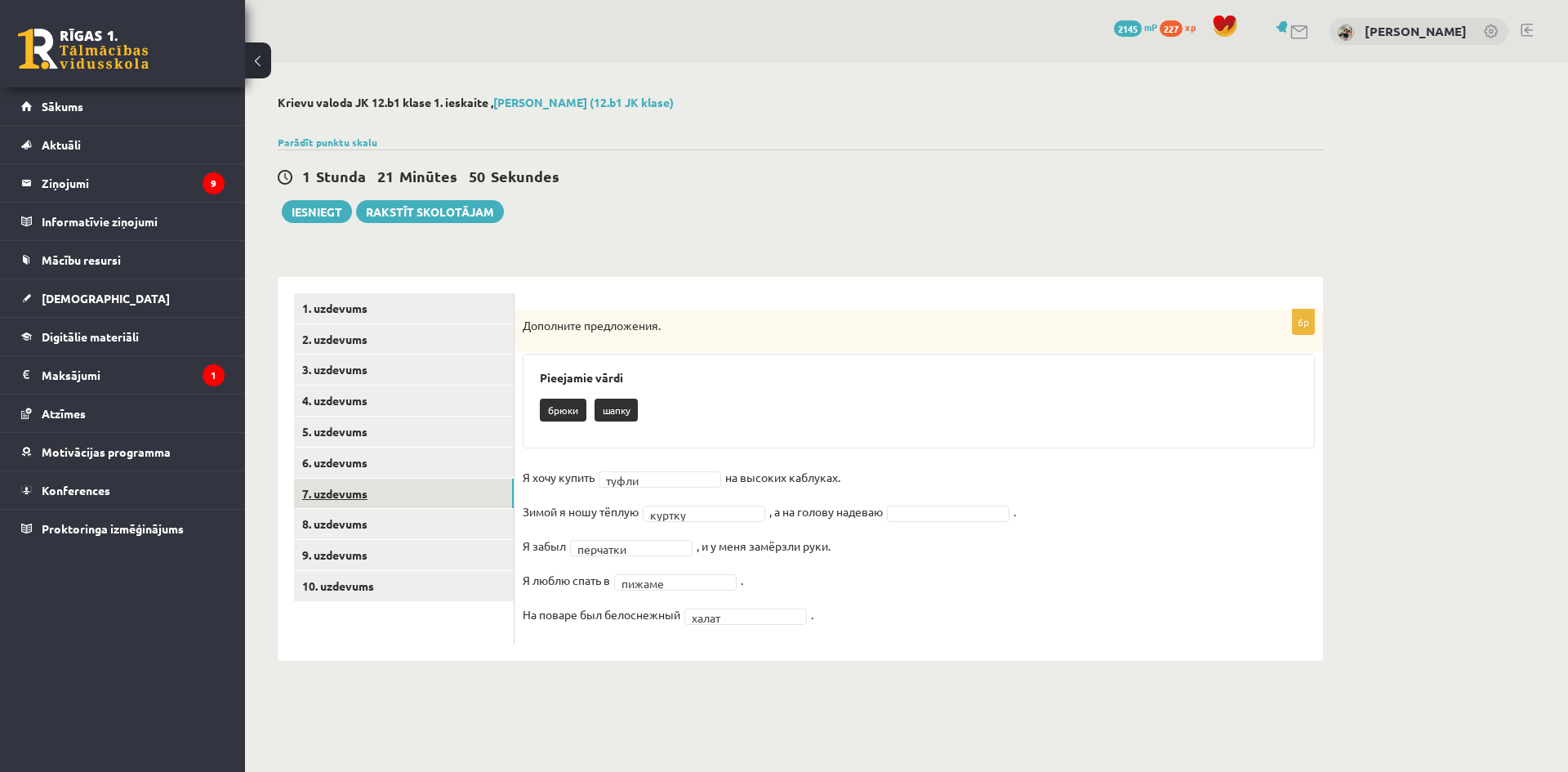
click at [394, 489] on link "7. uzdevums" at bounding box center [403, 493] width 220 height 30
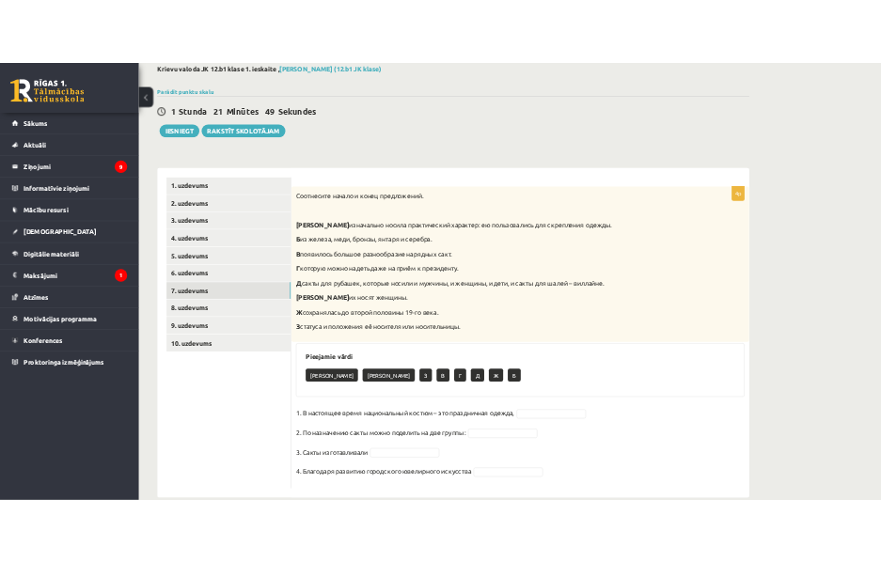
scroll to position [139, 0]
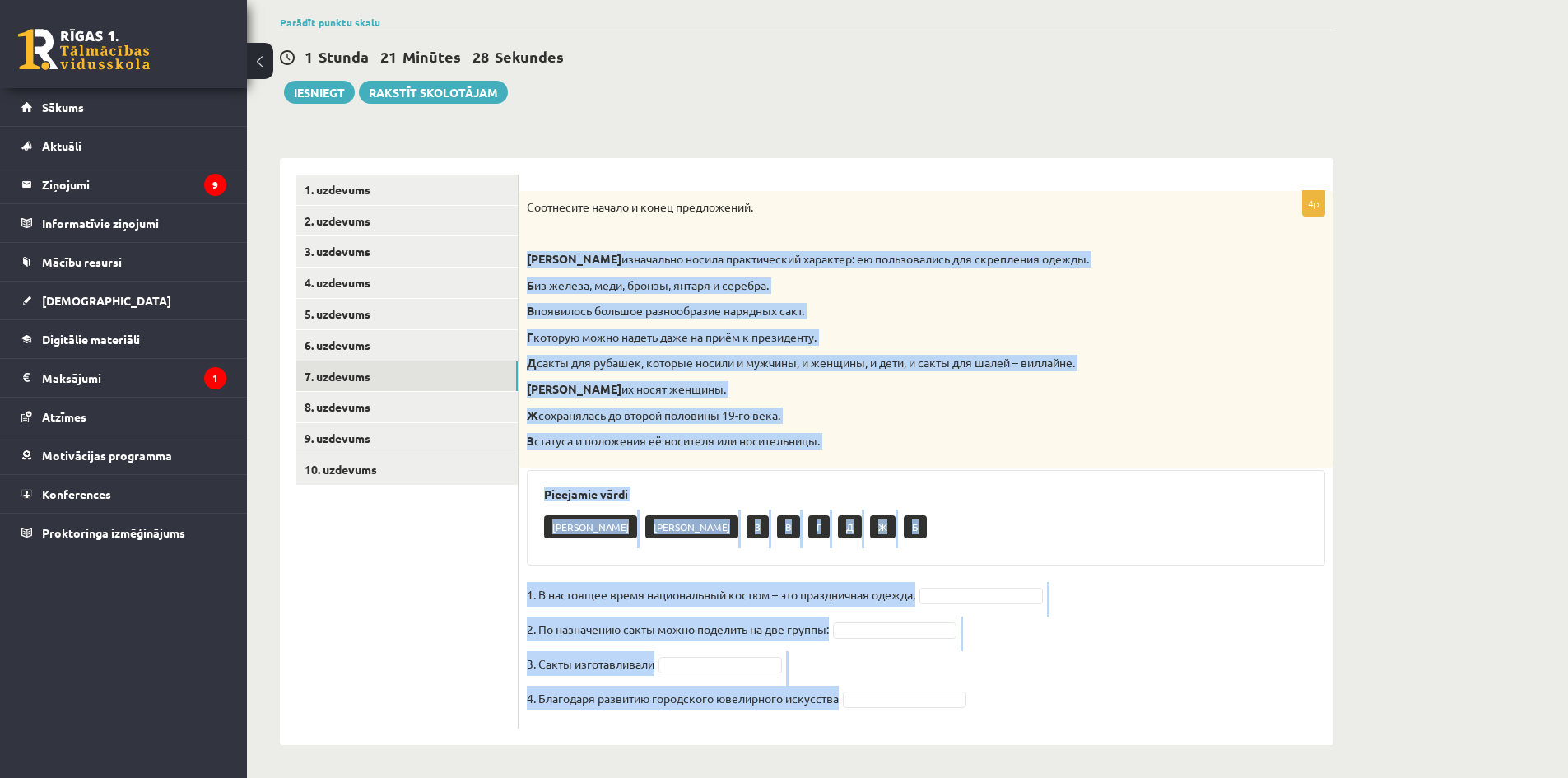
drag, startPoint x: 524, startPoint y: 252, endPoint x: 967, endPoint y: 706, distance: 634.3
click at [967, 709] on div "4p Соотнесите начало и конец предложений. А изначально носила практический хара…" at bounding box center [925, 459] width 815 height 537
copy div "L ipsumdolor sitame consectetura elitsedd: ei temporincidi utl etdolorema aliqu…"
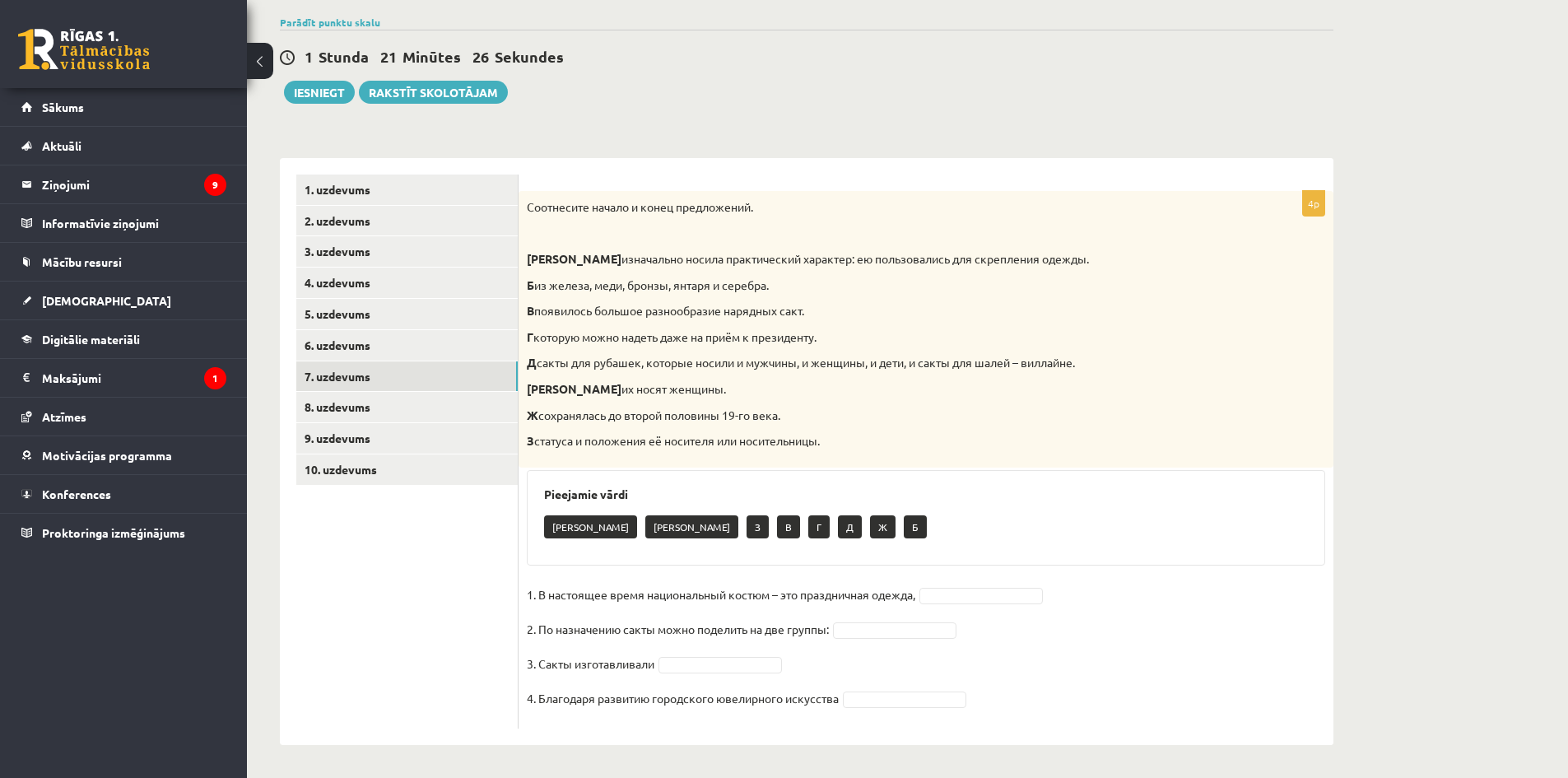
click at [613, 172] on div "4p Соотнесите начало и конец предложений. А изначально носила практический хара…" at bounding box center [925, 452] width 815 height 586
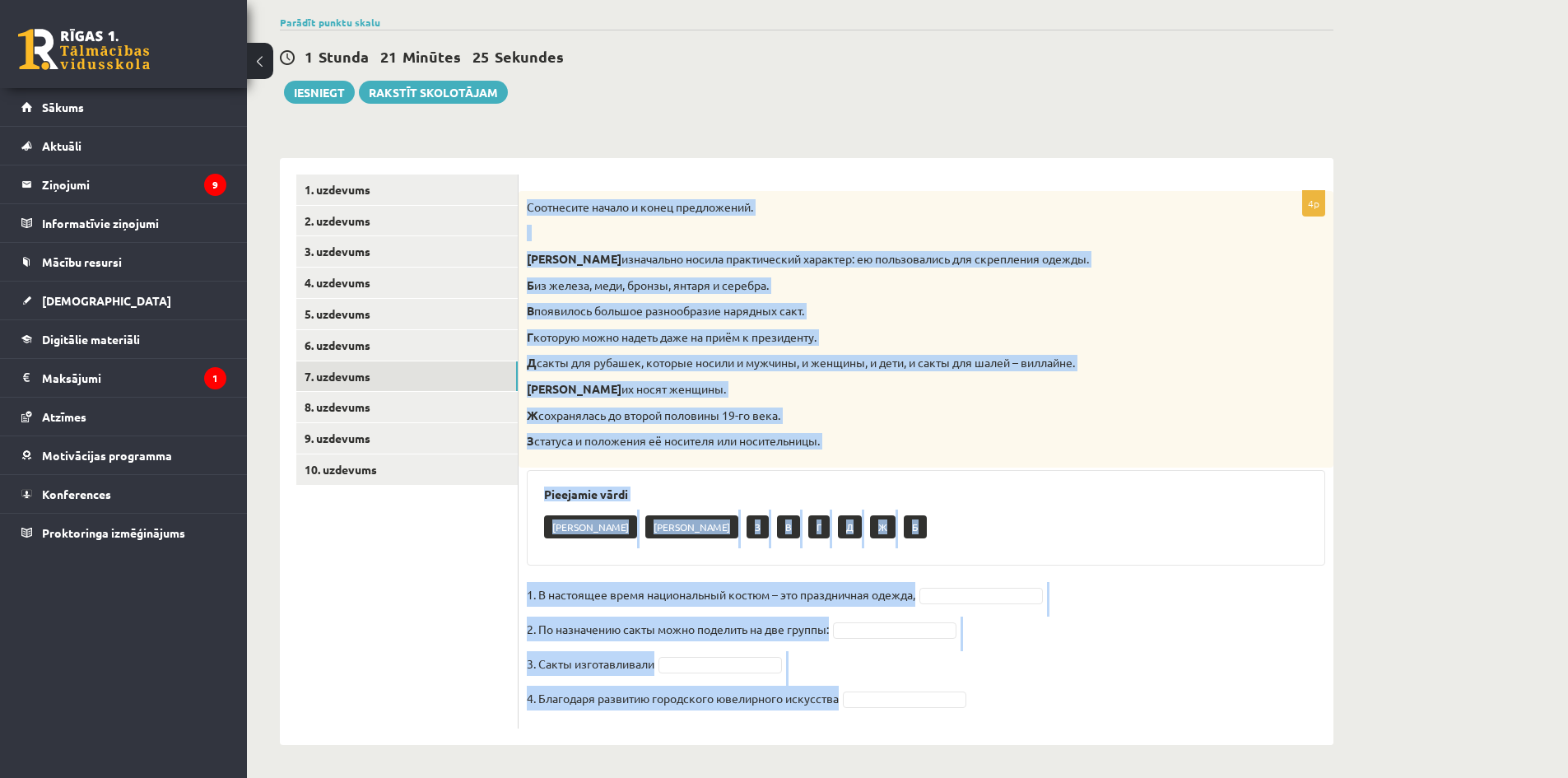
drag, startPoint x: 527, startPoint y: 200, endPoint x: 1050, endPoint y: 801, distance: 796.7
click at [1050, 656] on html "0 Dāvanas 2145 mP 227 xp [PERSON_NAME] Sākums Aktuāli Kā mācīties [PERSON_NAME]…" at bounding box center [784, 268] width 1568 height 778
copy div "Loremipsum dolors a conse adipiscinge. S doeiusmodt incidi utlaboreetdo magnaal…"
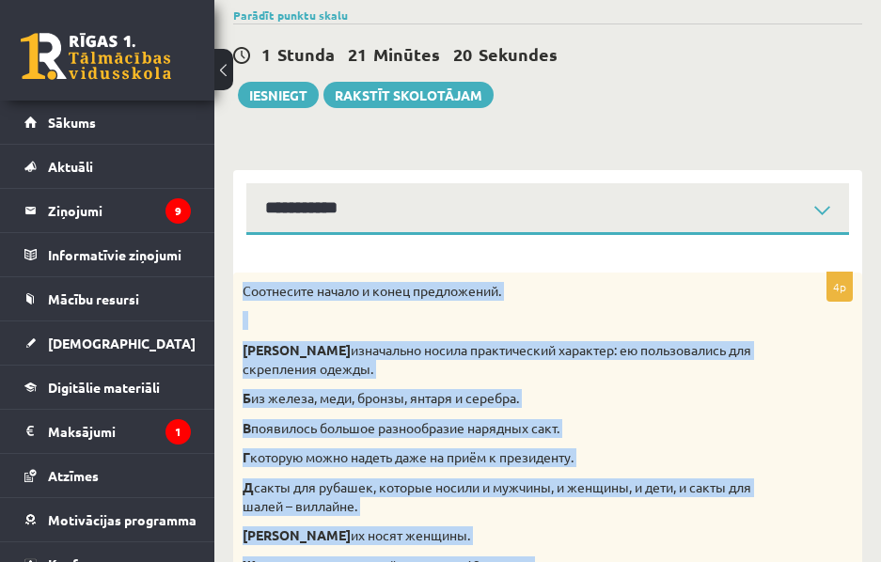
click at [747, 378] on p "А изначально носила практический характер: ею пользовались для скрепления одежд…" at bounding box center [501, 359] width 516 height 37
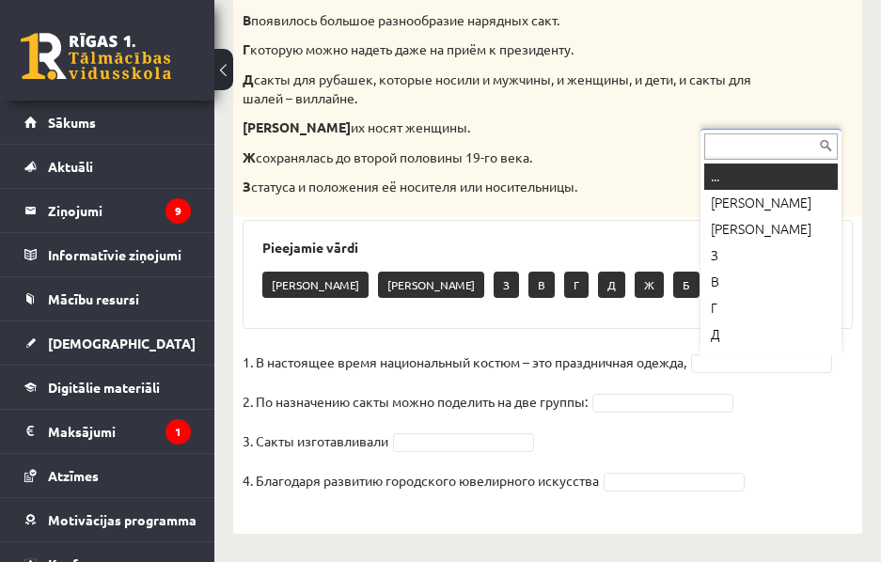
scroll to position [23, 0]
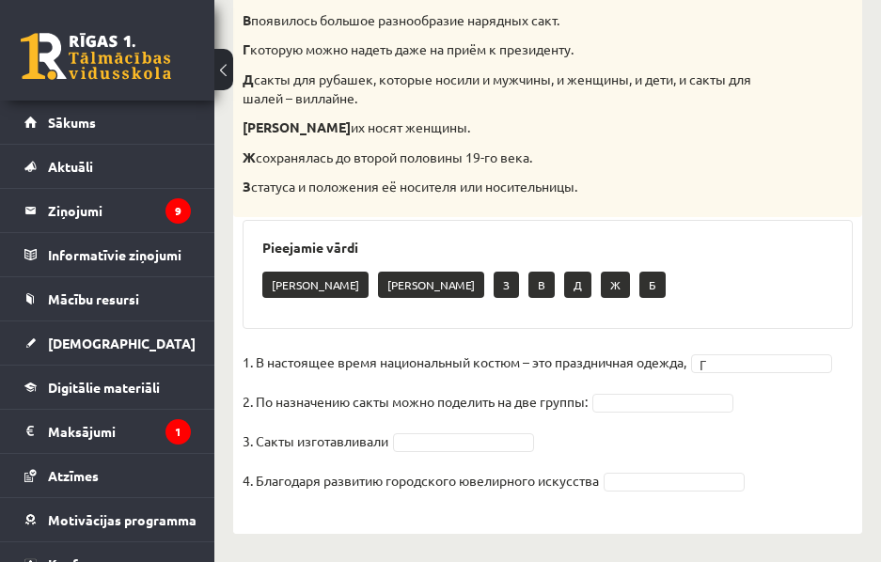
click at [687, 389] on fieldset "1. В настоящее время национальный костюм – это праздничная одежда, Г * 2. По на…" at bounding box center [548, 427] width 610 height 158
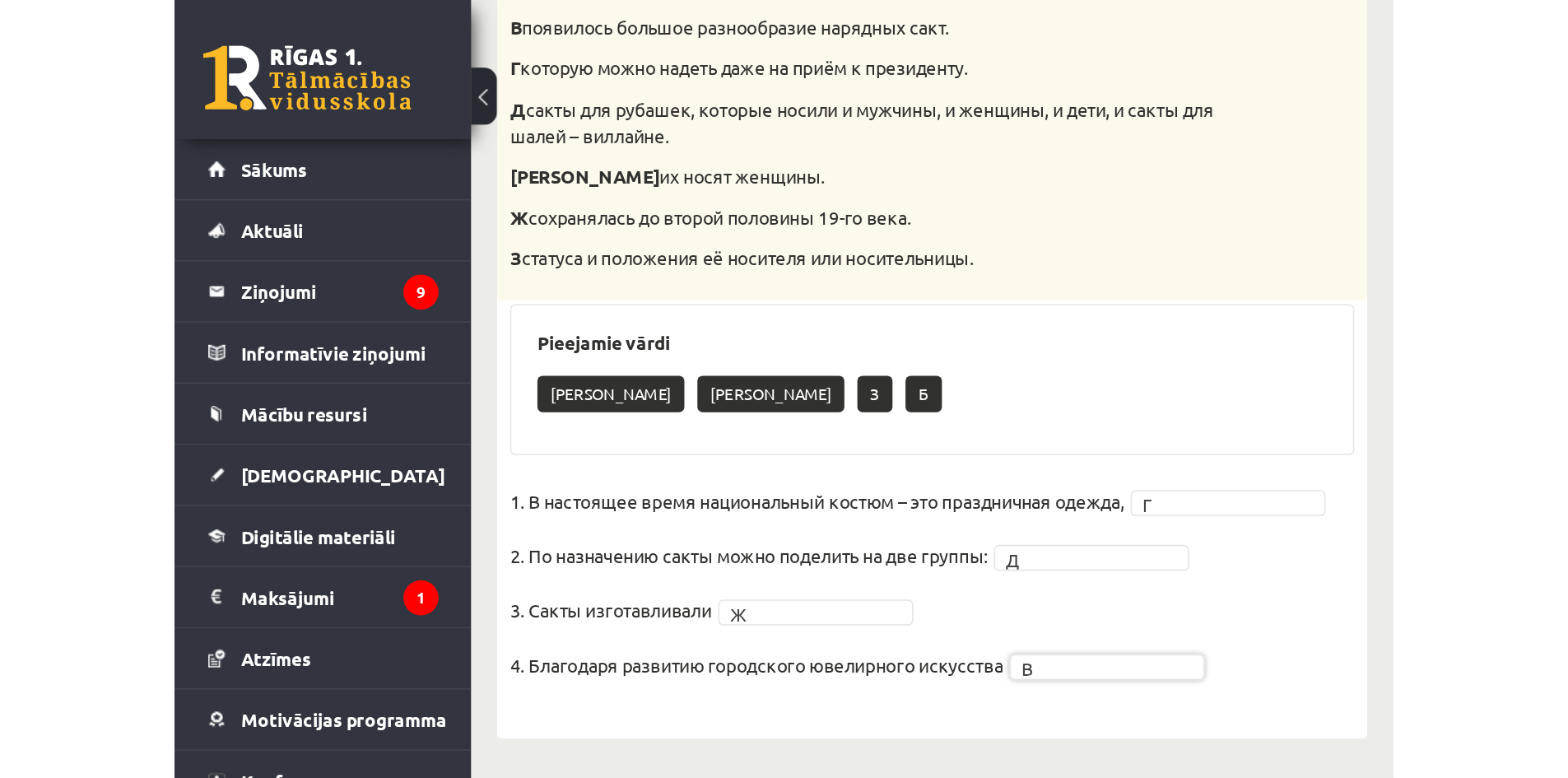
scroll to position [122, 0]
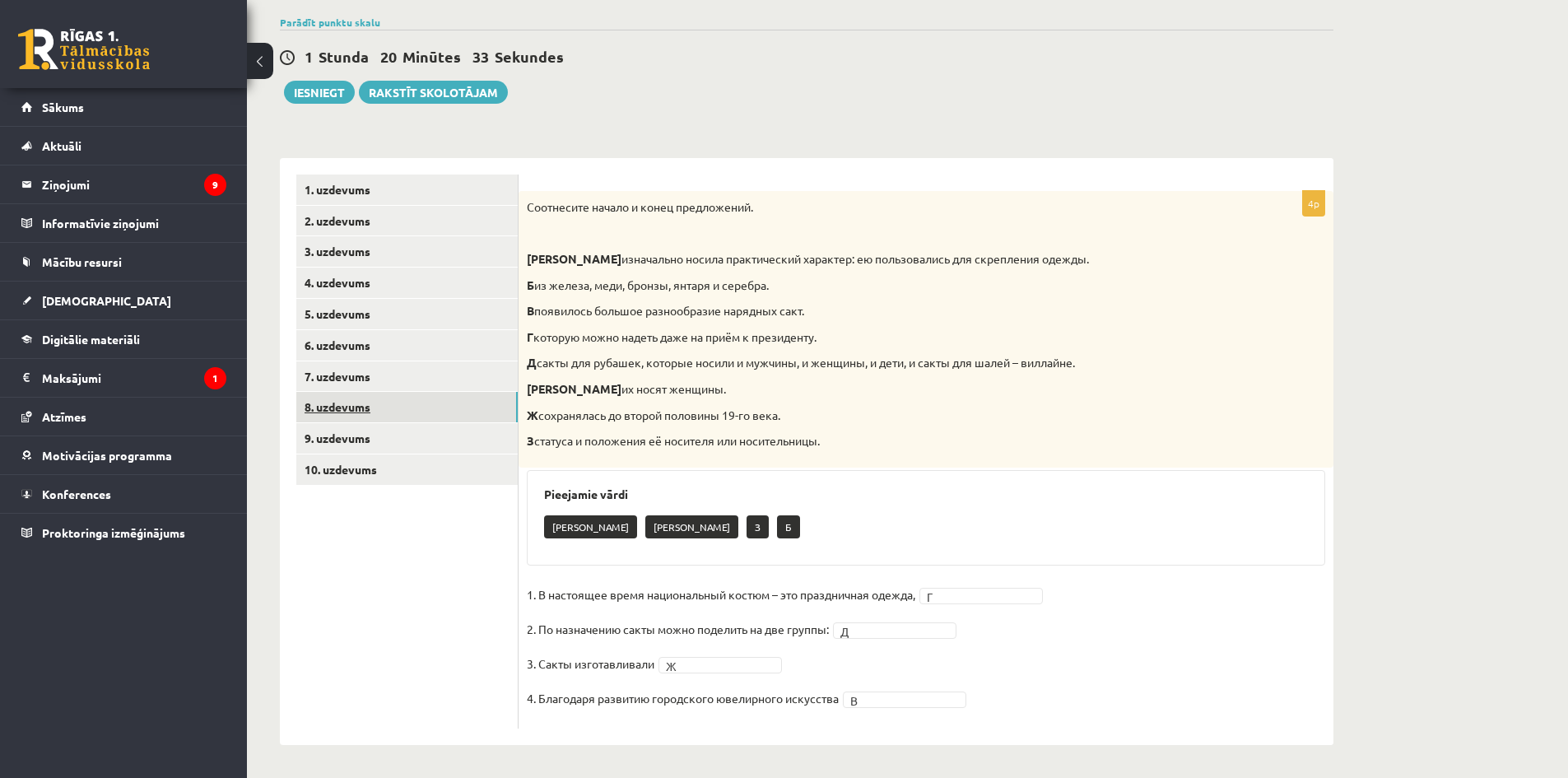
click at [355, 400] on link "8. uzdevums" at bounding box center [406, 407] width 221 height 31
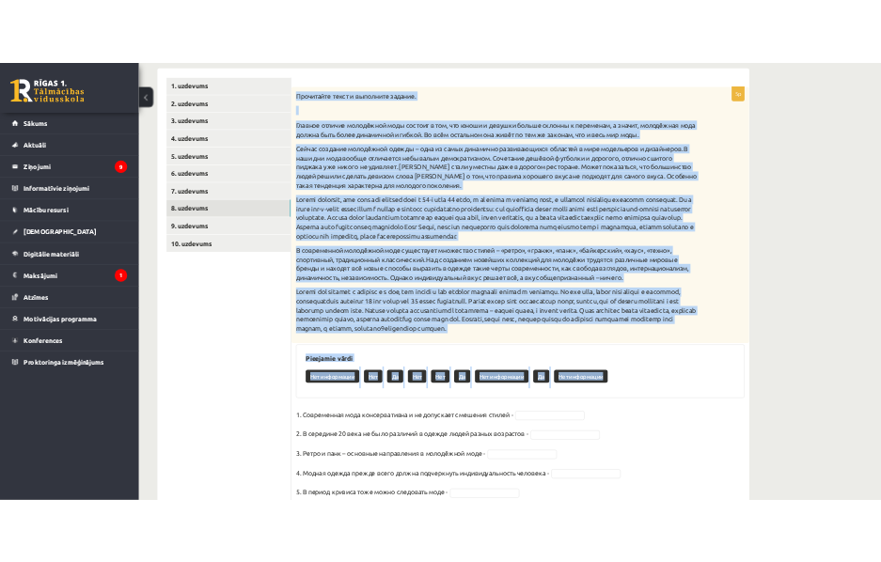
scroll to position [384, 0]
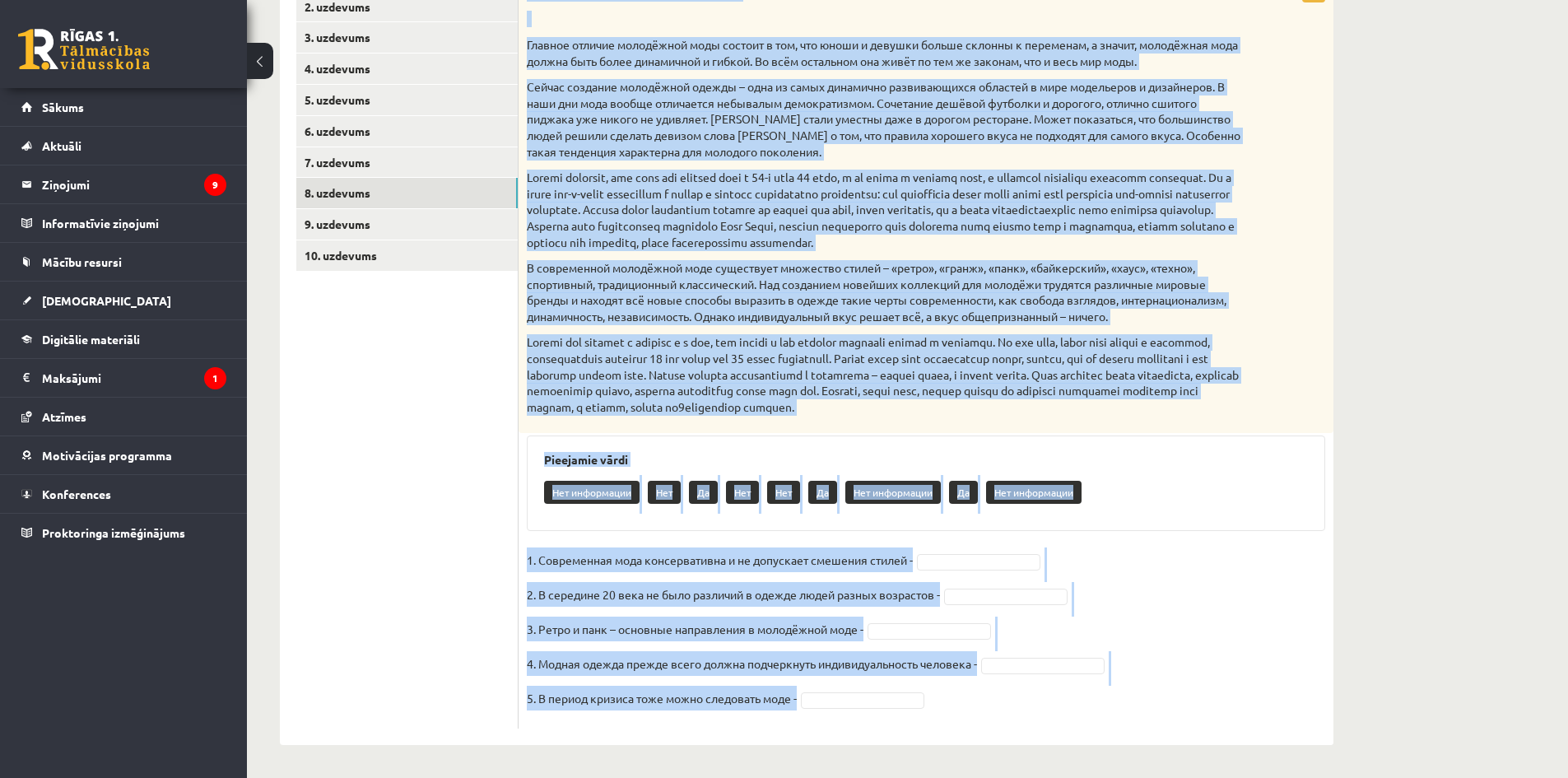
drag, startPoint x: 525, startPoint y: 316, endPoint x: 1026, endPoint y: 717, distance: 641.7
click at [1026, 717] on div "5p Прочитайте текст и выполните задание. Главное отличие молодёжной моды состои…" at bounding box center [925, 353] width 815 height 751
copy div "Loremipsum dolor s ametconse adipisc. Elitsed doeiusm temporinci utla etdolor m…"
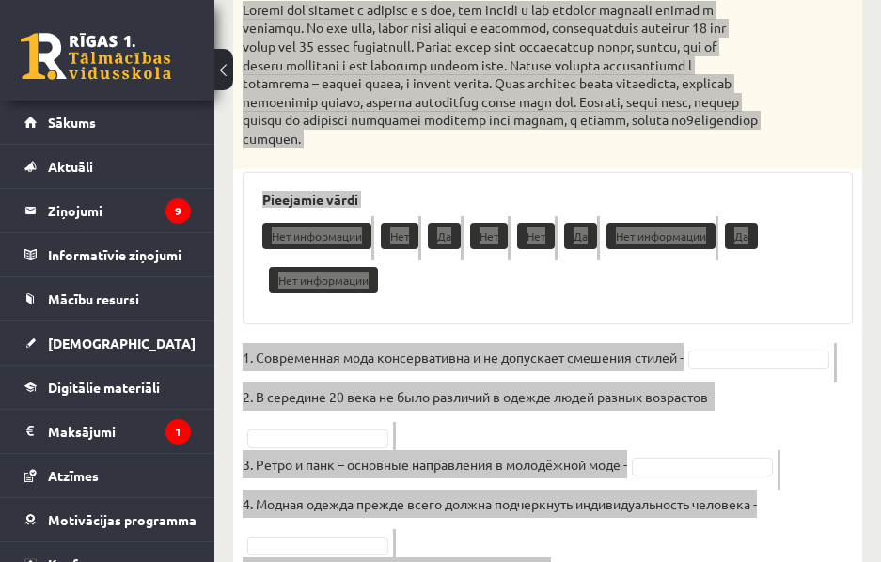
scroll to position [1133, 0]
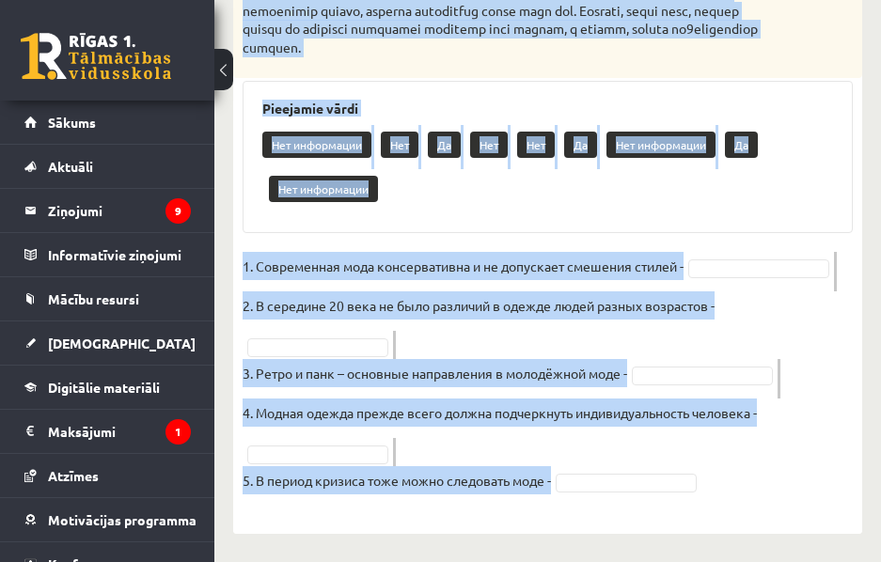
click at [672, 201] on div "Нет информации Нет Да Нет Нет Да Нет информации Да Нет информации" at bounding box center [547, 169] width 571 height 88
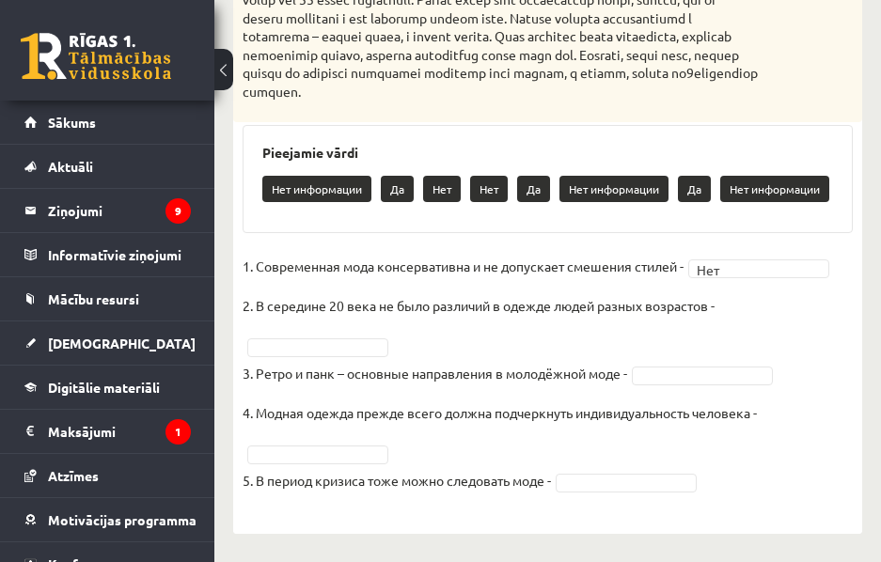
click at [761, 307] on fieldset "1. Современная мода консервативна и не допускает смешения стилей - Нет *** 2. В…" at bounding box center [548, 379] width 610 height 254
drag, startPoint x: 752, startPoint y: 323, endPoint x: 726, endPoint y: 318, distance: 26.7
click at [751, 323] on fieldset "1. Современная мода консервативна и не допускает смешения стилей - Нет *** 2. В…" at bounding box center [548, 379] width 610 height 254
click at [742, 298] on fieldset "1. Современная мода консервативна и не допускает смешения стилей - Нет *** 2. В…" at bounding box center [548, 379] width 610 height 254
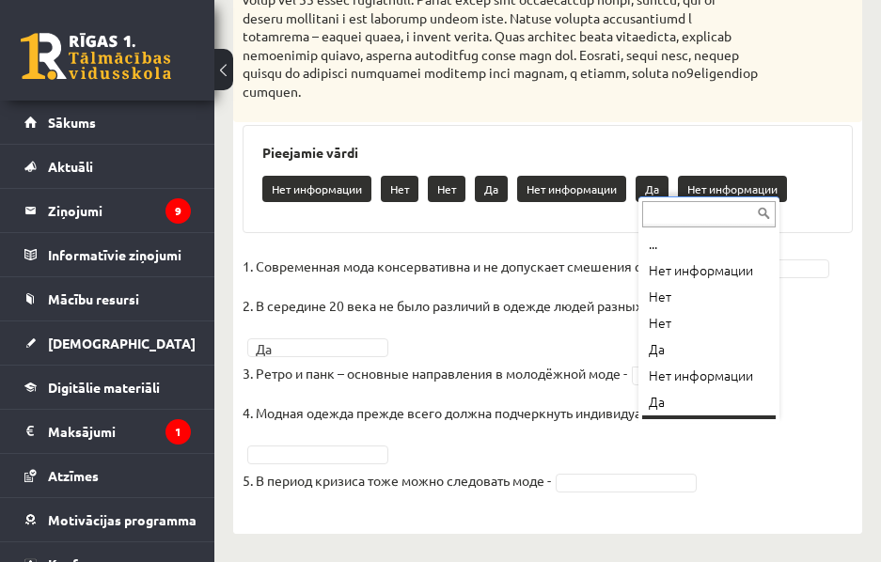
scroll to position [23, 0]
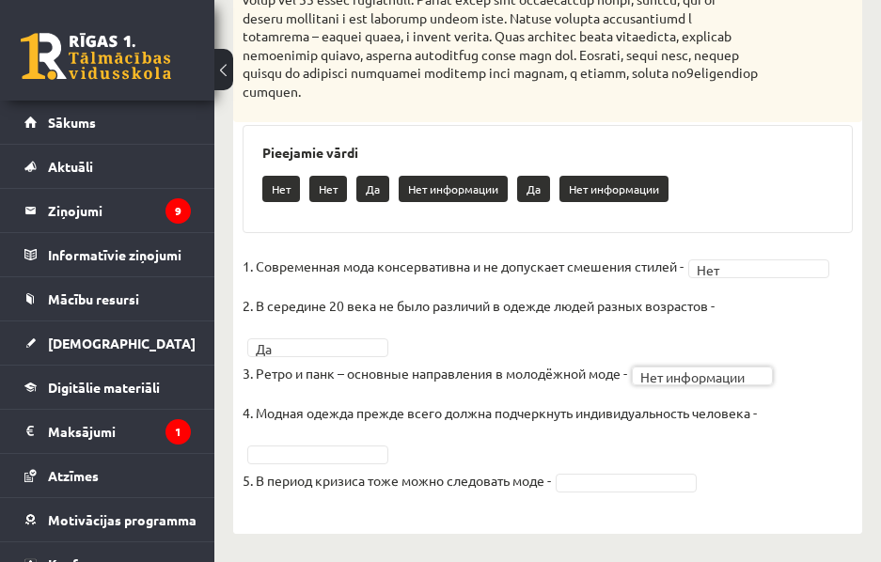
click at [785, 414] on fieldset "**********" at bounding box center [548, 379] width 610 height 254
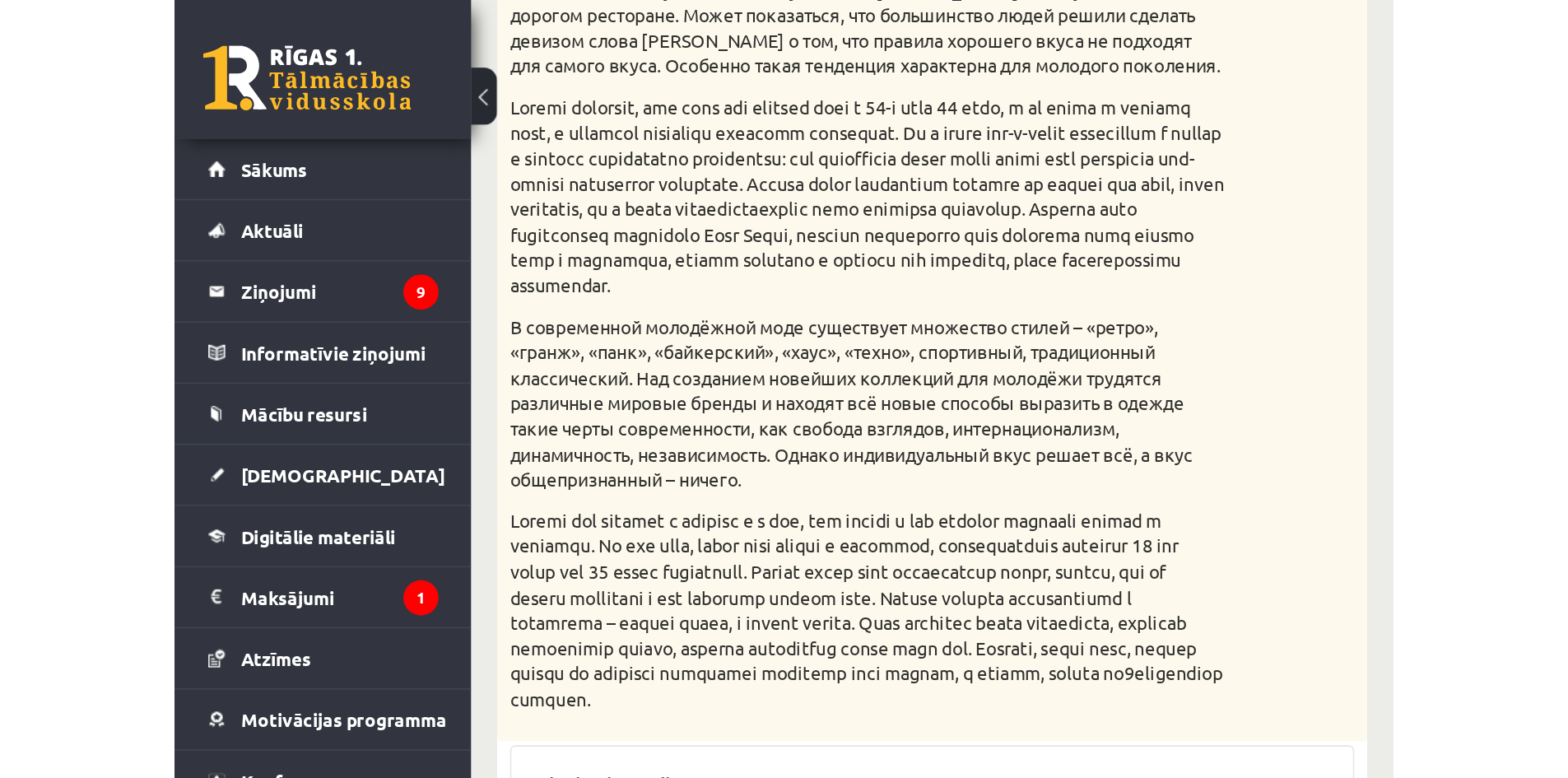
scroll to position [336, 0]
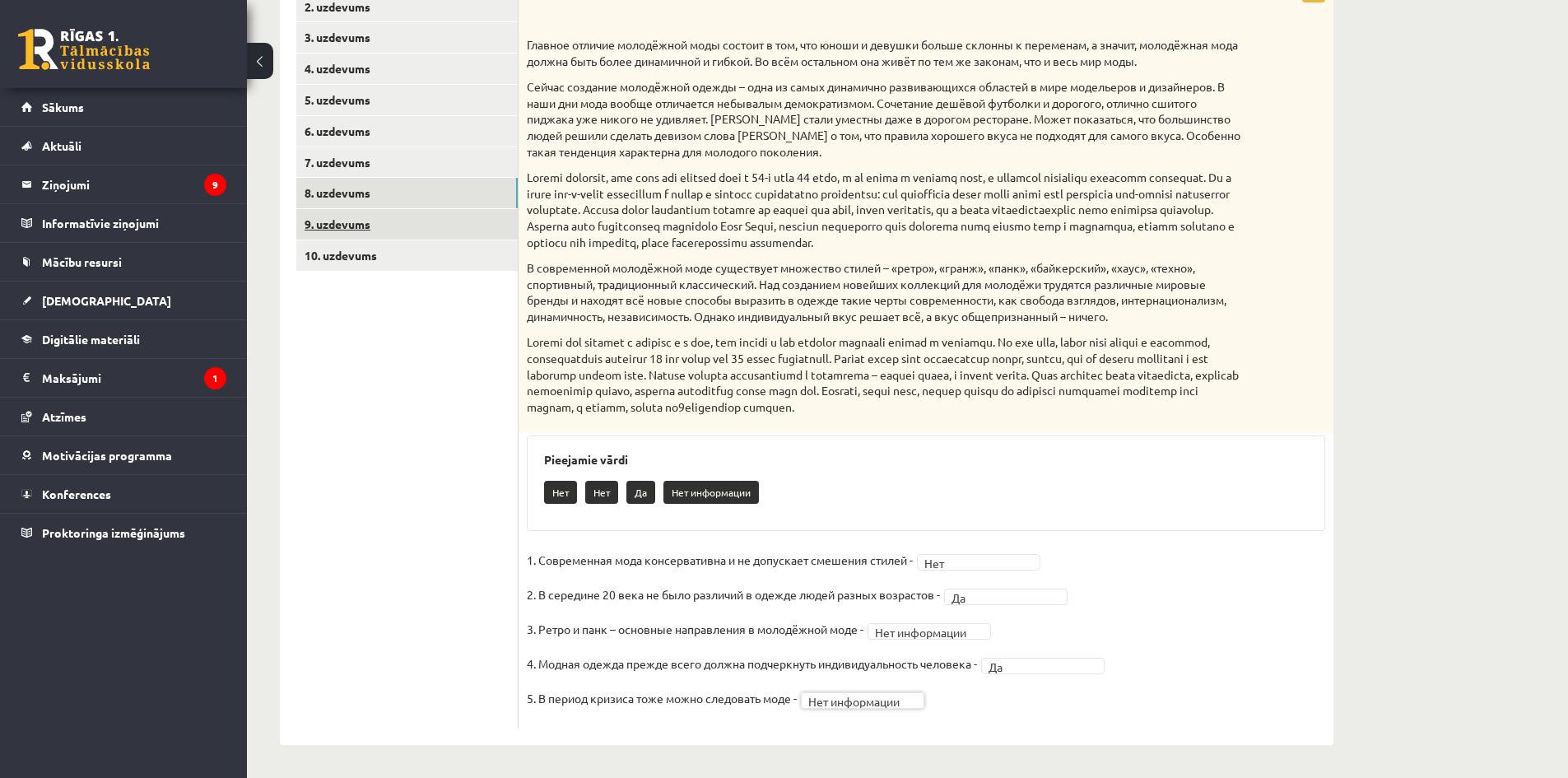
click at [398, 219] on link "9. uzdevums" at bounding box center [406, 224] width 221 height 31
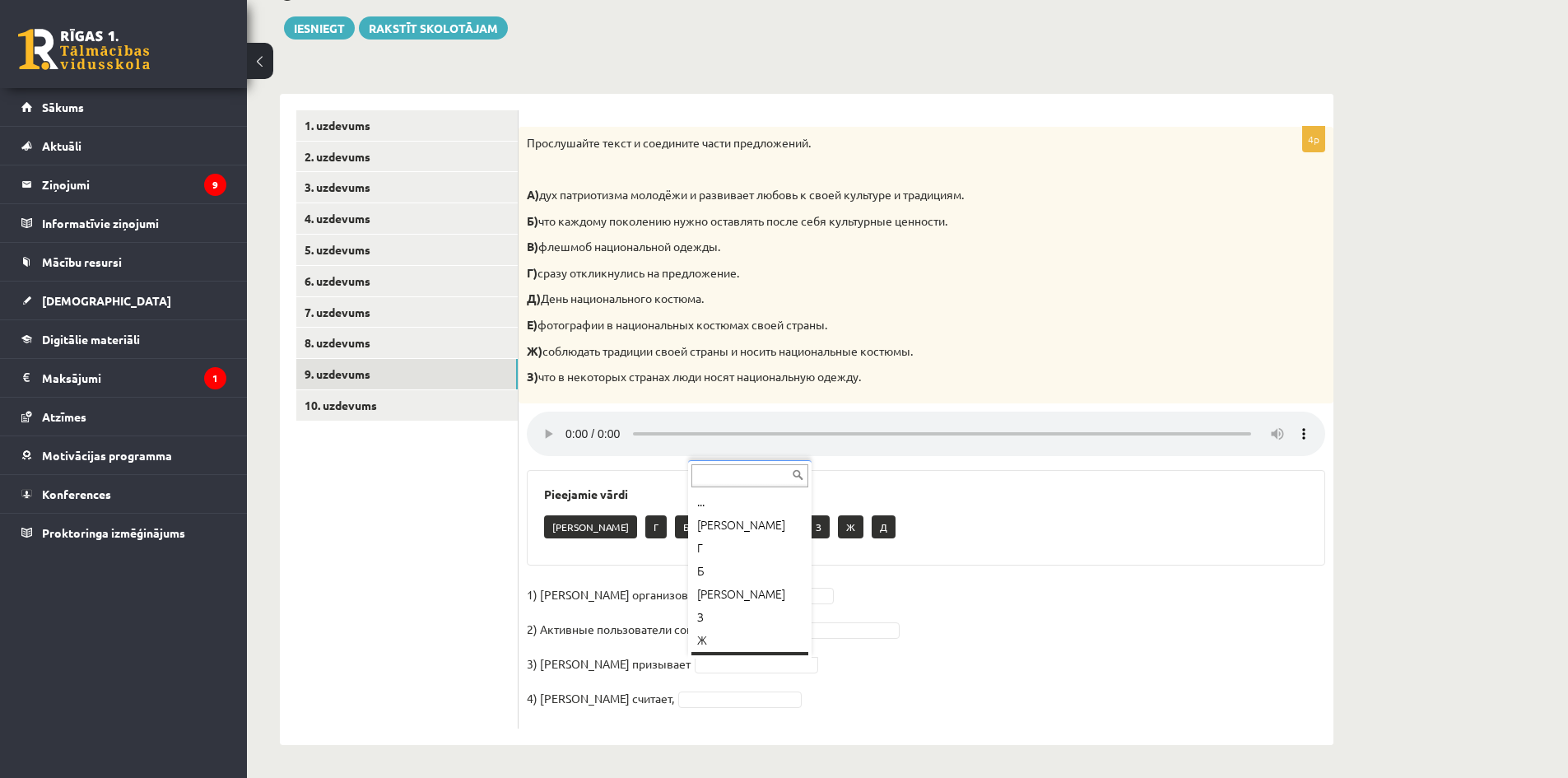
scroll to position [20, 0]
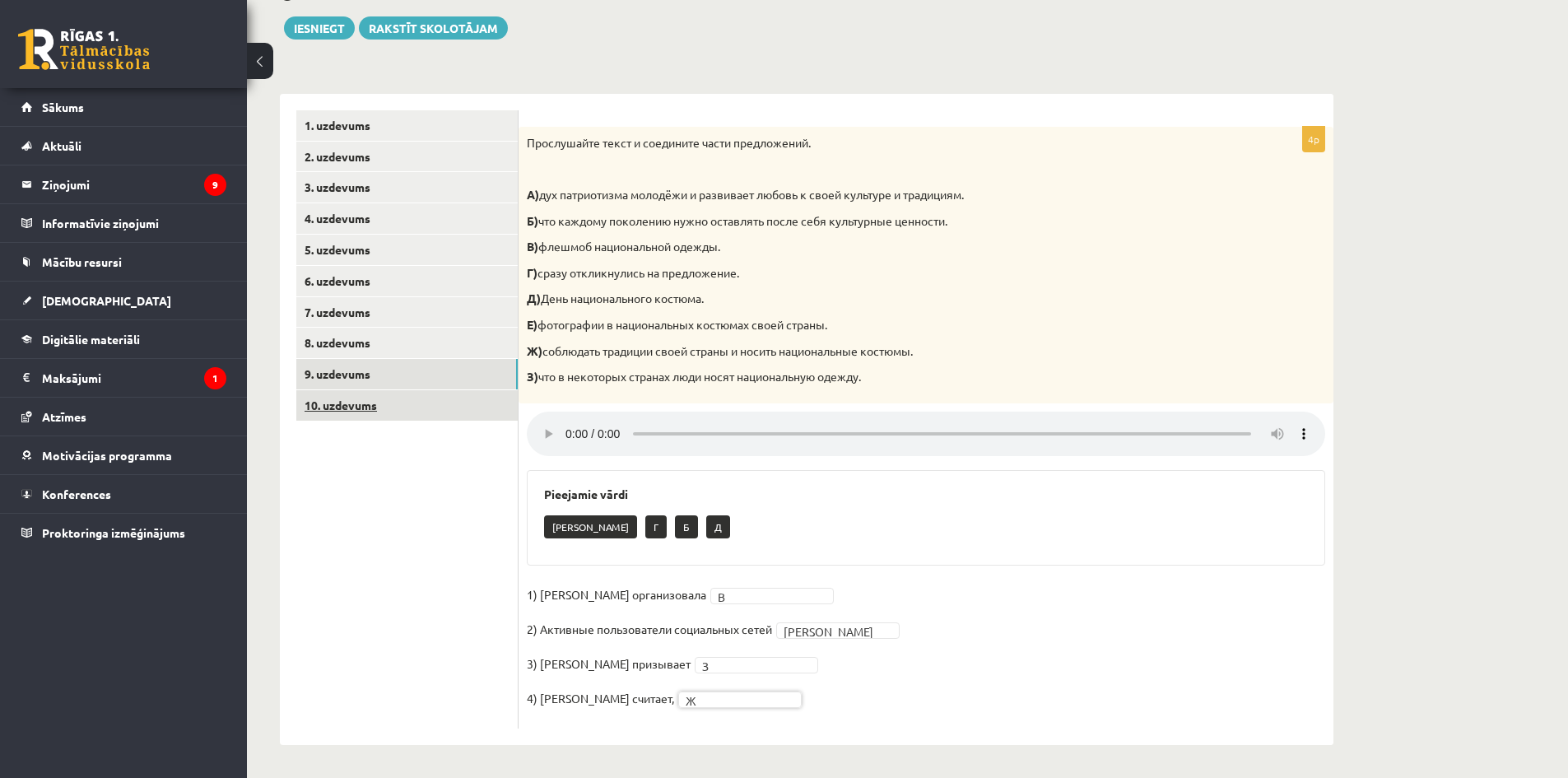
click at [337, 408] on link "10. uzdevums" at bounding box center [406, 405] width 221 height 31
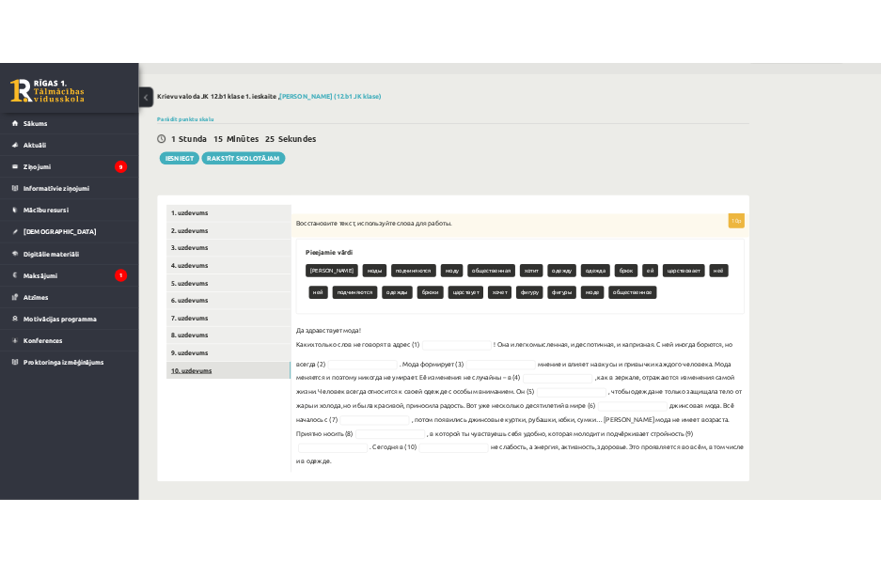
scroll to position [51, 0]
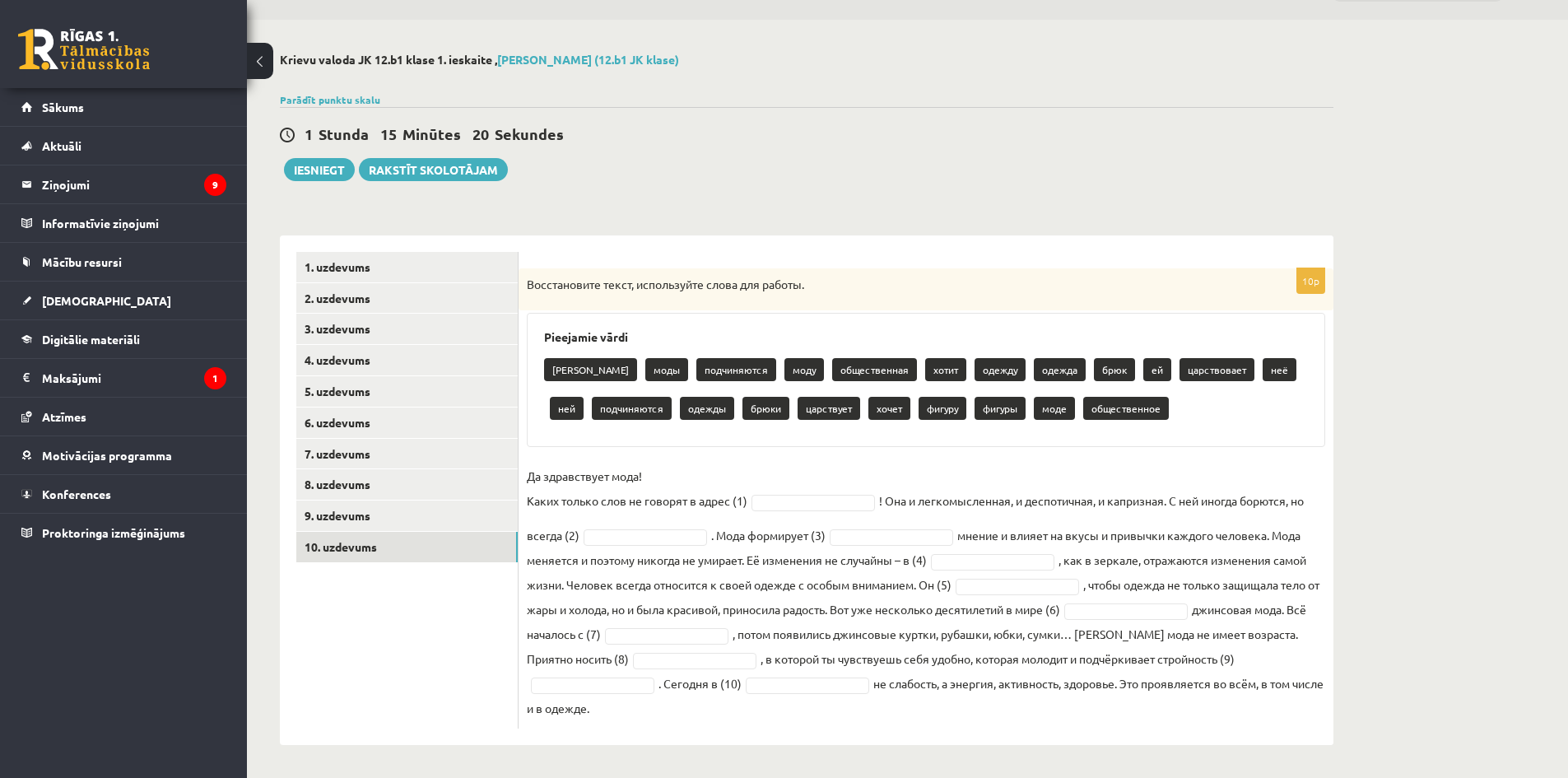
drag, startPoint x: 527, startPoint y: 284, endPoint x: 1192, endPoint y: 704, distance: 786.5
click at [1192, 704] on div "10p Восстановите текст, используйте слова для работы. Pieejamie vārdi [PERSON_N…" at bounding box center [925, 499] width 815 height 460
click at [1515, 550] on div "**********" at bounding box center [907, 399] width 1321 height 758
click at [684, 478] on p "Да здравствует мода! Каких только слов не говорят в адрес (1)" at bounding box center [637, 487] width 221 height 49
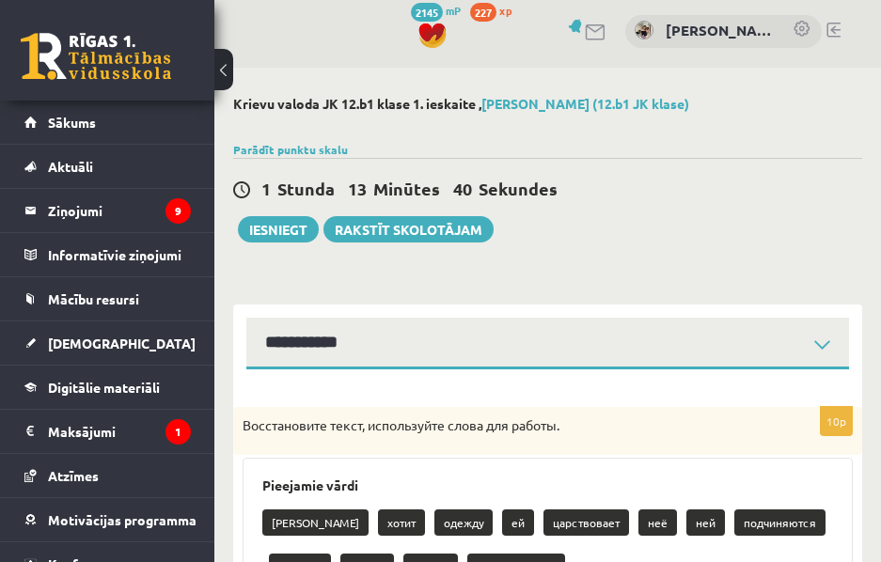
scroll to position [0, 0]
